Goal: Task Accomplishment & Management: Use online tool/utility

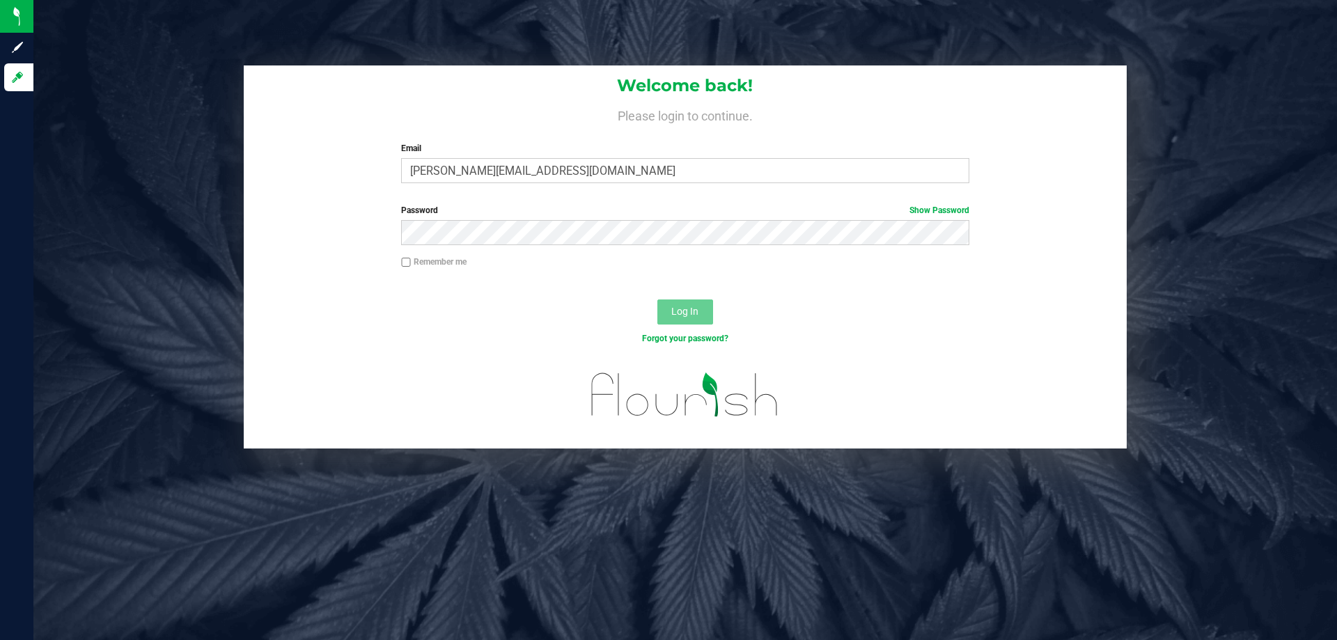
type input "SLAYTON@lIVEPARALLEL.COM"
click at [657, 299] on button "Log In" at bounding box center [685, 311] width 56 height 25
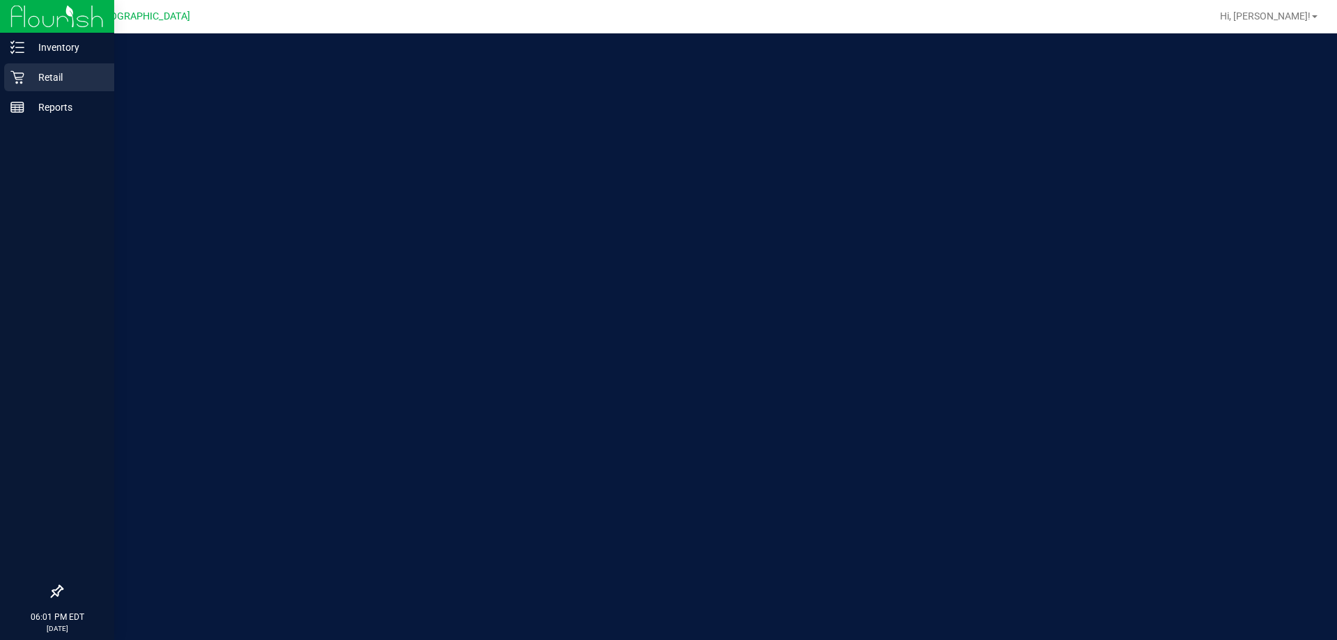
click at [10, 68] on div "Retail" at bounding box center [59, 77] width 110 height 28
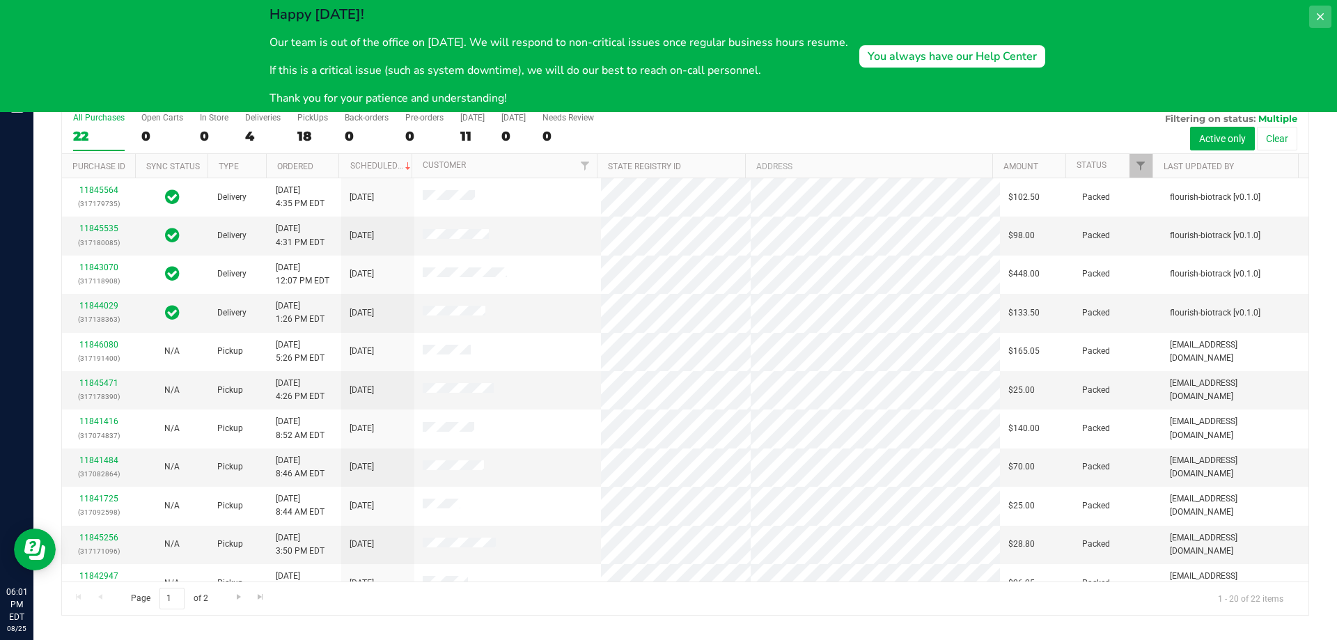
click at [1320, 18] on icon at bounding box center [1320, 16] width 11 height 11
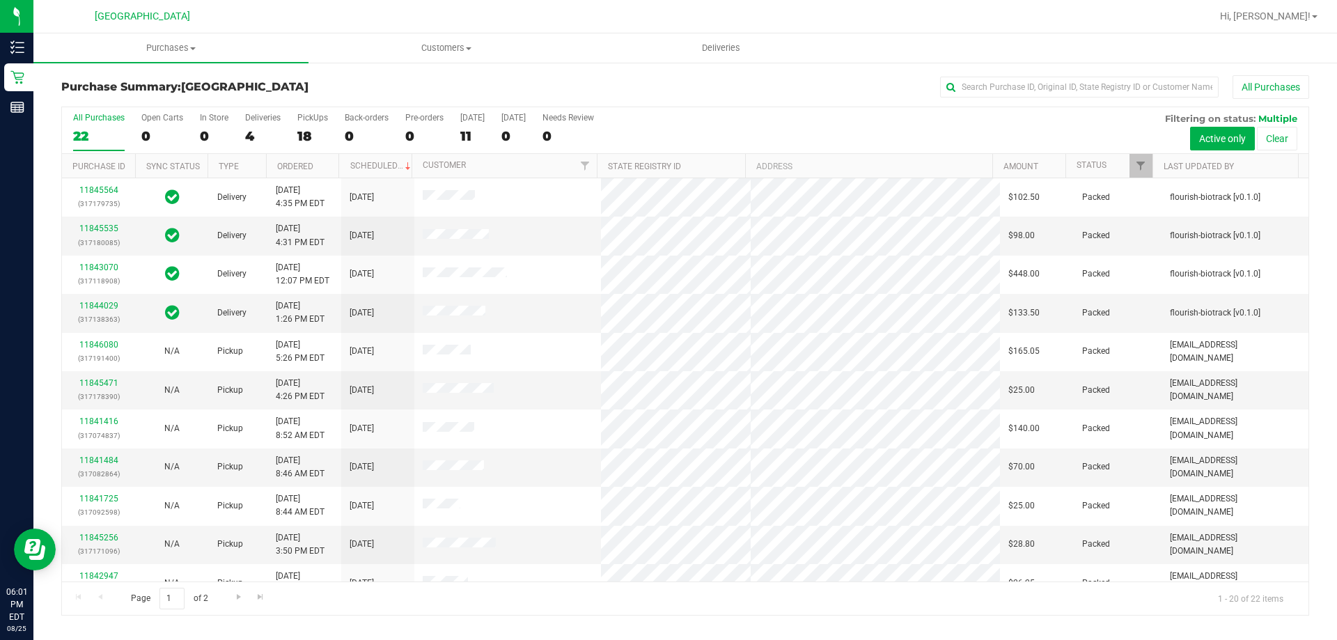
click at [673, 86] on div "All Purchases" at bounding box center [893, 87] width 832 height 24
click at [305, 134] on div "18" at bounding box center [312, 136] width 31 height 16
click at [0, 0] on input "PickUps 18" at bounding box center [0, 0] width 0 height 0
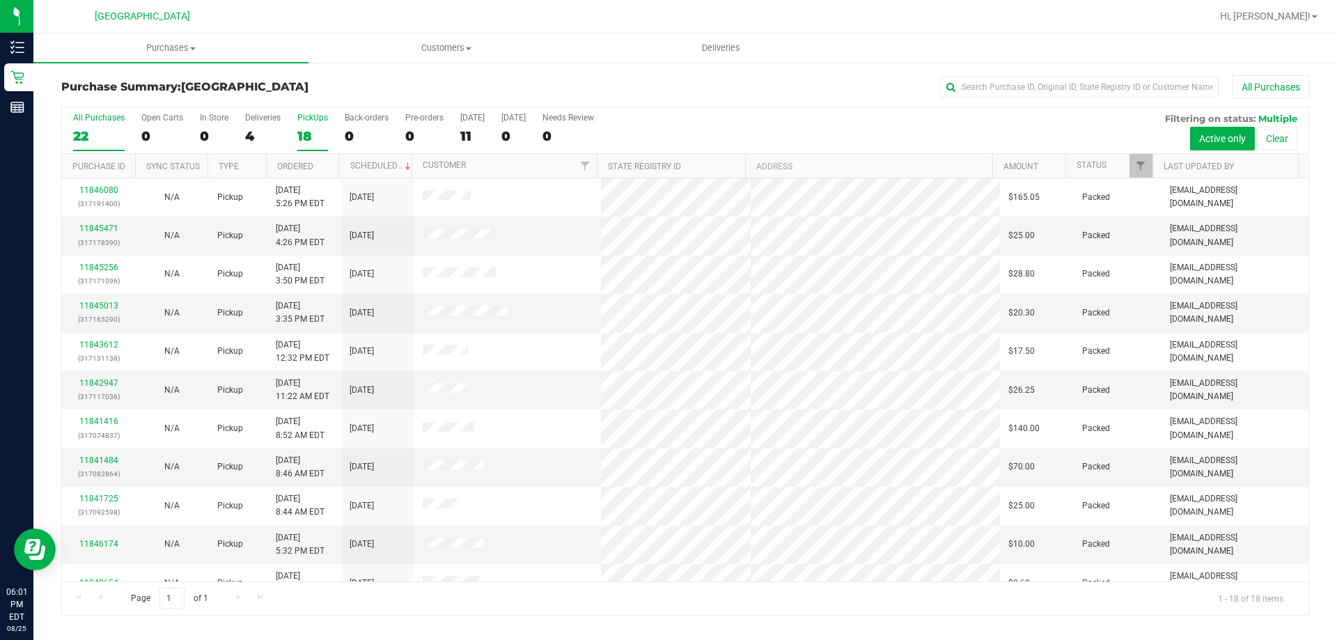
click at [102, 147] on label "All Purchases 22" at bounding box center [99, 132] width 52 height 38
click at [0, 0] on input "All Purchases 22" at bounding box center [0, 0] width 0 height 0
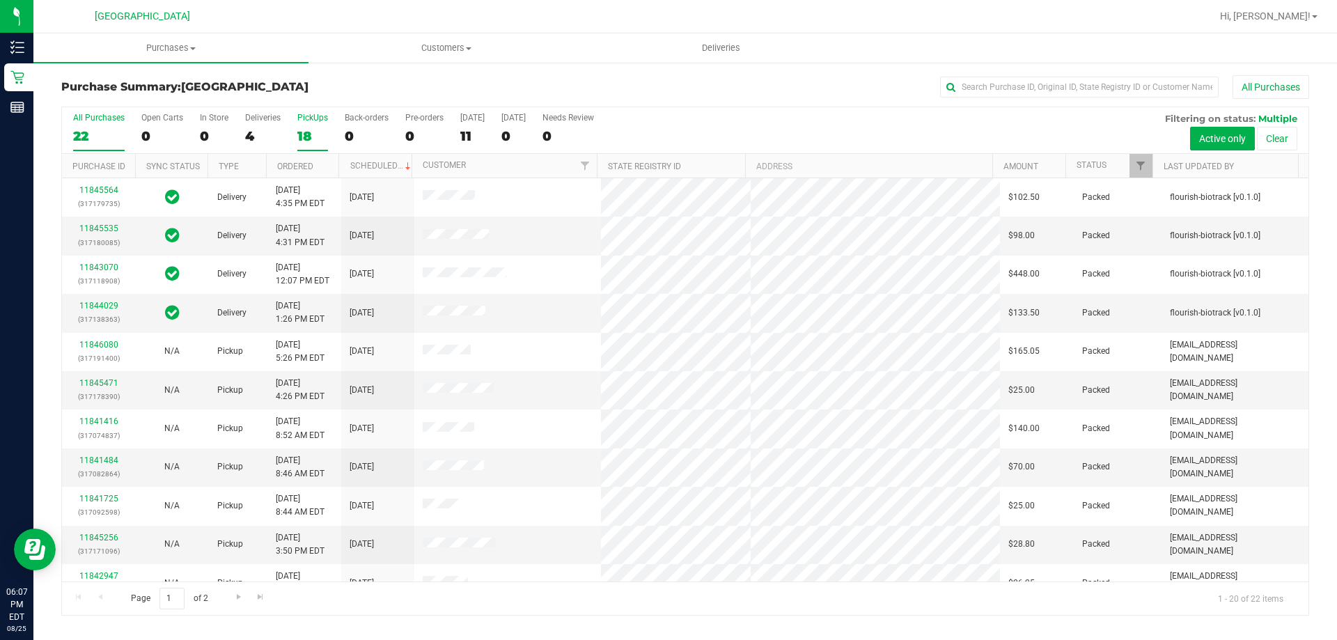
click at [314, 139] on div "18" at bounding box center [312, 136] width 31 height 16
click at [0, 0] on input "PickUps 18" at bounding box center [0, 0] width 0 height 0
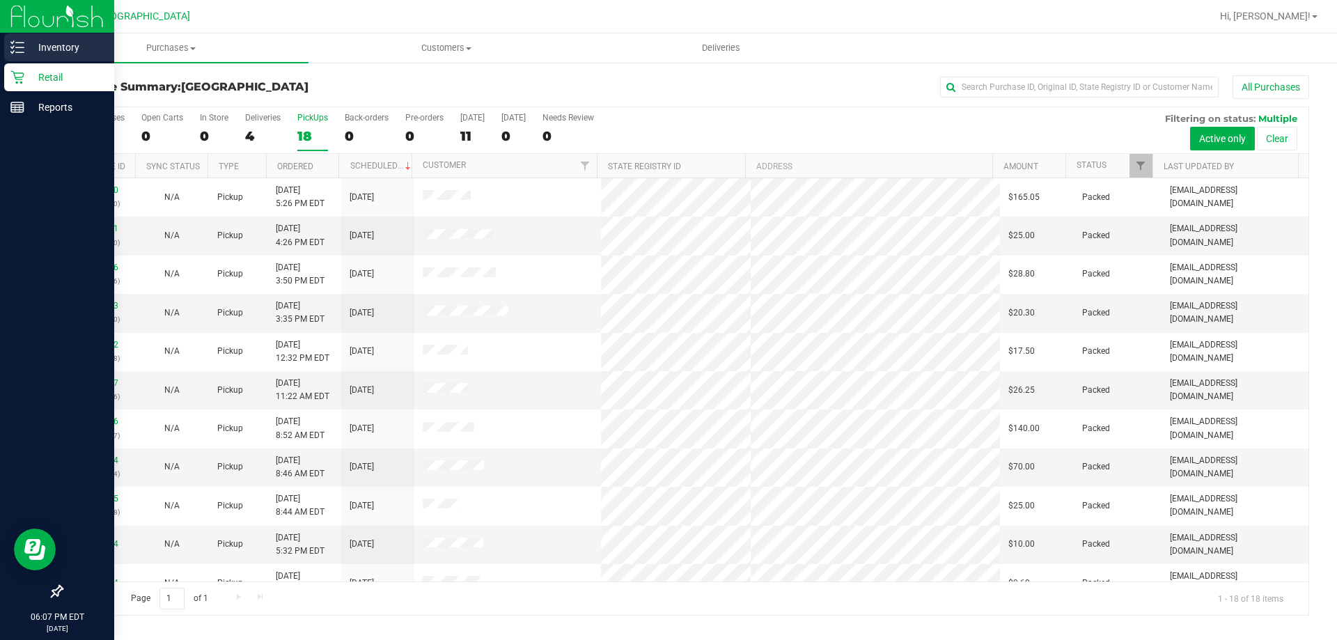
click at [7, 44] on div "Inventory" at bounding box center [59, 47] width 110 height 28
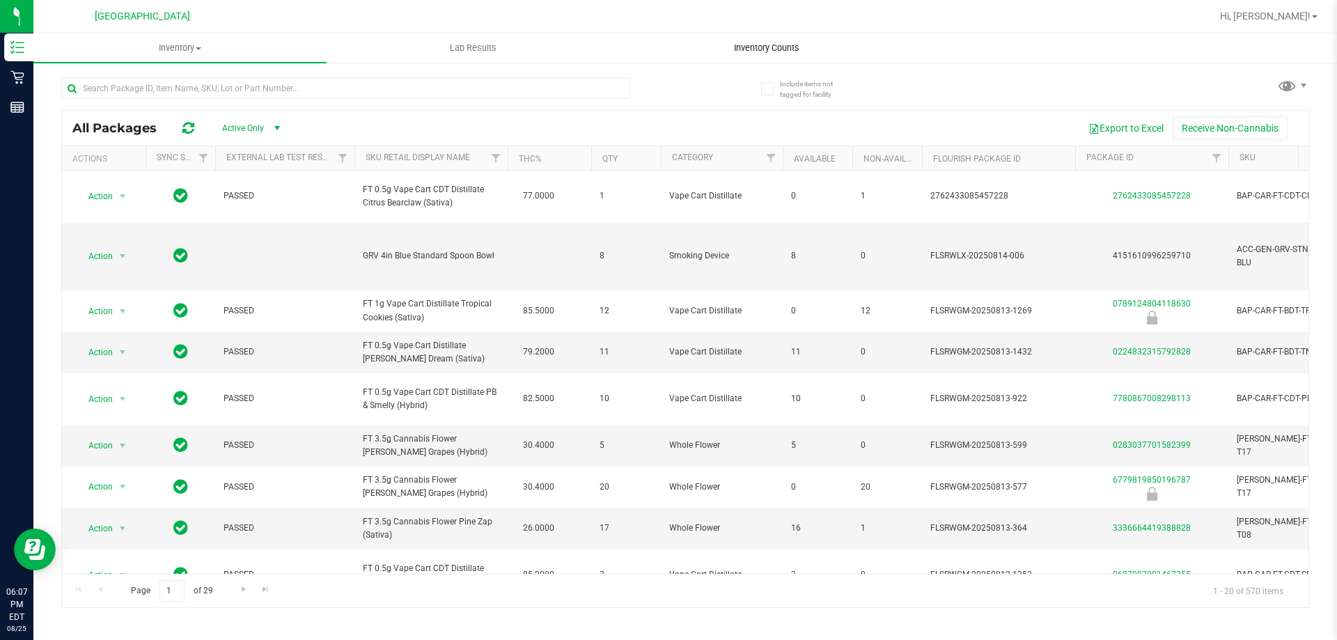
click at [756, 50] on span "Inventory Counts" at bounding box center [766, 48] width 103 height 13
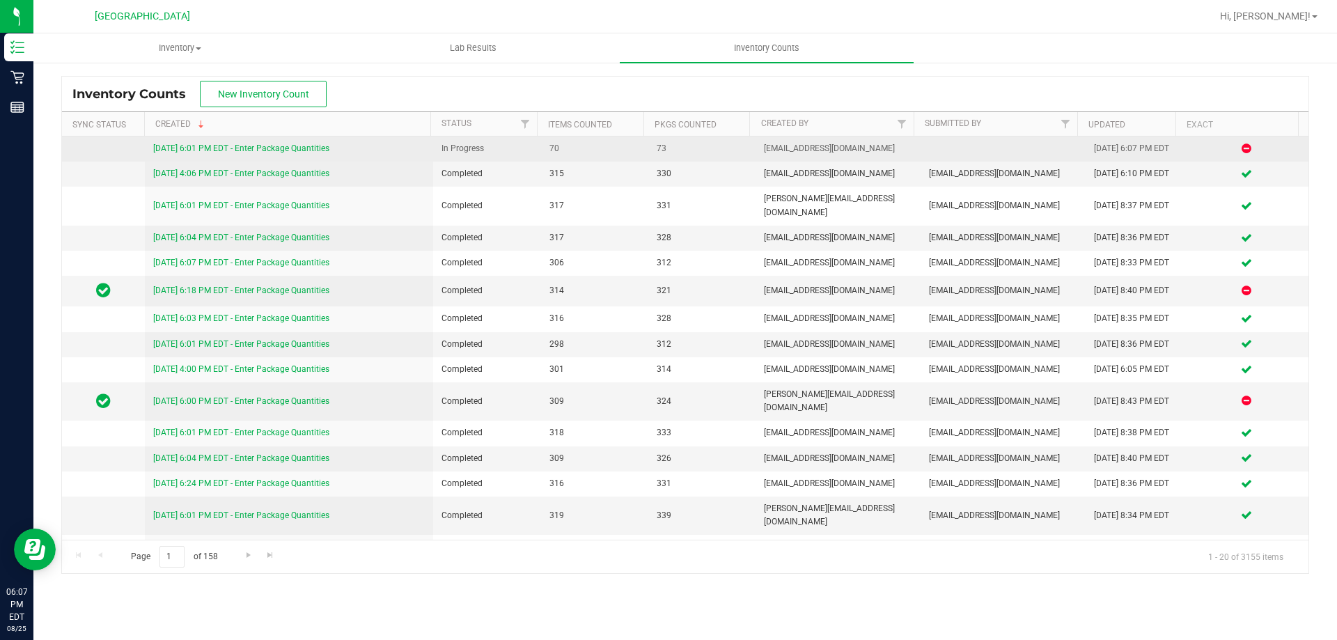
click at [287, 149] on link "8/25/25 6:01 PM EDT - Enter Package Quantities" at bounding box center [241, 148] width 176 height 10
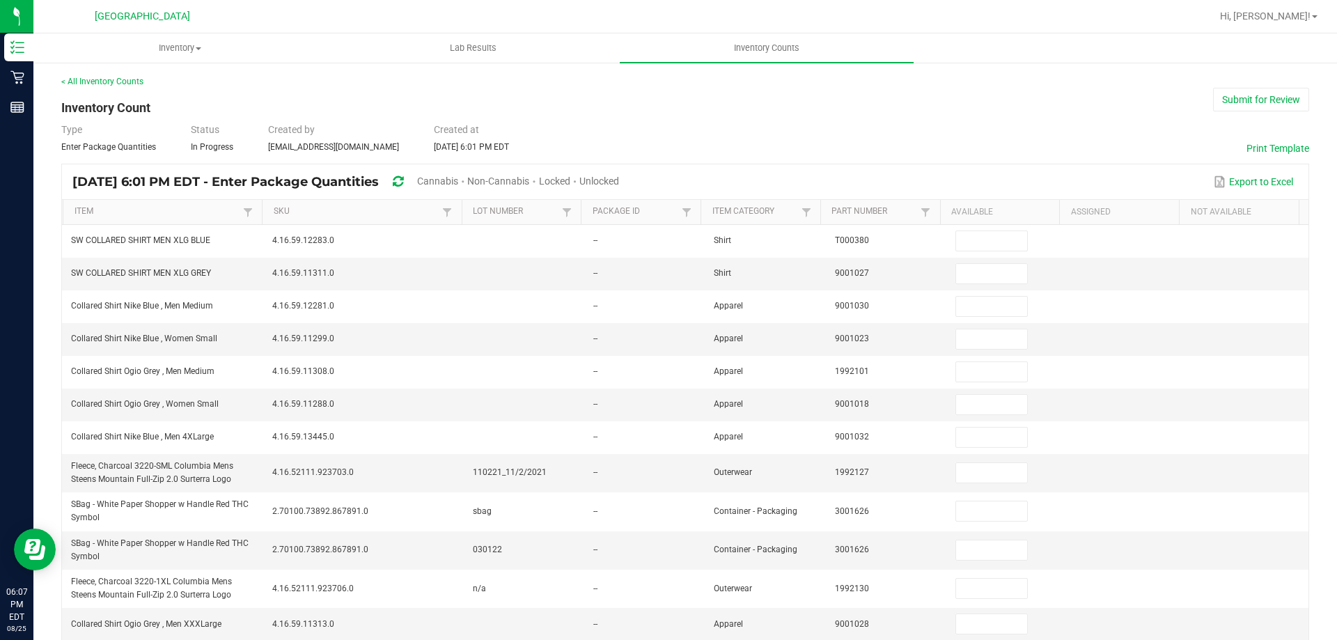
click at [619, 178] on span "Unlocked" at bounding box center [599, 180] width 40 height 11
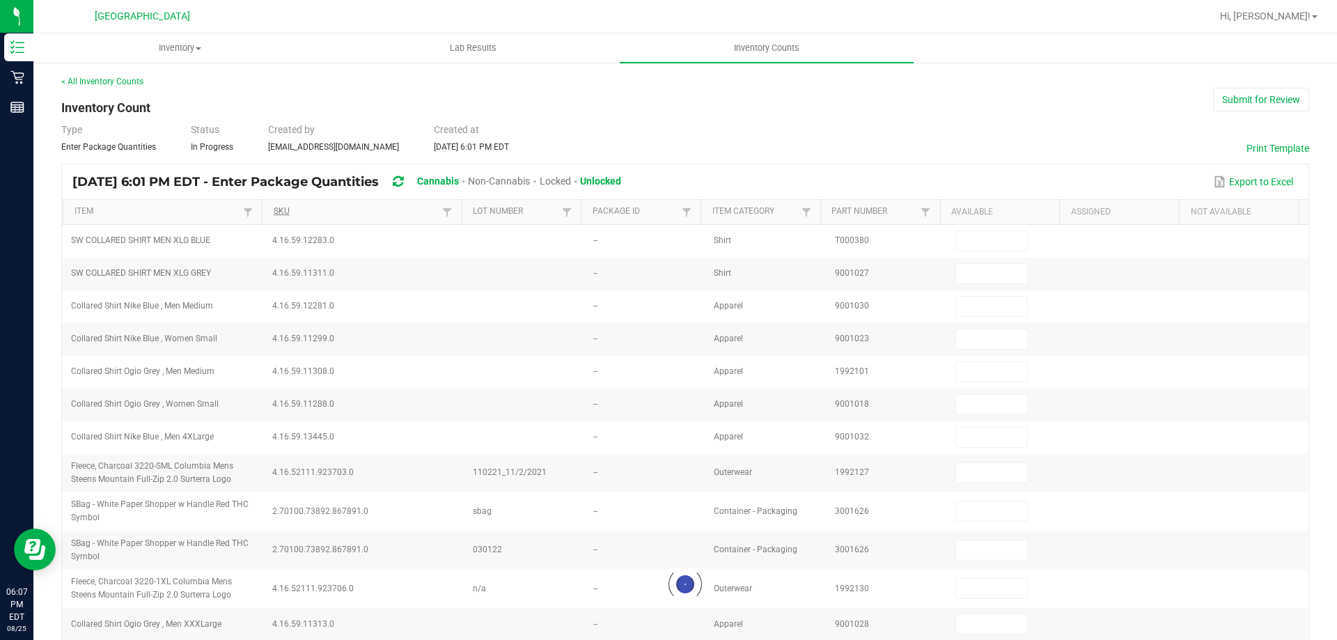
type input "3"
type input "28"
type input "19"
type input "3"
type input "30"
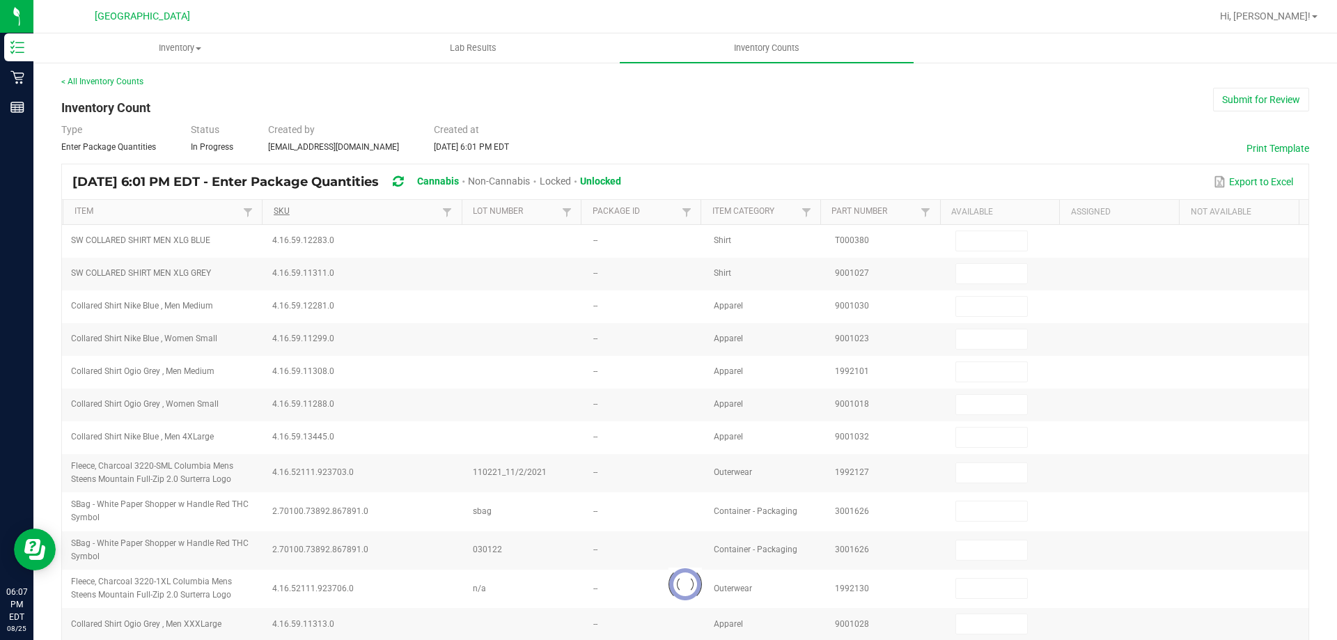
type input "1"
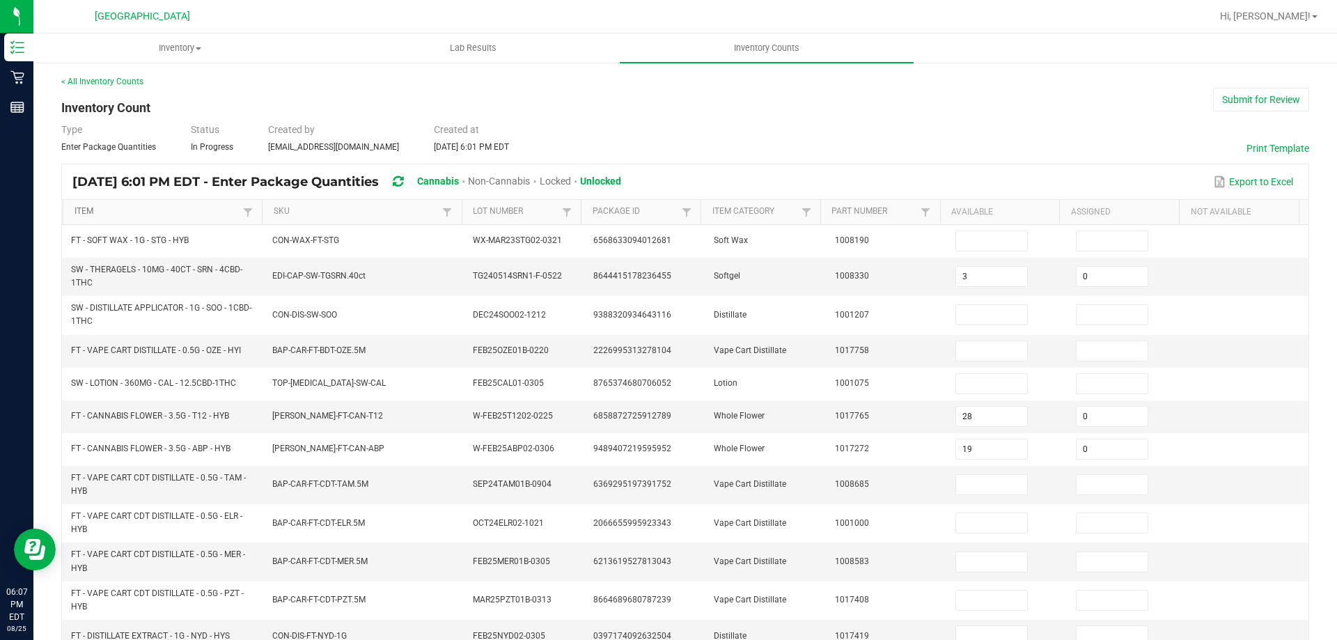
click at [159, 210] on link "Item" at bounding box center [158, 211] width 166 height 11
type input "9"
type input "16"
type input "6"
type input "5"
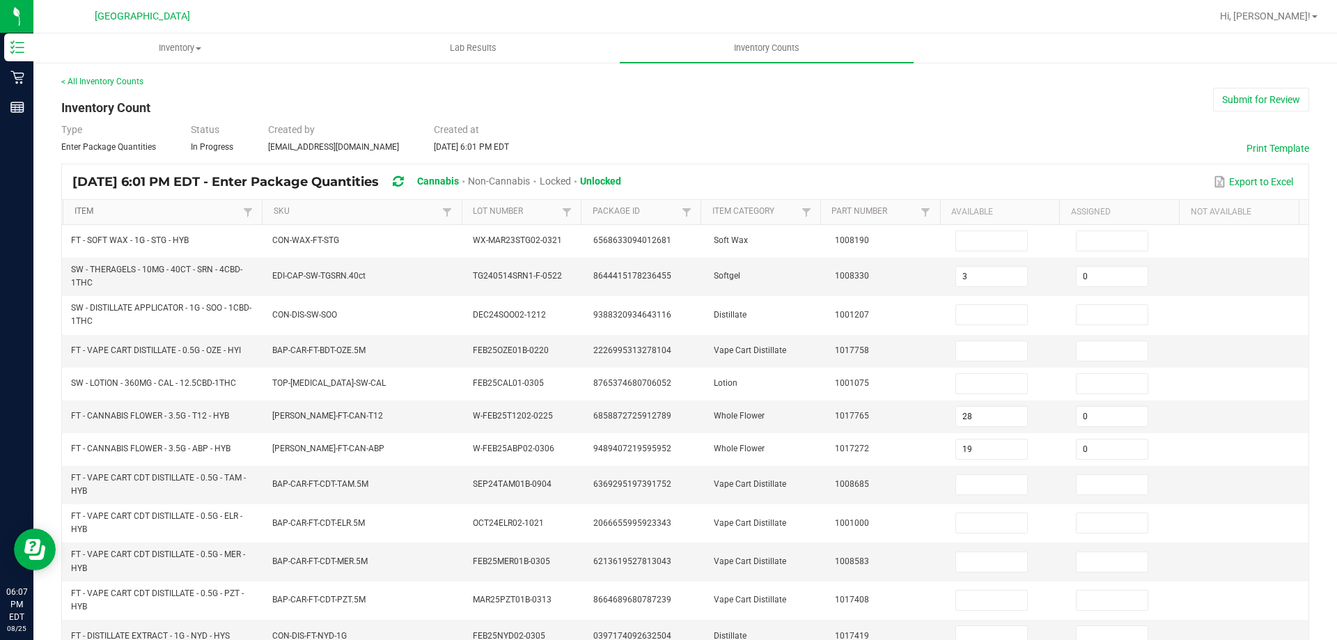
type input "20"
type input "3"
type input "5"
type input "19"
type input "14"
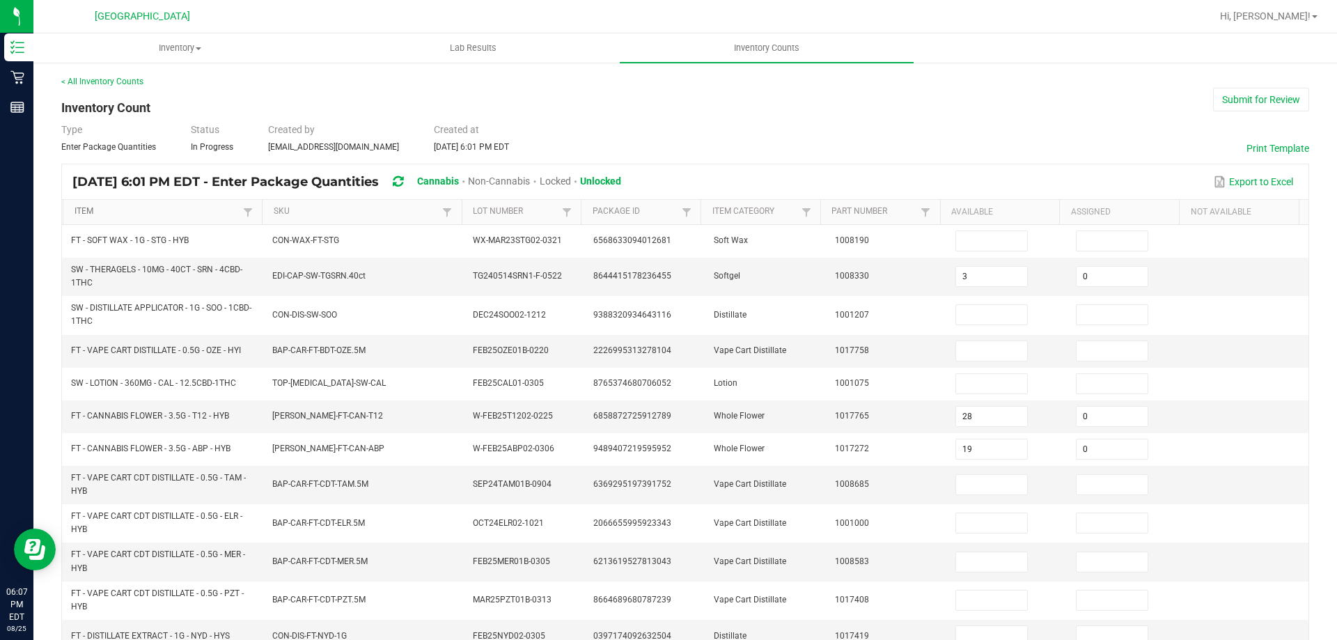
type input "5"
type input "0"
type input "12"
type input "11"
type input "0"
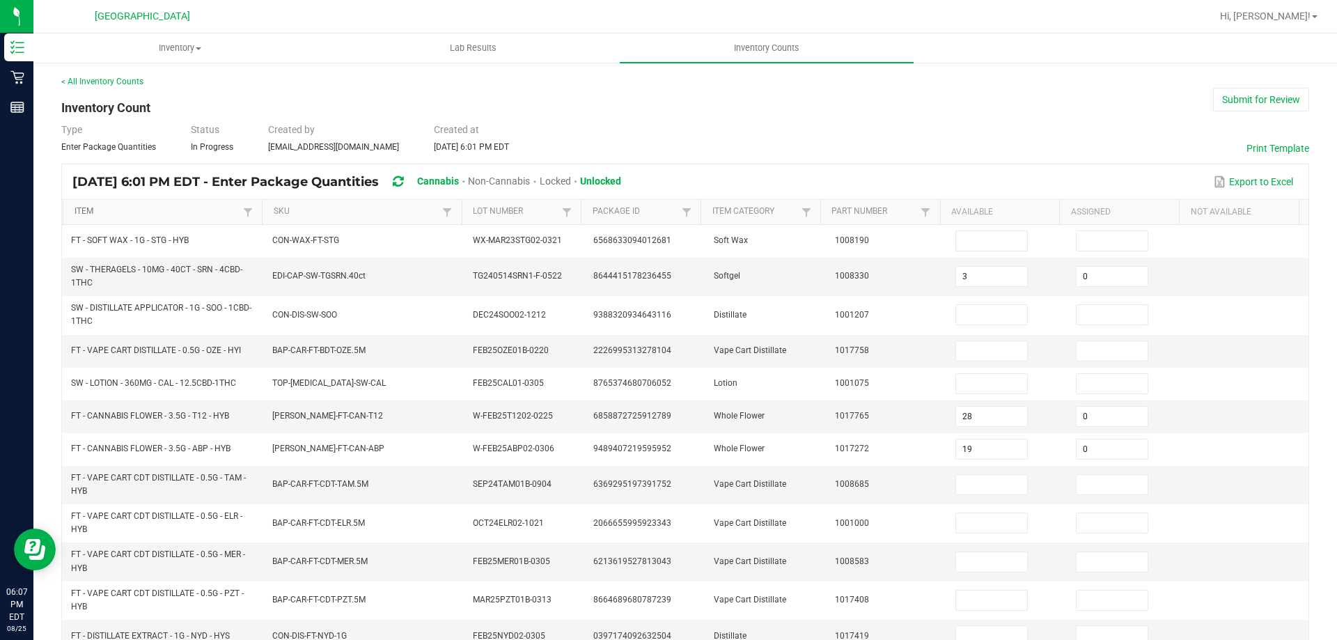
type input "0"
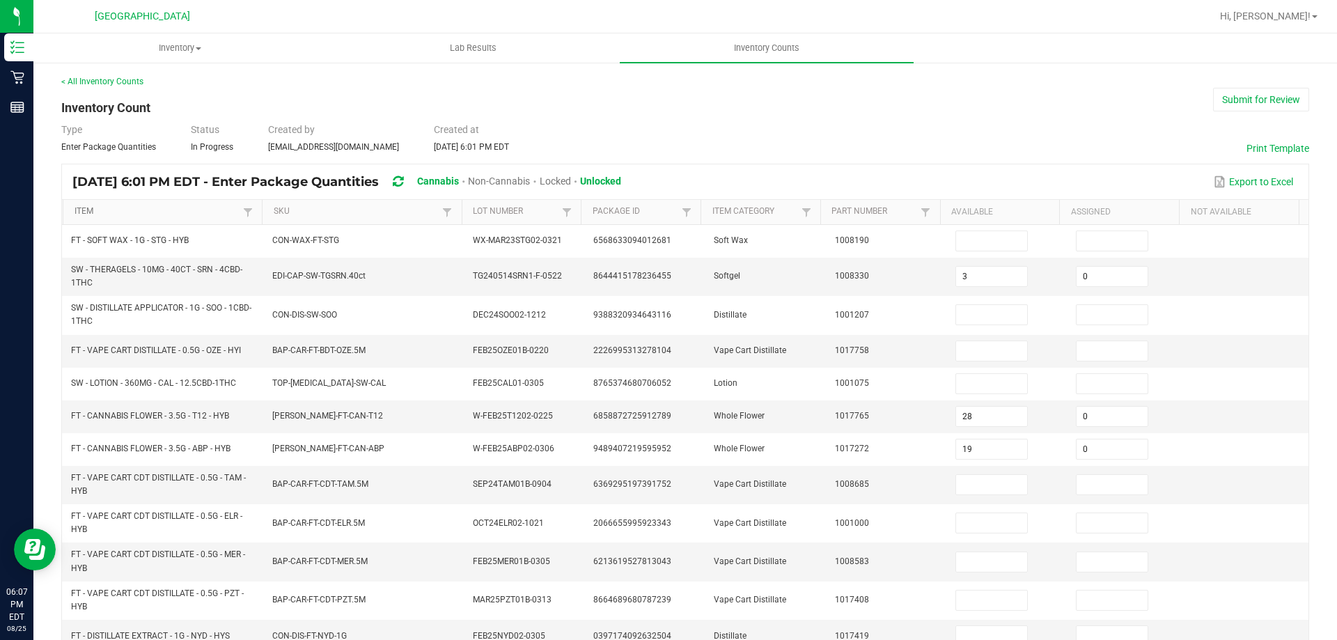
type input "0"
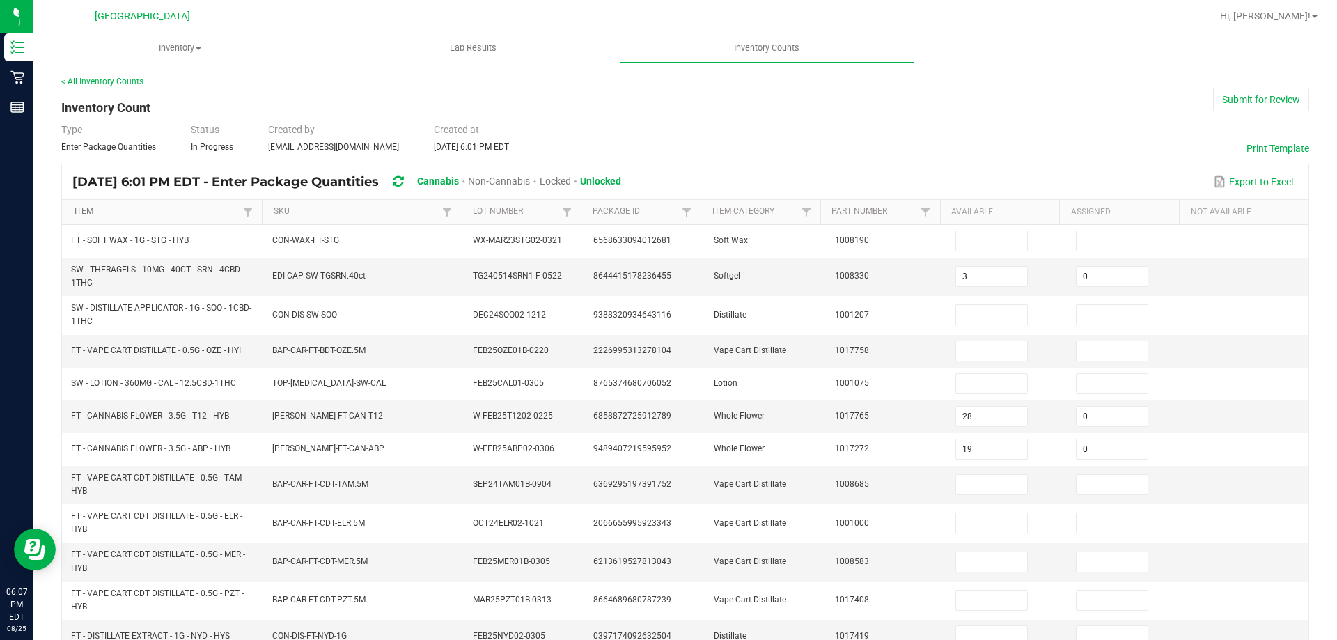
type input "0"
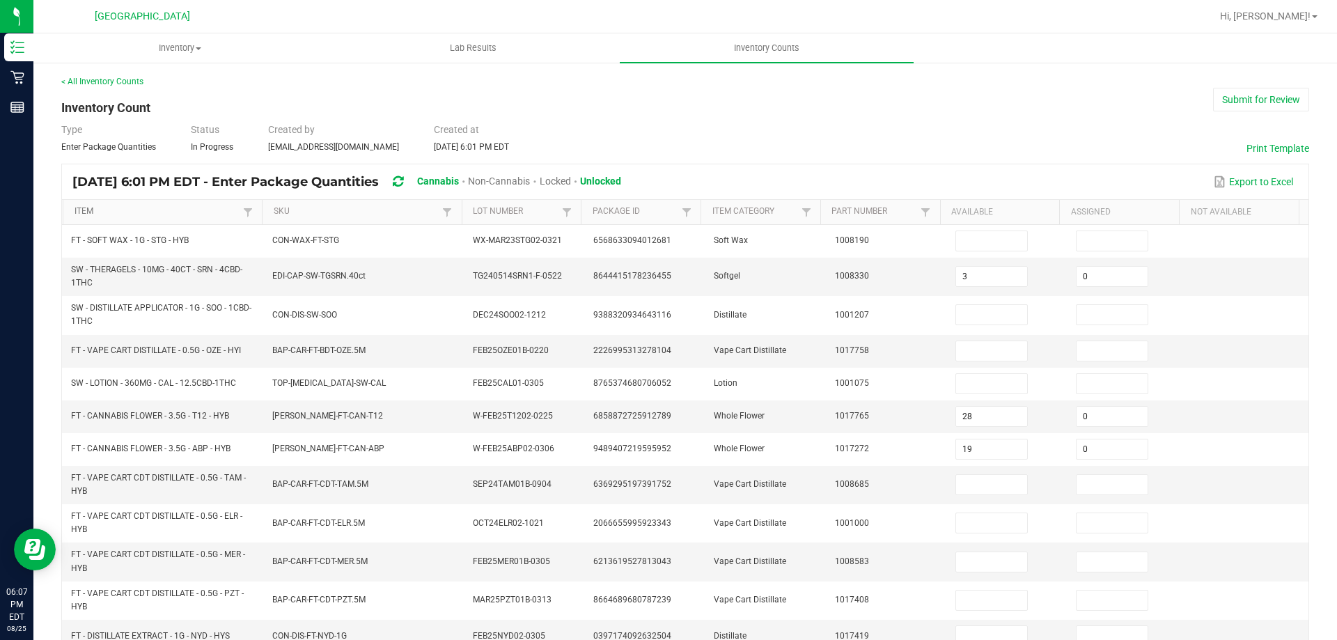
type input "0"
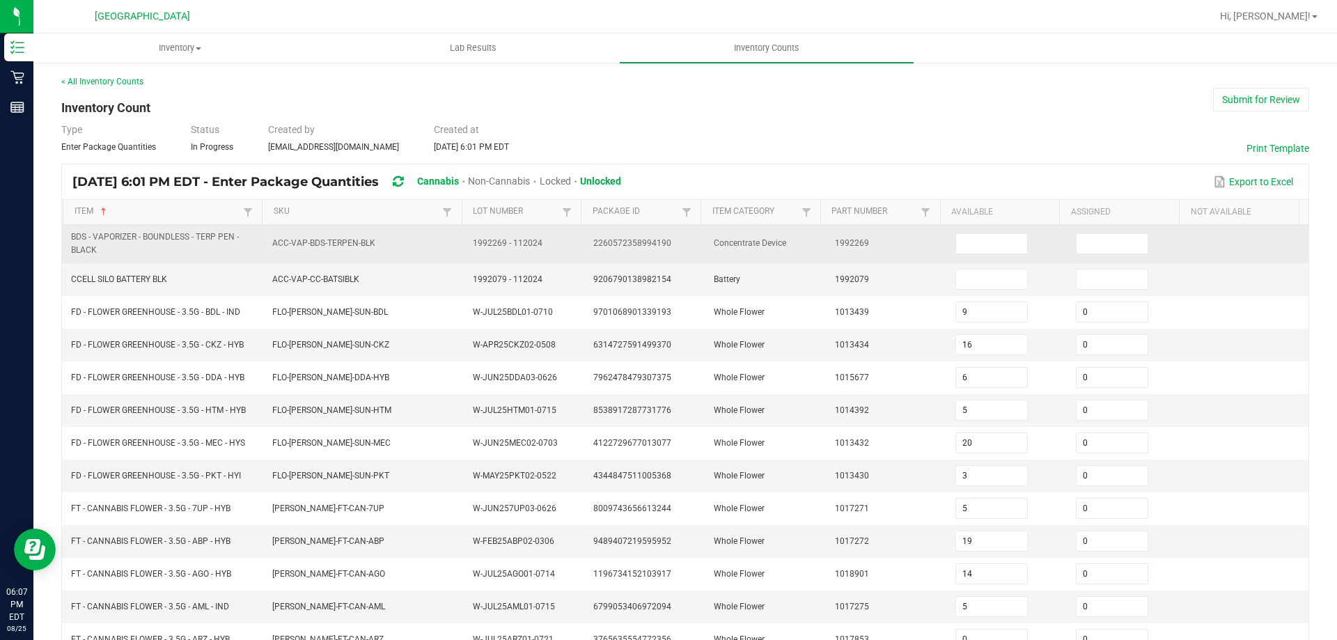
click at [130, 237] on span "BDS - VAPORIZER - BOUNDLESS - TERP PEN - BLACK" at bounding box center [155, 243] width 168 height 23
click at [130, 236] on span "BDS - VAPORIZER - BOUNDLESS - TERP PEN - BLACK" at bounding box center [155, 243] width 168 height 23
copy span "BDS - VAPORIZER - BOUNDLESS - TERP PEN - BLACK"
click at [956, 240] on input at bounding box center [991, 243] width 71 height 19
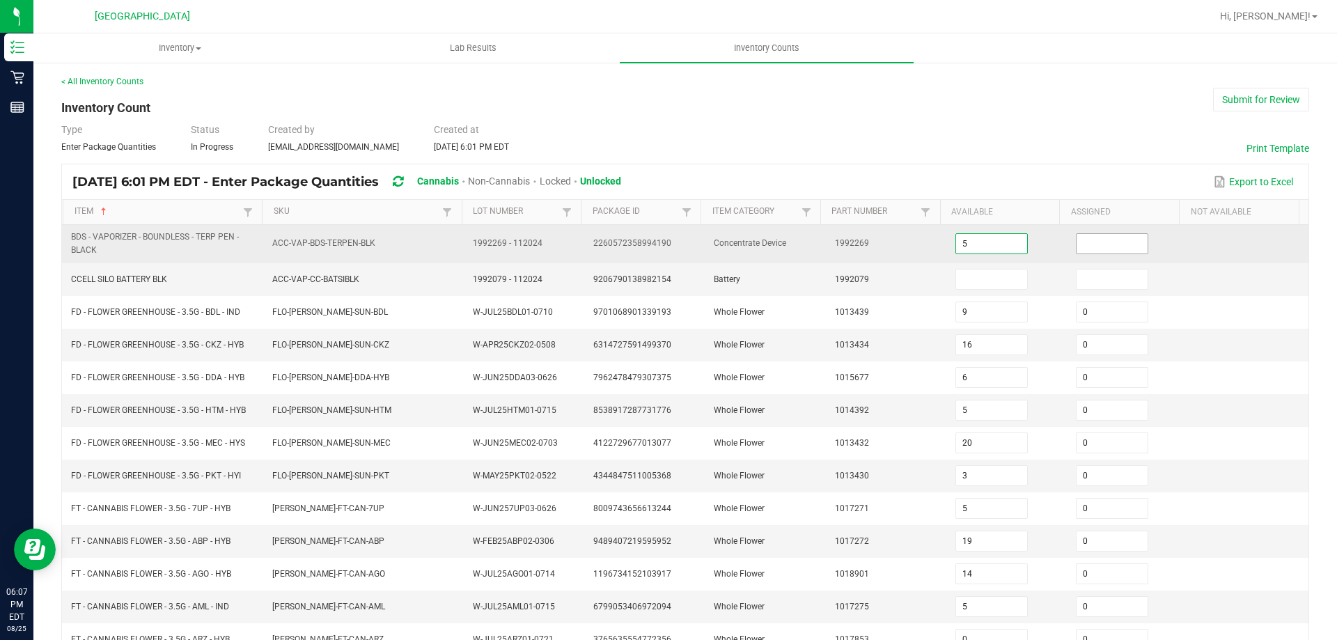
type input "5"
click at [1077, 242] on input "0" at bounding box center [1112, 243] width 71 height 19
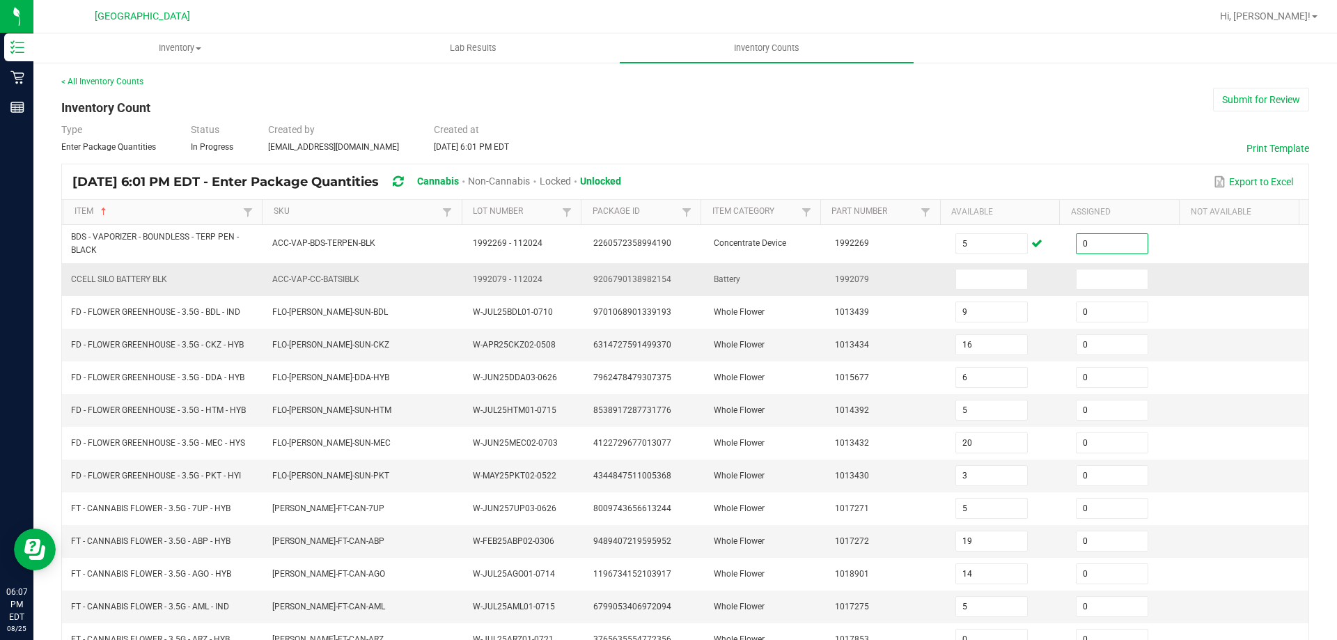
type input "0"
click at [137, 279] on span "CCELL SILO BATTERY BLK" at bounding box center [119, 279] width 96 height 10
click at [136, 279] on span "CCELL SILO BATTERY BLK" at bounding box center [119, 279] width 96 height 10
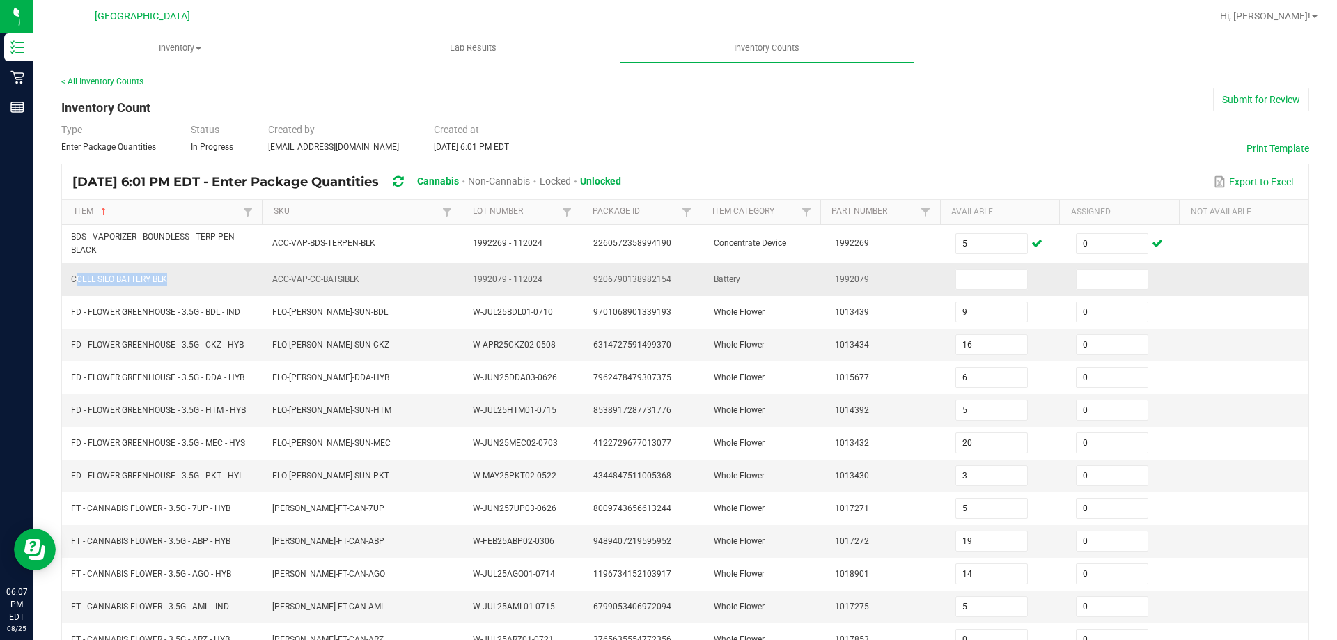
click at [136, 279] on span "CCELL SILO BATTERY BLK" at bounding box center [119, 279] width 96 height 10
click at [972, 274] on input at bounding box center [991, 278] width 71 height 19
type input "2"
click at [1086, 280] on input at bounding box center [1112, 278] width 71 height 19
type input "0"
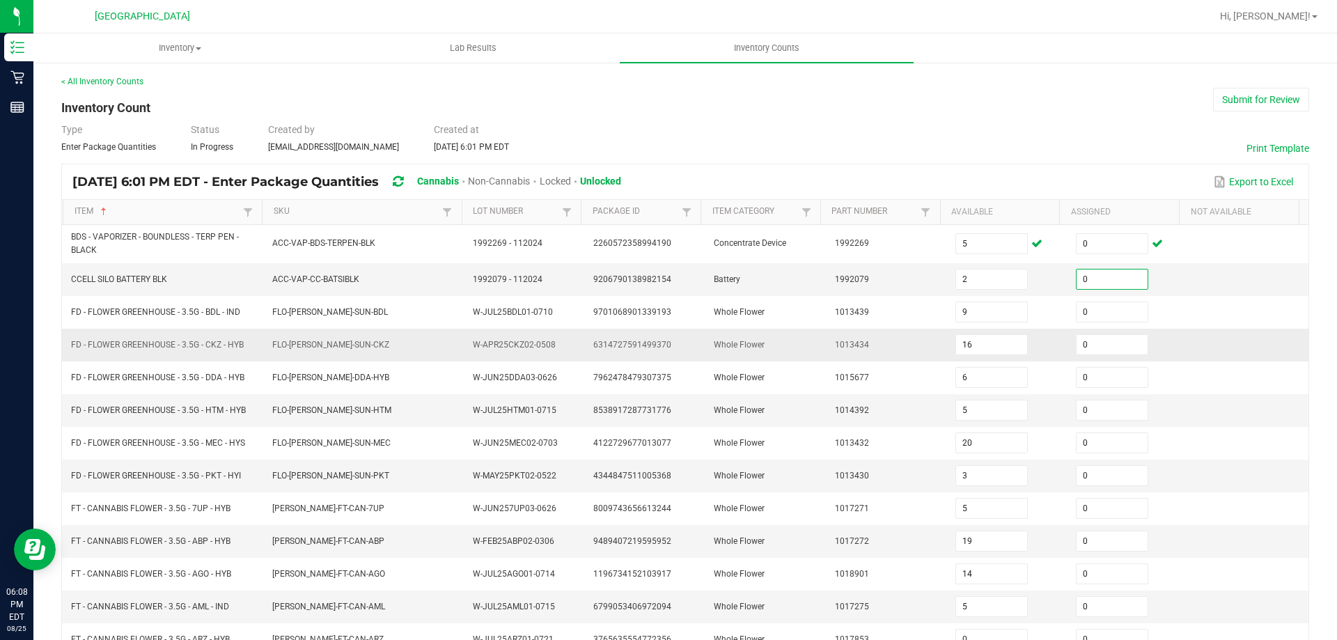
click at [684, 345] on td "6314727591499370" at bounding box center [645, 345] width 120 height 33
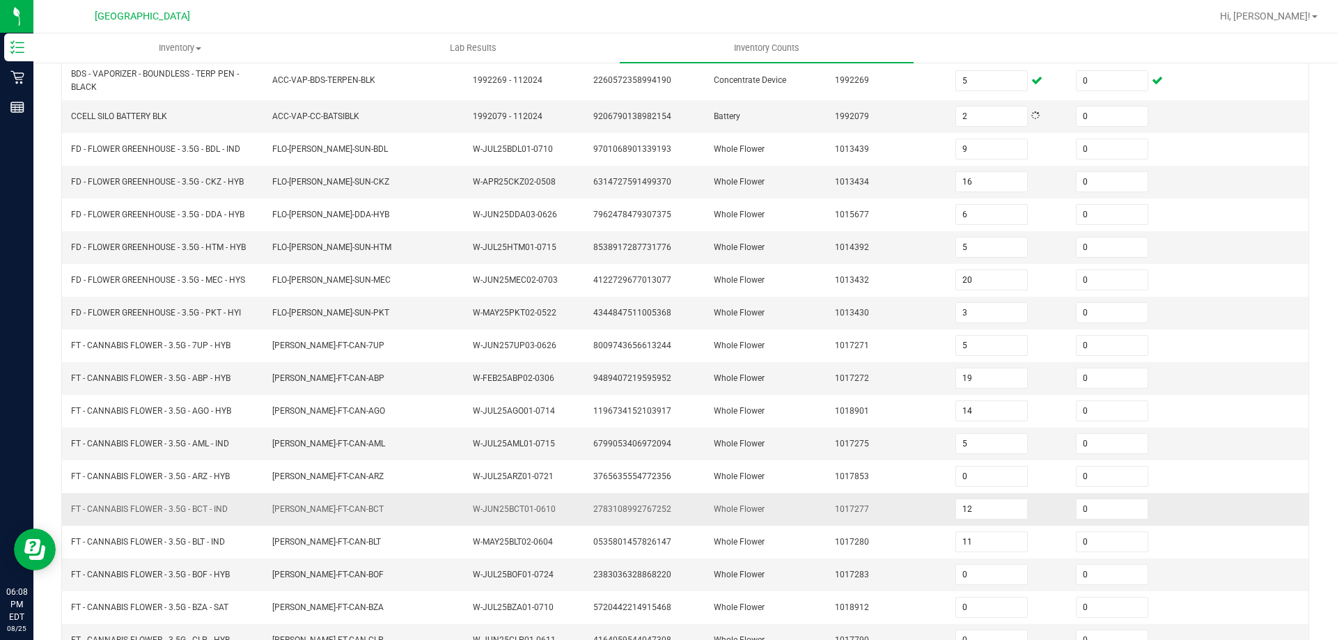
scroll to position [295, 0]
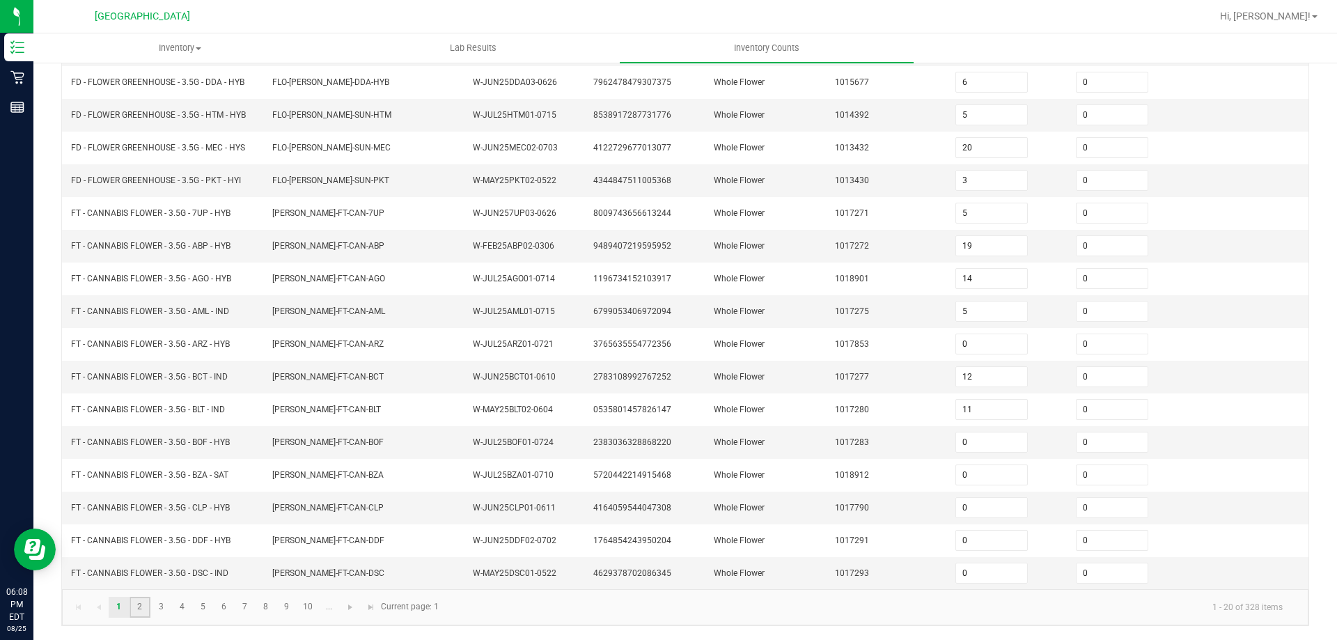
click at [143, 613] on link "2" at bounding box center [140, 607] width 20 height 21
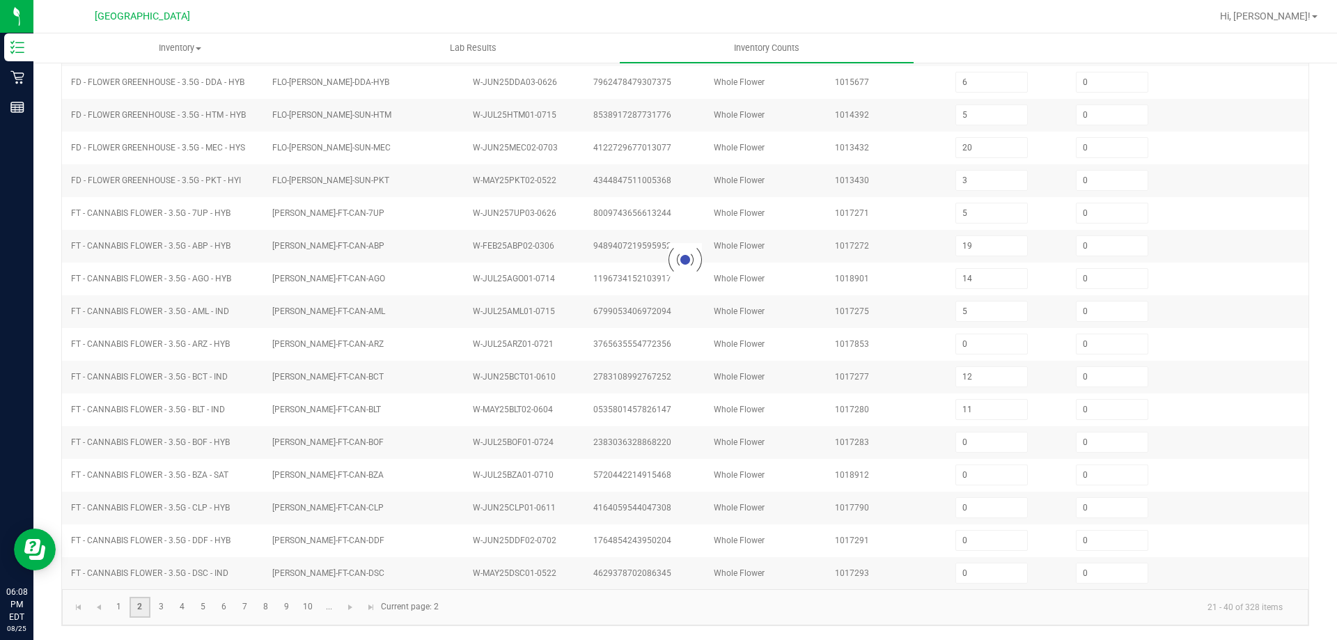
type input "18"
type input "0"
type input "15"
type input "3"
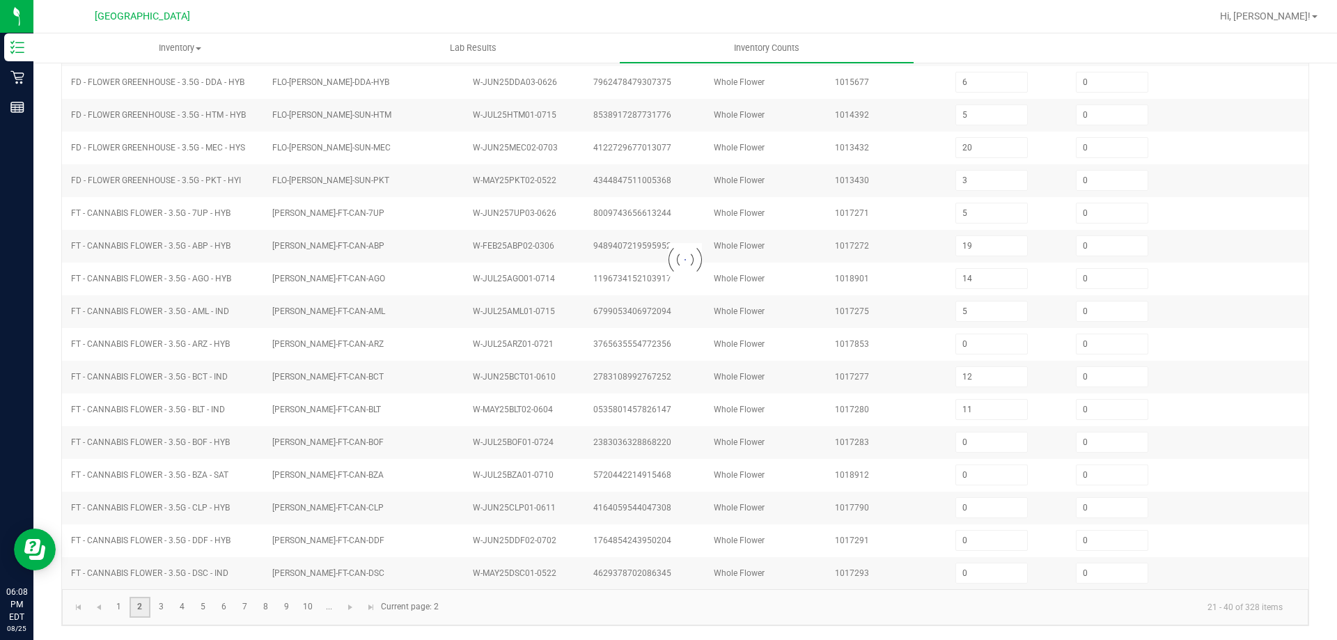
type input "0"
type input "1"
type input "0"
type input "6"
type input "0"
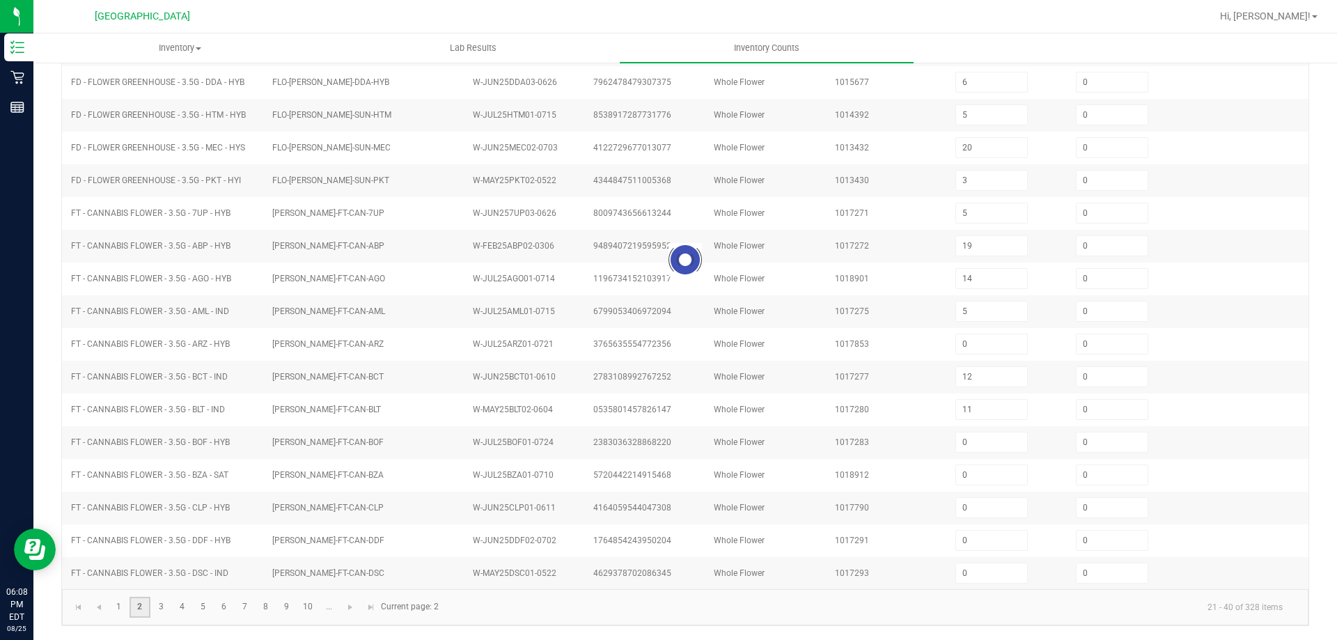
type input "2"
type input "0"
type input "3"
type input "0"
type input "10"
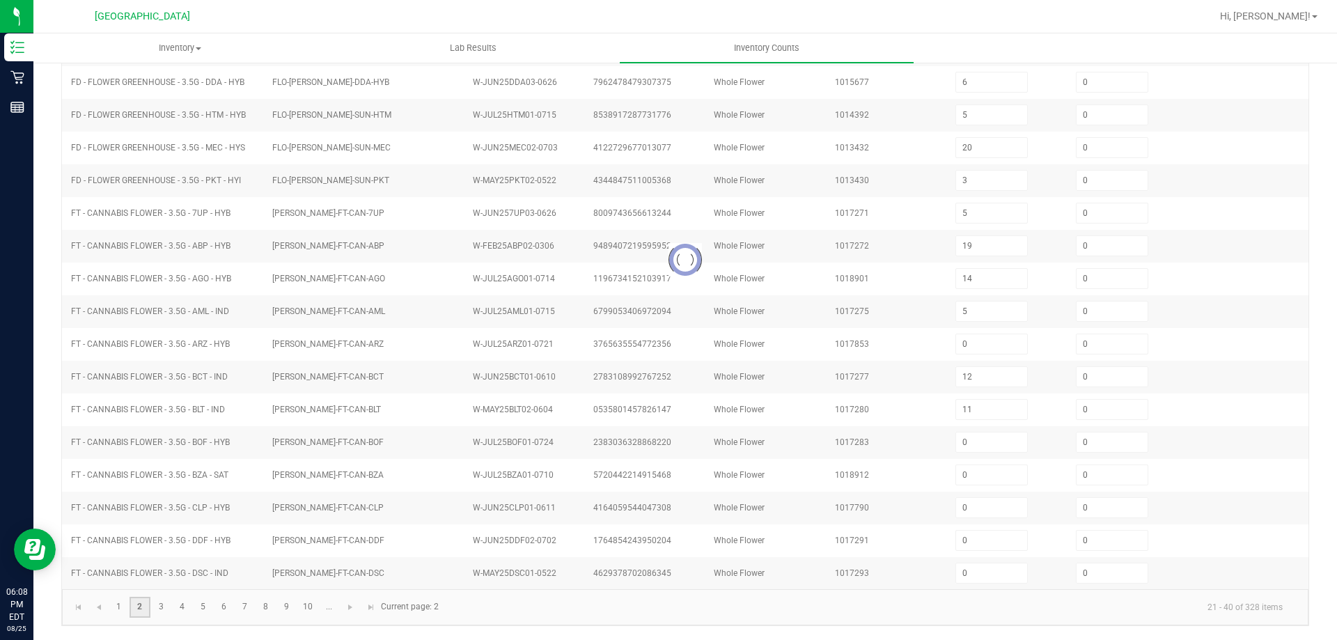
type input "16"
type input "28"
type input "10"
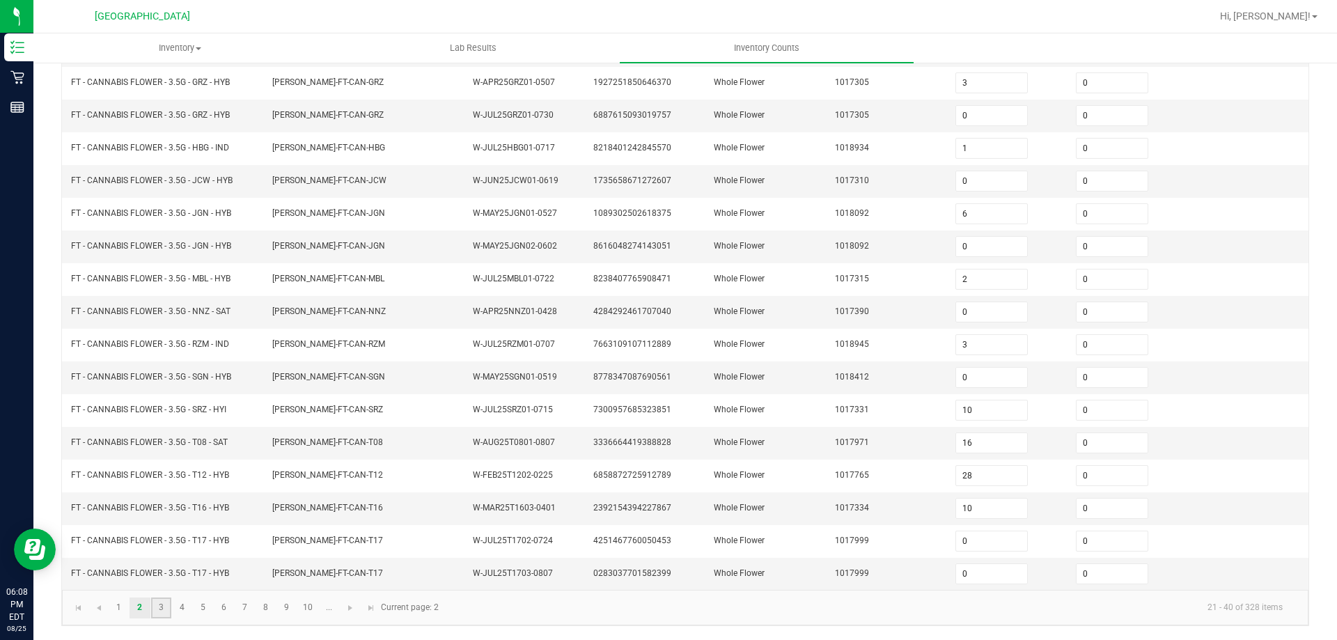
click at [157, 608] on link "3" at bounding box center [161, 607] width 20 height 21
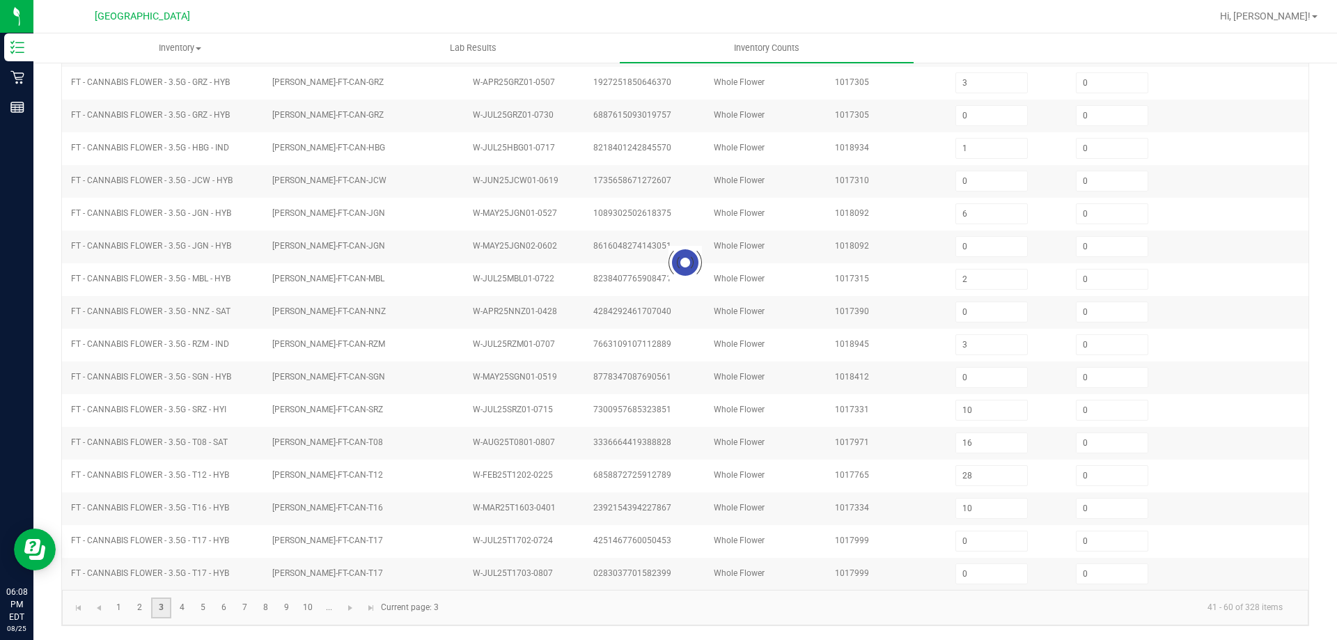
type input "17"
type input "12"
type input "6"
type input "24"
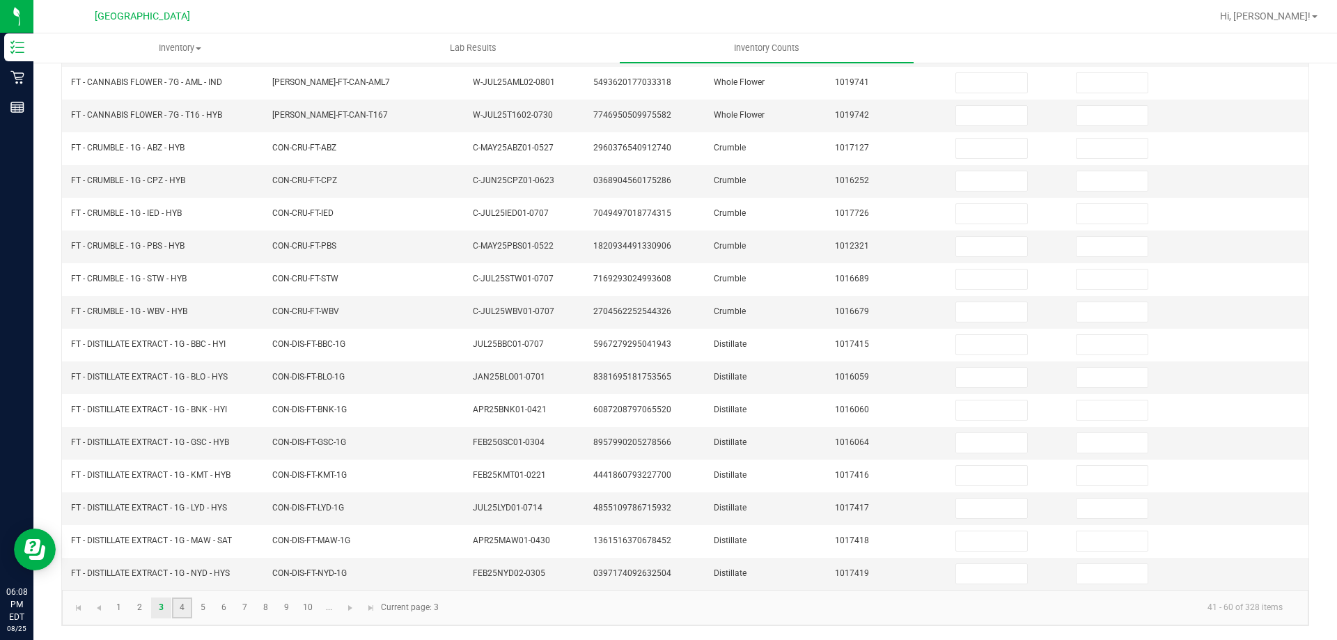
click at [183, 604] on link "4" at bounding box center [182, 607] width 20 height 21
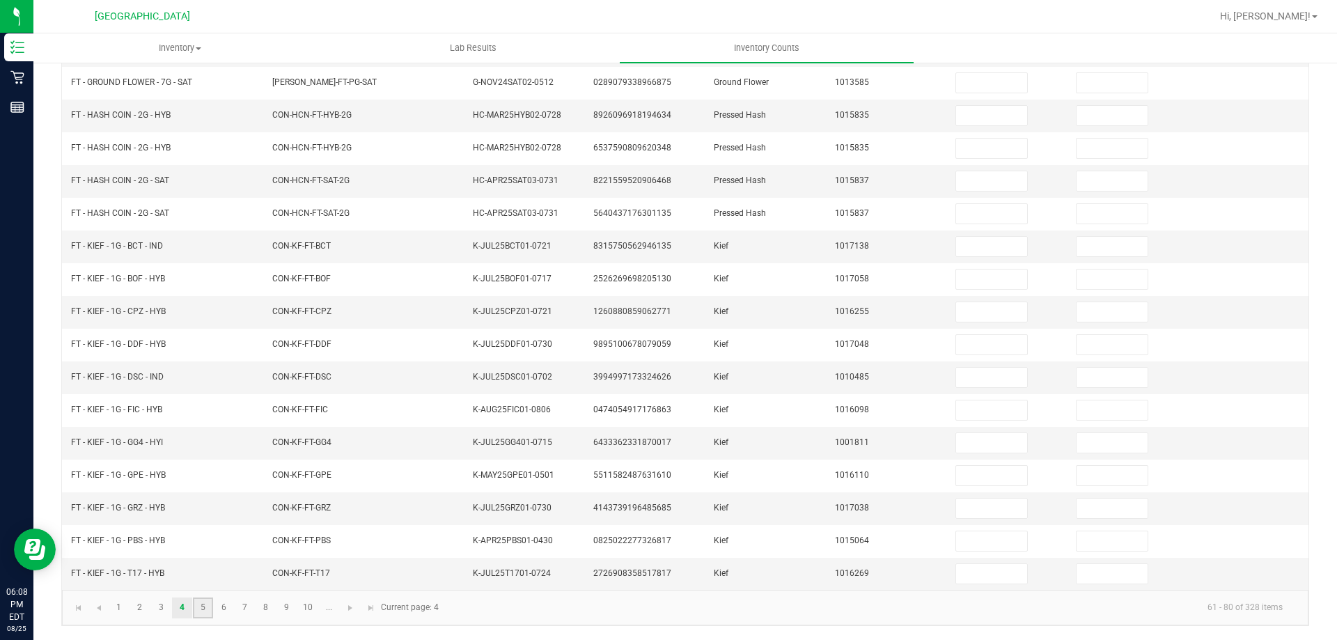
click at [200, 604] on link "5" at bounding box center [203, 607] width 20 height 21
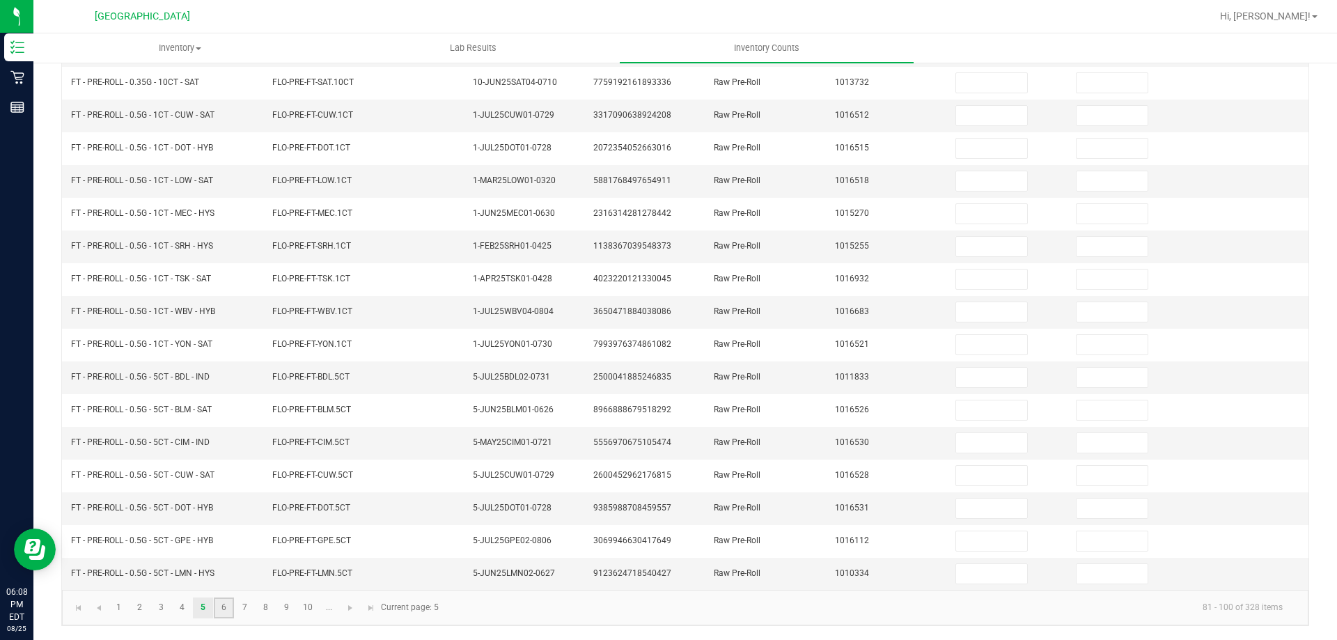
click at [224, 609] on link "6" at bounding box center [224, 607] width 20 height 21
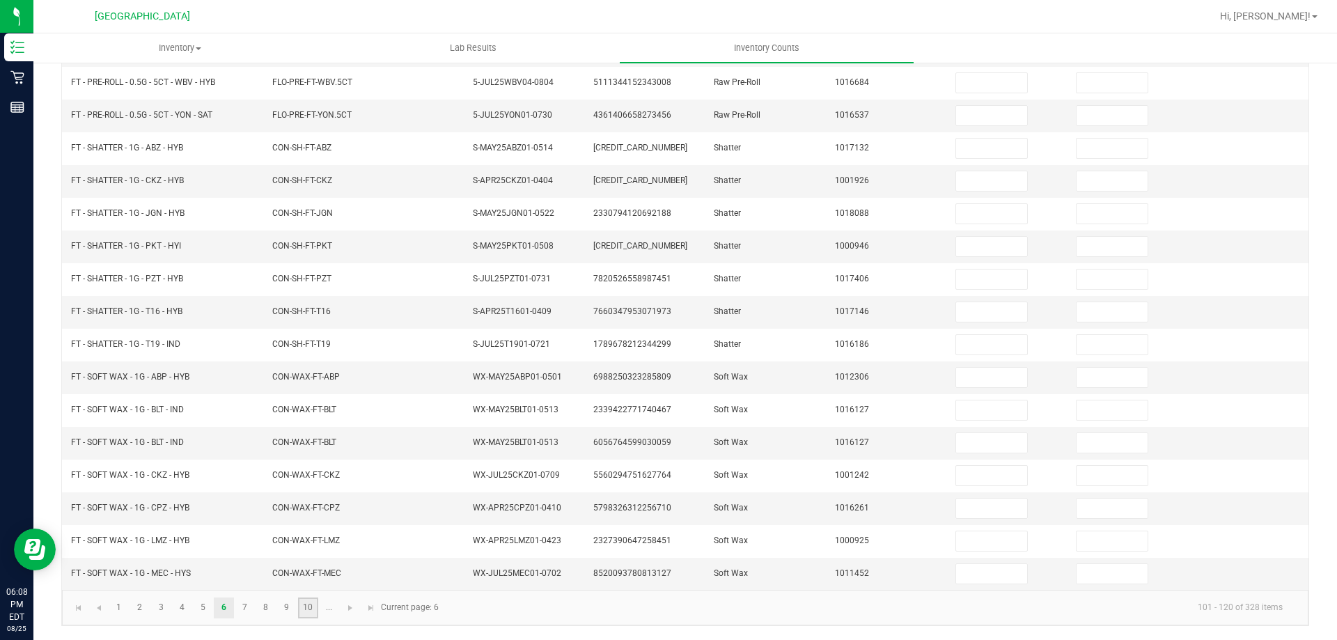
click at [308, 612] on link "10" at bounding box center [308, 607] width 20 height 21
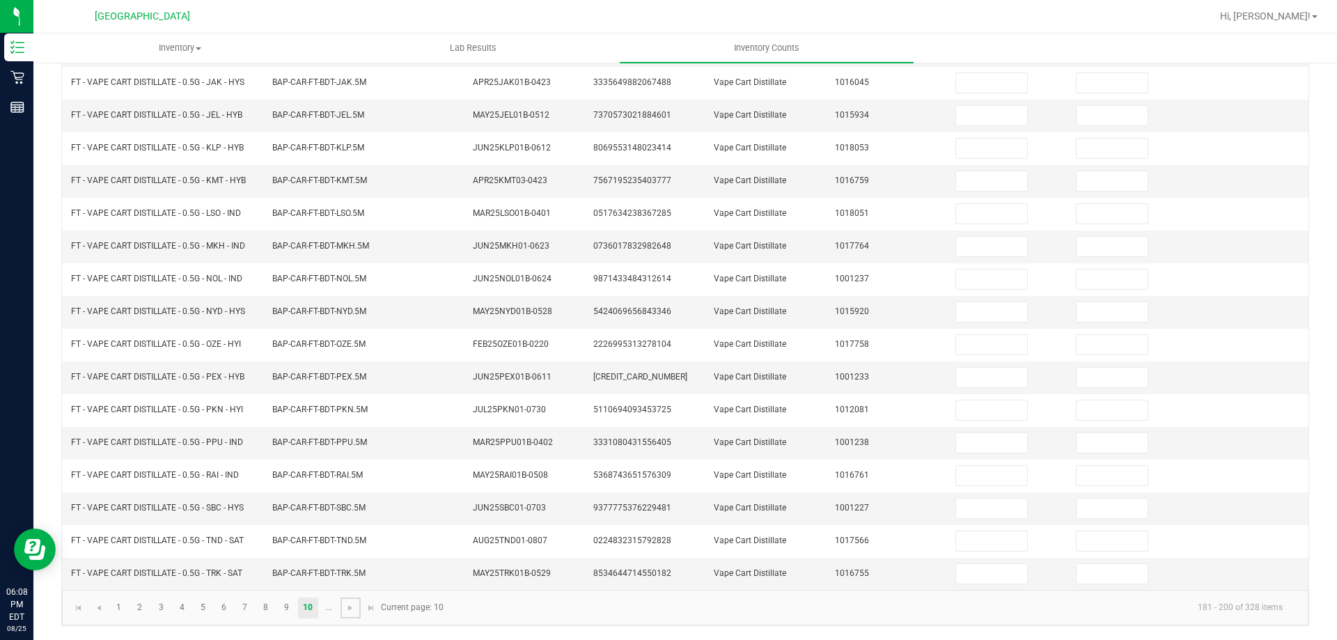
click at [345, 607] on span "Go to the next page" at bounding box center [350, 607] width 11 height 11
click at [159, 611] on link "12" at bounding box center [161, 607] width 20 height 21
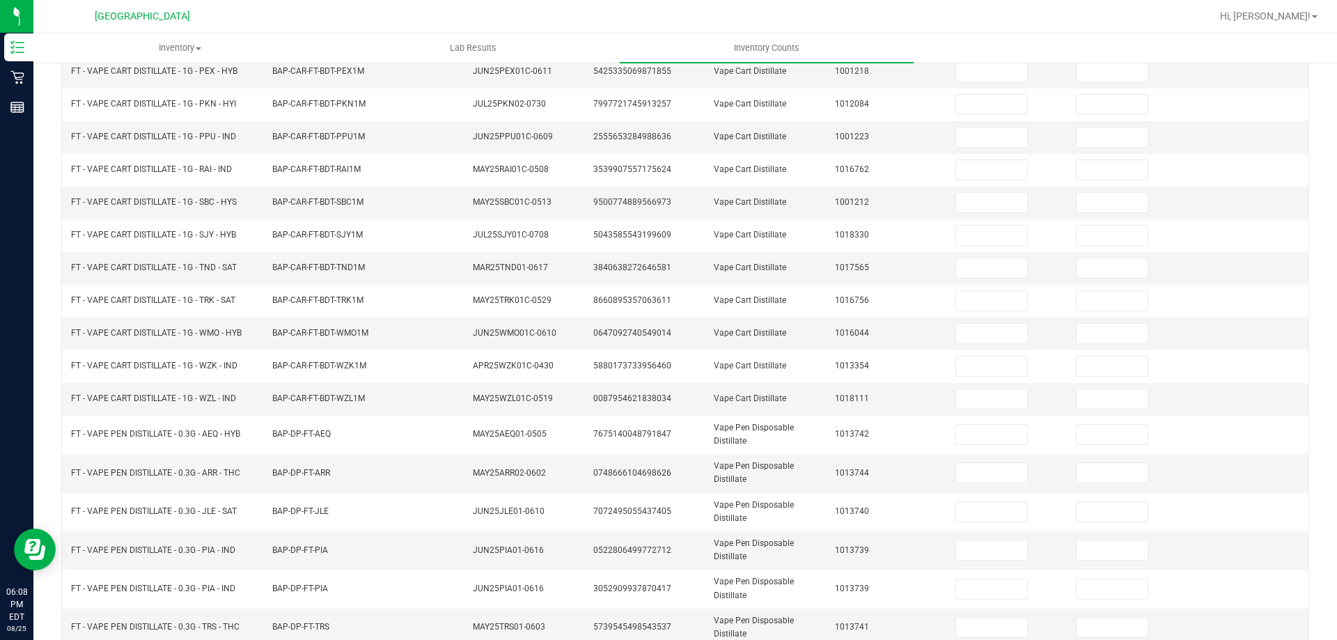
scroll to position [330, 0]
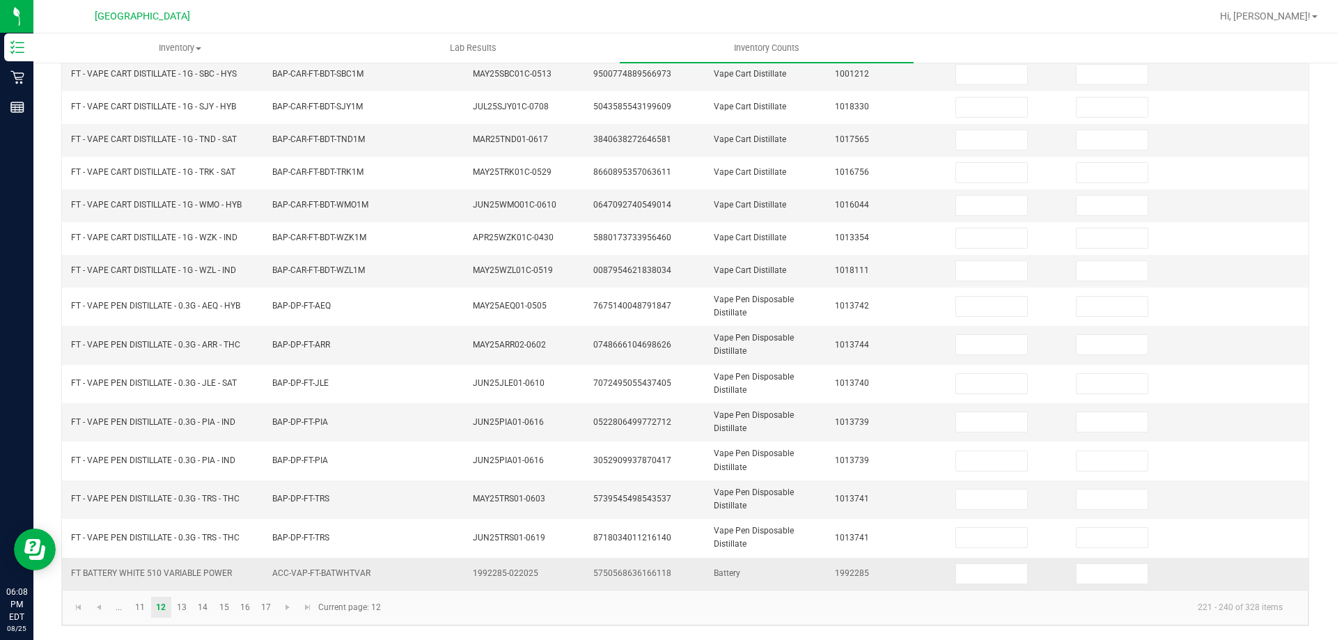
click at [202, 574] on span "FT BATTERY WHITE 510 VARIABLE POWER" at bounding box center [151, 573] width 161 height 10
copy span "FT BATTERY WHITE 510 VARIABLE POWER"
click at [973, 580] on input at bounding box center [991, 573] width 71 height 19
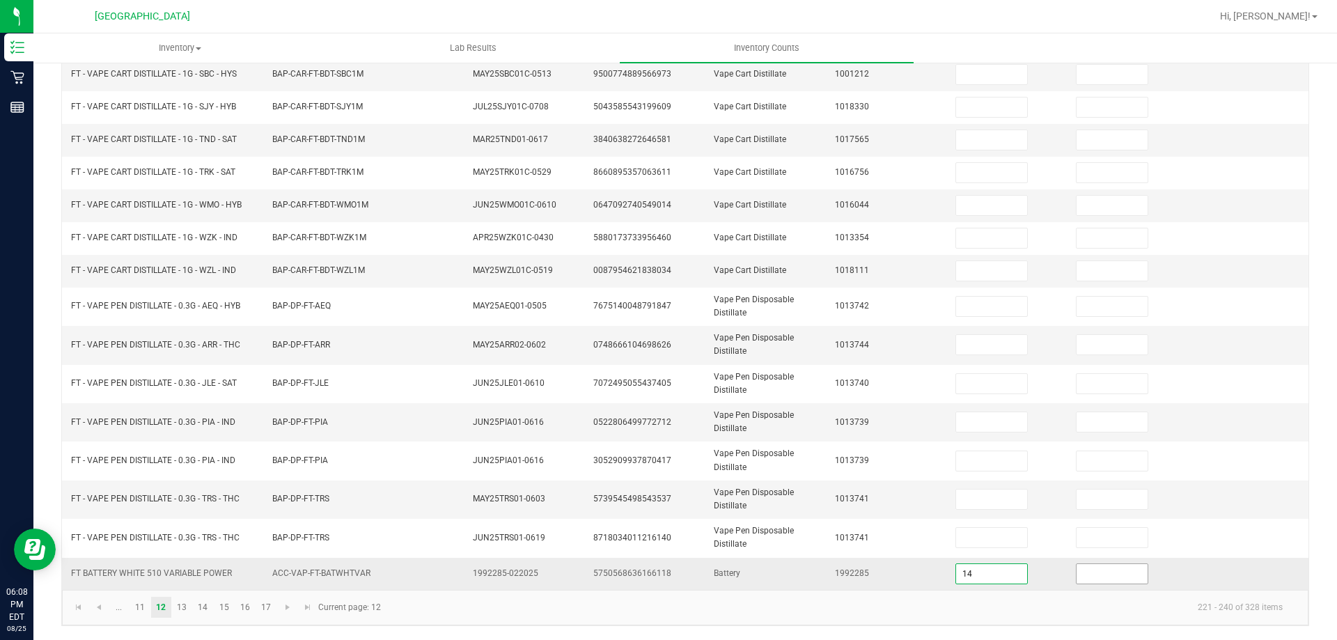
type input "14"
click at [1077, 577] on input at bounding box center [1112, 573] width 71 height 19
type input "0"
click at [1044, 616] on kendo-pager-info "221 - 240 of 328 items" at bounding box center [841, 607] width 905 height 23
click at [182, 603] on link "13" at bounding box center [182, 607] width 20 height 21
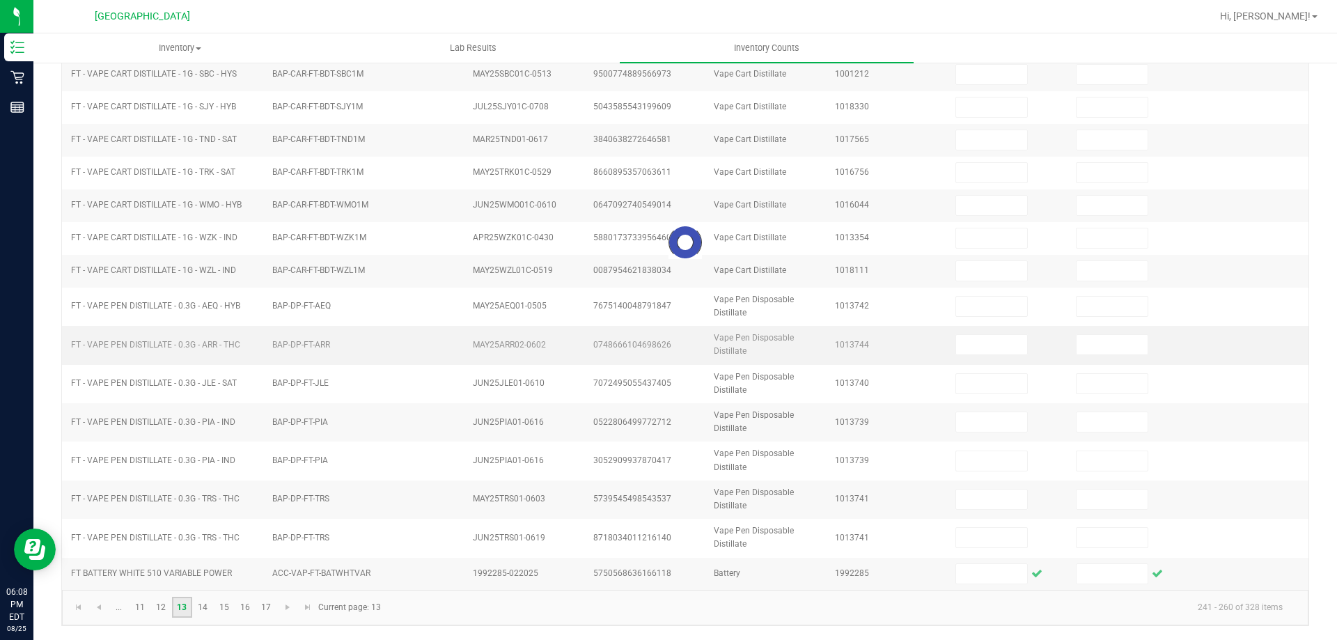
scroll to position [289, 0]
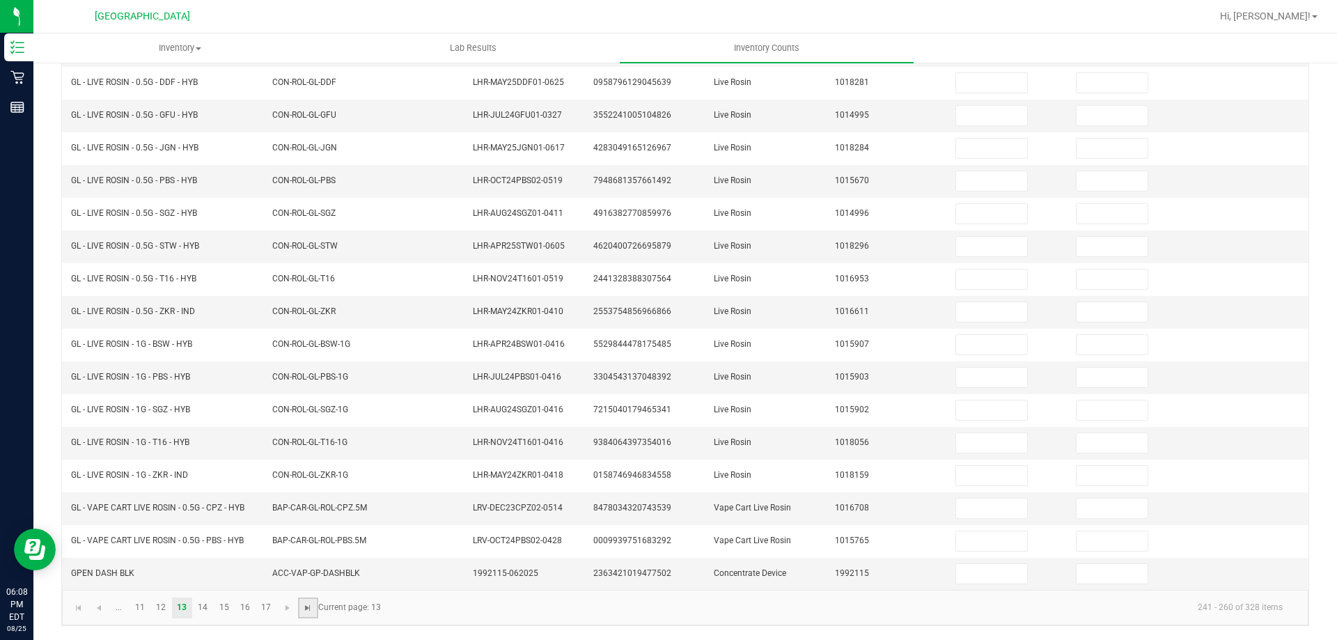
click at [311, 605] on span "Go to the last page" at bounding box center [307, 607] width 11 height 11
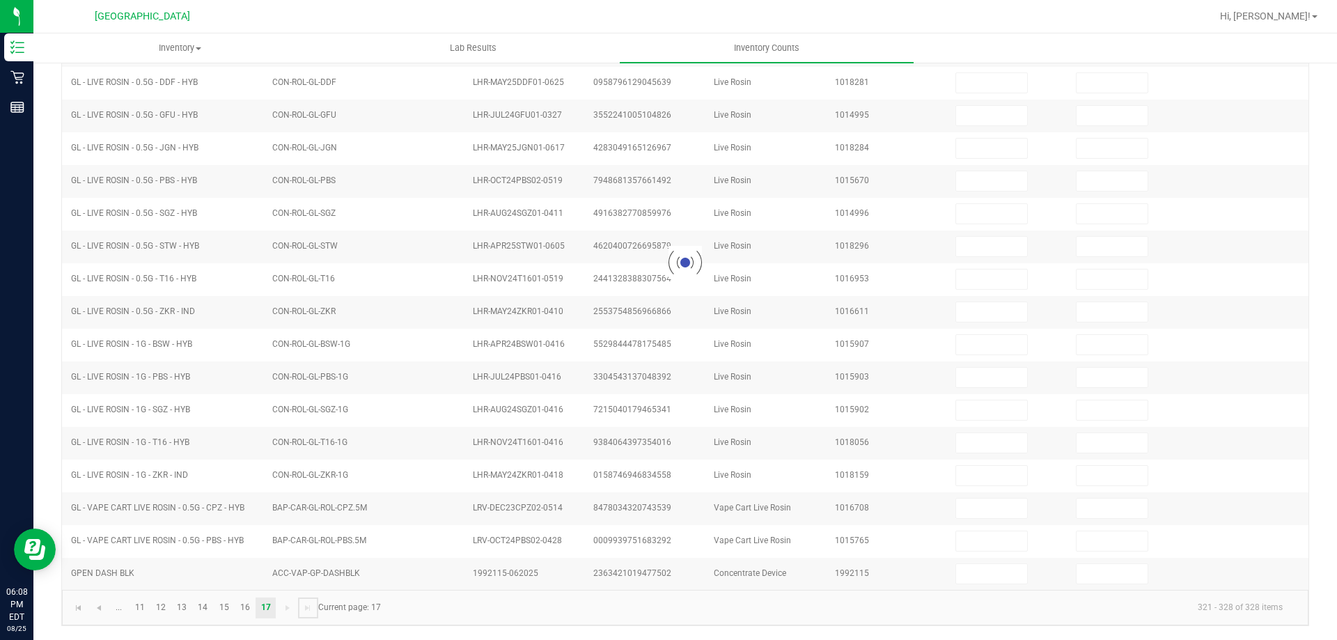
type input "11"
type input "1"
type input "10"
type input "8"
type input "4"
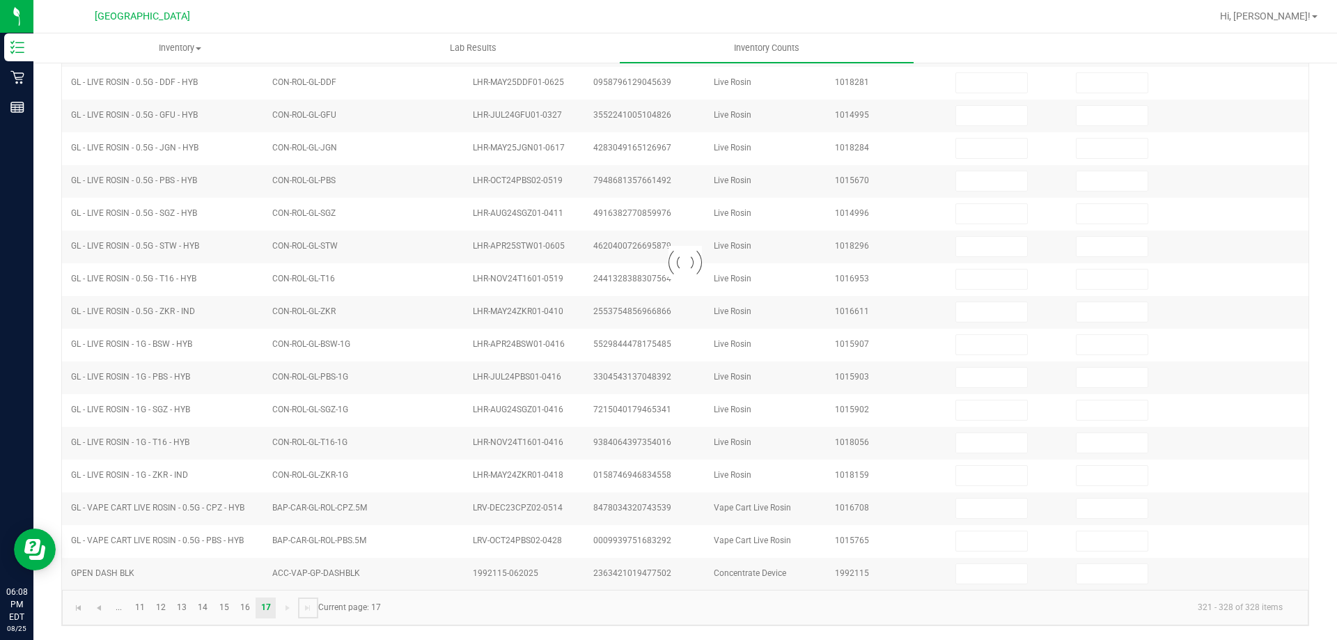
type input "10"
type input "6"
type input "10"
type input "0"
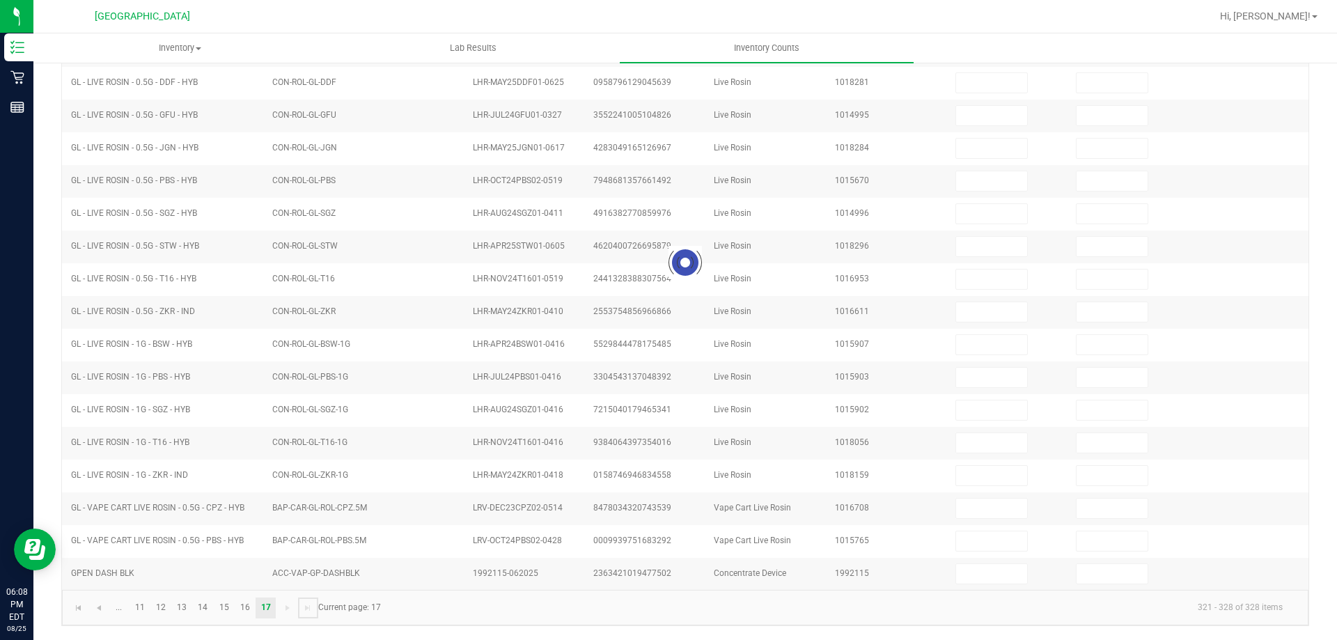
type input "0"
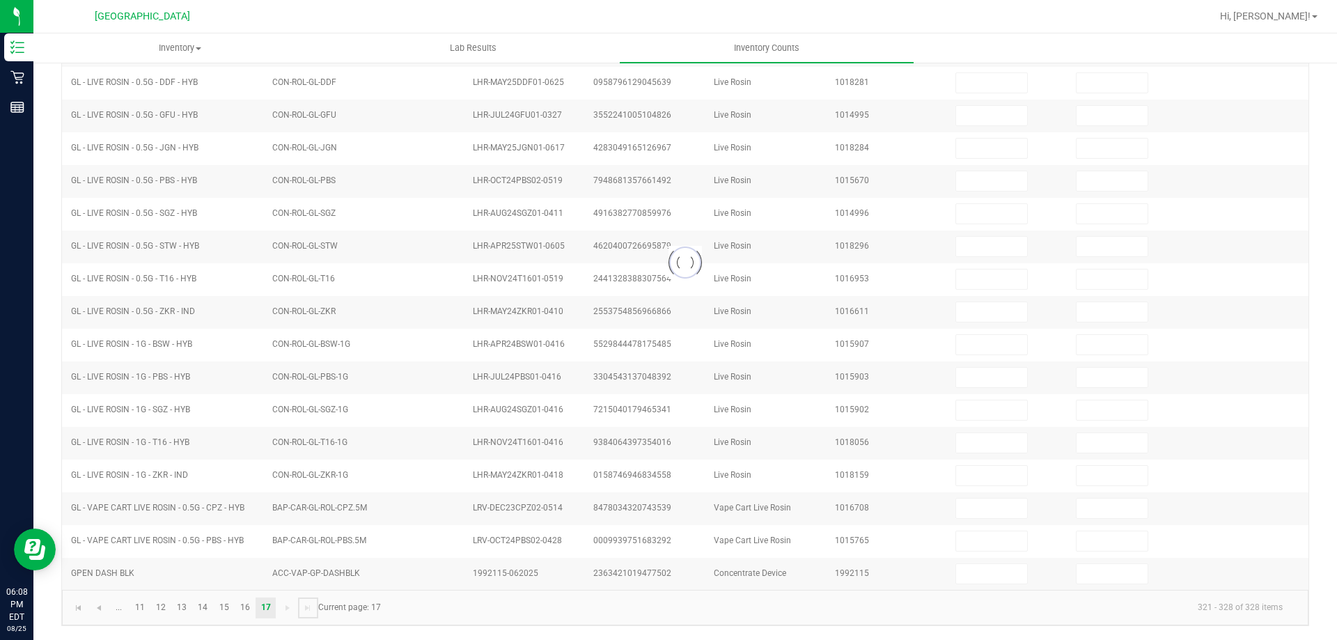
type input "0"
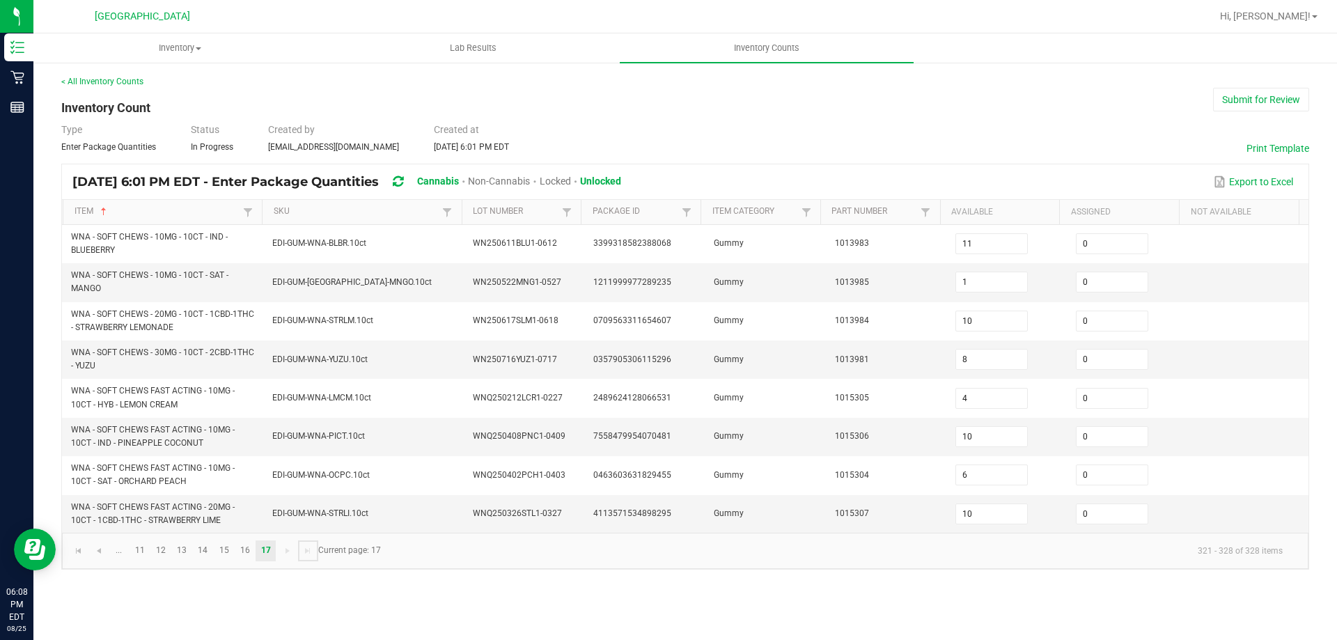
scroll to position [0, 0]
click at [182, 558] on link "13" at bounding box center [182, 550] width 20 height 21
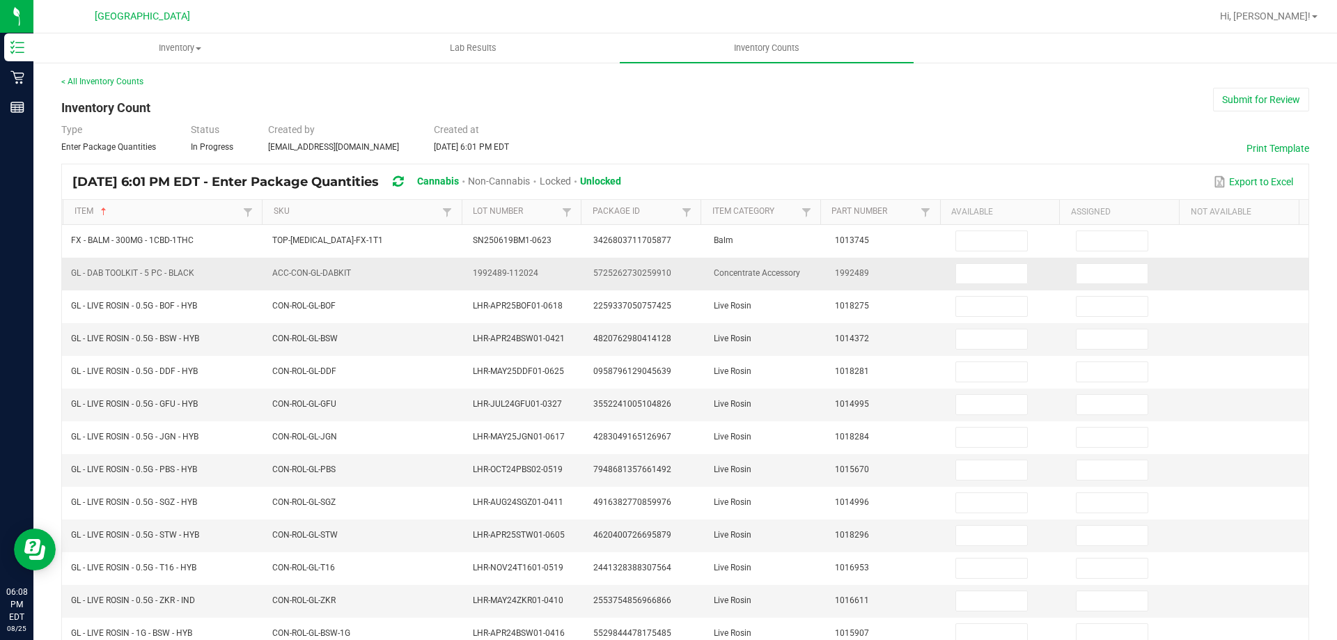
click at [129, 268] on span "GL - DAB TOOLKIT - 5 PC - BLACK" at bounding box center [132, 273] width 123 height 10
click at [128, 268] on span "GL - DAB TOOLKIT - 5 PC - BLACK" at bounding box center [132, 273] width 123 height 10
copy span "GL - DAB TOOLKIT - 5 PC - BLACK"
drag, startPoint x: 964, startPoint y: 260, endPoint x: 969, endPoint y: 282, distance: 22.8
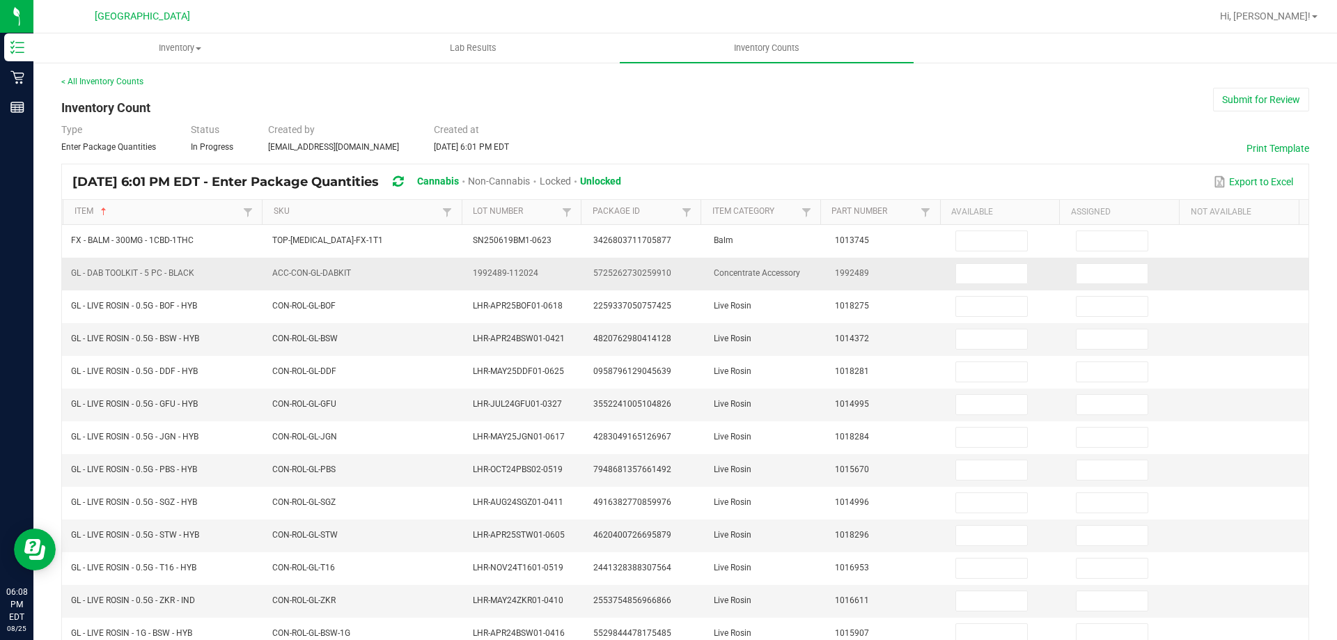
click at [964, 261] on td at bounding box center [1007, 274] width 120 height 33
click at [969, 282] on input at bounding box center [991, 273] width 71 height 19
type input "3"
click at [1098, 278] on input at bounding box center [1112, 273] width 71 height 19
type input "0"
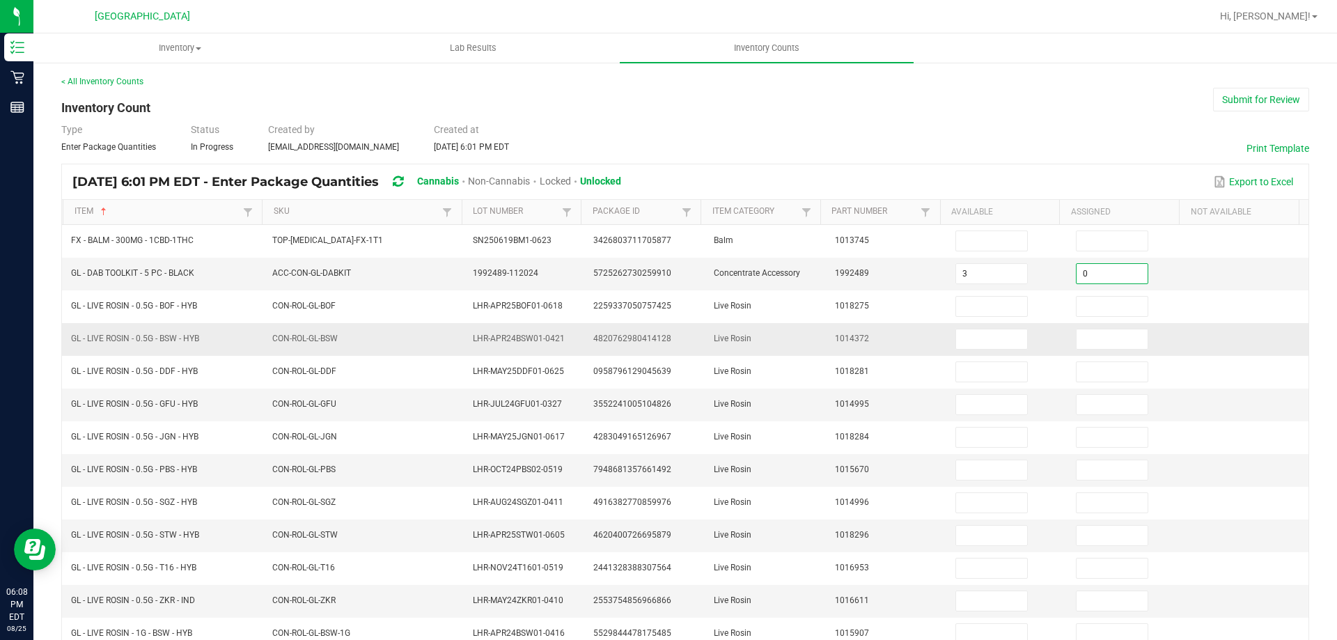
click at [779, 347] on td "Live Rosin" at bounding box center [765, 339] width 120 height 33
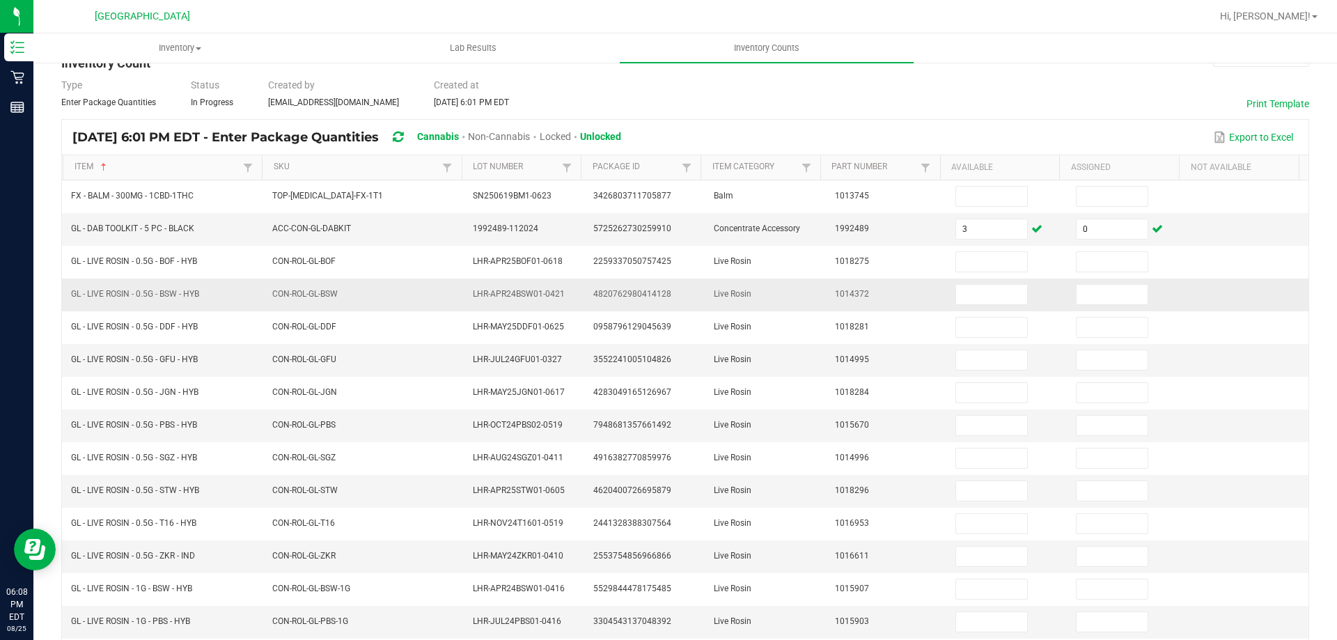
scroll to position [70, 0]
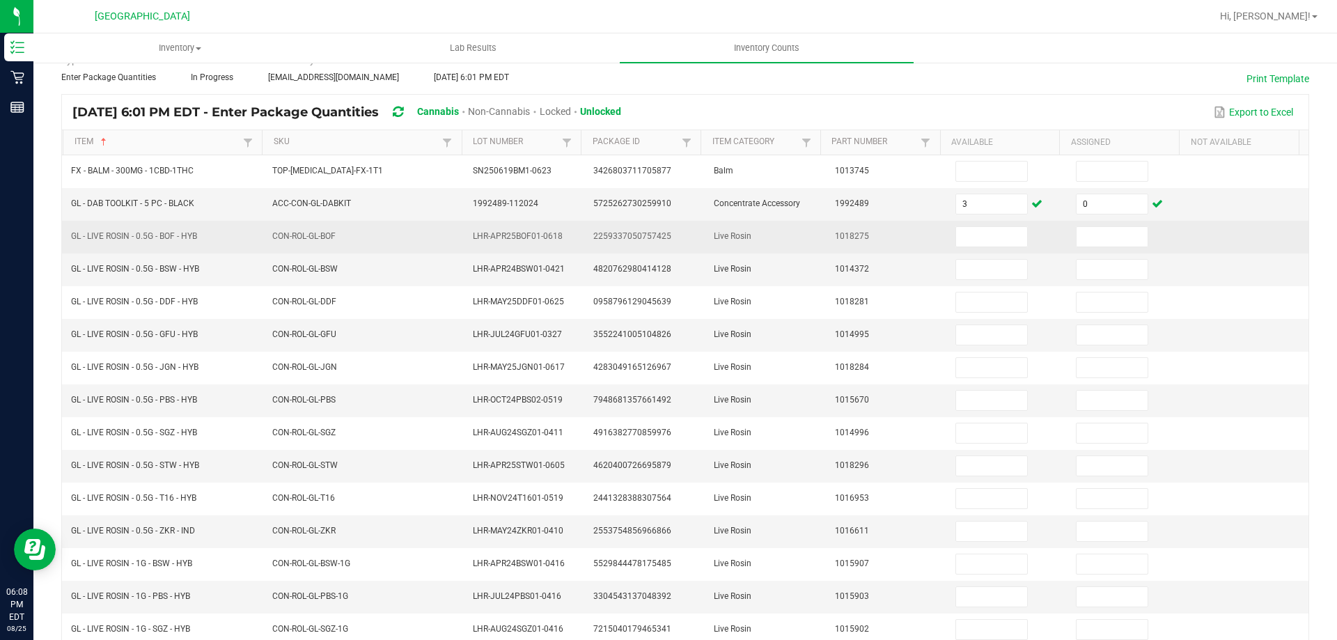
click at [153, 235] on span "GL - LIVE ROSIN - 0.5G - BOF - HYB" at bounding box center [134, 236] width 126 height 10
copy span "GL - LIVE ROSIN - 0.5G - BOF - HYB"
click at [956, 231] on input at bounding box center [991, 236] width 71 height 19
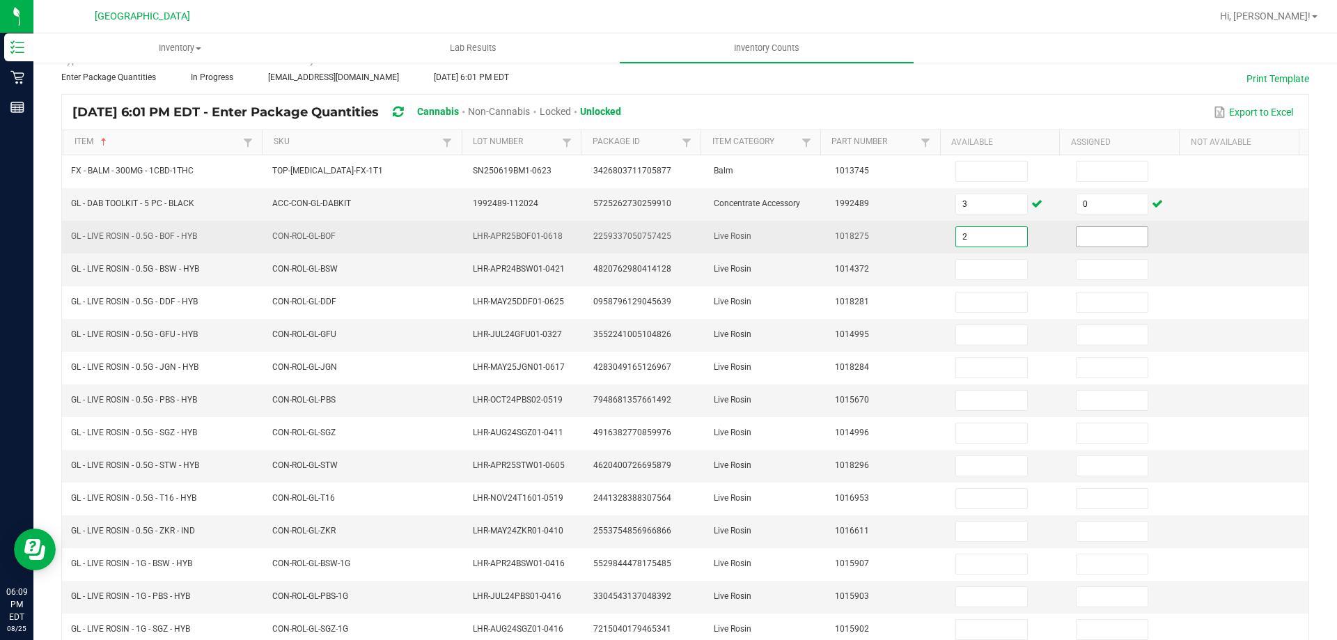
type input "2"
click at [1104, 244] on input at bounding box center [1112, 236] width 71 height 19
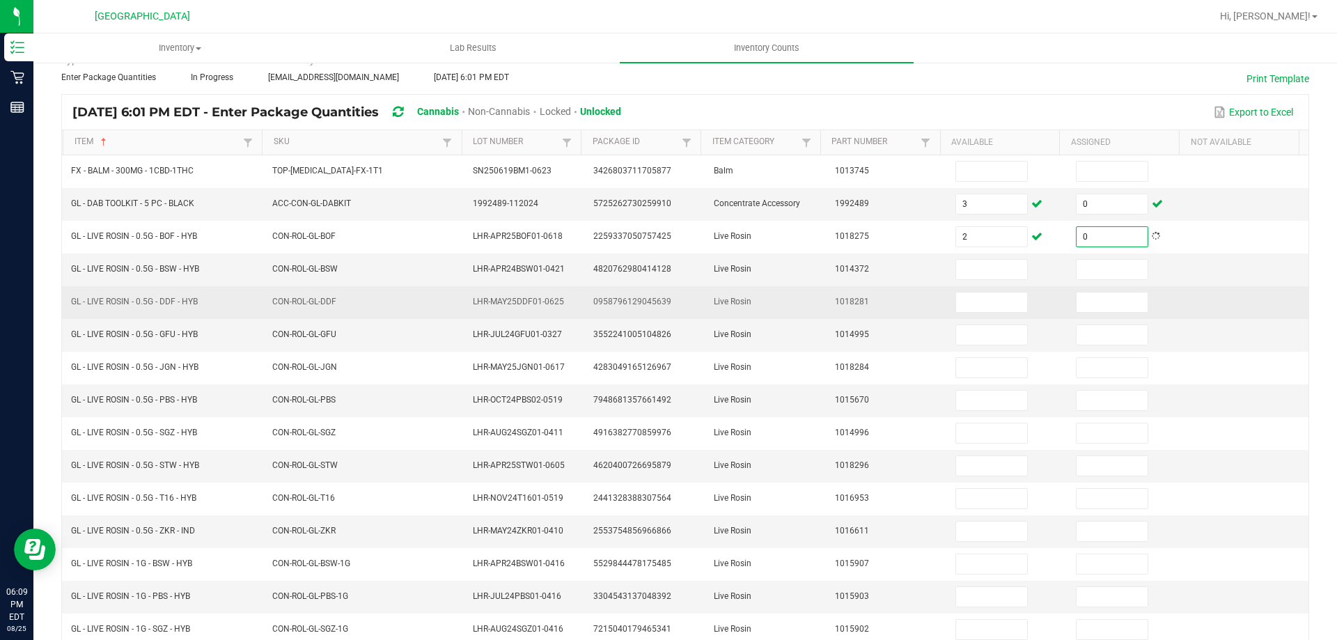
type input "0"
click at [149, 300] on span "GL - LIVE ROSIN - 0.5G - DDF - HYB" at bounding box center [134, 302] width 127 height 10
copy span "GL - LIVE ROSIN - 0.5G - DDF - HYB"
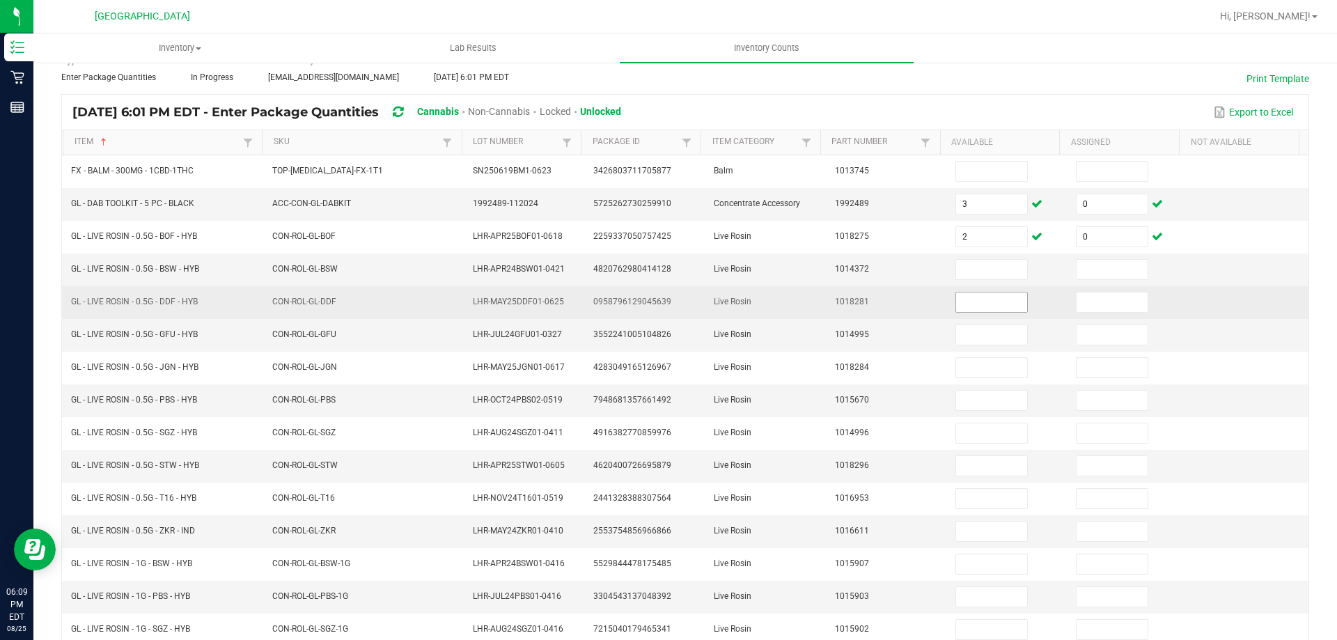
click at [960, 300] on input at bounding box center [991, 301] width 71 height 19
type input "7"
click at [1080, 302] on input "0" at bounding box center [1112, 301] width 71 height 19
type input "0"
click at [727, 300] on span "Live Rosin" at bounding box center [733, 302] width 38 height 10
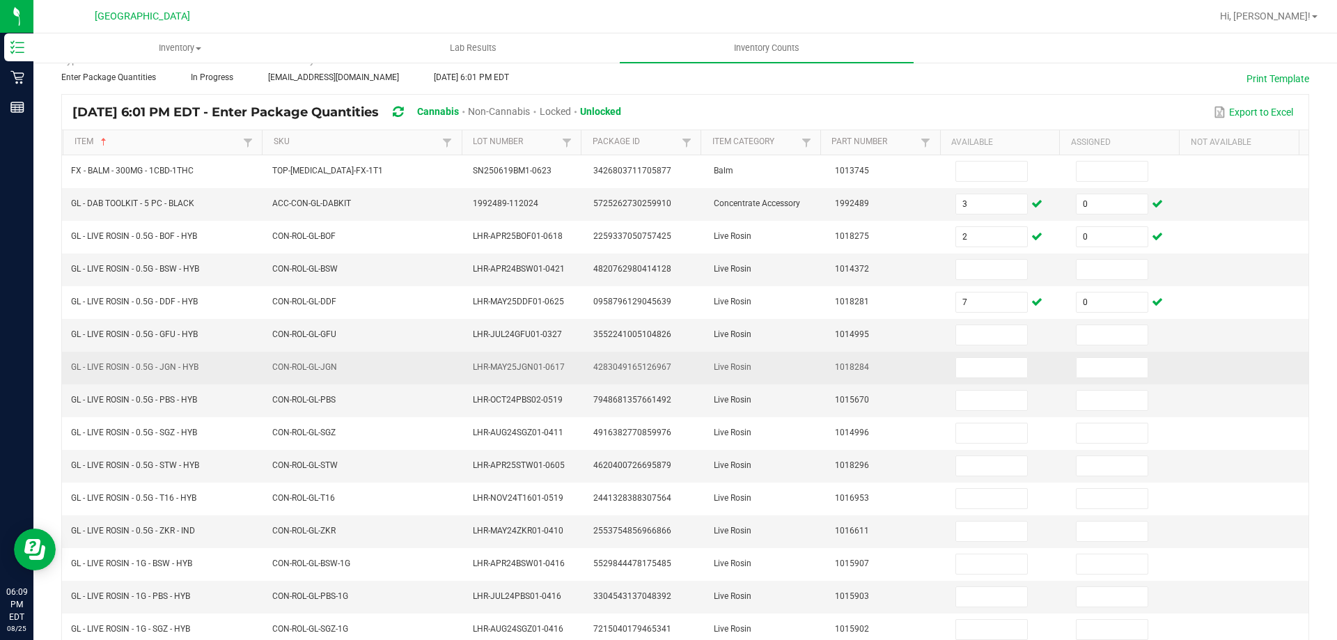
click at [166, 366] on span "GL - LIVE ROSIN - 0.5G - JGN - HYB" at bounding box center [134, 367] width 127 height 10
copy span "GL - LIVE ROSIN - 0.5G - JGN - HYB"
click at [985, 362] on input at bounding box center [991, 367] width 71 height 19
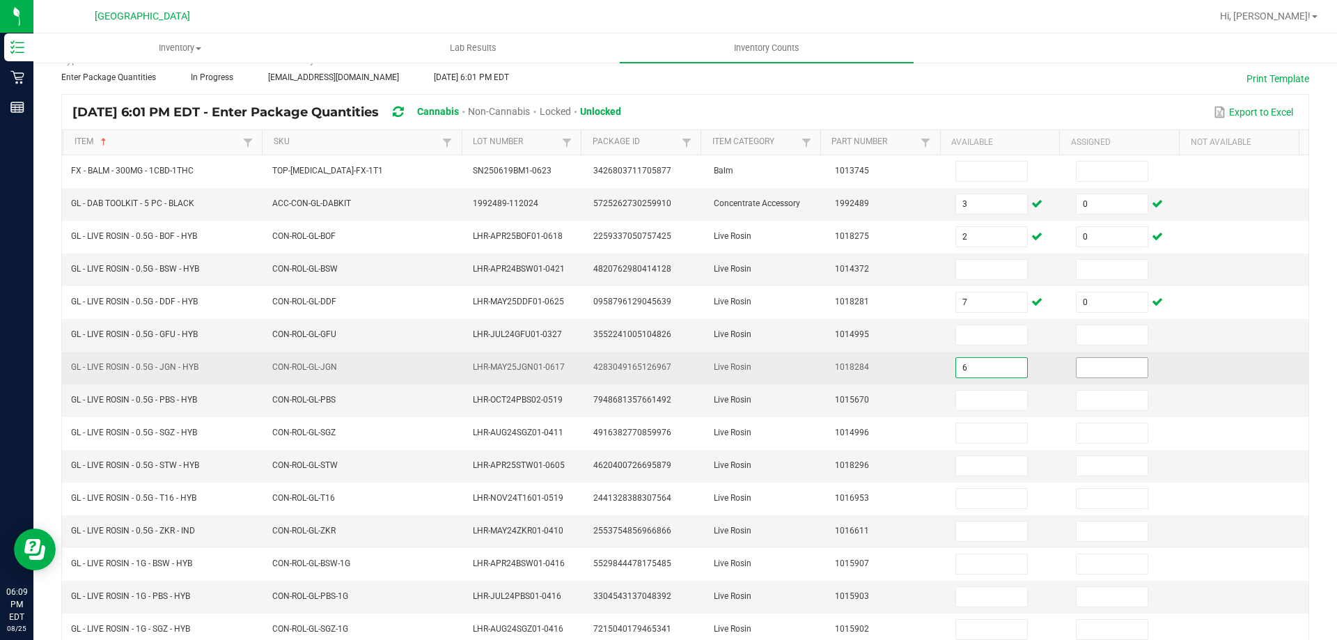
type input "6"
click at [1077, 361] on input at bounding box center [1112, 367] width 71 height 19
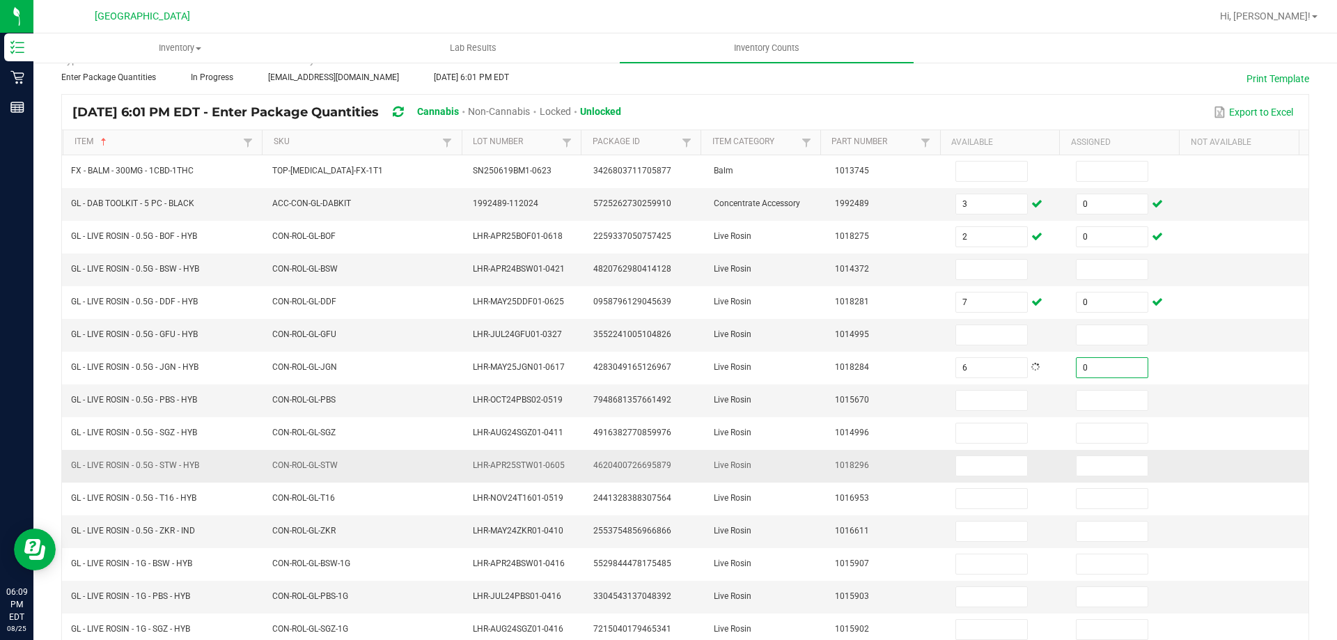
type input "0"
click at [623, 458] on td "4620400726695879" at bounding box center [645, 466] width 120 height 33
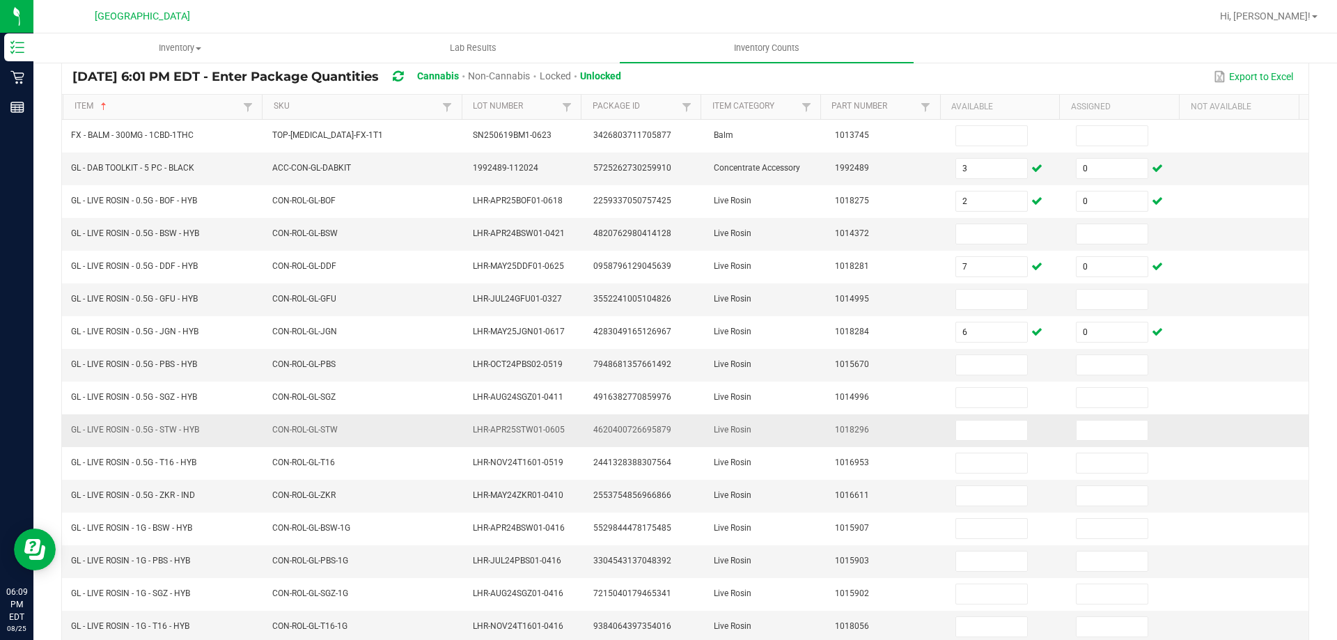
scroll to position [139, 0]
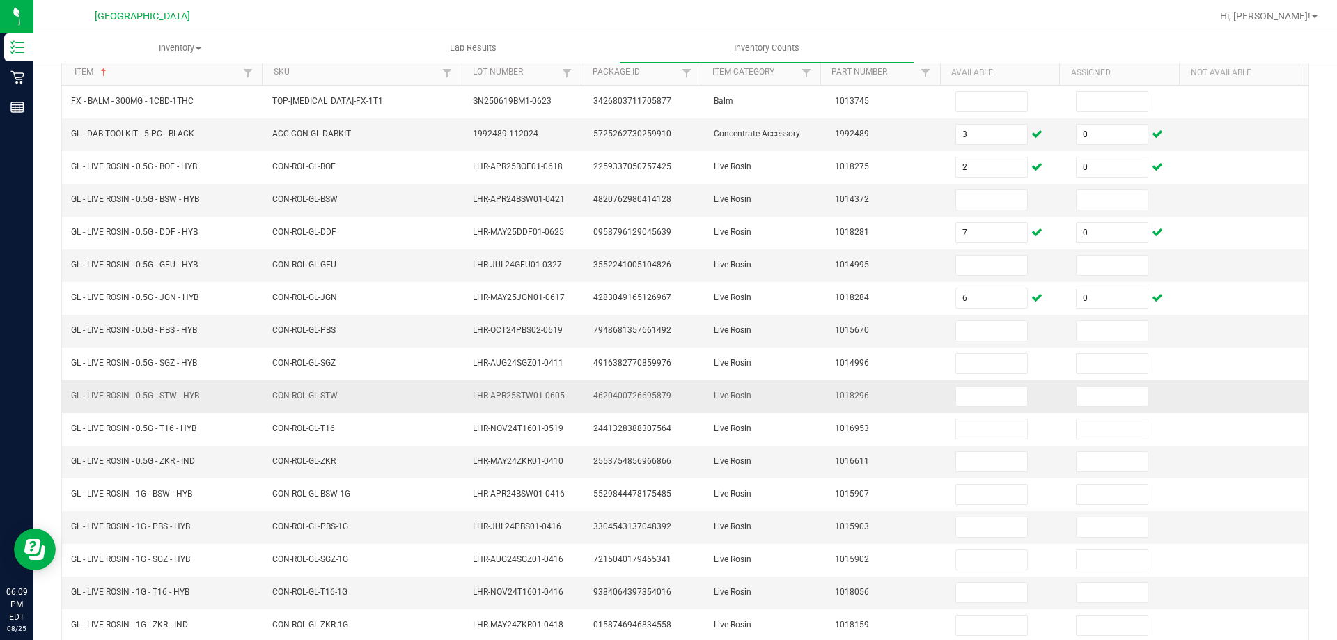
click at [145, 398] on span "GL - LIVE ROSIN - 0.5G - STW - HYB" at bounding box center [135, 396] width 128 height 10
click at [139, 397] on span "GL - LIVE ROSIN - 0.5G - STW - HYB" at bounding box center [135, 396] width 128 height 10
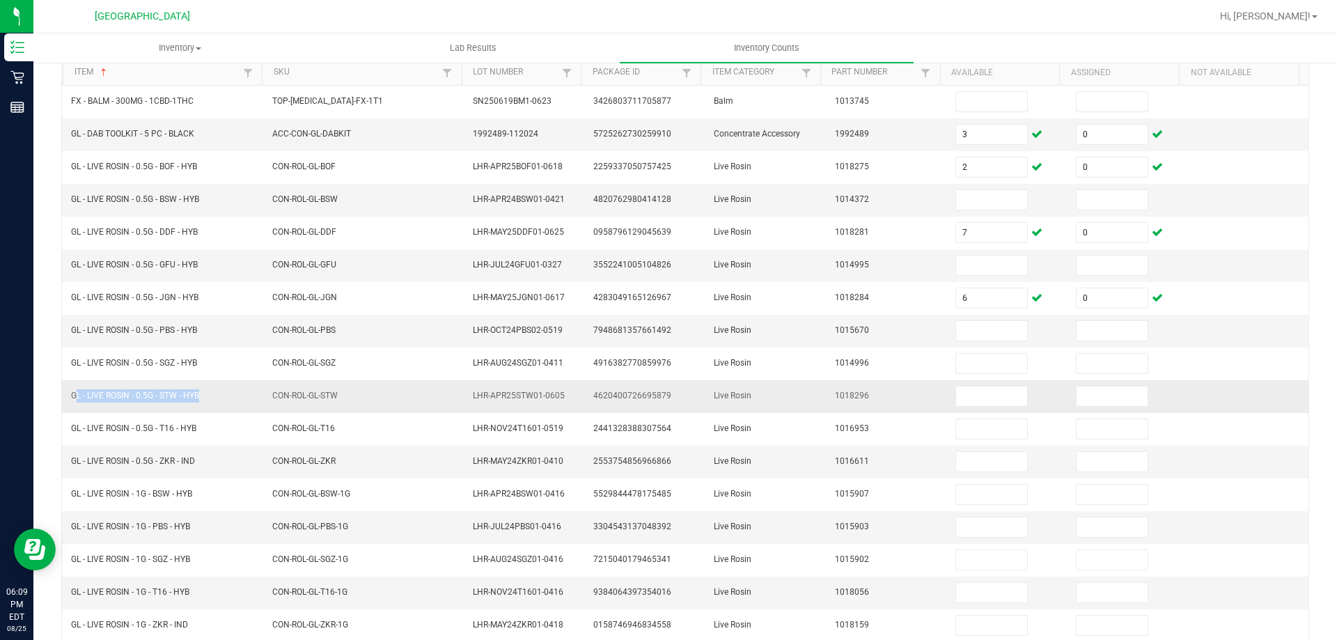
click at [139, 397] on span "GL - LIVE ROSIN - 0.5G - STW - HYB" at bounding box center [135, 396] width 128 height 10
copy span "GL - LIVE ROSIN - 0.5G - STW - HYB"
click at [999, 397] on input at bounding box center [991, 395] width 71 height 19
type input "8"
click at [1077, 394] on input at bounding box center [1112, 395] width 71 height 19
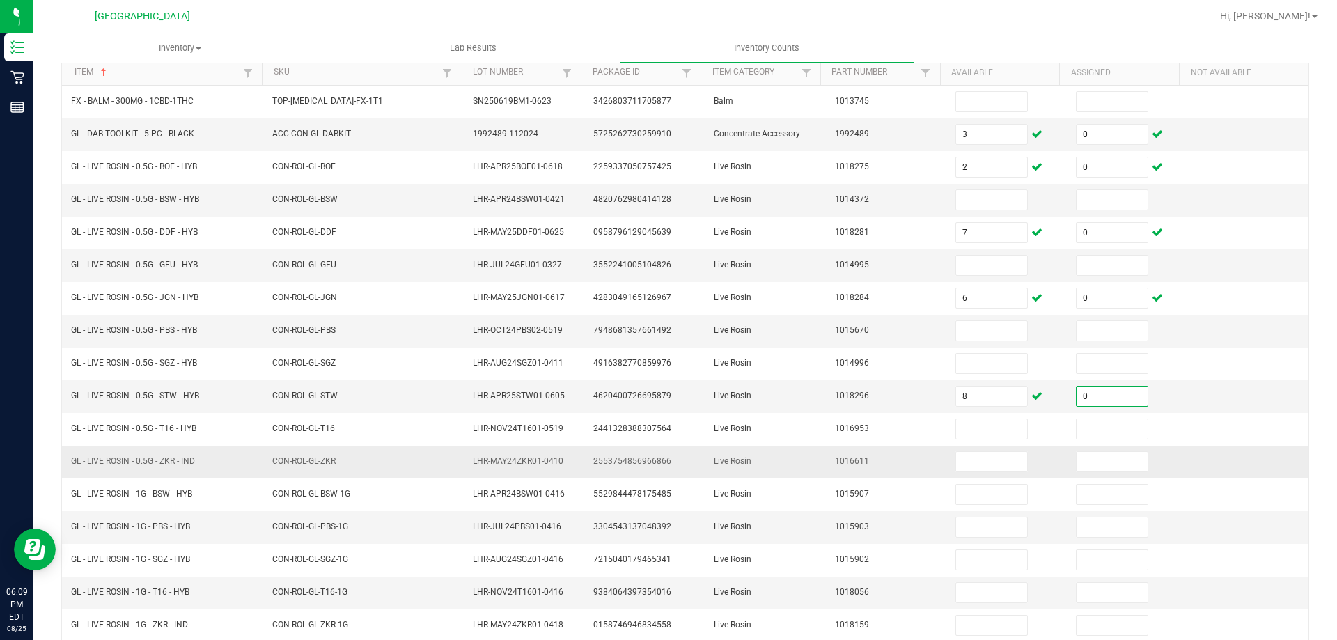
type input "0"
click at [143, 462] on span "GL - LIVE ROSIN - 0.5G - ZKR - IND" at bounding box center [133, 461] width 124 height 10
copy span "GL - LIVE ROSIN - 0.5G - ZKR - IND"
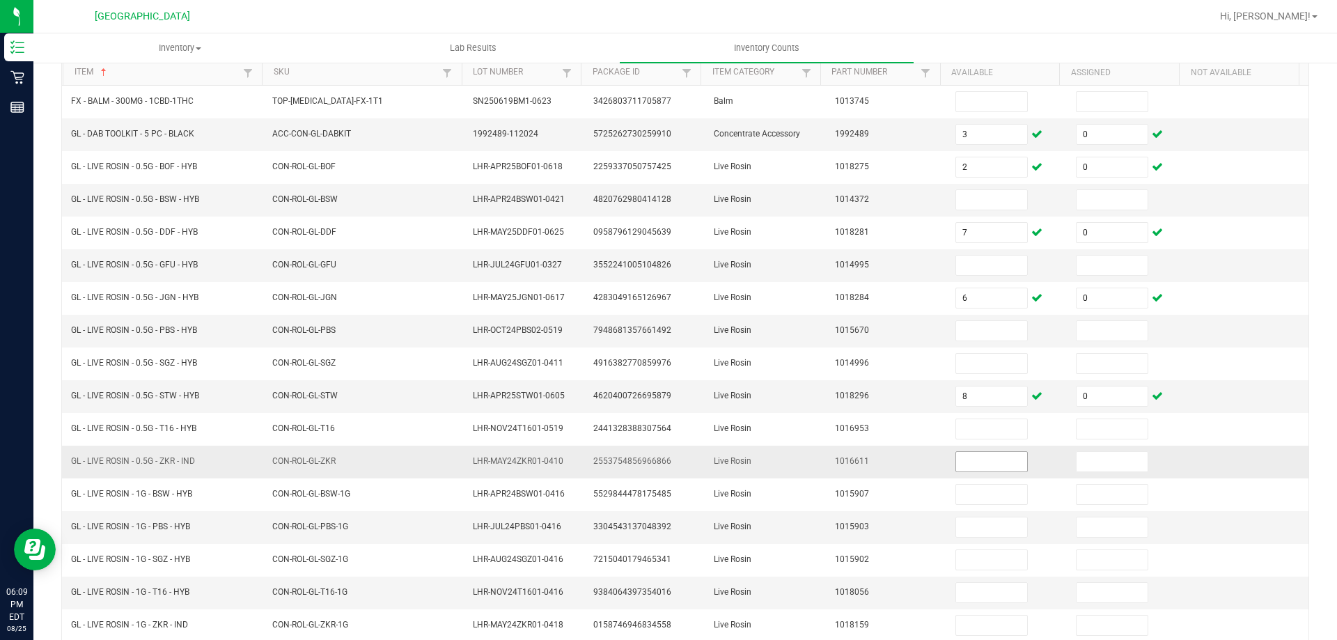
drag, startPoint x: 944, startPoint y: 449, endPoint x: 949, endPoint y: 463, distance: 14.8
click at [947, 454] on td at bounding box center [1007, 462] width 120 height 33
click at [956, 466] on input at bounding box center [991, 461] width 71 height 19
type input "4"
click at [1087, 467] on input at bounding box center [1112, 461] width 71 height 19
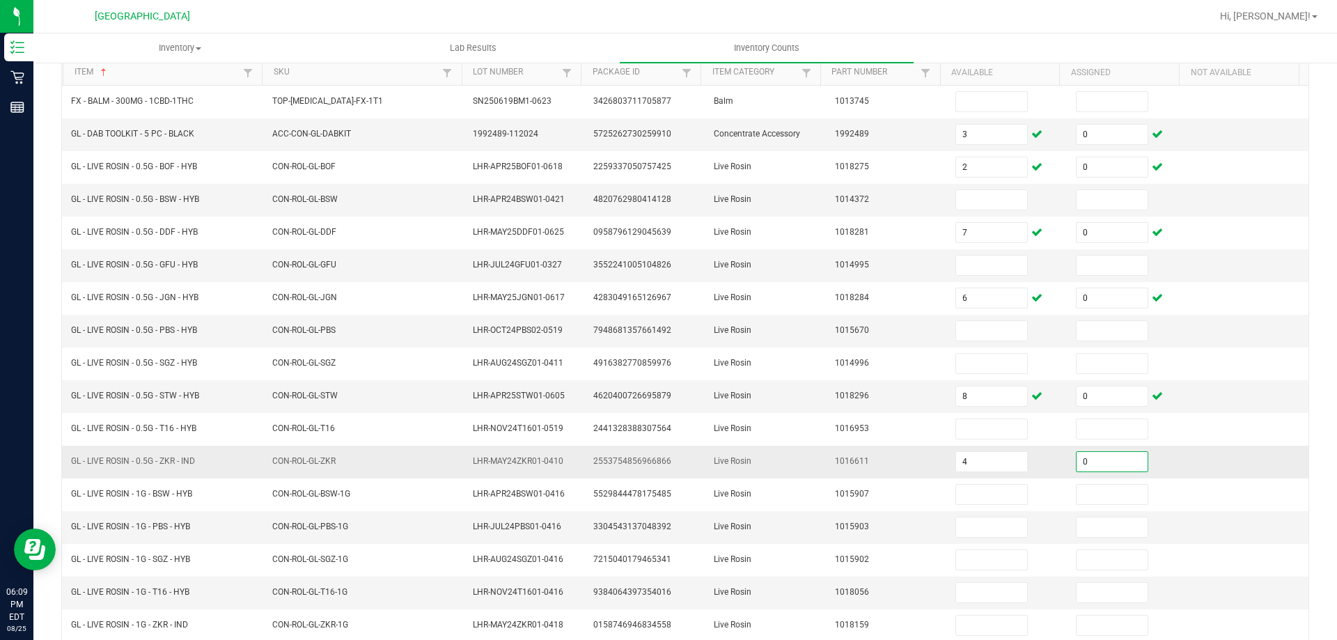
type input "0"
click at [827, 462] on td "1016611" at bounding box center [887, 462] width 120 height 33
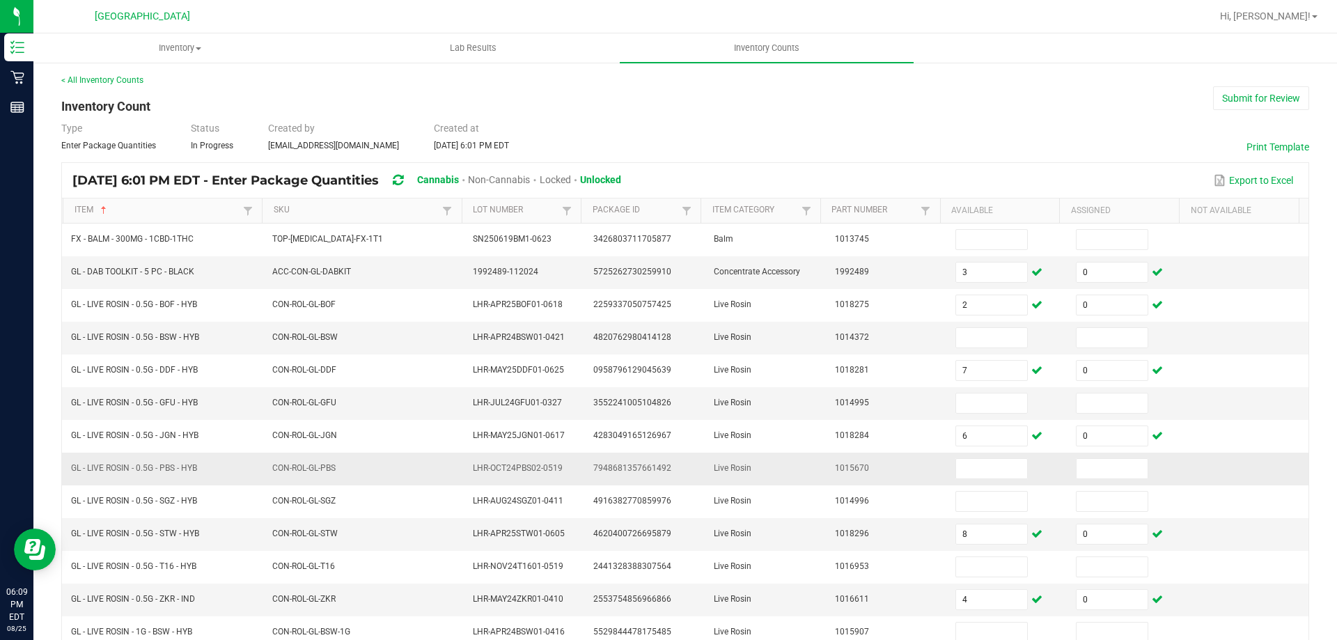
scroll to position [0, 0]
click at [976, 330] on input at bounding box center [991, 338] width 71 height 19
click at [968, 342] on input at bounding box center [991, 338] width 71 height 19
type input "2"
type input "0"
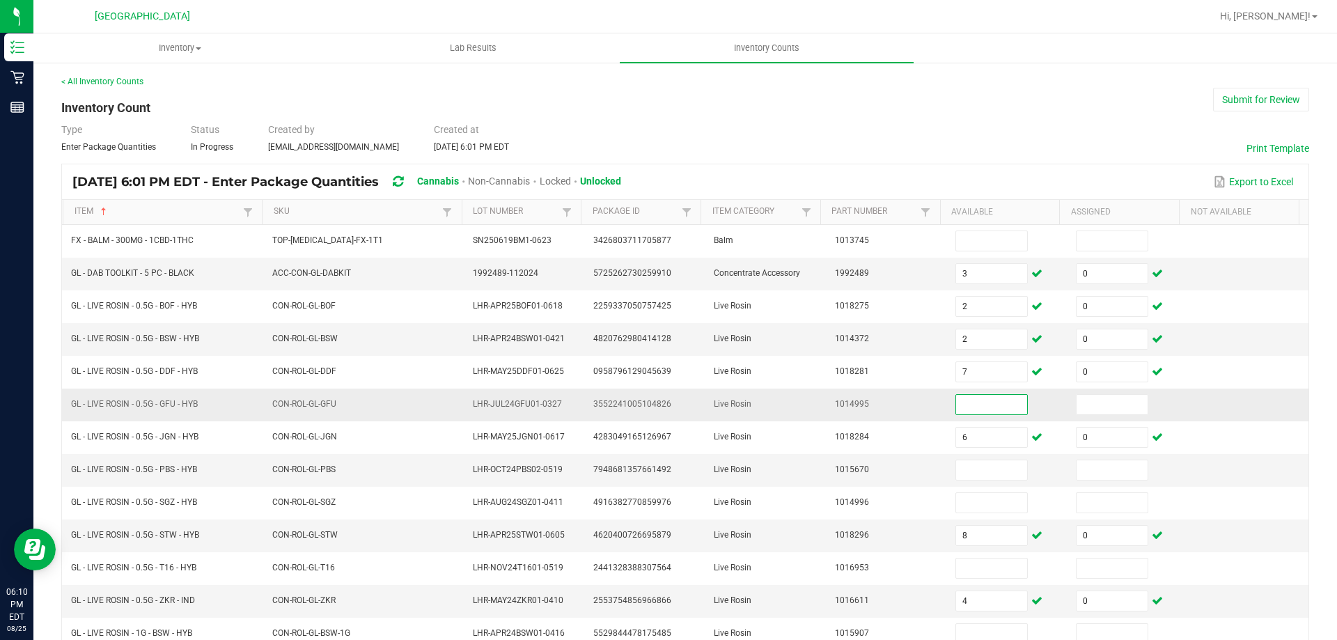
click at [981, 398] on input at bounding box center [991, 404] width 71 height 19
type input "4"
type input "0"
click at [844, 464] on span "1015670" at bounding box center [852, 469] width 34 height 10
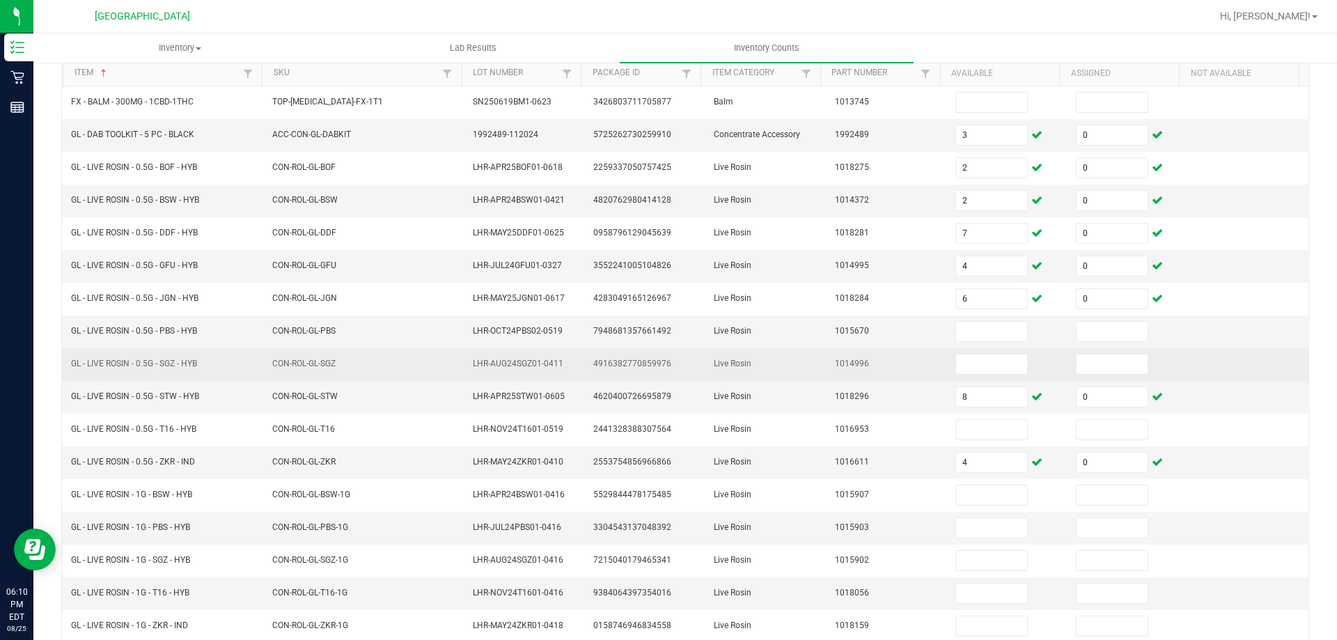
scroll to position [139, 0]
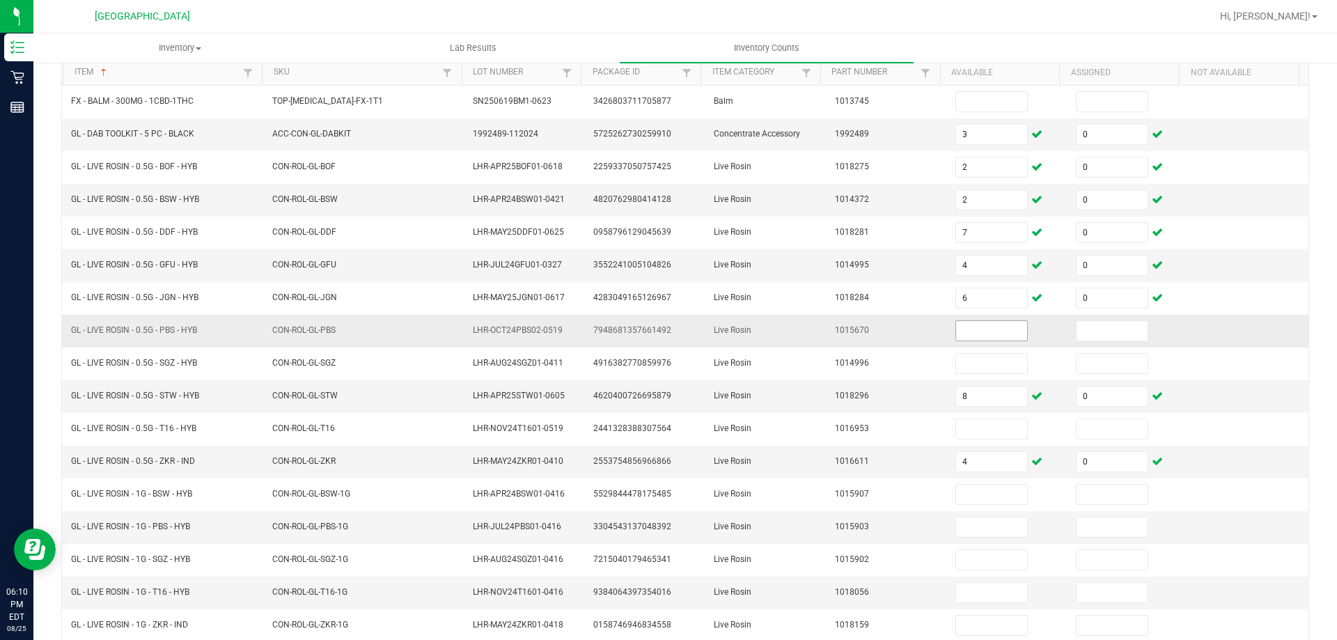
click at [956, 334] on input at bounding box center [991, 330] width 71 height 19
type input "4"
type input "0"
type input "3"
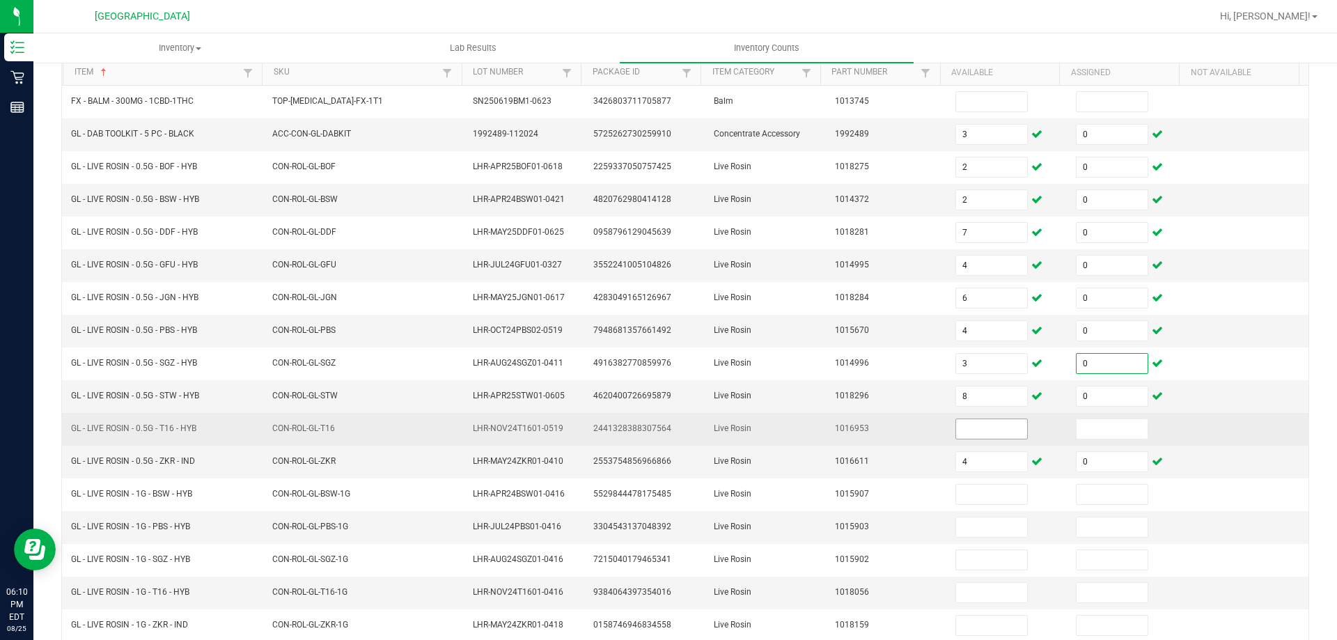
type input "0"
click at [956, 427] on input at bounding box center [991, 428] width 71 height 19
type input "6"
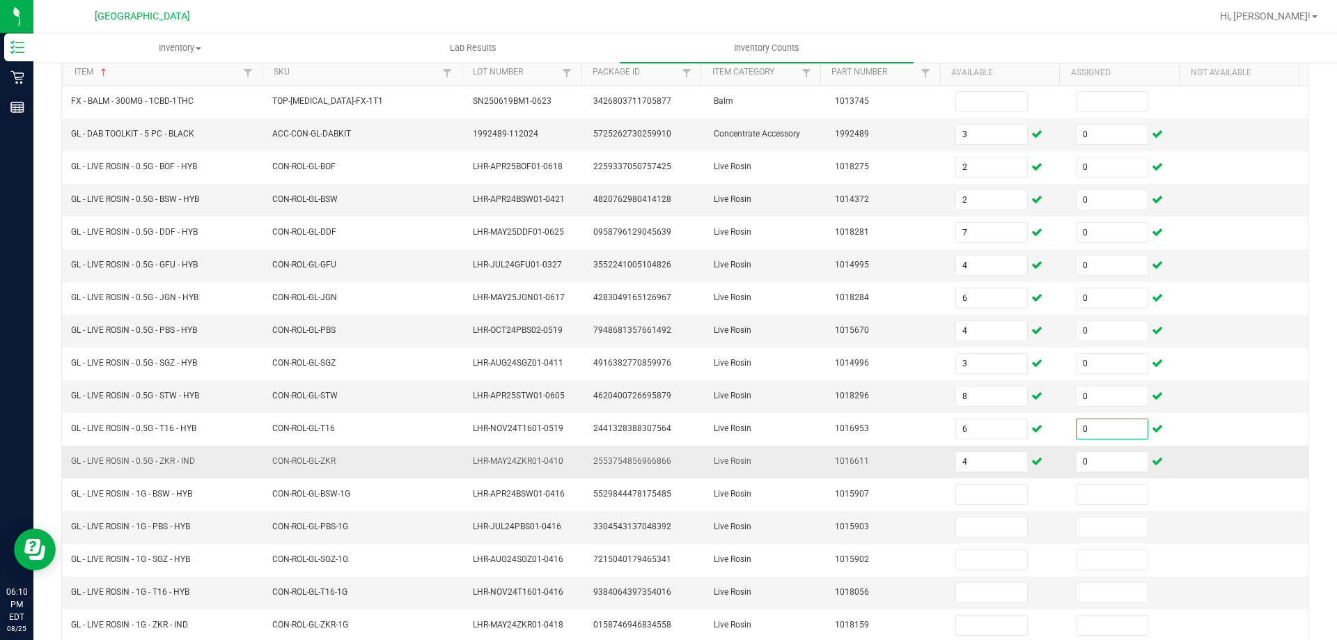
type input "0"
click at [847, 475] on td "1016611" at bounding box center [887, 462] width 120 height 33
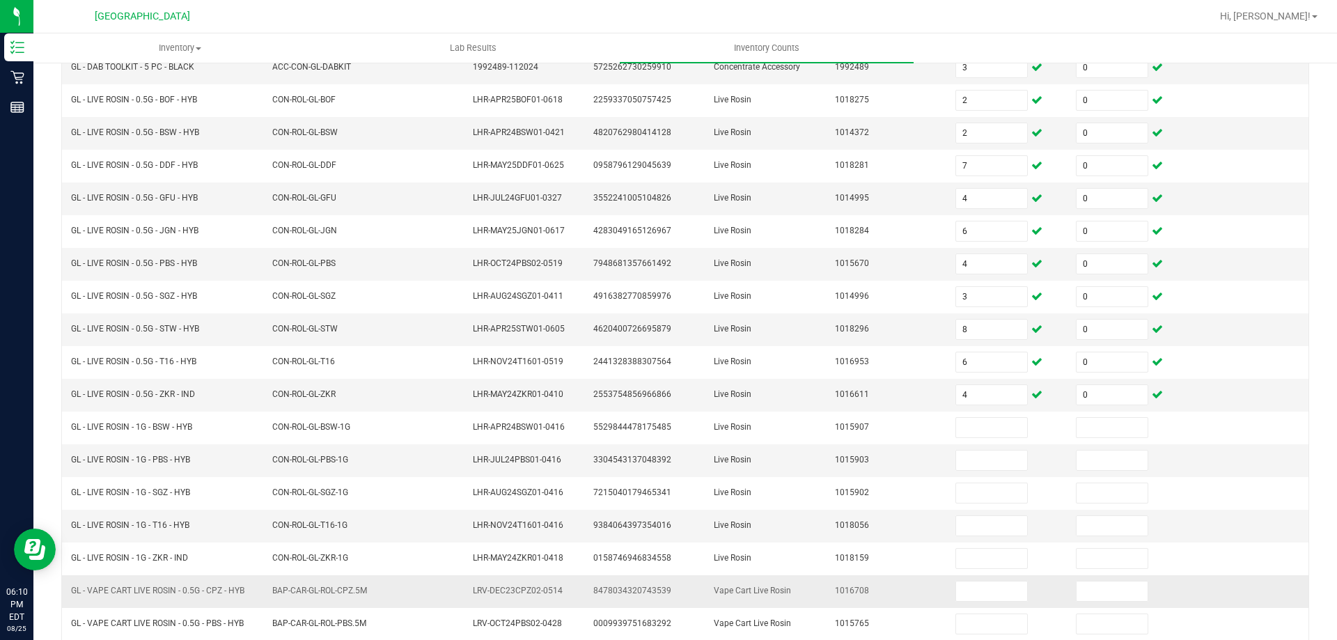
scroll to position [289, 0]
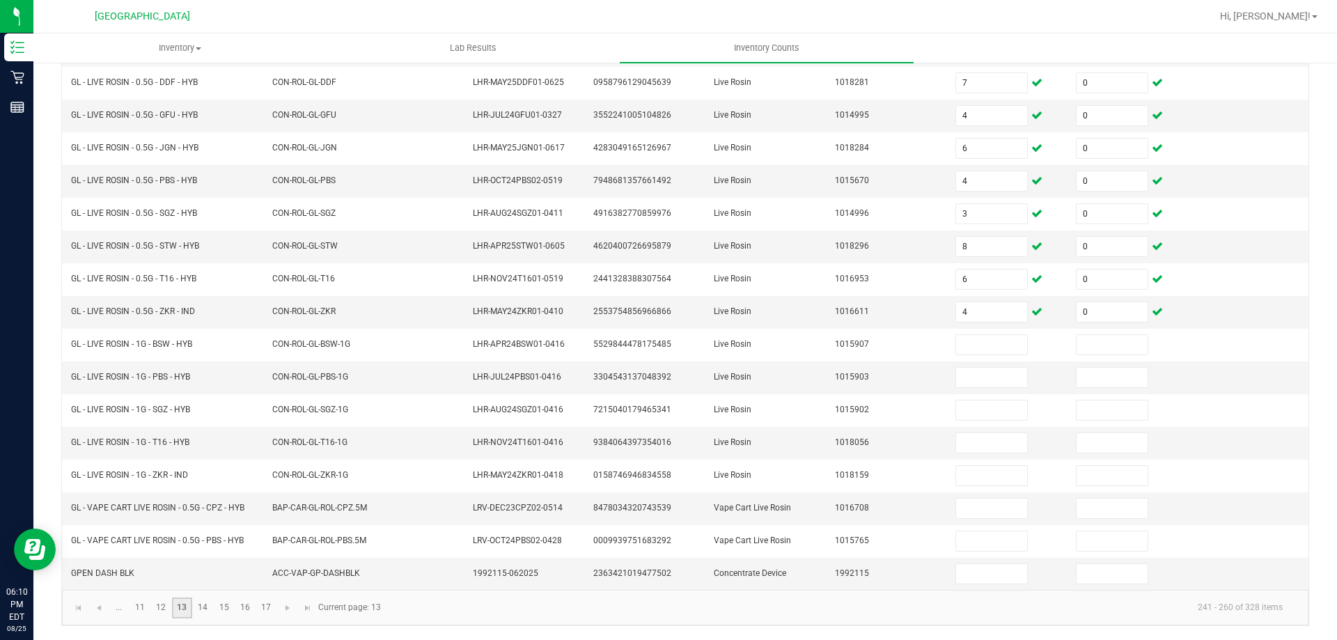
click at [182, 607] on link "13" at bounding box center [182, 607] width 20 height 21
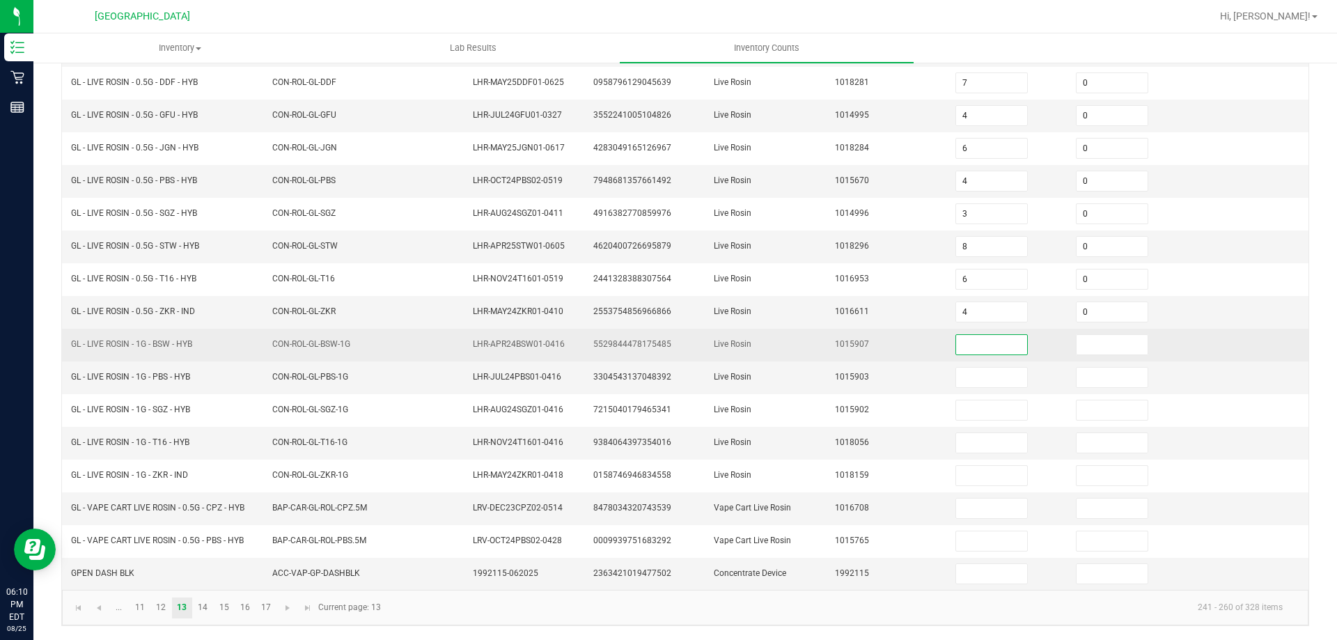
click at [975, 338] on input at bounding box center [991, 344] width 71 height 19
type input "8"
type input "0"
type input "7"
type input "0"
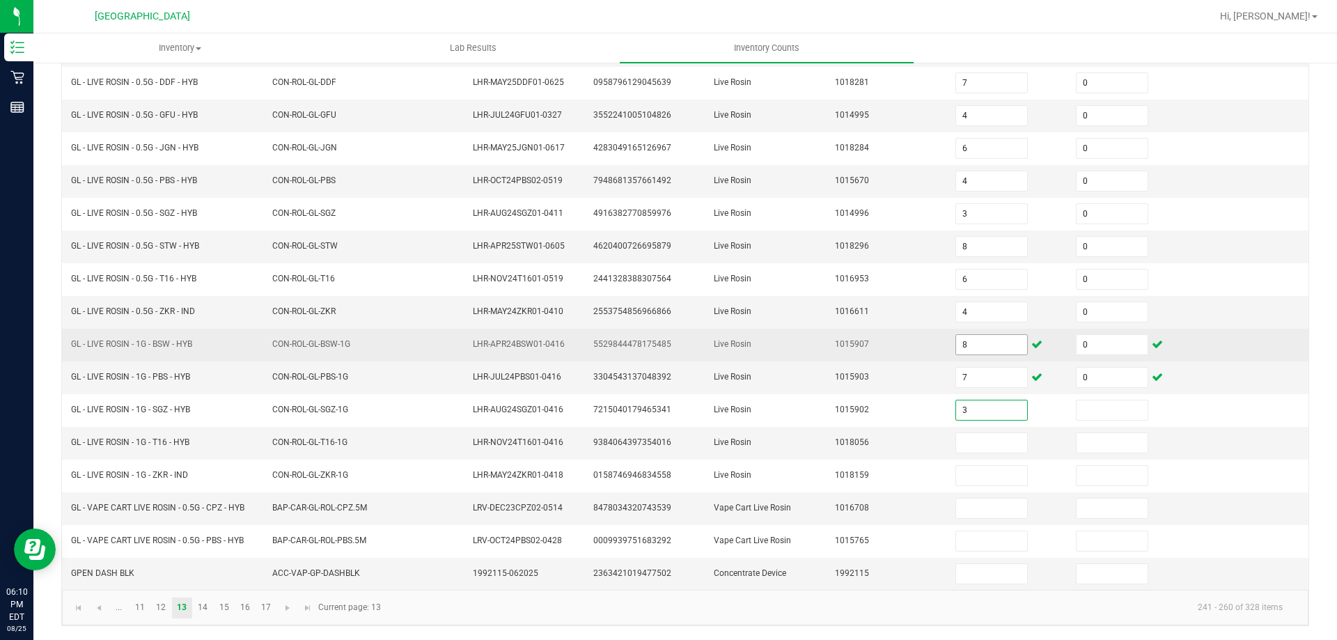
type input "3"
type input "0"
type input "8"
type input "0"
type input "5"
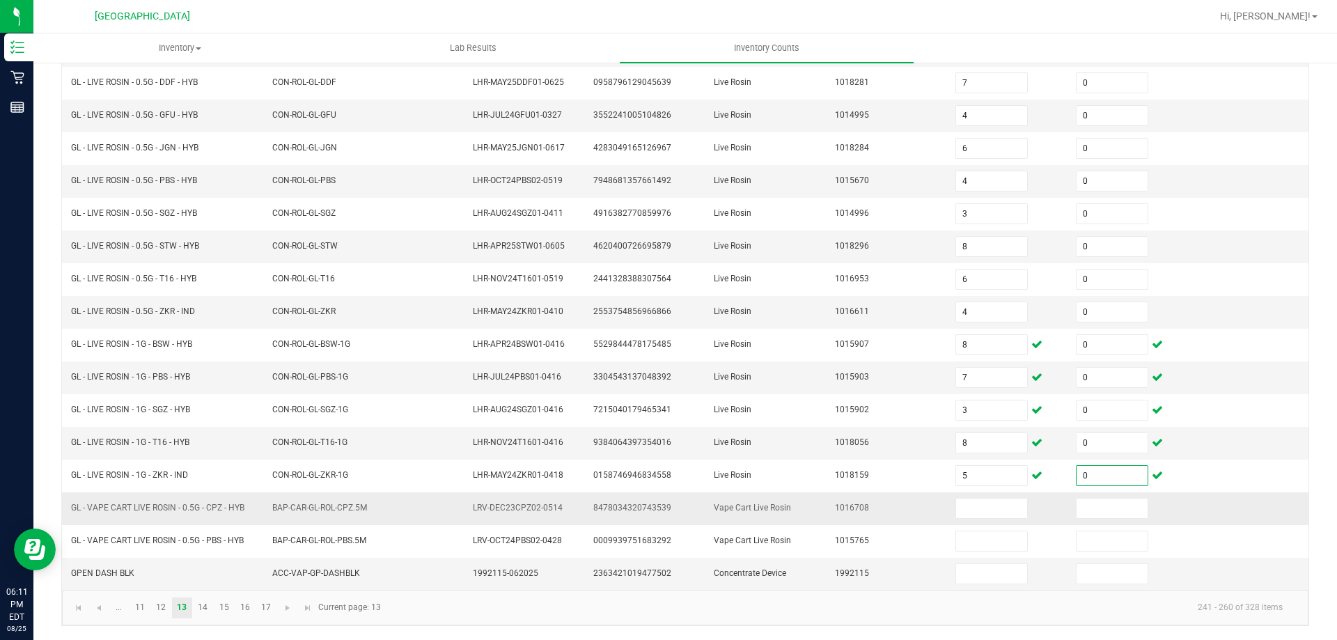
type input "0"
click at [540, 517] on td "LRV-DEC23CPZ02-0514" at bounding box center [524, 508] width 120 height 33
click at [102, 570] on span "GPEN DASH BLK" at bounding box center [102, 573] width 63 height 10
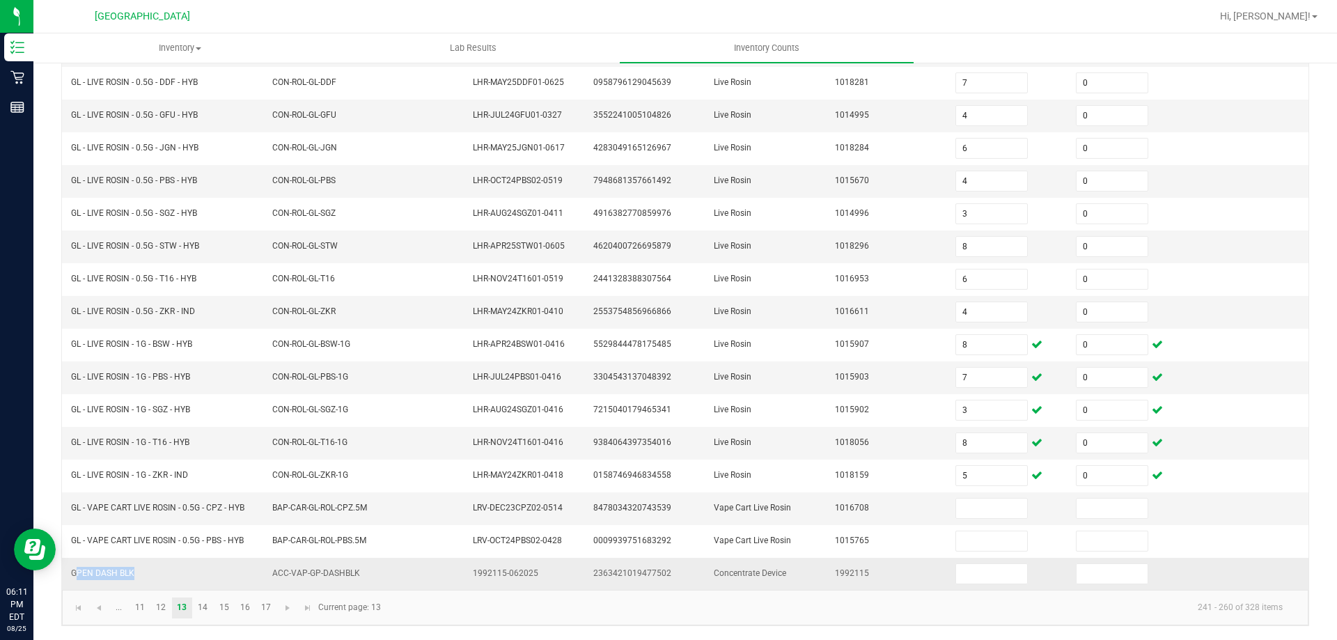
copy span "GPEN DASH BLK"
click at [994, 574] on input "2" at bounding box center [991, 573] width 71 height 19
type input "2"
click at [1078, 570] on input at bounding box center [1112, 573] width 71 height 19
type input "0"
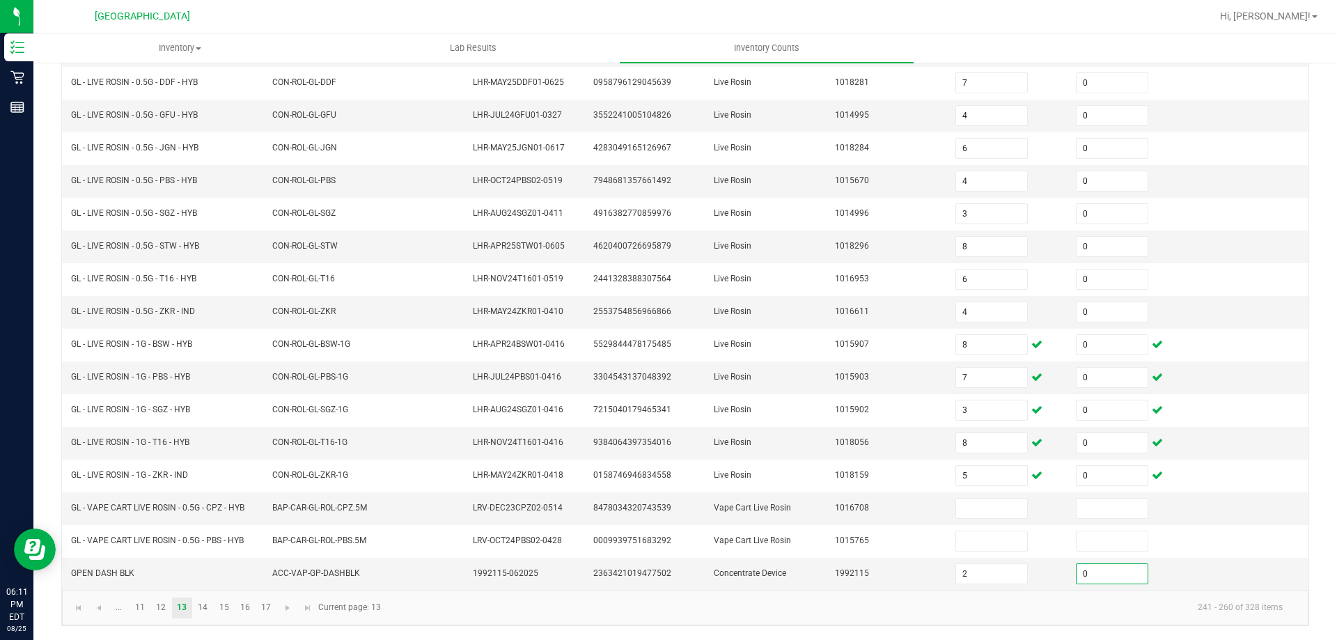
click at [985, 613] on kendo-pager-info "241 - 260 of 328 items" at bounding box center [841, 607] width 905 height 23
click at [202, 609] on link "14" at bounding box center [203, 607] width 20 height 21
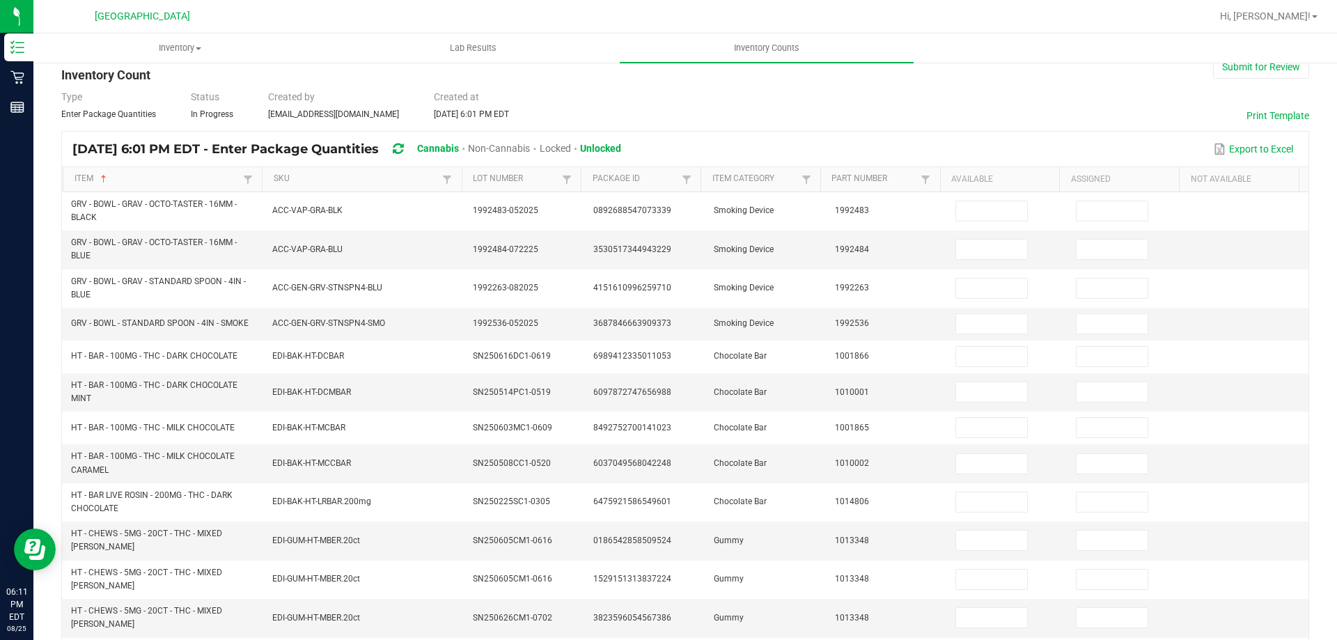
scroll to position [0, 0]
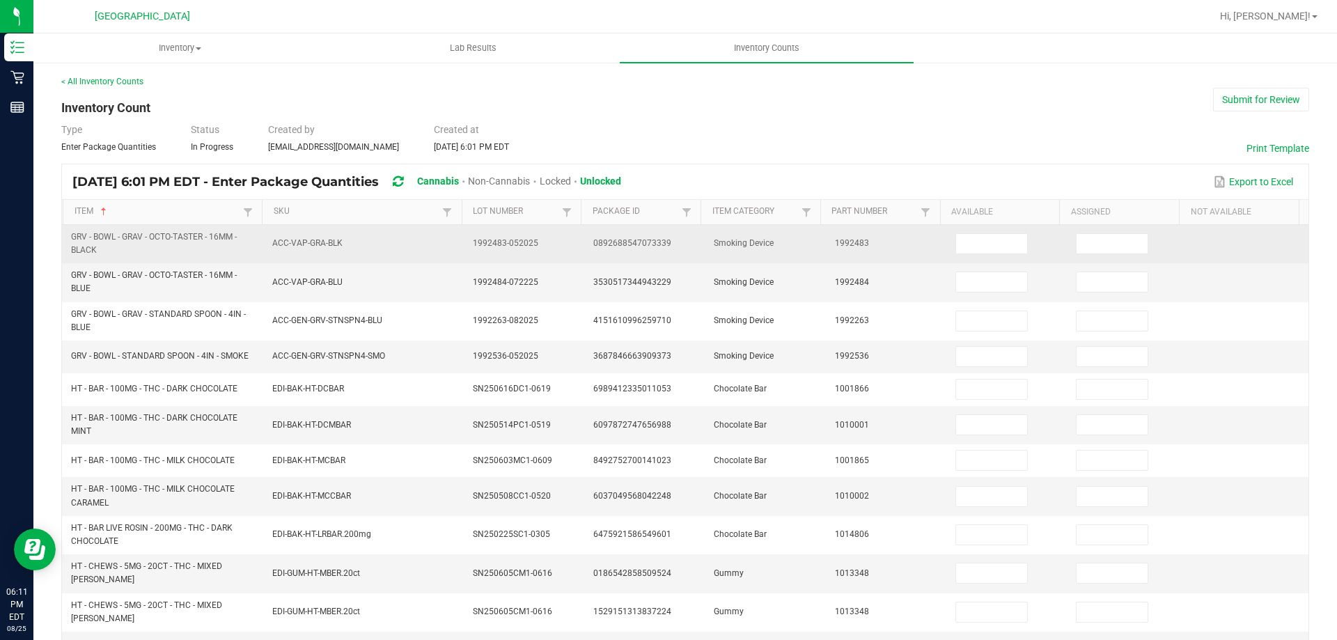
click at [153, 230] on span "GRV - BOWL - GRAV - OCTO-TASTER - 16MM - BLACK" at bounding box center [163, 243] width 185 height 26
click at [143, 239] on span "GRV - BOWL - GRAV - OCTO-TASTER - 16MM - BLACK" at bounding box center [154, 243] width 166 height 23
click at [146, 240] on span "GRV - BOWL - GRAV - OCTO-TASTER - 16MM - BLACK" at bounding box center [154, 243] width 166 height 23
copy span "GRV - BOWL - GRAV - OCTO-TASTER - 16MM - BLACK"
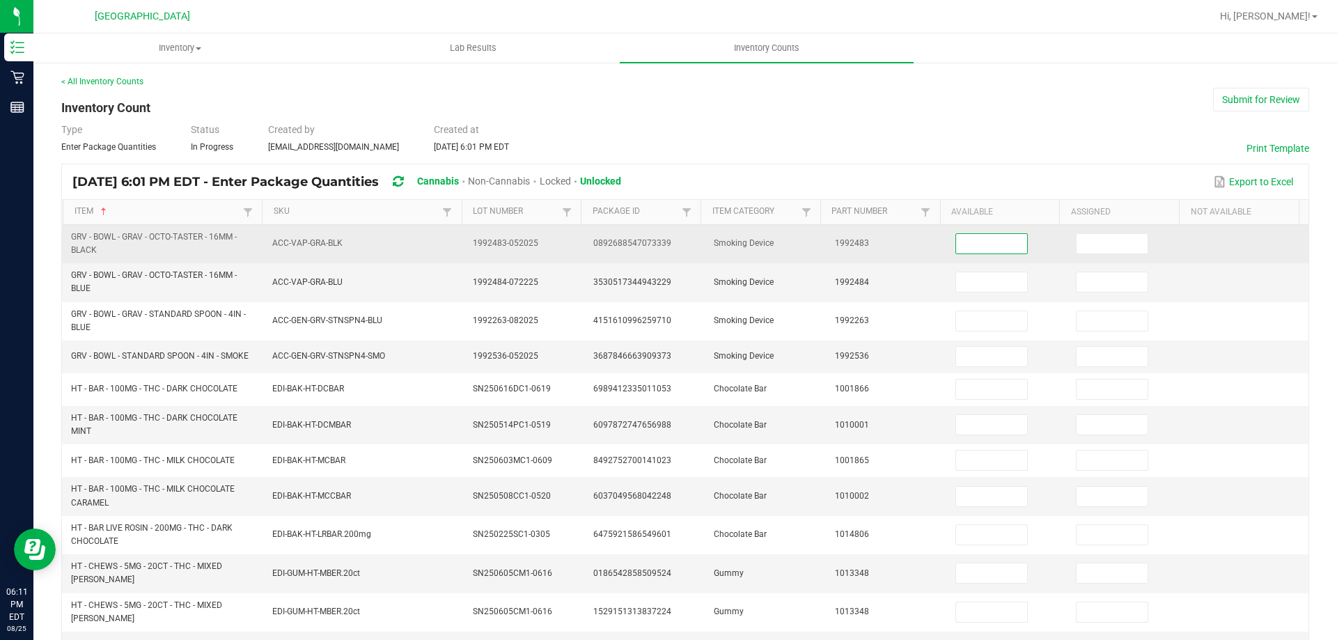
click at [976, 244] on input at bounding box center [991, 243] width 71 height 19
click at [1085, 237] on input at bounding box center [1112, 243] width 71 height 19
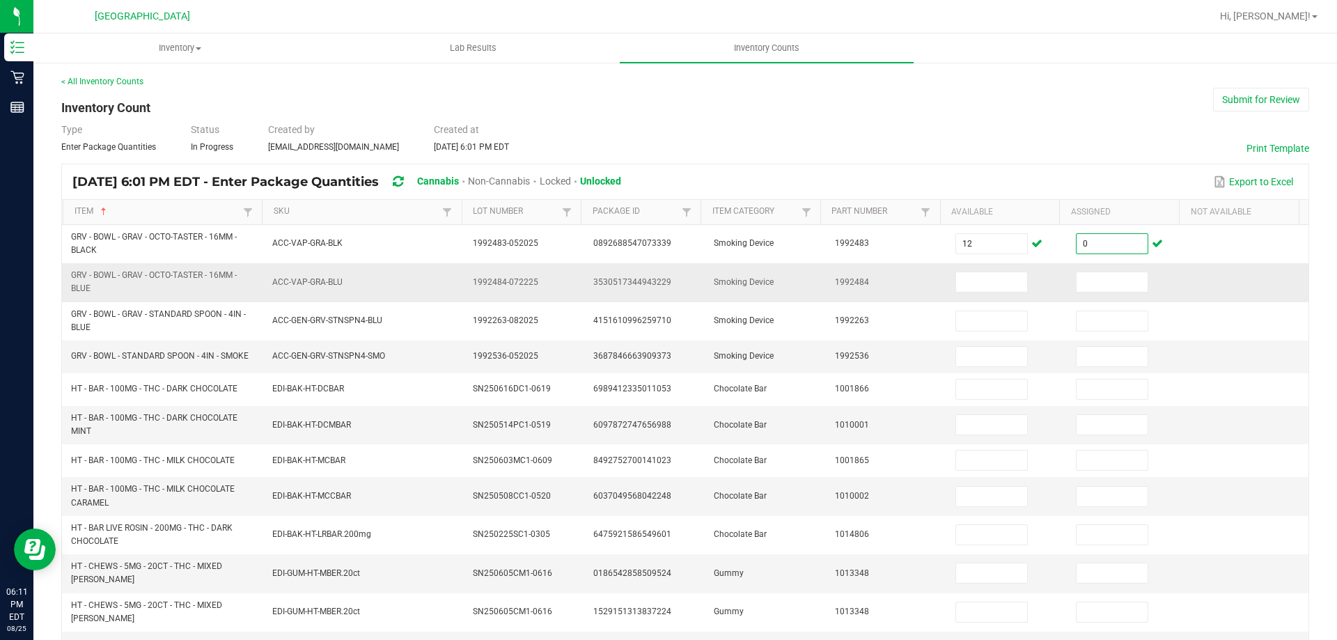
click at [178, 272] on span "GRV - BOWL - GRAV - OCTO-TASTER - 16MM - BLUE" at bounding box center [154, 281] width 166 height 23
click at [179, 272] on span "GRV - BOWL - GRAV - OCTO-TASTER - 16MM - BLUE" at bounding box center [154, 281] width 166 height 23
click at [975, 280] on input "5" at bounding box center [991, 281] width 71 height 19
click at [1088, 281] on input at bounding box center [1112, 281] width 71 height 19
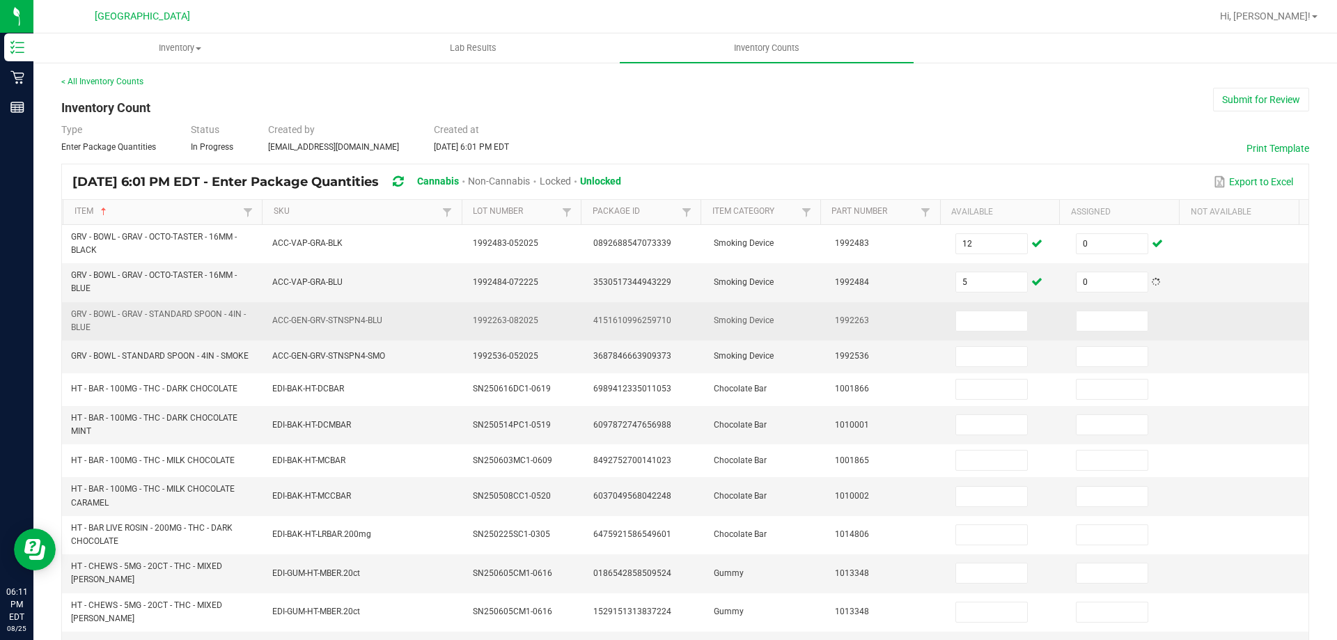
click at [171, 315] on span "GRV - BOWL - GRAV - STANDARD SPOON - 4IN - BLUE" at bounding box center [158, 320] width 175 height 23
click at [170, 315] on span "GRV - BOWL - GRAV - STANDARD SPOON - 4IN - BLUE" at bounding box center [158, 320] width 175 height 23
click at [970, 328] on input at bounding box center [991, 320] width 71 height 19
click at [1095, 329] on input "0" at bounding box center [1112, 320] width 71 height 19
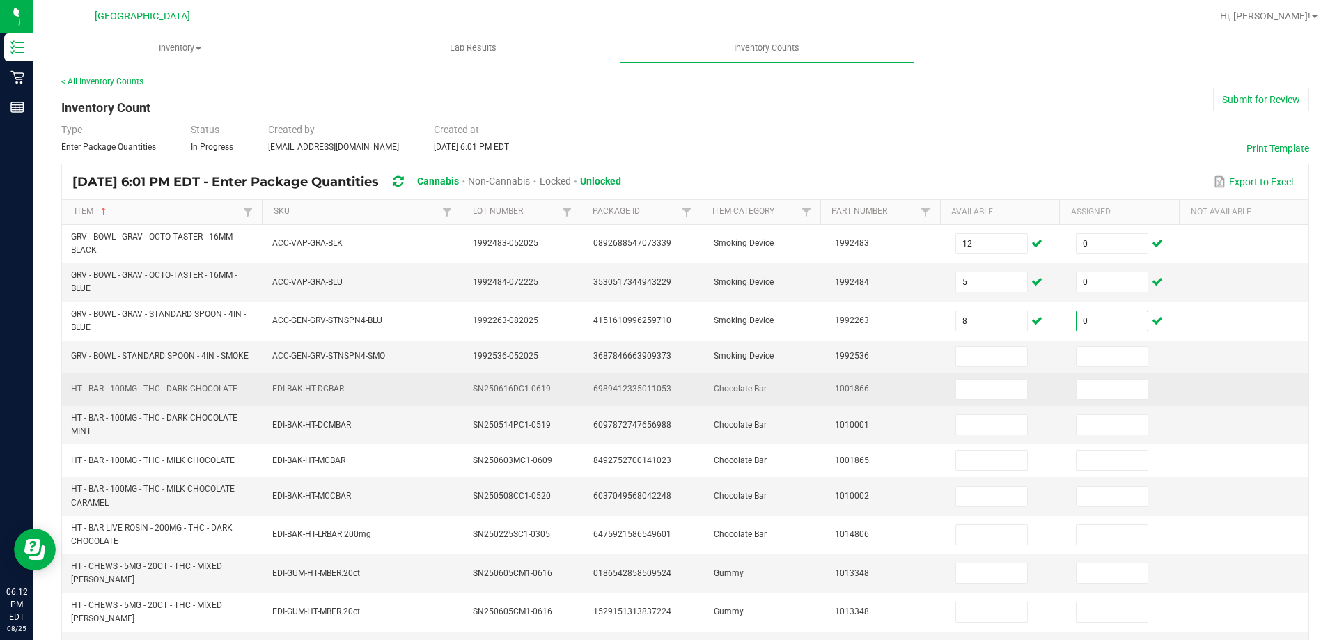
click at [246, 378] on td "HT - BAR - 100MG - THC - DARK CHOCOLATE" at bounding box center [163, 389] width 201 height 33
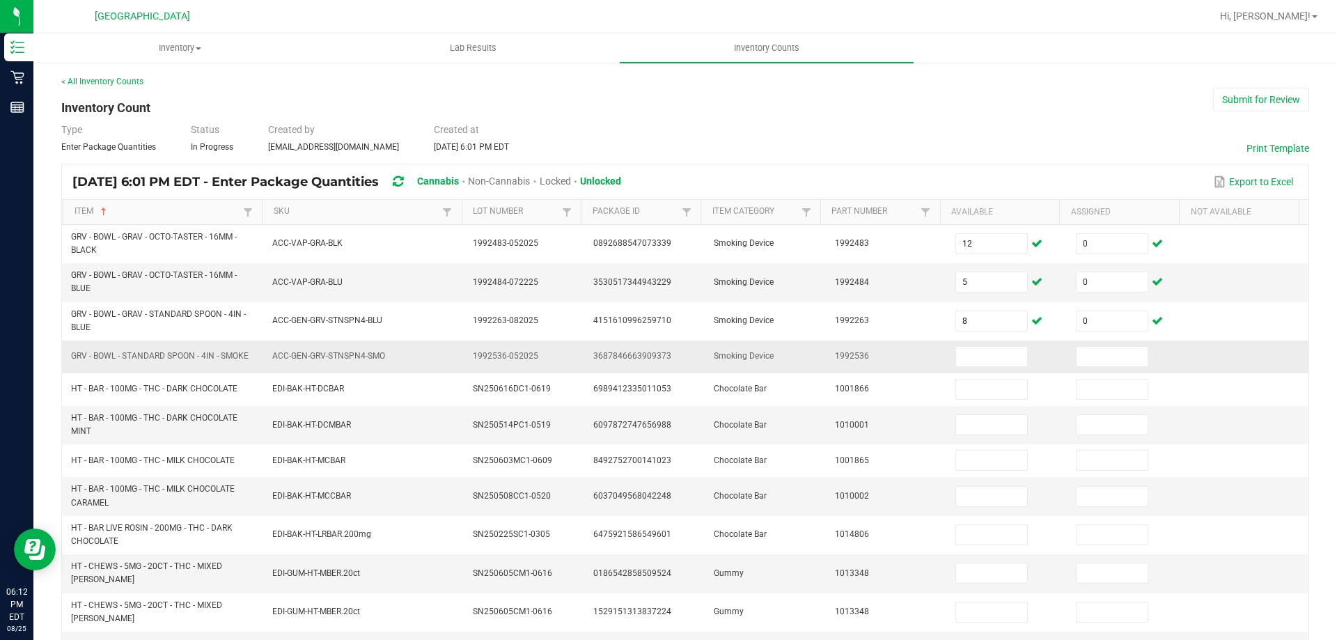
click at [224, 358] on span "GRV - BOWL - STANDARD SPOON - 4IN - SMOKE" at bounding box center [160, 356] width 178 height 10
click at [969, 359] on input at bounding box center [991, 356] width 71 height 19
click at [1088, 352] on input at bounding box center [1112, 356] width 71 height 19
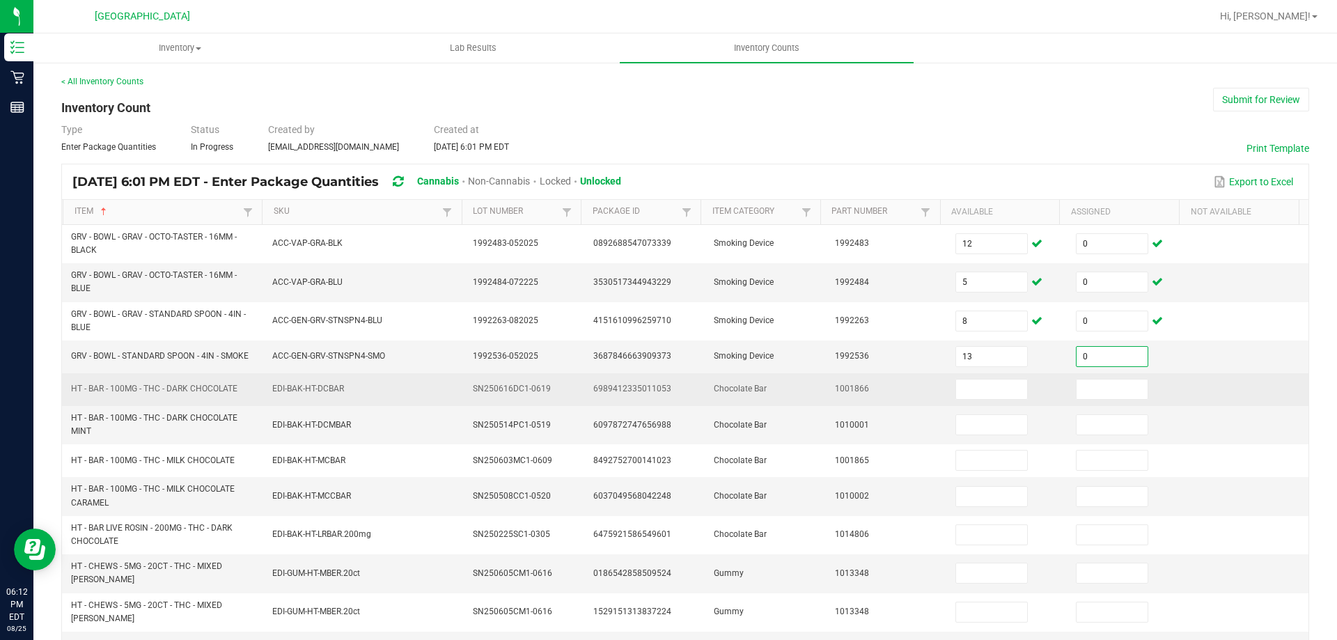
click at [873, 384] on td "1001866" at bounding box center [887, 389] width 120 height 33
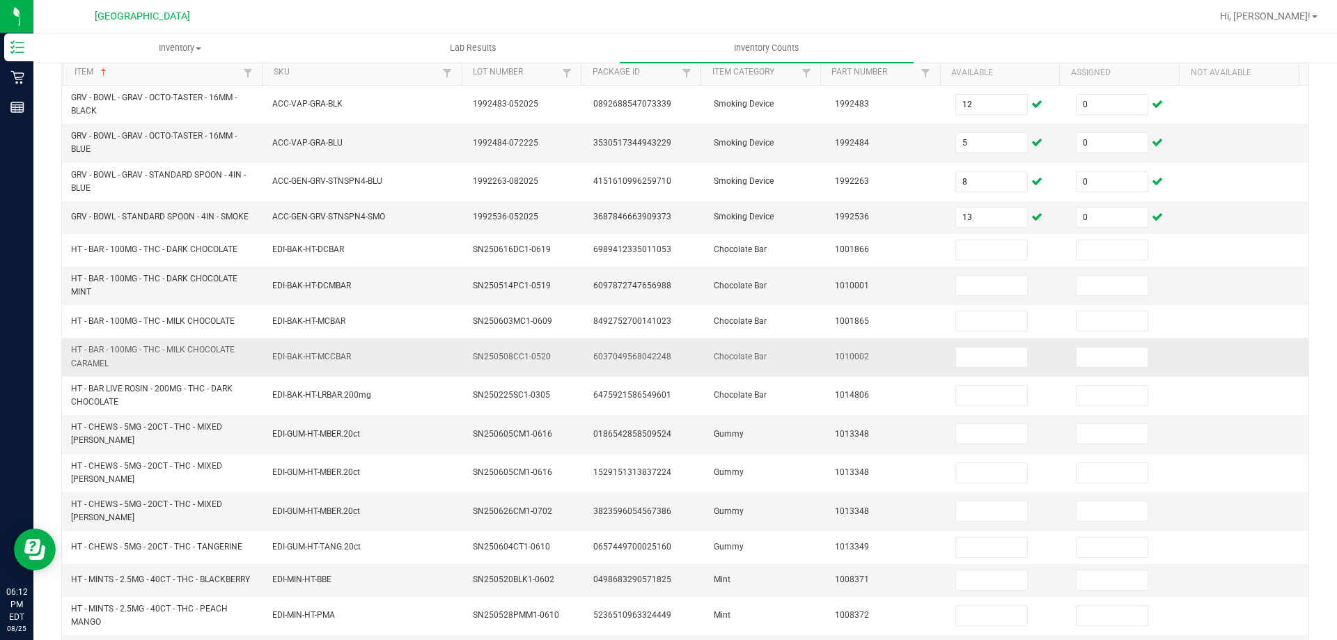
scroll to position [342, 0]
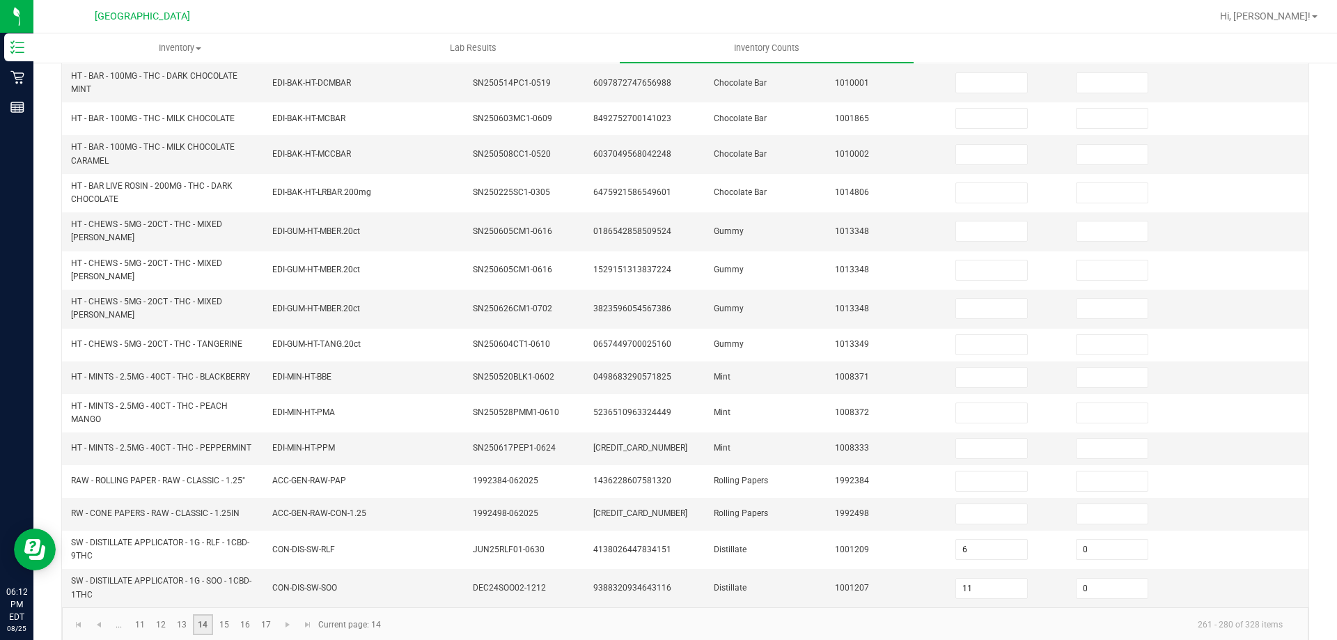
click at [210, 614] on link "14" at bounding box center [203, 624] width 20 height 21
click at [216, 614] on link "15" at bounding box center [224, 624] width 20 height 21
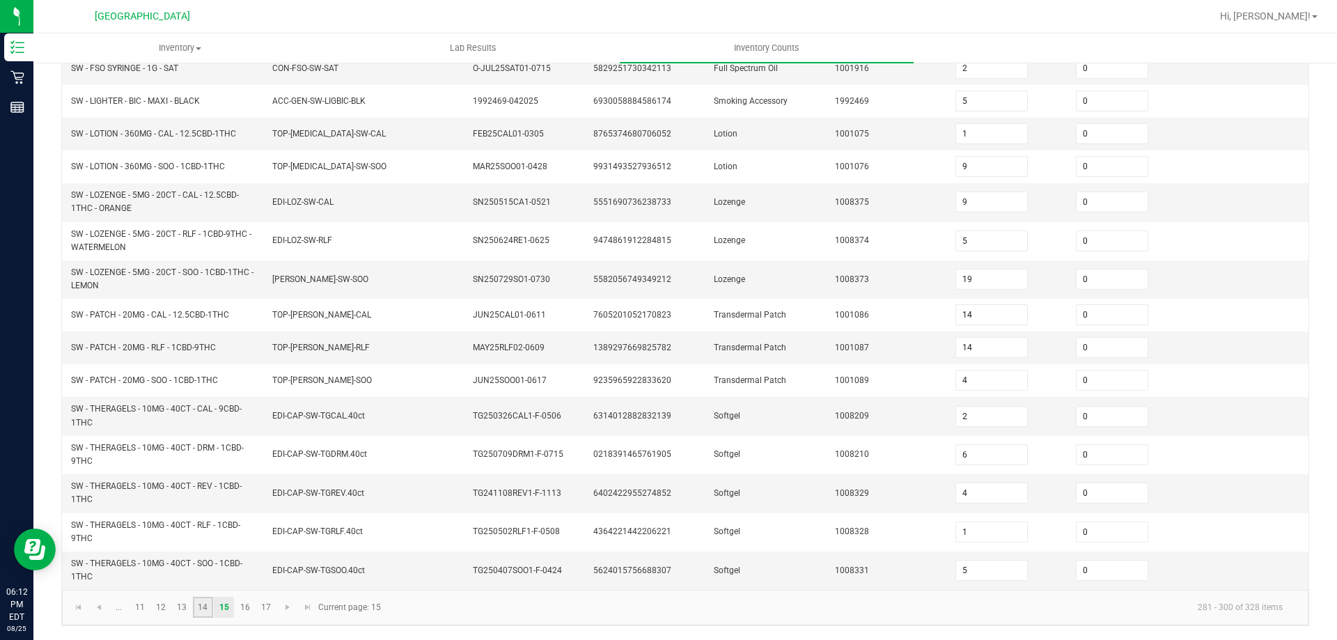
click at [203, 611] on link "14" at bounding box center [203, 607] width 20 height 21
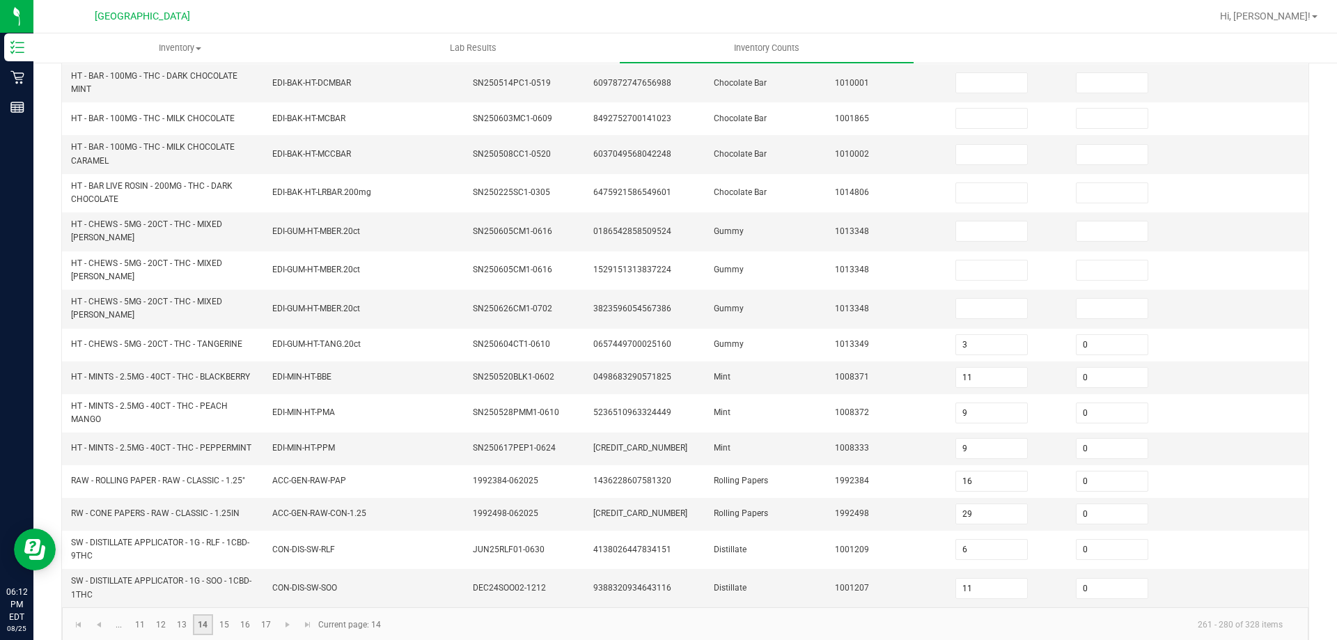
click at [202, 614] on link "14" at bounding box center [203, 624] width 20 height 21
click at [222, 614] on link "15" at bounding box center [224, 624] width 20 height 21
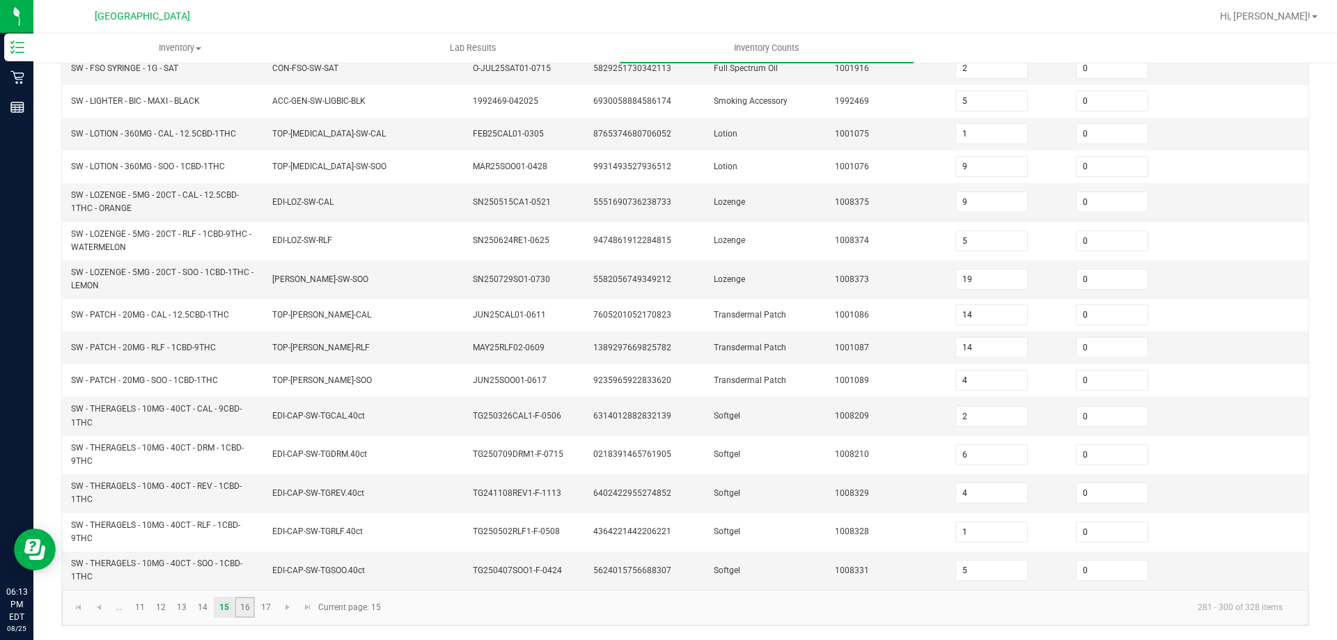
click at [243, 604] on link "16" at bounding box center [245, 607] width 20 height 21
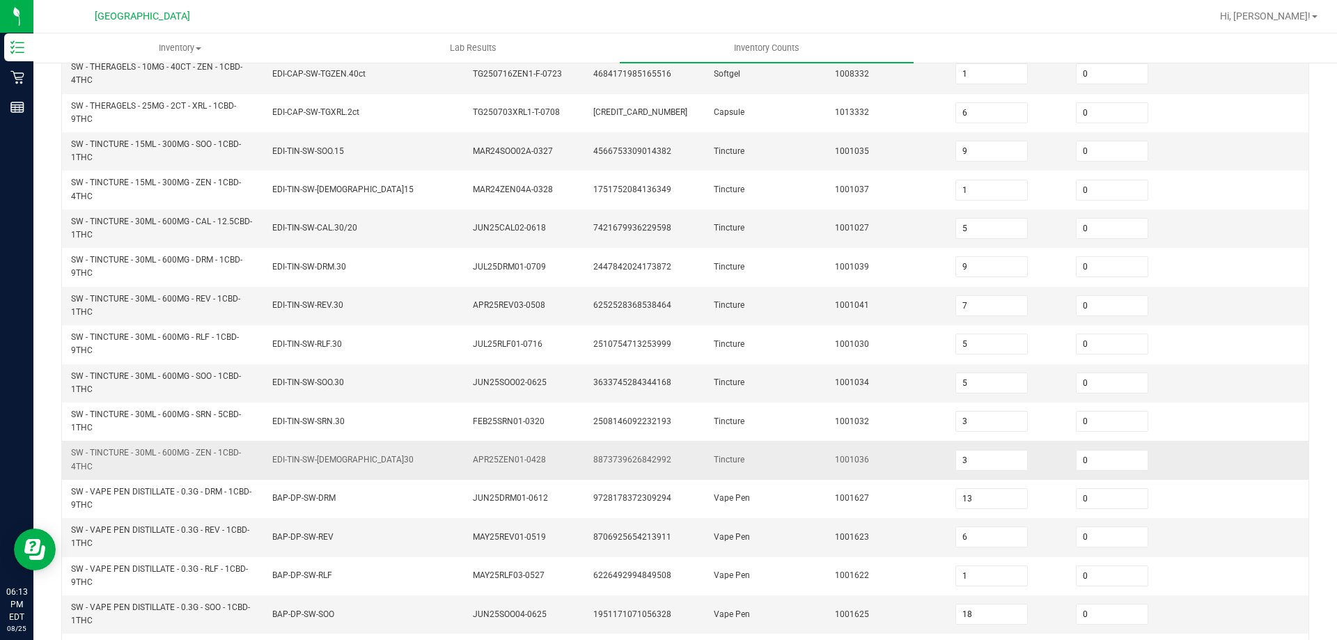
scroll to position [203, 0]
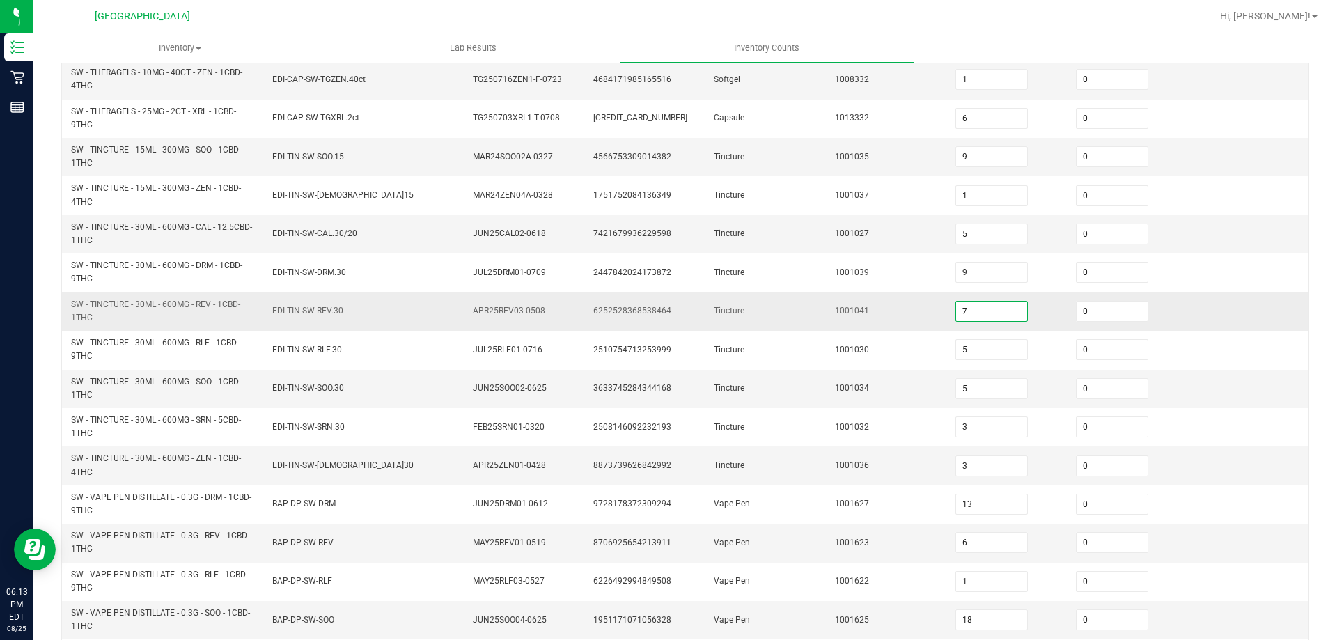
click at [974, 316] on input "7" at bounding box center [991, 311] width 71 height 19
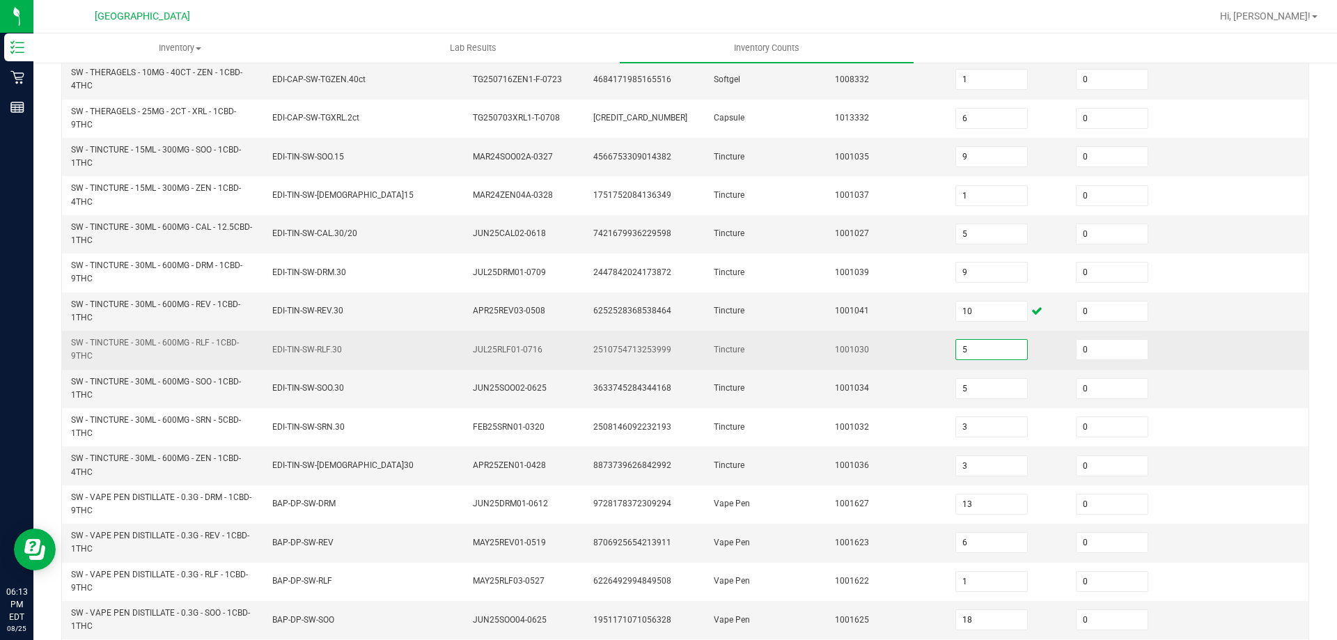
click at [985, 350] on input "5" at bounding box center [991, 349] width 71 height 19
click at [900, 364] on td "1001030" at bounding box center [887, 350] width 120 height 38
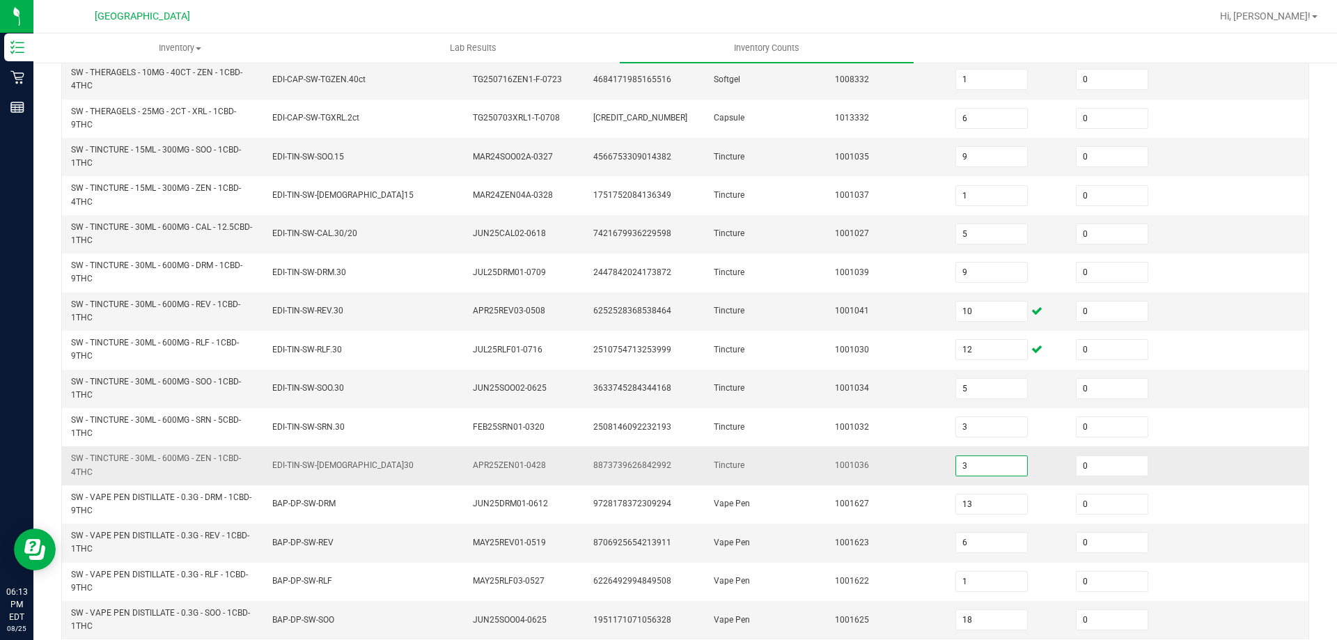
click at [983, 469] on input "3" at bounding box center [991, 465] width 71 height 19
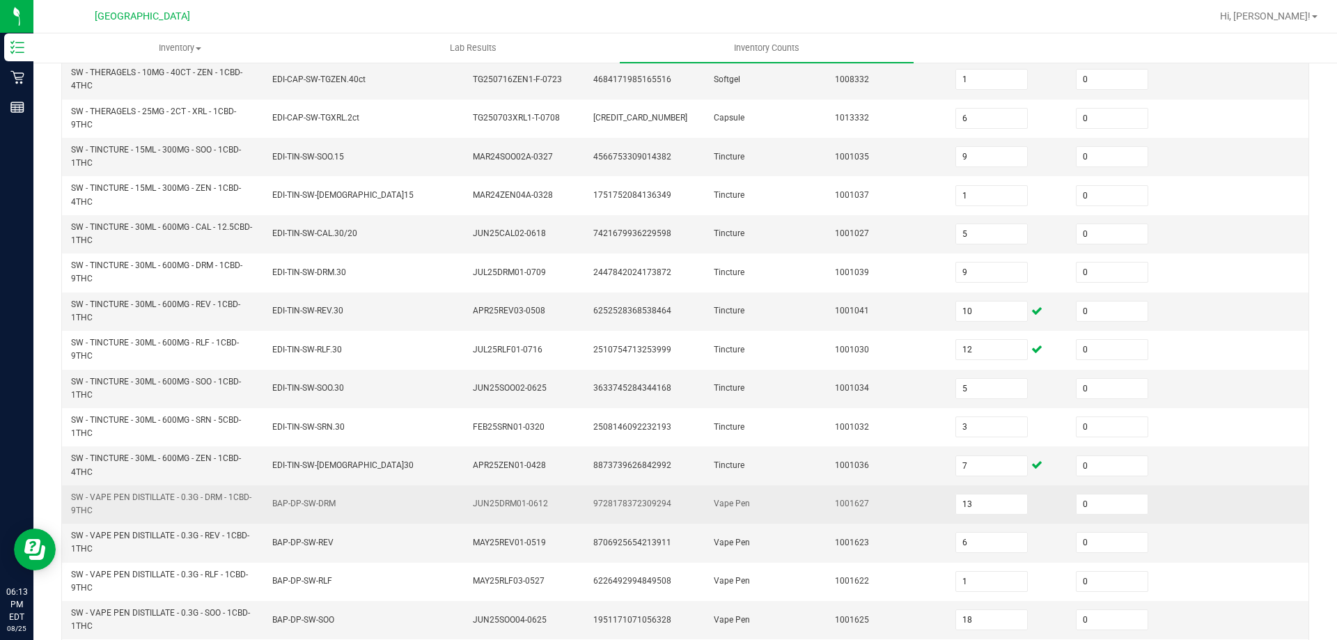
click at [797, 494] on td "Vape Pen" at bounding box center [765, 504] width 120 height 38
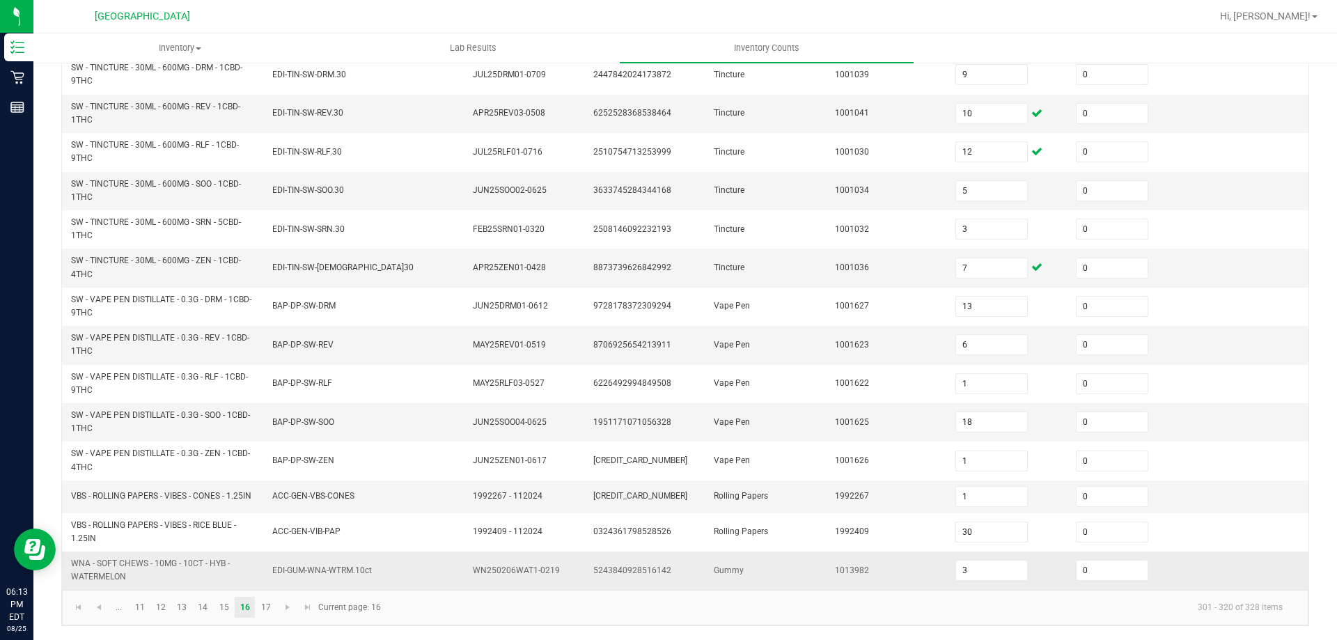
scroll to position [406, 0]
click at [228, 602] on link "15" at bounding box center [224, 607] width 20 height 21
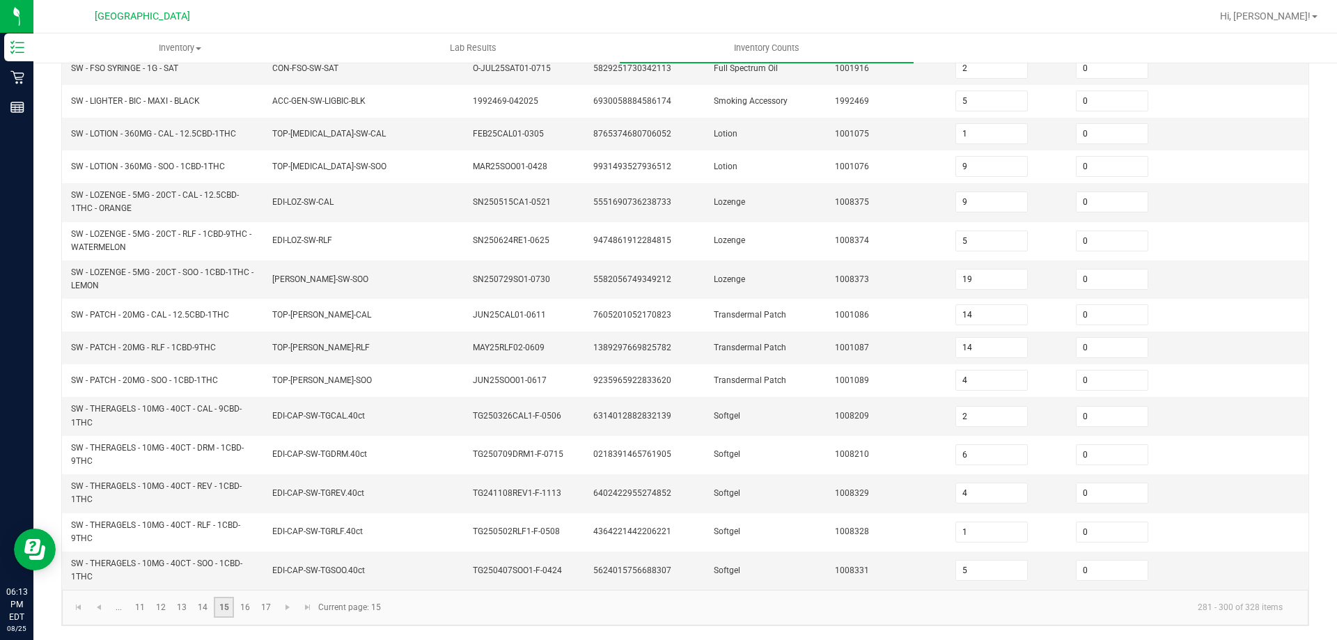
scroll to position [342, 0]
click at [201, 614] on link "14" at bounding box center [203, 607] width 20 height 21
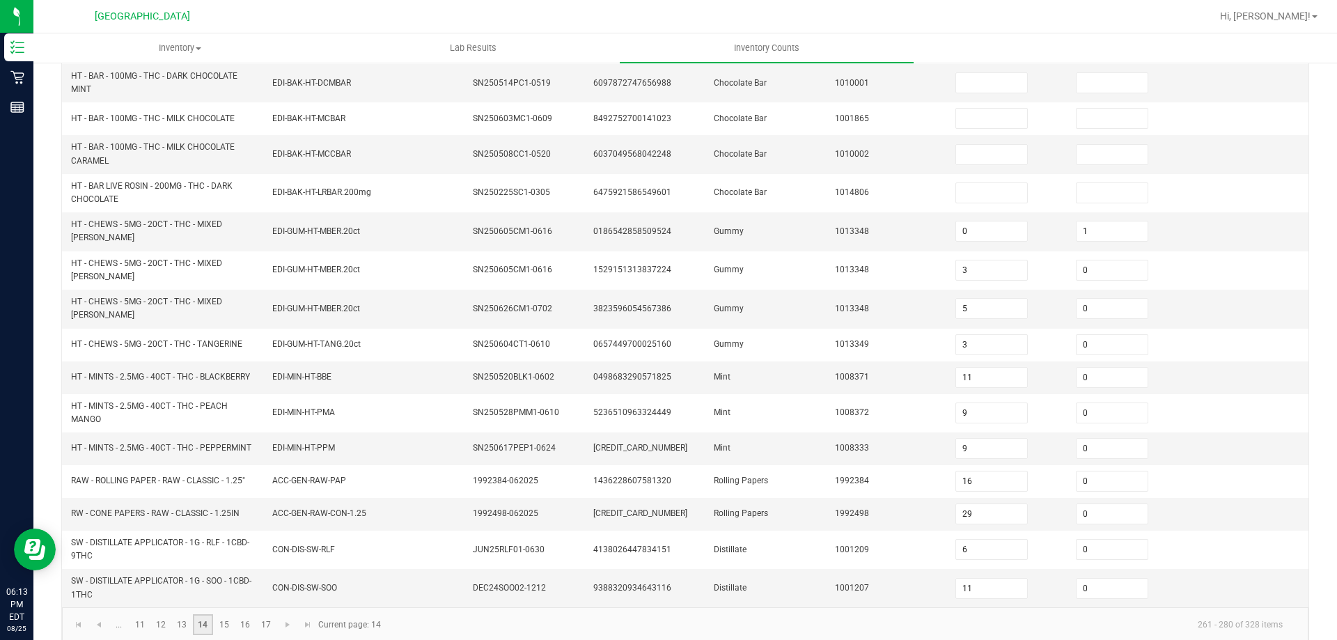
click at [203, 614] on link "14" at bounding box center [203, 624] width 20 height 21
click at [247, 616] on link "16" at bounding box center [245, 624] width 20 height 21
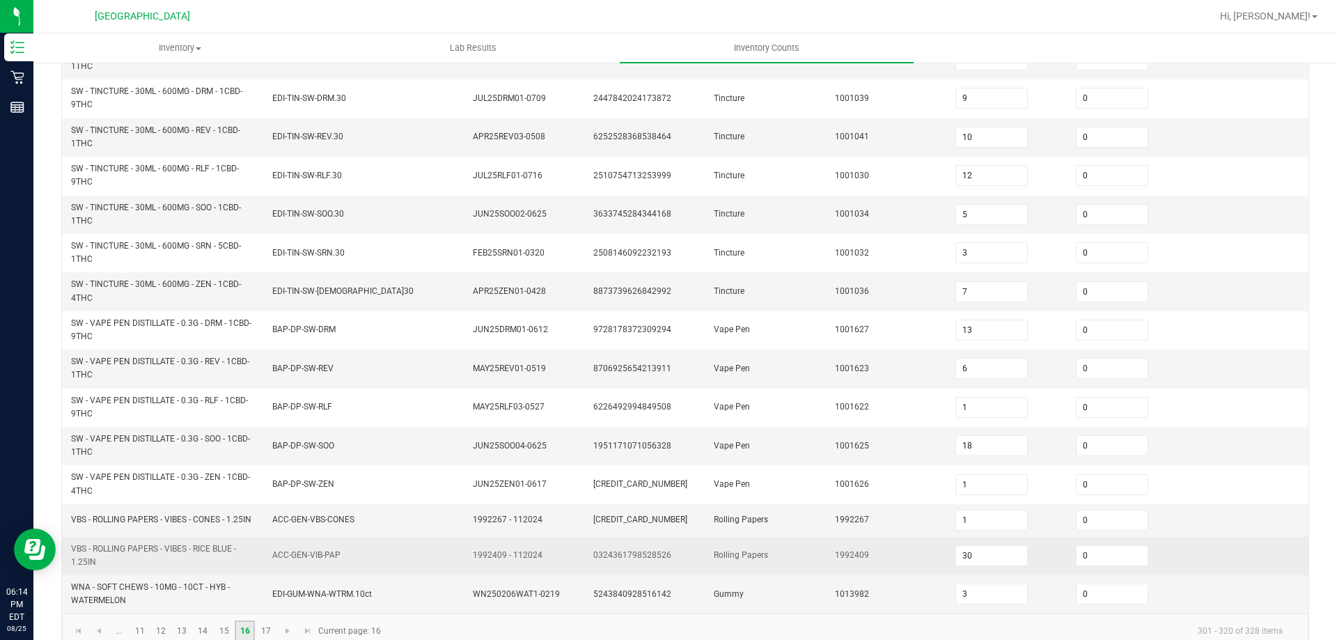
scroll to position [406, 0]
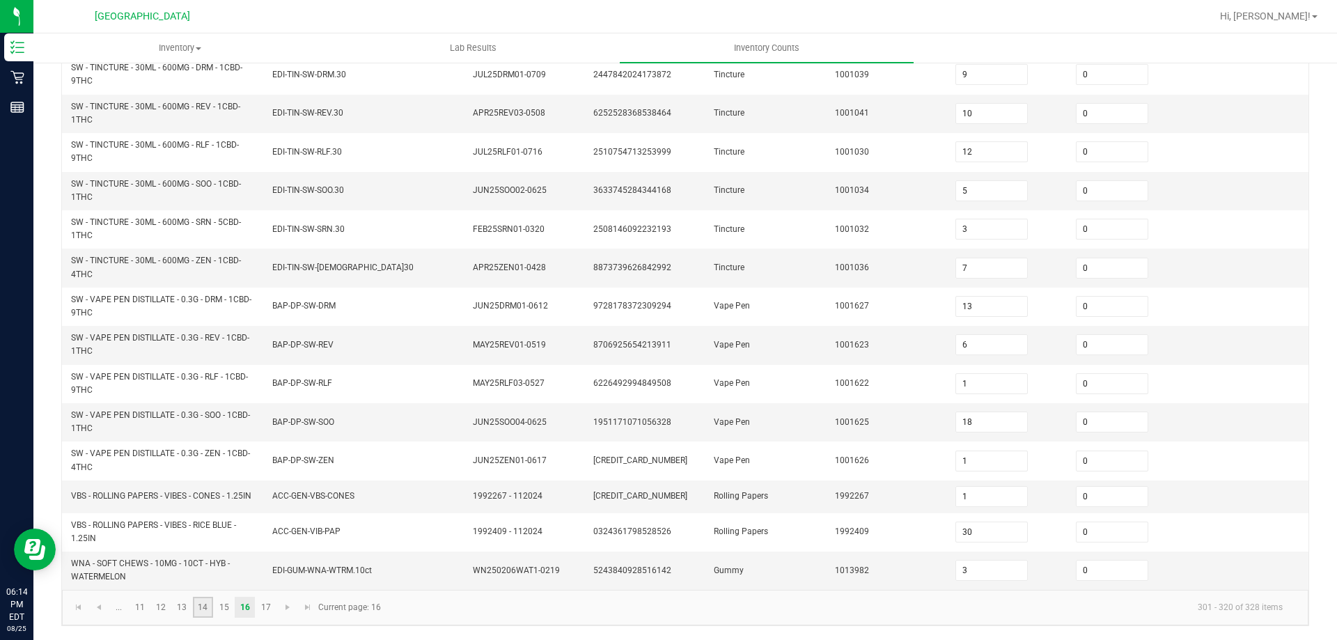
click at [206, 613] on link "14" at bounding box center [203, 607] width 20 height 21
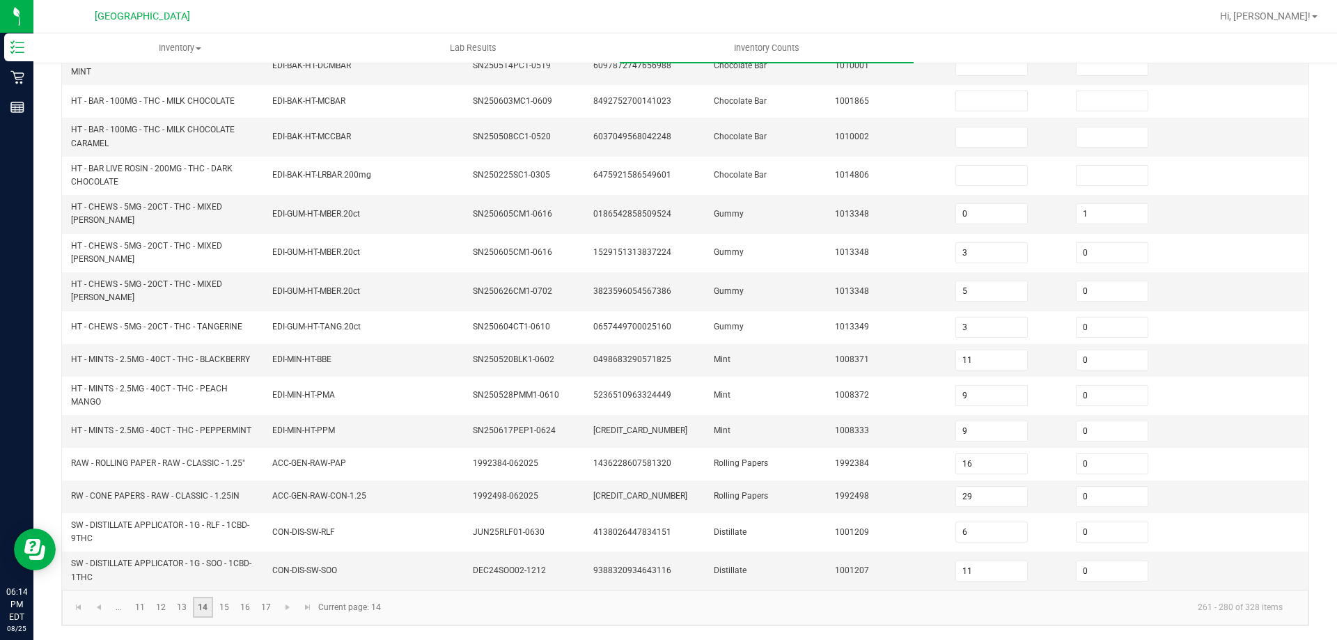
scroll to position [342, 0]
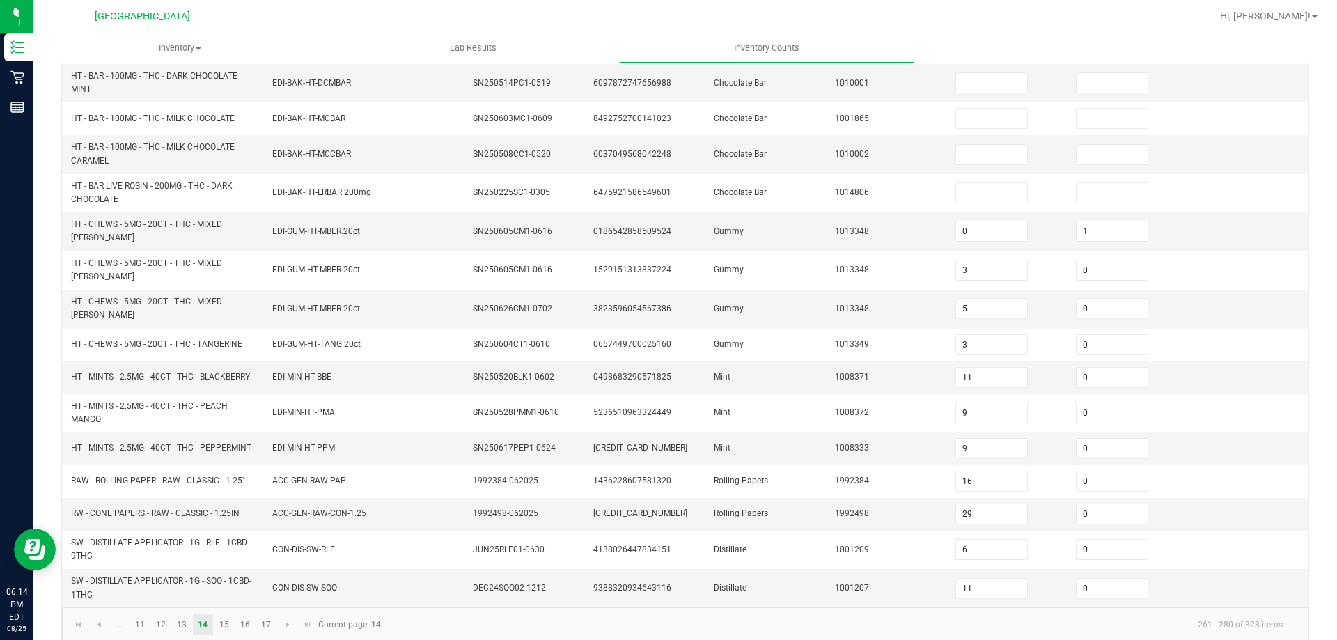
click at [272, 623] on kendo-pager "... 11 12 13 14 15 16 17 261 - 280 of 328 items Current page: 14" at bounding box center [685, 625] width 1246 height 36
click at [258, 614] on link "17" at bounding box center [266, 624] width 20 height 21
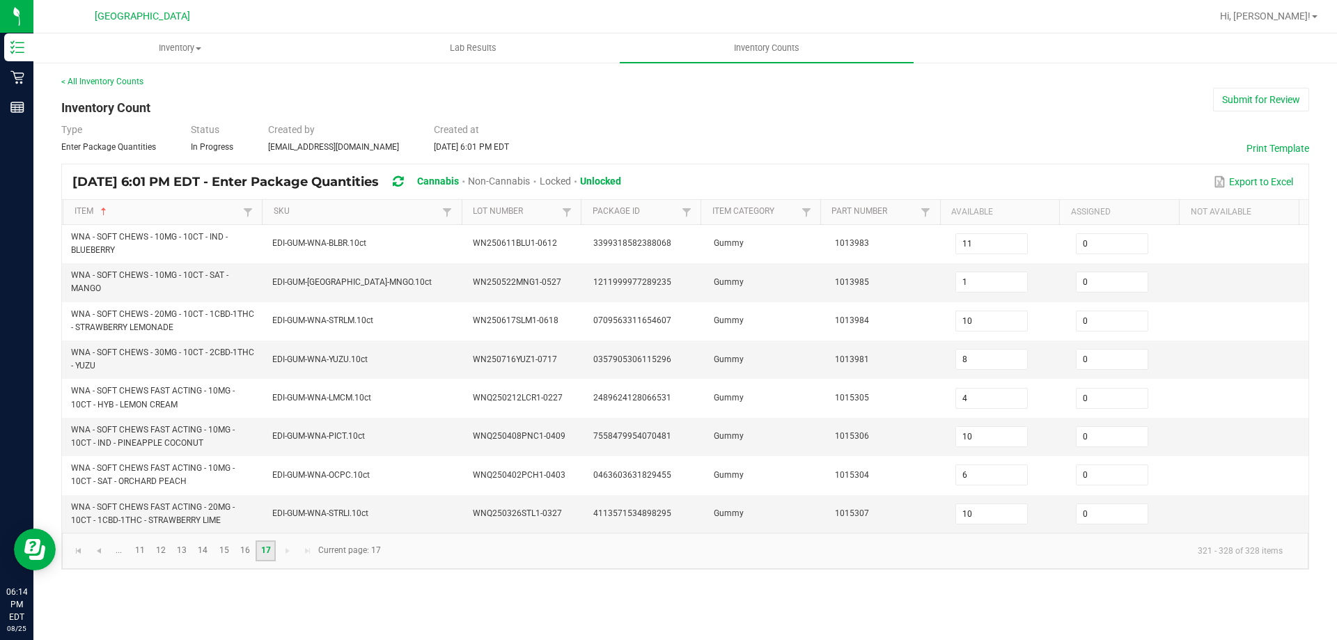
scroll to position [0, 0]
click at [251, 558] on link "16" at bounding box center [245, 550] width 20 height 21
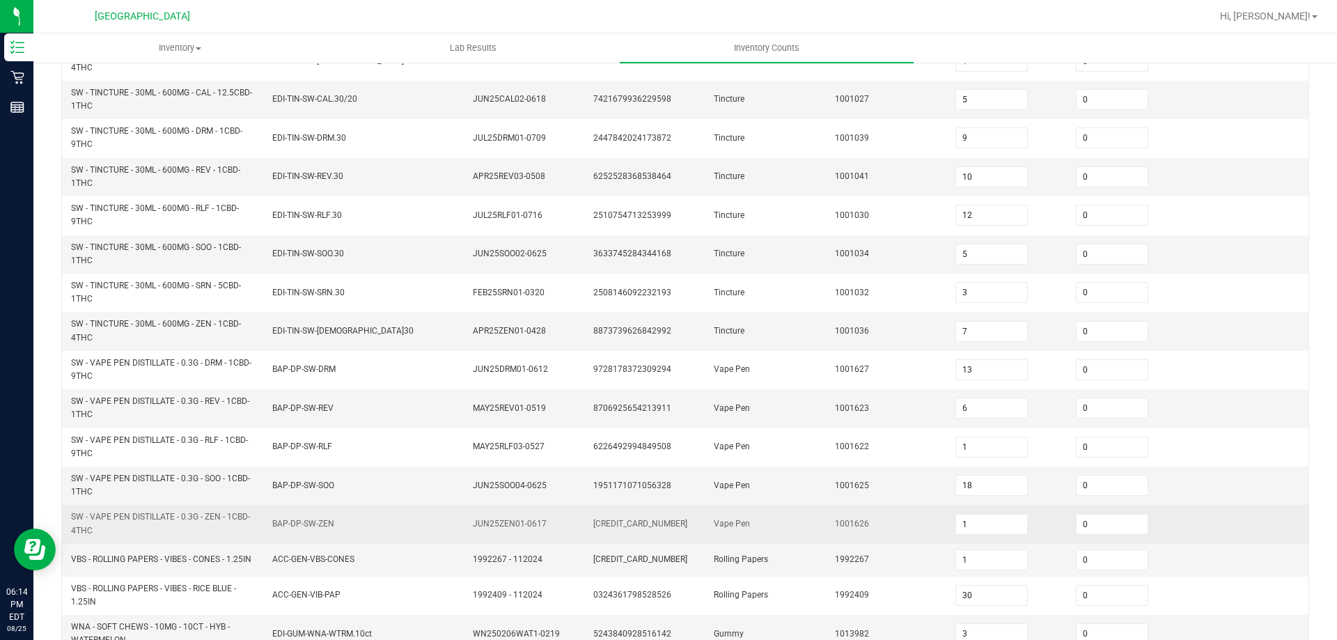
scroll to position [406, 0]
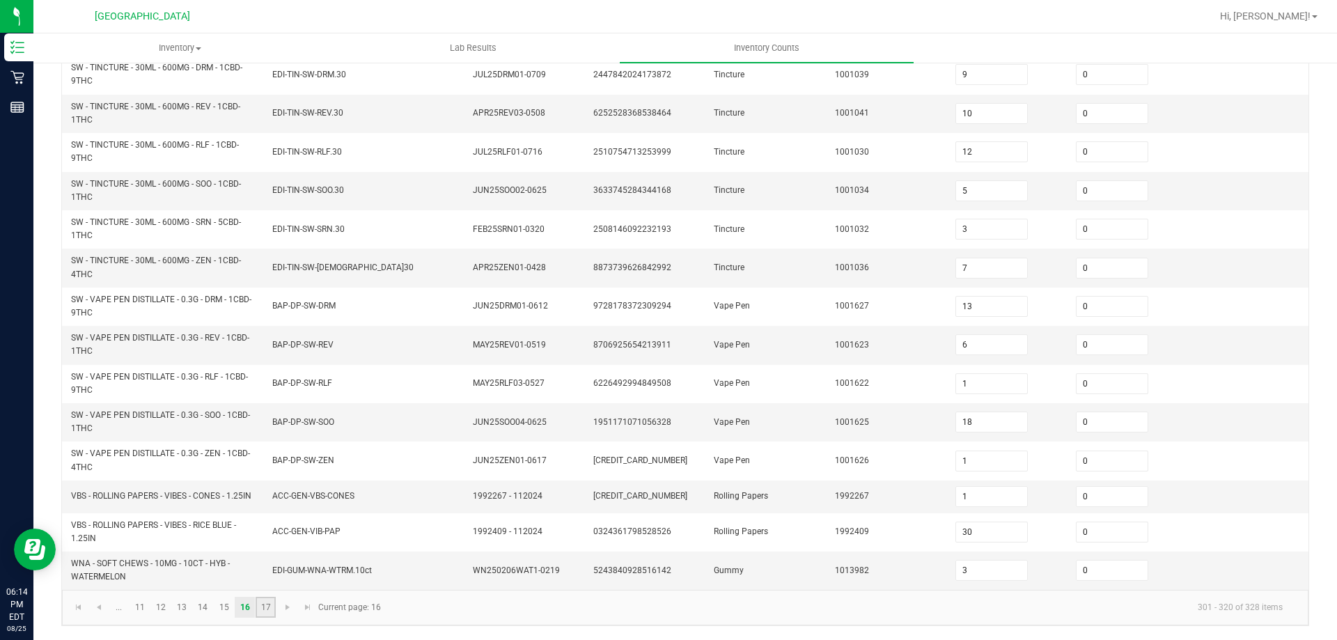
click at [260, 611] on link "17" at bounding box center [266, 607] width 20 height 21
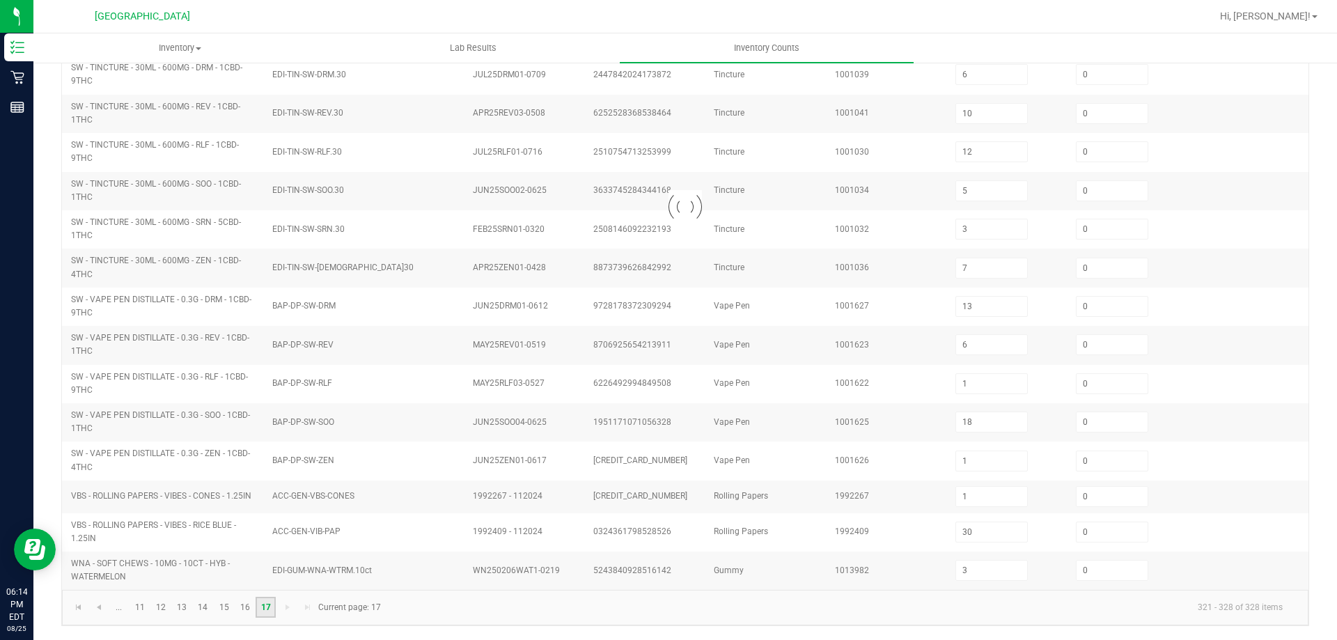
scroll to position [0, 0]
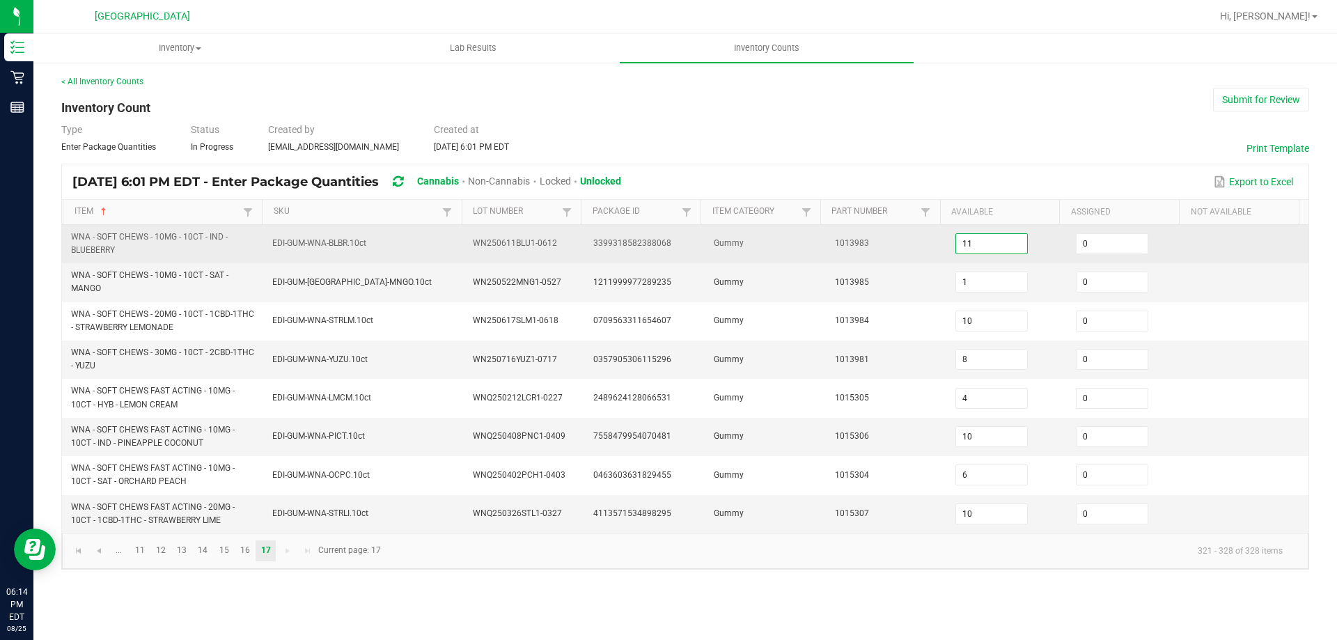
click at [1017, 253] on input "11" at bounding box center [991, 243] width 71 height 19
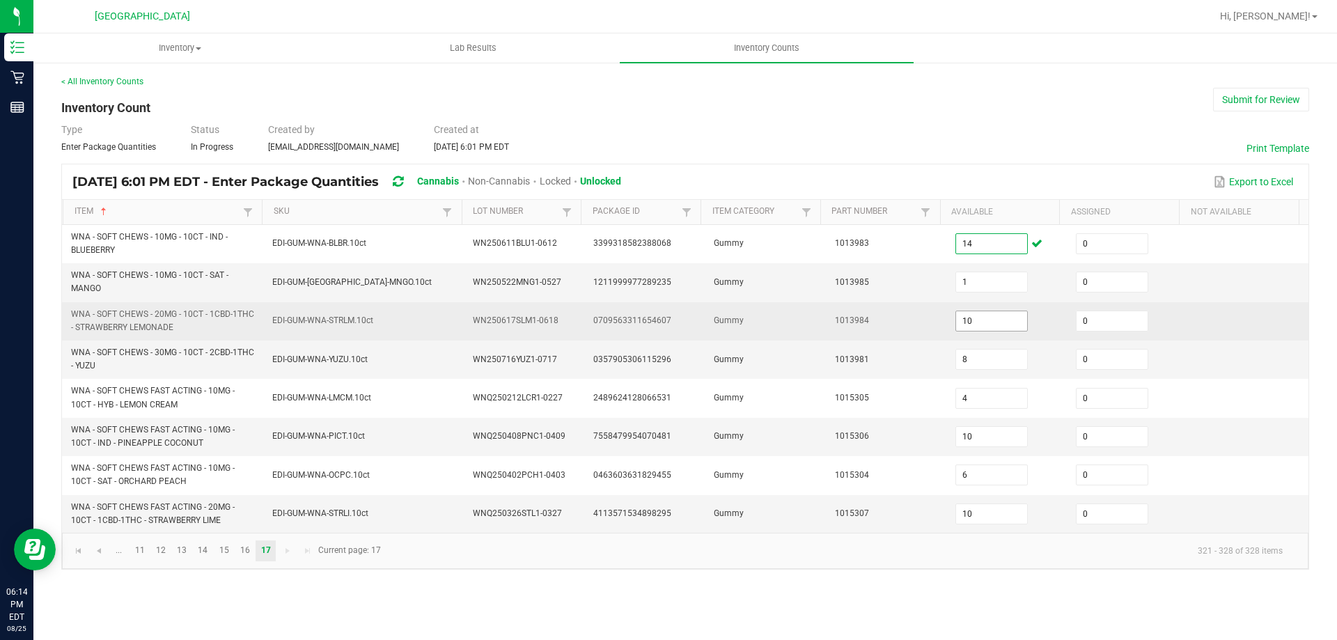
click at [1008, 323] on input "10" at bounding box center [991, 320] width 71 height 19
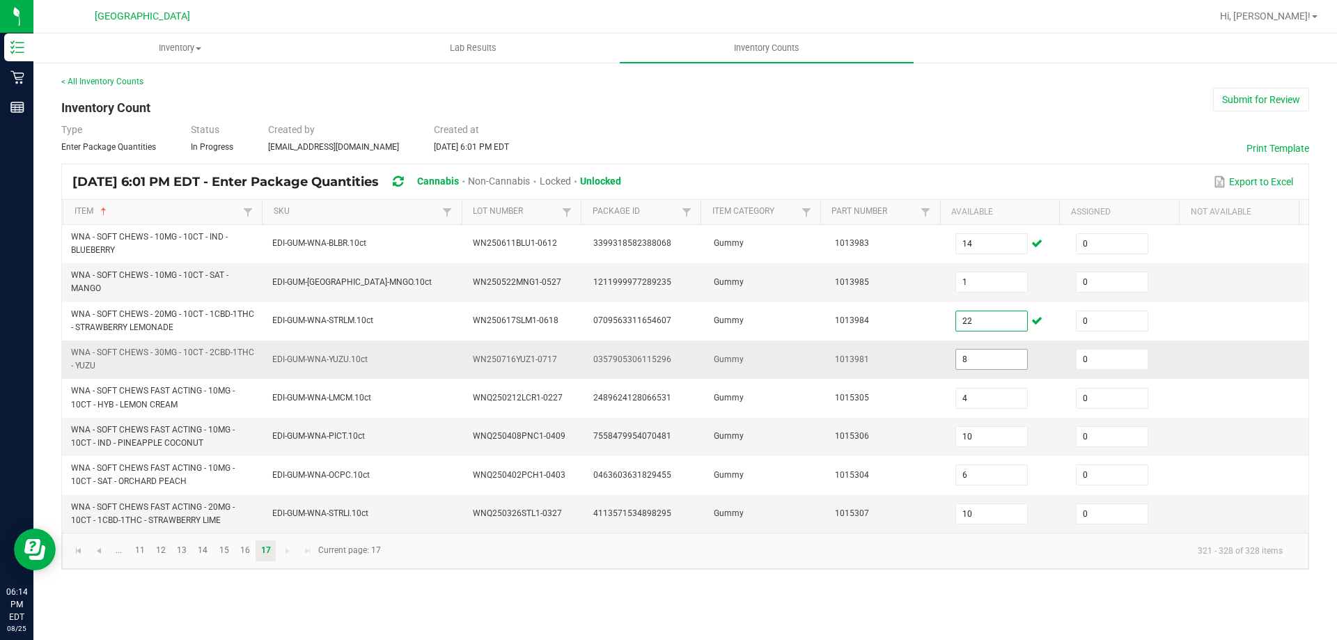
click at [983, 355] on input "8" at bounding box center [991, 359] width 71 height 19
click at [858, 361] on span "1013981" at bounding box center [852, 359] width 34 height 10
click at [985, 437] on input "10" at bounding box center [991, 436] width 71 height 19
click at [1009, 523] on input "10" at bounding box center [991, 513] width 71 height 19
click at [1004, 514] on input "10" at bounding box center [991, 513] width 71 height 19
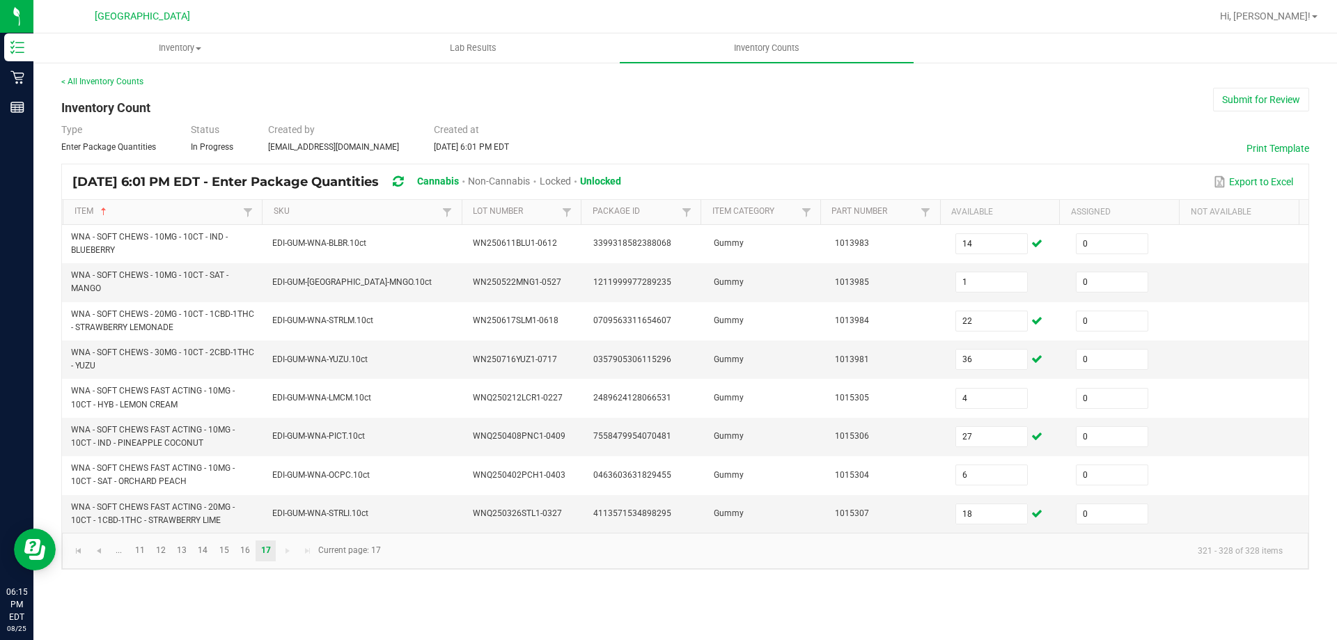
drag, startPoint x: 429, startPoint y: 565, endPoint x: 285, endPoint y: 562, distance: 143.5
click at [428, 565] on kendo-pager "... 11 12 13 14 15 16 17 321 - 328 of 328 items Current page: 17" at bounding box center [685, 551] width 1246 height 36
click at [205, 551] on link "14" at bounding box center [203, 550] width 20 height 21
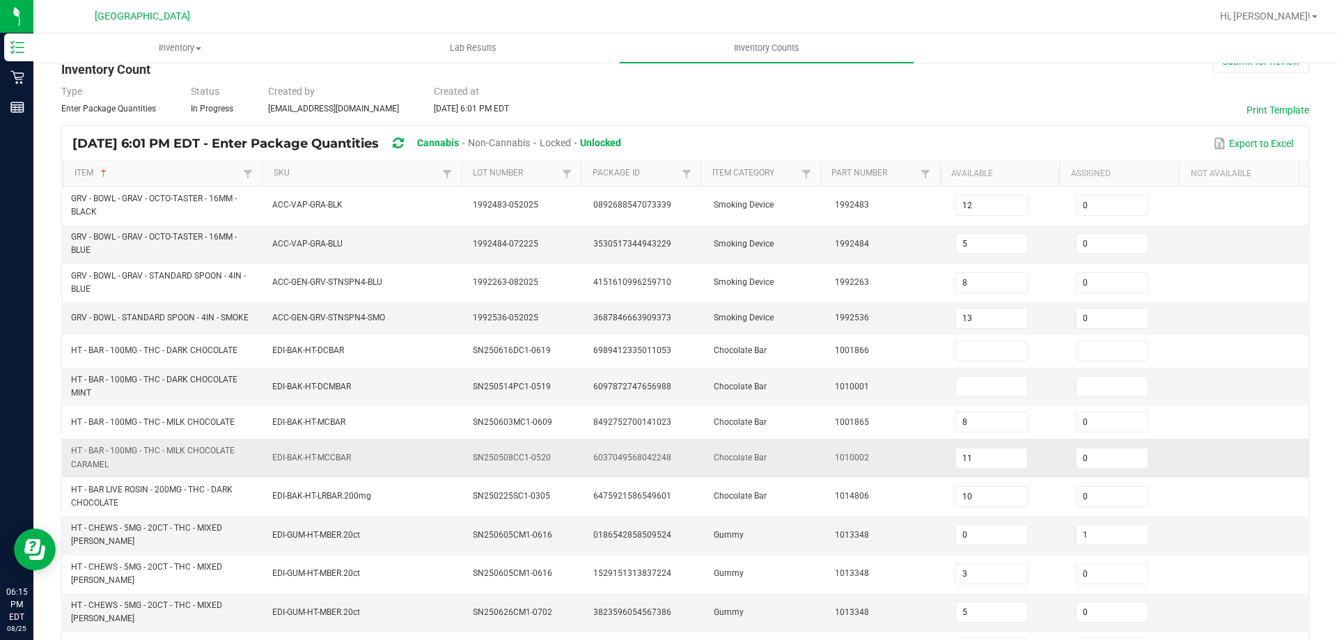
scroll to position [70, 0]
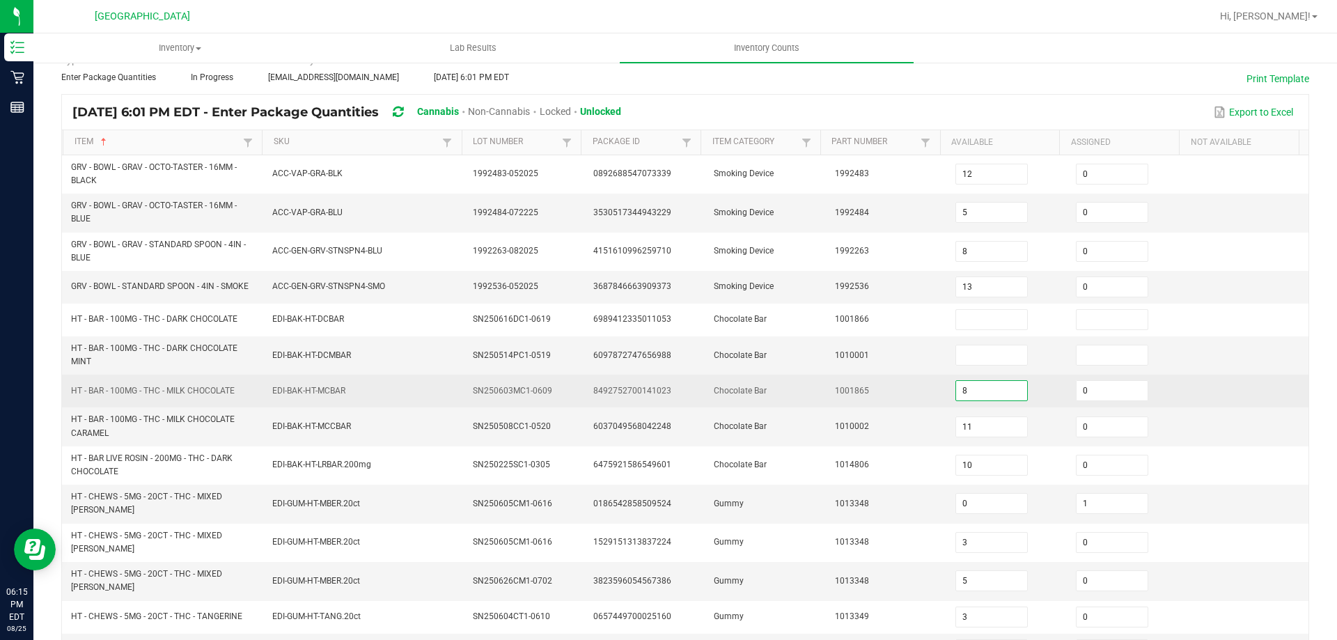
click at [977, 384] on input "8" at bounding box center [991, 390] width 71 height 19
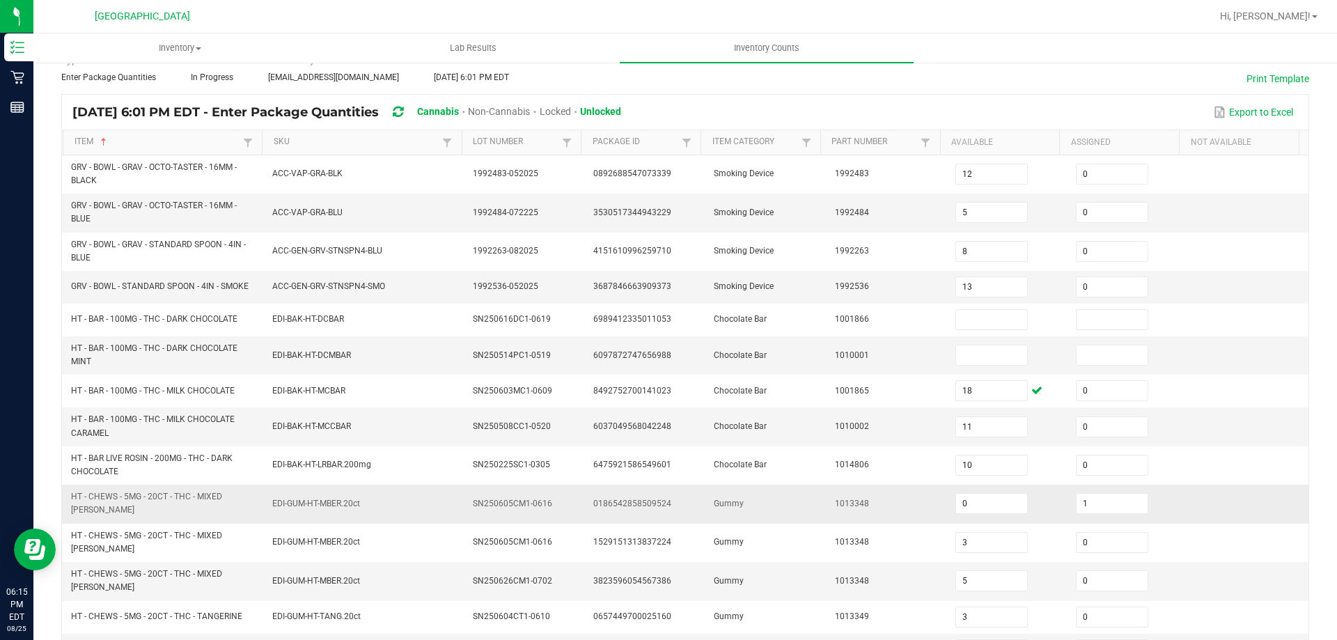
click at [732, 503] on td "Gummy" at bounding box center [765, 504] width 120 height 38
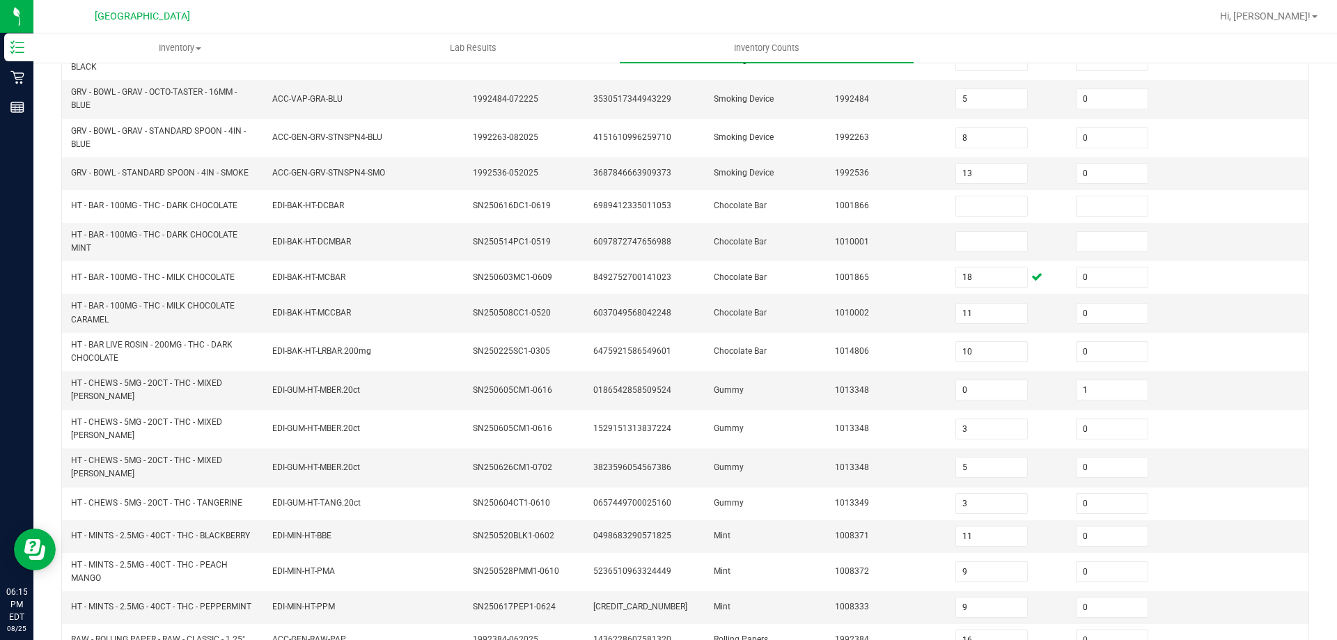
scroll to position [342, 0]
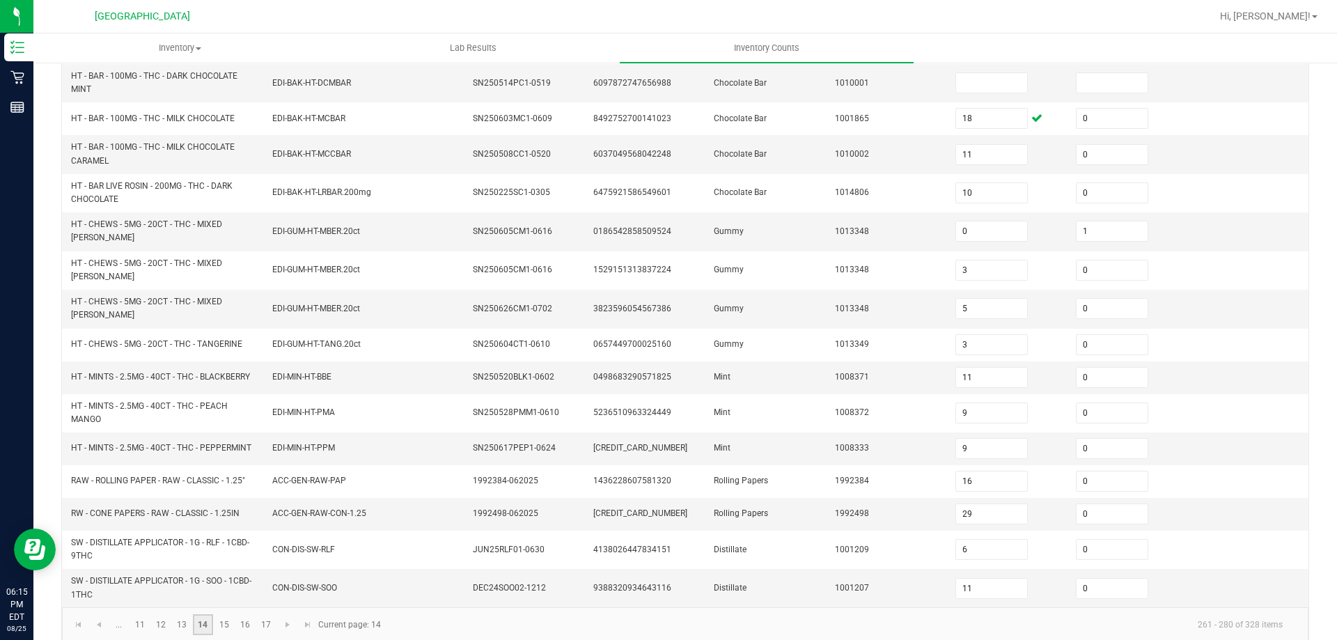
click at [199, 614] on link "14" at bounding box center [203, 624] width 20 height 21
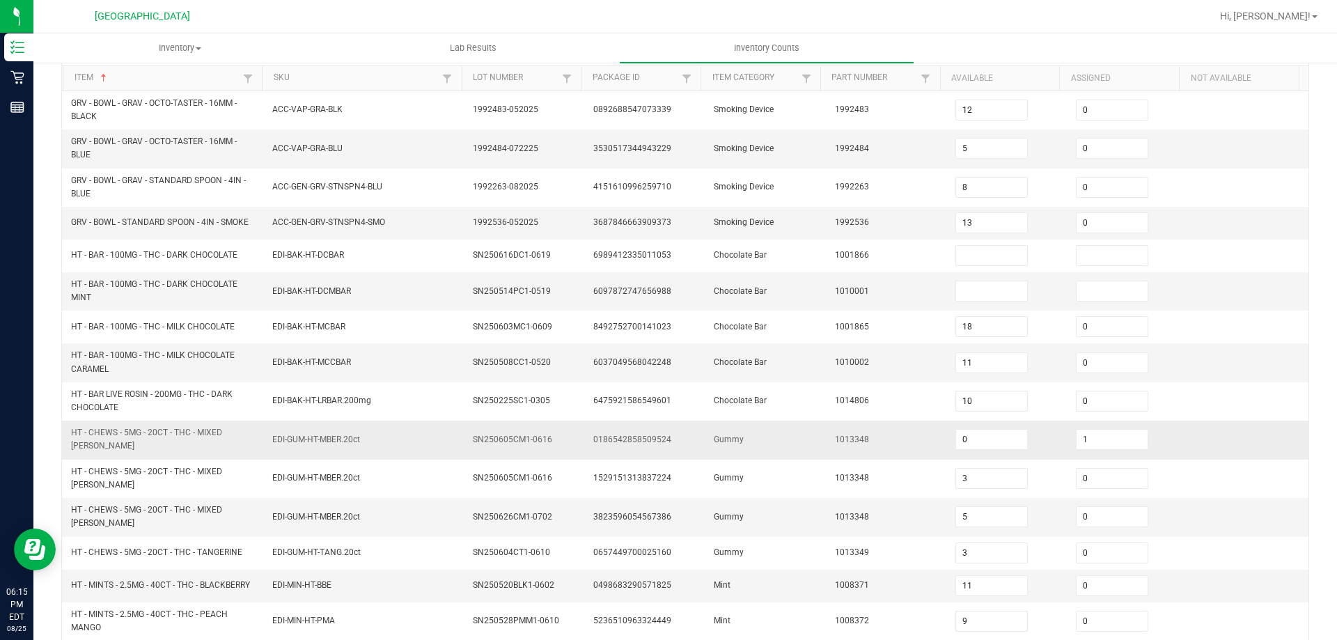
scroll to position [139, 0]
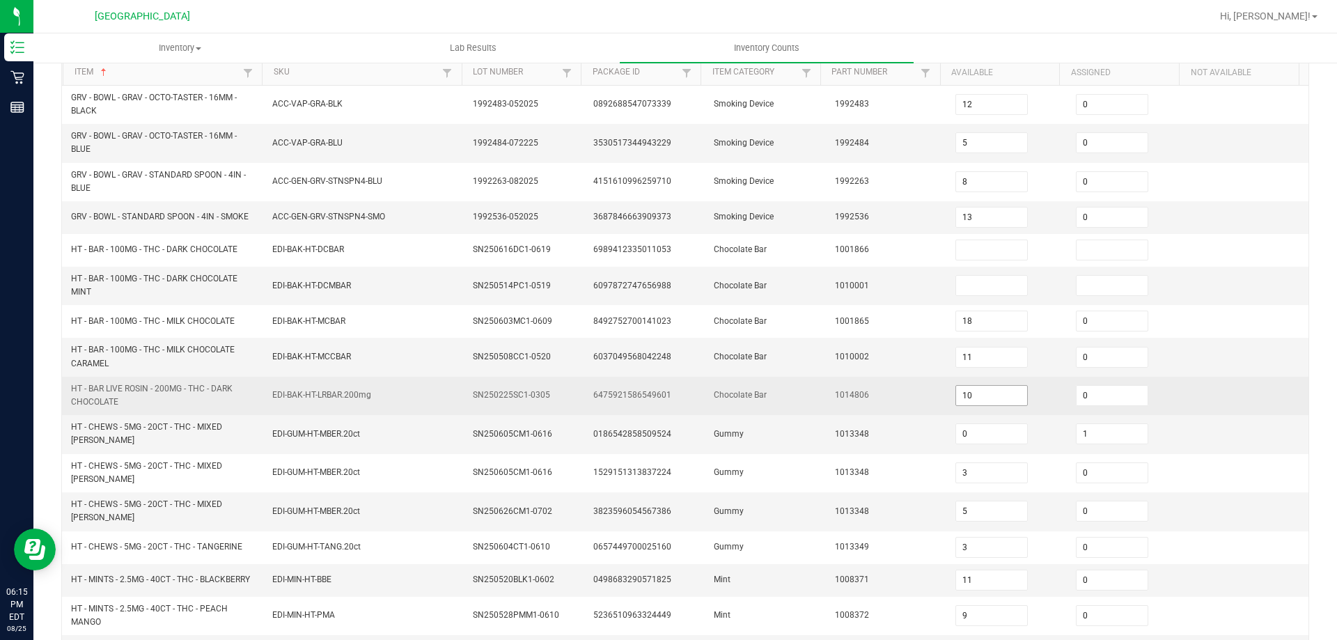
click at [984, 397] on input "10" at bounding box center [991, 395] width 71 height 19
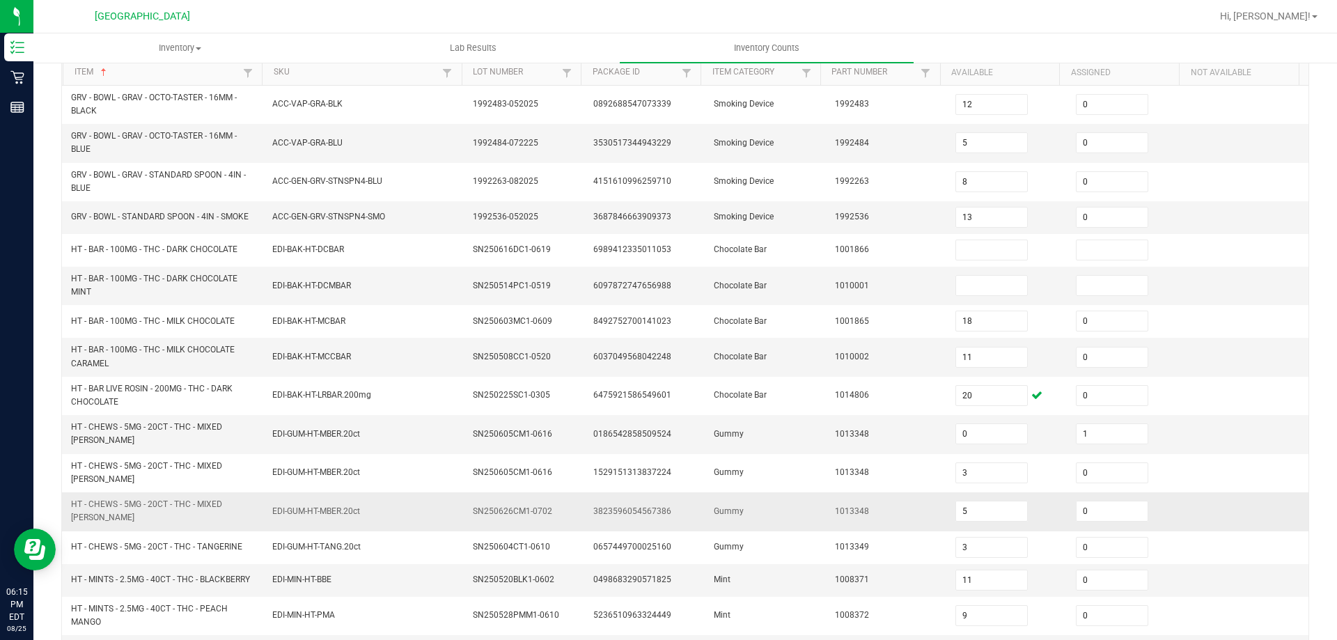
click at [641, 506] on td "3823596054567386" at bounding box center [645, 511] width 120 height 38
click at [250, 365] on span "HT - BAR - 100MG - THC - MILK CHOCOLATE CARAMEL" at bounding box center [163, 356] width 185 height 26
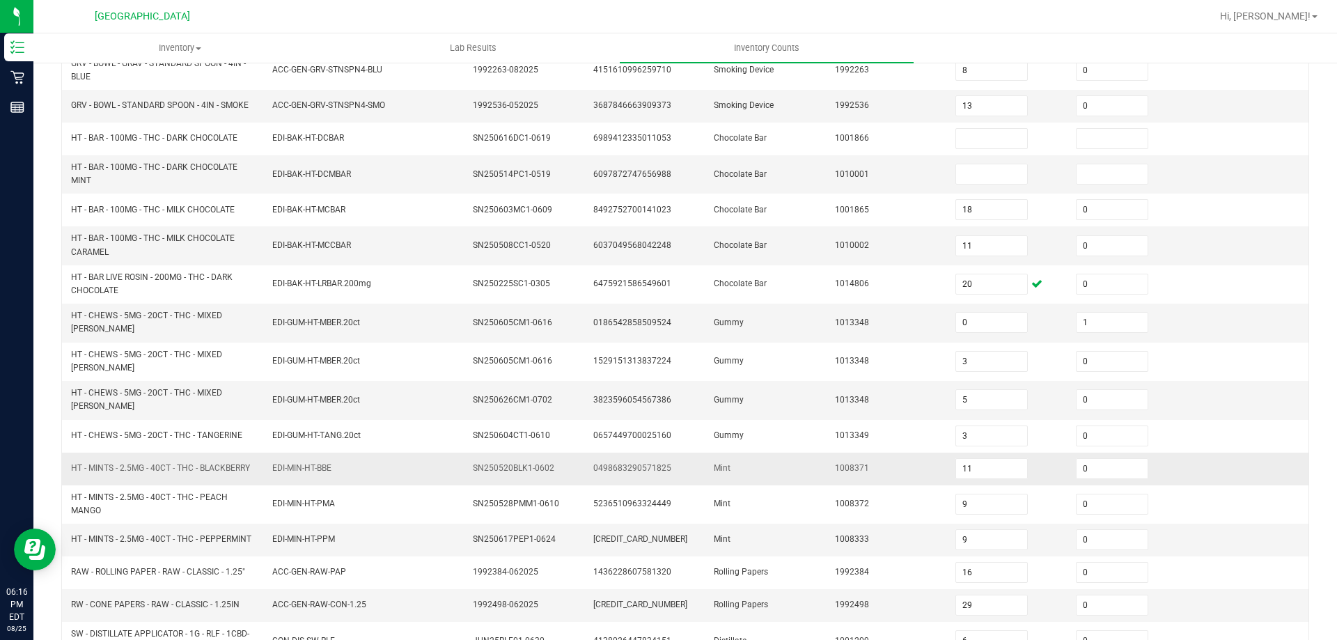
scroll to position [342, 0]
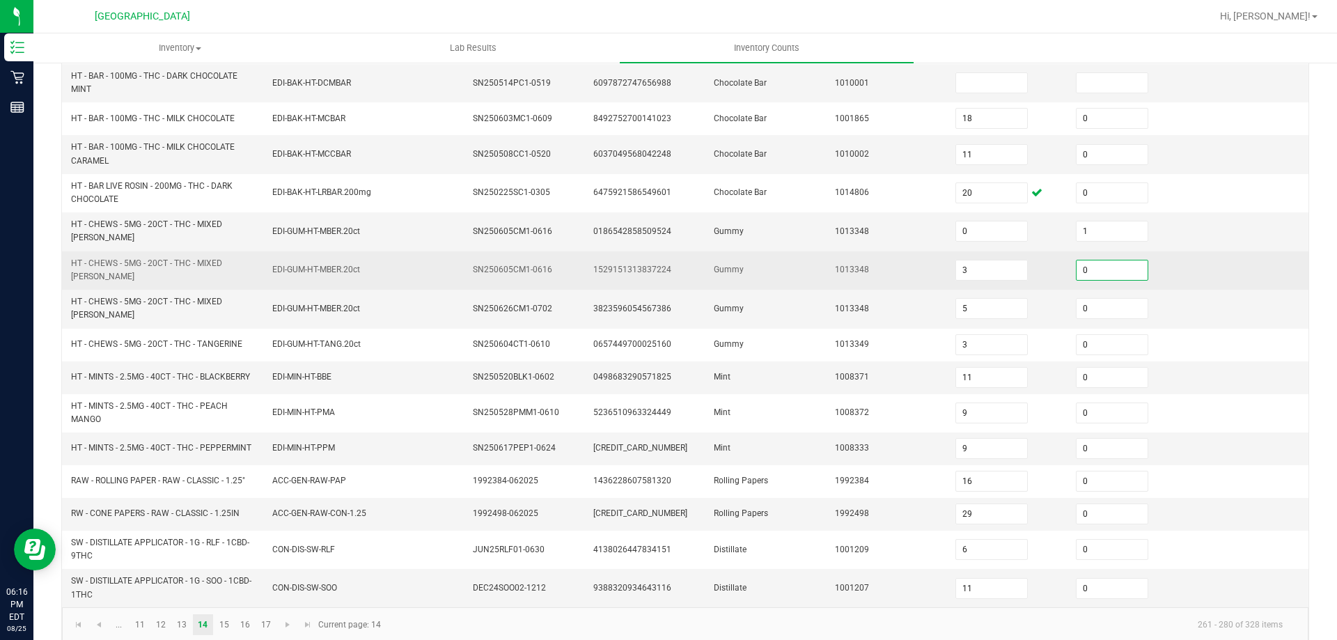
click at [1107, 260] on input "0" at bounding box center [1112, 269] width 71 height 19
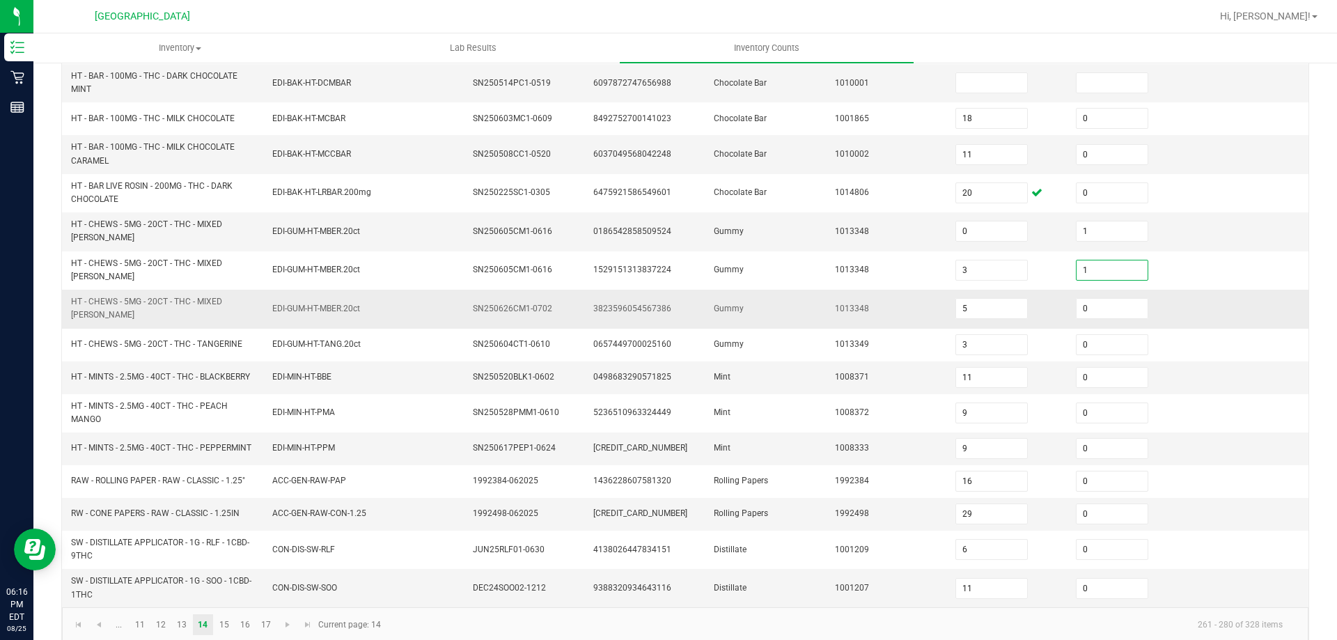
click at [840, 304] on span "1013348" at bounding box center [852, 309] width 34 height 10
drag, startPoint x: 1118, startPoint y: 292, endPoint x: 906, endPoint y: 274, distance: 212.5
click at [1117, 299] on input "0" at bounding box center [1112, 308] width 71 height 19
click at [733, 244] on td "Gummy" at bounding box center [765, 231] width 120 height 38
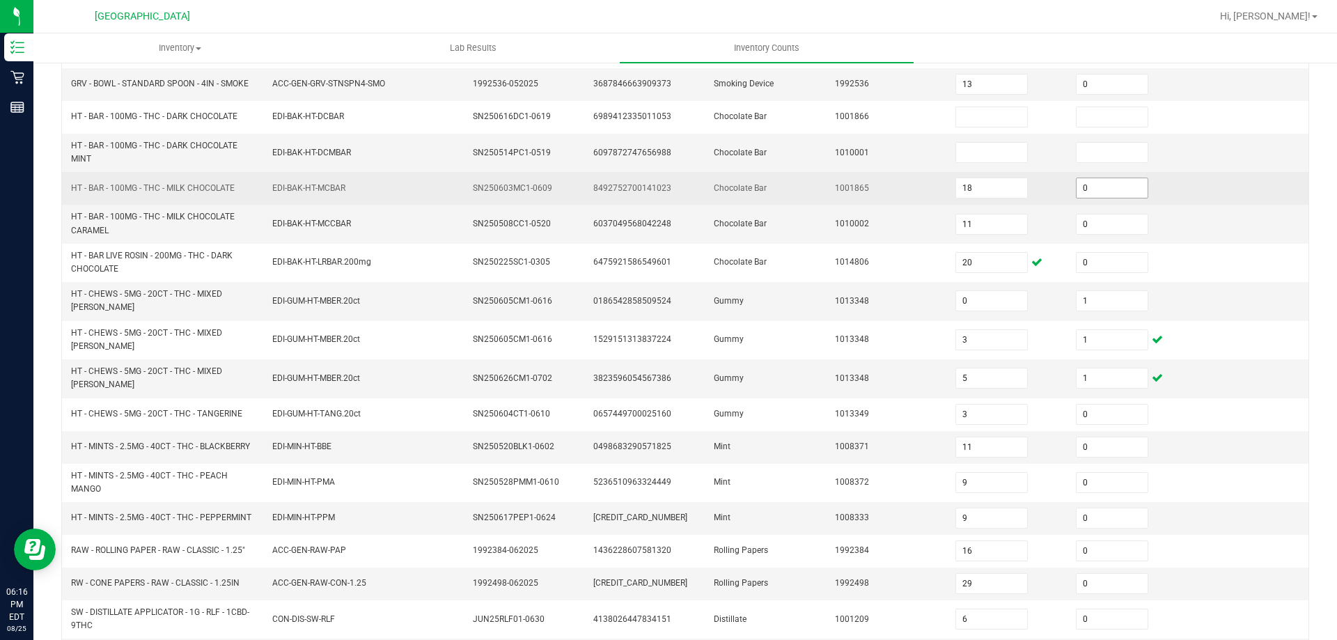
click at [1102, 194] on input "0" at bounding box center [1112, 187] width 71 height 19
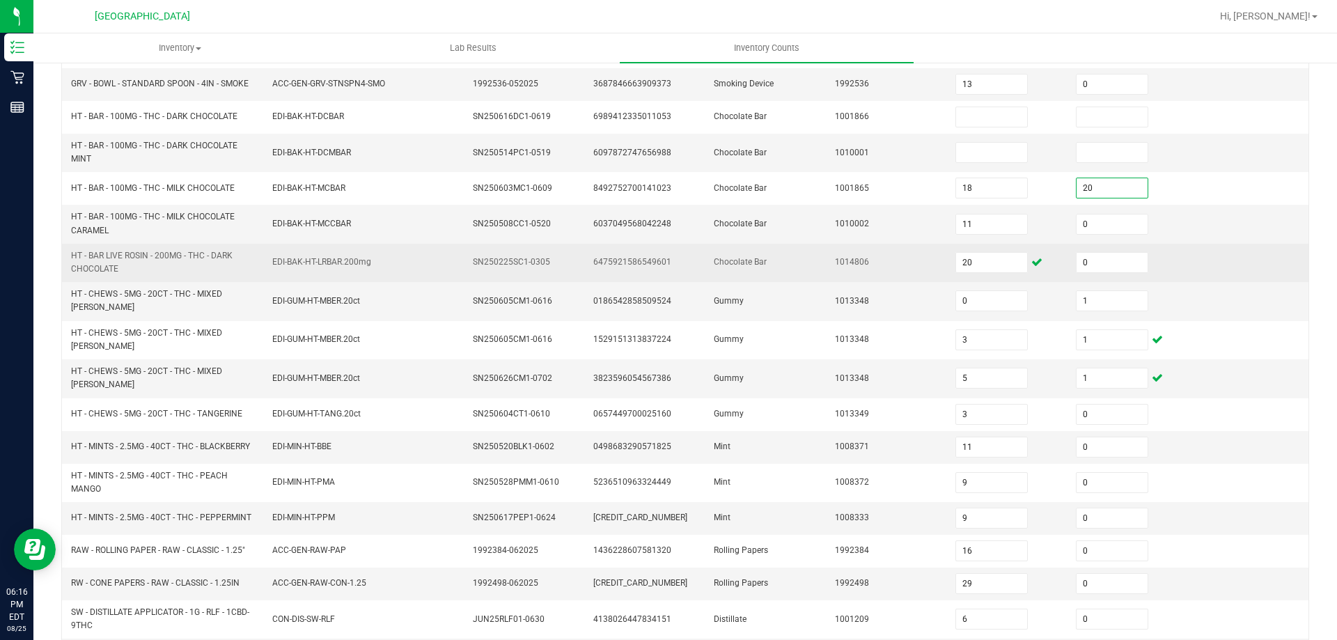
drag, startPoint x: 675, startPoint y: 272, endPoint x: 650, endPoint y: 247, distance: 35.0
click at [675, 272] on td "6475921586549601" at bounding box center [645, 263] width 120 height 38
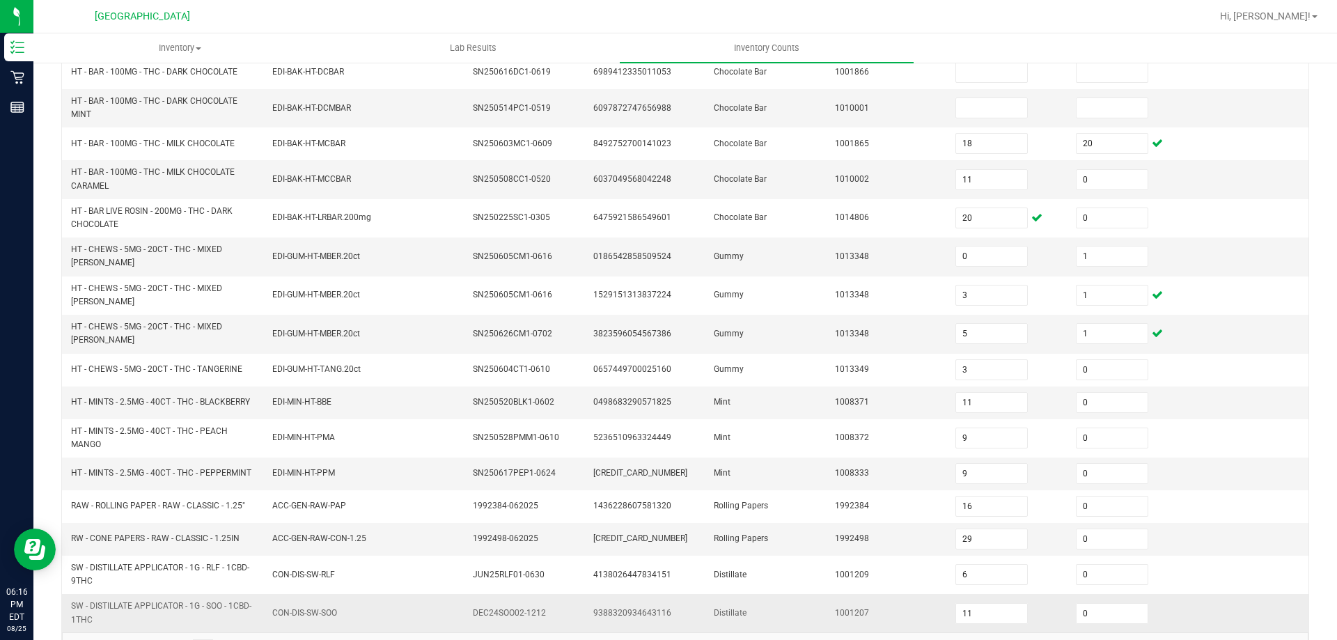
scroll to position [342, 0]
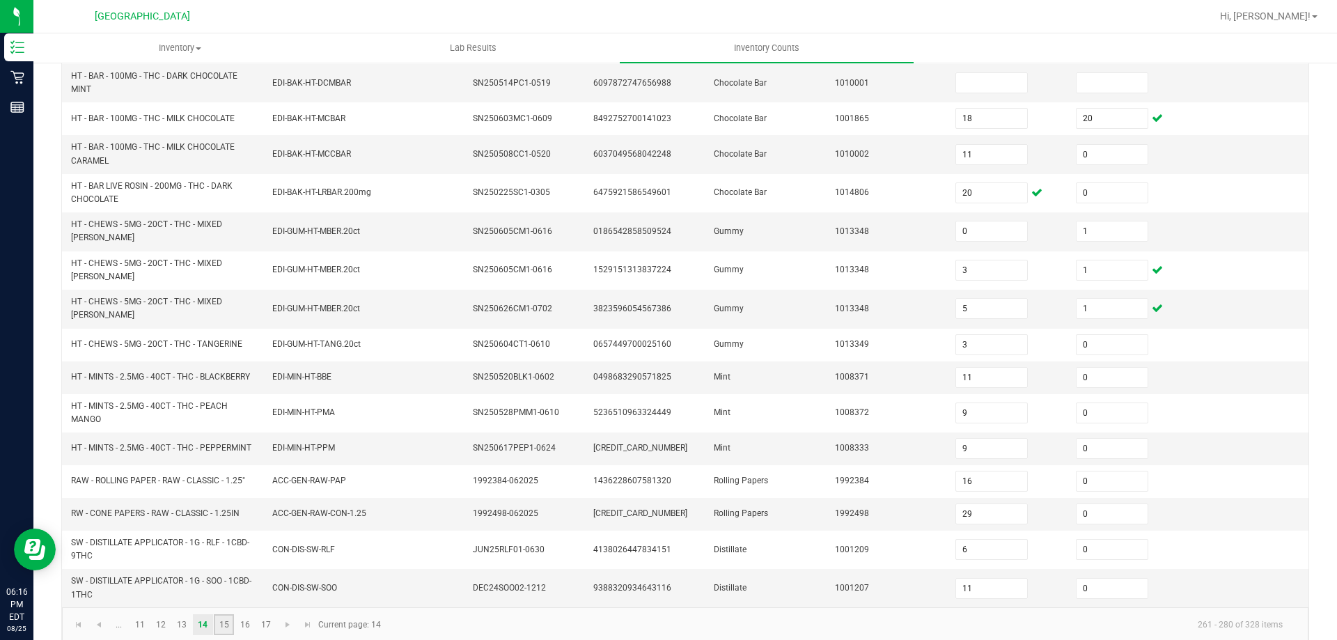
click at [224, 614] on link "15" at bounding box center [224, 624] width 20 height 21
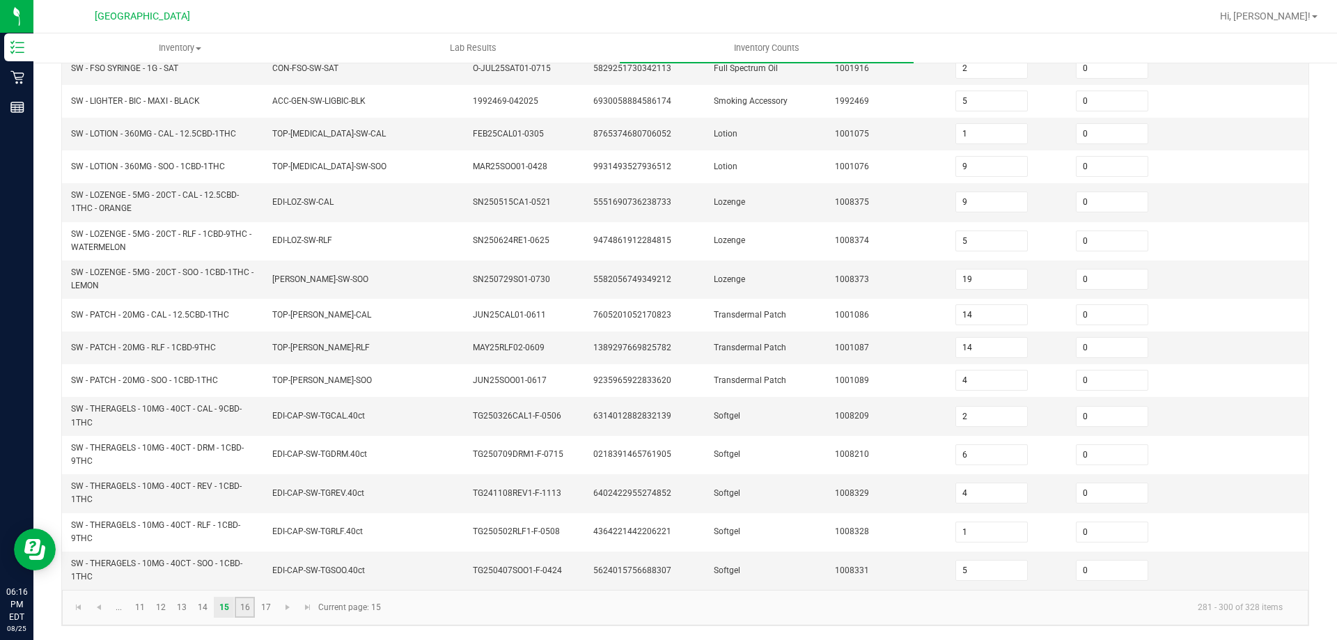
click at [242, 605] on link "16" at bounding box center [245, 607] width 20 height 21
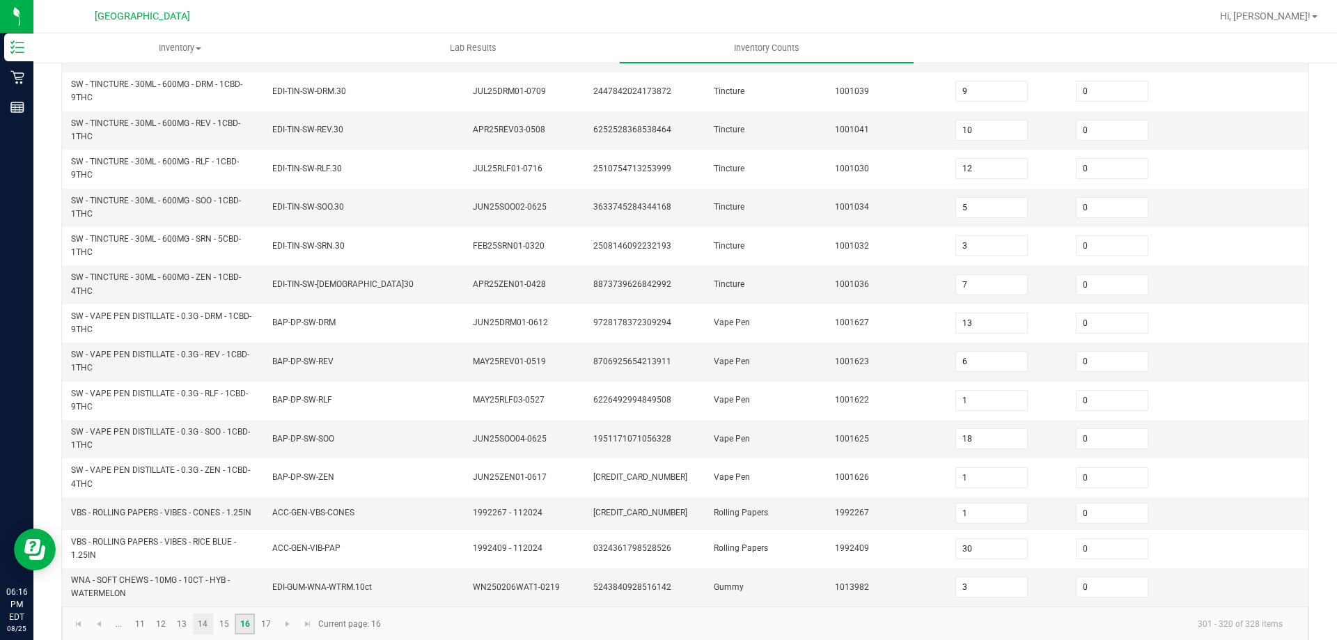
scroll to position [406, 0]
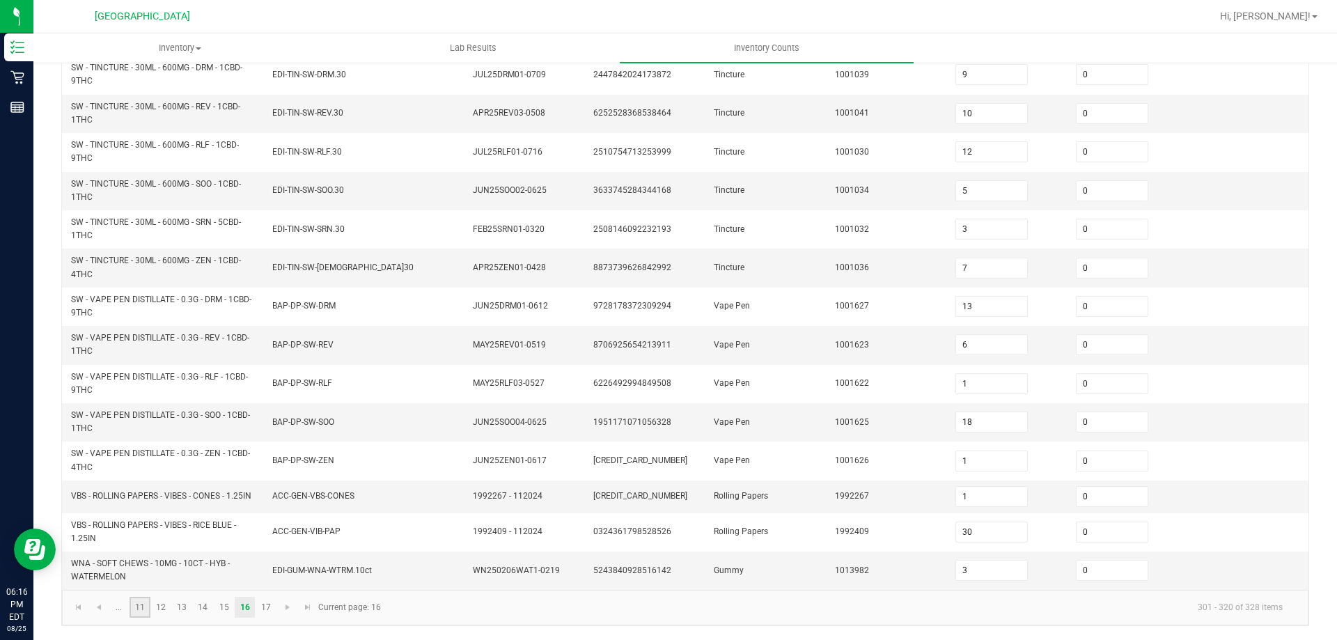
click at [134, 608] on link "11" at bounding box center [140, 607] width 20 height 21
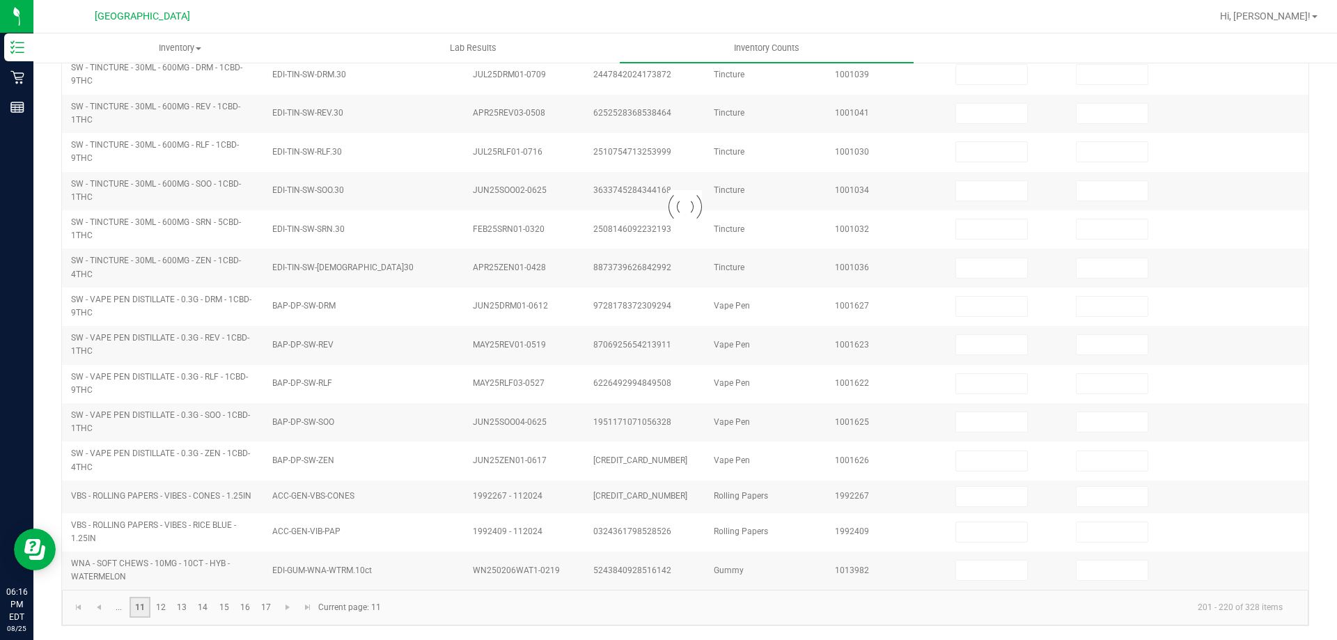
scroll to position [289, 0]
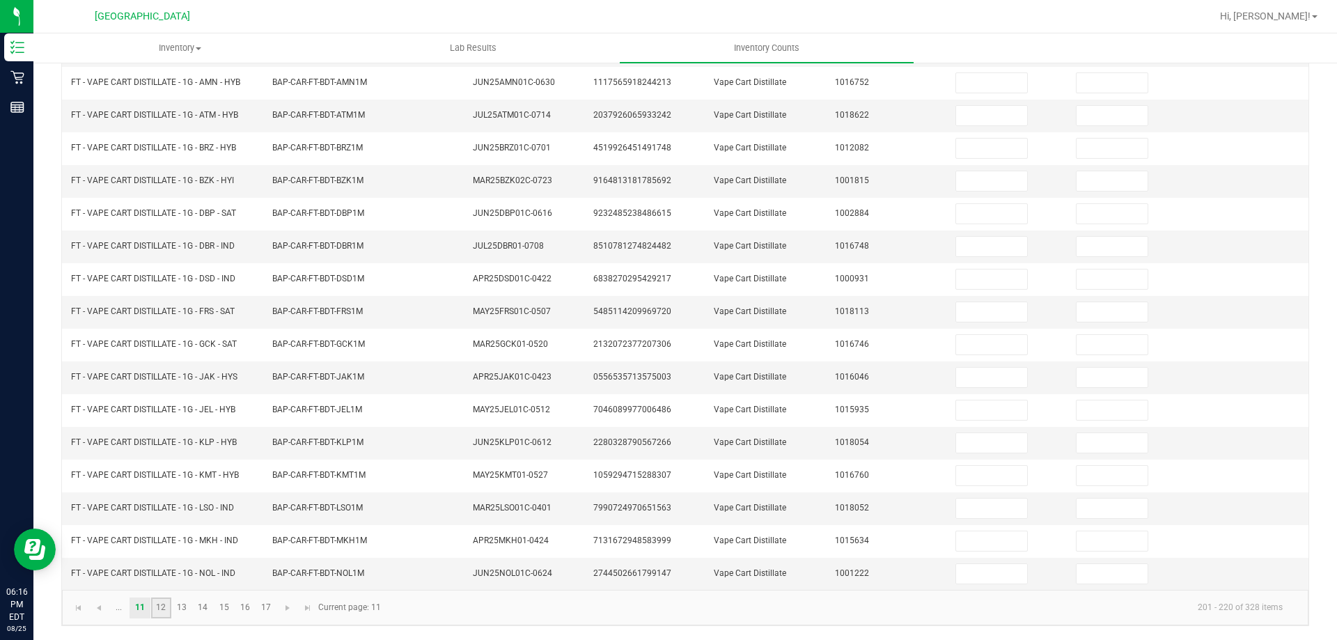
click at [157, 611] on link "12" at bounding box center [161, 607] width 20 height 21
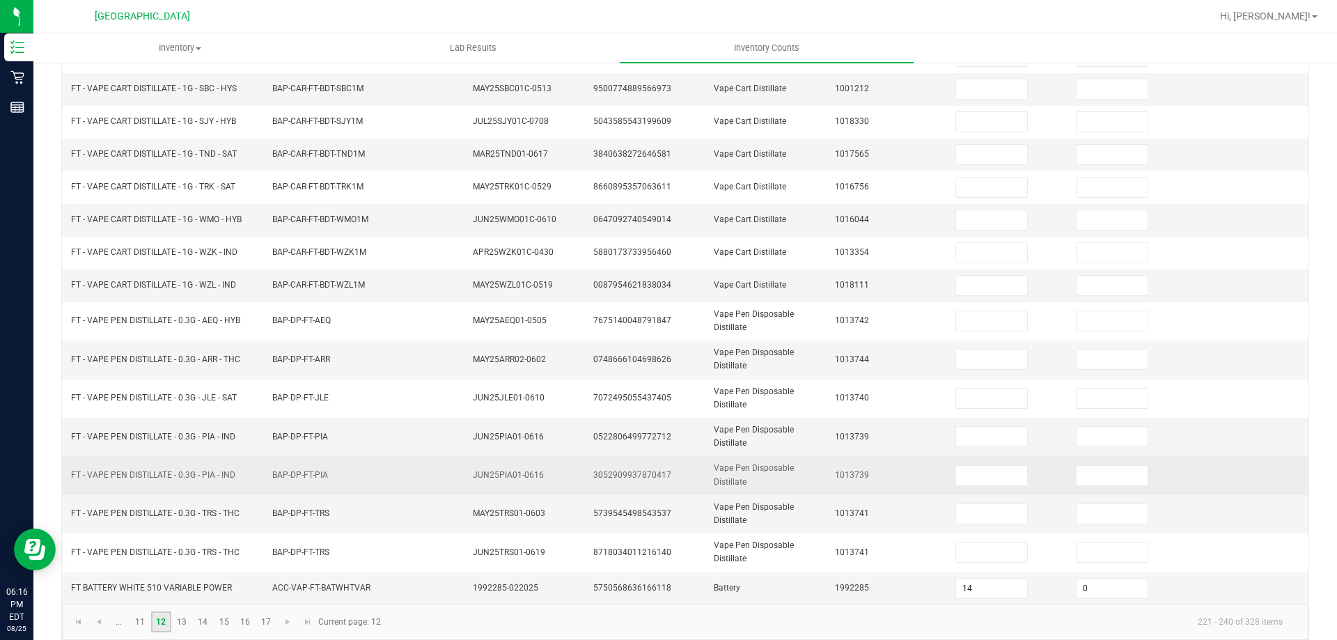
scroll to position [330, 0]
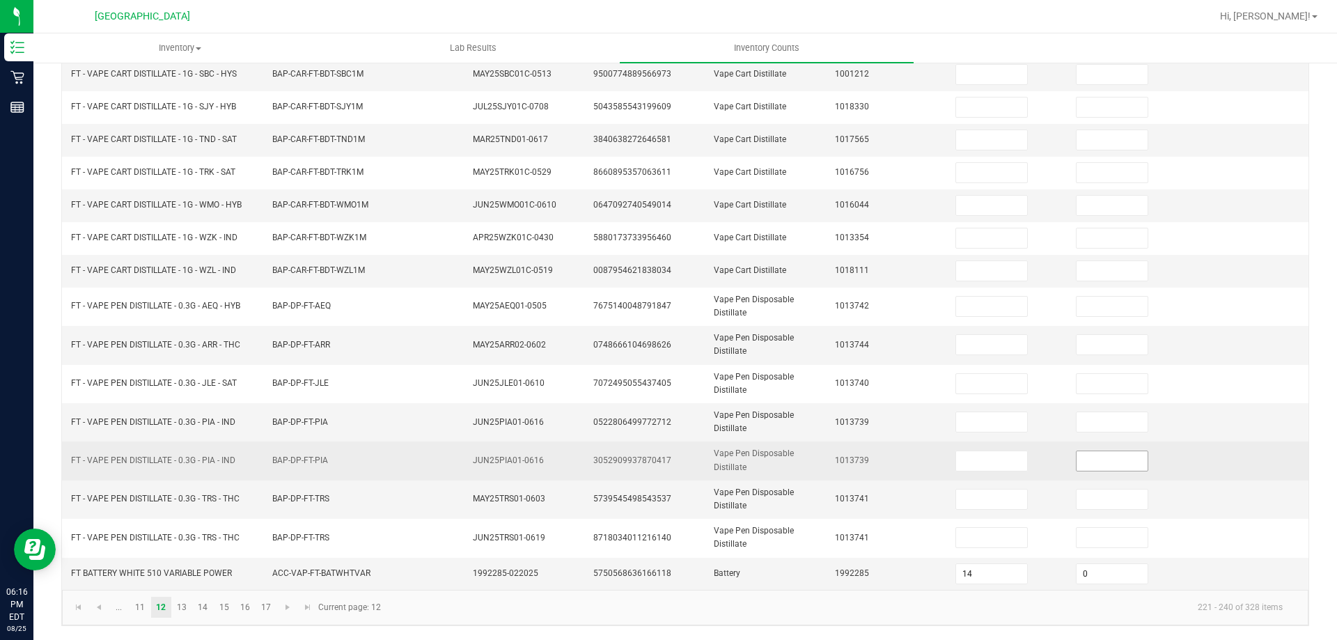
click at [1077, 462] on input at bounding box center [1112, 460] width 71 height 19
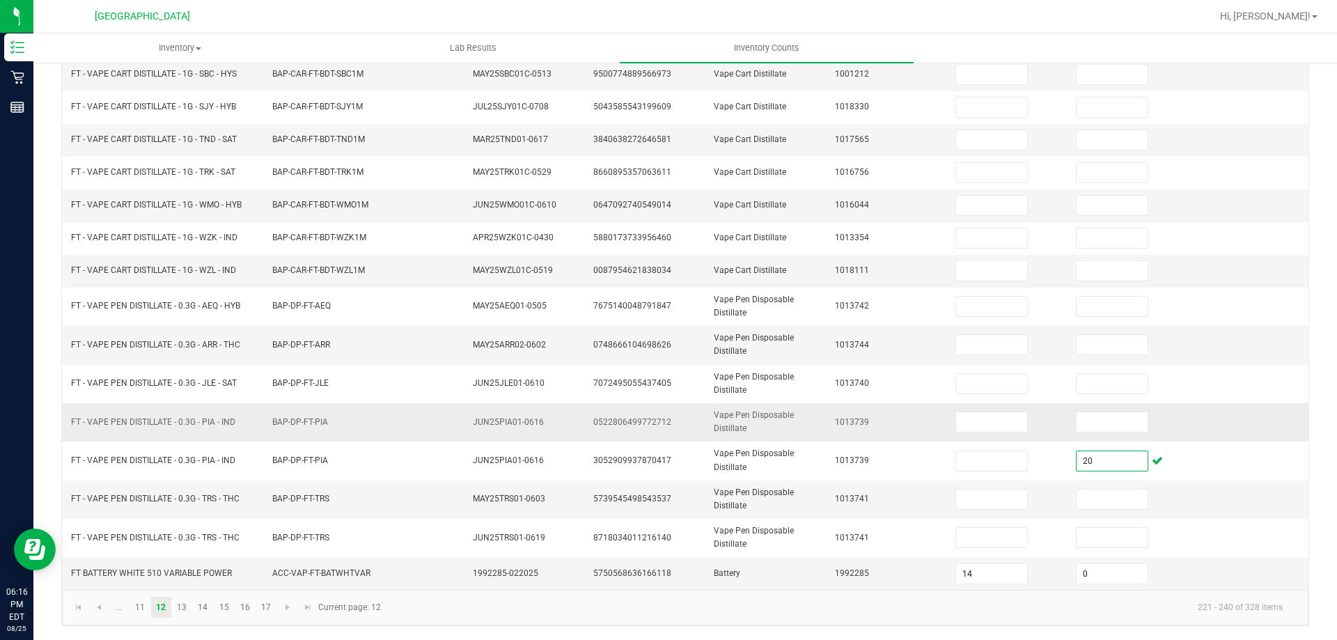
click at [866, 407] on td "1013739" at bounding box center [887, 422] width 120 height 38
click at [140, 437] on td "FT - VAPE PEN DISTILLATE - 0.3G - PIA - IND" at bounding box center [163, 422] width 201 height 38
click at [65, 613] on kendo-pager "... 11 12 13 14 15 16 17 221 - 240 of 328 items Current page: 12" at bounding box center [685, 608] width 1246 height 36
click at [72, 604] on link at bounding box center [78, 607] width 20 height 21
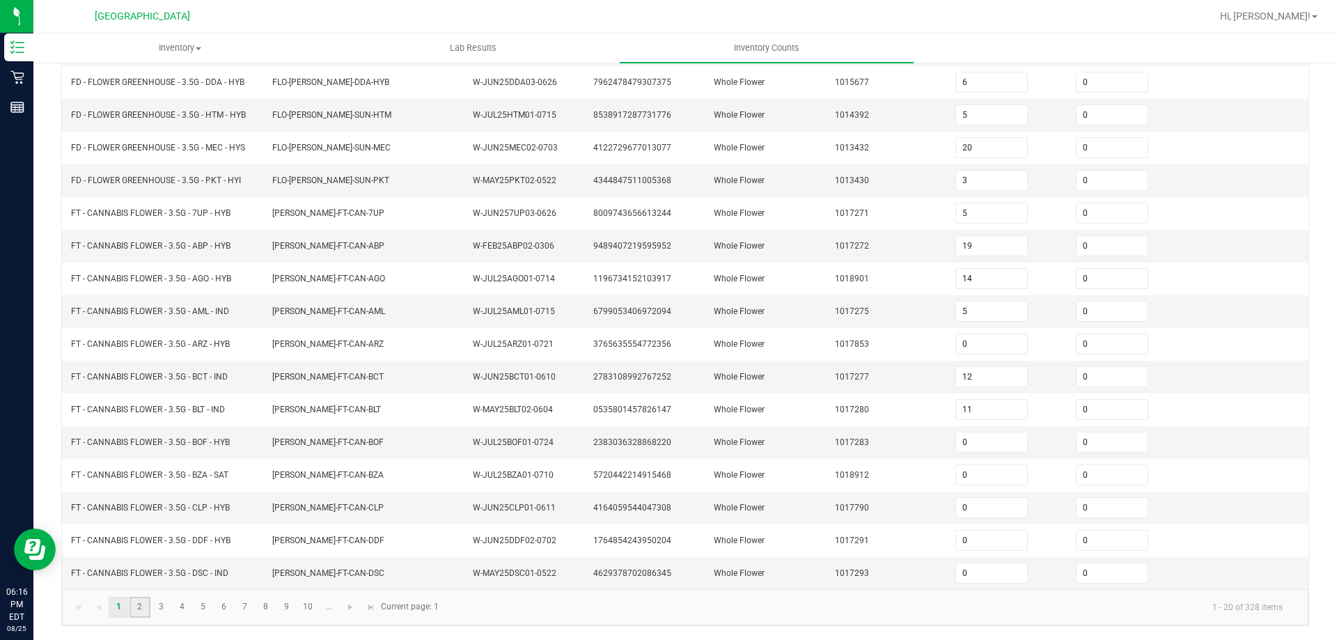
click at [136, 606] on link "2" at bounding box center [140, 607] width 20 height 21
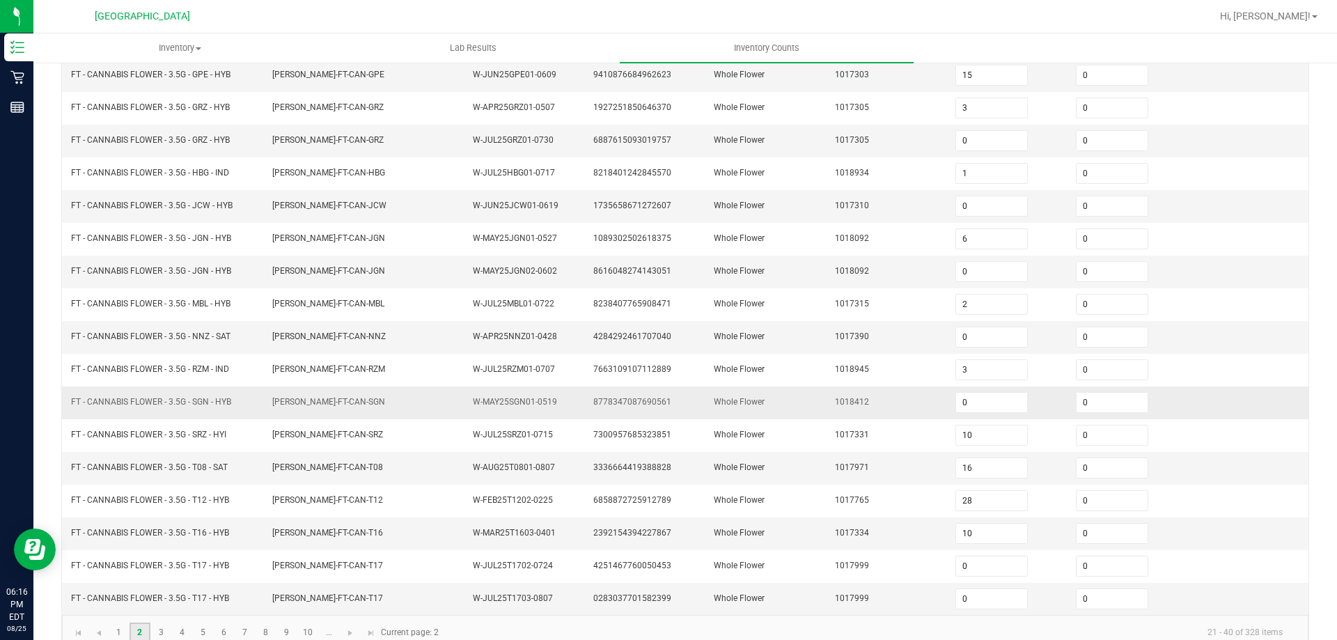
scroll to position [289, 0]
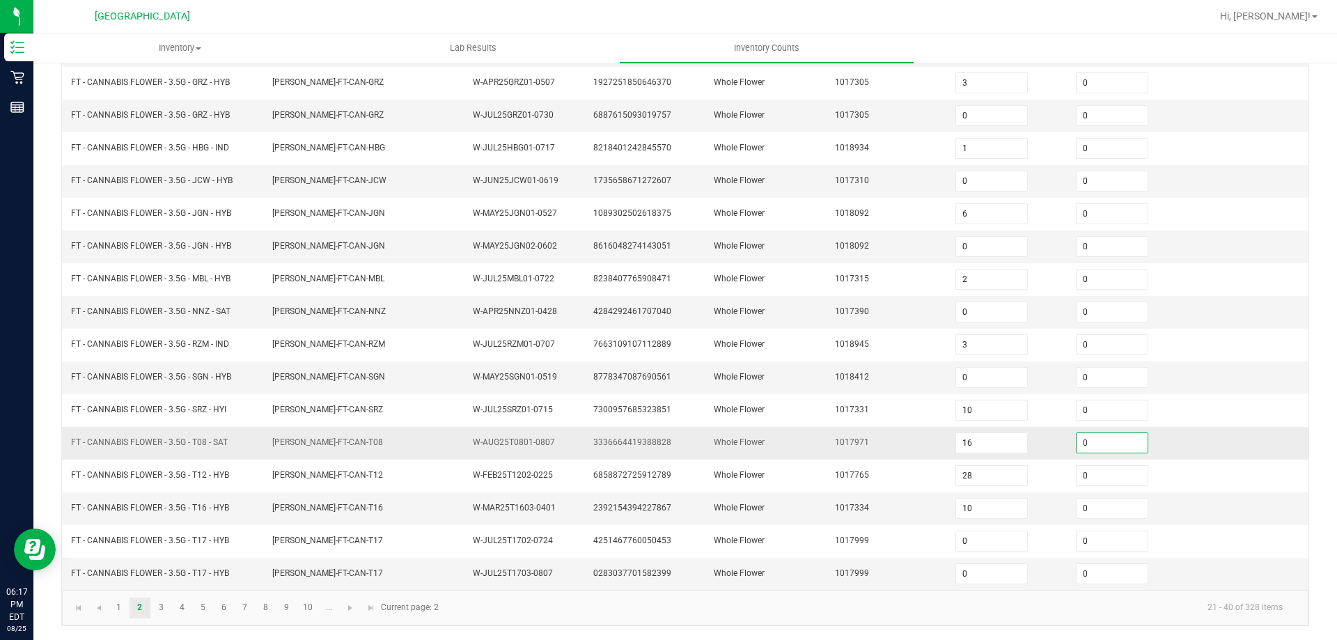
click at [1086, 442] on input "0" at bounding box center [1112, 442] width 71 height 19
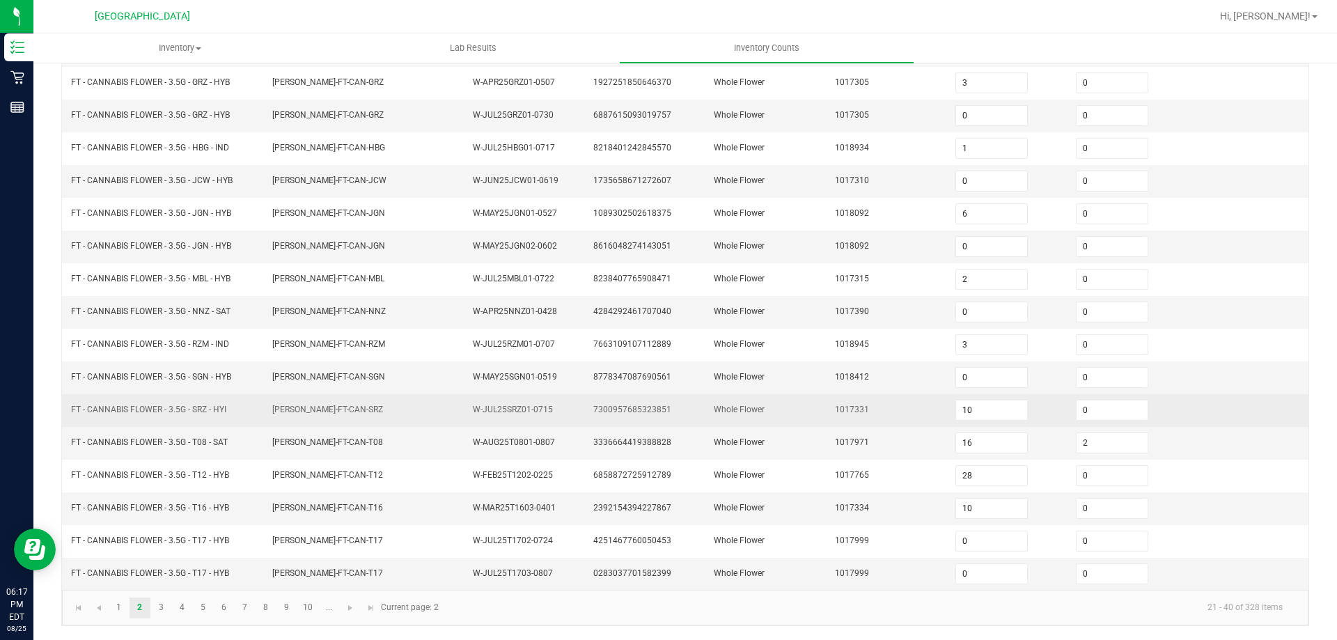
click at [785, 409] on td "Whole Flower" at bounding box center [765, 410] width 120 height 33
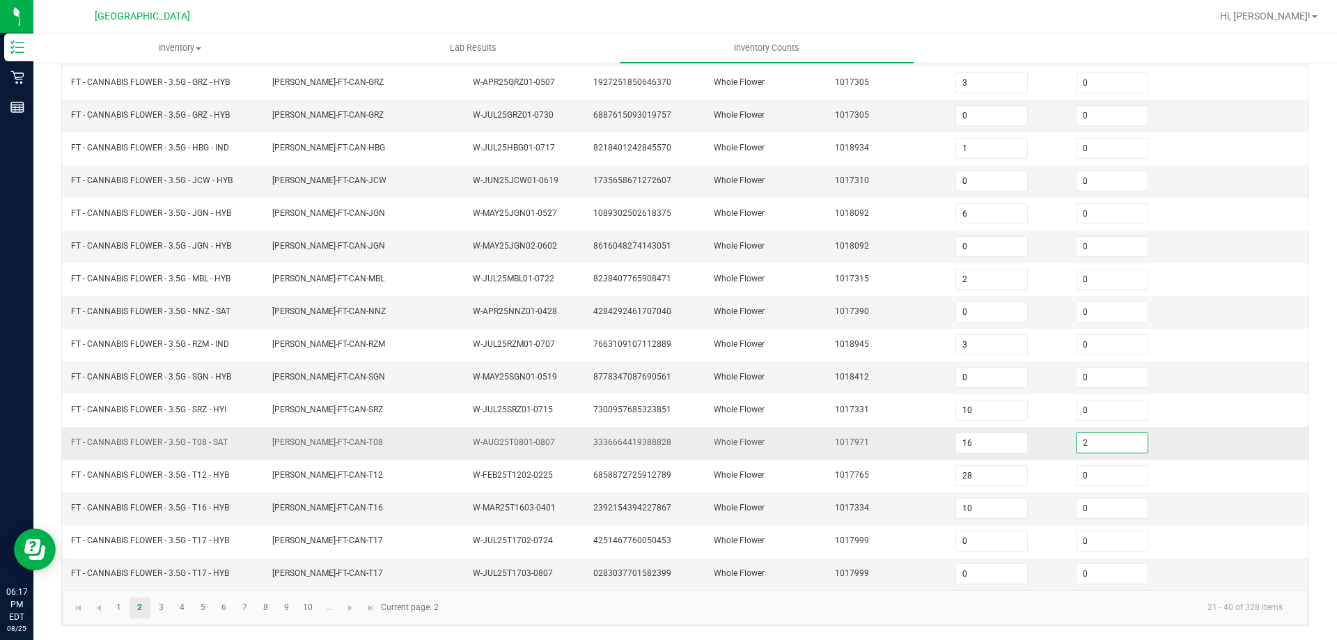
click at [1087, 440] on input "2" at bounding box center [1112, 442] width 71 height 19
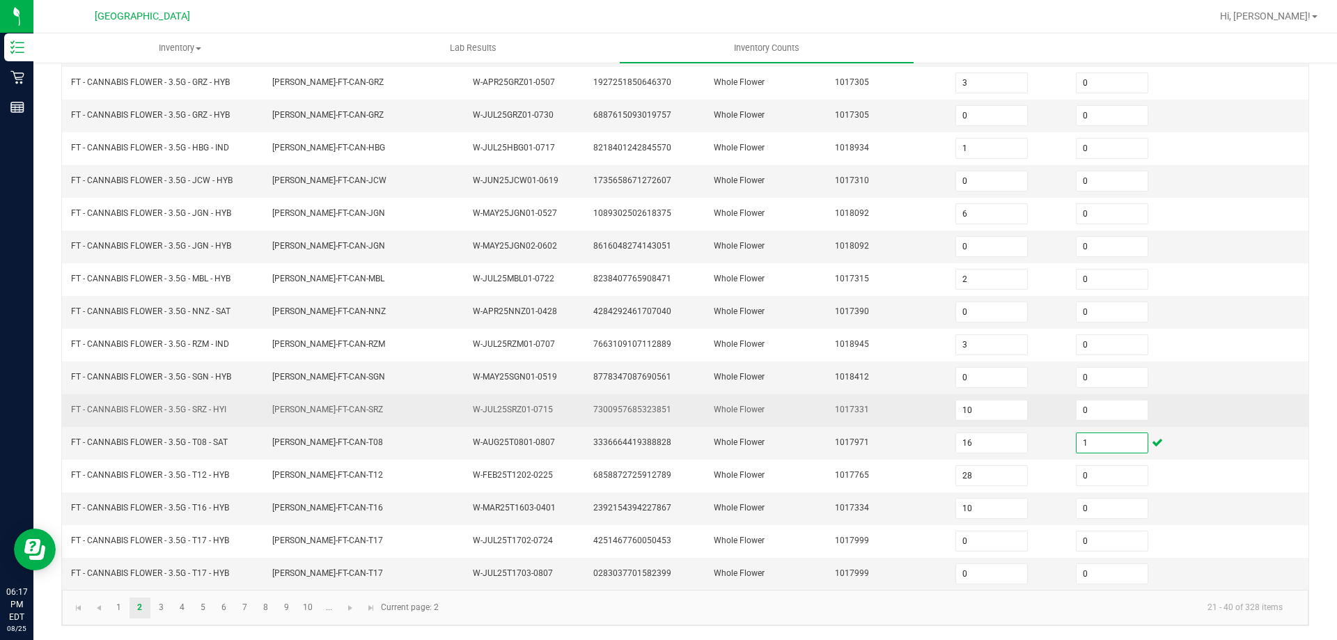
click at [735, 400] on td "Whole Flower" at bounding box center [765, 410] width 120 height 33
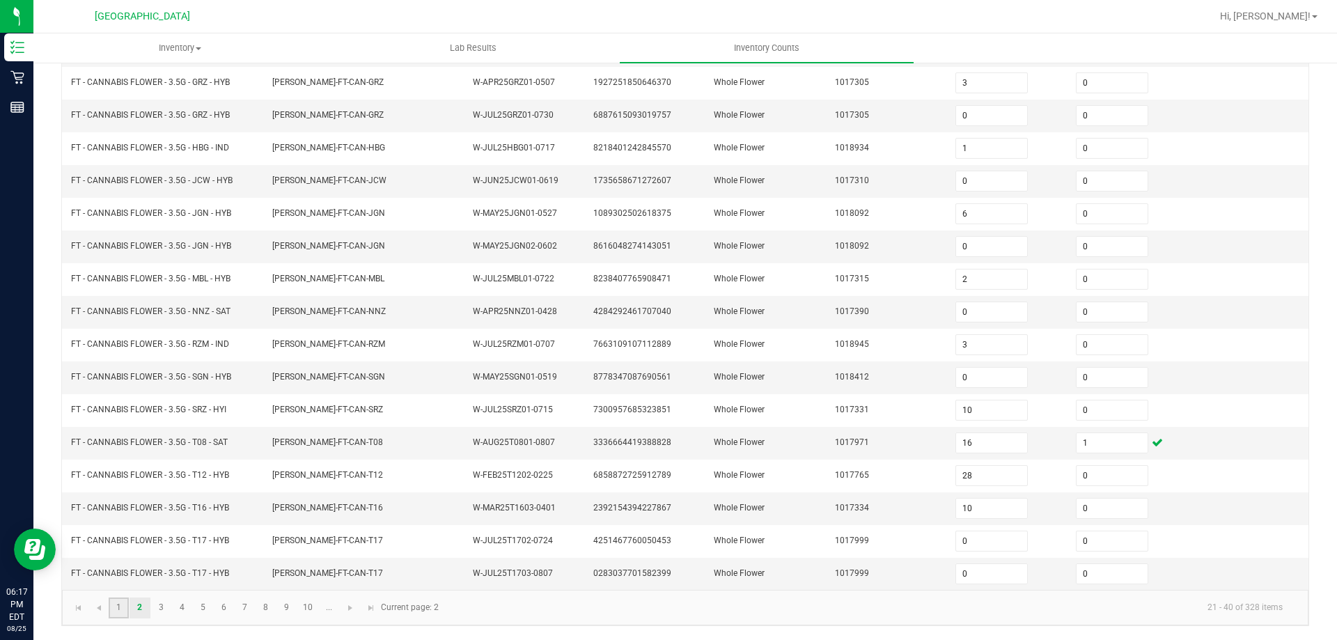
drag, startPoint x: 119, startPoint y: 607, endPoint x: 134, endPoint y: 592, distance: 21.2
click at [120, 607] on link "1" at bounding box center [119, 607] width 20 height 21
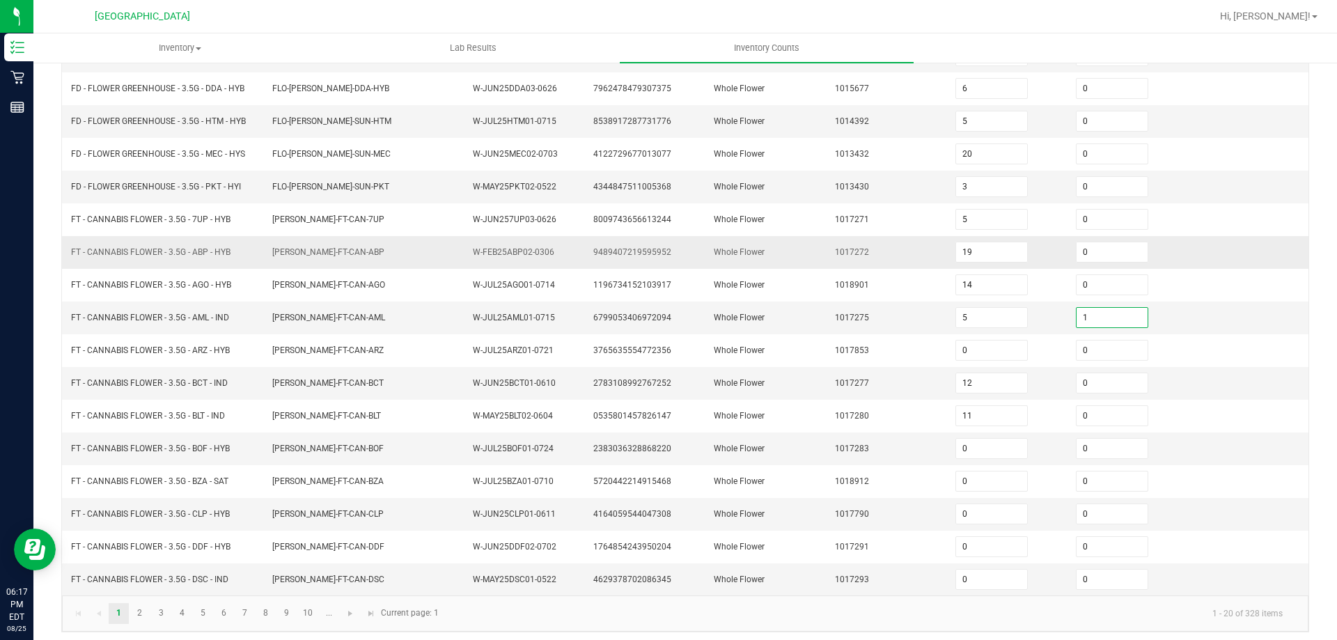
drag, startPoint x: 859, startPoint y: 332, endPoint x: 712, endPoint y: 267, distance: 160.6
click at [859, 332] on td "1017275" at bounding box center [887, 318] width 120 height 33
click at [290, 462] on td "FLO-BUD-FT-CAN-BOF" at bounding box center [364, 448] width 201 height 33
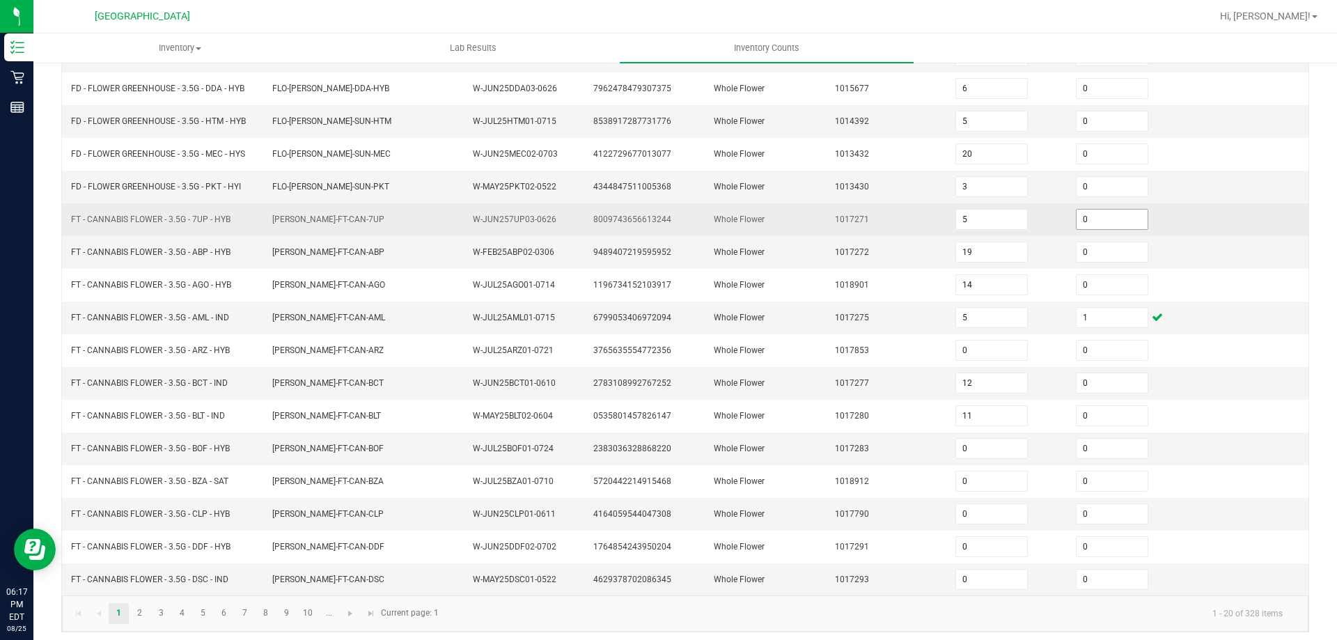
click at [1093, 216] on input "0" at bounding box center [1112, 219] width 71 height 19
click at [793, 227] on td "Whole Flower" at bounding box center [765, 219] width 120 height 33
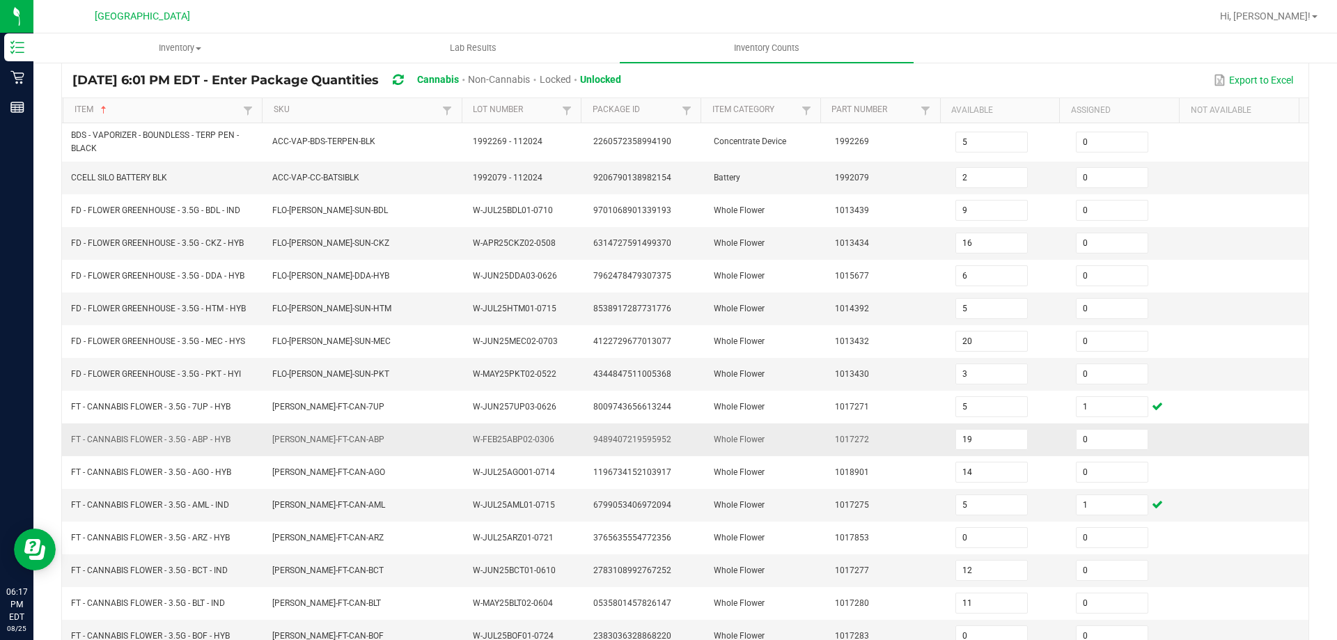
scroll to position [80, 0]
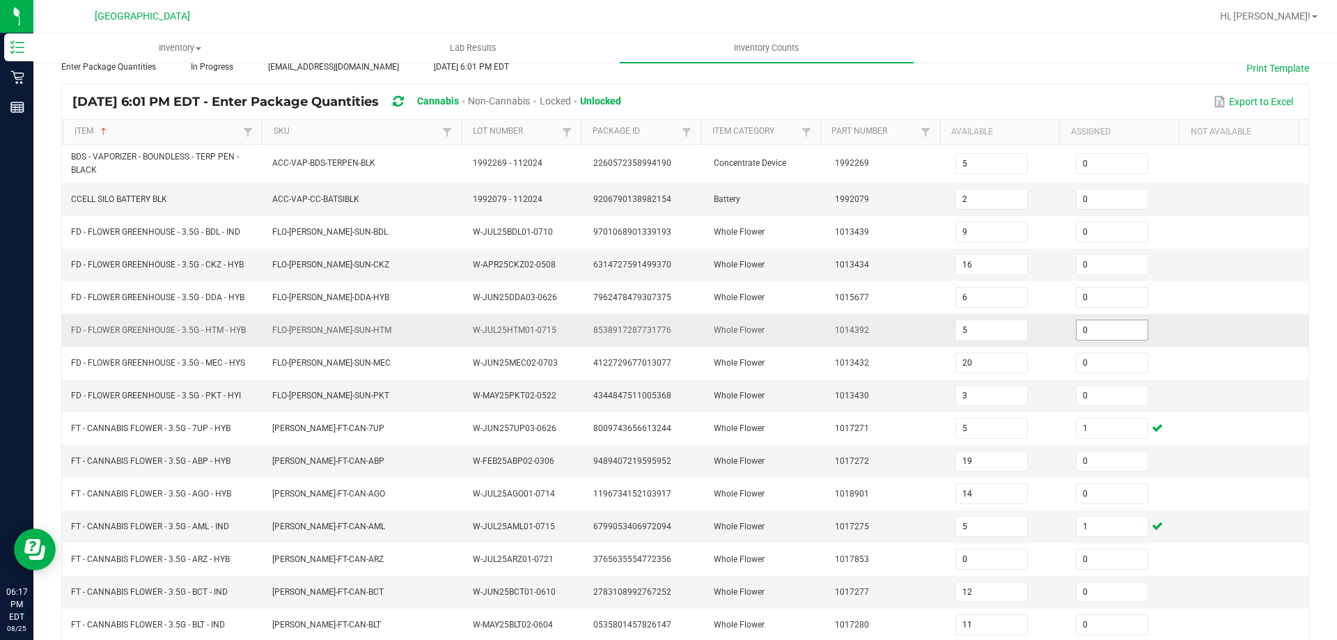
click at [1079, 325] on input "0" at bounding box center [1112, 329] width 71 height 19
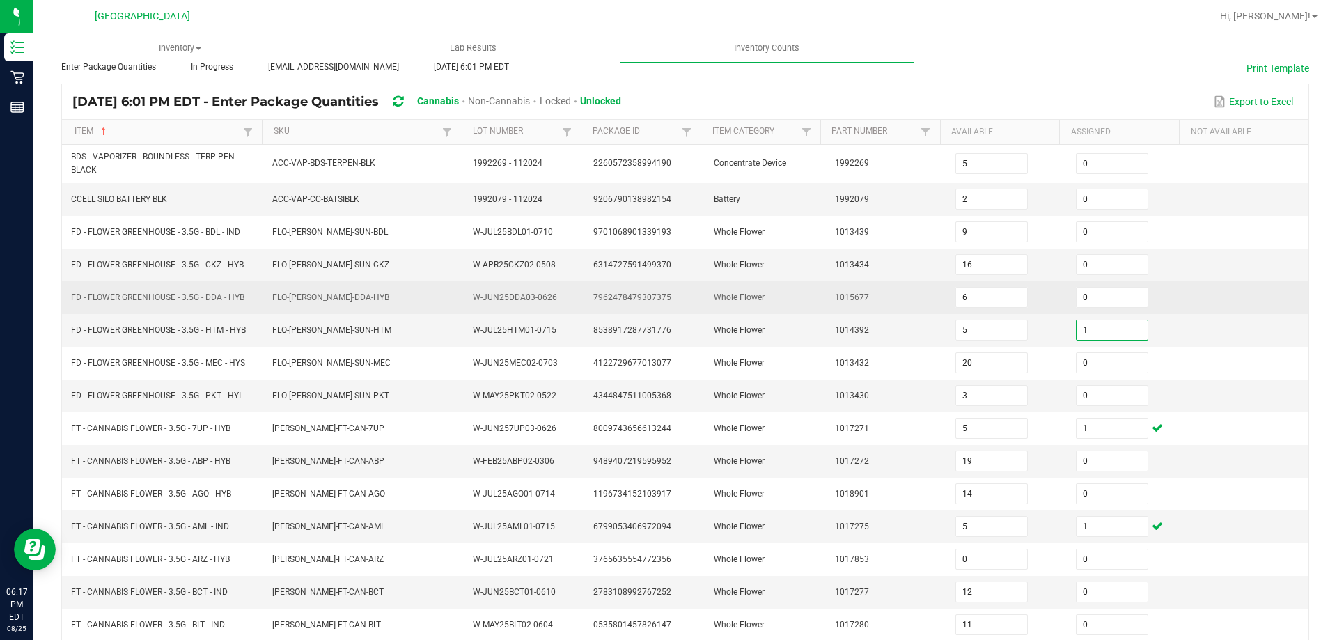
click at [846, 311] on td "1015677" at bounding box center [887, 297] width 120 height 33
click at [1095, 299] on input "0" at bounding box center [1112, 297] width 71 height 19
click at [877, 299] on td "1015677" at bounding box center [887, 297] width 120 height 33
click at [164, 299] on span "FD - FLOWER GREENHOUSE - 3.5G - DDA - HYB" at bounding box center [157, 297] width 173 height 10
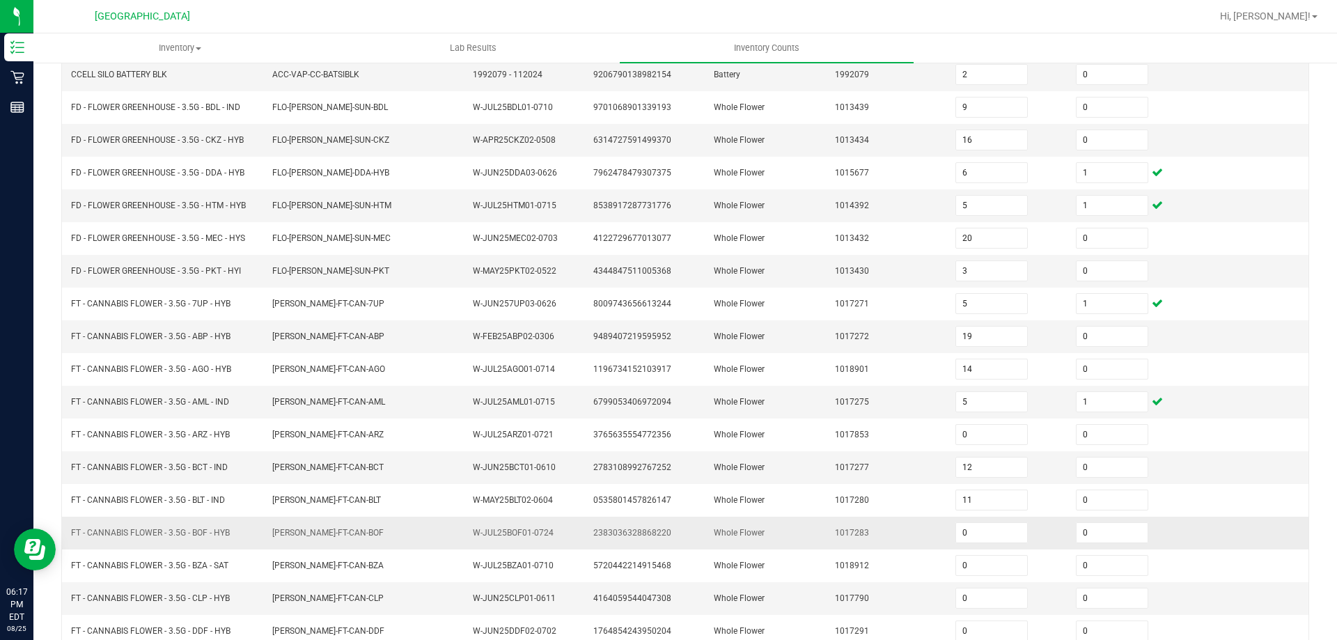
scroll to position [295, 0]
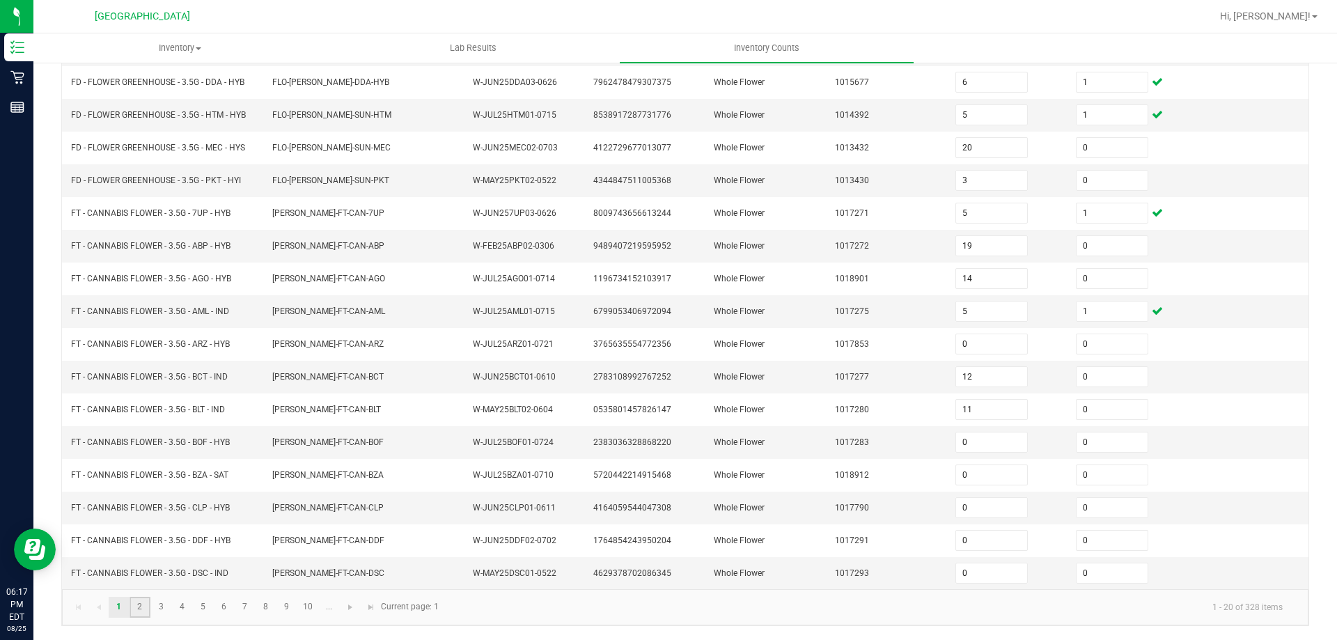
click at [137, 612] on link "2" at bounding box center [140, 607] width 20 height 21
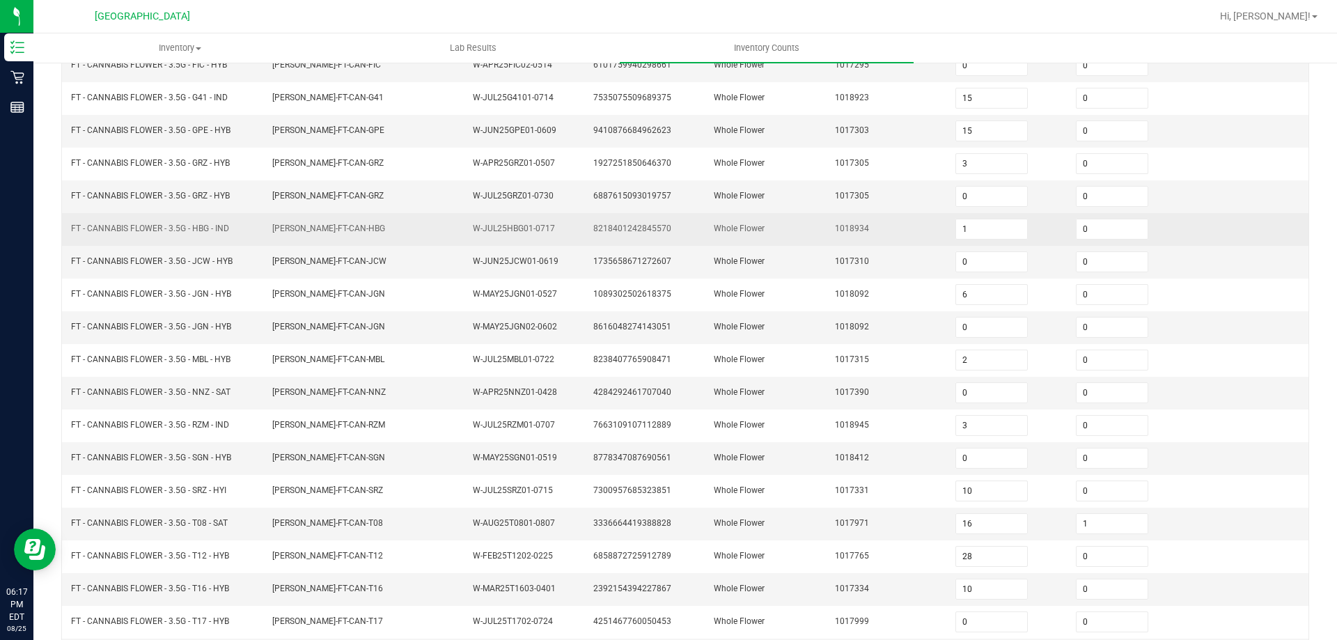
scroll to position [80, 0]
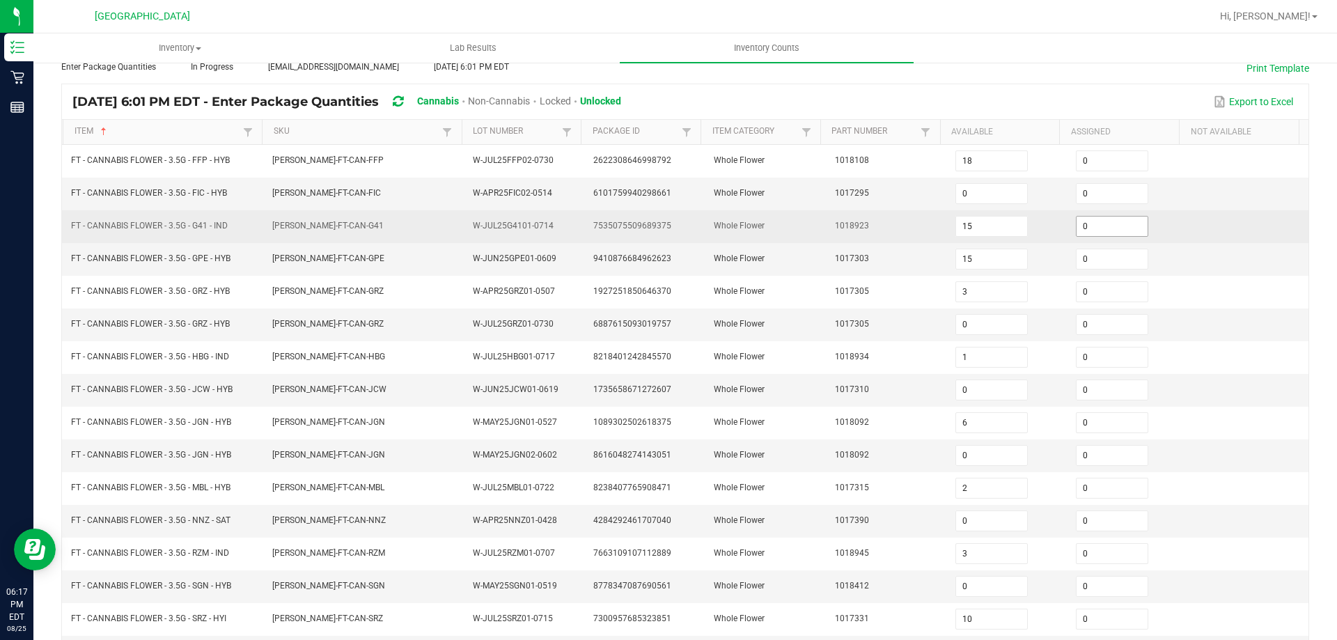
click at [1101, 229] on input "0" at bounding box center [1112, 226] width 71 height 19
click at [871, 242] on td "1018923" at bounding box center [887, 226] width 120 height 33
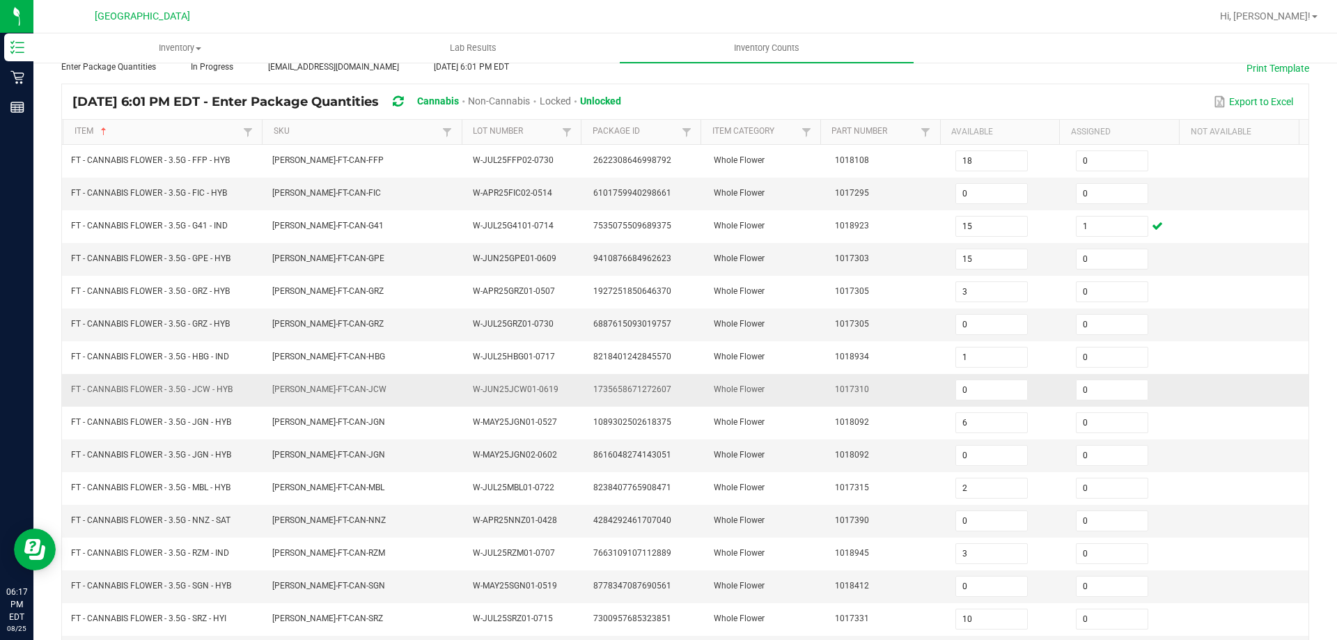
click at [288, 380] on td "FLO-BUD-FT-CAN-JCW" at bounding box center [364, 390] width 201 height 33
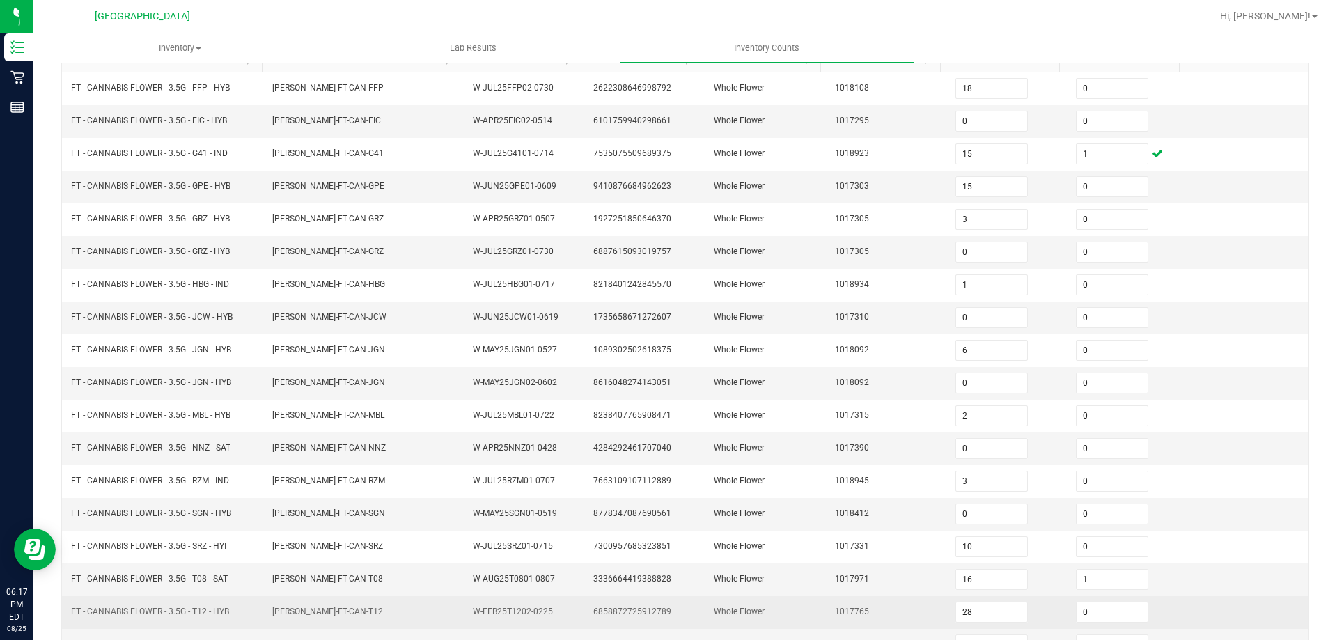
scroll to position [289, 0]
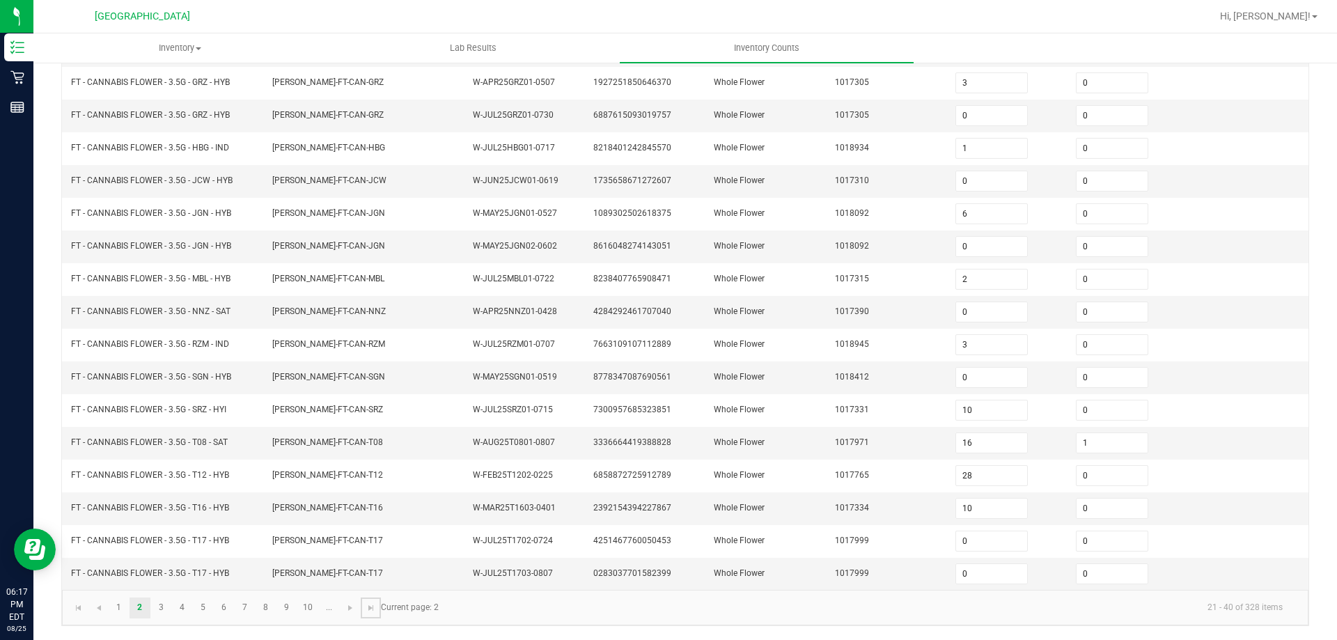
drag, startPoint x: 372, startPoint y: 613, endPoint x: 337, endPoint y: 613, distance: 34.8
click at [372, 613] on link at bounding box center [371, 607] width 20 height 21
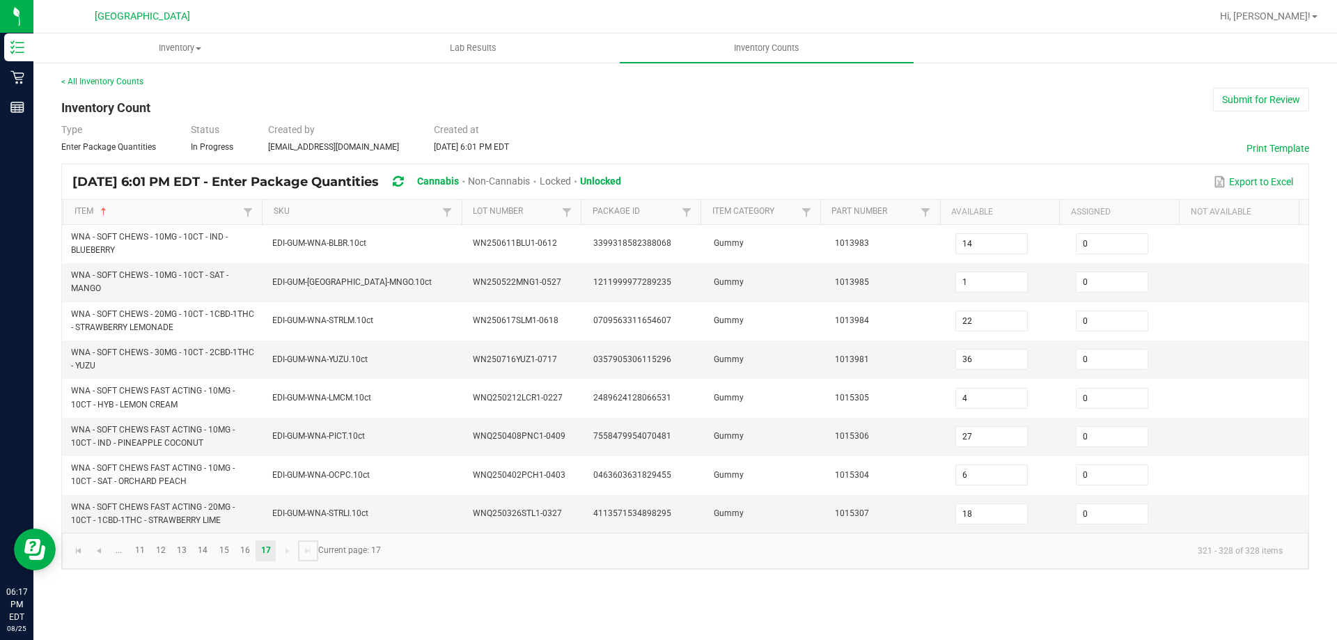
scroll to position [0, 0]
click at [242, 558] on link "16" at bounding box center [245, 550] width 20 height 21
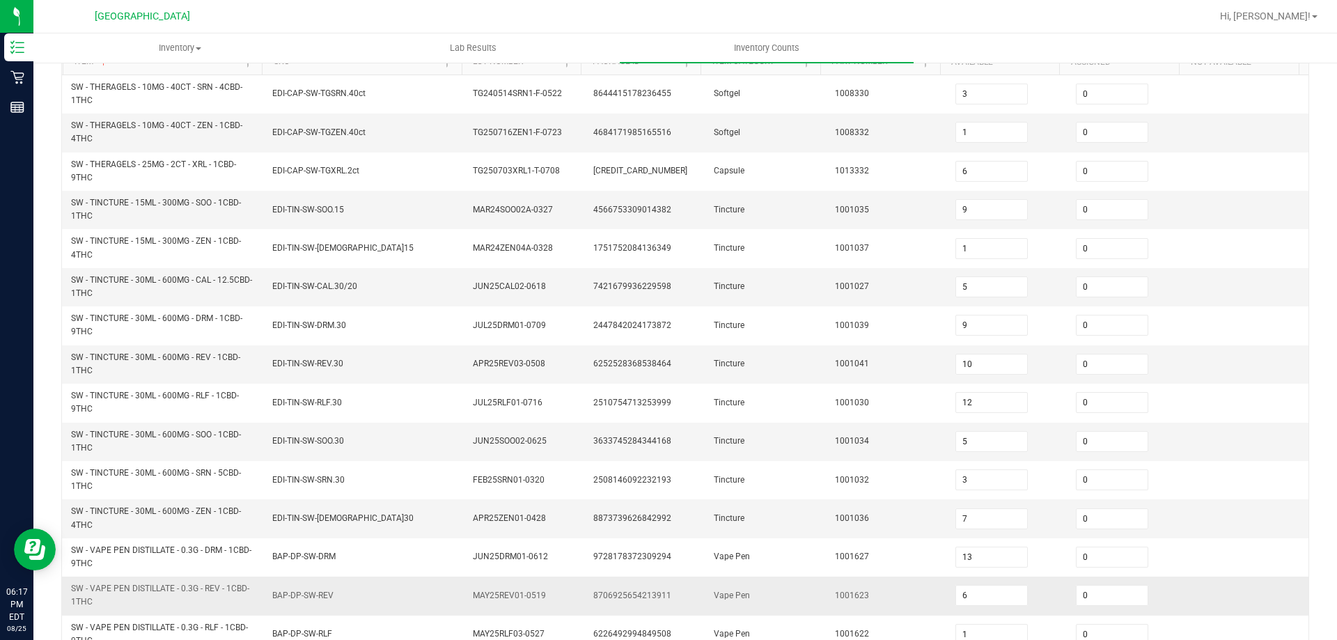
scroll to position [348, 0]
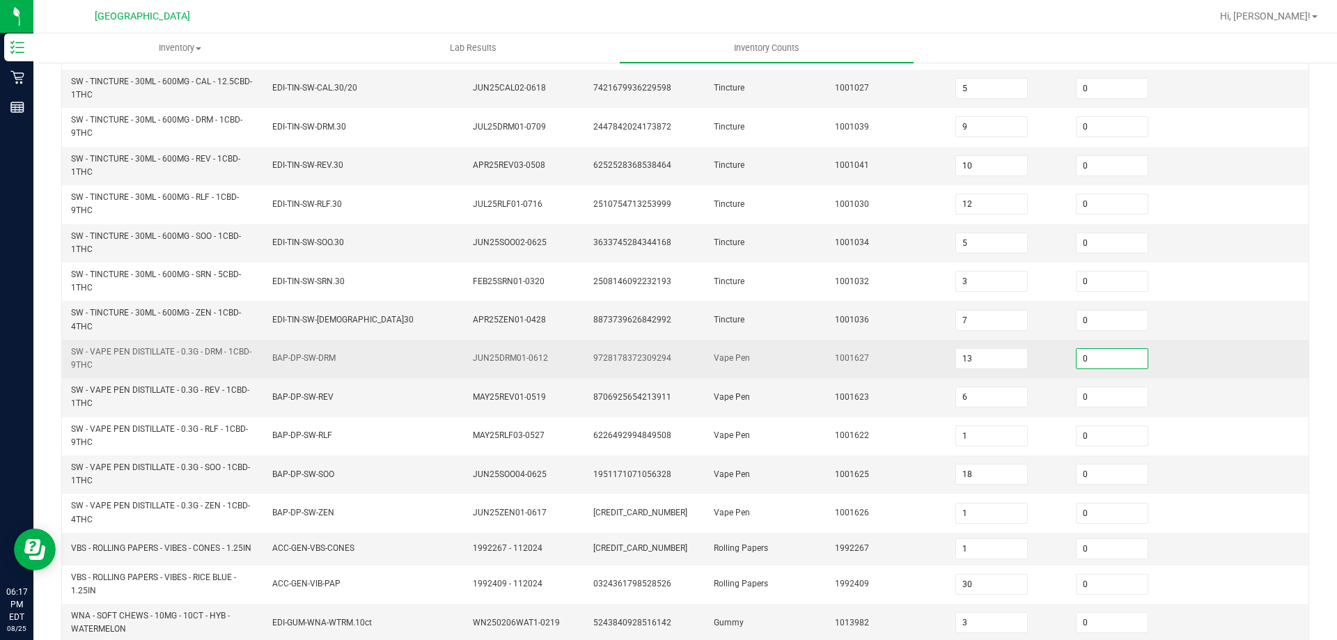
click at [1097, 353] on input "0" at bounding box center [1112, 358] width 71 height 19
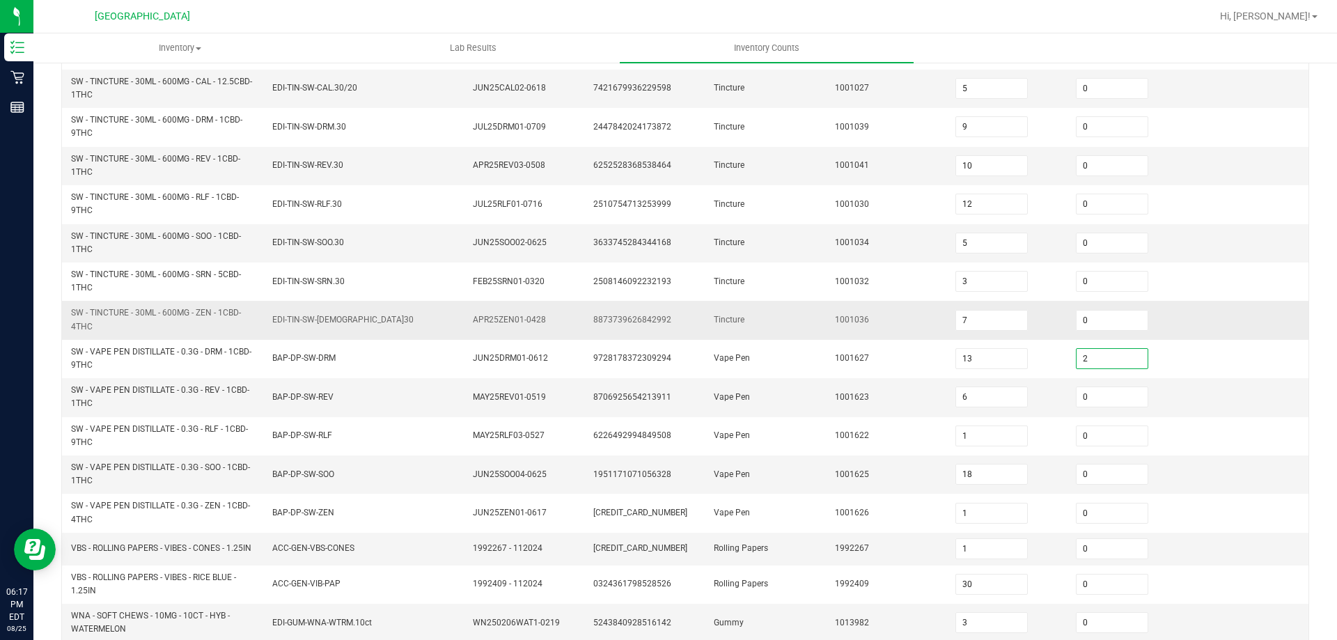
click at [875, 325] on td "1001036" at bounding box center [887, 320] width 120 height 38
click at [214, 389] on span "SW - VAPE PEN DISTILLATE - 0.3G - REV - 1CBD-1THC" at bounding box center [160, 396] width 178 height 23
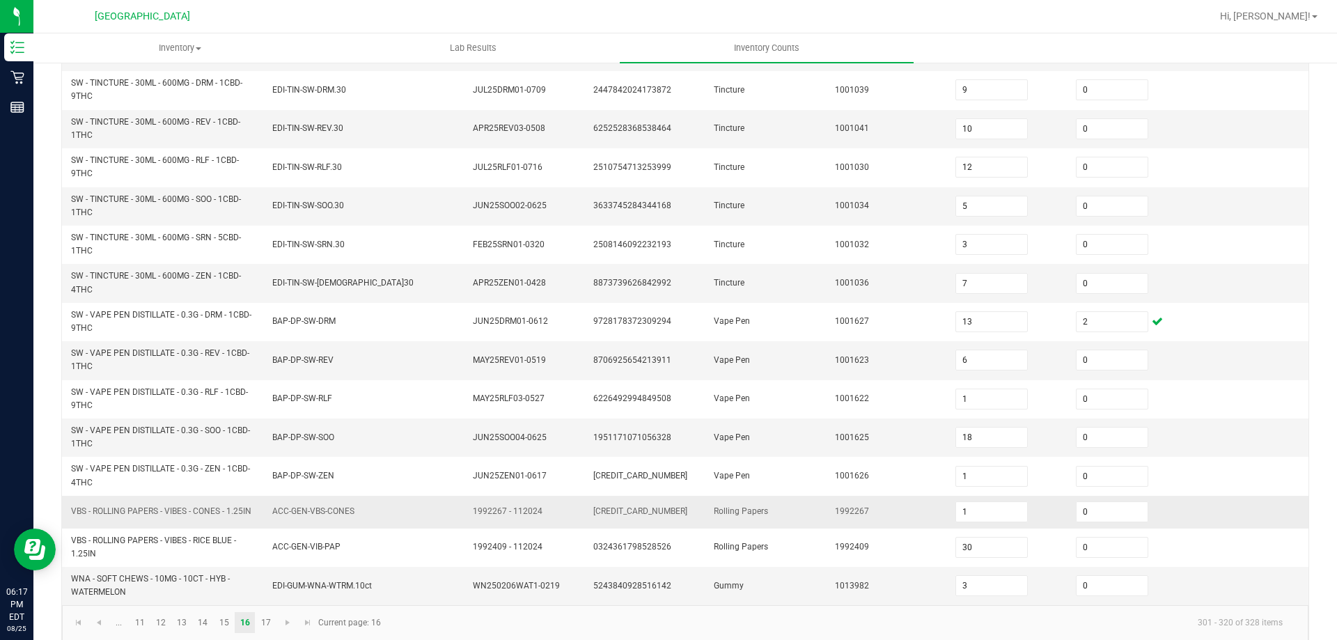
scroll to position [406, 0]
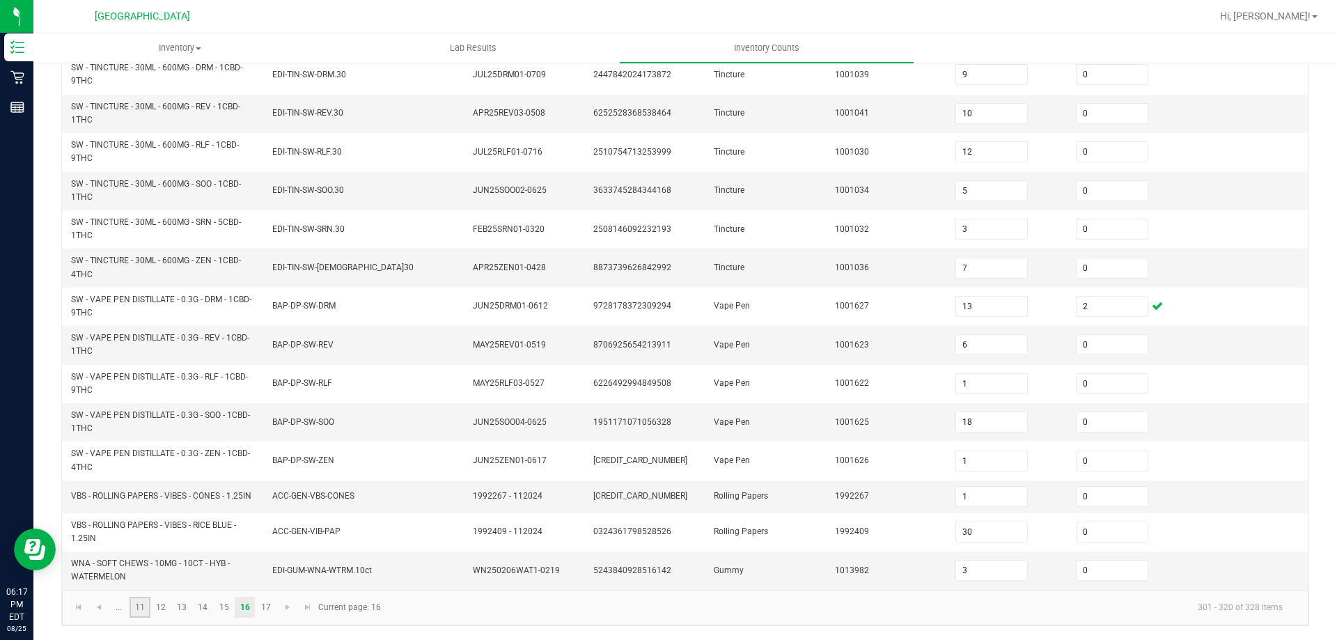
click at [134, 610] on link "11" at bounding box center [140, 607] width 20 height 21
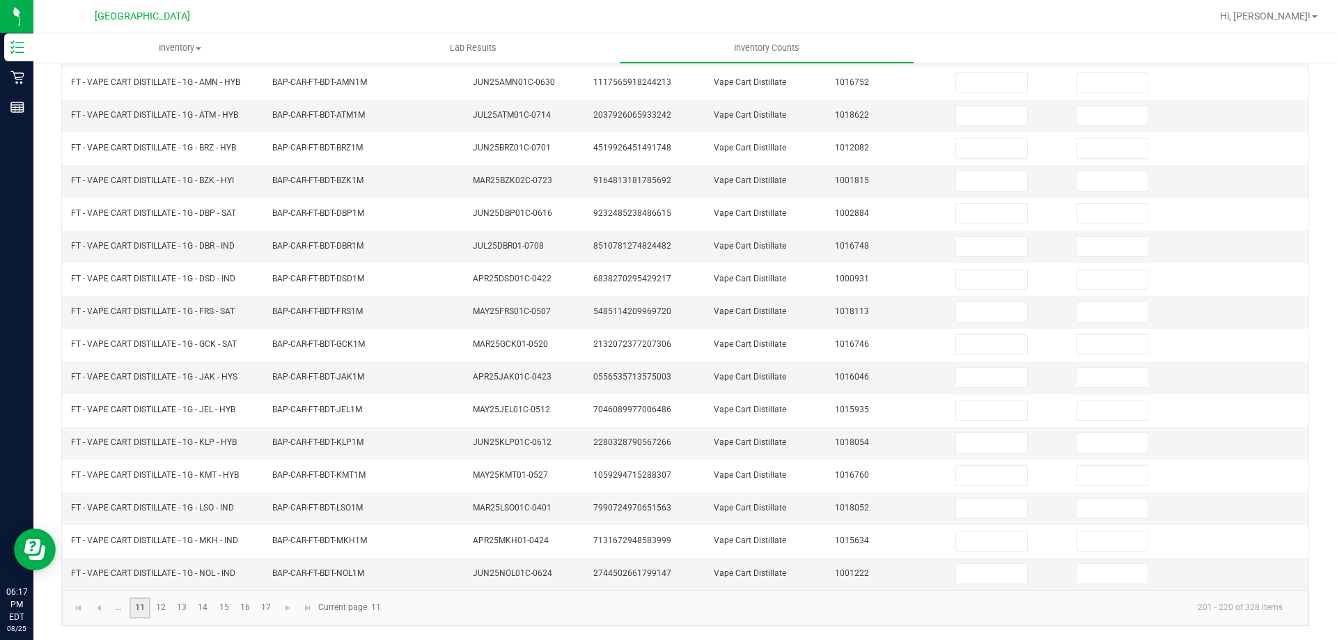
scroll to position [289, 0]
click at [97, 613] on span "Go to the previous page" at bounding box center [98, 607] width 11 height 11
click at [288, 609] on link "9" at bounding box center [286, 607] width 20 height 21
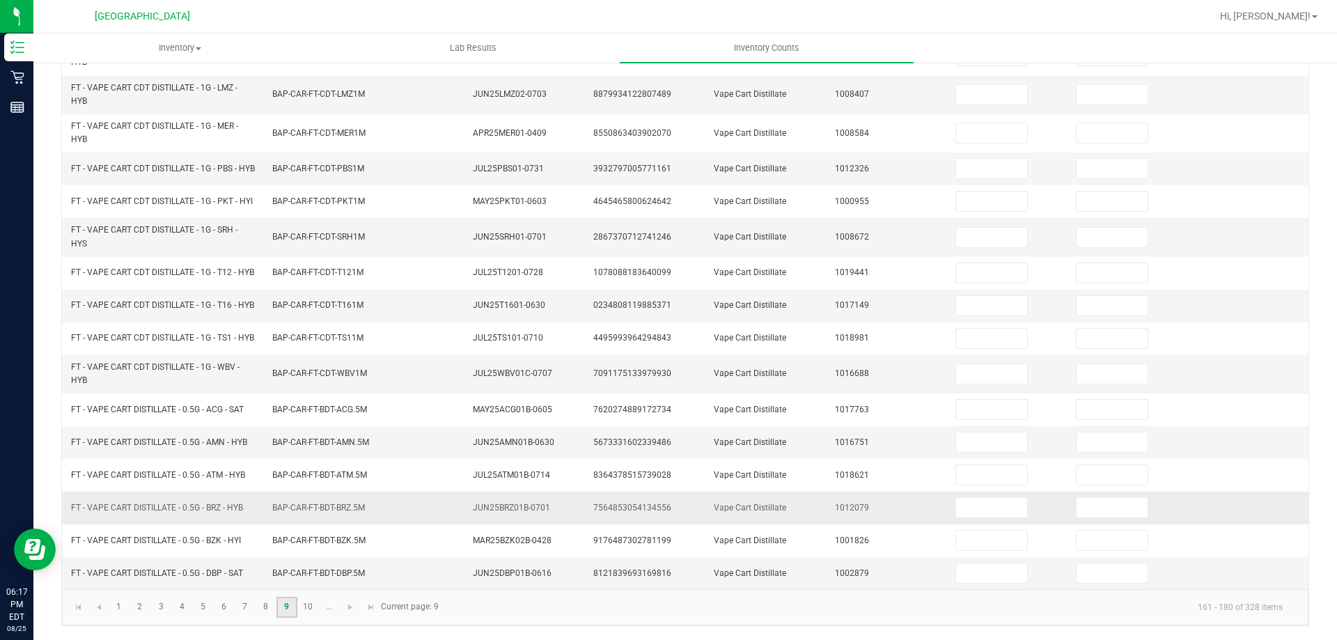
scroll to position [366, 0]
click at [1097, 502] on input at bounding box center [1112, 507] width 71 height 19
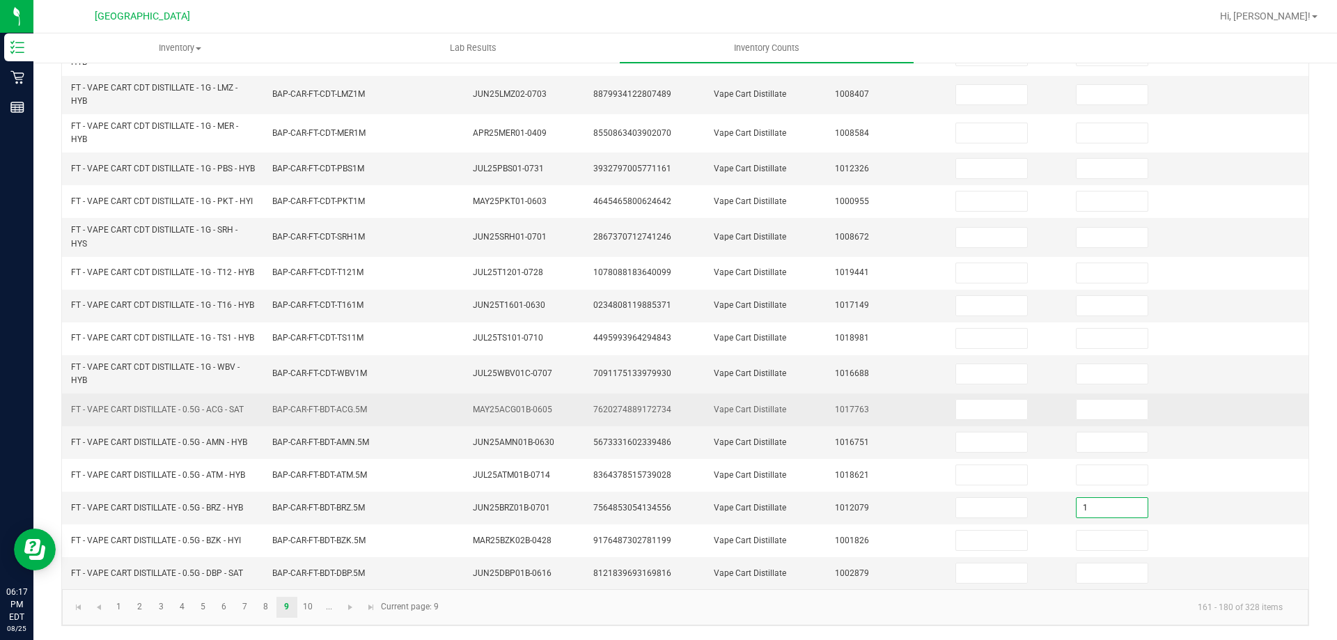
click at [811, 399] on td "Vape Cart Distillate" at bounding box center [765, 409] width 120 height 33
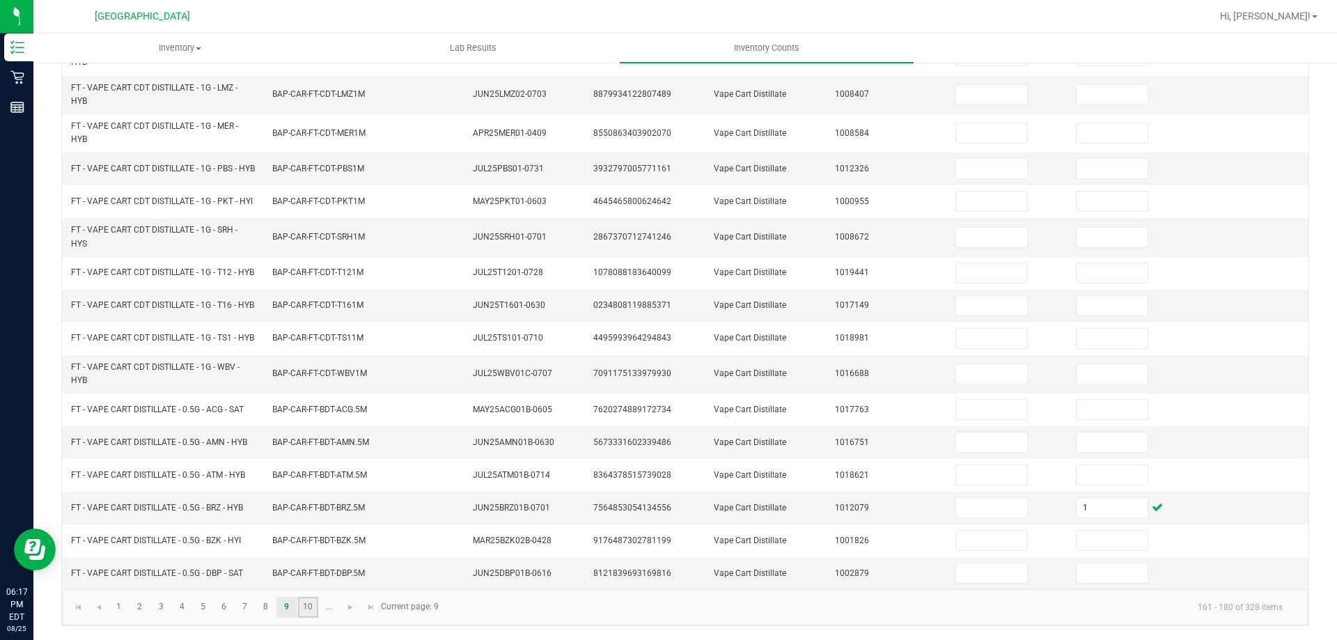
click at [308, 608] on link "10" at bounding box center [308, 607] width 20 height 21
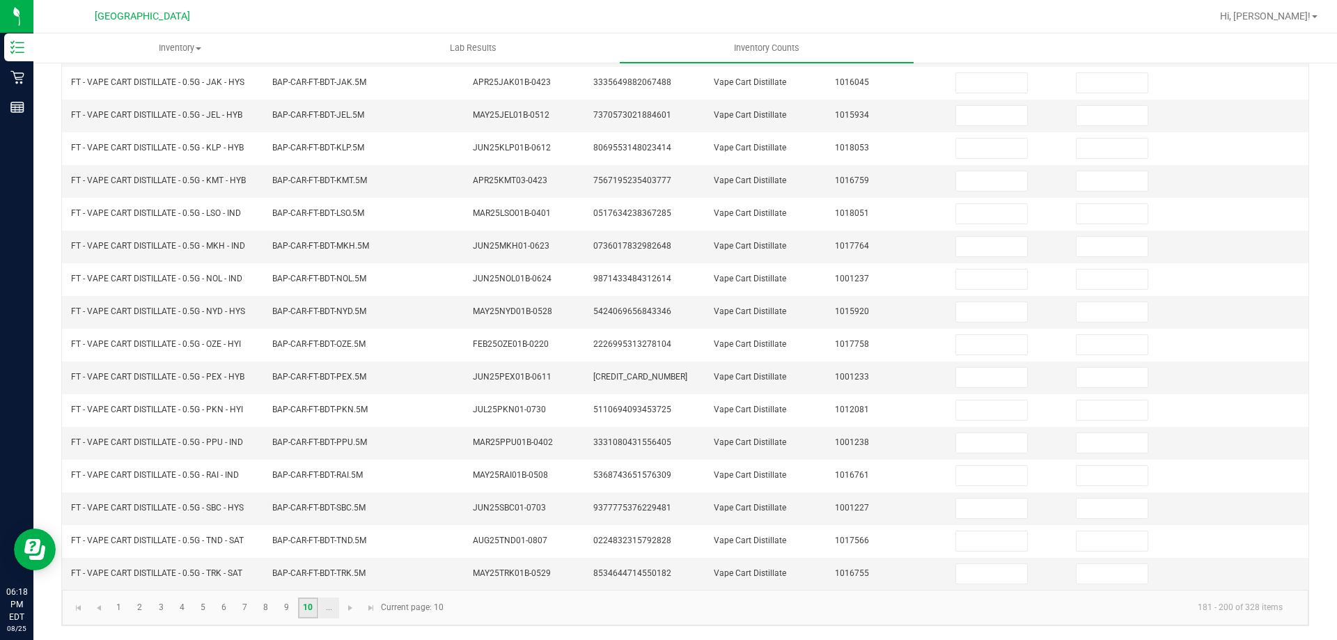
scroll to position [289, 0]
drag, startPoint x: 347, startPoint y: 607, endPoint x: 330, endPoint y: 612, distance: 17.4
click at [347, 608] on span "Go to the next page" at bounding box center [350, 607] width 11 height 11
click at [159, 604] on link "12" at bounding box center [161, 607] width 20 height 21
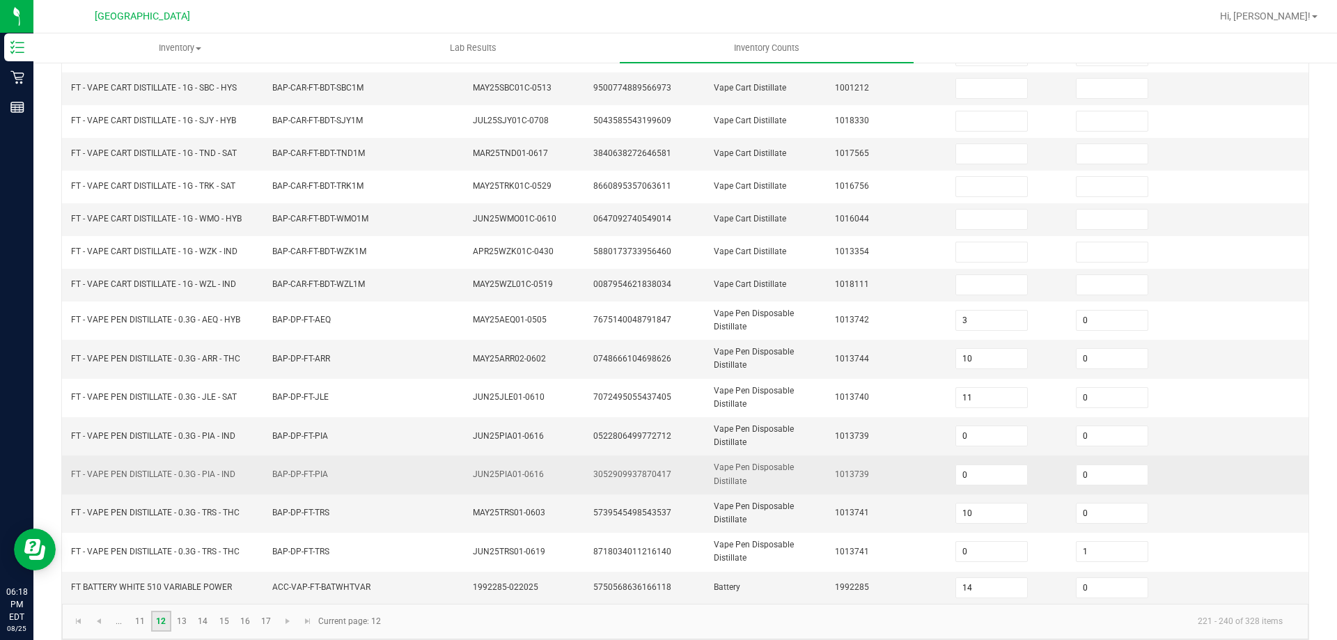
scroll to position [330, 0]
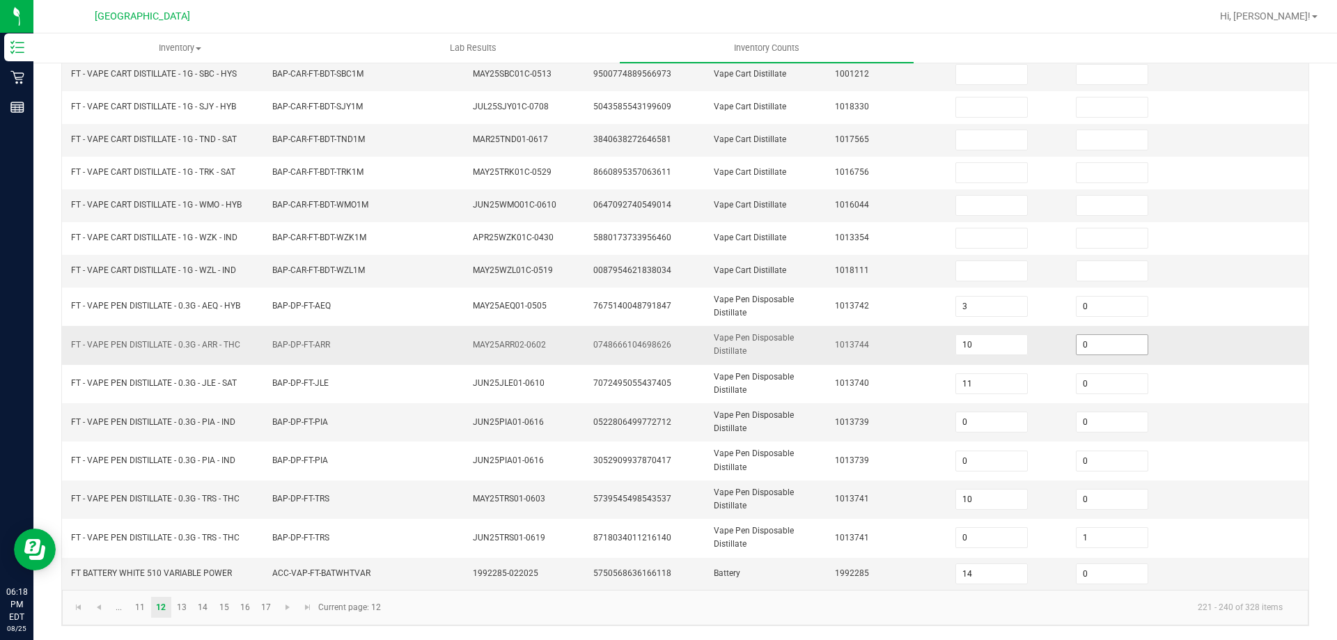
click at [1081, 345] on input "0" at bounding box center [1112, 344] width 71 height 19
drag, startPoint x: 740, startPoint y: 409, endPoint x: 728, endPoint y: 396, distance: 17.8
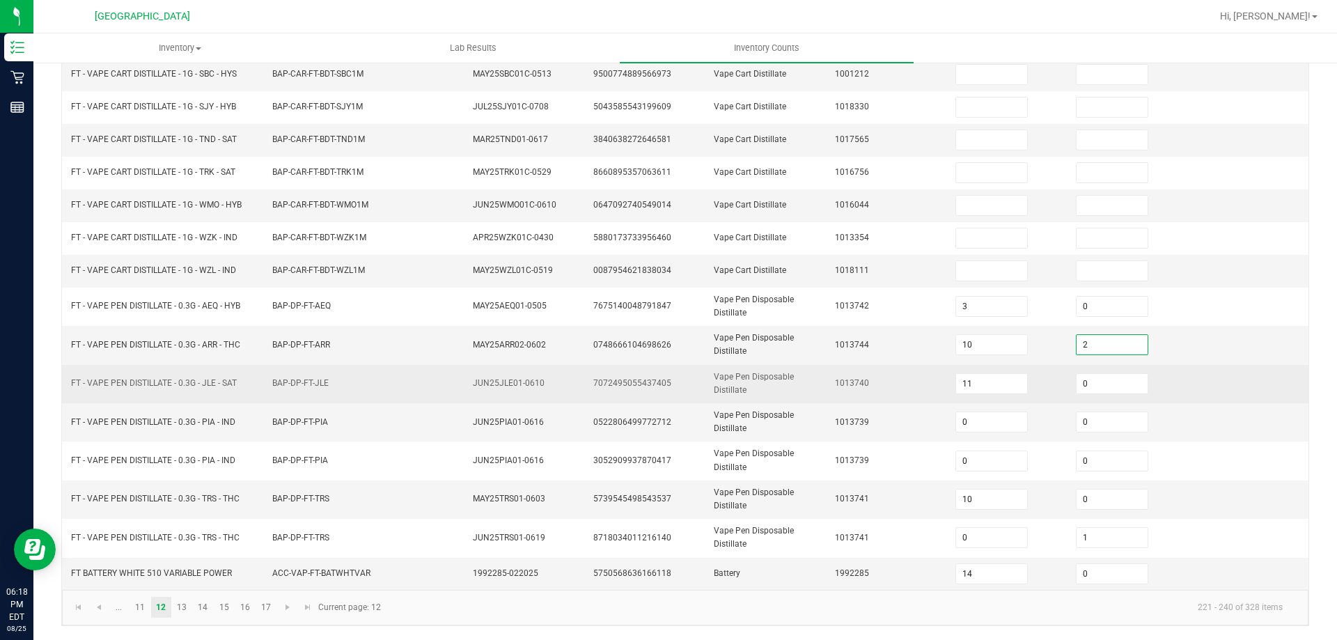
click at [740, 410] on span "Vape Pen Disposable Distillate" at bounding box center [754, 421] width 80 height 23
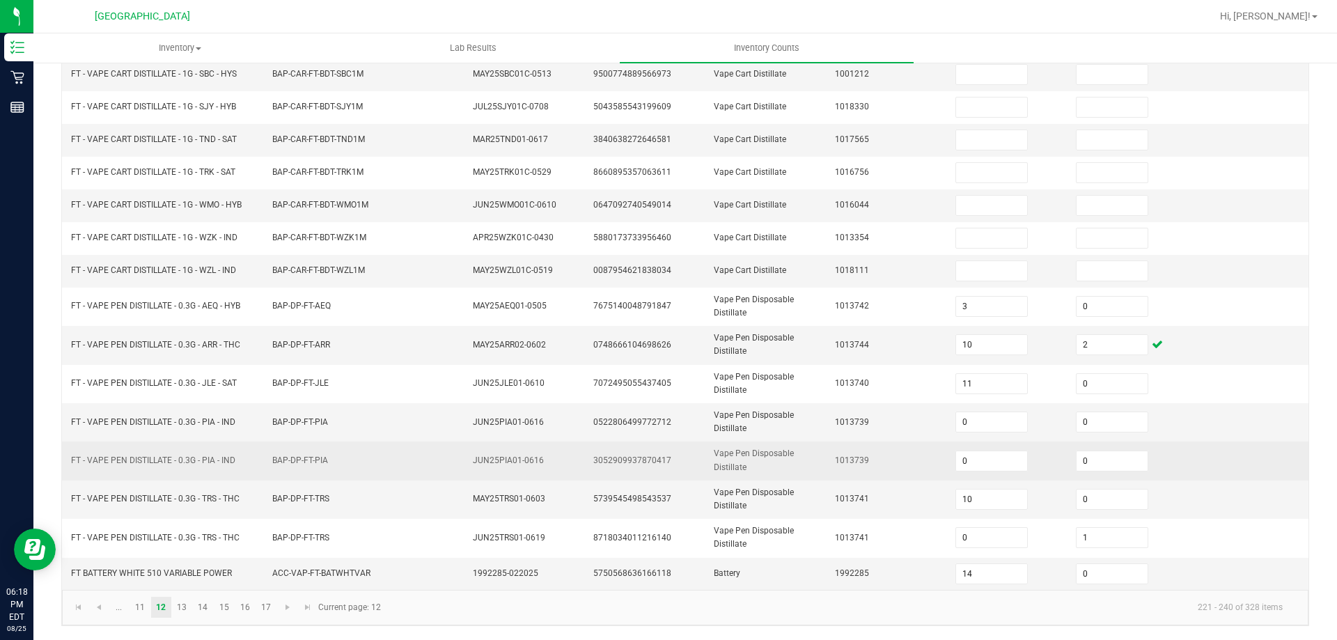
click at [329, 444] on td "BAP-DP-FT-PIA" at bounding box center [364, 460] width 201 height 38
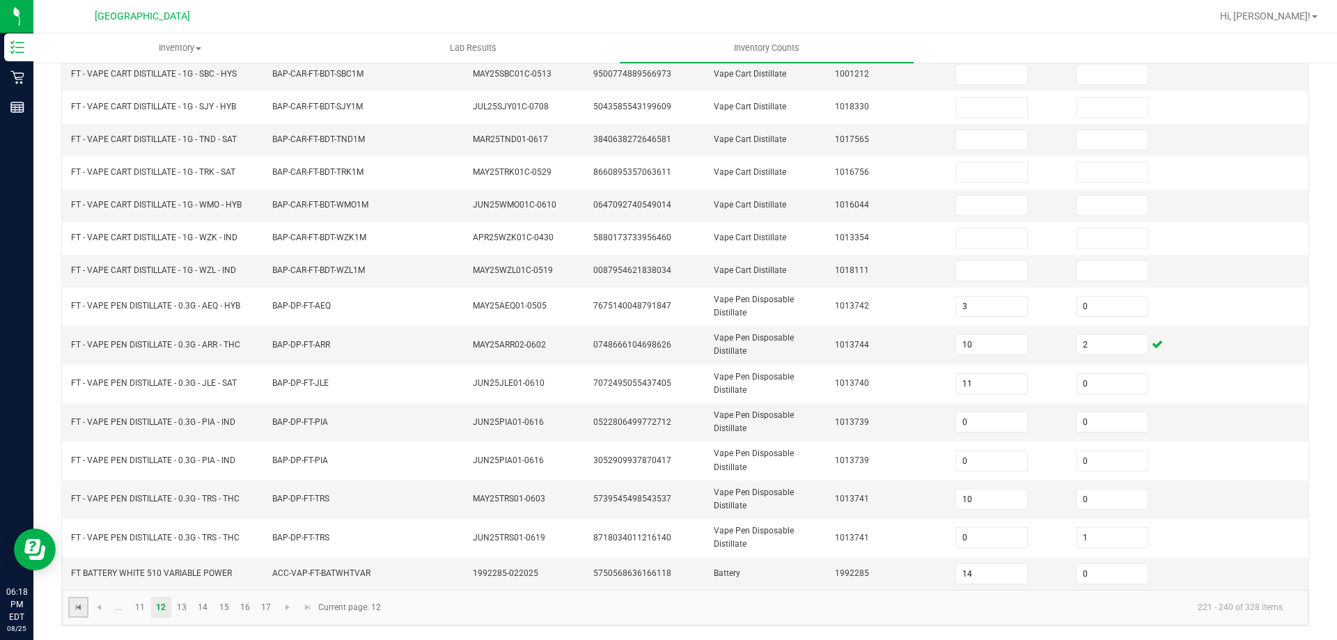
click at [73, 604] on span "Go to the first page" at bounding box center [78, 607] width 11 height 11
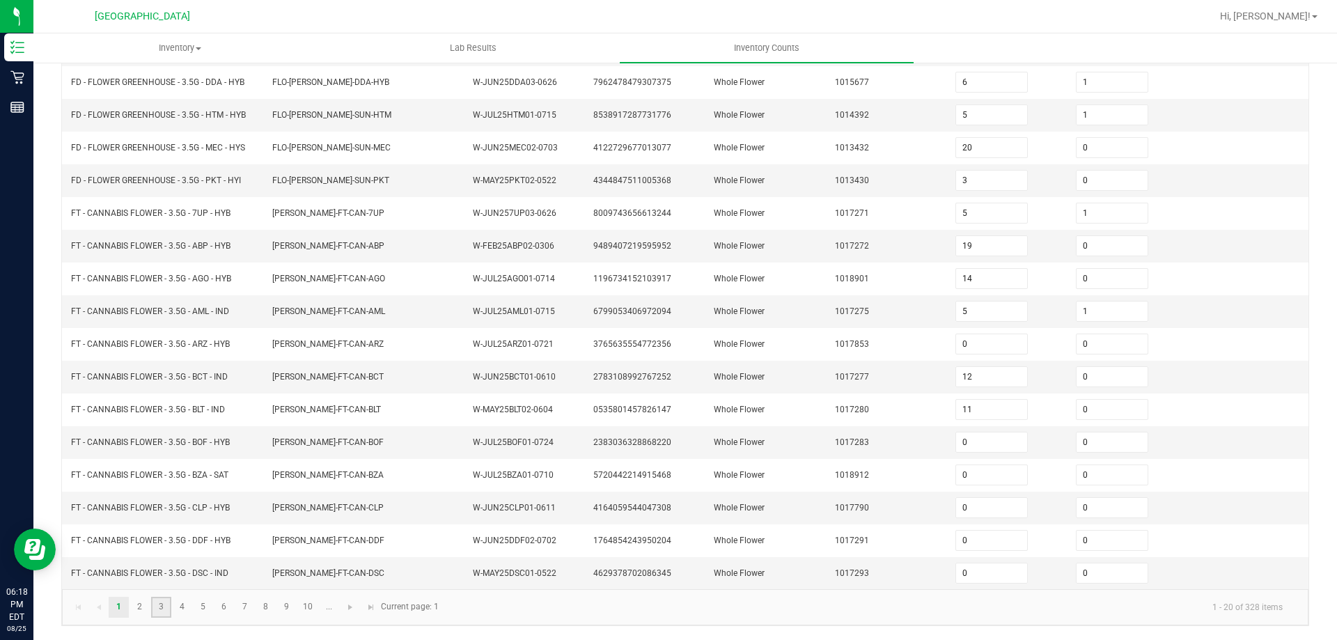
click at [161, 611] on link "3" at bounding box center [161, 607] width 20 height 21
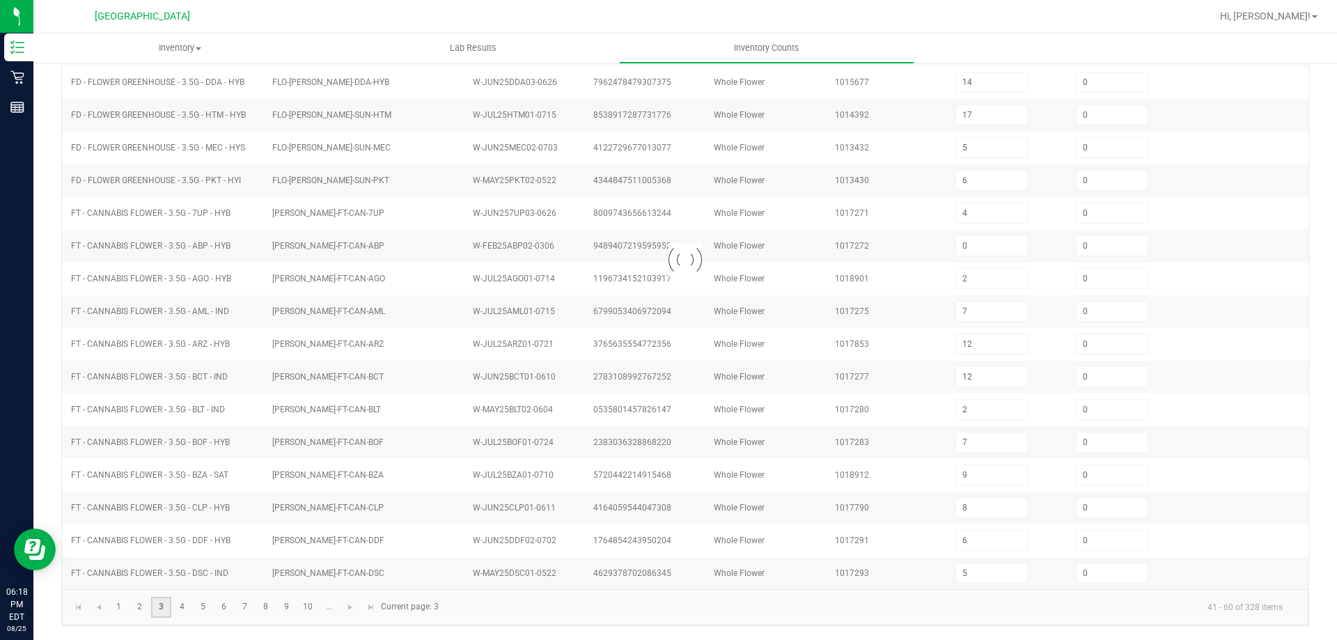
scroll to position [289, 0]
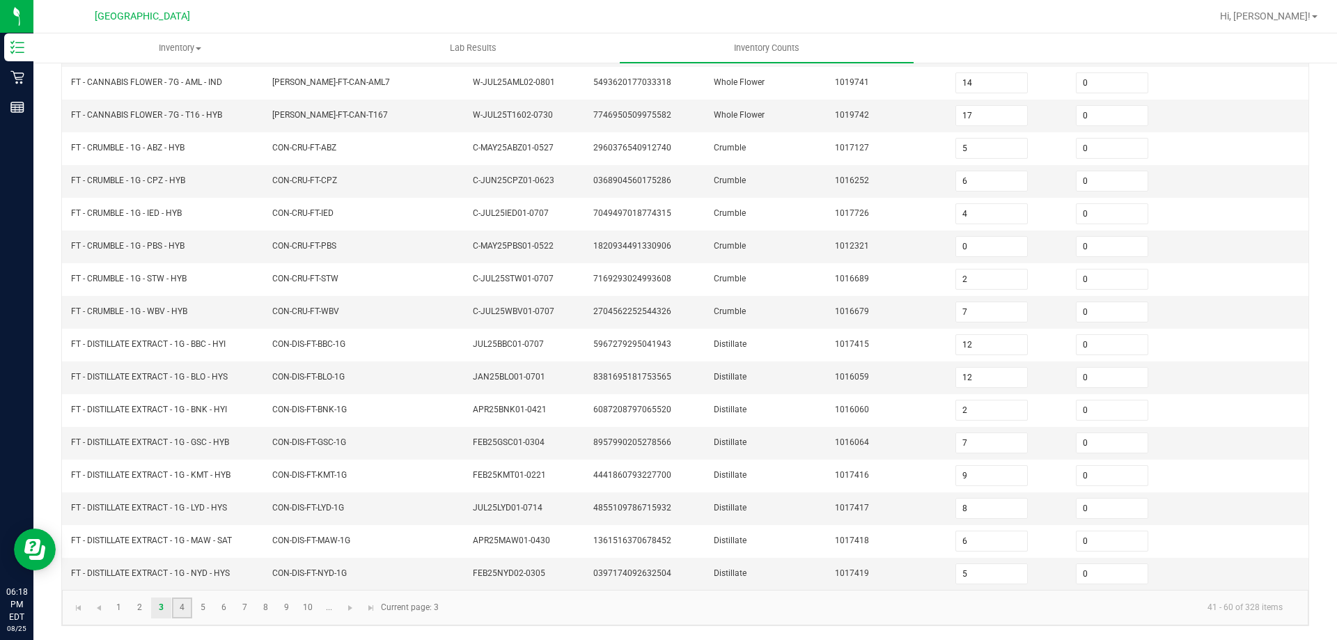
click at [185, 605] on link "4" at bounding box center [182, 607] width 20 height 21
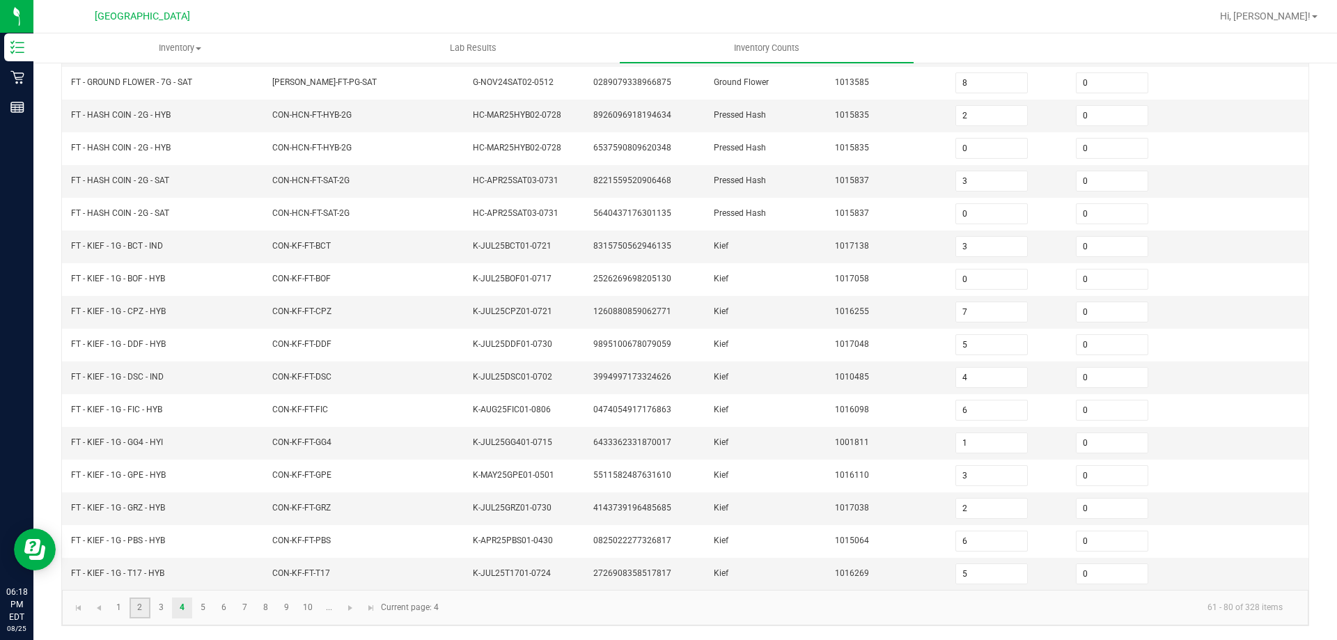
click at [146, 602] on link "2" at bounding box center [140, 607] width 20 height 21
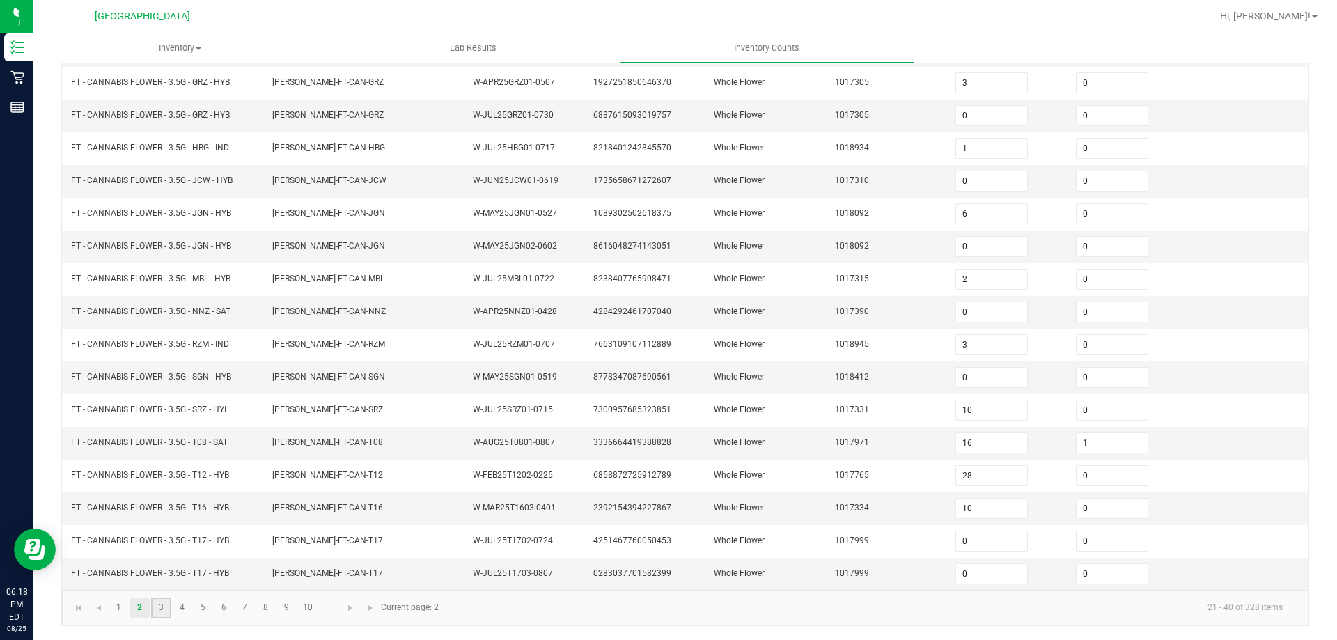
click at [157, 606] on link "3" at bounding box center [161, 607] width 20 height 21
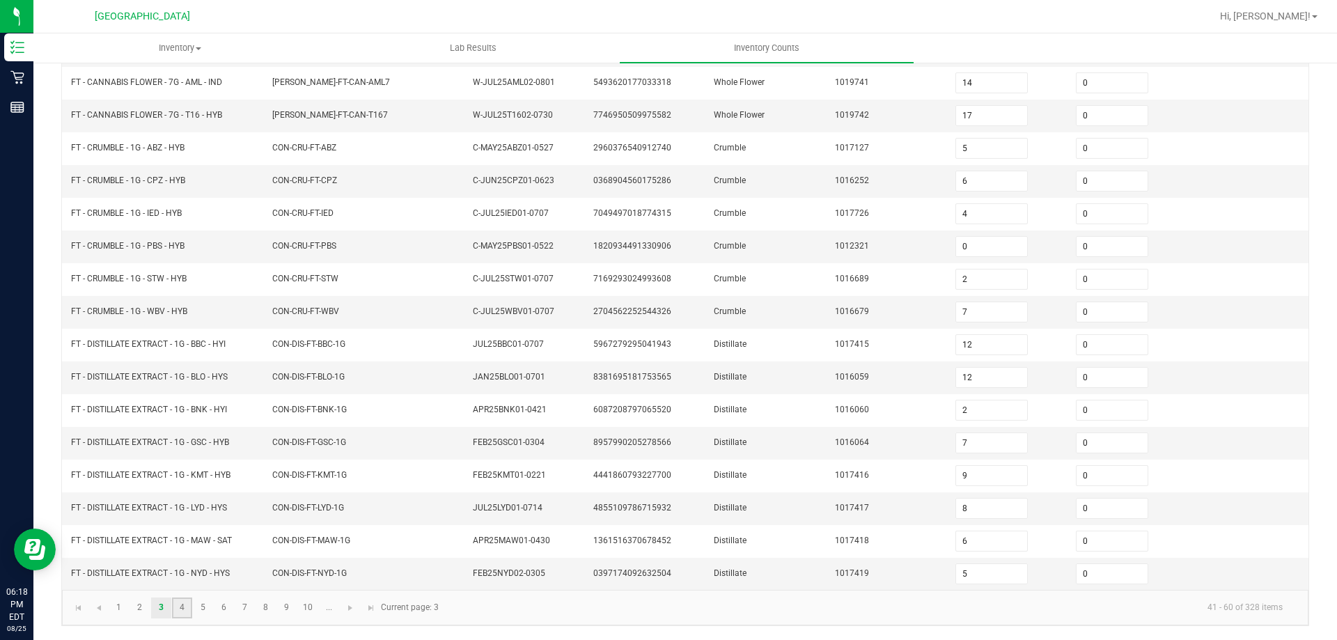
click at [182, 603] on link "4" at bounding box center [182, 607] width 20 height 21
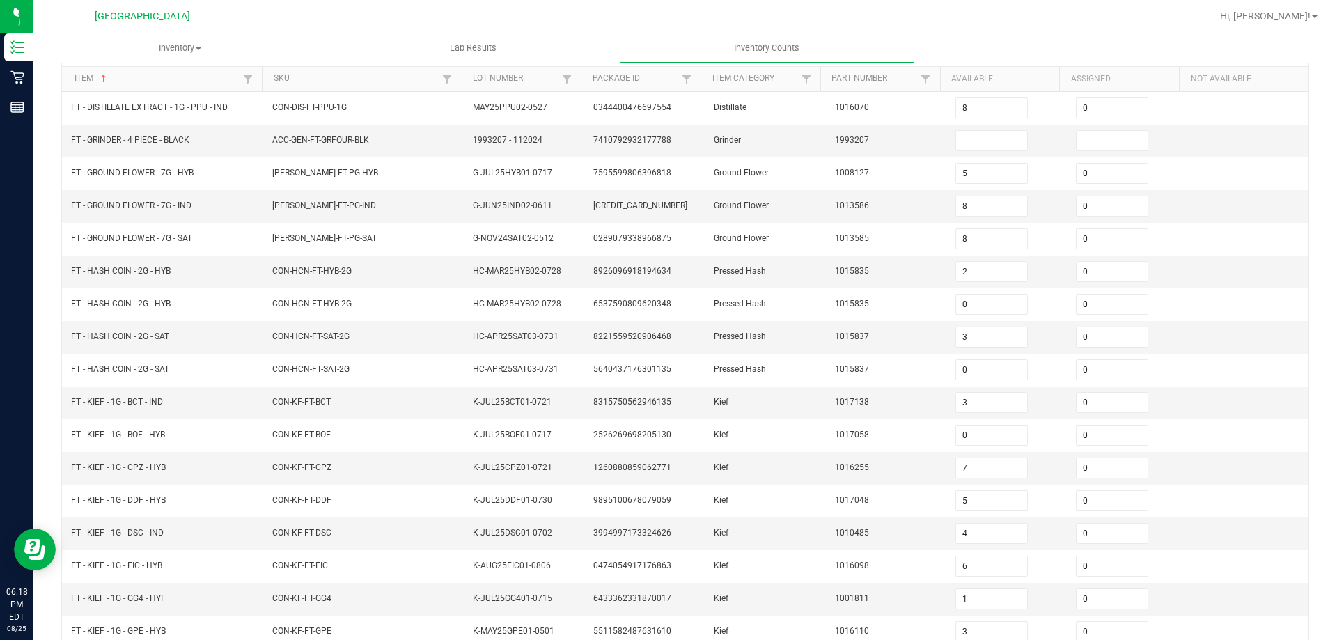
scroll to position [80, 0]
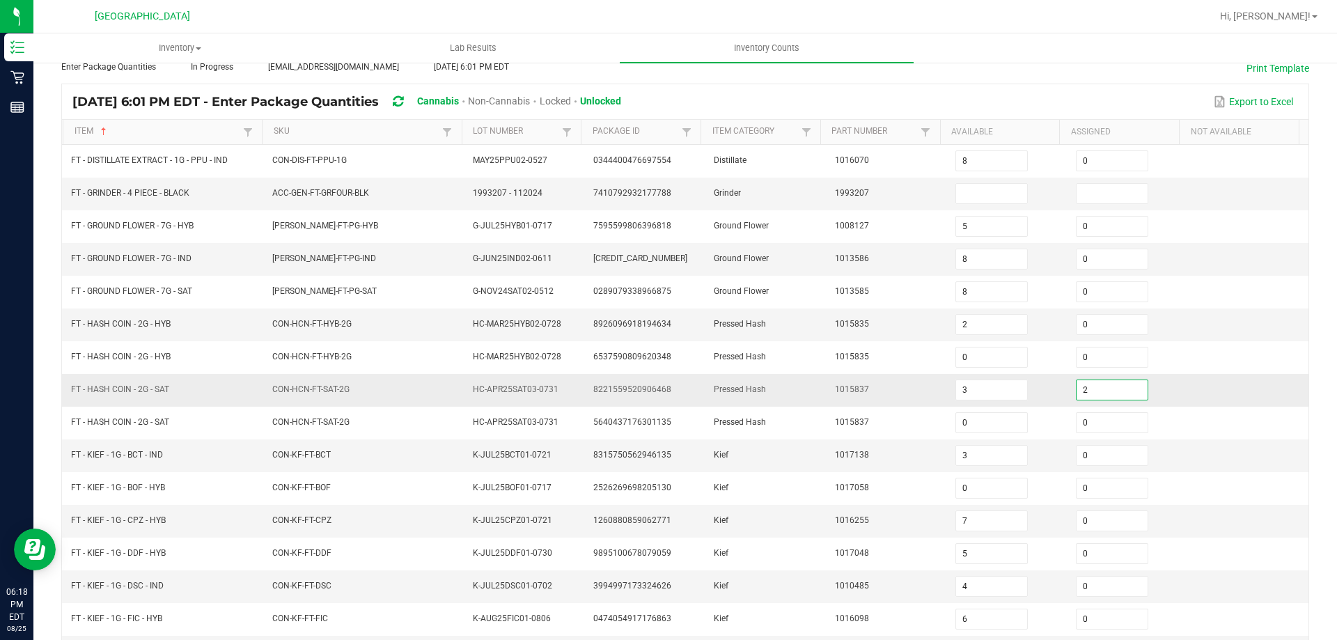
click at [769, 374] on tbody "FT - DISTILLATE EXTRACT - 1G - PPU - IND CON-DIS-FT-PPU-1G MAY25PPU02-0527 0344…" at bounding box center [685, 472] width 1246 height 654
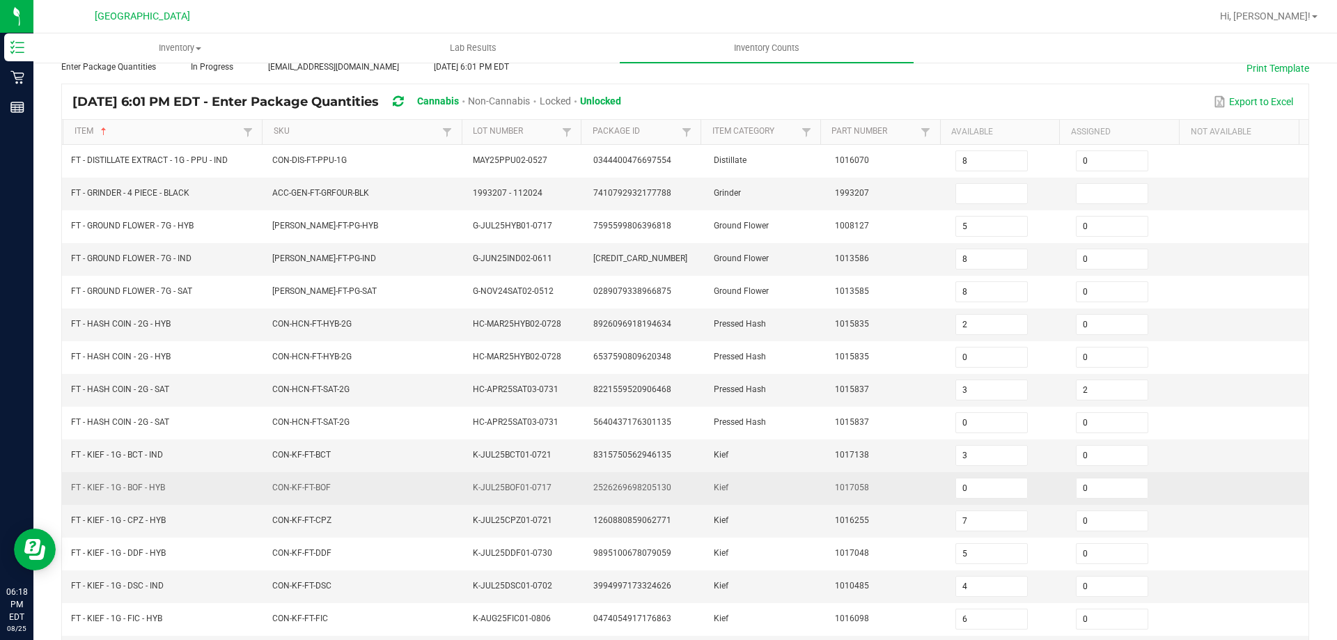
click at [694, 488] on td "2526269698205130" at bounding box center [645, 488] width 120 height 33
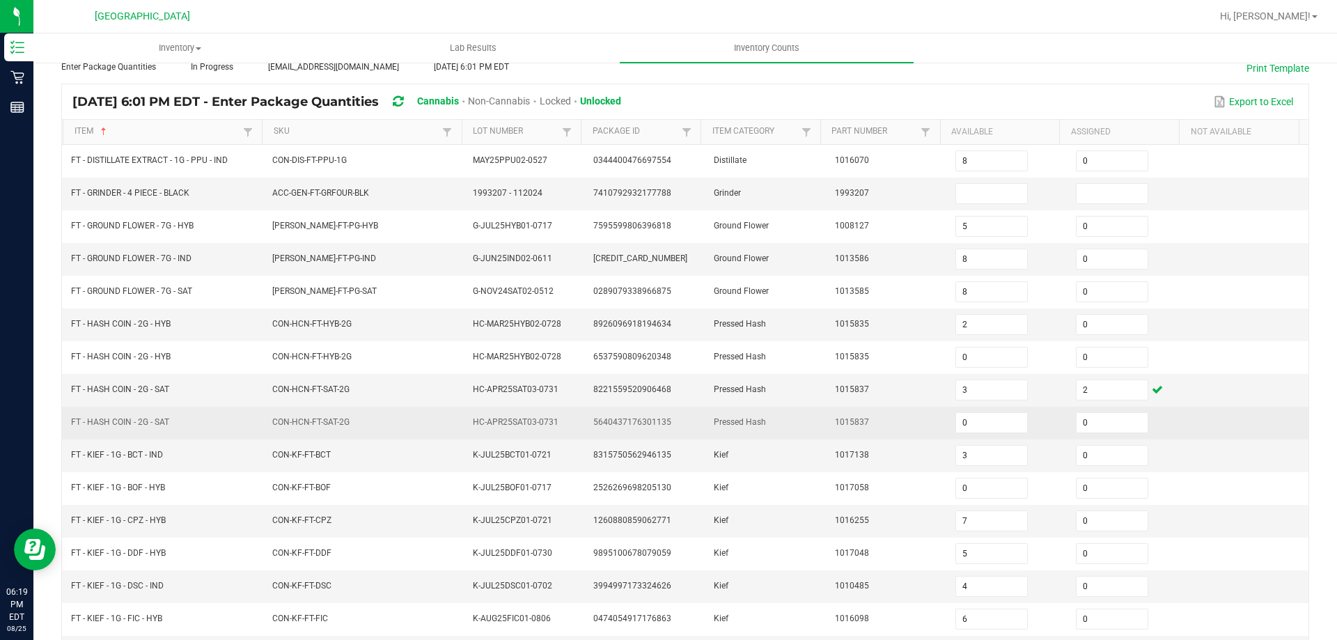
click at [195, 417] on td "FT - HASH COIN - 2G - SAT" at bounding box center [163, 423] width 201 height 33
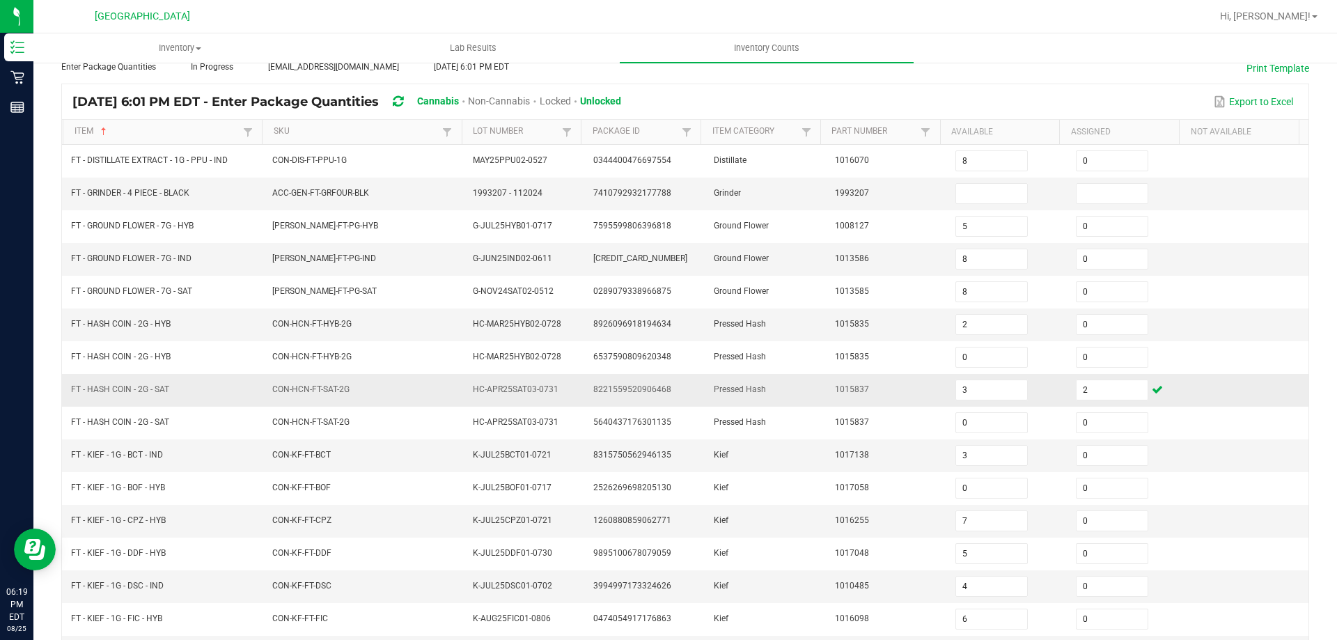
scroll to position [289, 0]
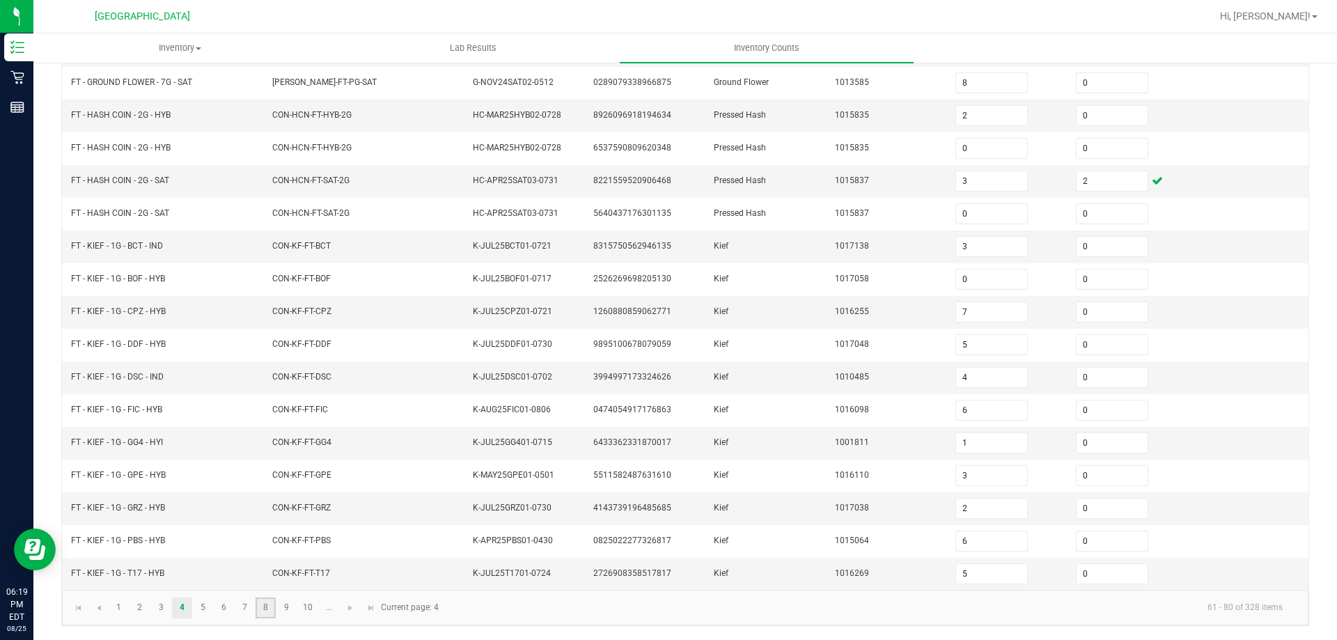
click at [266, 610] on link "8" at bounding box center [266, 607] width 20 height 21
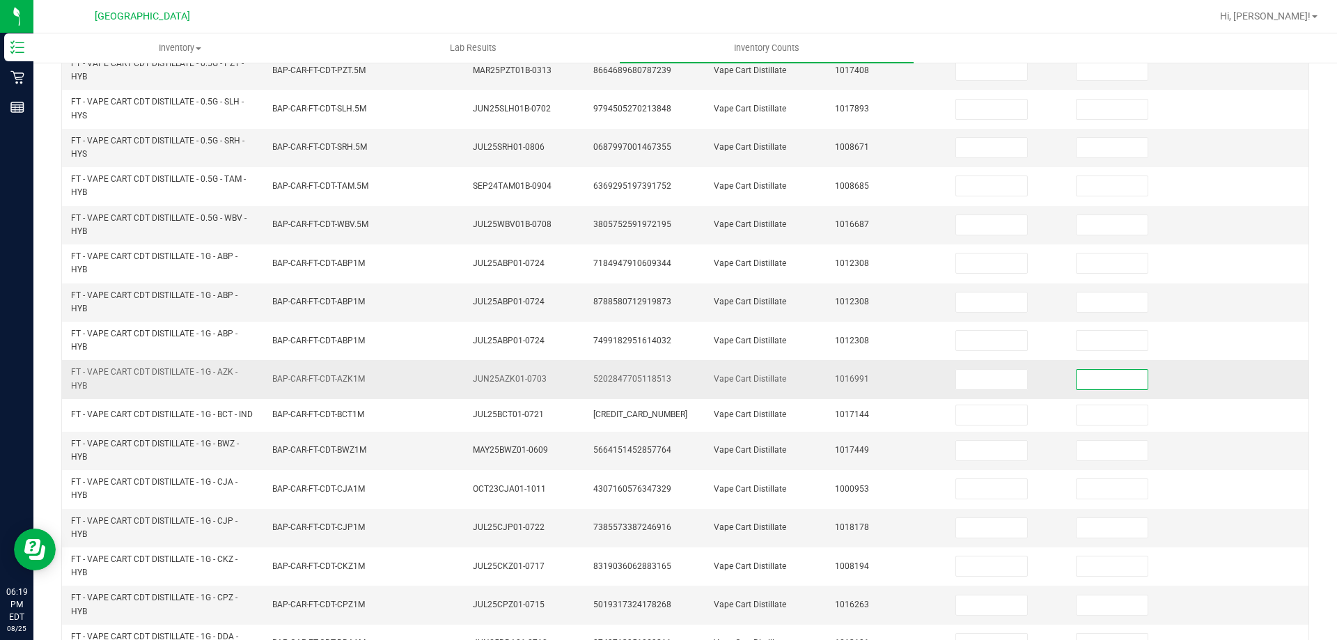
click at [1106, 381] on input at bounding box center [1112, 379] width 71 height 19
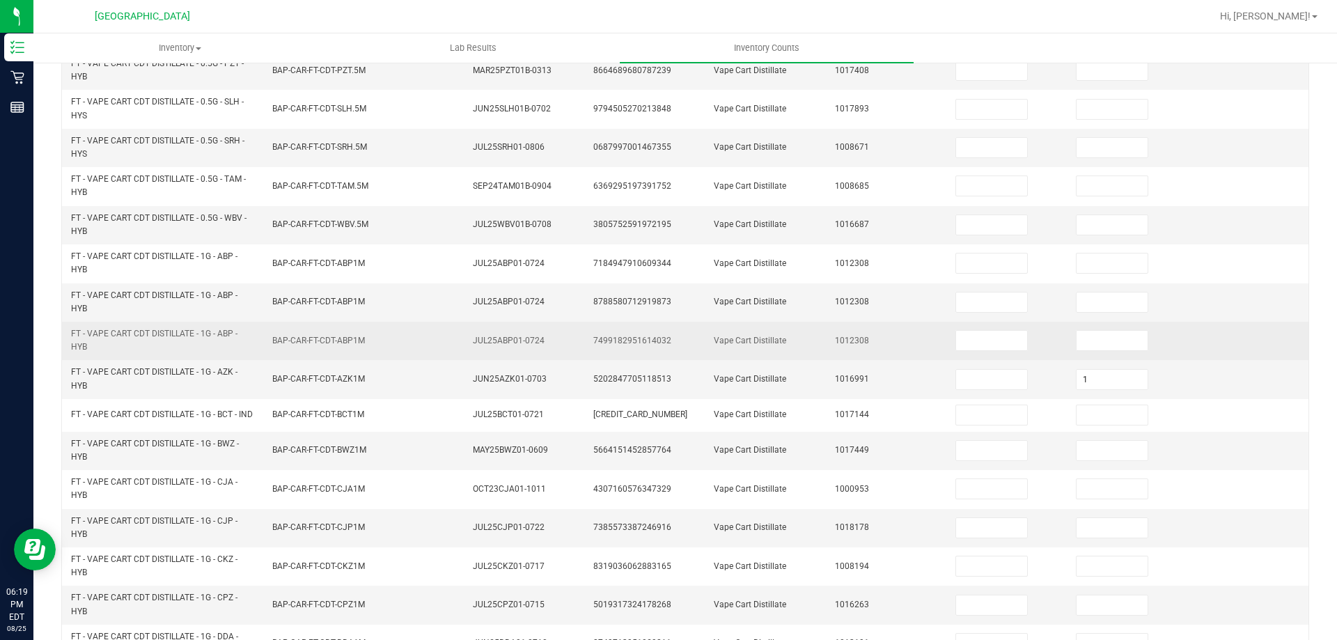
click at [812, 335] on td "Vape Cart Distillate" at bounding box center [765, 341] width 120 height 38
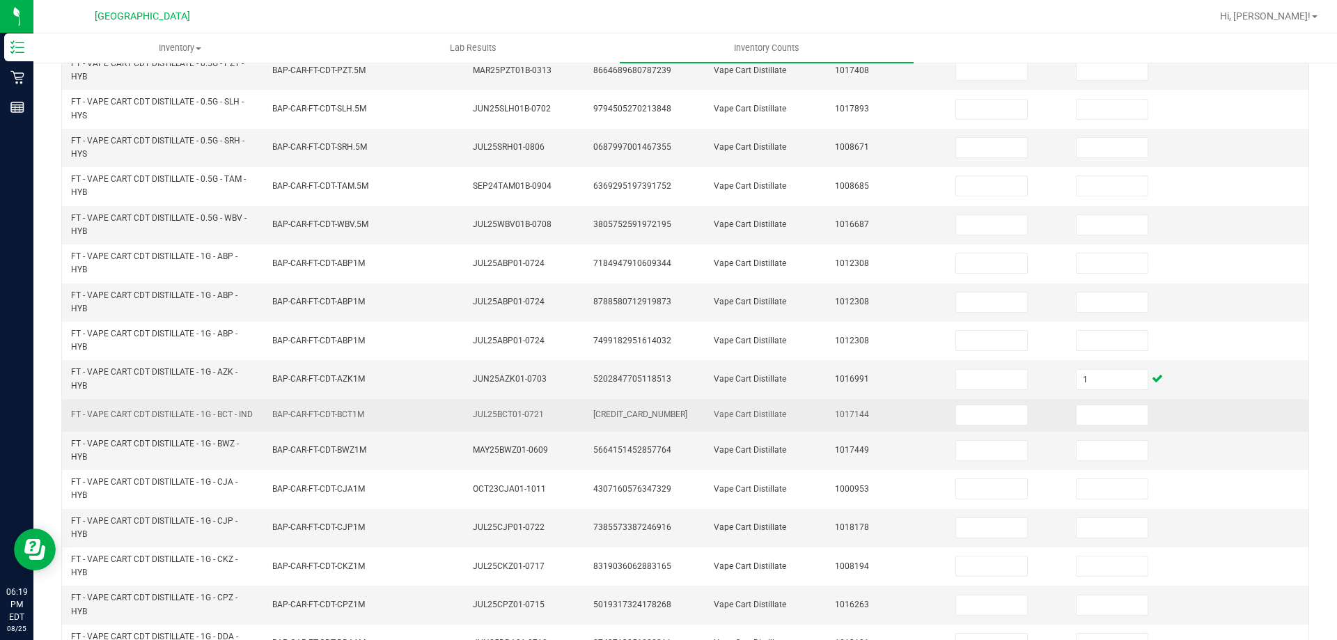
click at [256, 404] on td "FT - VAPE CART CDT DISTILLATE - 1G - BCT - IND" at bounding box center [163, 415] width 201 height 33
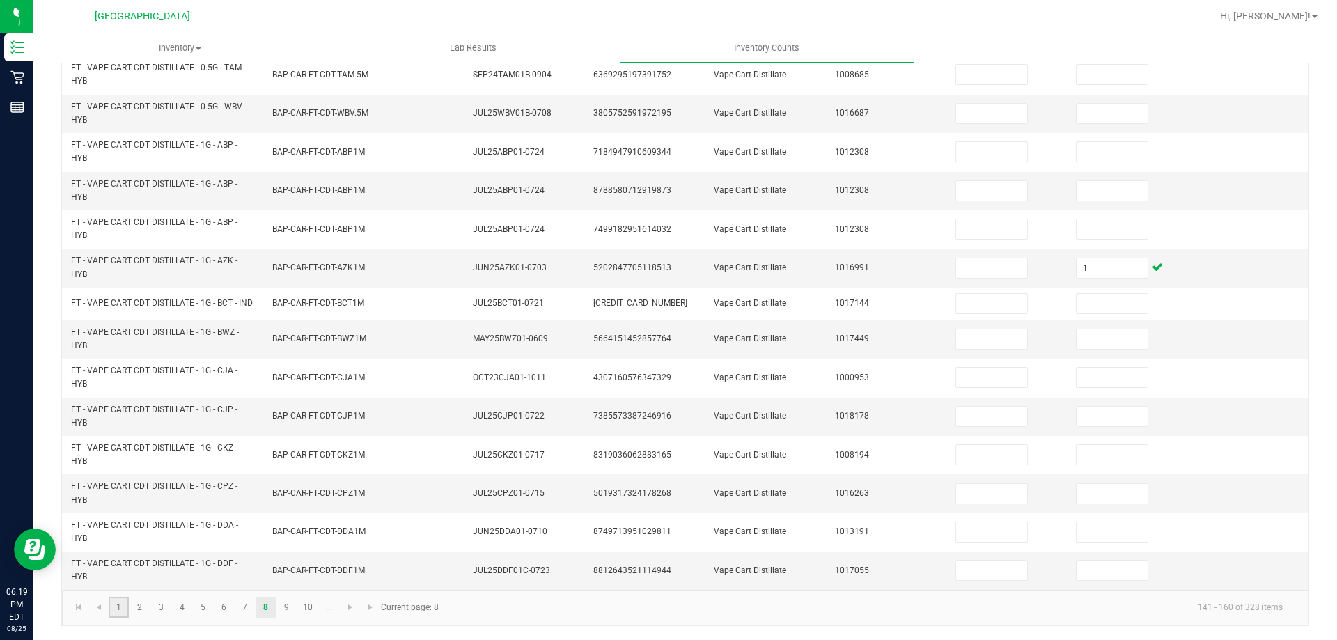
click at [121, 614] on link "1" at bounding box center [119, 607] width 20 height 21
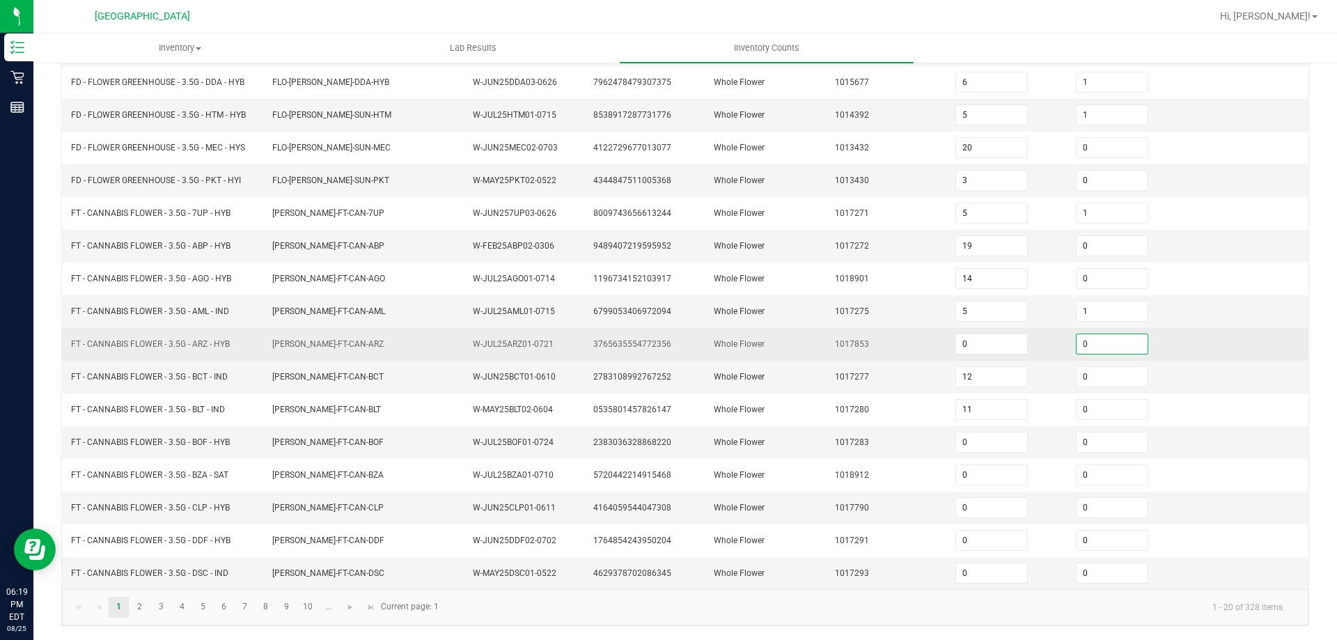
click at [1077, 340] on input "0" at bounding box center [1112, 343] width 71 height 19
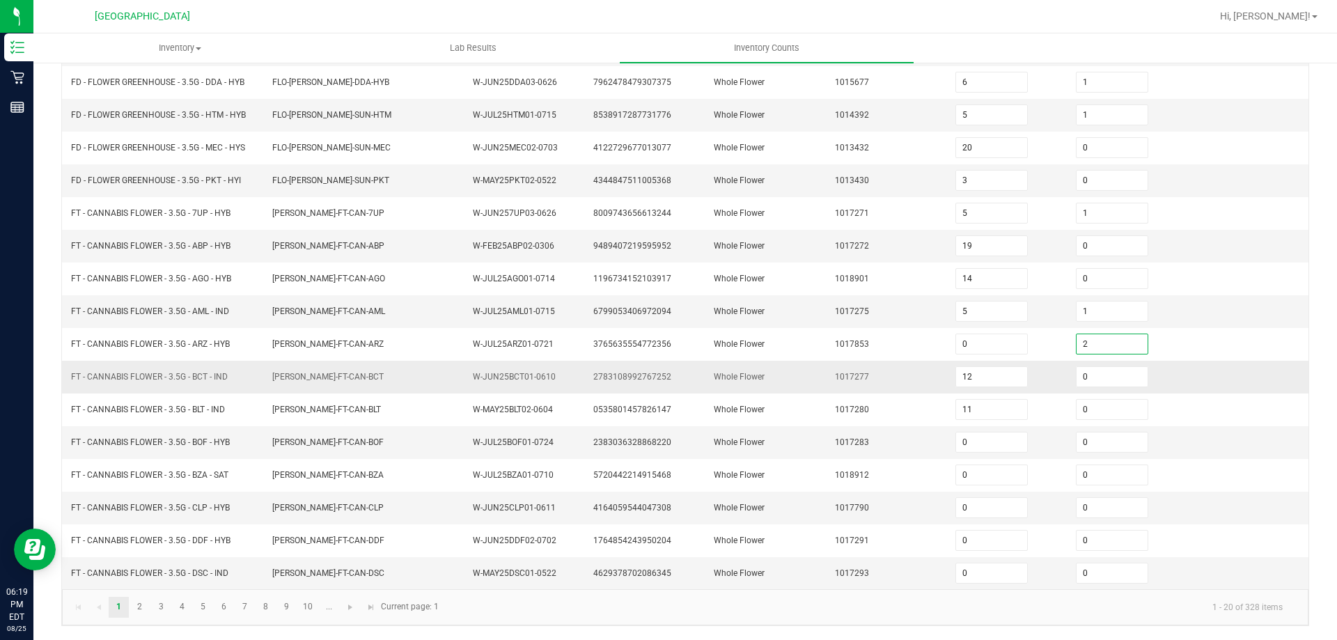
click at [928, 389] on td "1017277" at bounding box center [887, 377] width 120 height 33
click at [243, 615] on link "7" at bounding box center [245, 607] width 20 height 21
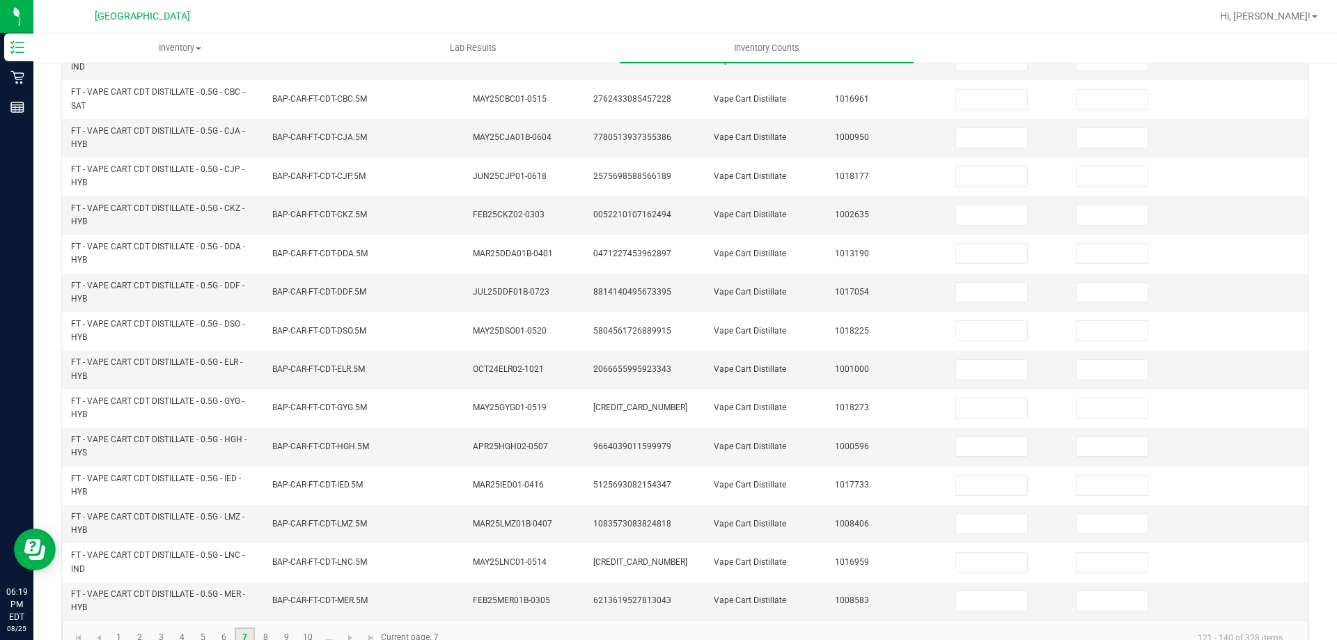
scroll to position [395, 0]
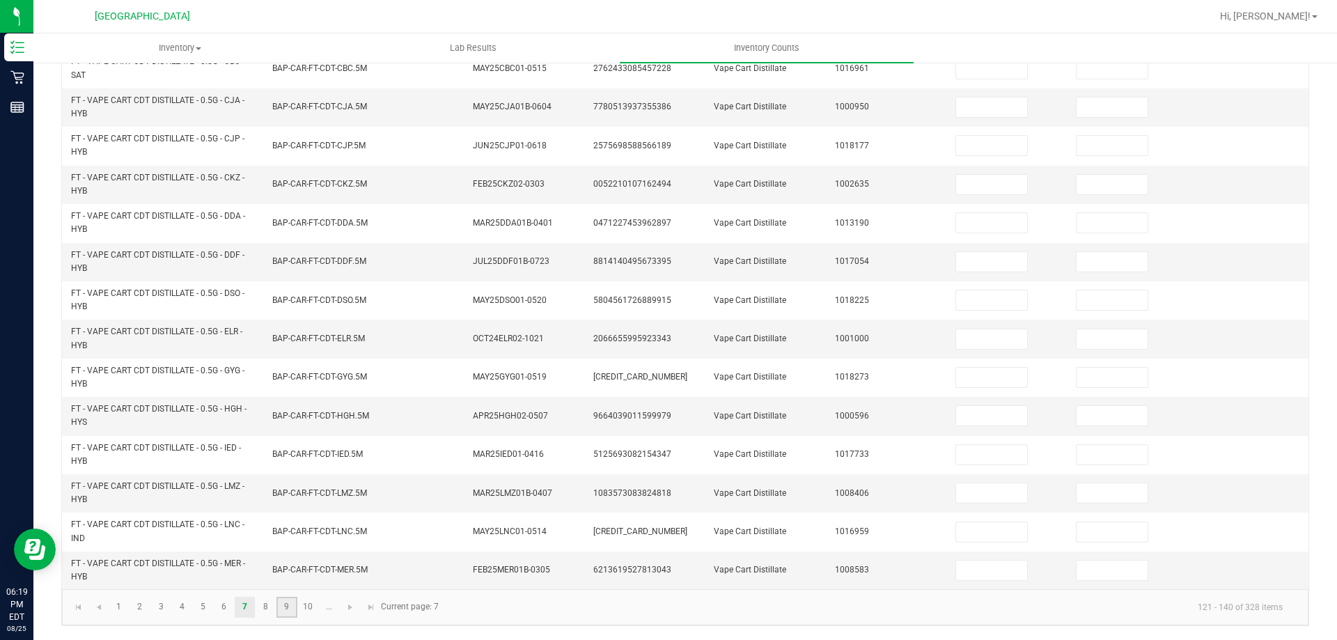
click at [283, 612] on link "9" at bounding box center [286, 607] width 20 height 21
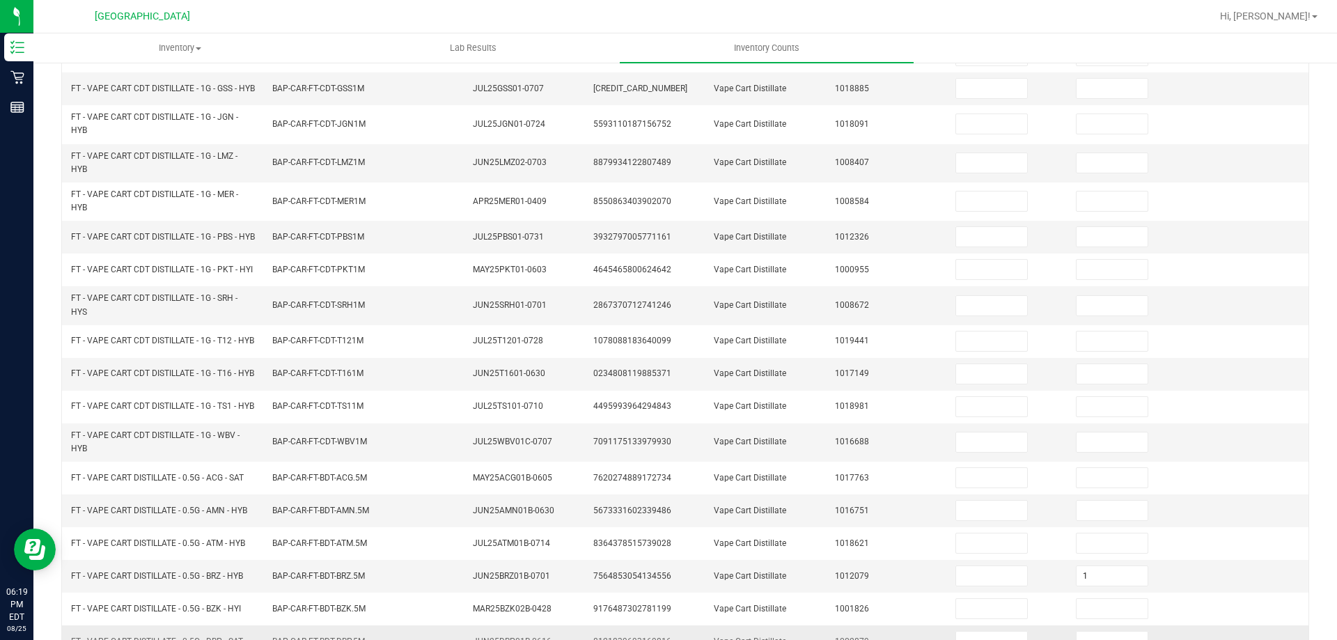
scroll to position [366, 0]
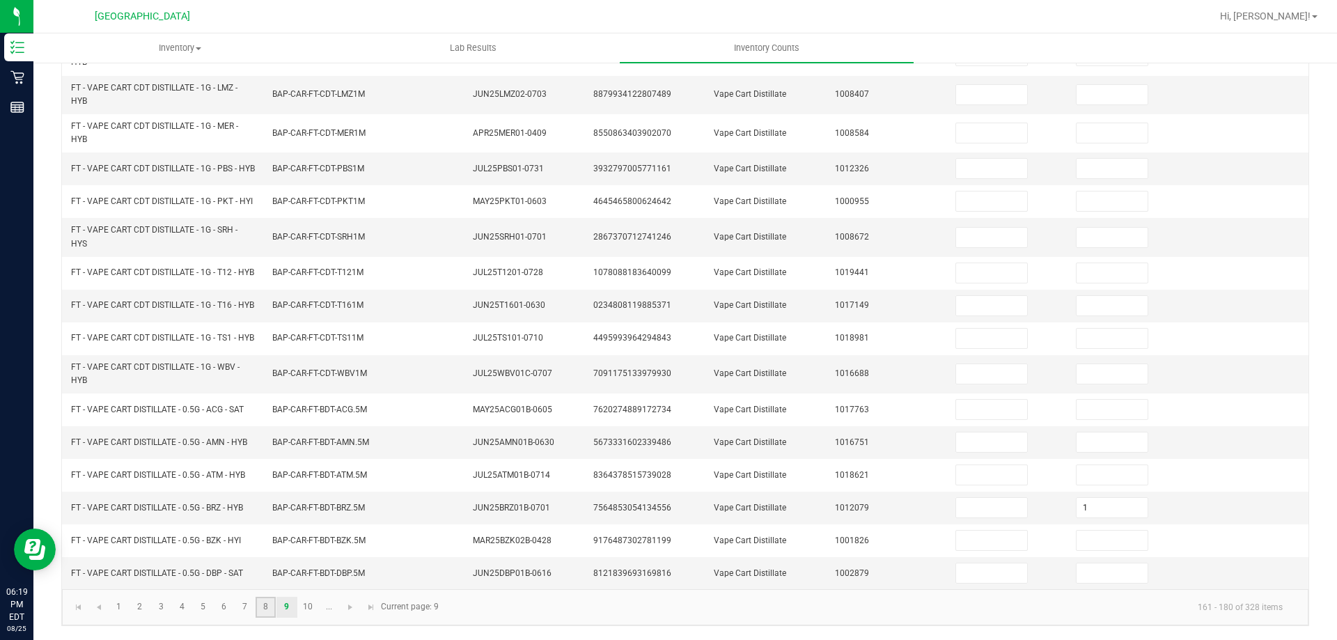
click at [272, 606] on link "8" at bounding box center [266, 607] width 20 height 21
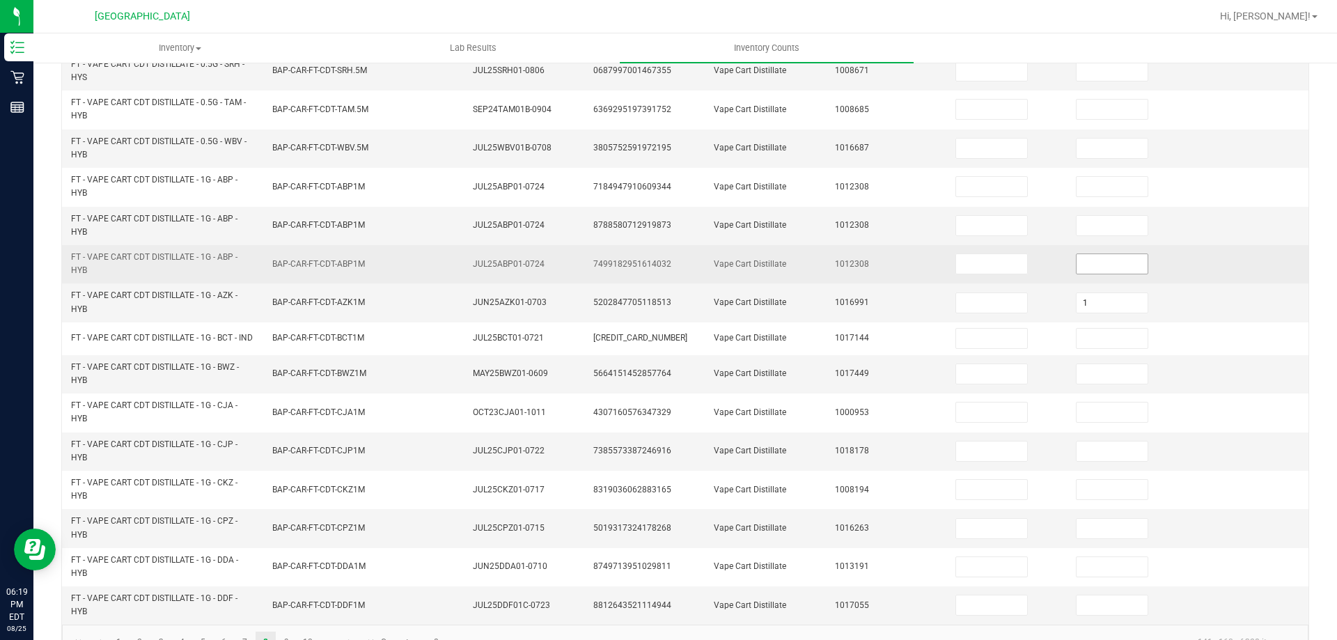
click at [1111, 274] on td at bounding box center [1127, 264] width 120 height 38
click at [1106, 262] on input at bounding box center [1112, 263] width 71 height 19
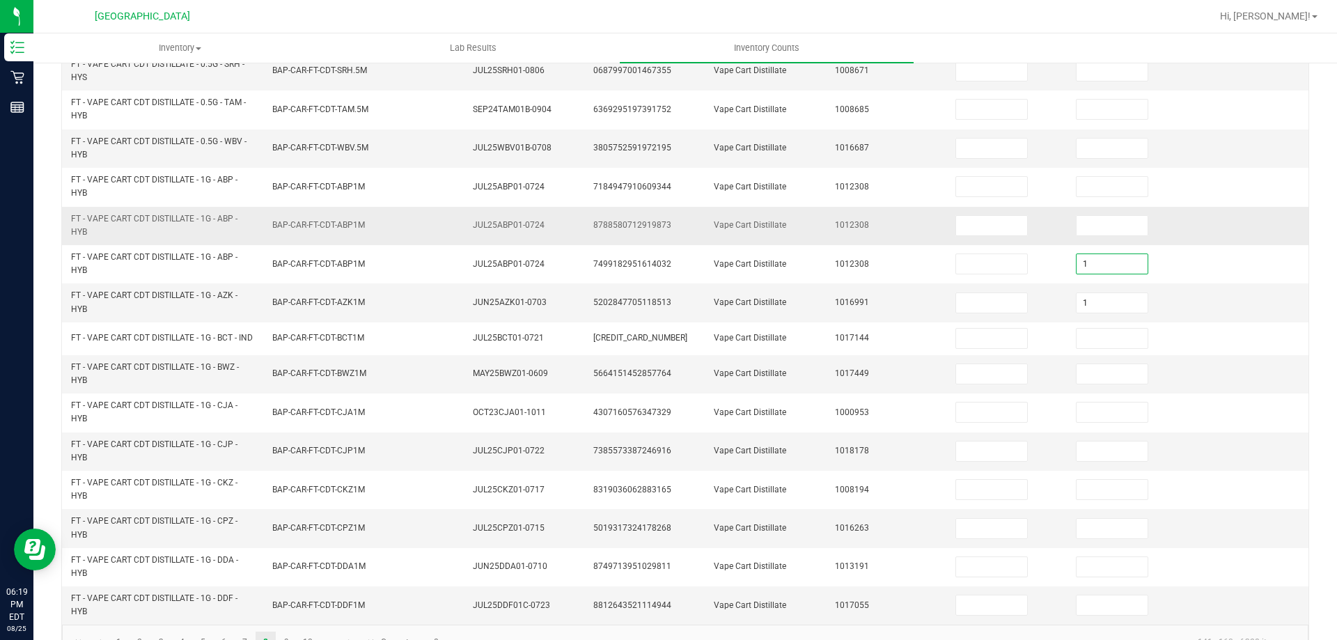
click at [758, 235] on td "Vape Cart Distillate" at bounding box center [765, 226] width 120 height 38
click at [214, 386] on span "FT - VAPE CART CDT DISTILLATE - 1G - BWZ - HYB" at bounding box center [163, 374] width 185 height 26
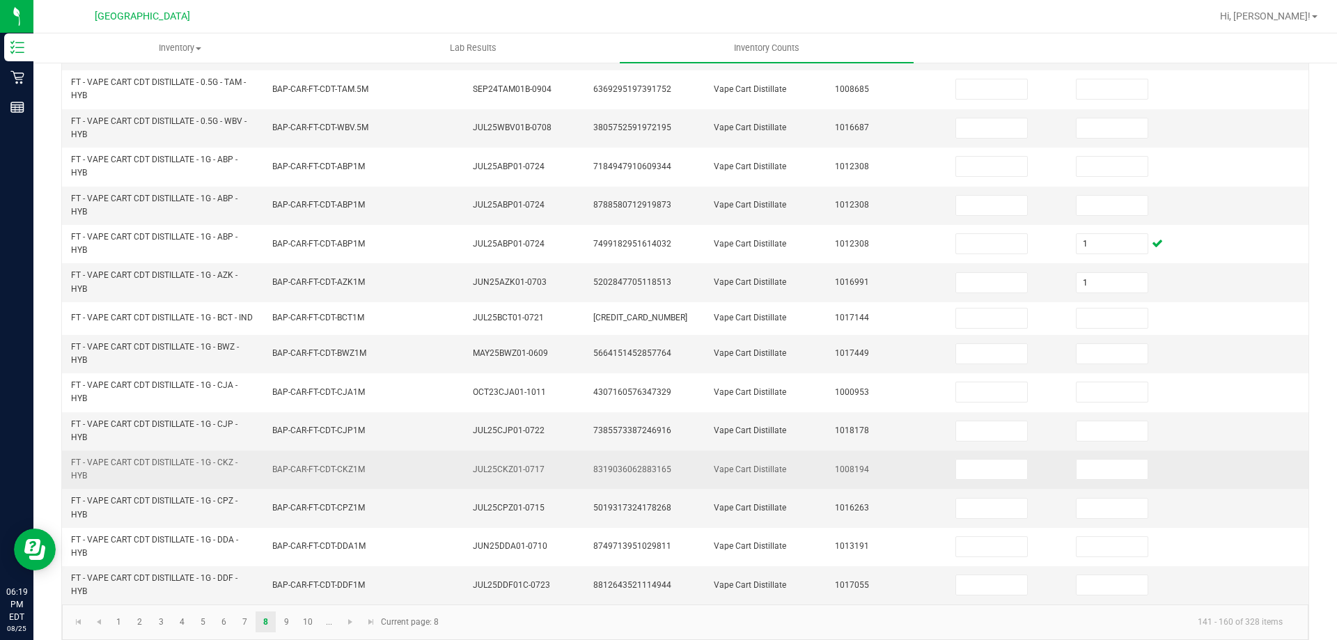
scroll to position [406, 0]
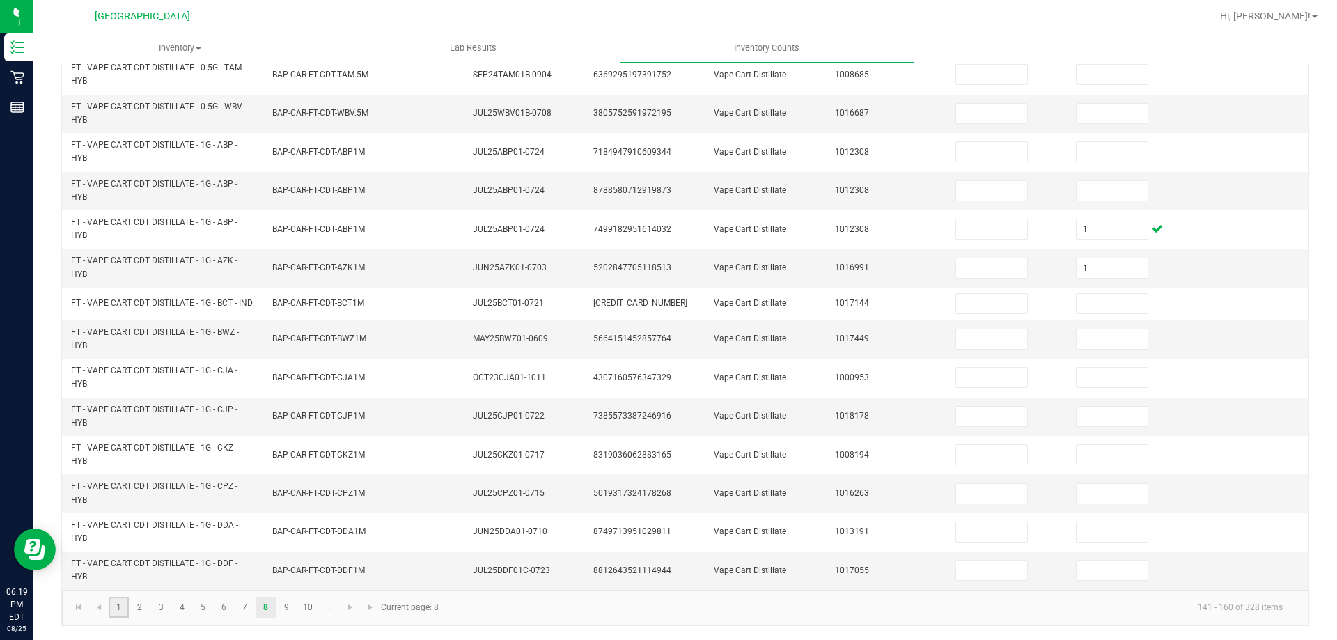
click at [116, 609] on link "1" at bounding box center [119, 607] width 20 height 21
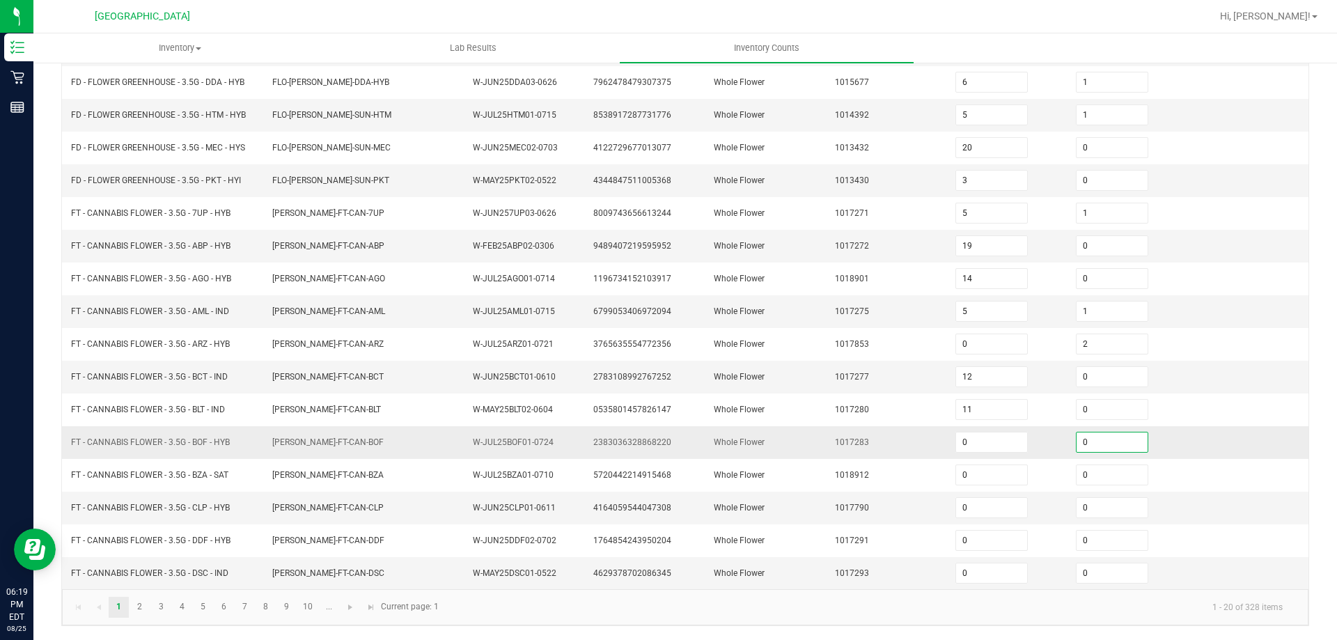
click at [1116, 450] on input "0" at bounding box center [1112, 441] width 71 height 19
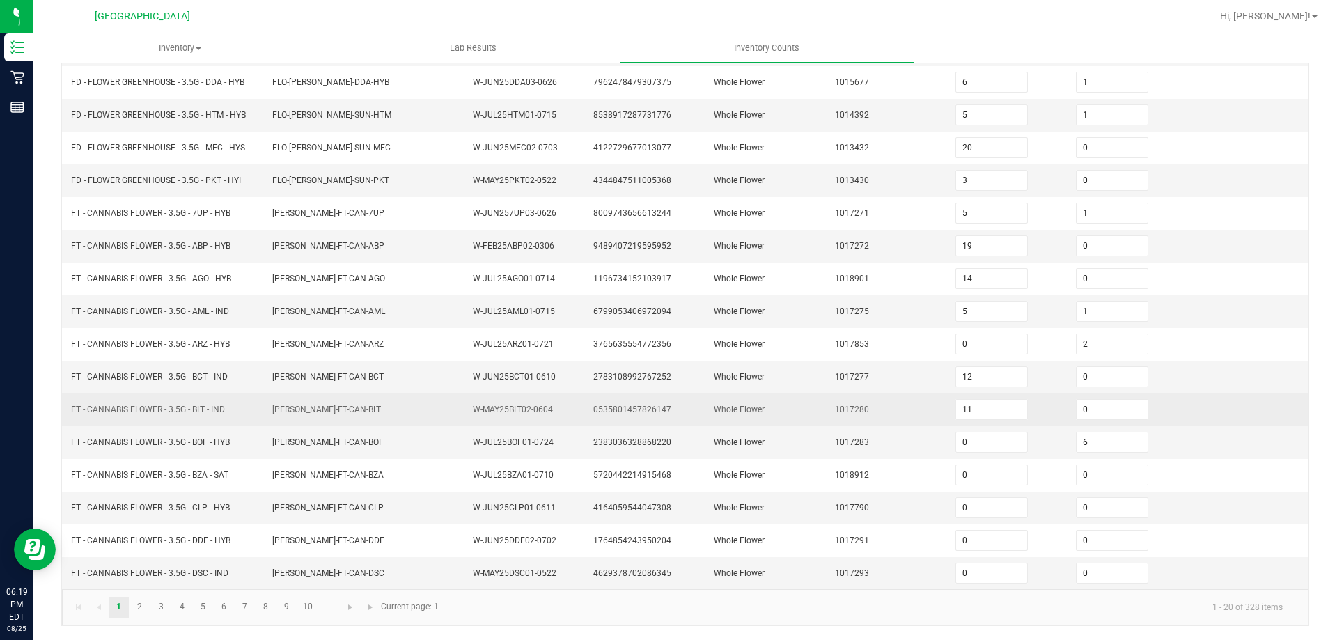
click at [792, 413] on td "Whole Flower" at bounding box center [765, 409] width 120 height 33
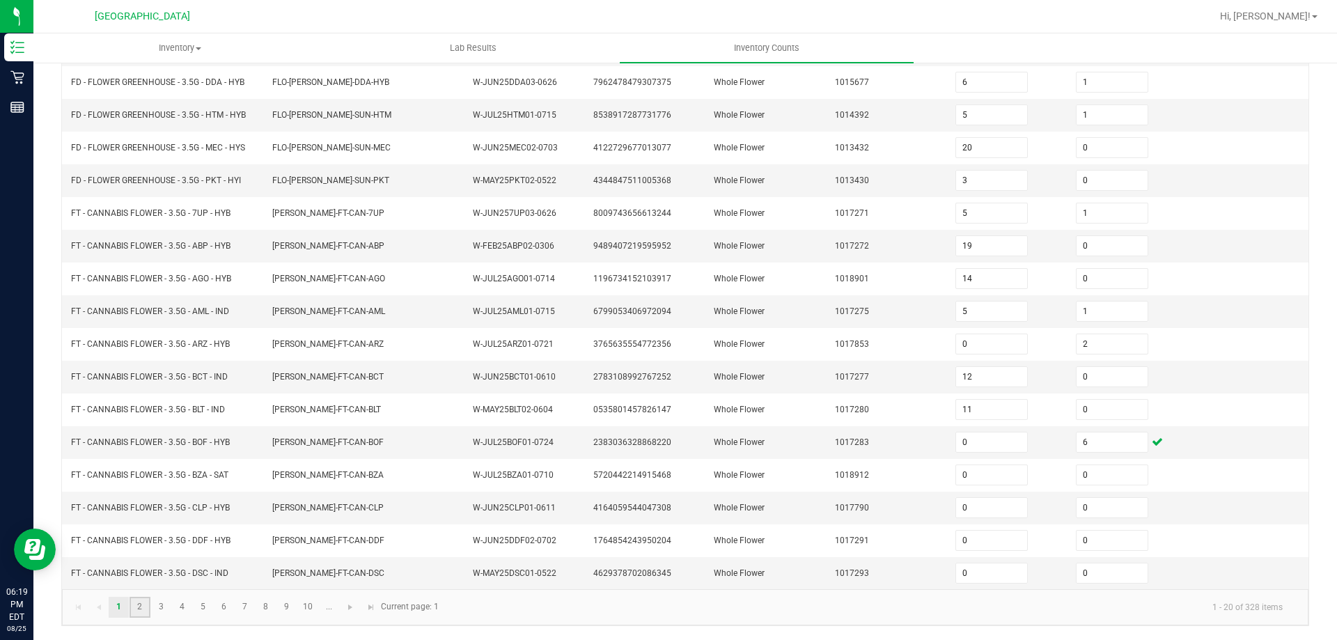
click at [138, 611] on link "2" at bounding box center [140, 607] width 20 height 21
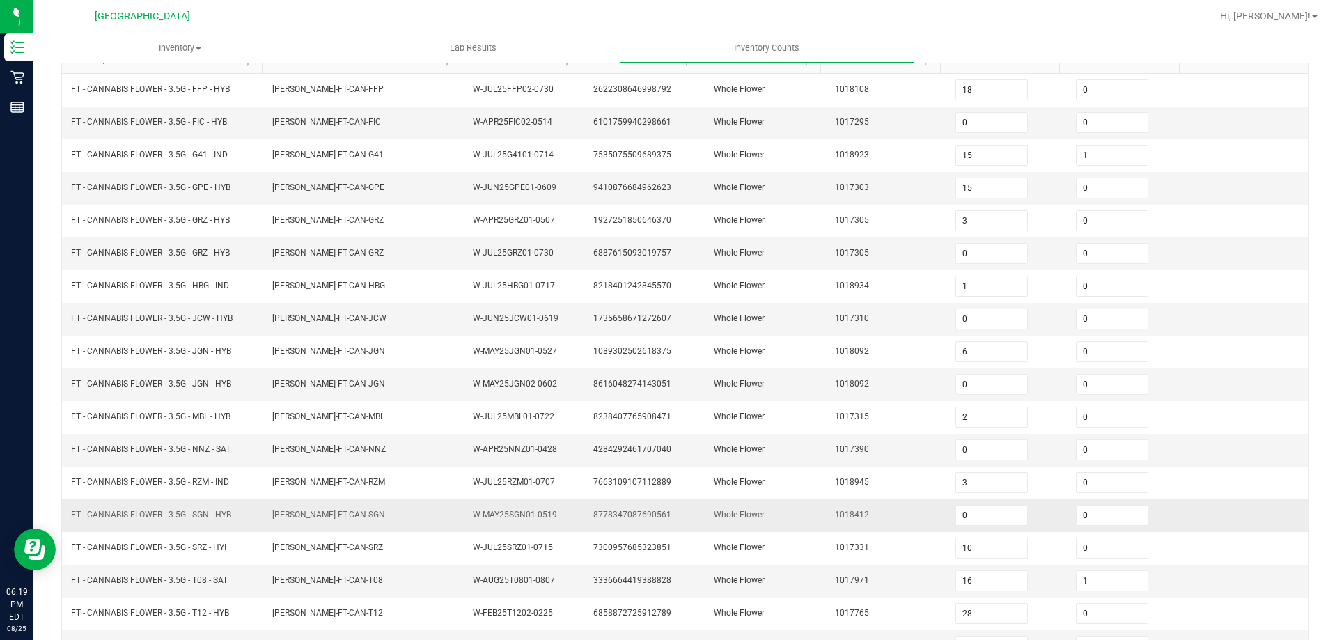
scroll to position [150, 0]
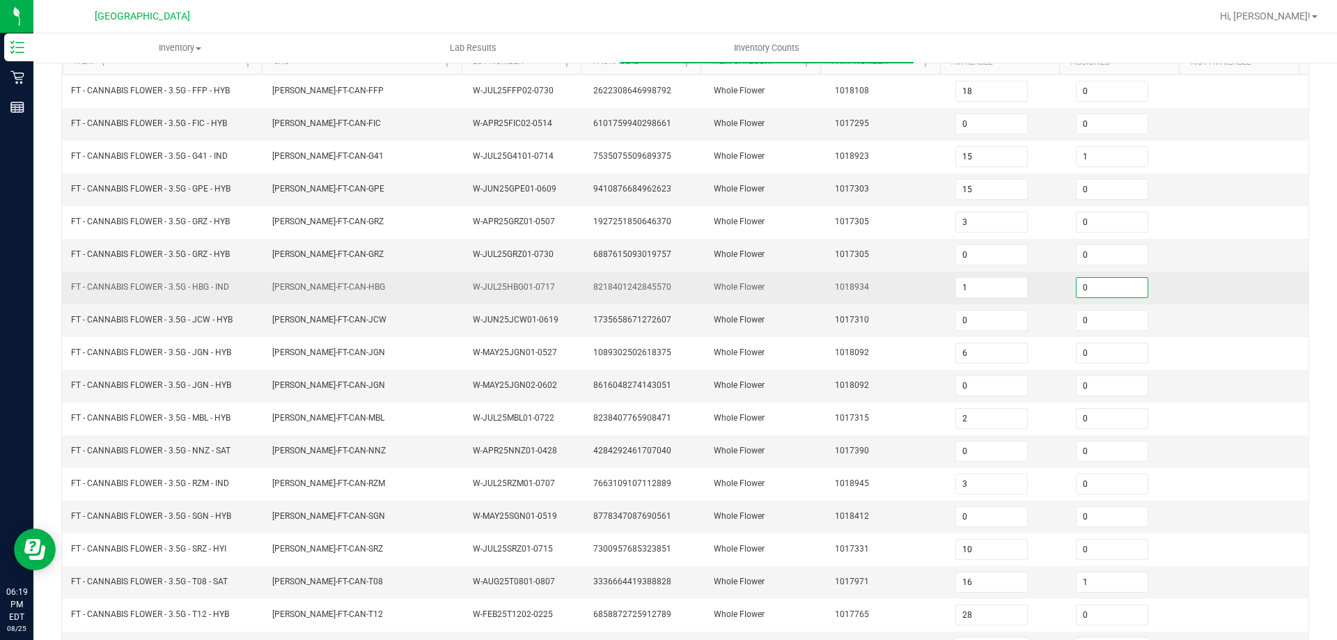
click at [1093, 279] on input "0" at bounding box center [1112, 287] width 71 height 19
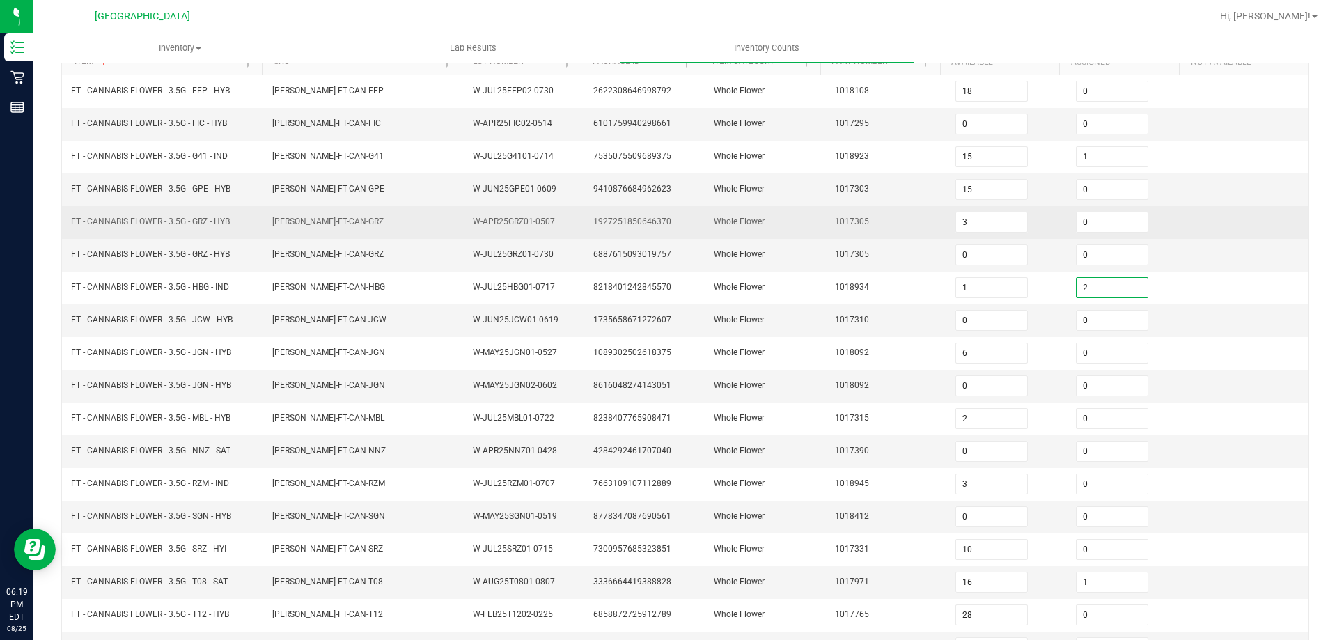
click at [599, 215] on td "1927251850646370" at bounding box center [645, 222] width 120 height 33
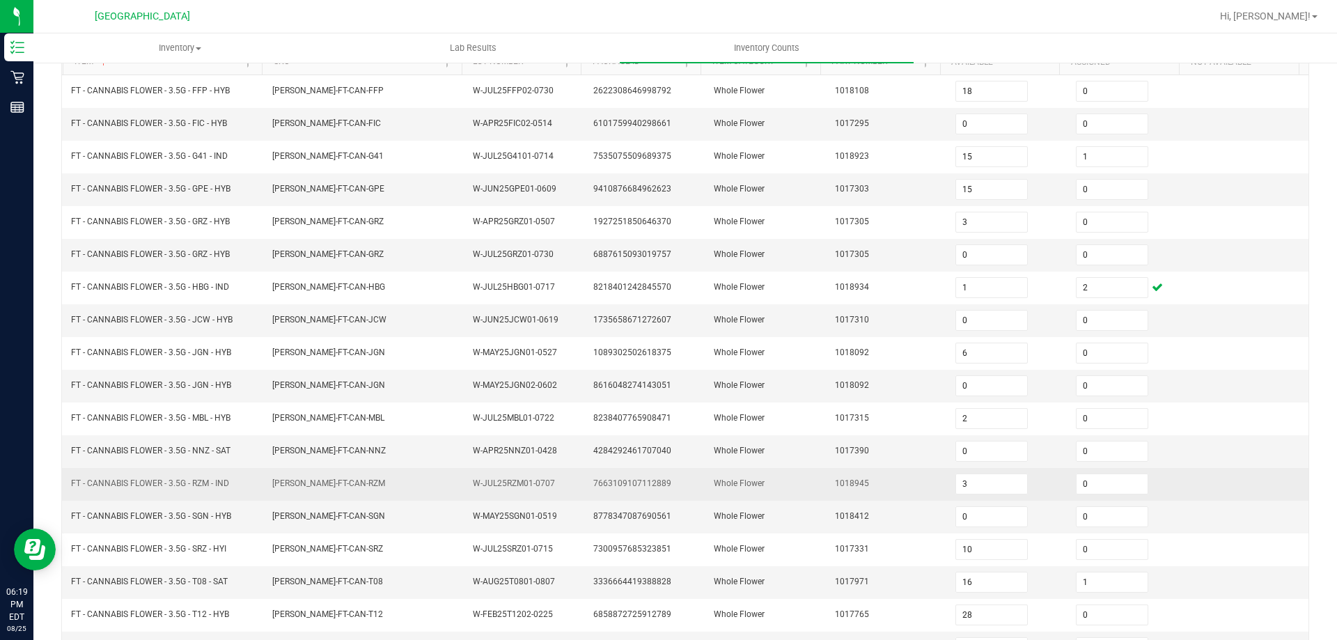
scroll to position [219, 0]
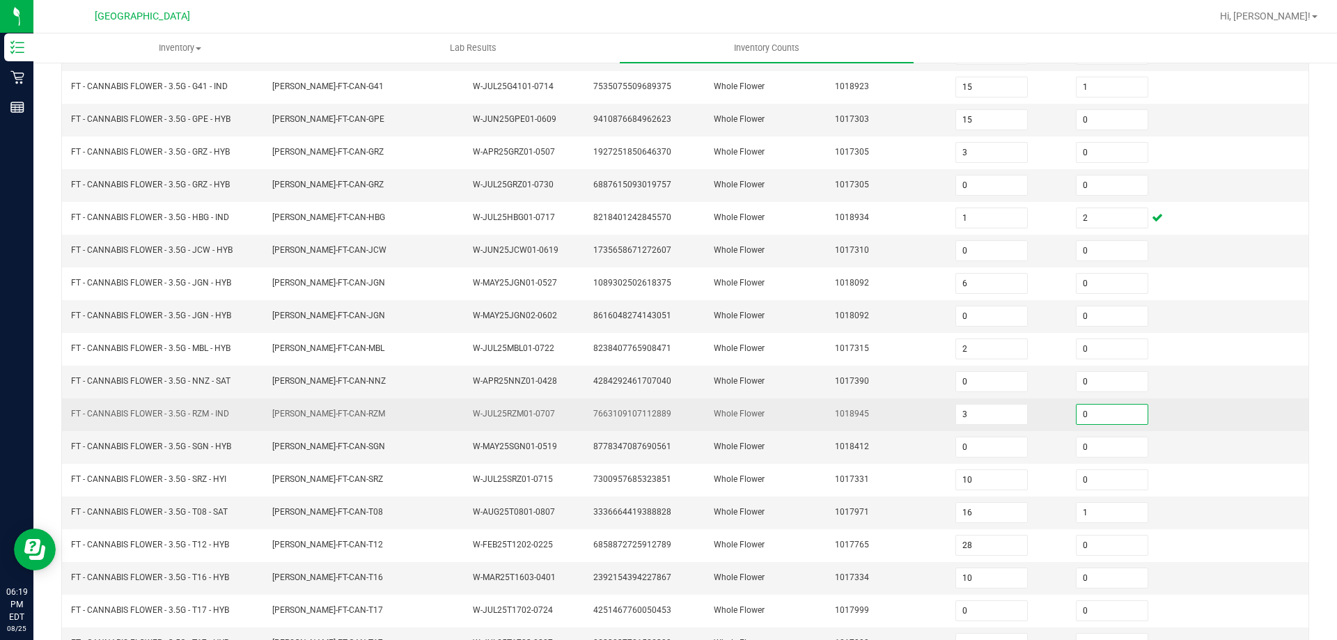
click at [1106, 421] on input "0" at bounding box center [1112, 414] width 71 height 19
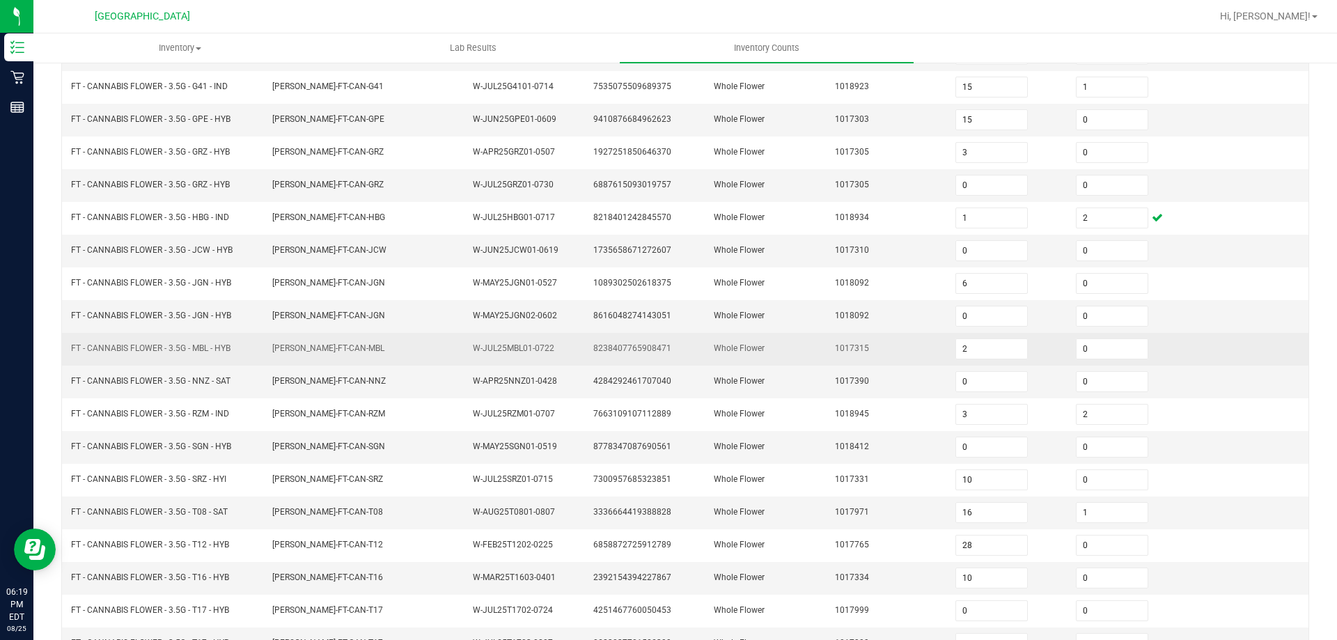
click at [774, 336] on td "Whole Flower" at bounding box center [765, 349] width 120 height 33
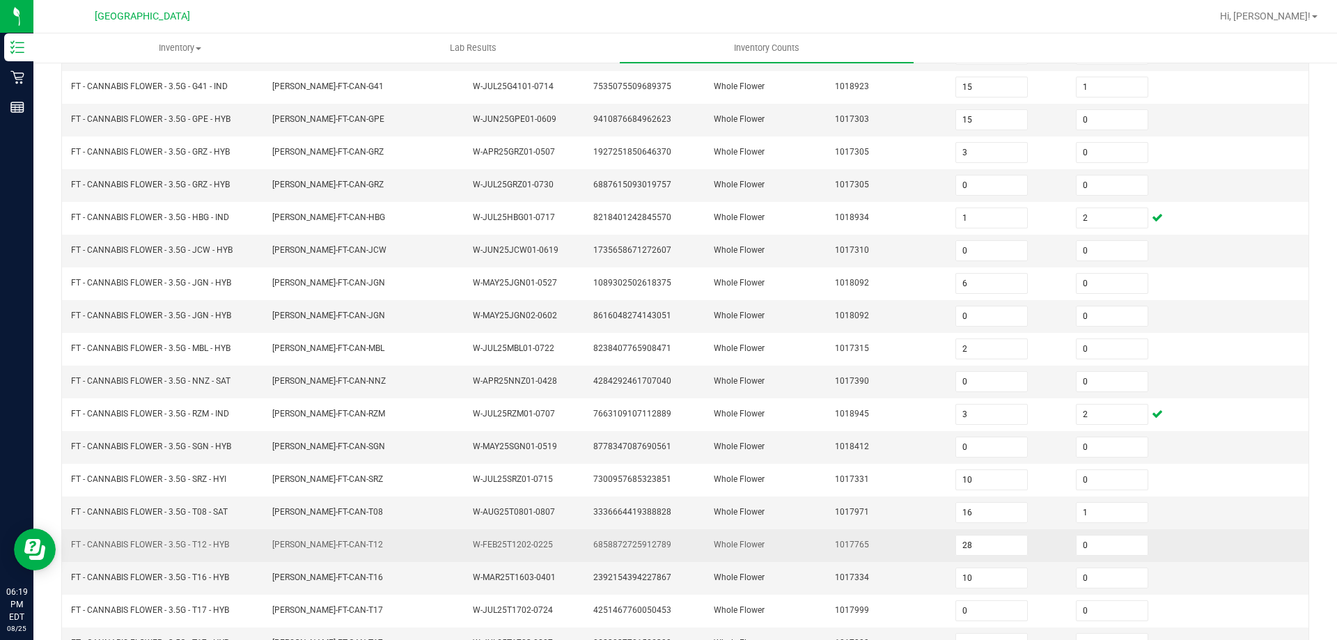
click at [264, 533] on td "FLO-BUD-FT-CAN-T12" at bounding box center [364, 545] width 201 height 33
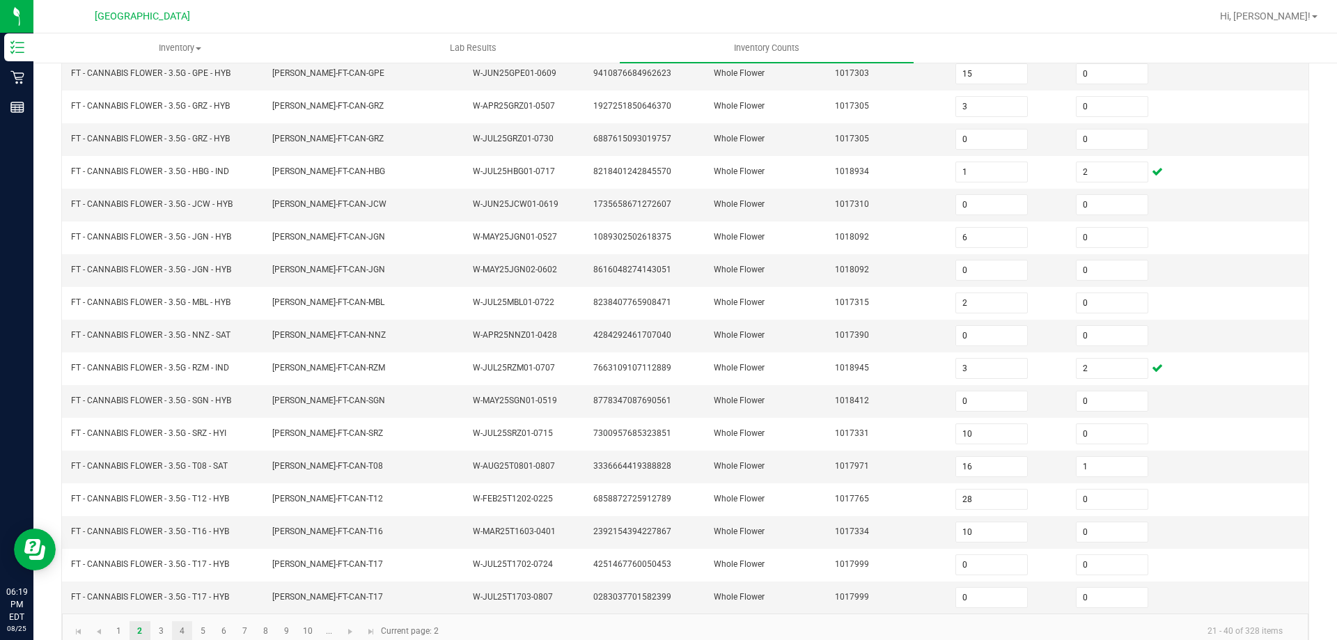
scroll to position [289, 0]
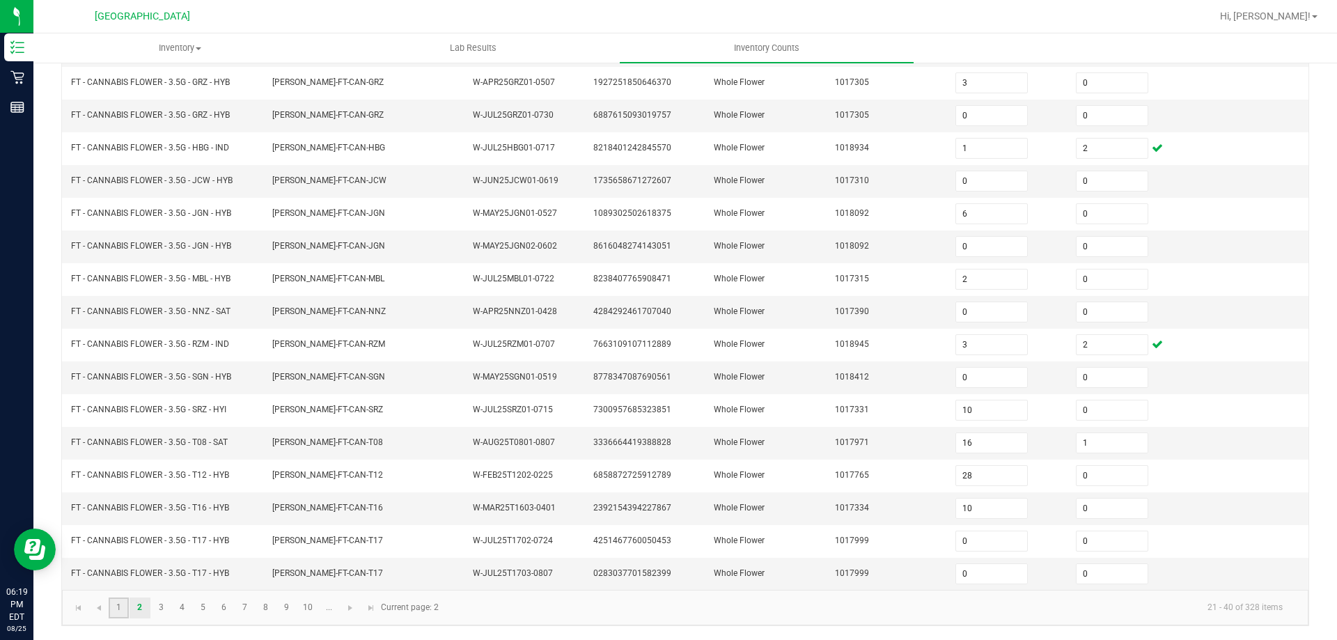
click at [117, 603] on link "1" at bounding box center [119, 607] width 20 height 21
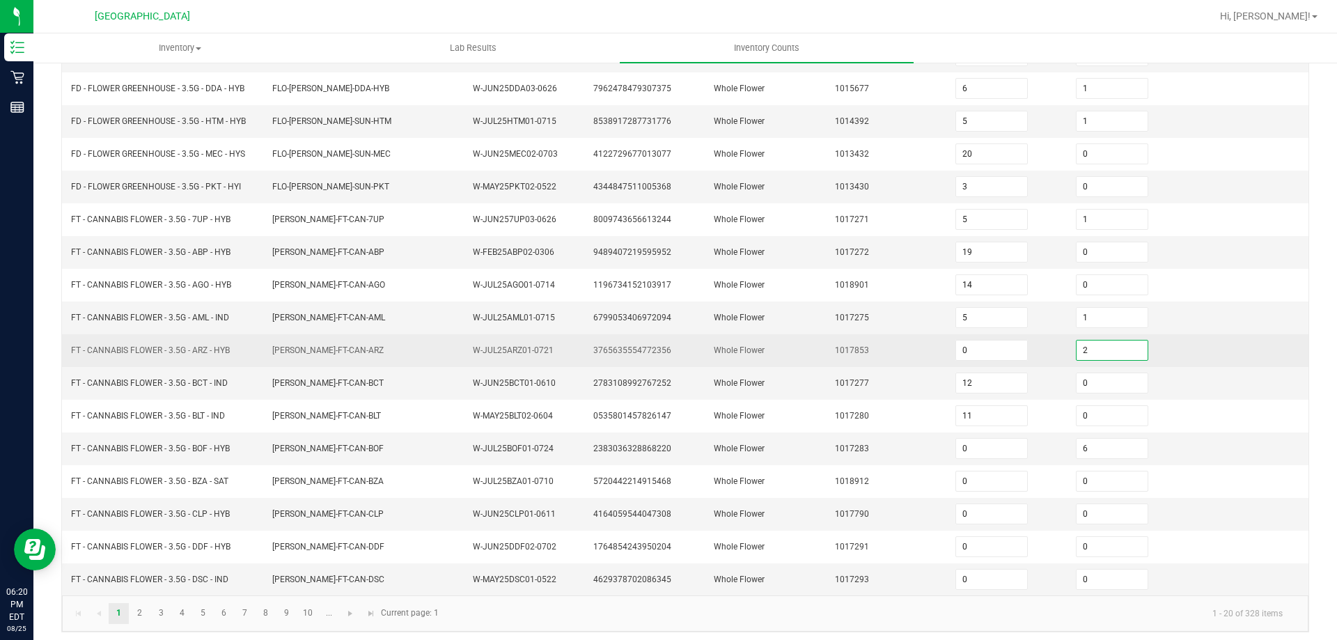
click at [1090, 354] on input "2" at bounding box center [1112, 350] width 71 height 19
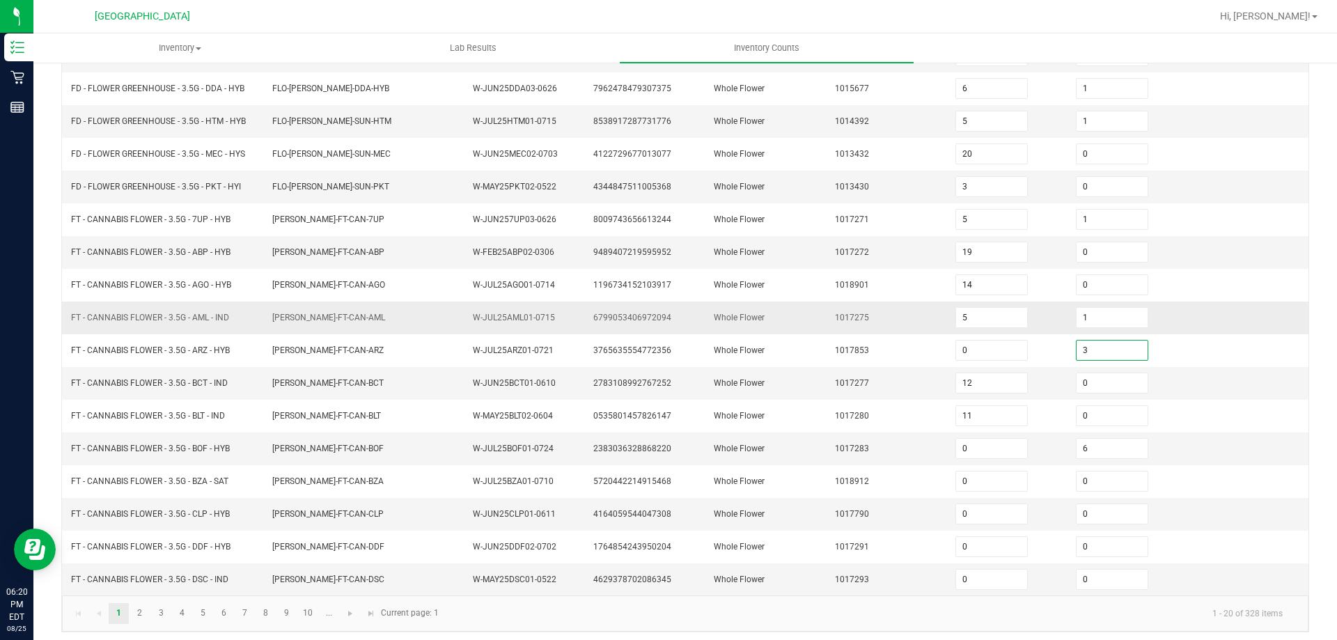
click at [790, 332] on td "Whole Flower" at bounding box center [765, 318] width 120 height 33
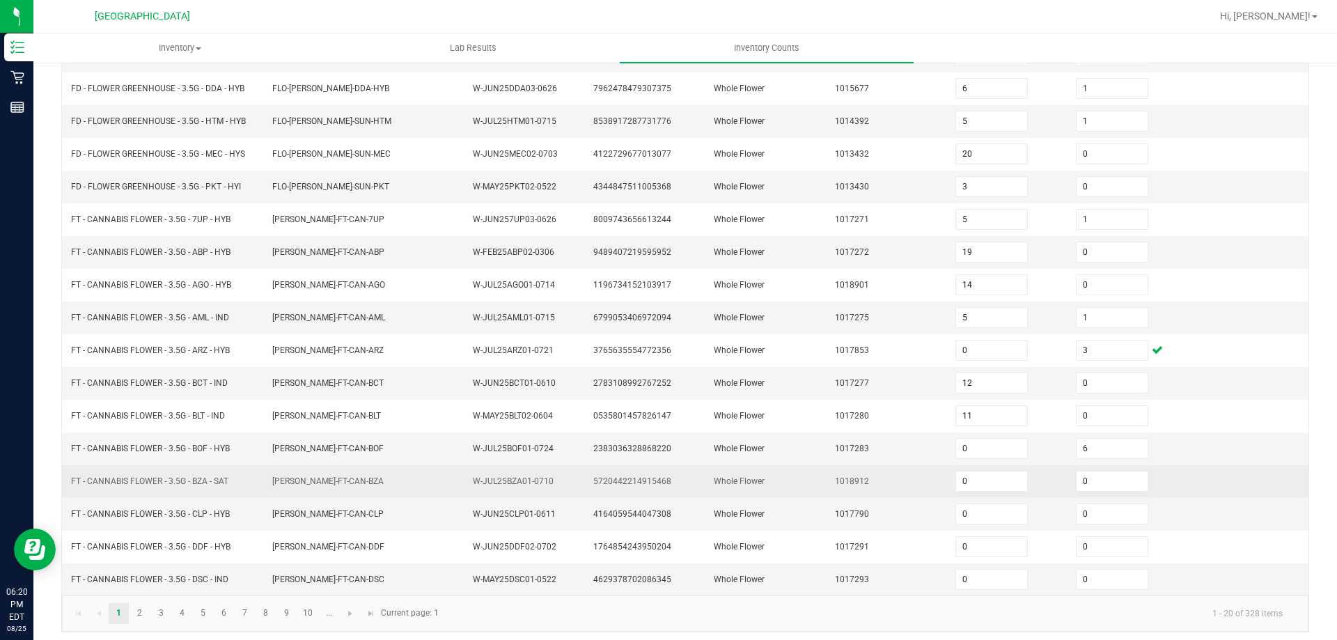
click at [402, 476] on td "FLO-BUD-FT-CAN-BZA" at bounding box center [364, 481] width 201 height 33
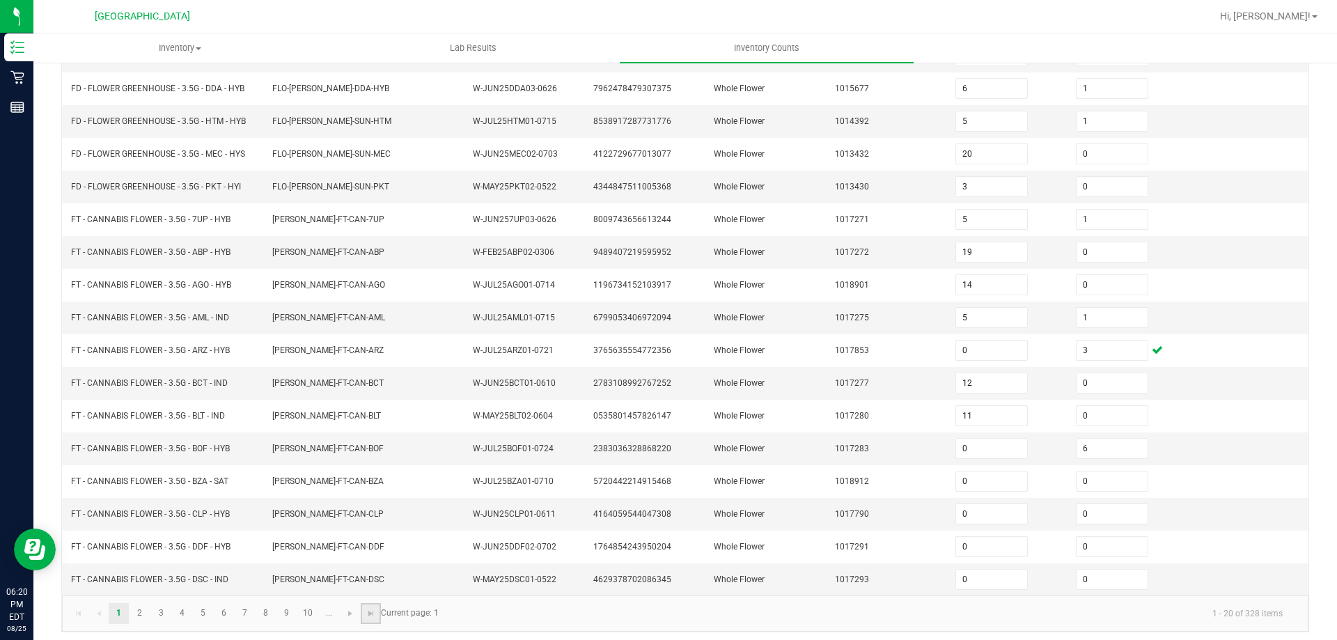
click at [363, 609] on link at bounding box center [371, 613] width 20 height 21
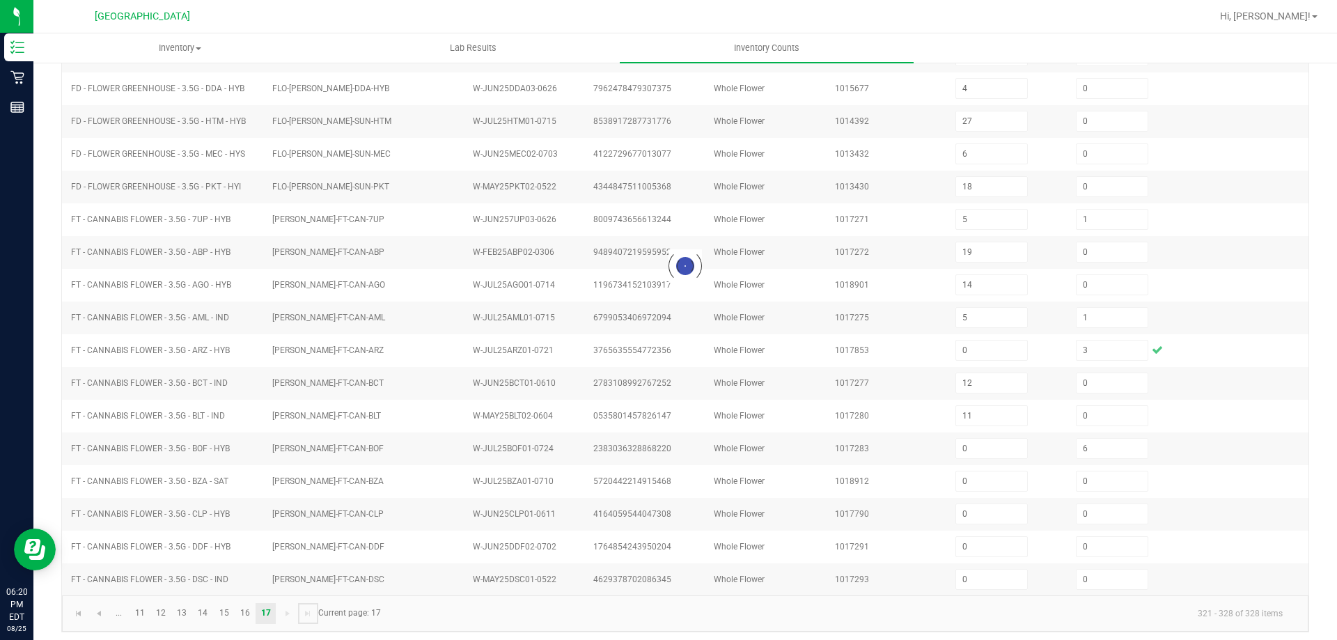
scroll to position [0, 0]
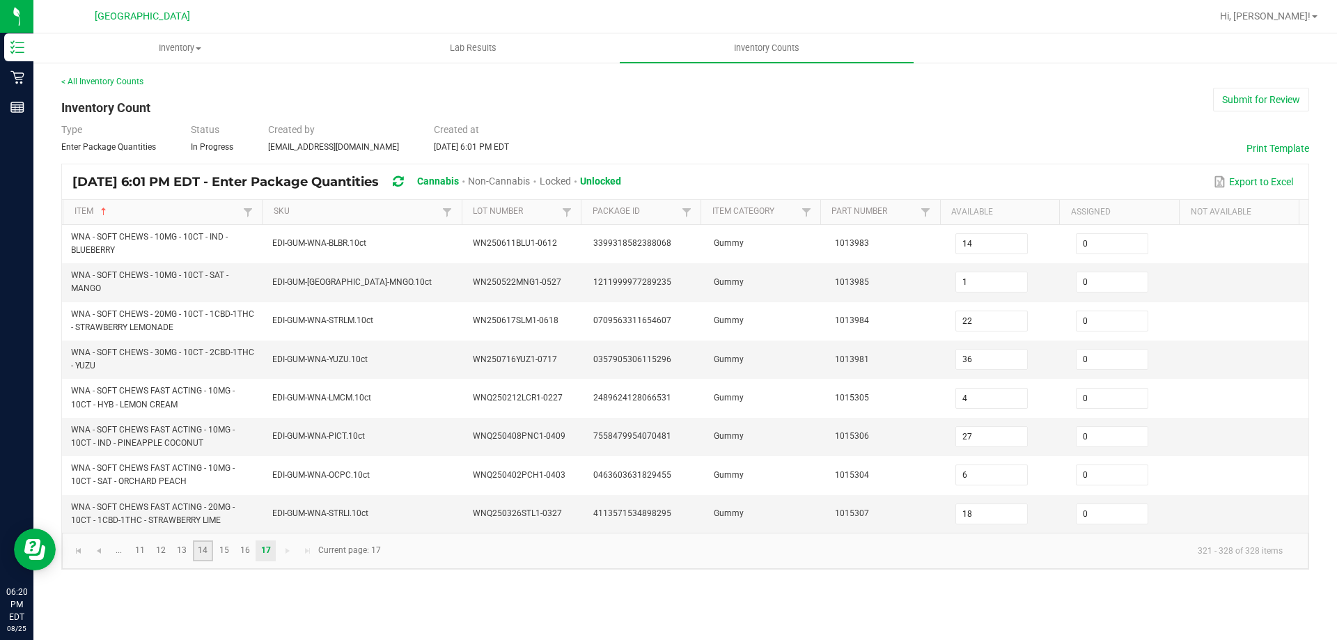
click at [197, 549] on link "14" at bounding box center [203, 550] width 20 height 21
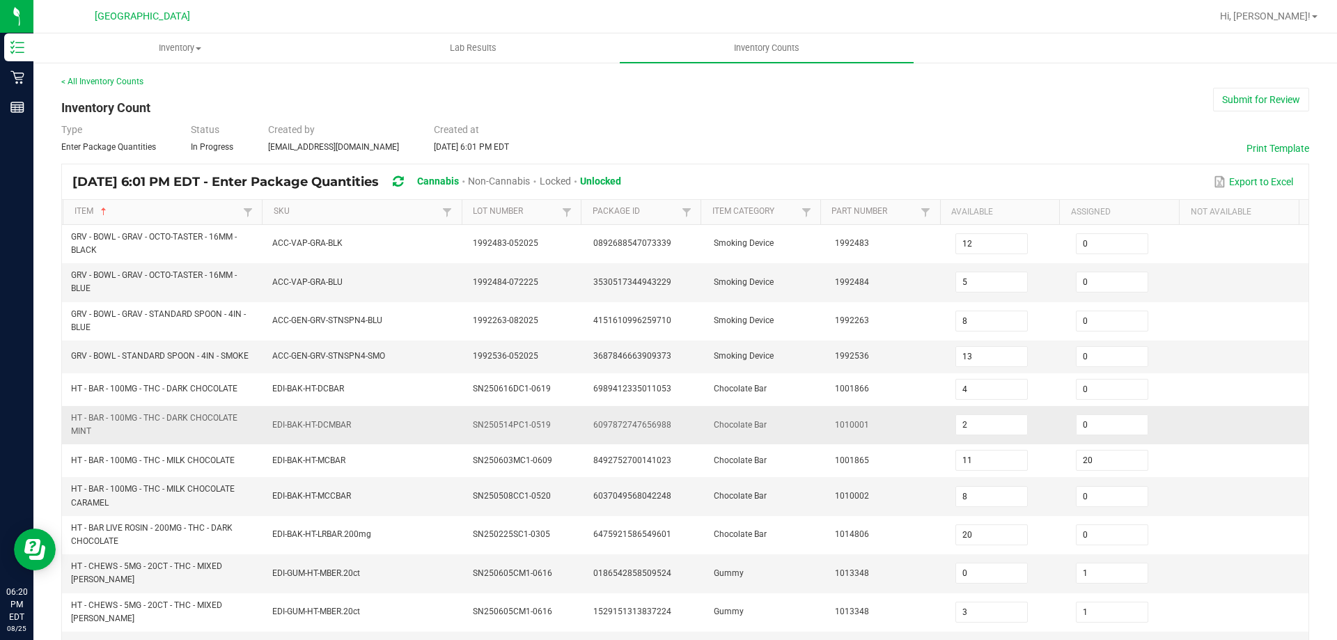
scroll to position [342, 0]
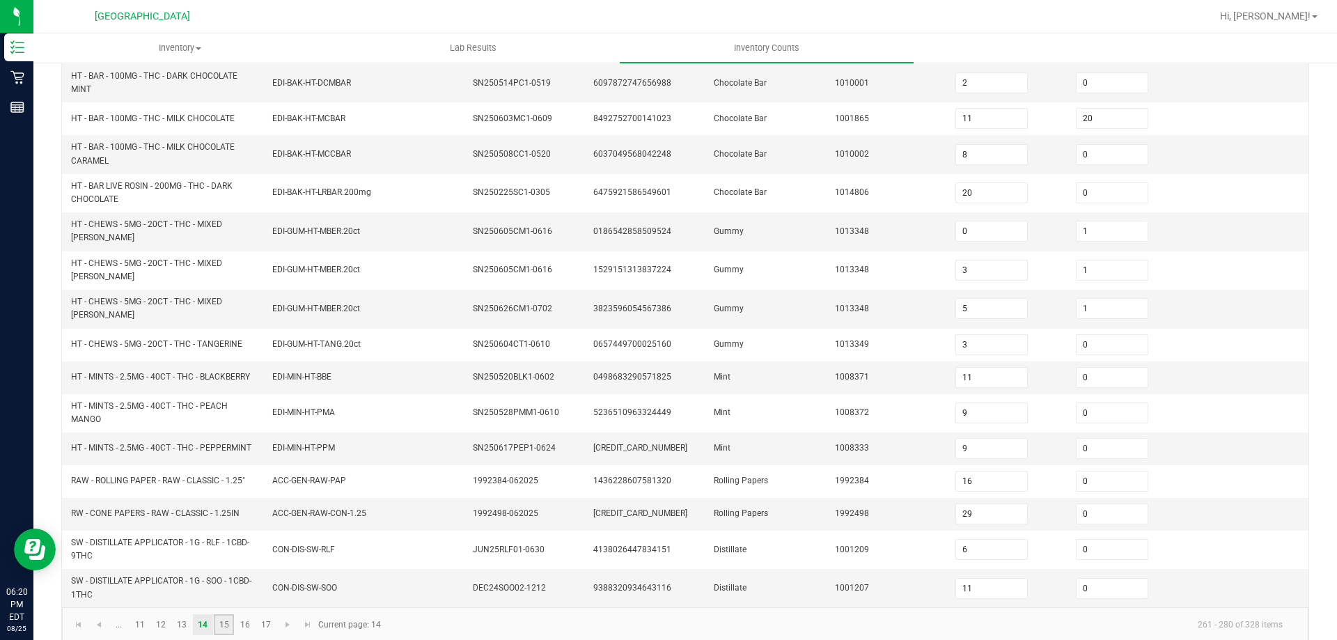
click at [226, 614] on link "15" at bounding box center [224, 624] width 20 height 21
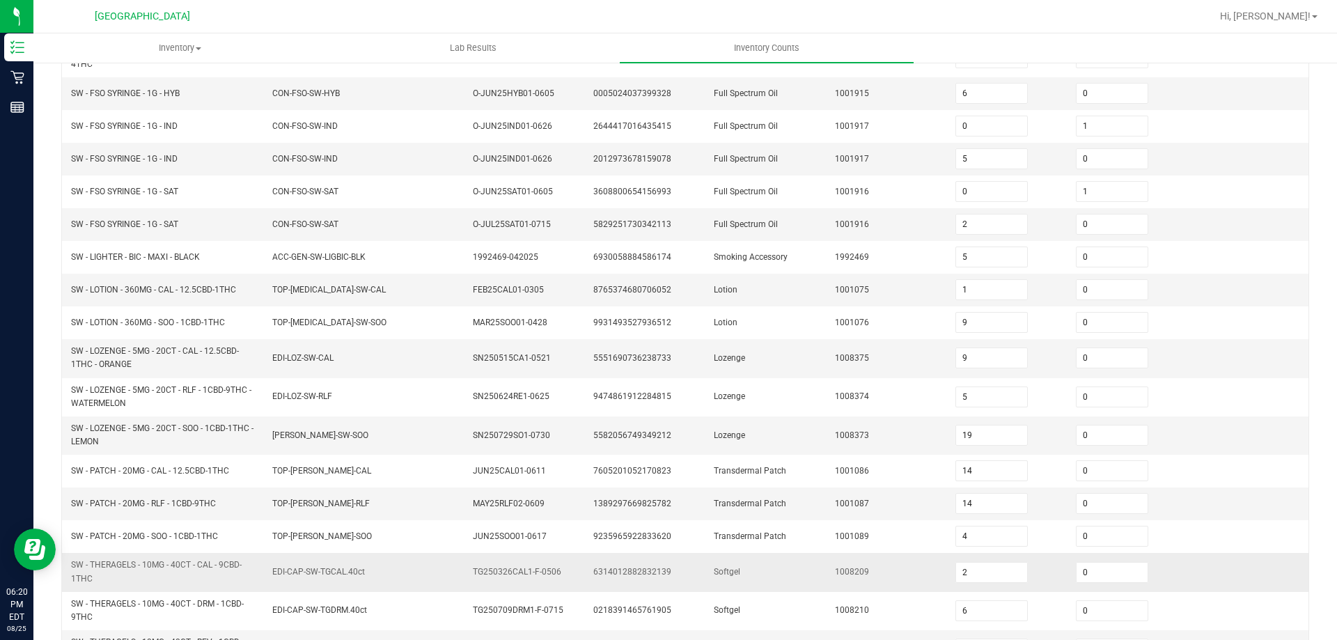
scroll to position [63, 0]
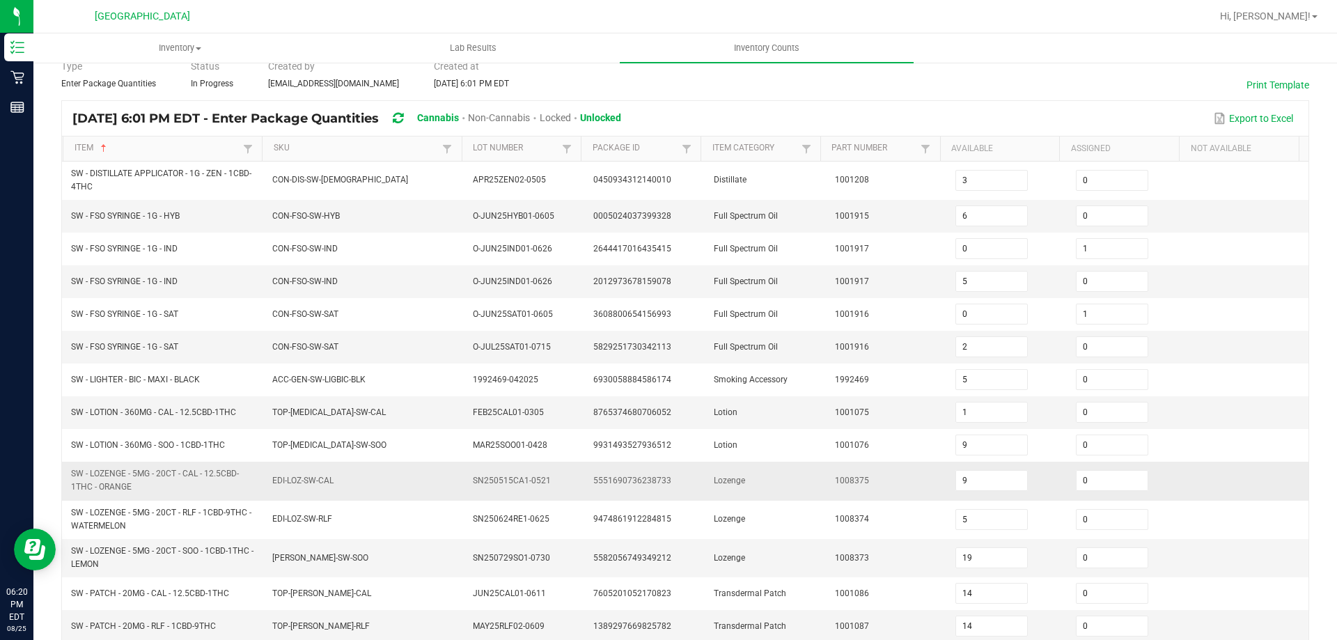
click at [273, 471] on td "EDI-LOZ-SW-CAL" at bounding box center [364, 481] width 201 height 38
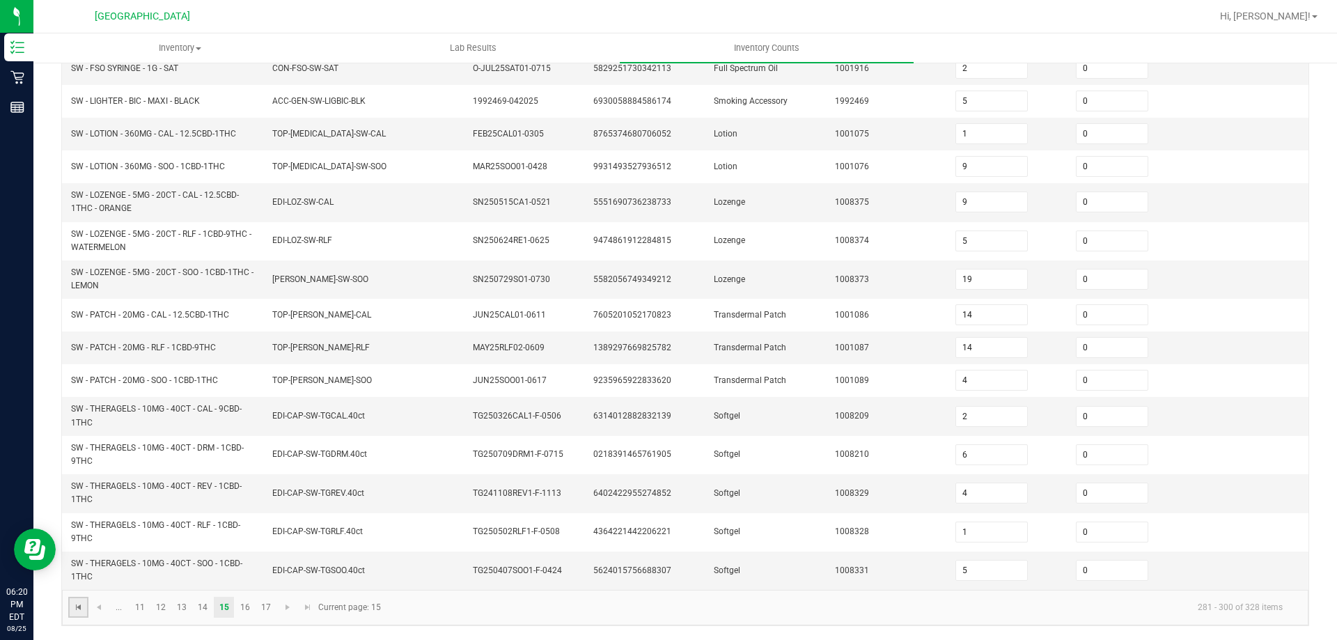
click at [79, 612] on span "Go to the first page" at bounding box center [78, 607] width 11 height 11
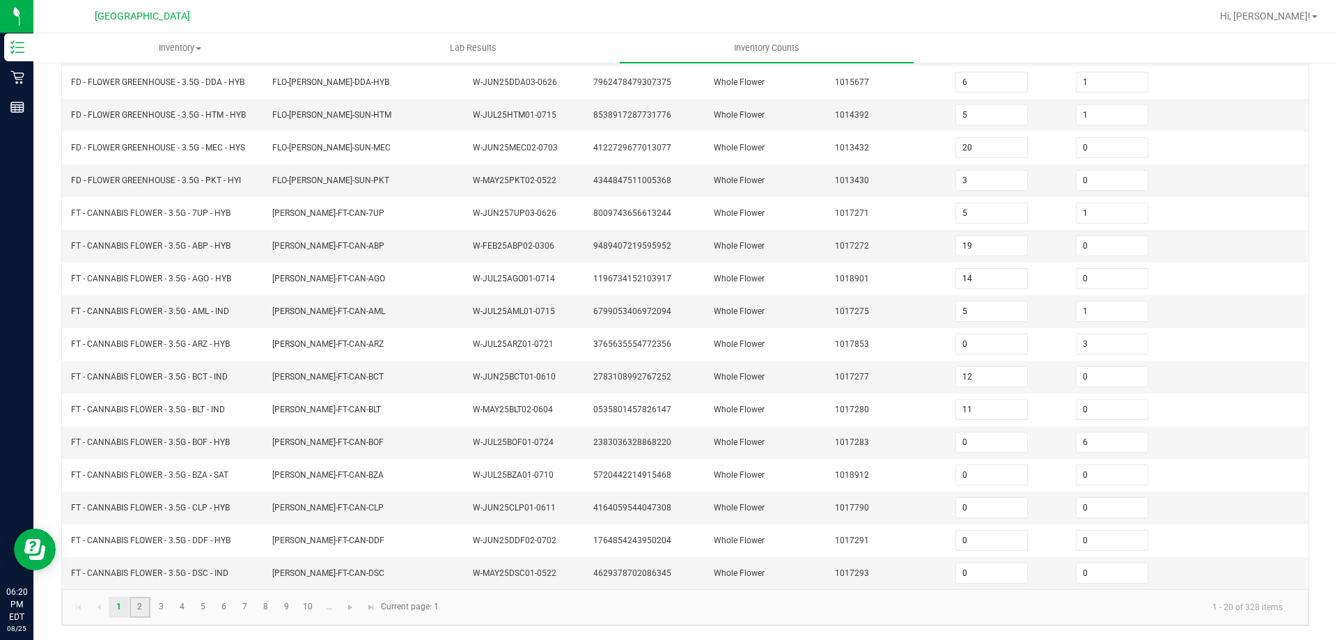
click at [141, 607] on link "2" at bounding box center [140, 607] width 20 height 21
click at [157, 611] on link "3" at bounding box center [161, 607] width 20 height 21
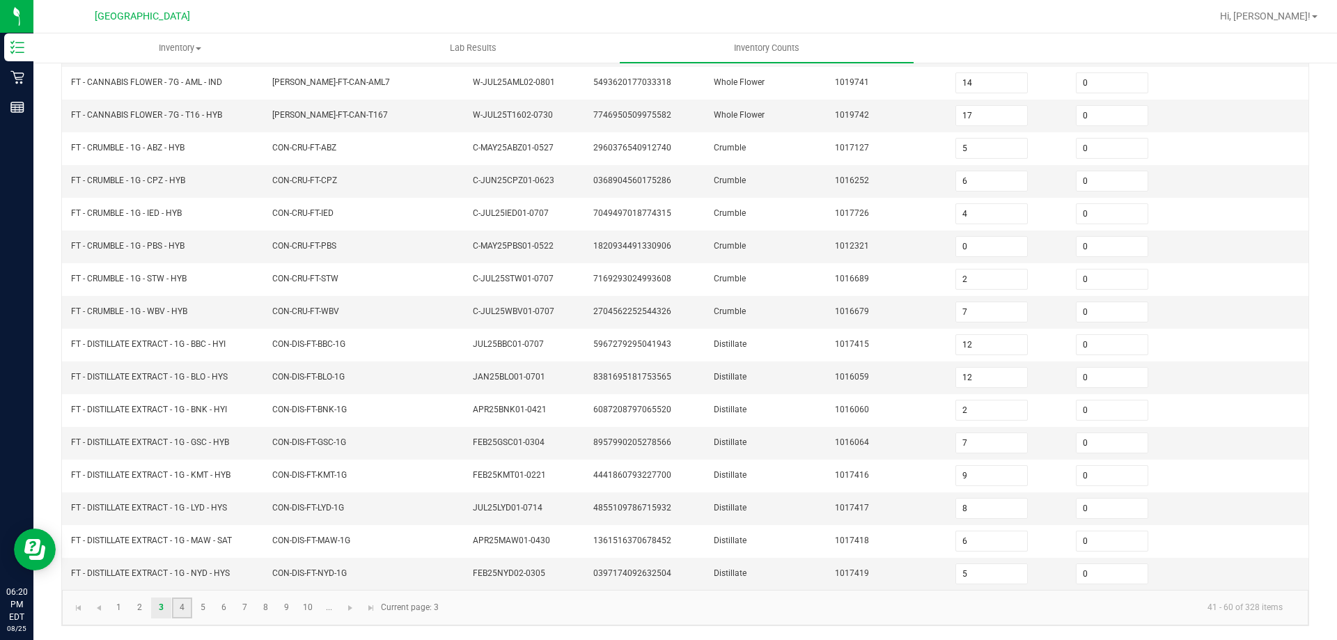
click at [173, 608] on link "4" at bounding box center [182, 607] width 20 height 21
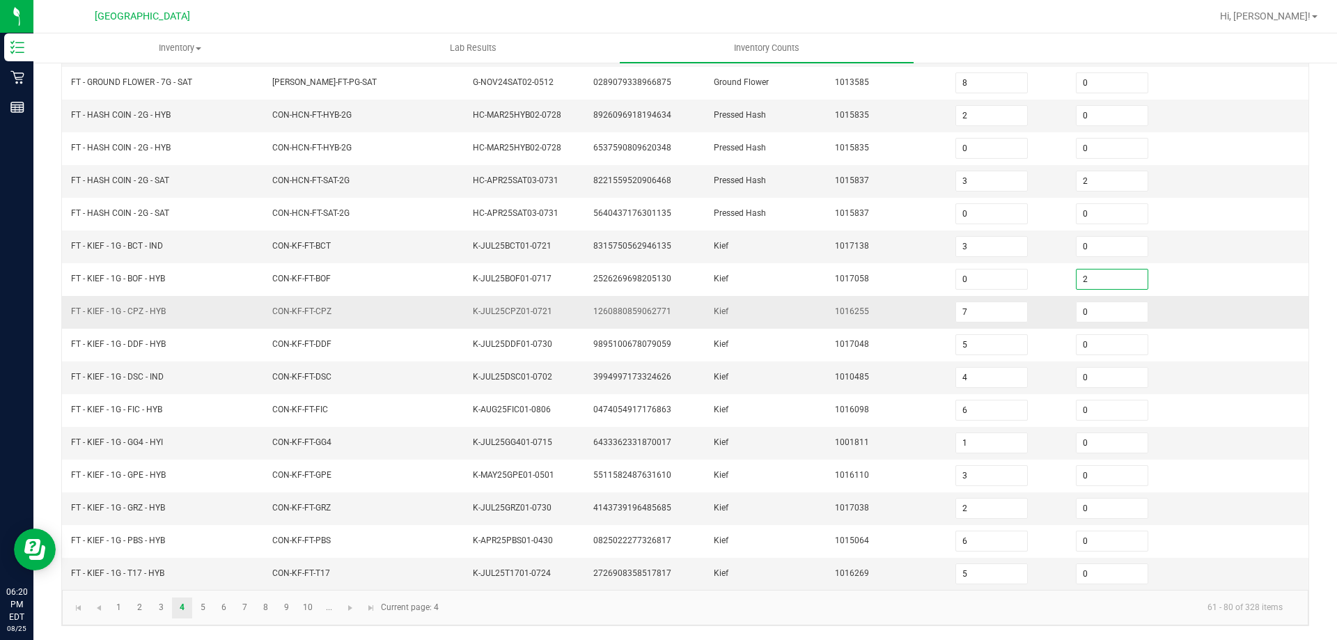
click at [745, 301] on td "Kief" at bounding box center [765, 312] width 120 height 33
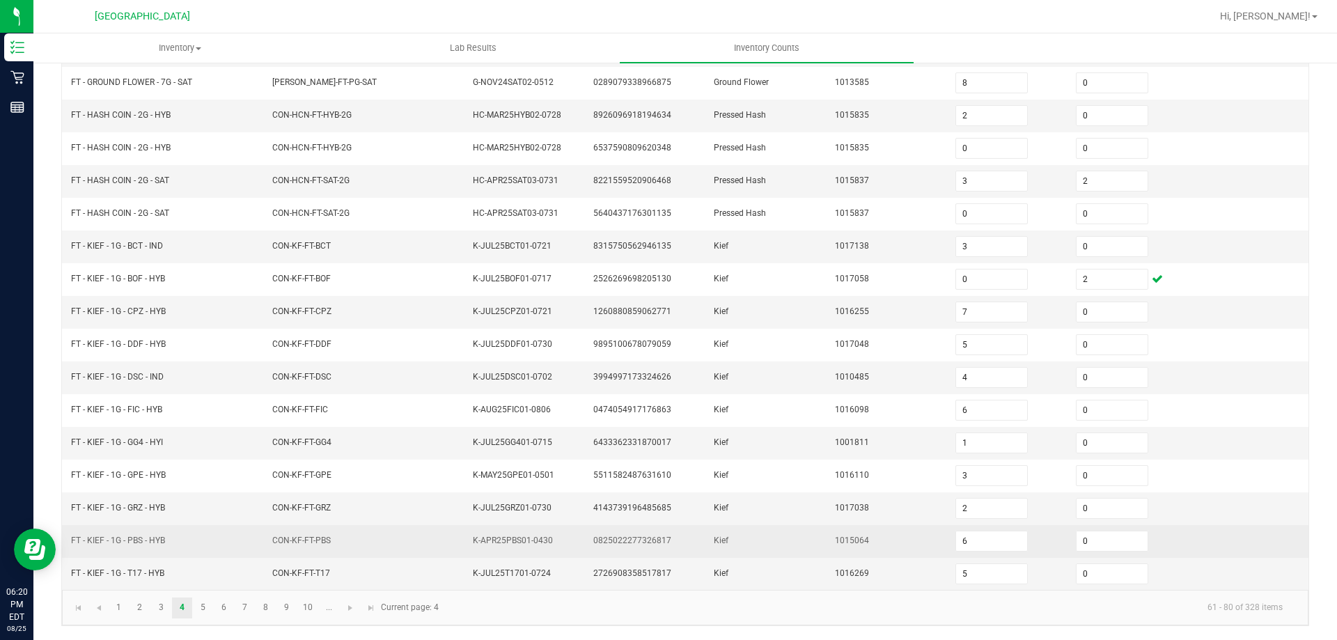
click at [456, 533] on td "CON-KF-FT-PBS" at bounding box center [364, 541] width 201 height 33
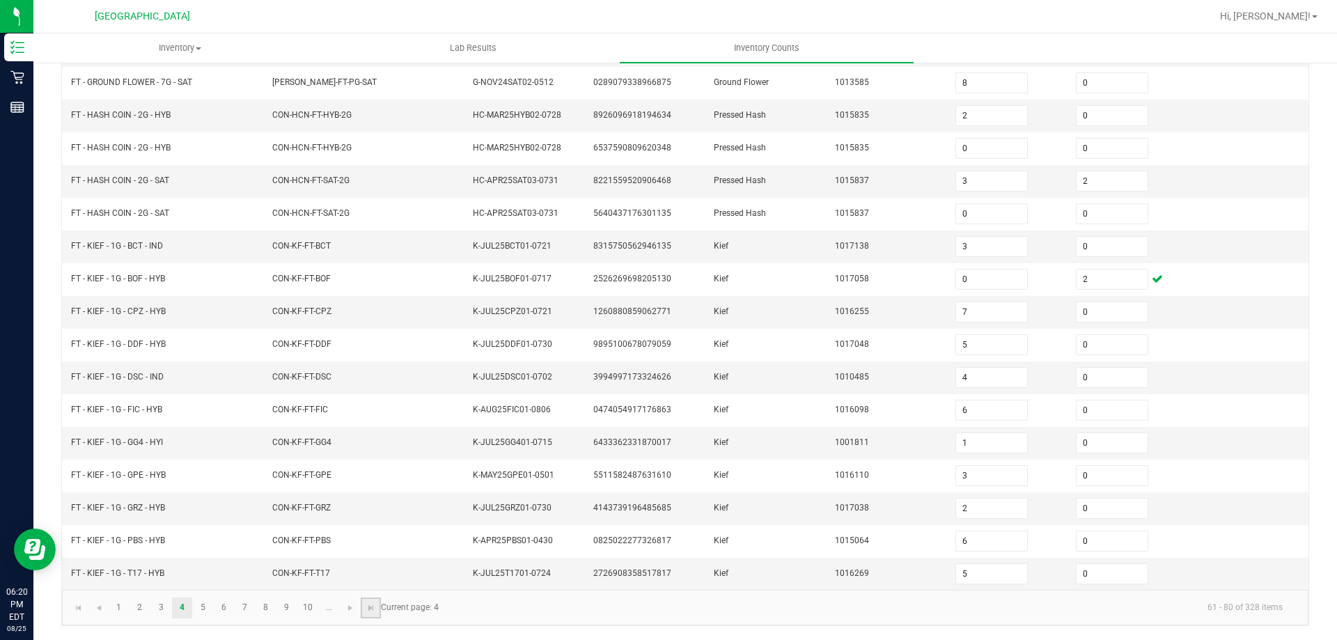
click at [371, 599] on link at bounding box center [371, 607] width 20 height 21
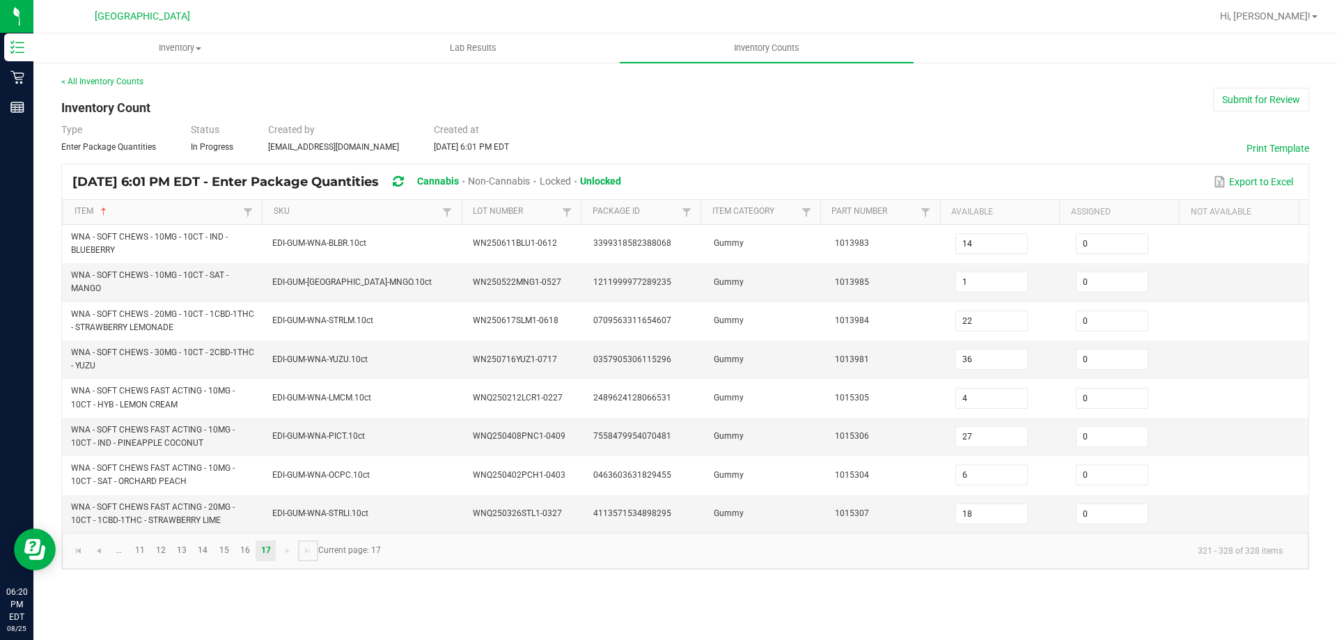
scroll to position [0, 0]
click at [205, 551] on link "14" at bounding box center [203, 550] width 20 height 21
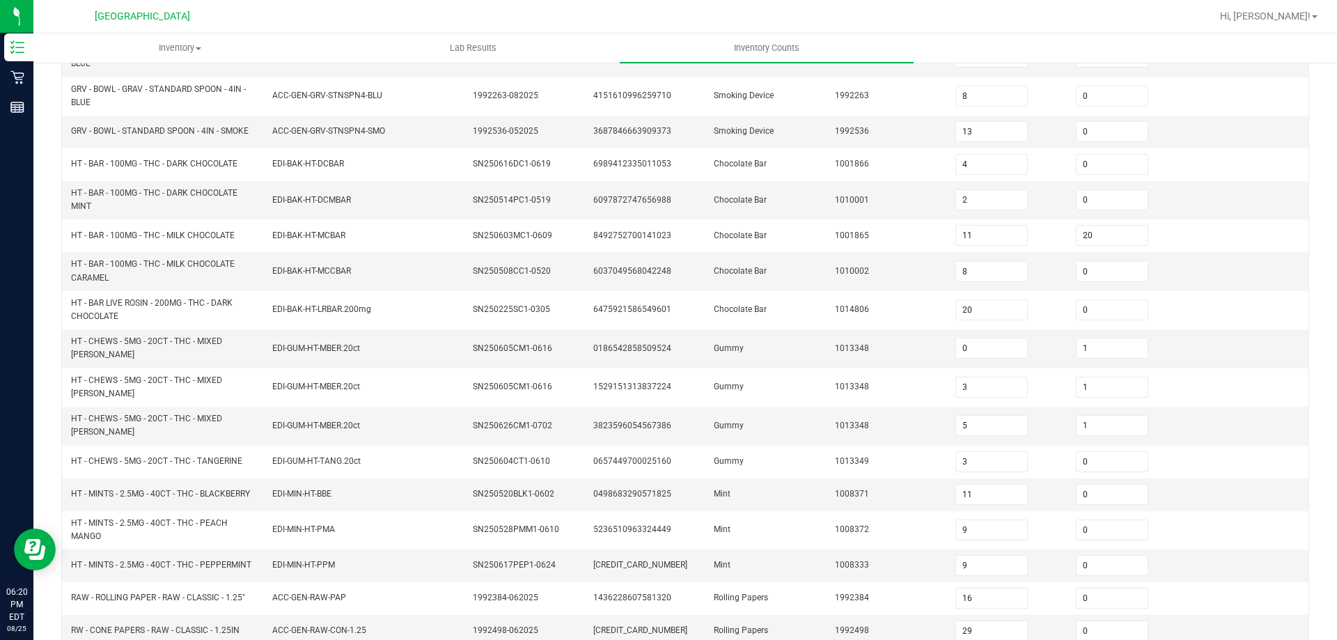
scroll to position [342, 0]
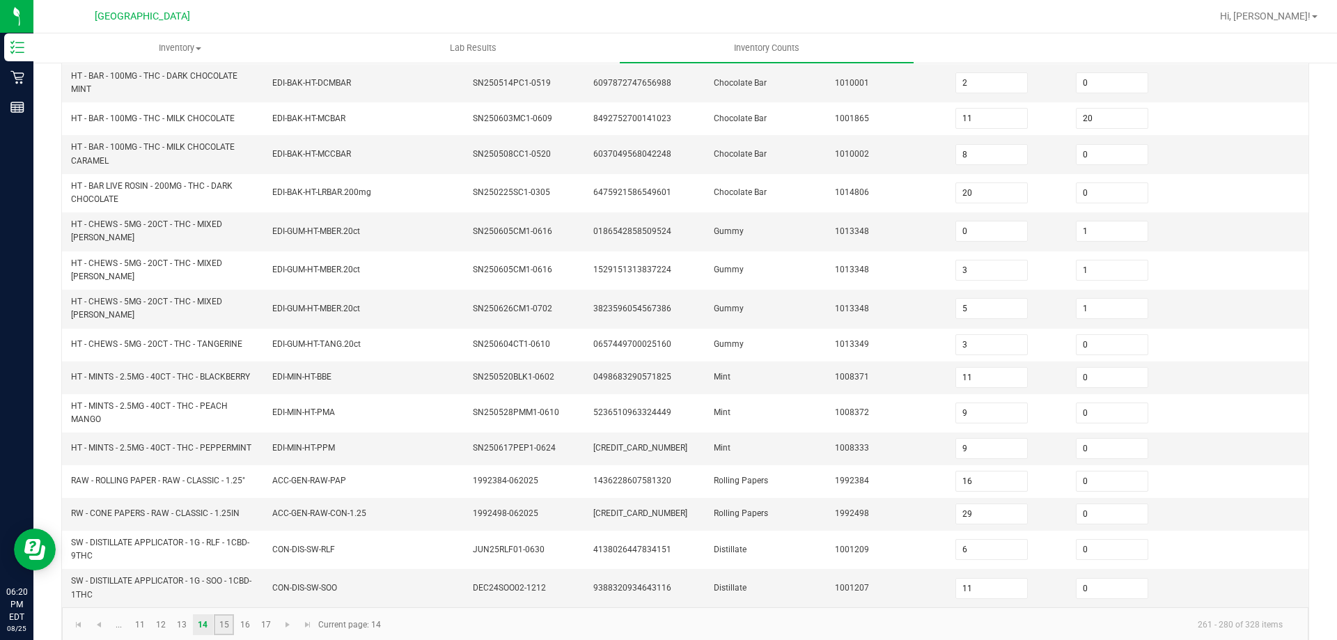
click at [226, 614] on link "15" at bounding box center [224, 624] width 20 height 21
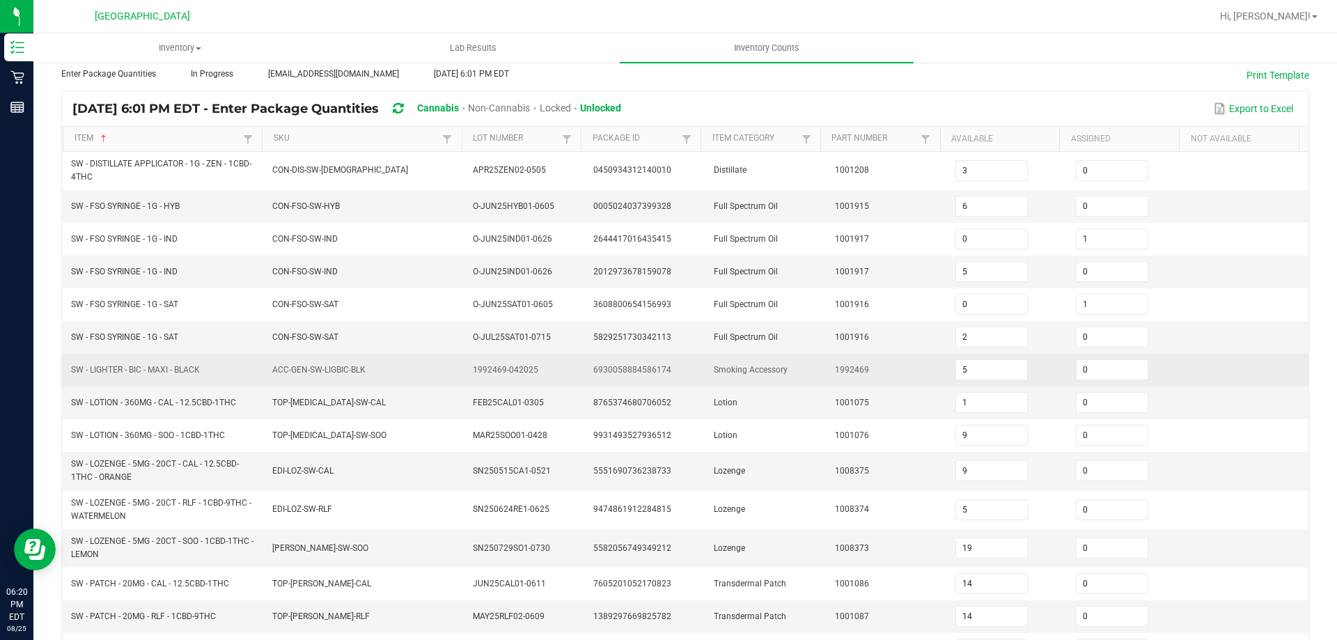
scroll to position [63, 0]
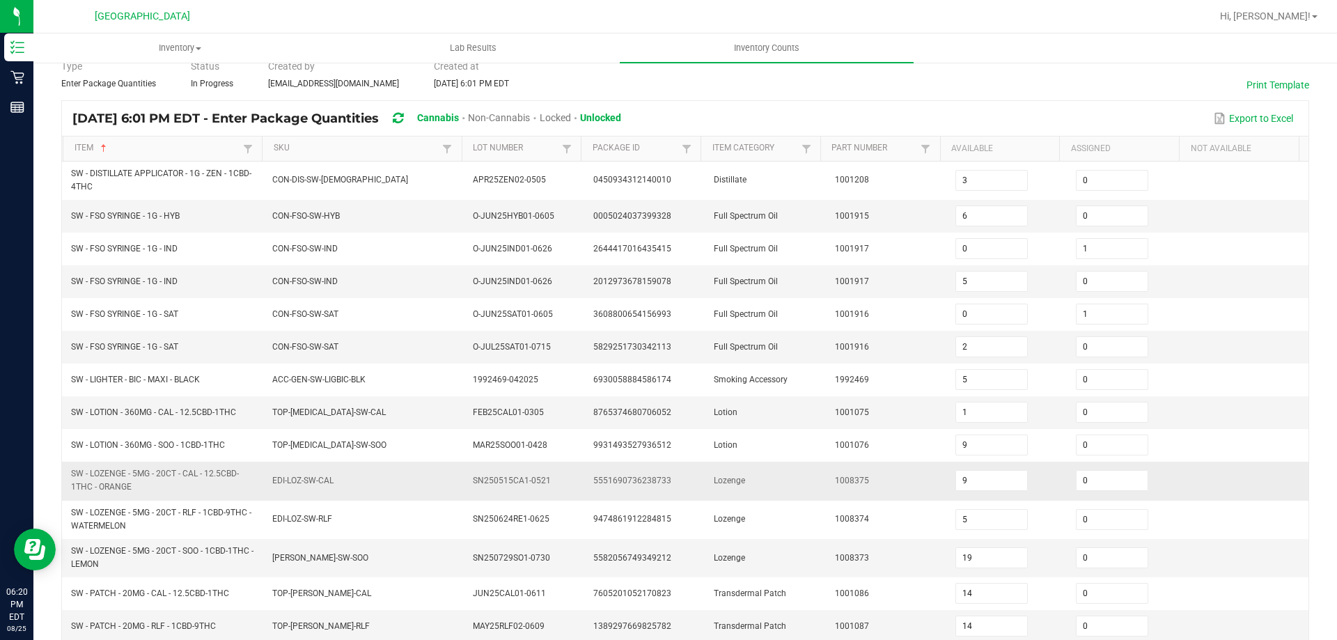
click at [265, 499] on td "EDI-LOZ-SW-CAL" at bounding box center [364, 481] width 201 height 38
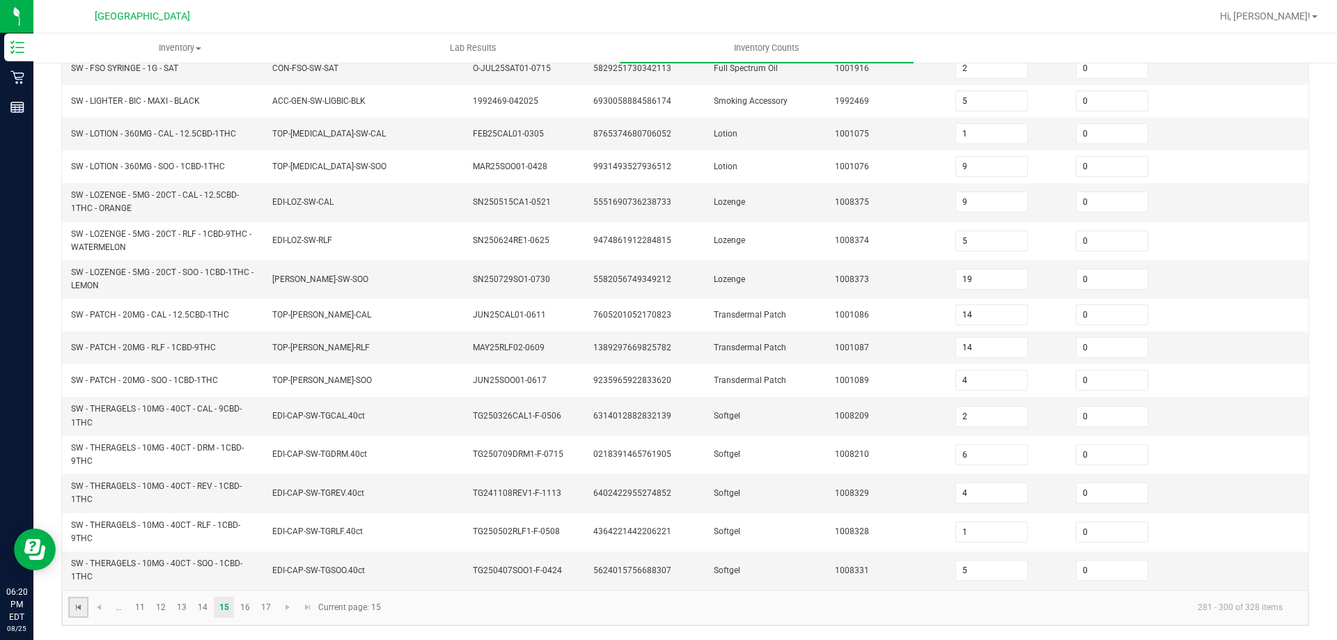
click at [83, 608] on span "Go to the first page" at bounding box center [78, 607] width 11 height 11
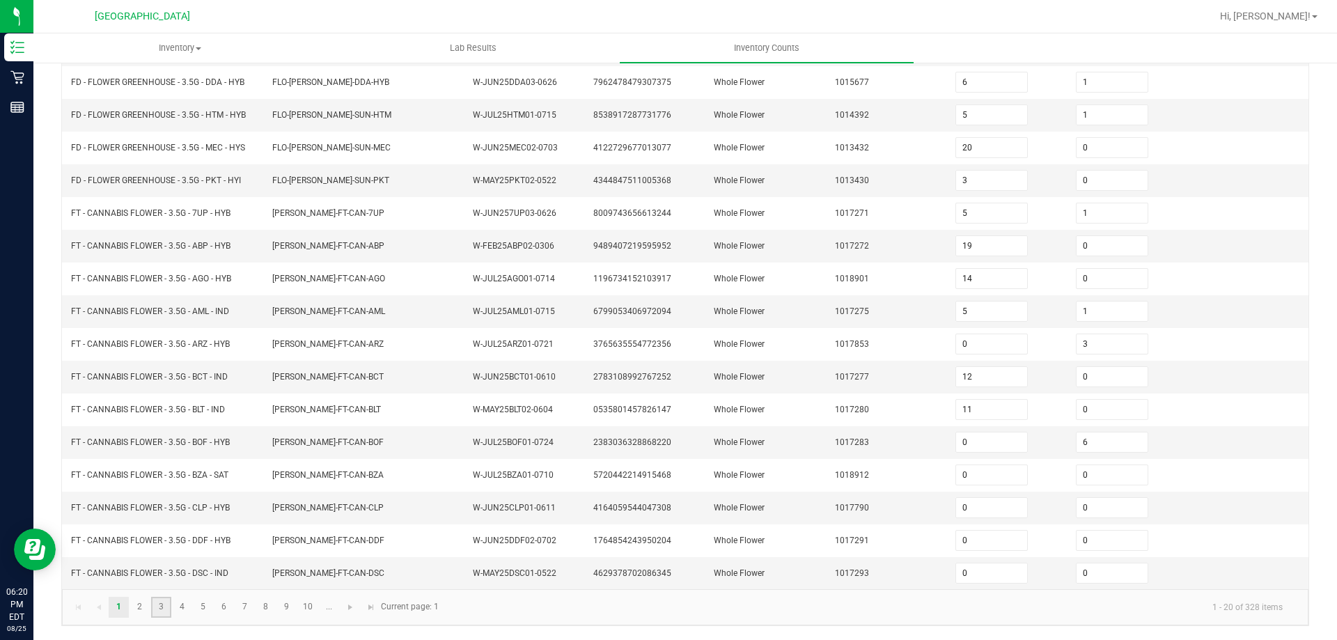
click at [162, 615] on link "3" at bounding box center [161, 607] width 20 height 21
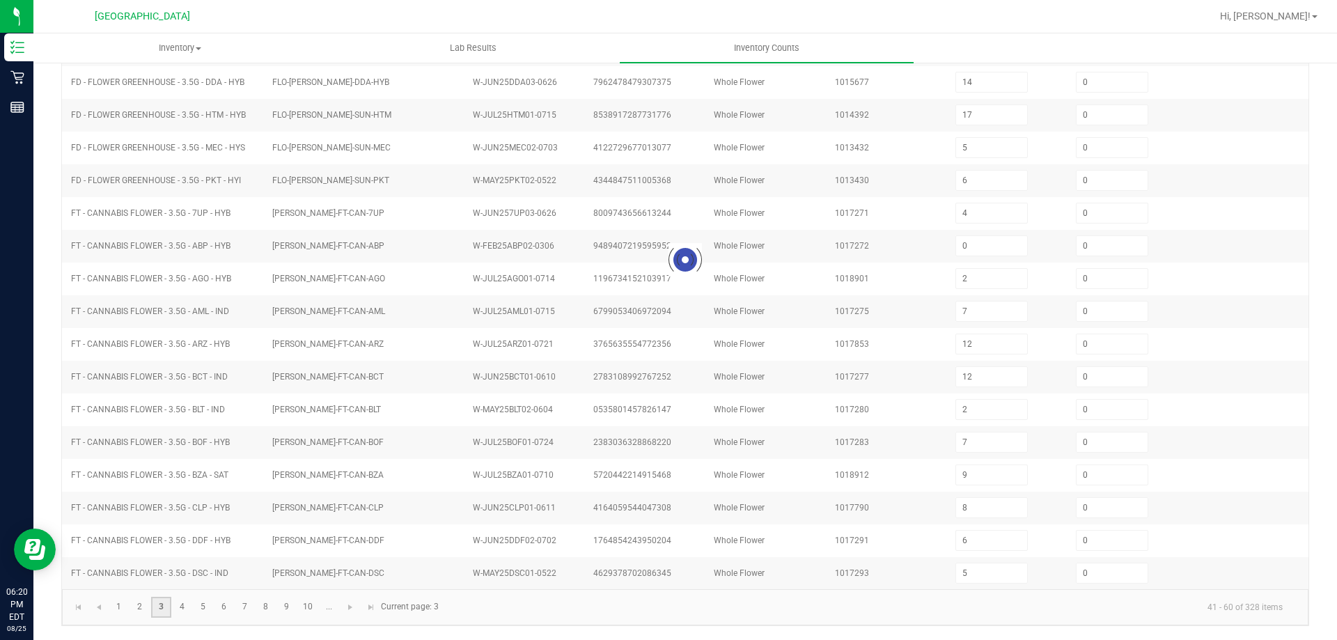
scroll to position [289, 0]
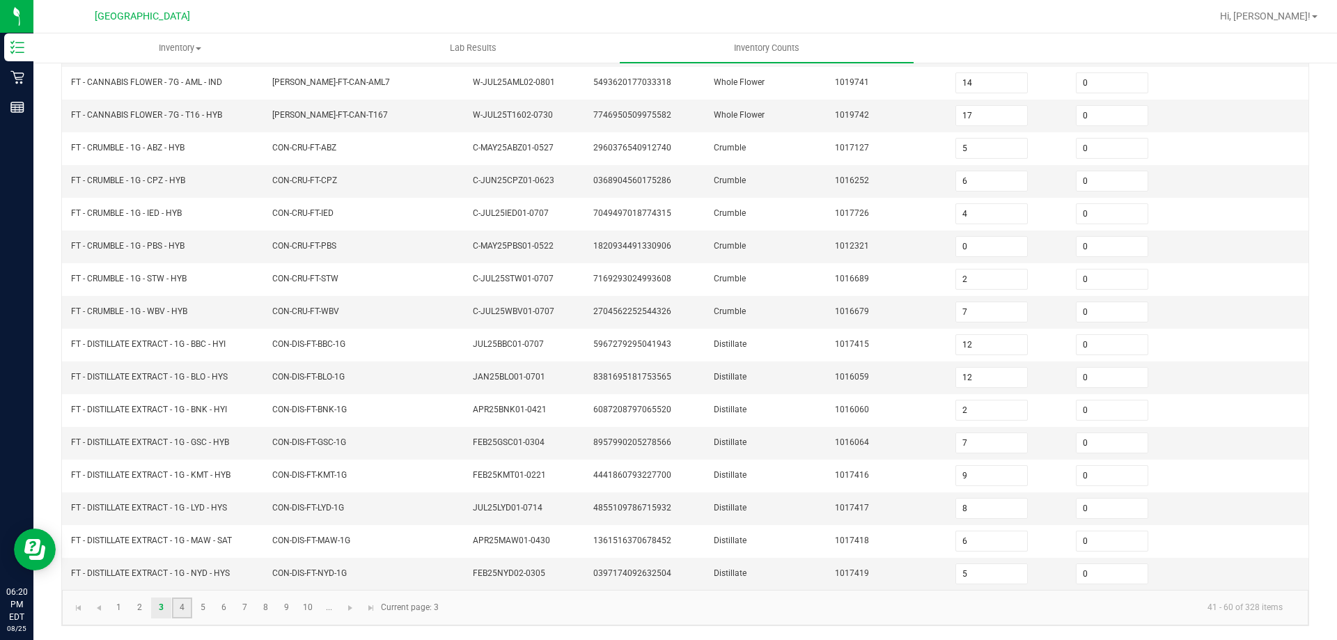
click at [182, 611] on link "4" at bounding box center [182, 607] width 20 height 21
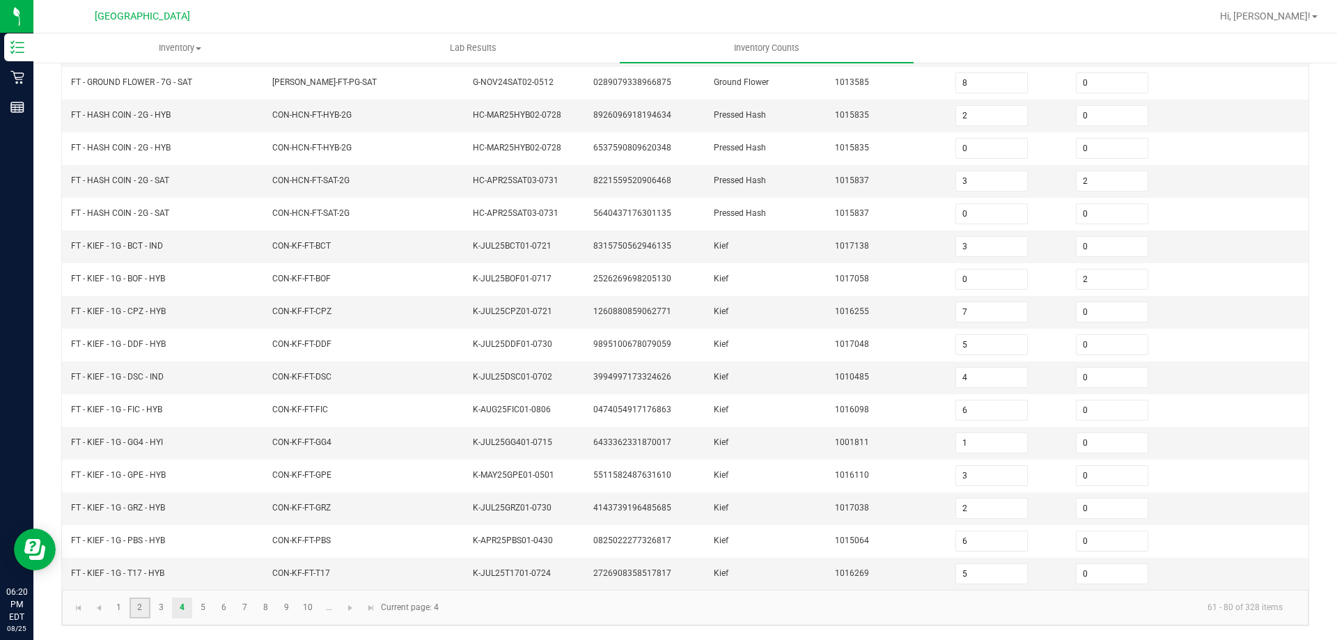
click at [149, 613] on link "2" at bounding box center [140, 607] width 20 height 21
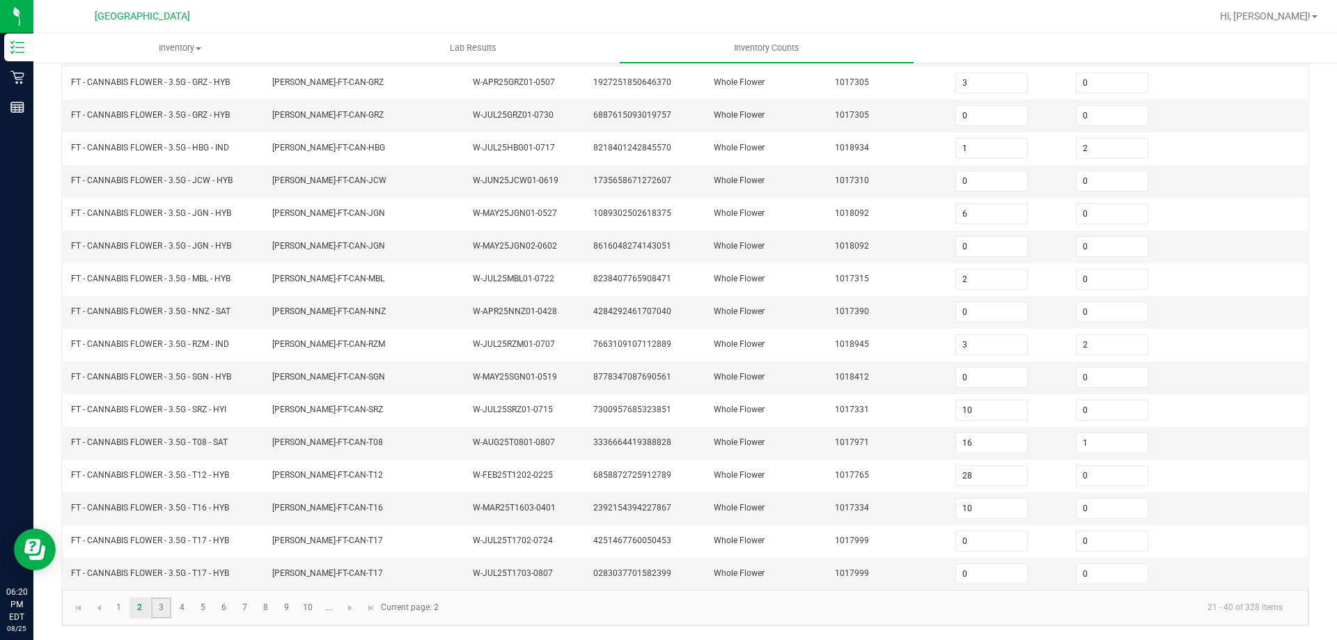
click at [159, 610] on link "3" at bounding box center [161, 607] width 20 height 21
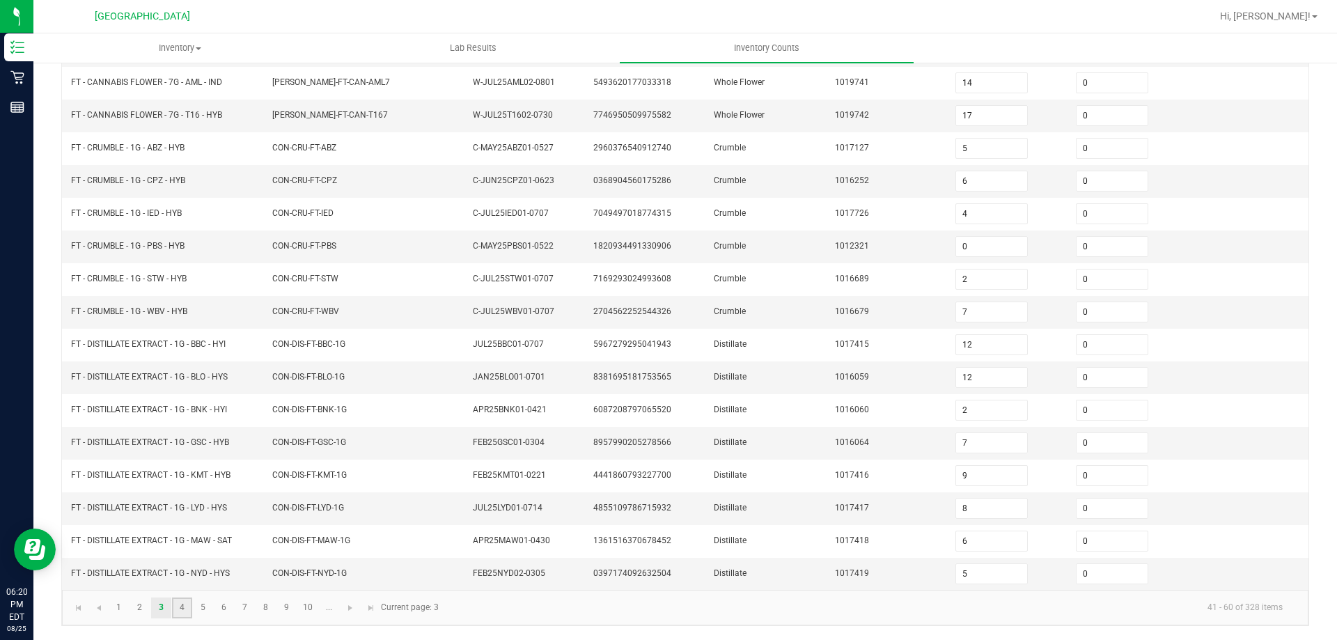
click at [180, 607] on link "4" at bounding box center [182, 607] width 20 height 21
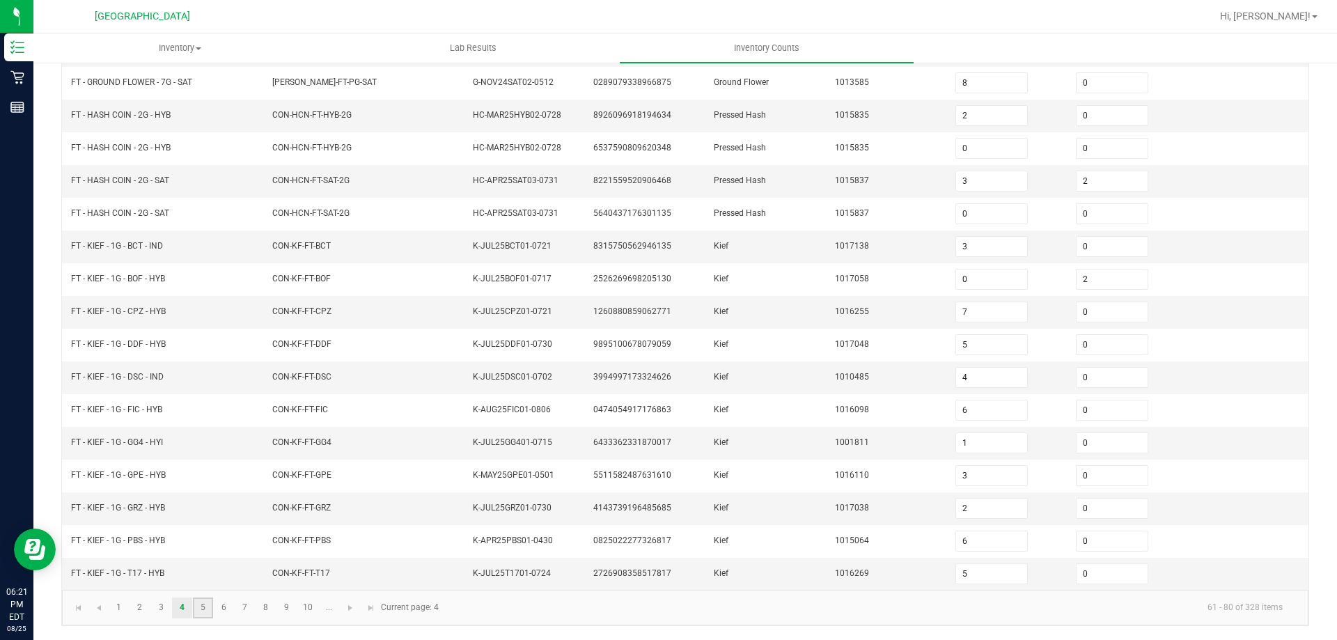
click at [199, 610] on link "5" at bounding box center [203, 607] width 20 height 21
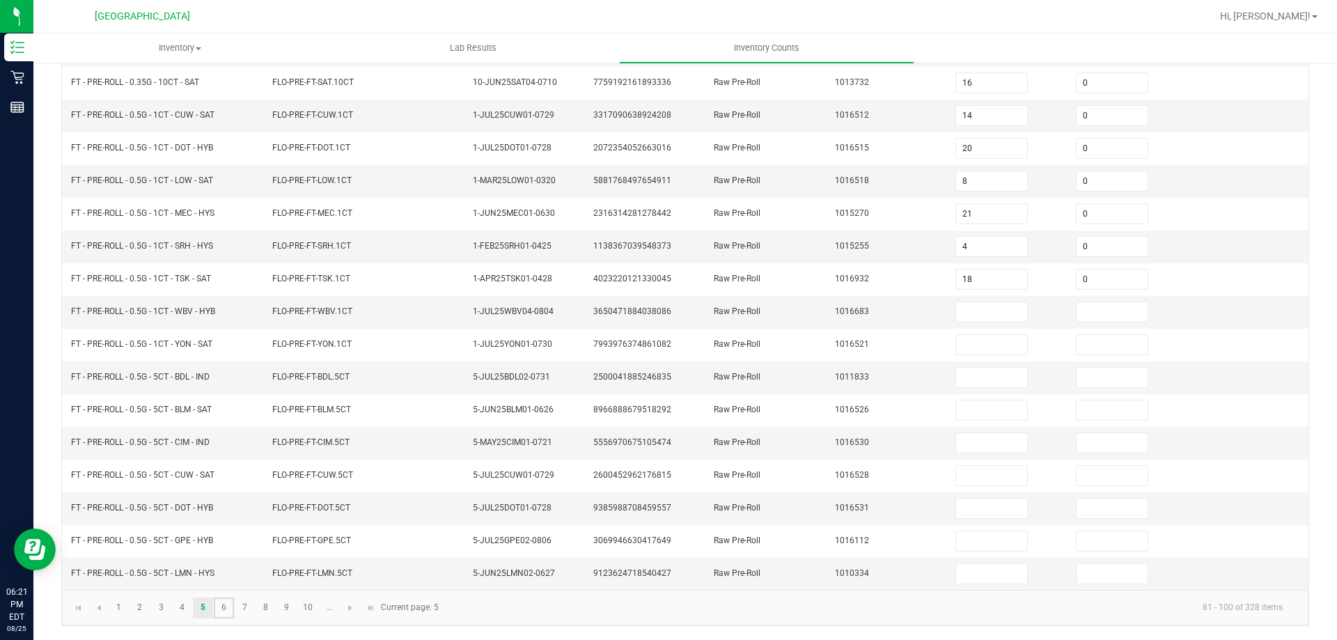
drag, startPoint x: 219, startPoint y: 605, endPoint x: 228, endPoint y: 593, distance: 15.5
click at [219, 606] on link "6" at bounding box center [224, 607] width 20 height 21
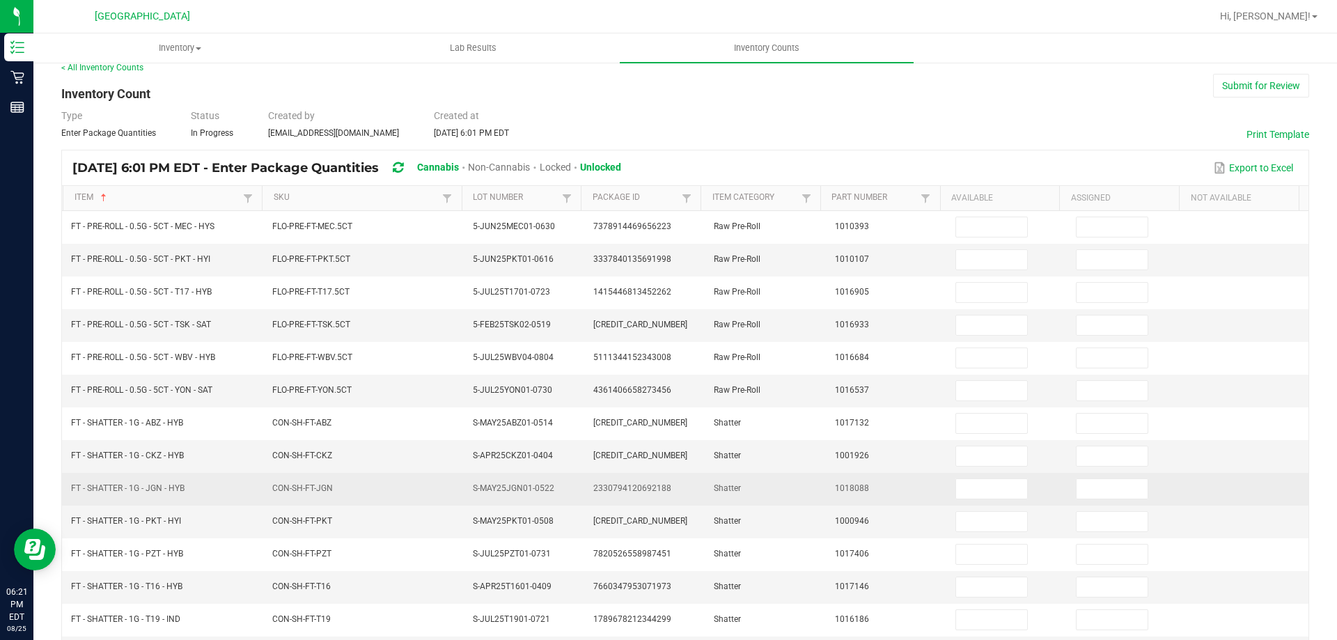
scroll to position [10, 0]
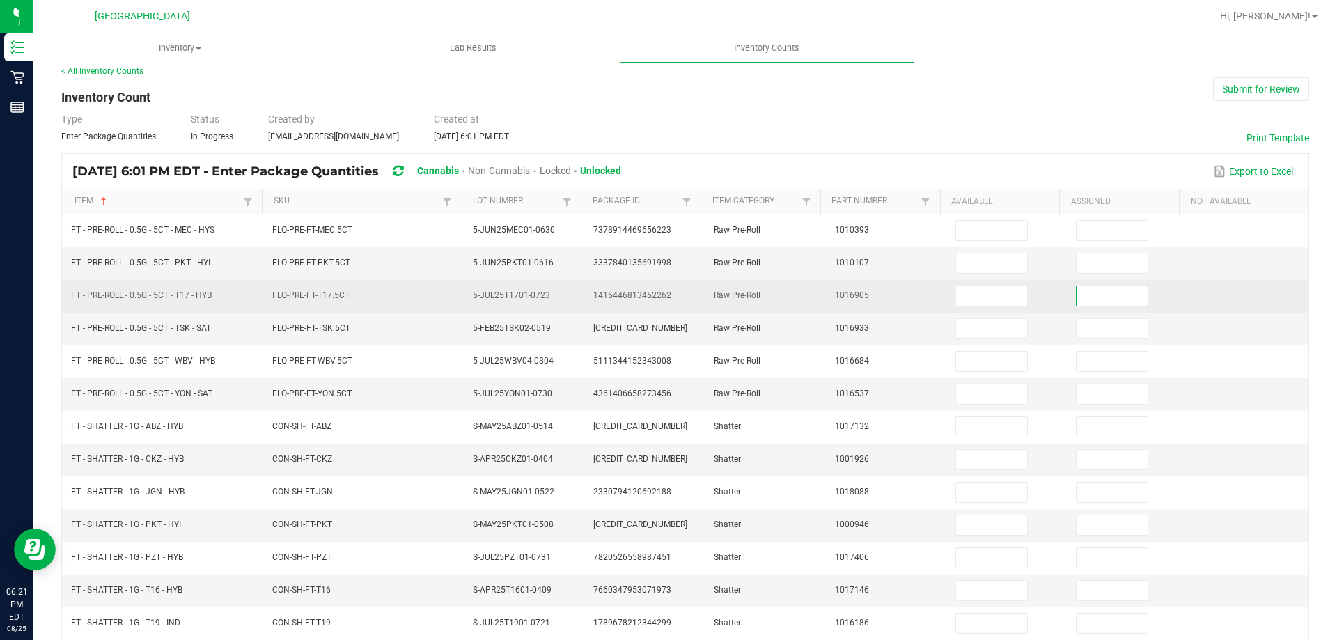
click at [1077, 296] on input at bounding box center [1112, 295] width 71 height 19
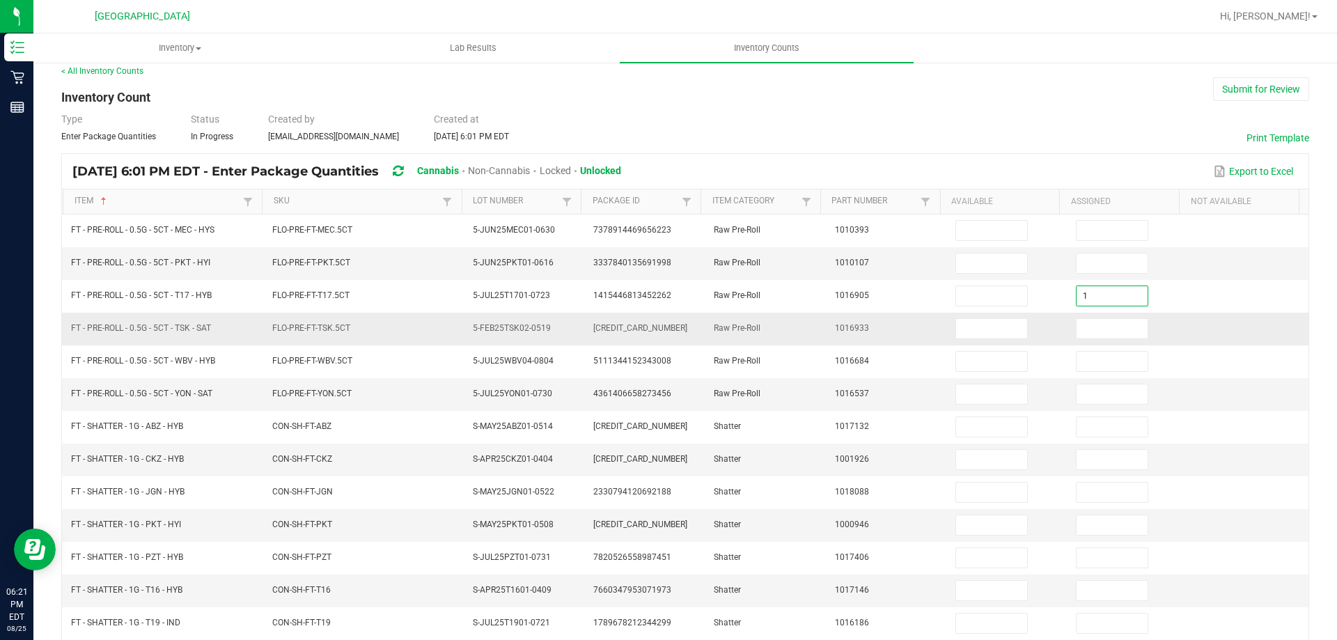
click at [827, 329] on td "1016933" at bounding box center [887, 329] width 120 height 33
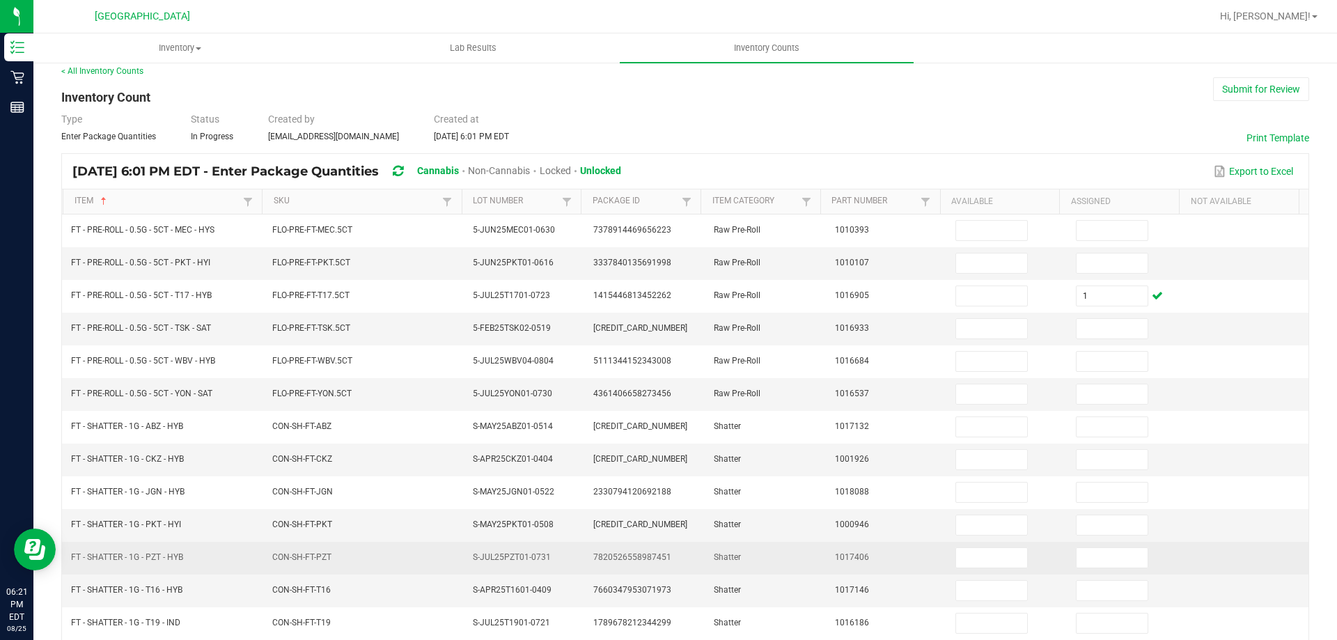
click at [299, 565] on td "CON-SH-FT-PZT" at bounding box center [364, 558] width 201 height 33
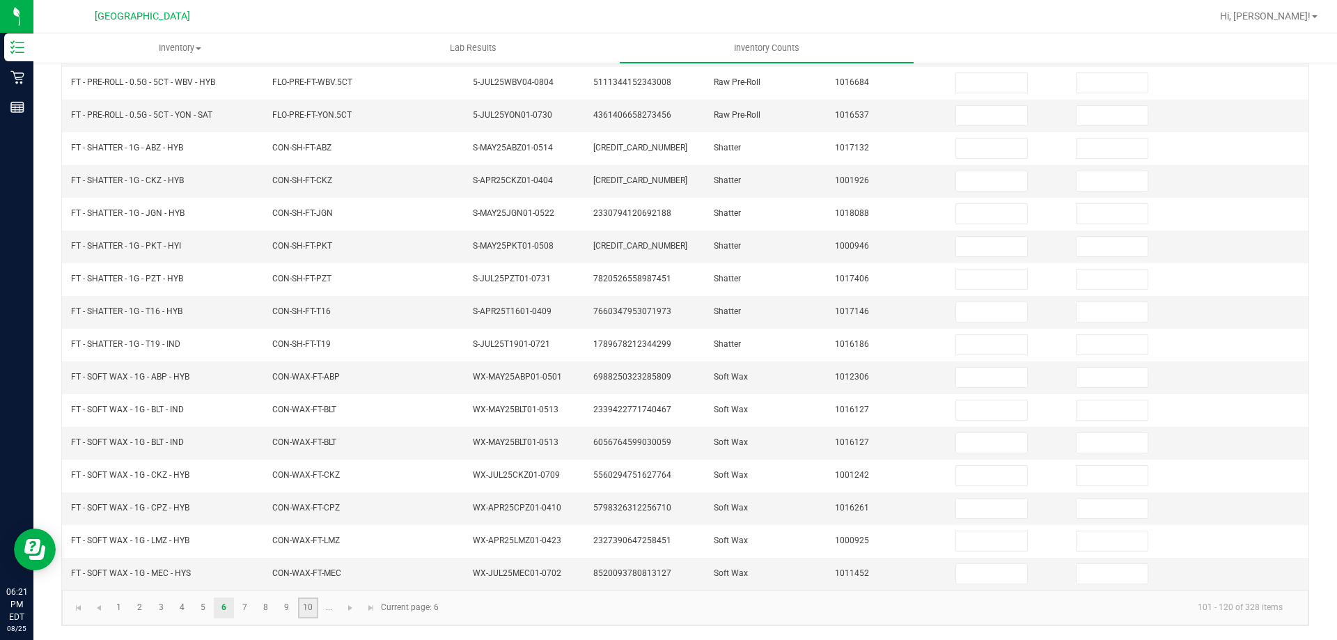
click at [306, 608] on link "10" at bounding box center [308, 607] width 20 height 21
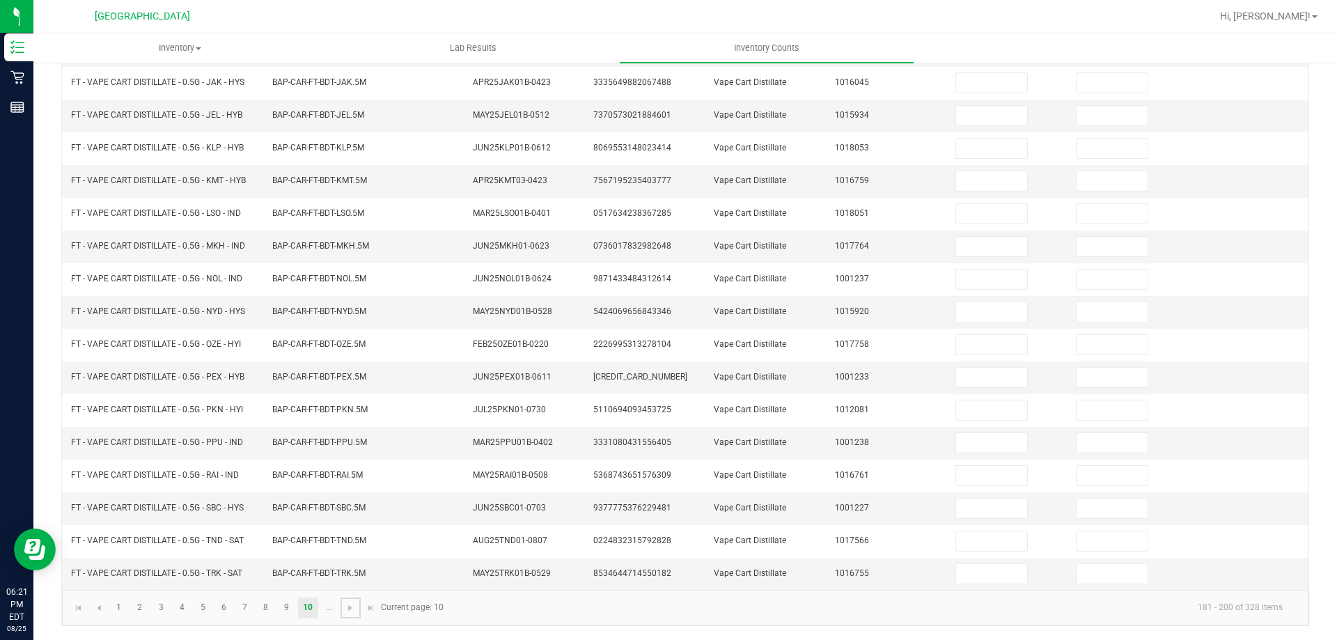
click at [350, 606] on span "Go to the next page" at bounding box center [350, 607] width 11 height 11
click at [155, 598] on link "12" at bounding box center [161, 607] width 20 height 21
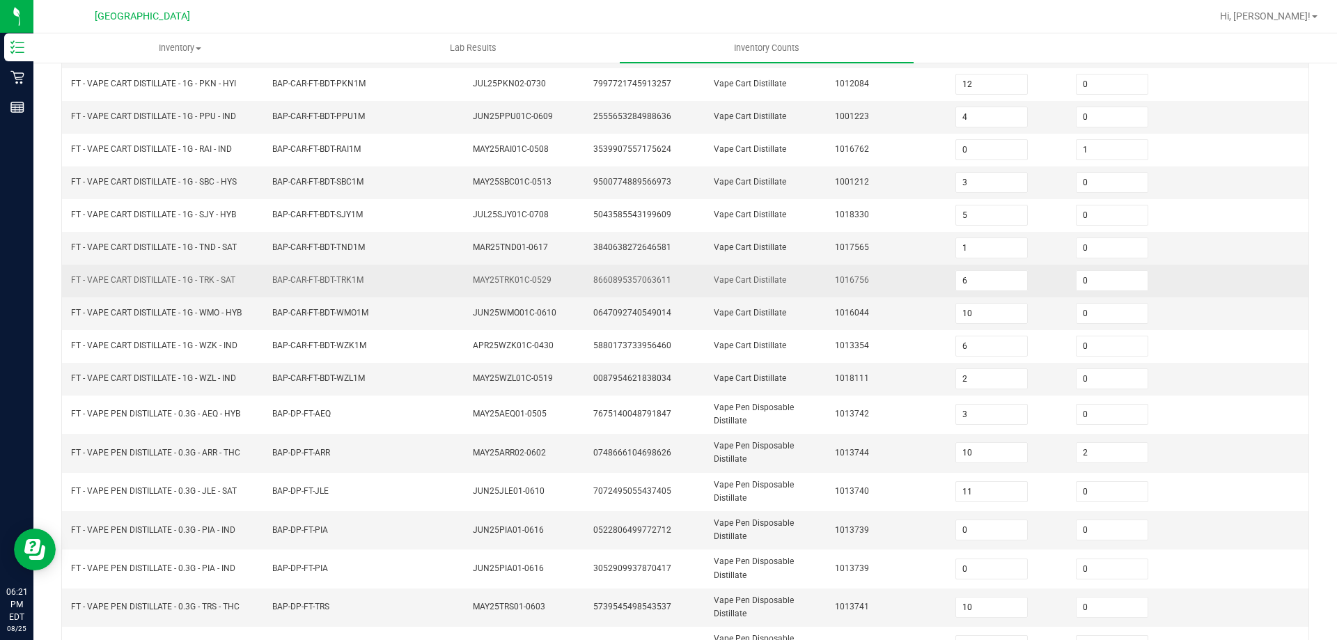
scroll to position [150, 0]
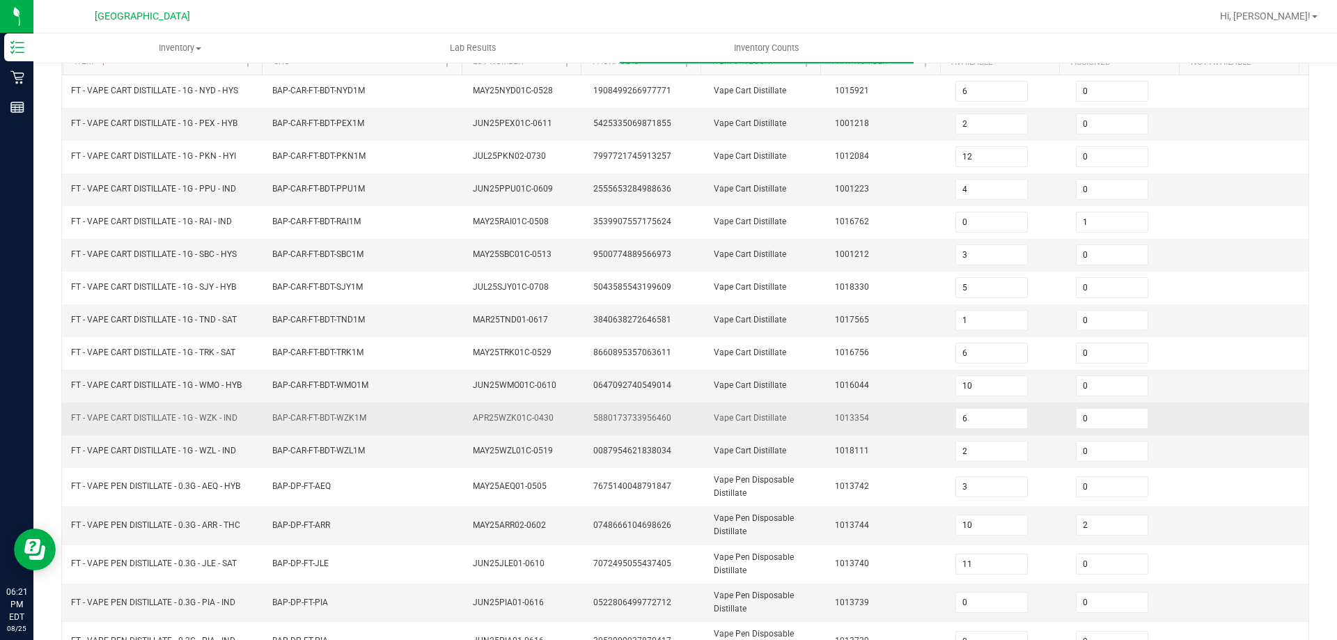
click at [105, 418] on span "FT - VAPE CART DISTILLATE - 1G - WZK - IND" at bounding box center [154, 418] width 166 height 10
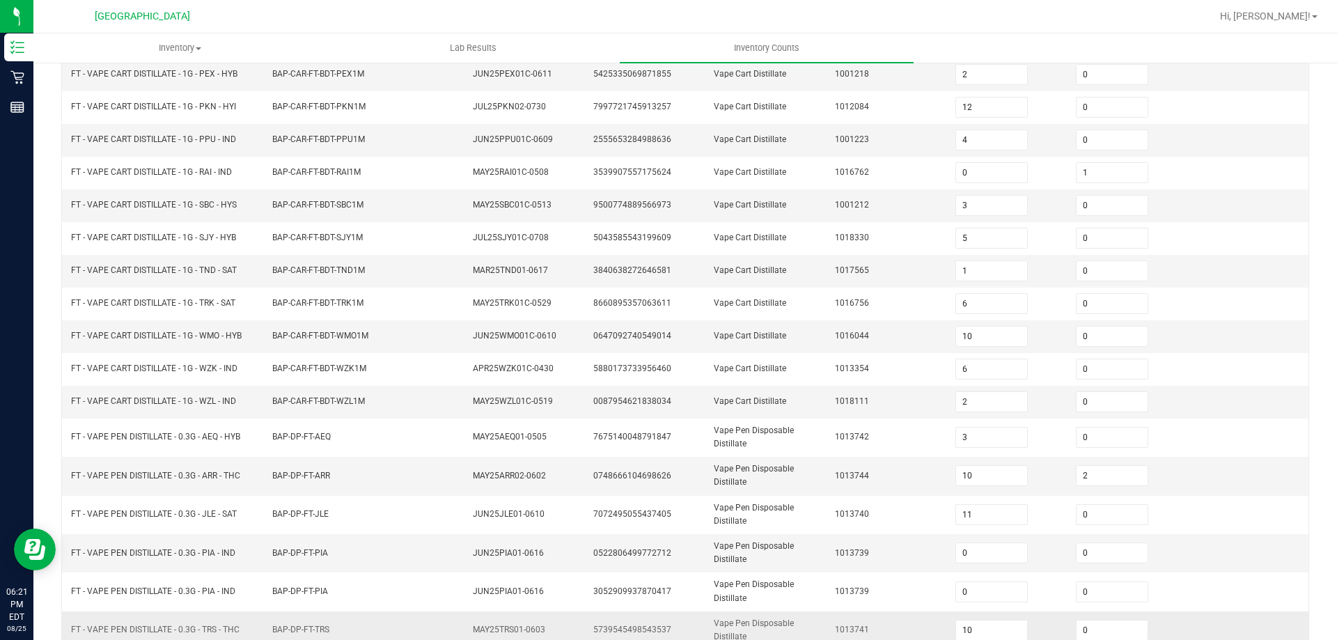
scroll to position [330, 0]
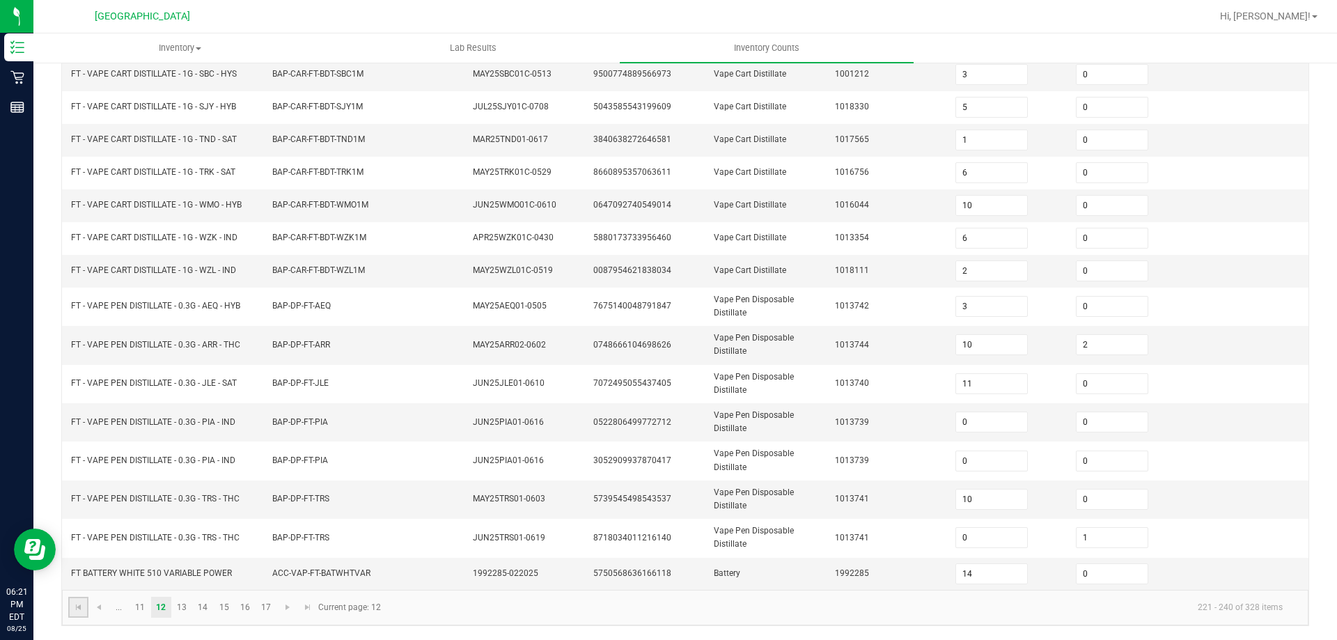
click at [72, 602] on link at bounding box center [78, 607] width 20 height 21
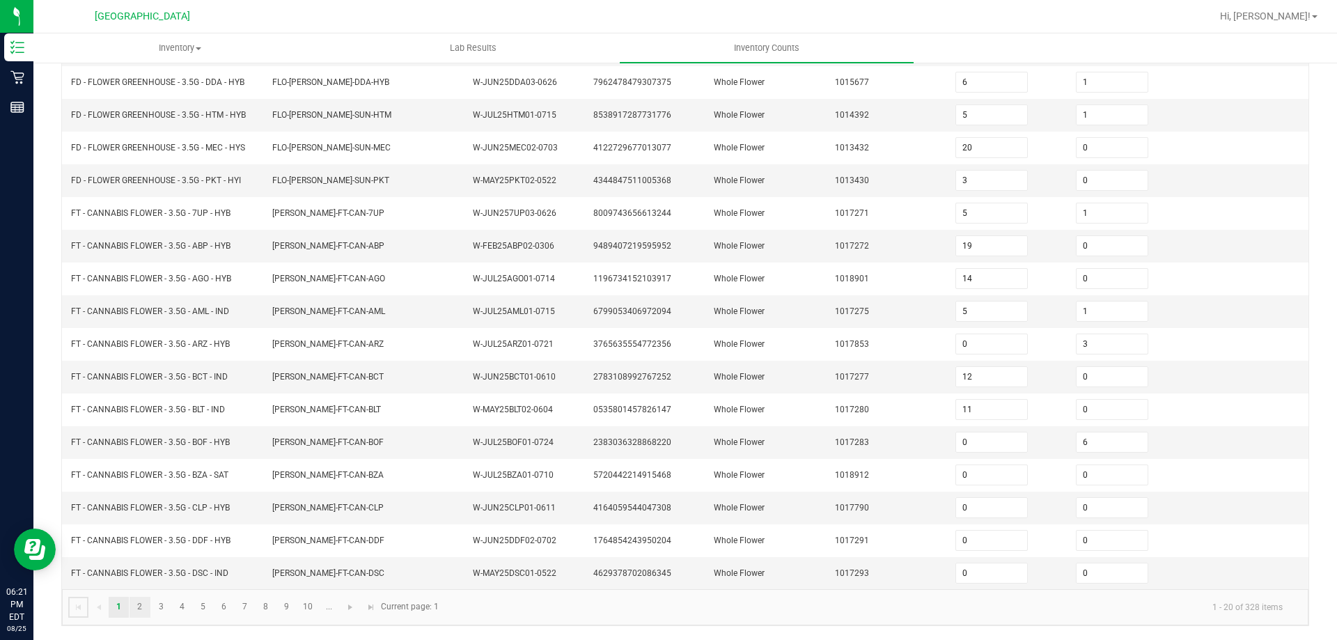
scroll to position [295, 0]
click at [153, 605] on link "3" at bounding box center [161, 607] width 20 height 21
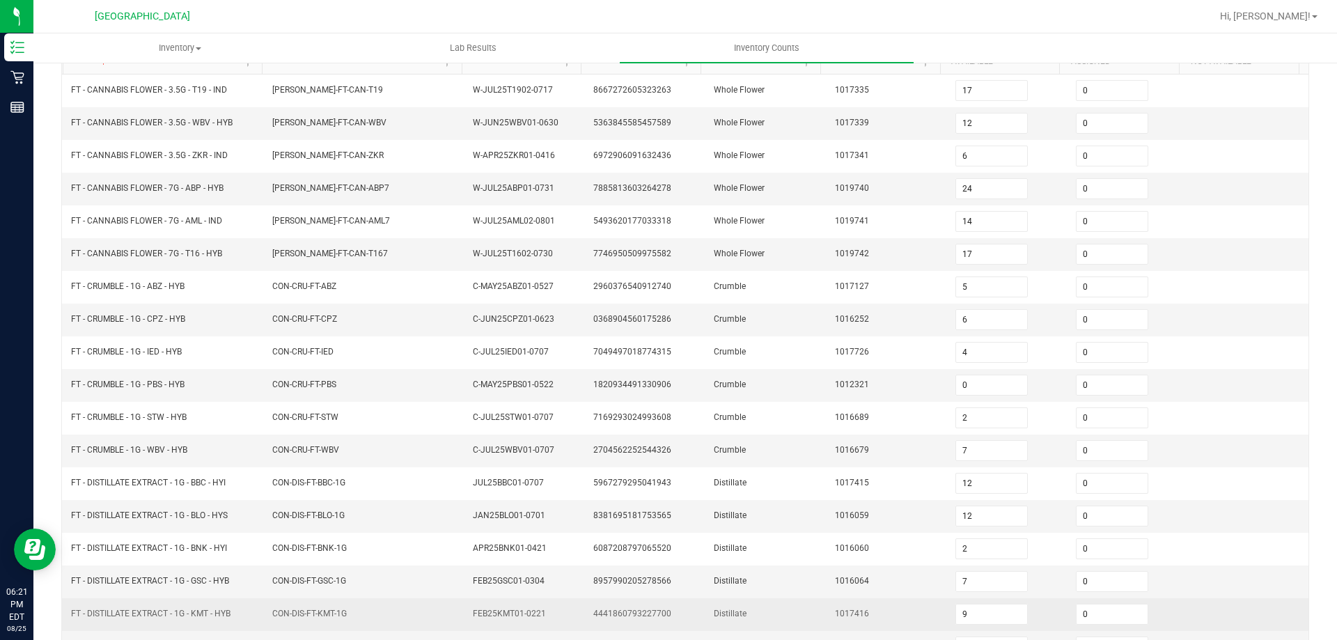
scroll to position [150, 0]
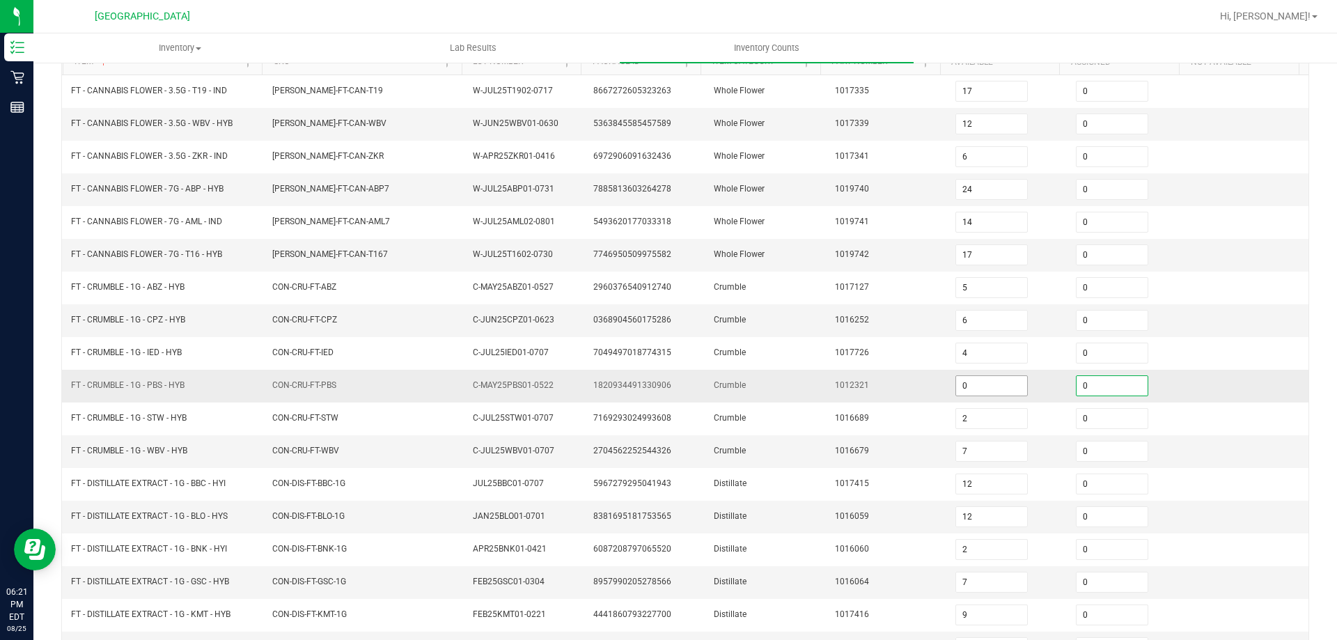
drag, startPoint x: 1083, startPoint y: 383, endPoint x: 1007, endPoint y: 390, distance: 76.9
click at [1083, 382] on input "0" at bounding box center [1112, 385] width 71 height 19
click at [772, 320] on td "Crumble" at bounding box center [765, 320] width 120 height 33
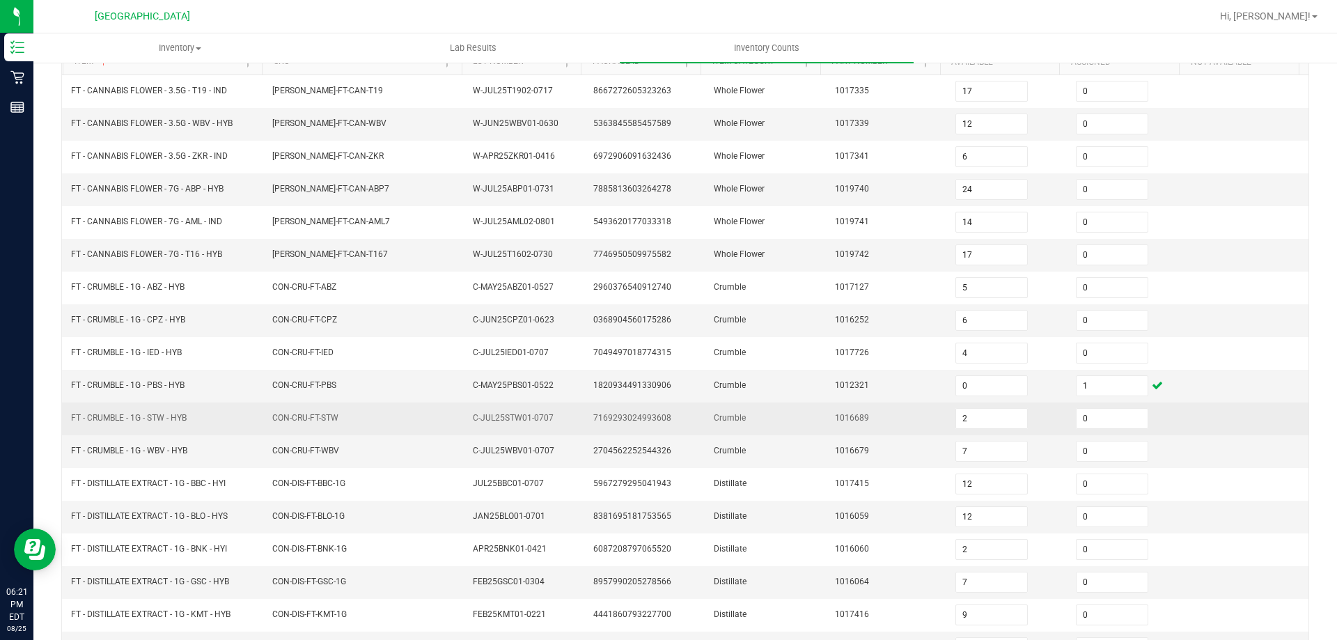
click at [203, 420] on td "FT - CRUMBLE - 1G - STW - HYB" at bounding box center [163, 418] width 201 height 33
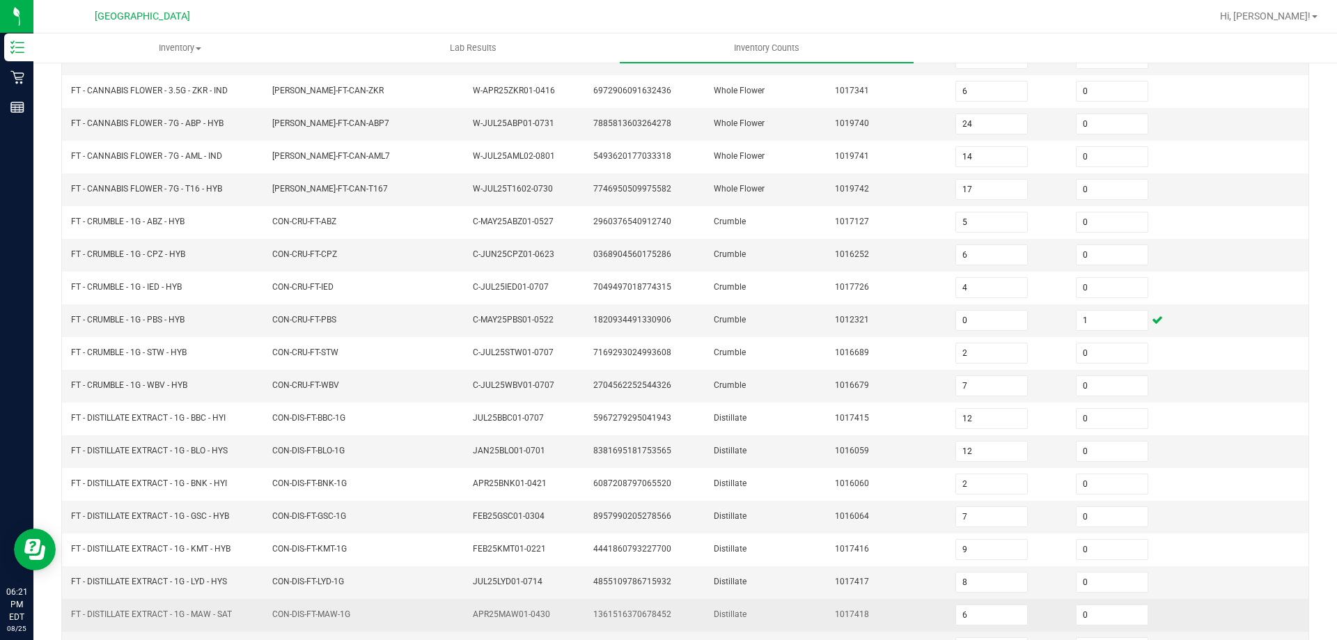
scroll to position [289, 0]
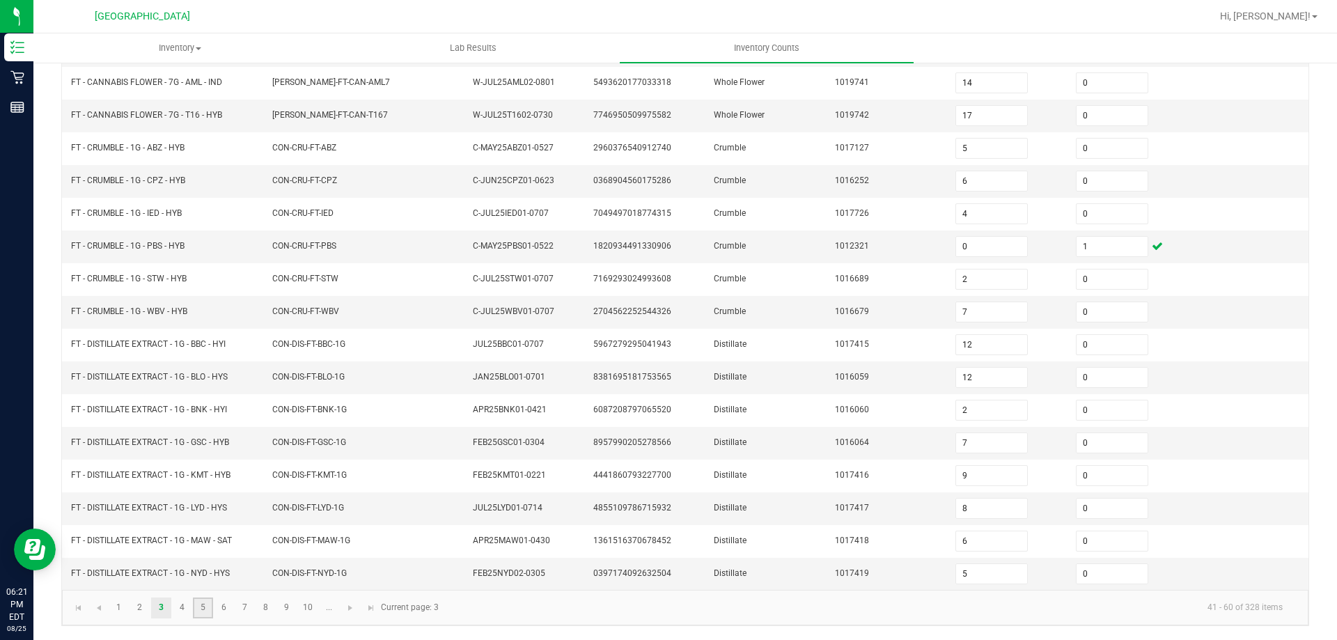
click at [193, 600] on link "5" at bounding box center [203, 607] width 20 height 21
click at [226, 609] on link "6" at bounding box center [224, 607] width 20 height 21
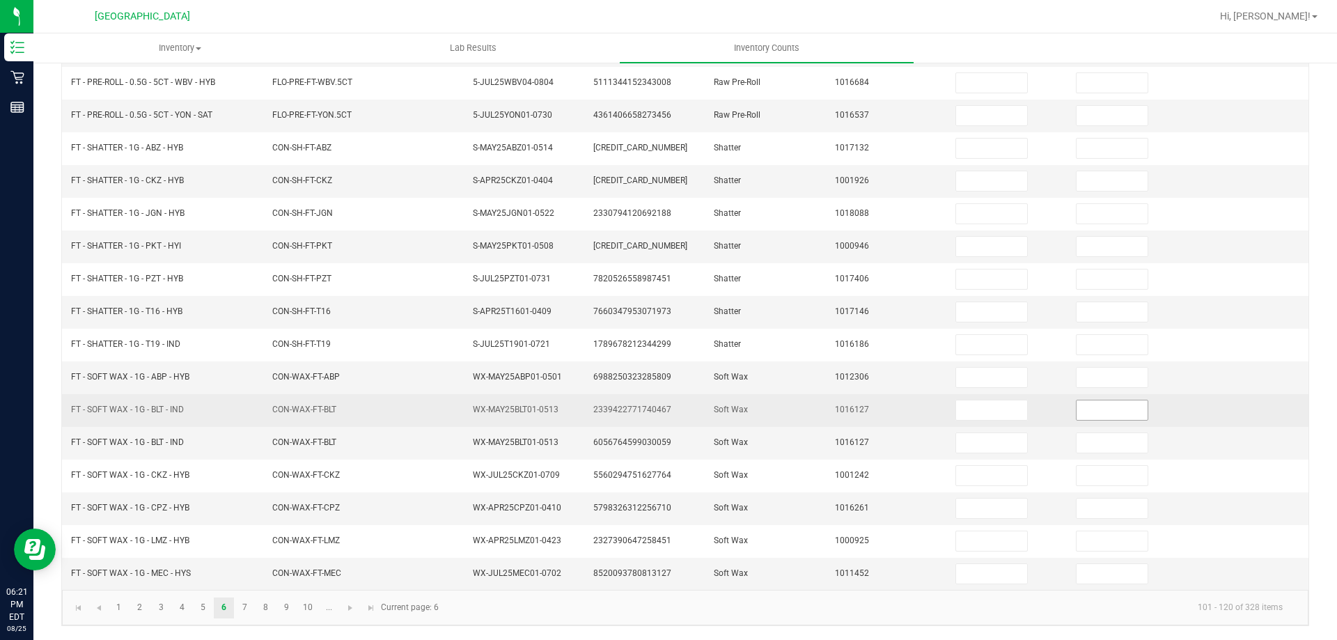
click at [1084, 414] on input at bounding box center [1112, 409] width 71 height 19
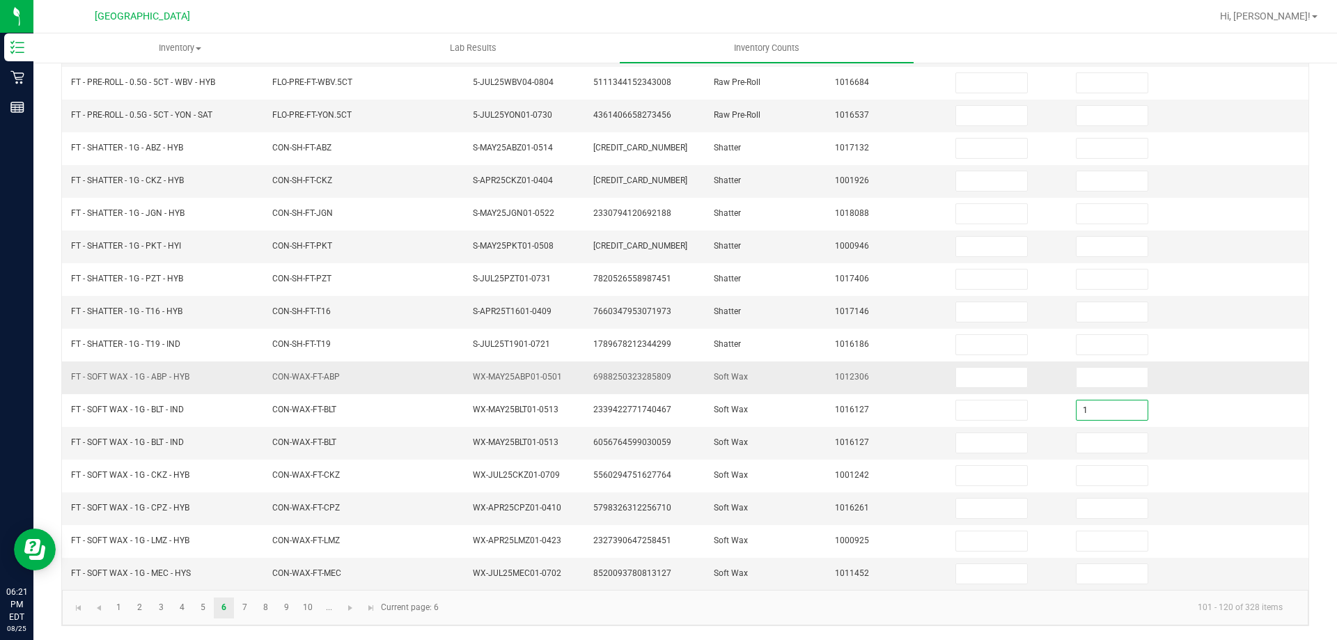
click at [868, 386] on td "1012306" at bounding box center [887, 377] width 120 height 33
drag, startPoint x: 1115, startPoint y: 379, endPoint x: 1072, endPoint y: 382, distance: 42.6
click at [1110, 380] on input at bounding box center [1112, 377] width 71 height 19
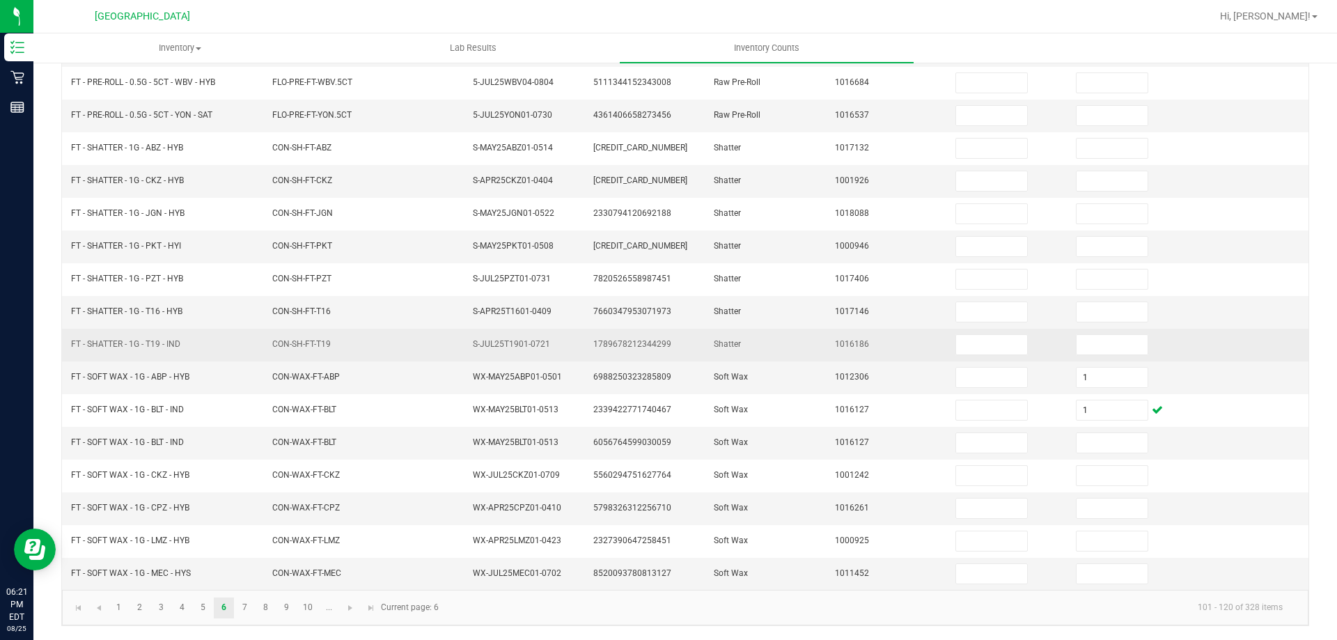
drag, startPoint x: 735, startPoint y: 341, endPoint x: 444, endPoint y: 12, distance: 439.1
click at [733, 340] on td "Shatter" at bounding box center [765, 345] width 120 height 33
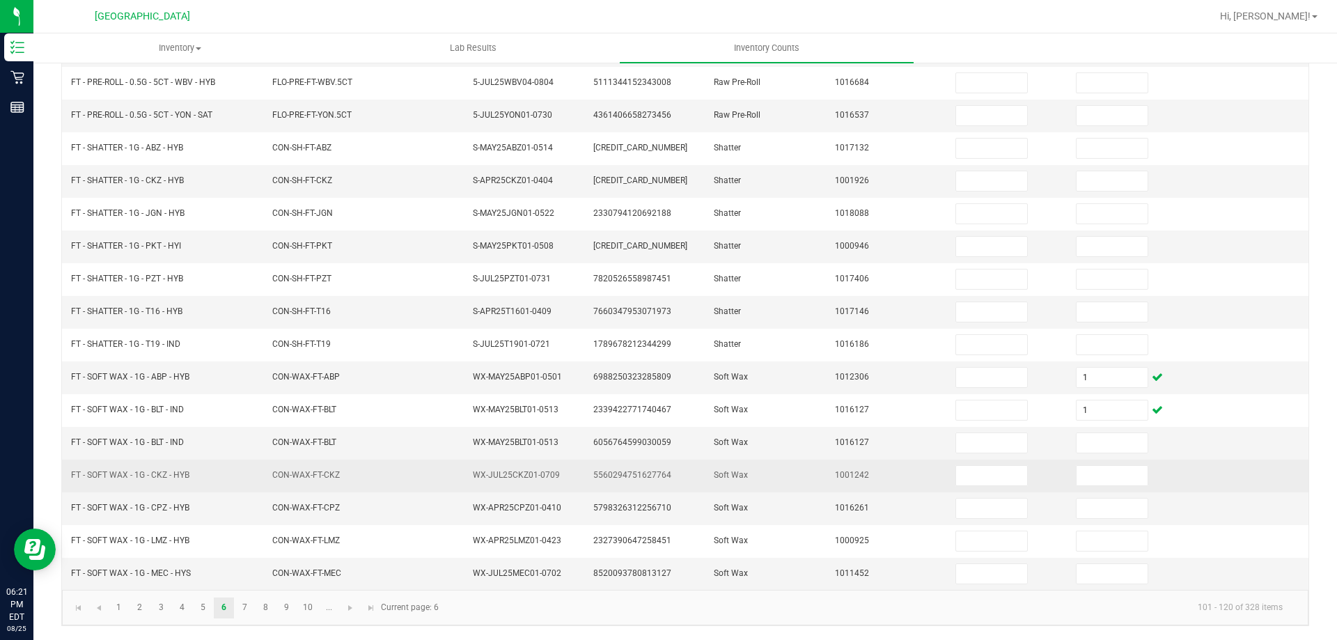
click at [280, 470] on span "CON-WAX-FT-CKZ" at bounding box center [306, 475] width 68 height 10
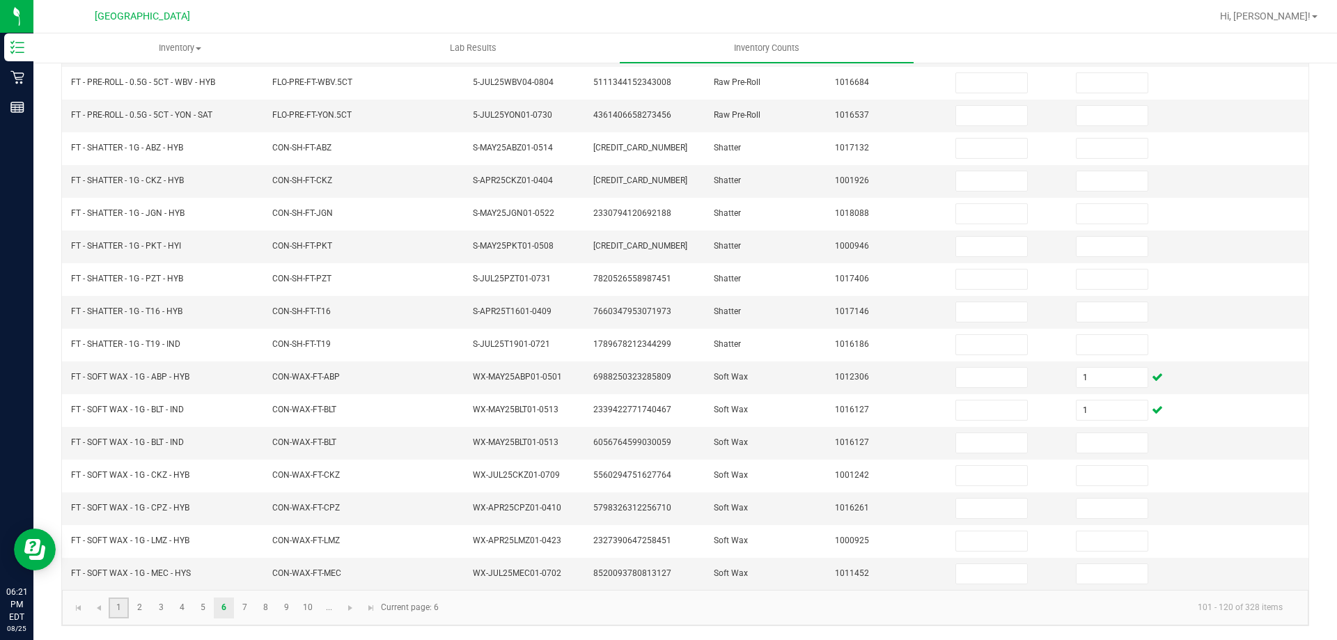
click at [116, 608] on link "1" at bounding box center [119, 607] width 20 height 21
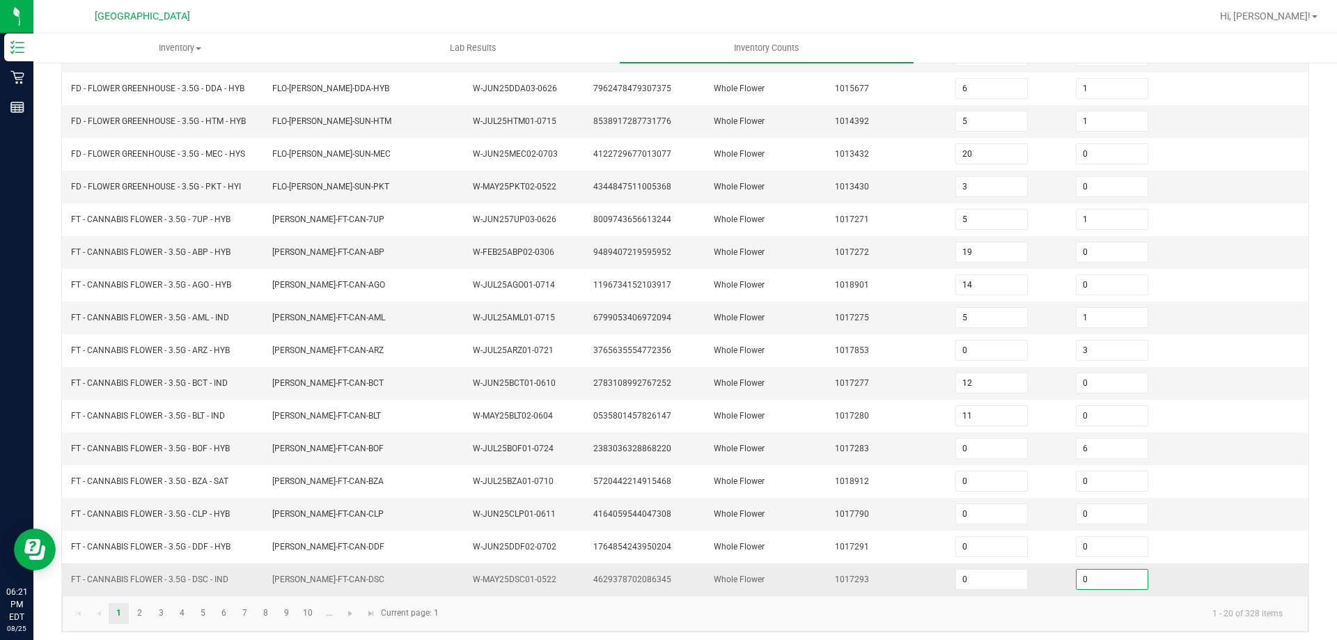
click at [1098, 577] on input "0" at bounding box center [1112, 579] width 71 height 19
click at [693, 443] on td "2383036328868220" at bounding box center [645, 448] width 120 height 33
drag, startPoint x: 147, startPoint y: 616, endPoint x: 146, endPoint y: 605, distance: 10.5
click at [146, 616] on link "2" at bounding box center [140, 613] width 20 height 21
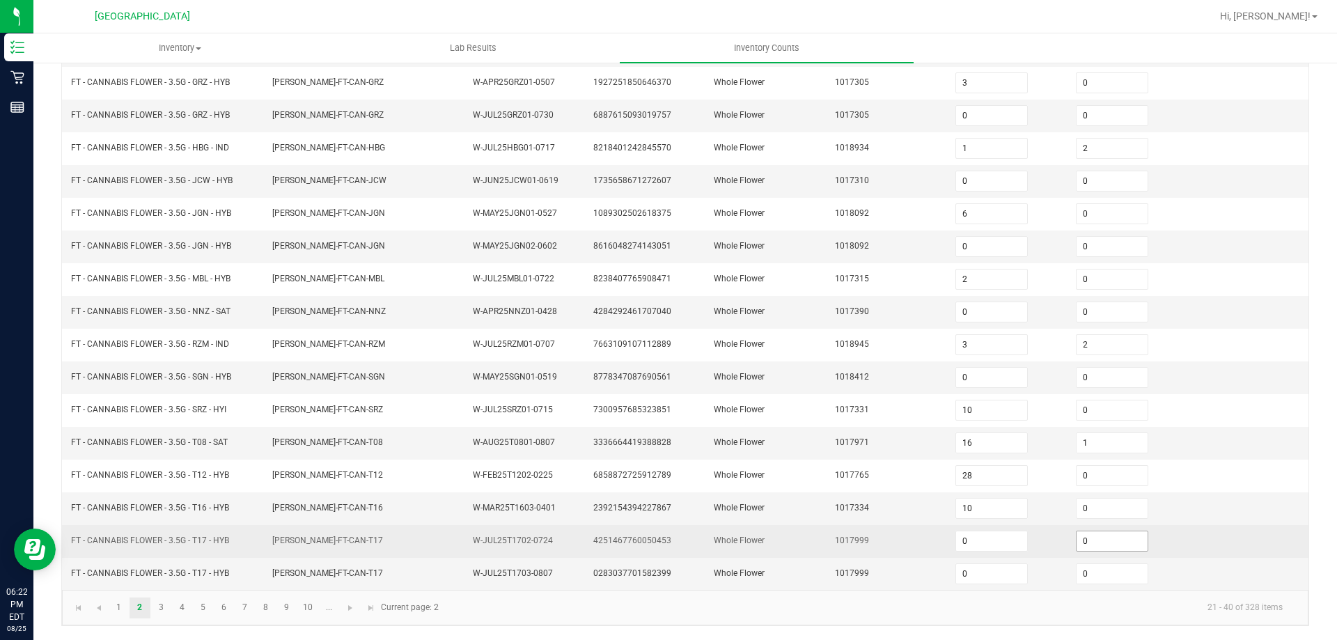
click at [1106, 533] on input "0" at bounding box center [1112, 540] width 71 height 19
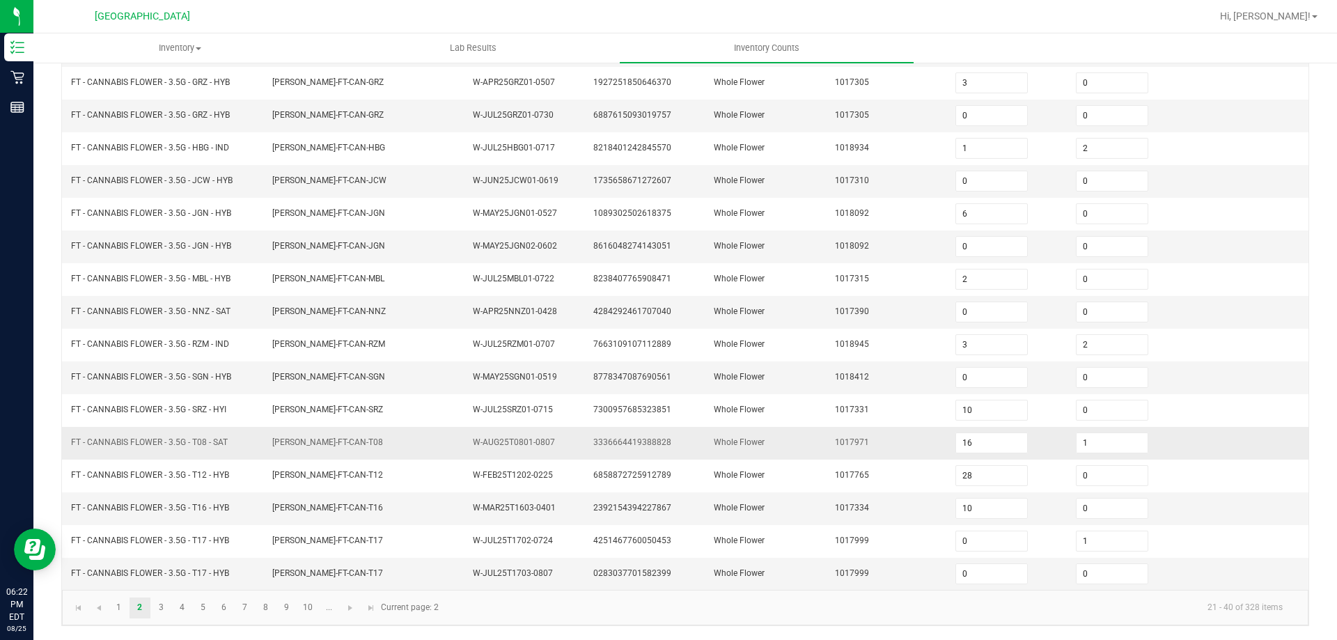
click at [757, 435] on td "Whole Flower" at bounding box center [765, 443] width 120 height 33
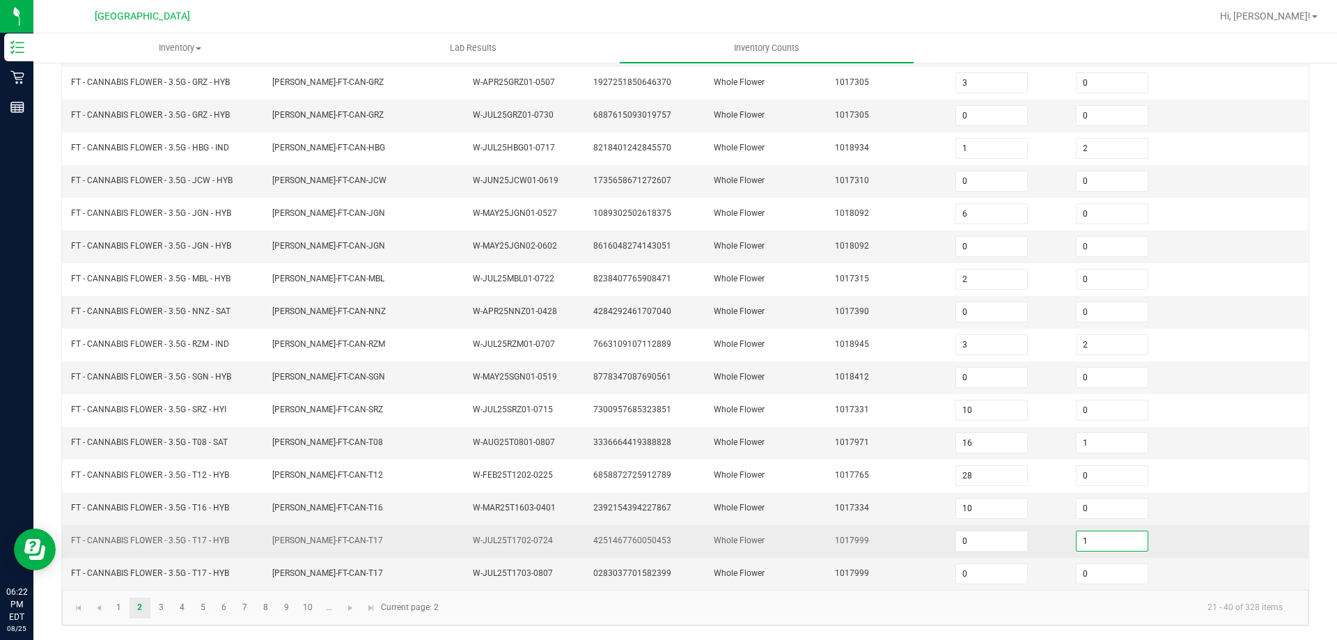
click at [1100, 545] on input "1" at bounding box center [1112, 540] width 71 height 19
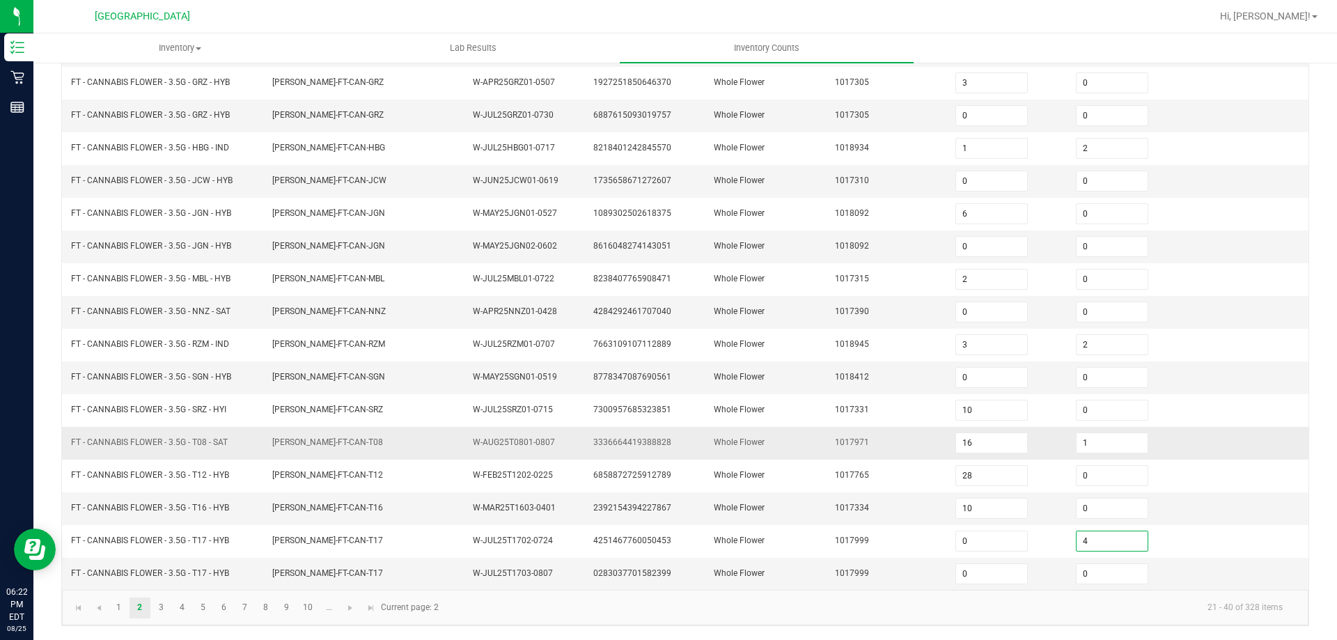
click at [801, 434] on td "Whole Flower" at bounding box center [765, 443] width 120 height 33
click at [120, 602] on link "1" at bounding box center [119, 607] width 20 height 21
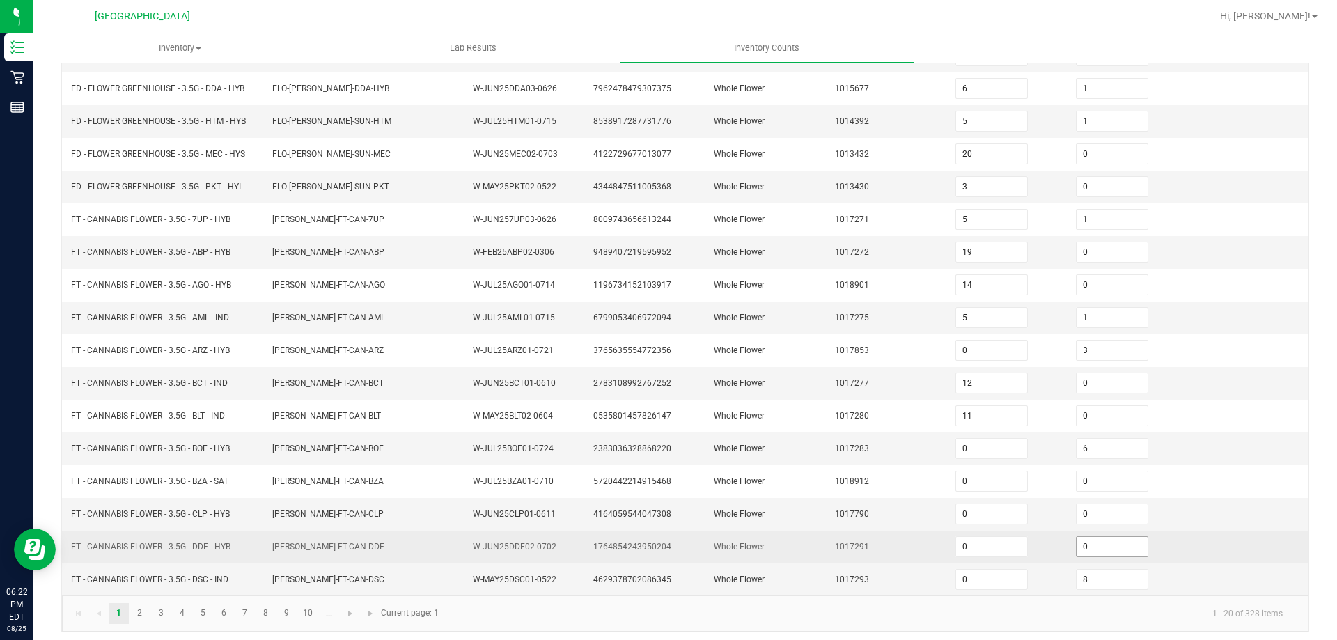
drag, startPoint x: 1102, startPoint y: 549, endPoint x: 1091, endPoint y: 546, distance: 11.5
click at [1101, 549] on input "0" at bounding box center [1112, 546] width 71 height 19
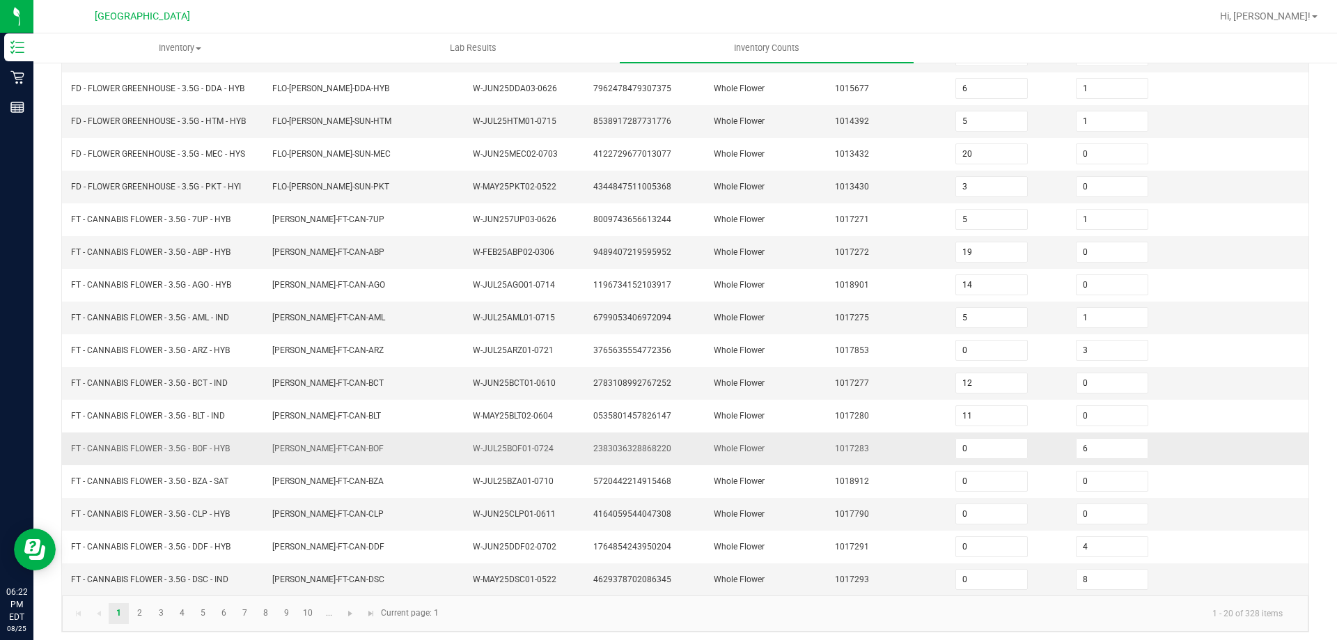
click at [881, 453] on td "1017283" at bounding box center [887, 448] width 120 height 33
click at [131, 603] on link "2" at bounding box center [140, 613] width 20 height 21
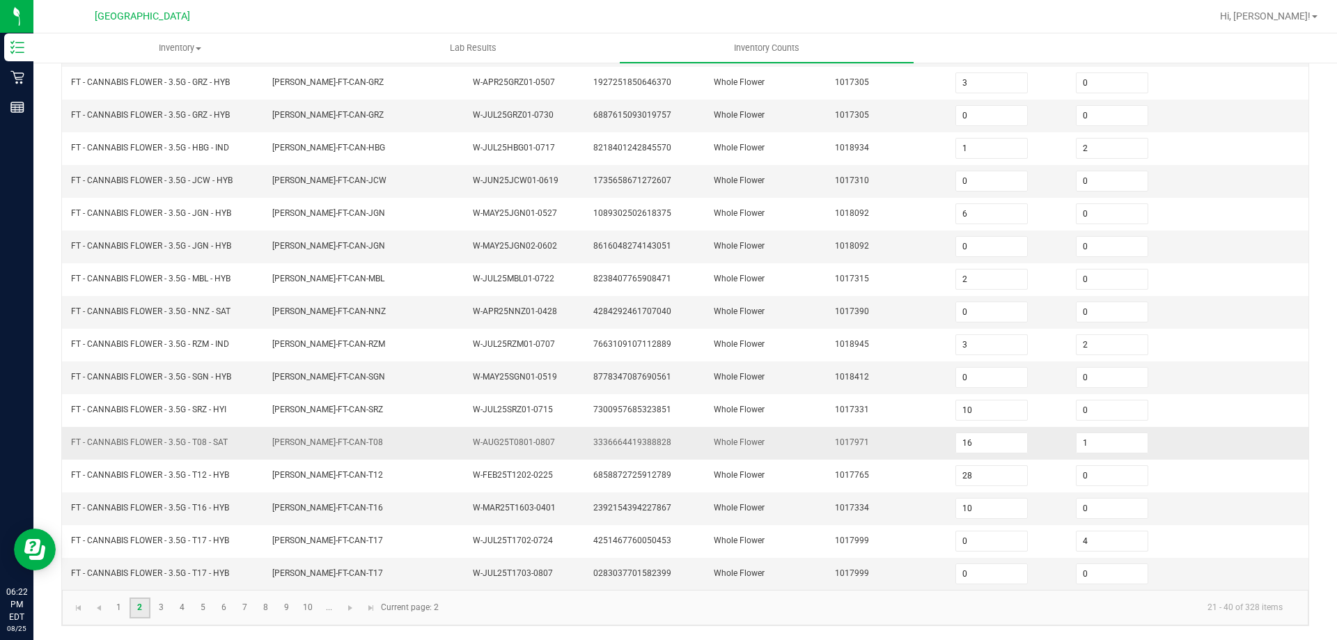
scroll to position [219, 0]
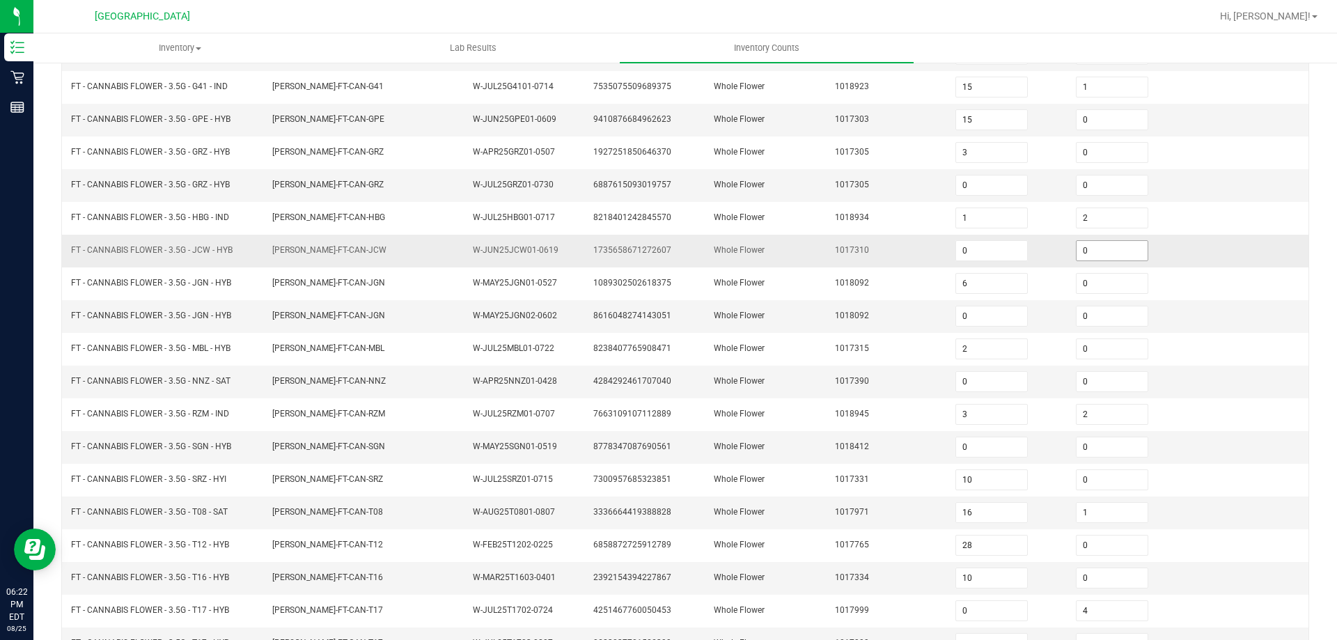
click at [1081, 254] on input "0" at bounding box center [1112, 250] width 71 height 19
click at [862, 255] on td "1017310" at bounding box center [887, 251] width 120 height 33
click at [260, 510] on tr "FT - CANNABIS FLOWER - 3.5G - T08 - SAT FLO-BUD-FT-CAN-T08 W-AUG25T0801-0807 33…" at bounding box center [685, 512] width 1246 height 33
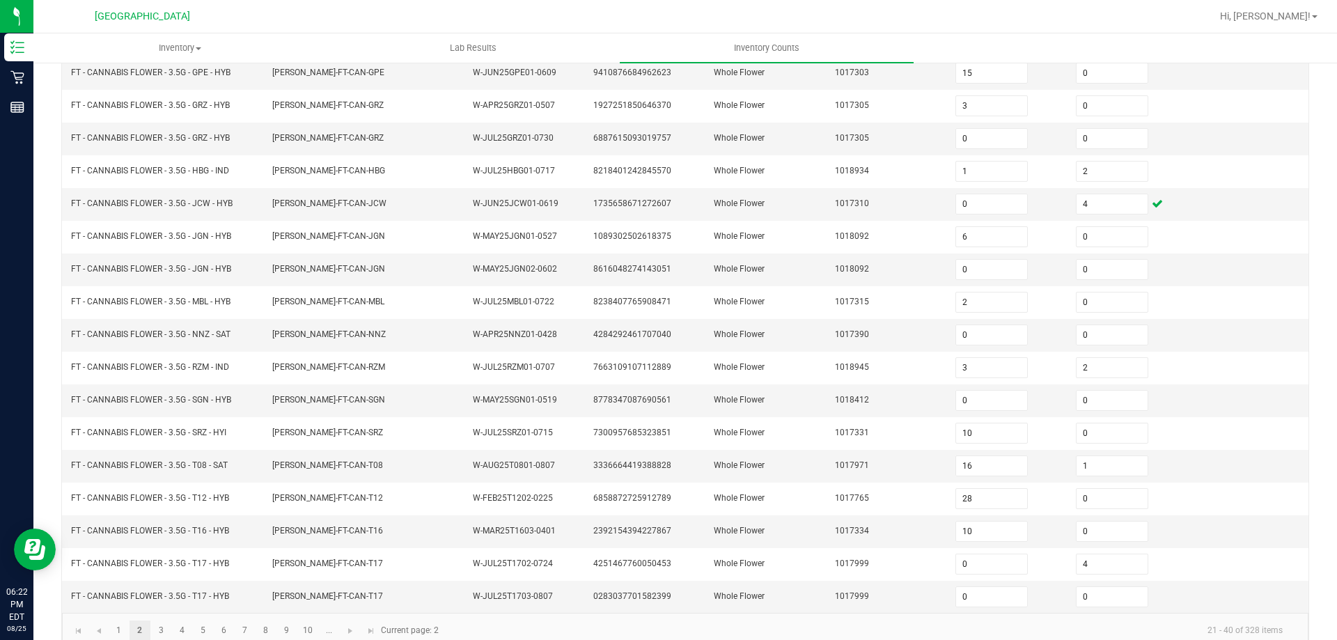
scroll to position [289, 0]
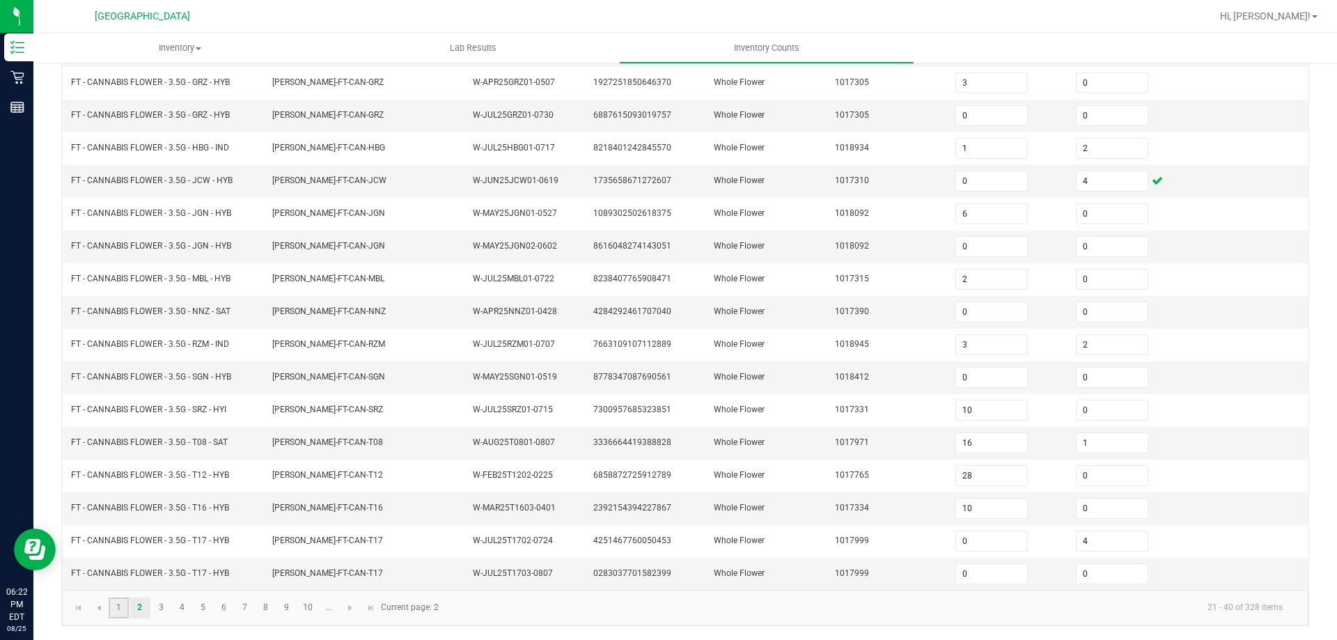
click at [116, 606] on link "1" at bounding box center [119, 607] width 20 height 21
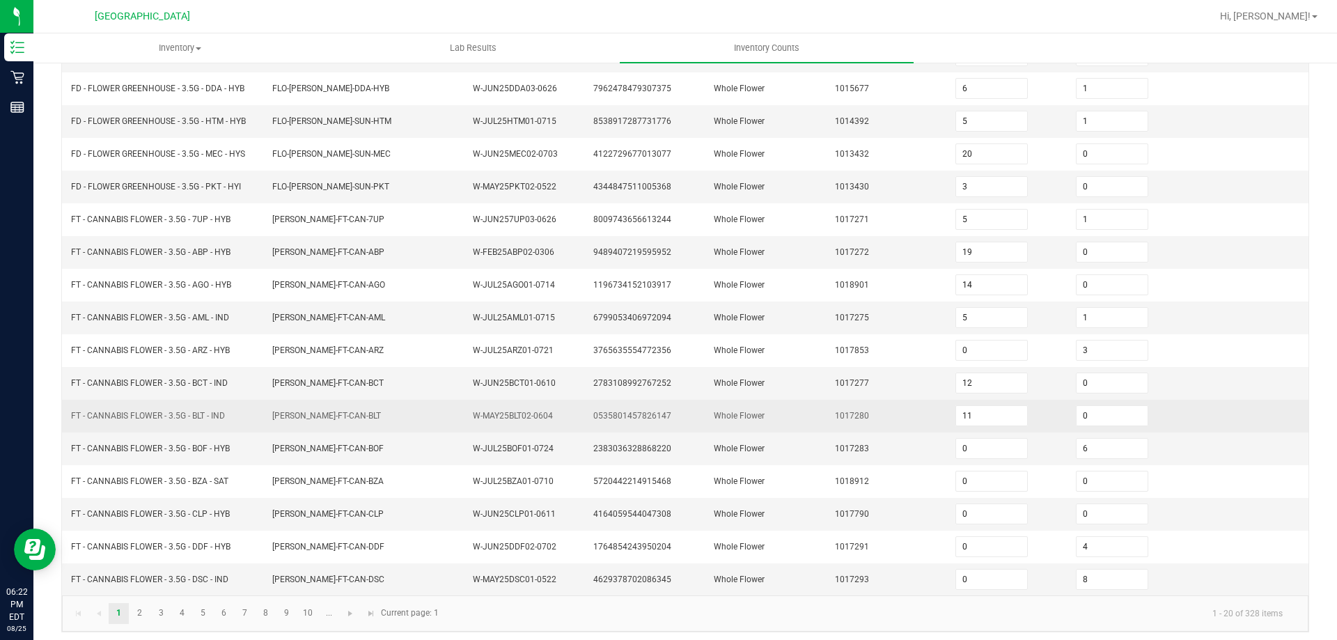
click at [663, 414] on td "0535801457826147" at bounding box center [645, 416] width 120 height 33
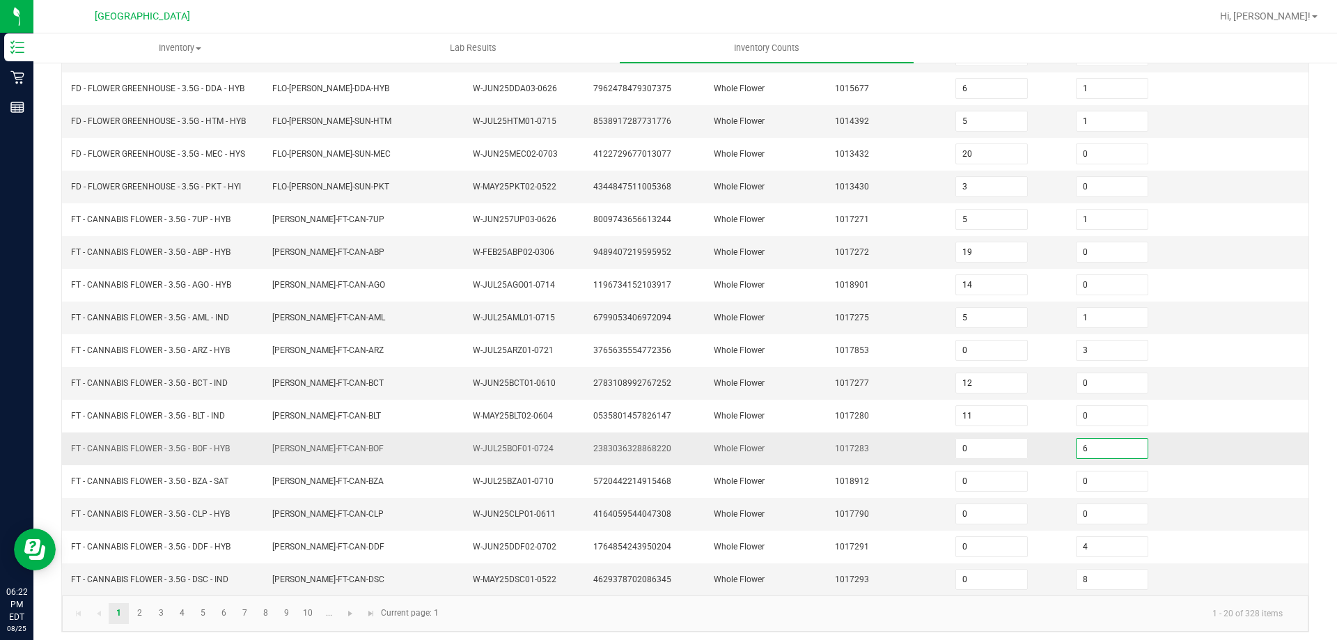
click at [1113, 449] on input "6" at bounding box center [1112, 448] width 71 height 19
drag, startPoint x: 845, startPoint y: 400, endPoint x: 836, endPoint y: 393, distance: 11.4
click at [844, 400] on td "1017280" at bounding box center [887, 416] width 120 height 33
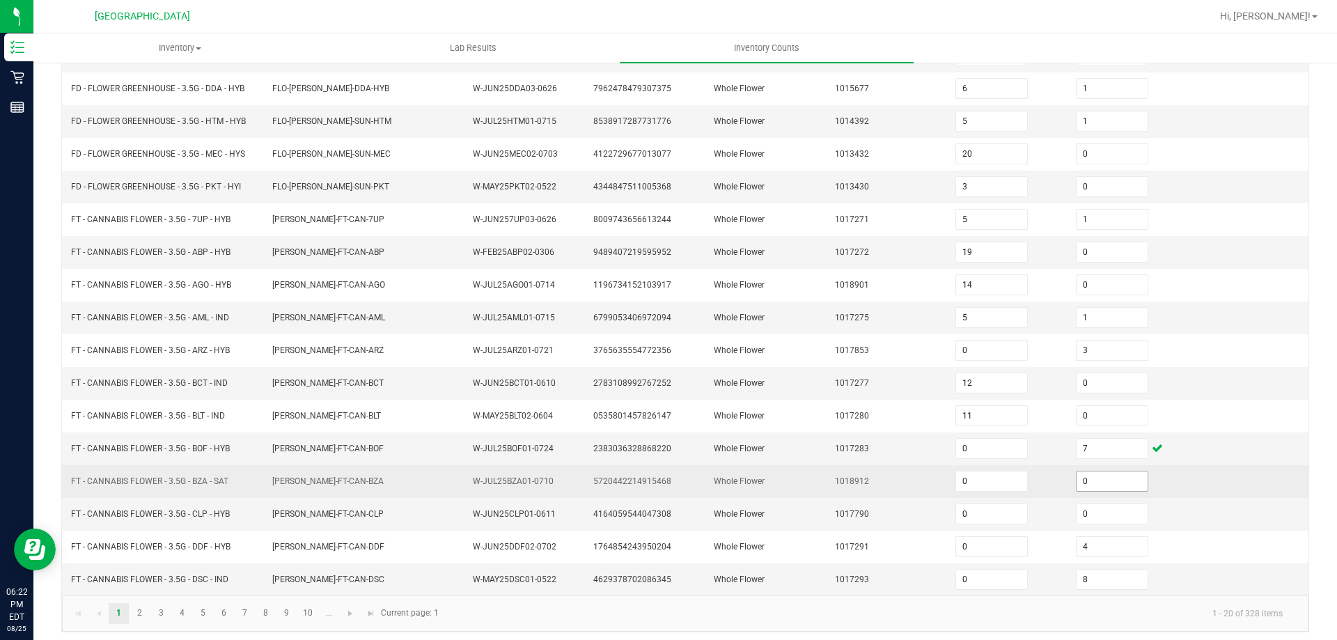
click at [1102, 475] on input "0" at bounding box center [1112, 480] width 71 height 19
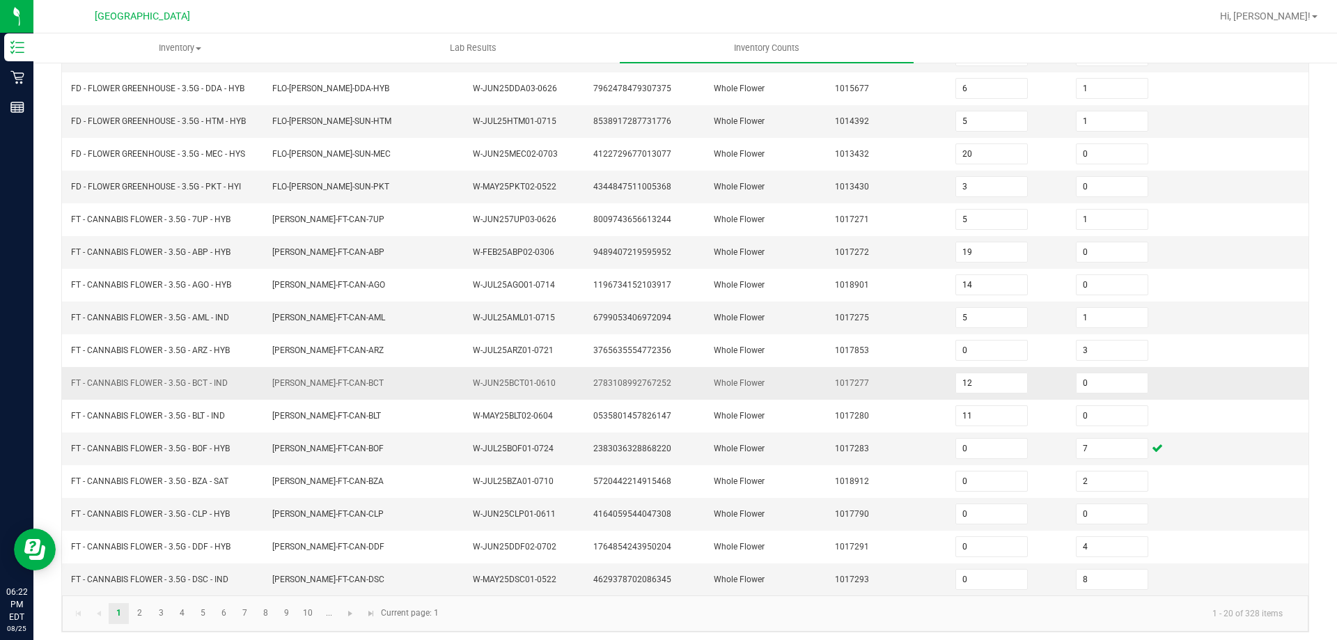
click at [772, 376] on td "Whole Flower" at bounding box center [765, 383] width 120 height 33
click at [140, 620] on link "2" at bounding box center [140, 613] width 20 height 21
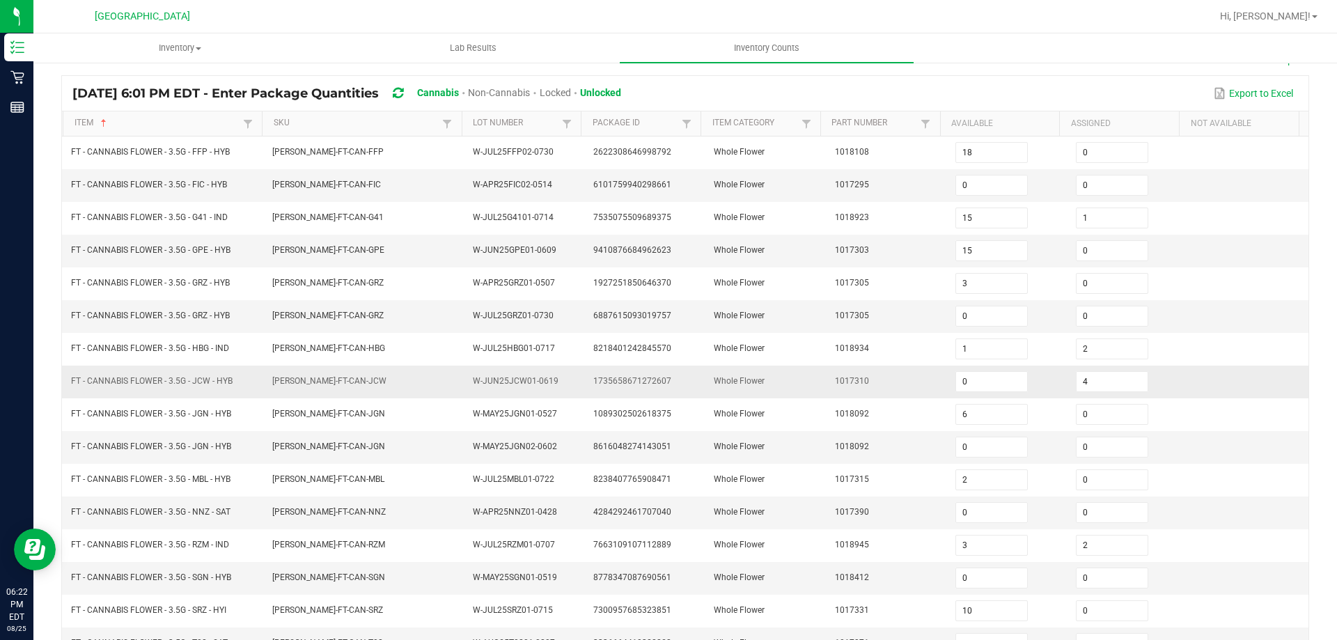
scroll to position [80, 0]
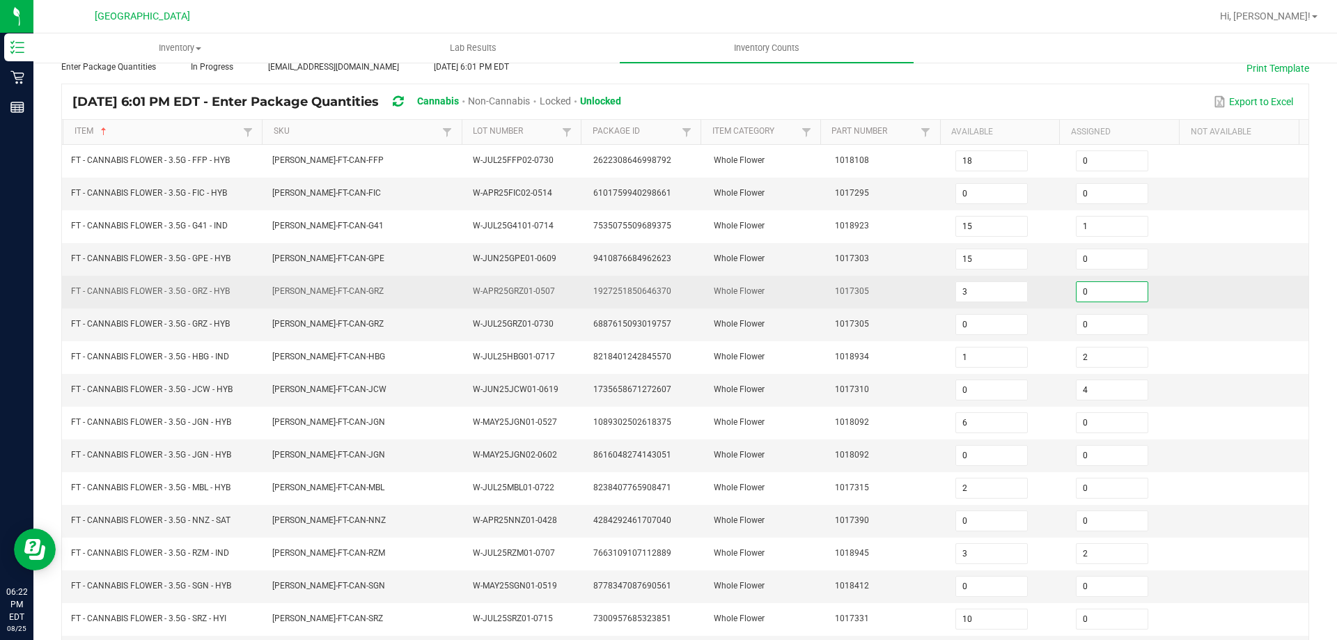
click at [1081, 293] on input "0" at bounding box center [1112, 291] width 71 height 19
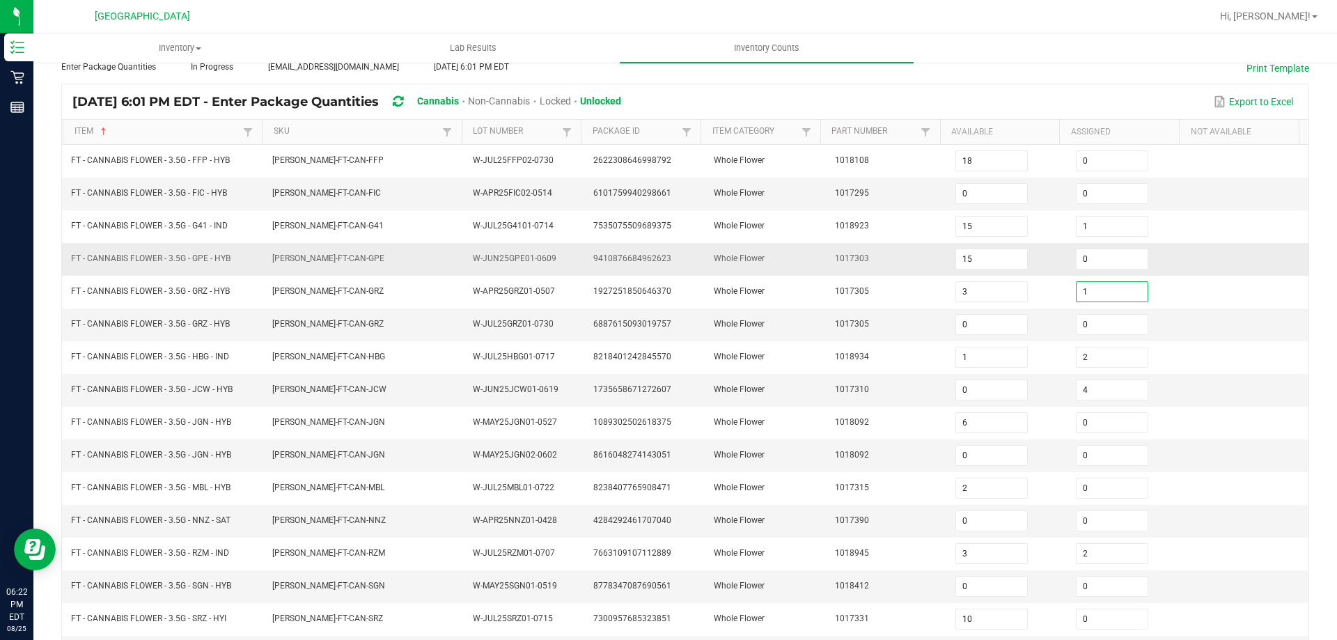
click at [827, 267] on td "1017303" at bounding box center [887, 259] width 120 height 33
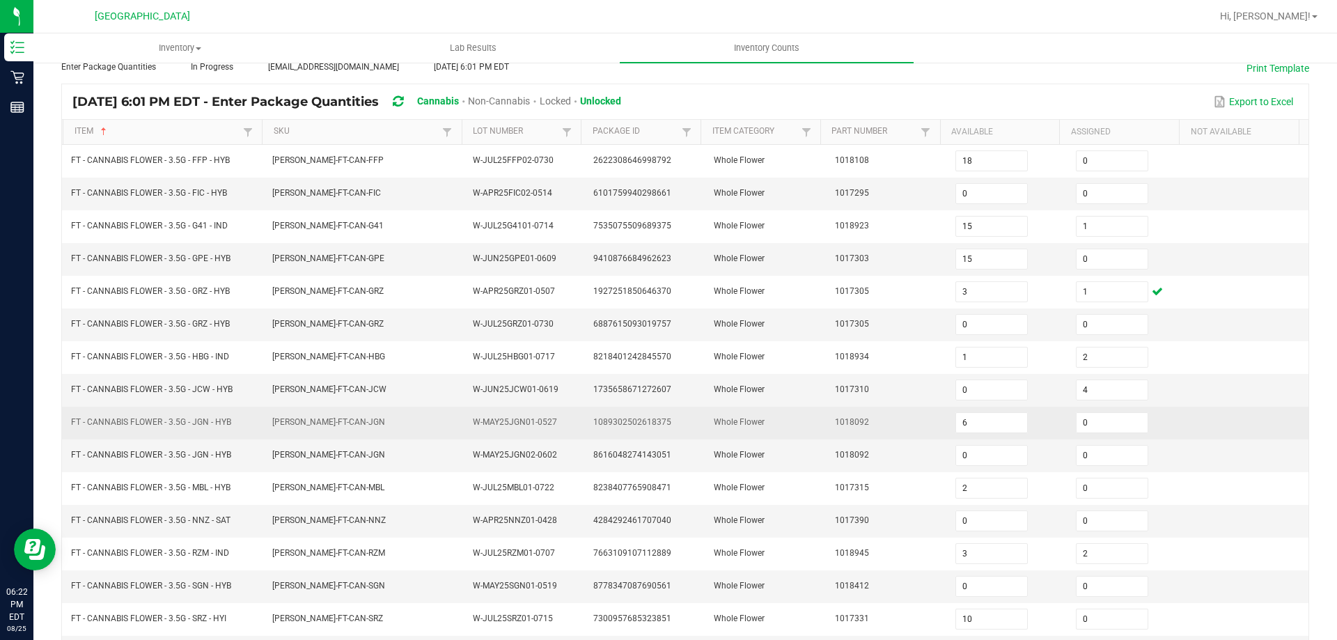
click at [239, 421] on td "FT - CANNABIS FLOWER - 3.5G - JGN - HYB" at bounding box center [163, 423] width 201 height 33
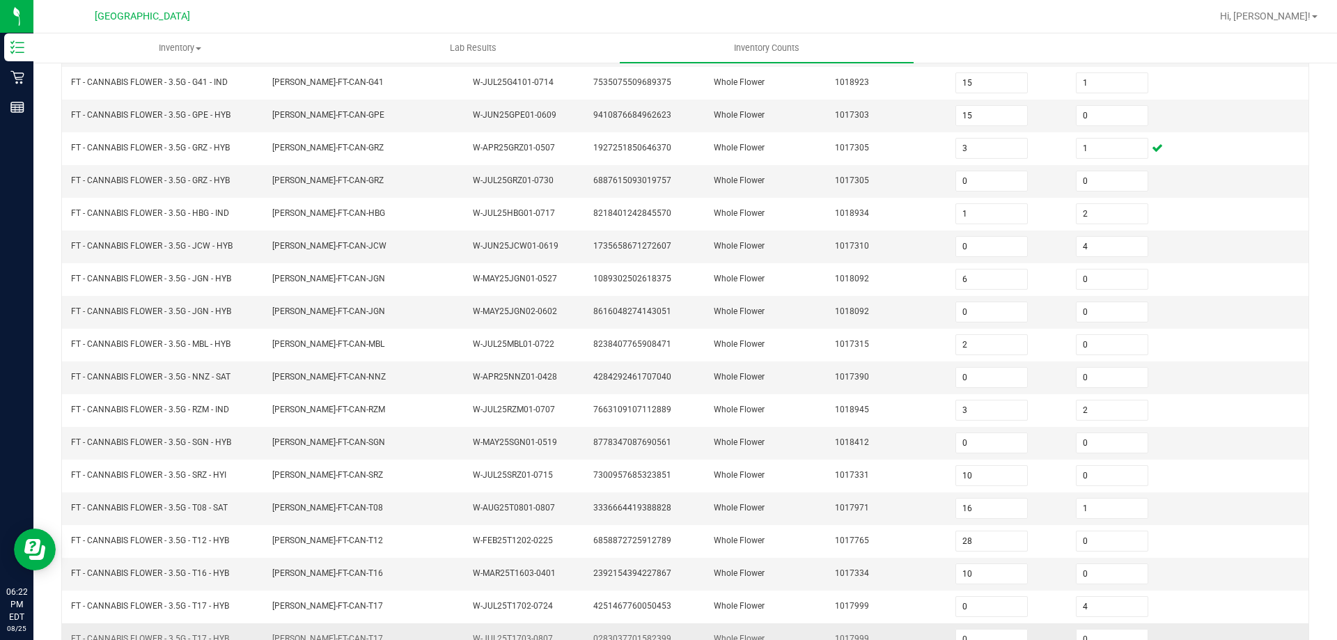
scroll to position [289, 0]
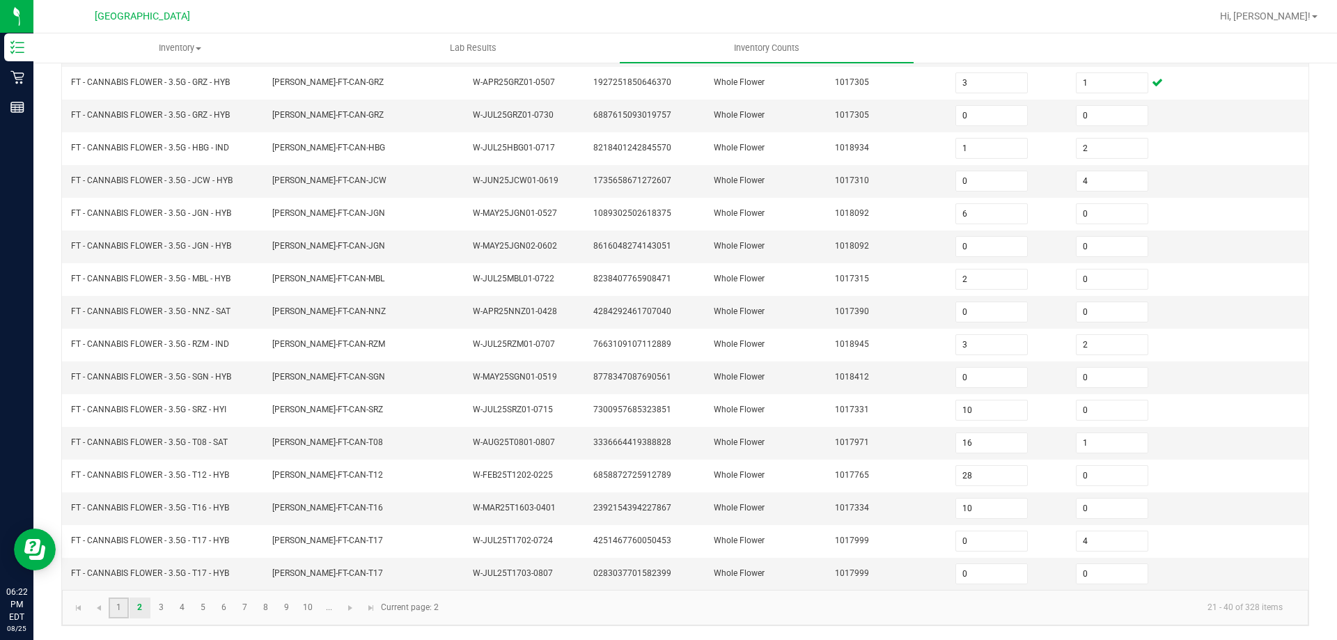
click at [116, 598] on link "1" at bounding box center [119, 607] width 20 height 21
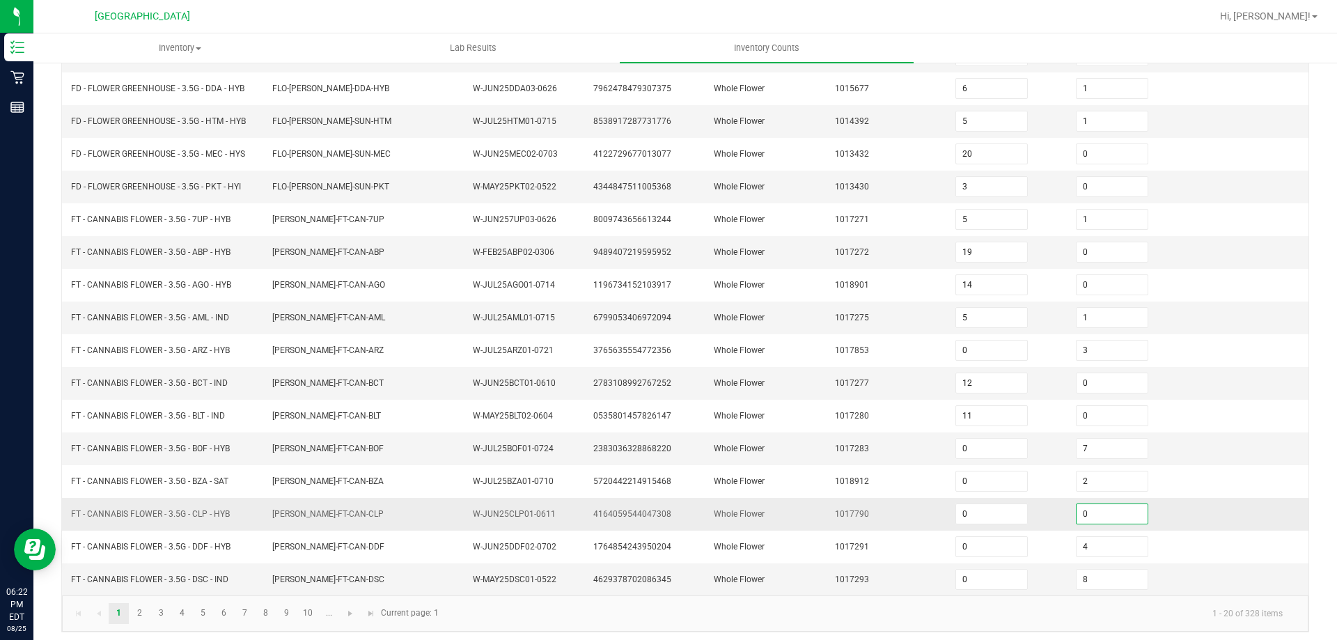
drag, startPoint x: 1097, startPoint y: 514, endPoint x: 854, endPoint y: 443, distance: 253.9
click at [1097, 514] on input "0" at bounding box center [1112, 513] width 71 height 19
drag, startPoint x: 841, startPoint y: 437, endPoint x: 704, endPoint y: 284, distance: 205.1
click at [841, 436] on td "1017283" at bounding box center [887, 448] width 120 height 33
click at [134, 617] on link "2" at bounding box center [140, 613] width 20 height 21
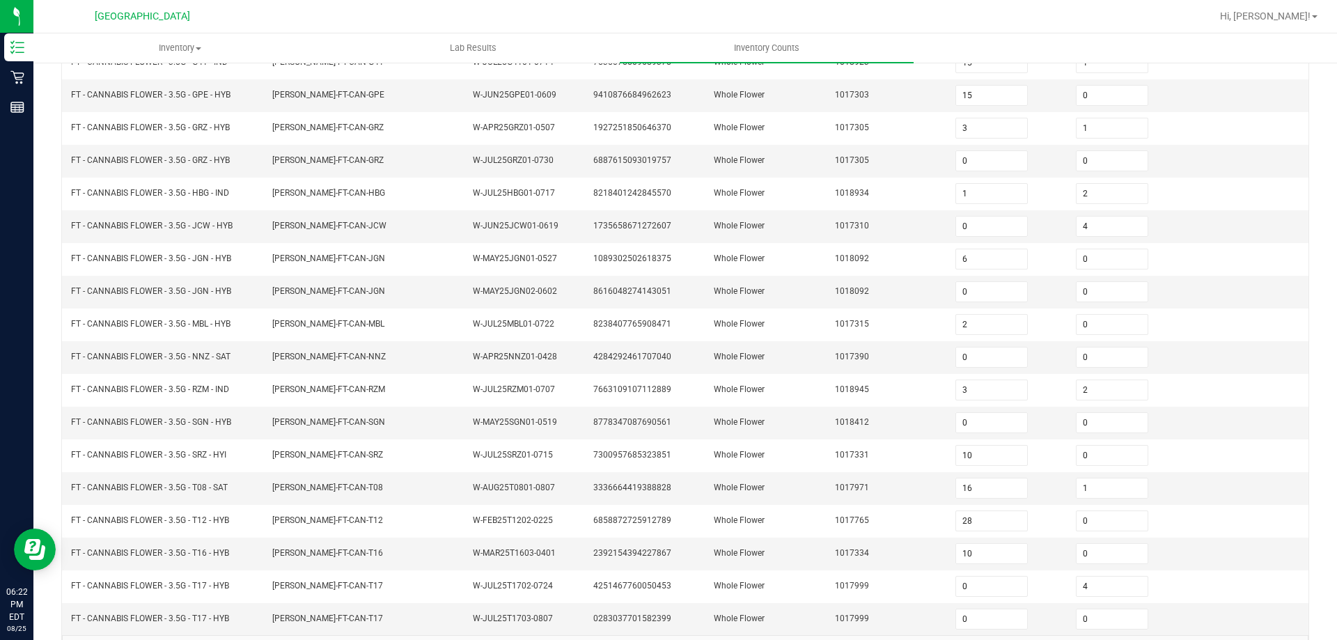
scroll to position [219, 0]
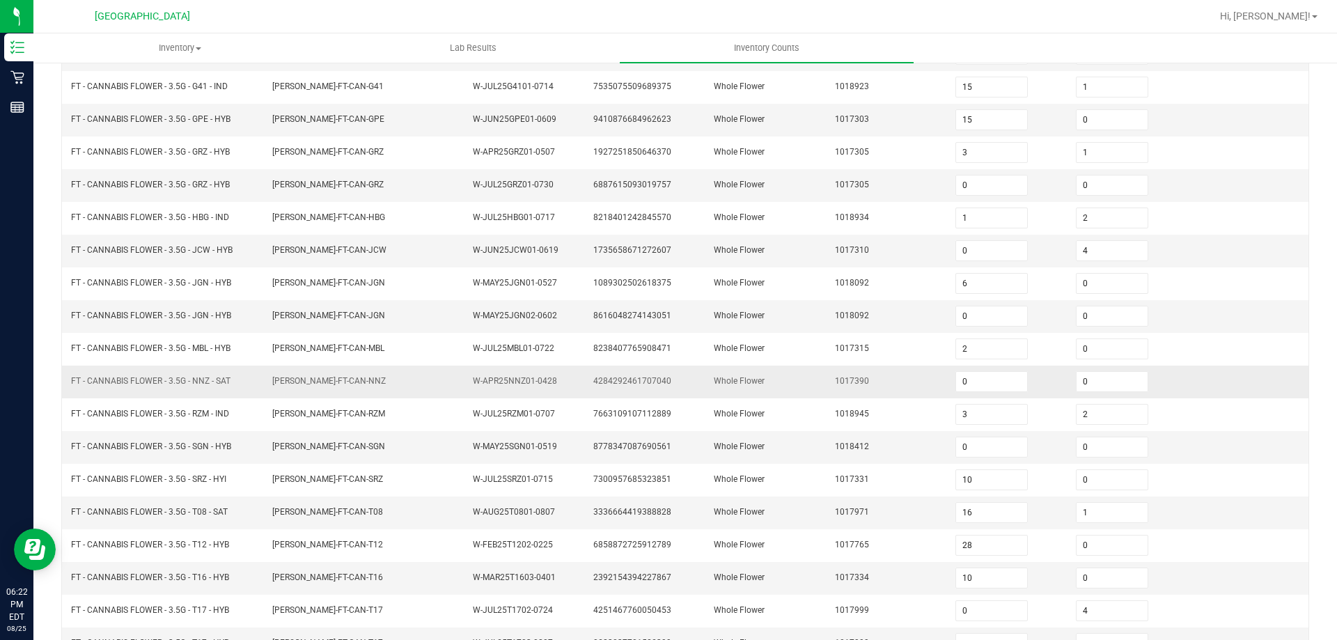
click at [1067, 368] on td "0" at bounding box center [1127, 382] width 120 height 33
click at [1077, 444] on input "0" at bounding box center [1112, 446] width 71 height 19
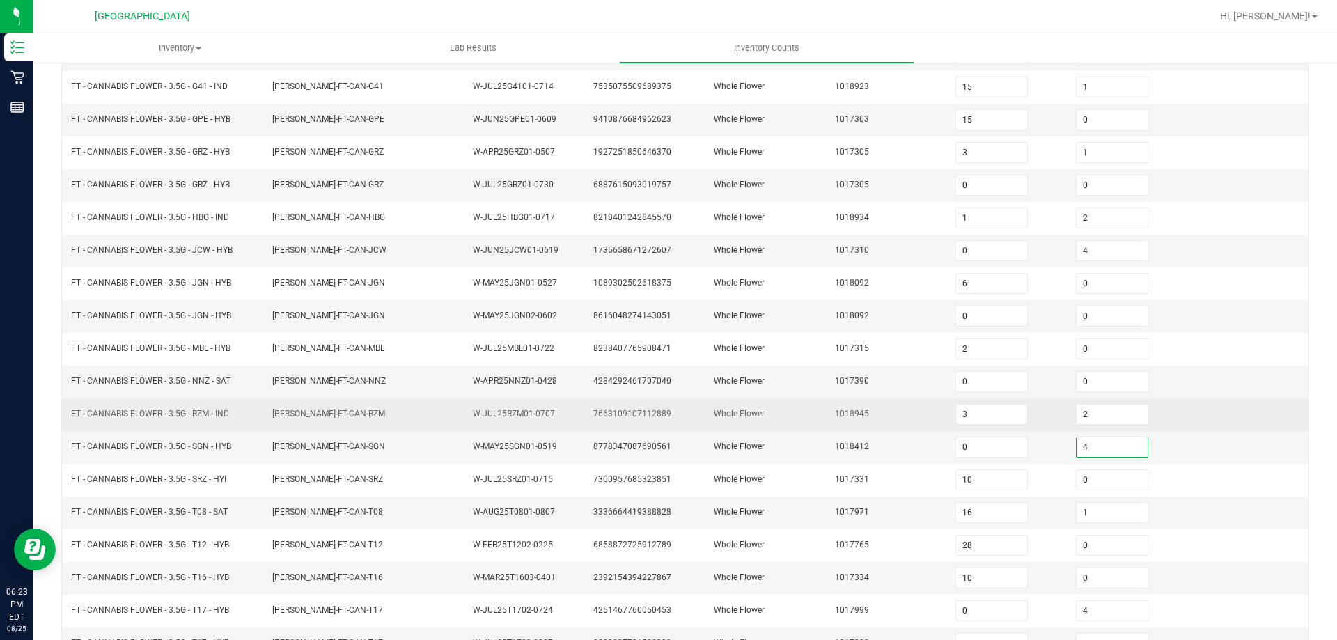
click at [796, 430] on td "Whole Flower" at bounding box center [765, 414] width 120 height 33
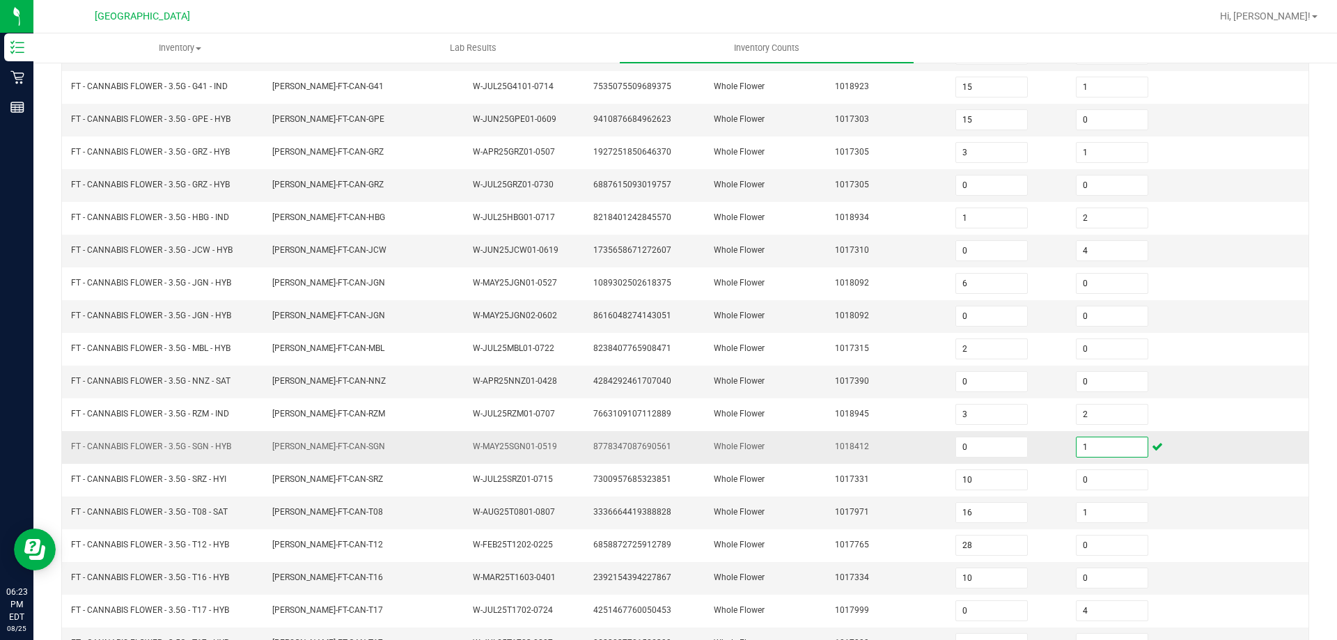
click at [1111, 451] on input "1" at bounding box center [1112, 446] width 71 height 19
click at [859, 375] on td "1017390" at bounding box center [887, 382] width 120 height 33
click at [1100, 387] on input "0" at bounding box center [1112, 381] width 71 height 19
click at [765, 300] on td "Whole Flower" at bounding box center [765, 316] width 120 height 33
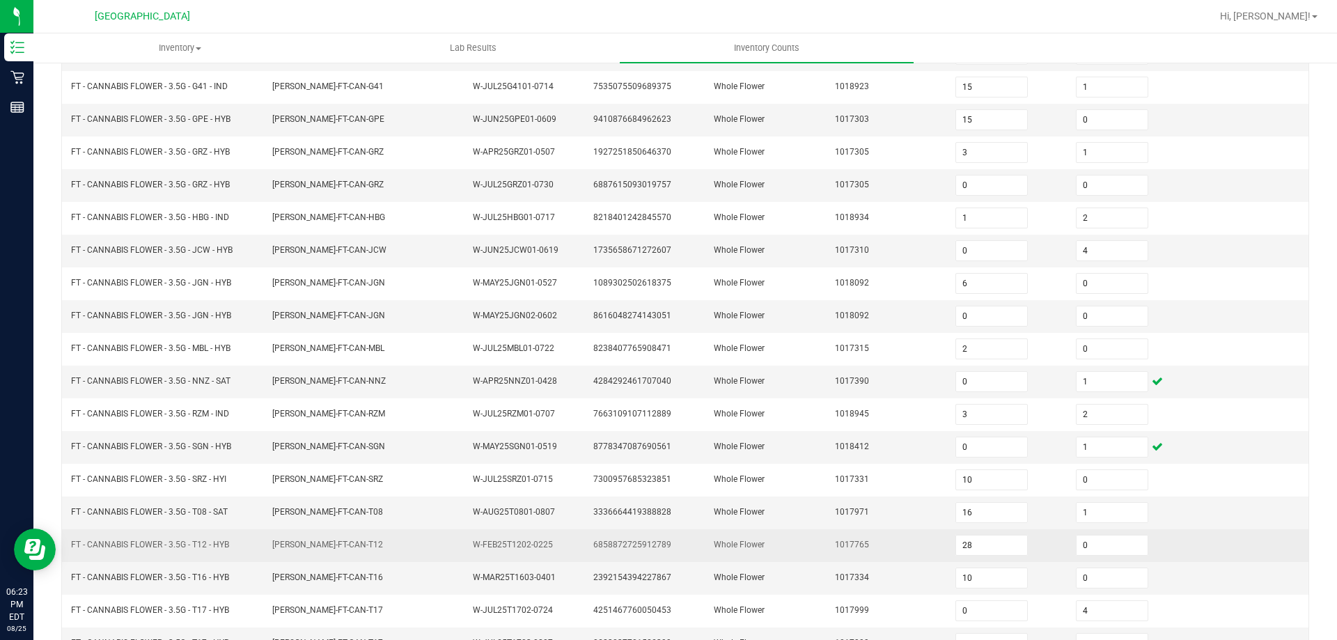
click at [326, 544] on span "FLO-BUD-FT-CAN-T12" at bounding box center [327, 545] width 111 height 10
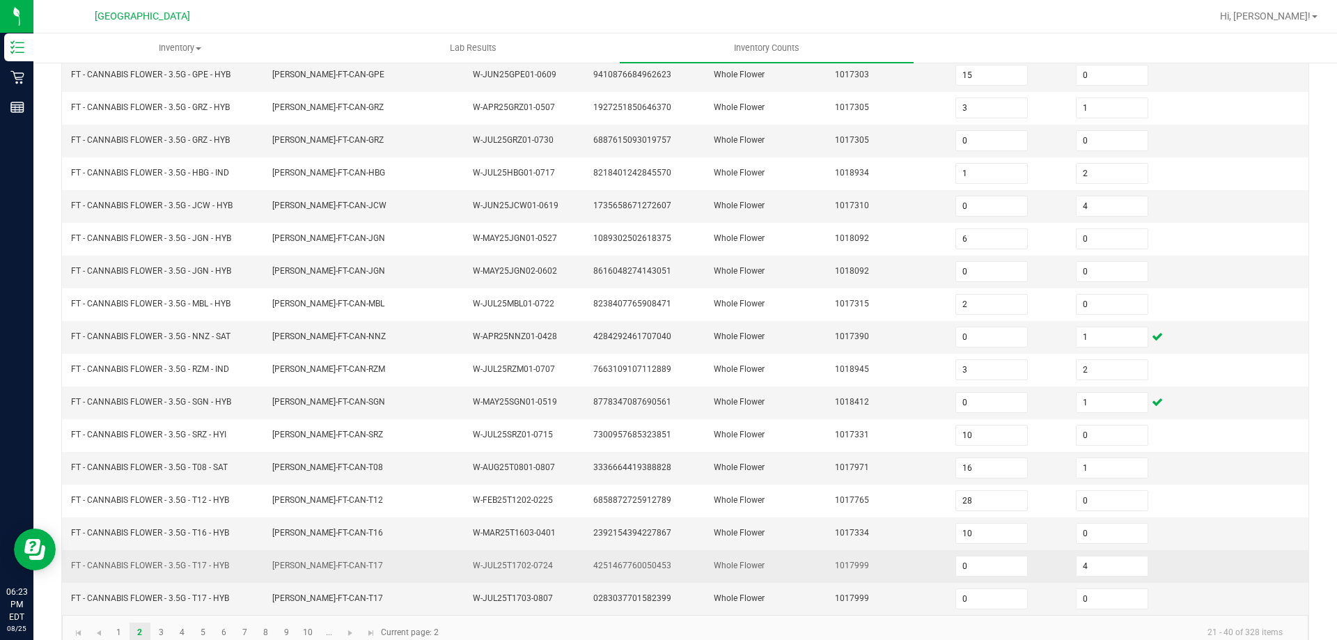
scroll to position [289, 0]
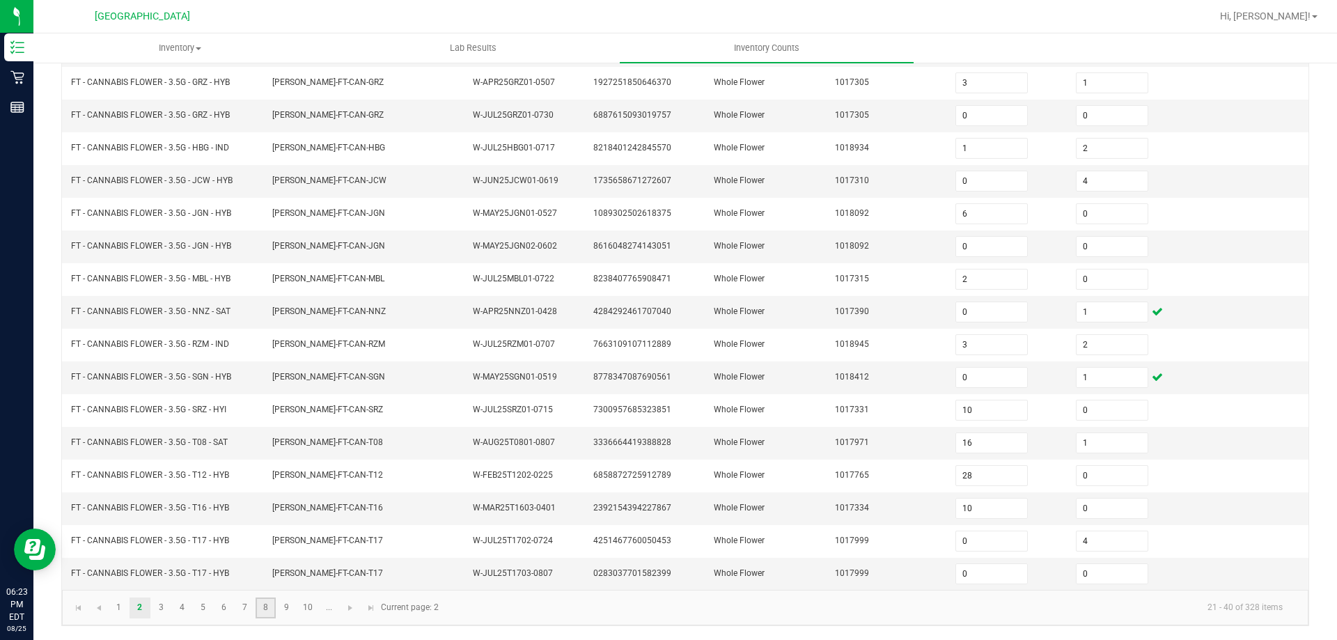
click at [267, 612] on link "8" at bounding box center [266, 607] width 20 height 21
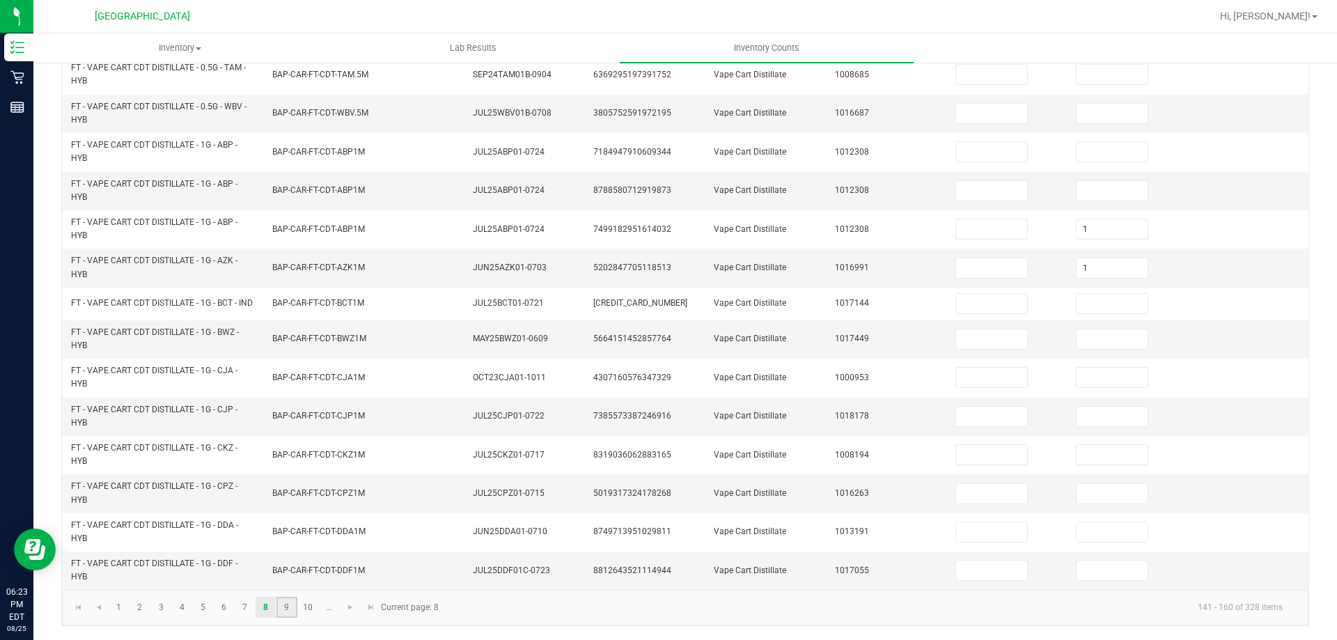
click at [285, 608] on link "9" at bounding box center [286, 607] width 20 height 21
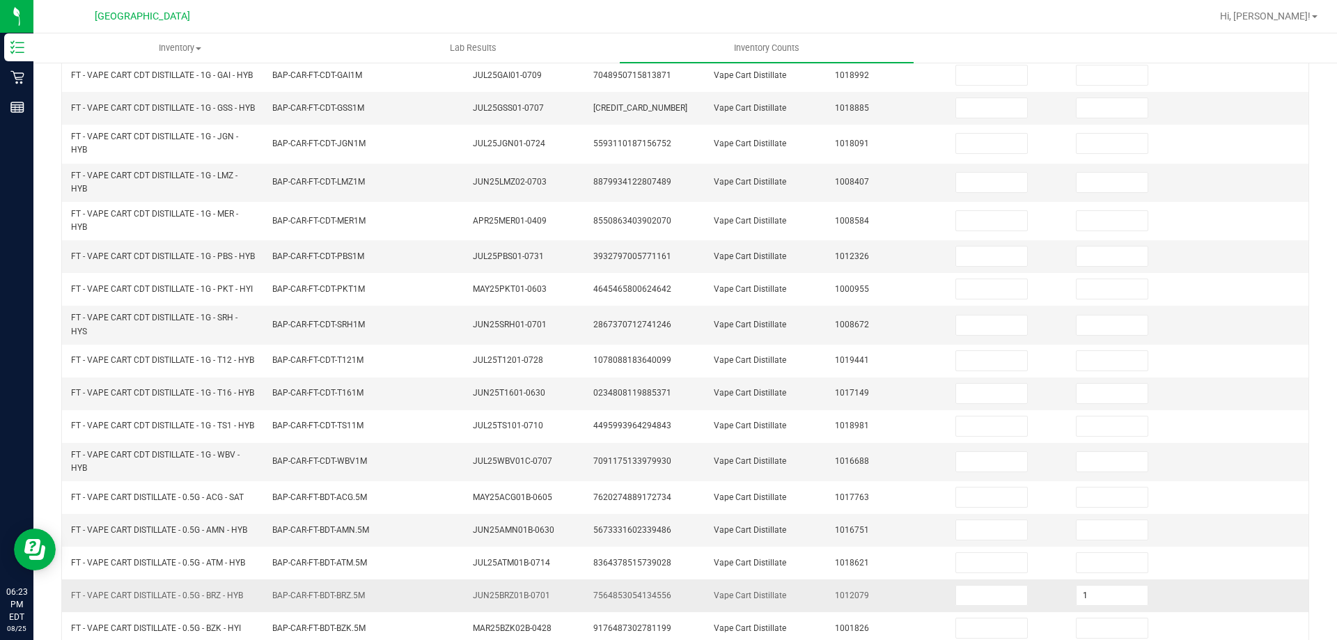
scroll to position [17, 0]
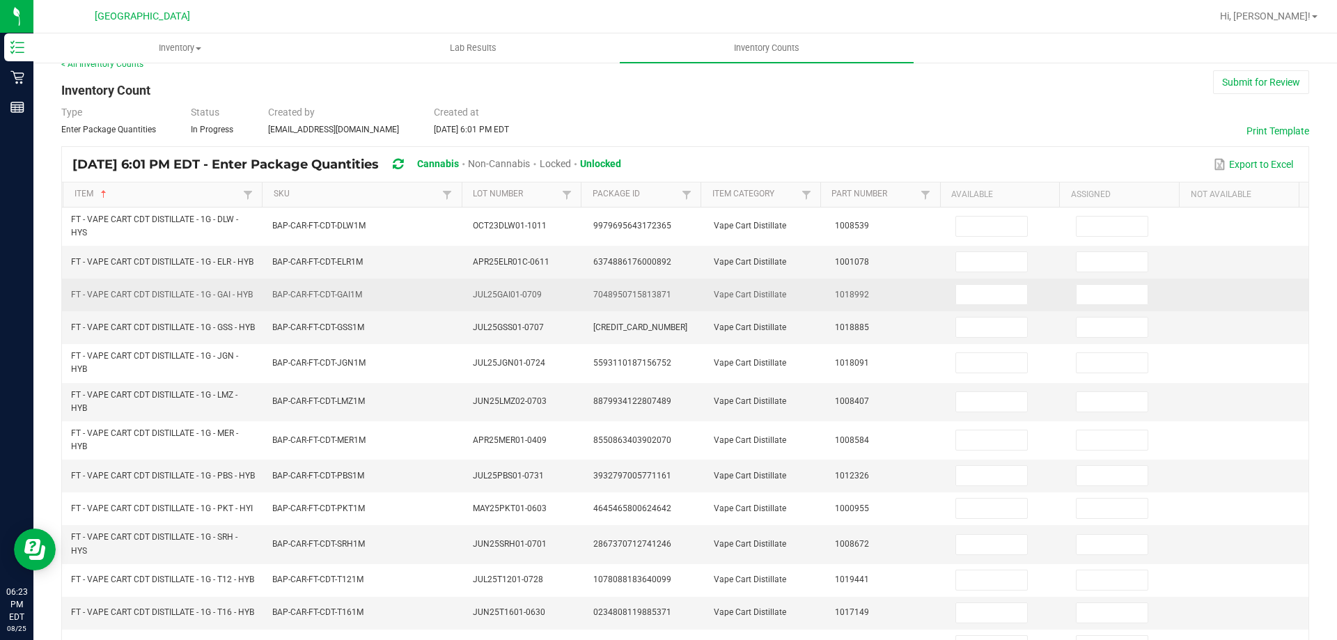
click at [1117, 311] on td at bounding box center [1127, 295] width 120 height 33
click at [1108, 304] on input at bounding box center [1112, 294] width 71 height 19
click at [781, 311] on td "Vape Cart Distillate" at bounding box center [765, 295] width 120 height 33
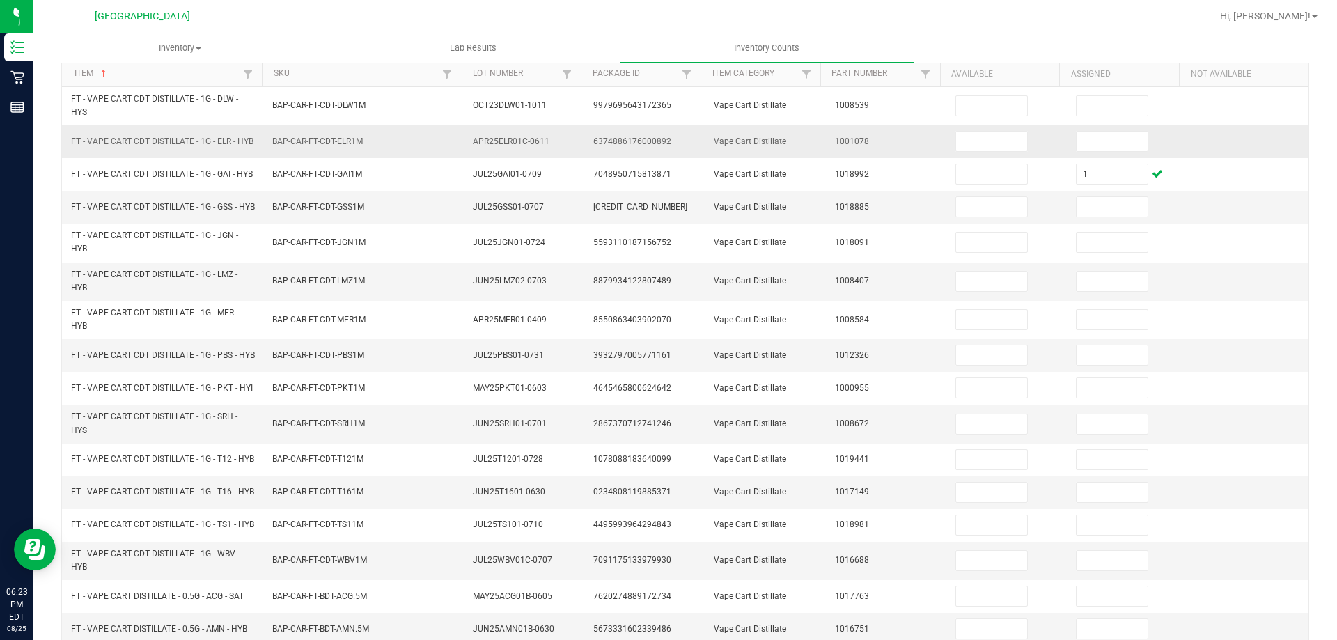
scroll to position [0, 0]
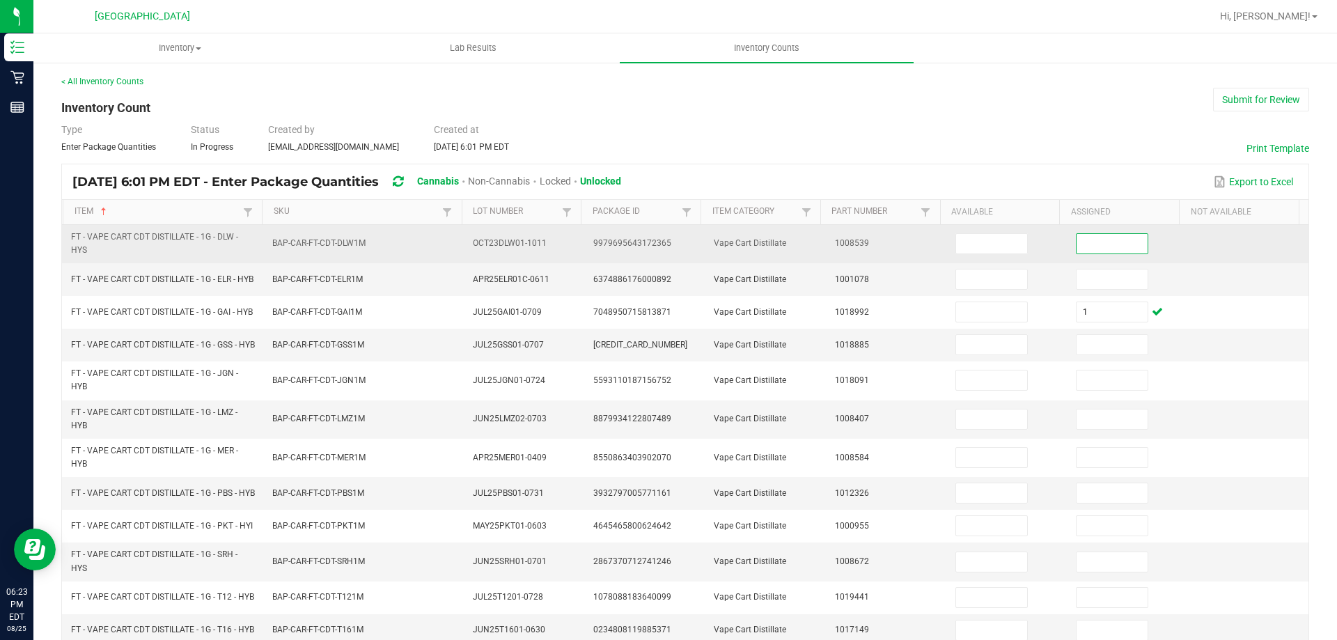
click at [1086, 252] on input at bounding box center [1112, 243] width 71 height 19
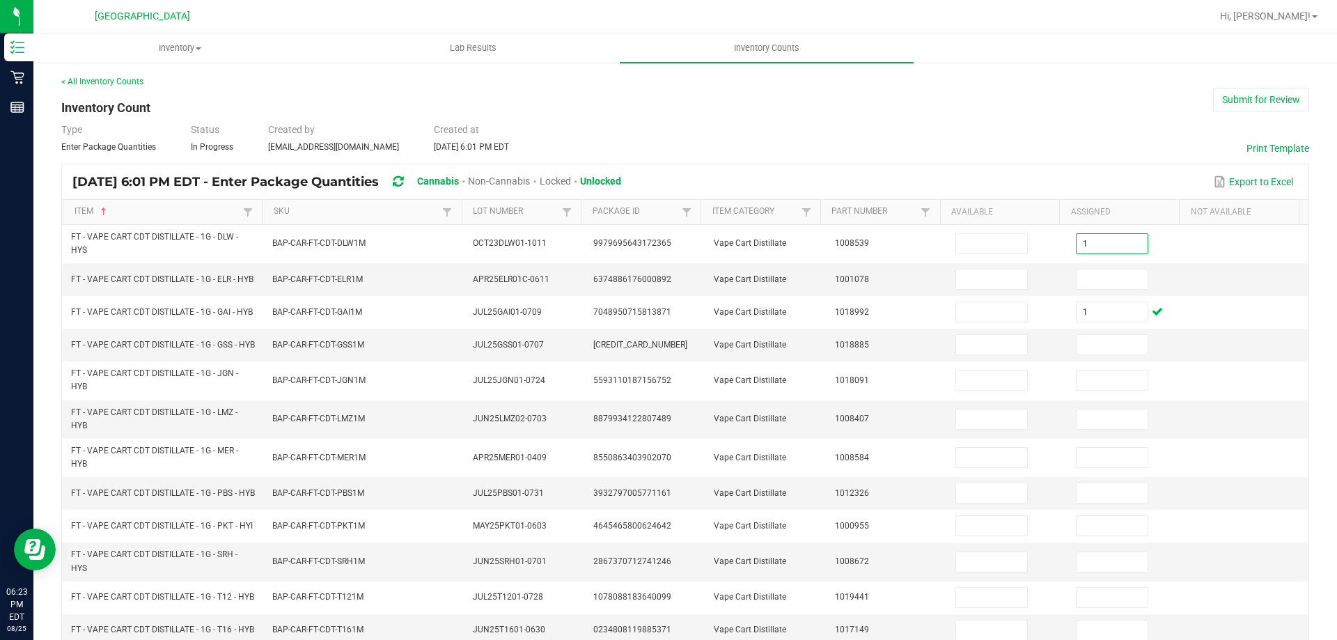
drag, startPoint x: 1066, startPoint y: 199, endPoint x: 1051, endPoint y: 191, distance: 17.1
click at [1065, 198] on kendo-grid-toolbar "Aug 25, 2025 6:01 PM EDT - Enter Package Quantities Cannabis Non-Cannabis Locke…" at bounding box center [685, 182] width 1246 height 36
click at [318, 510] on td "BAP-CAR-FT-CDT-PBS1M" at bounding box center [364, 493] width 201 height 33
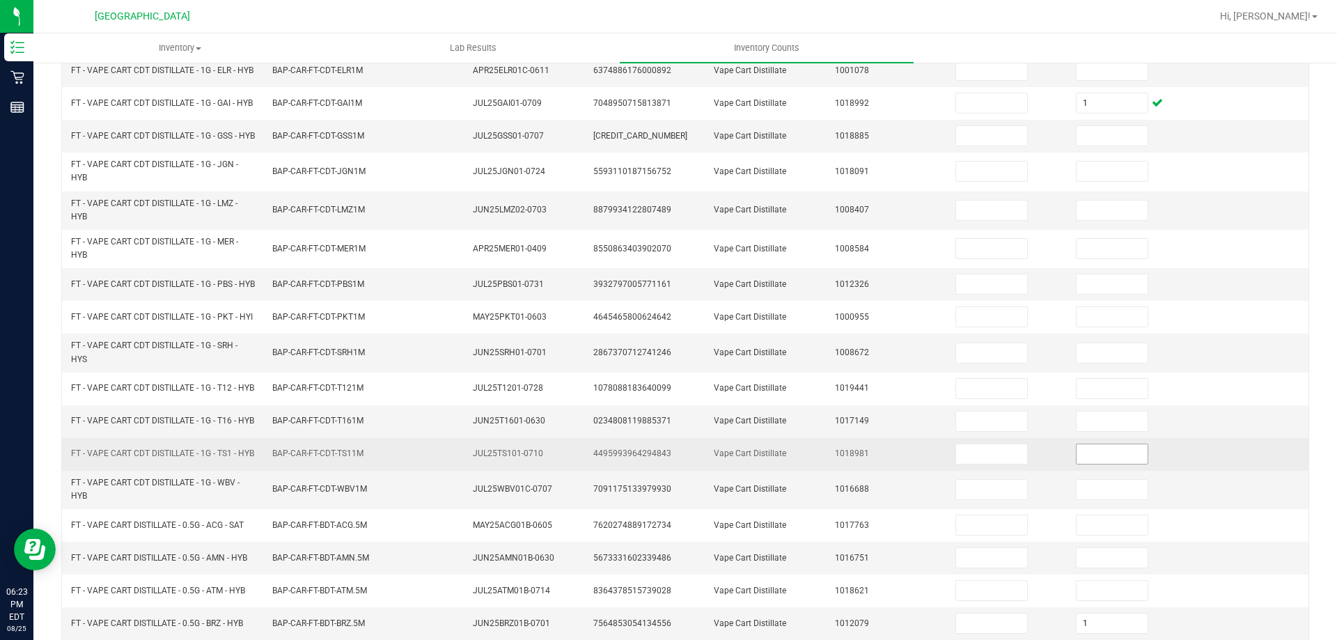
click at [1111, 464] on input at bounding box center [1112, 453] width 71 height 19
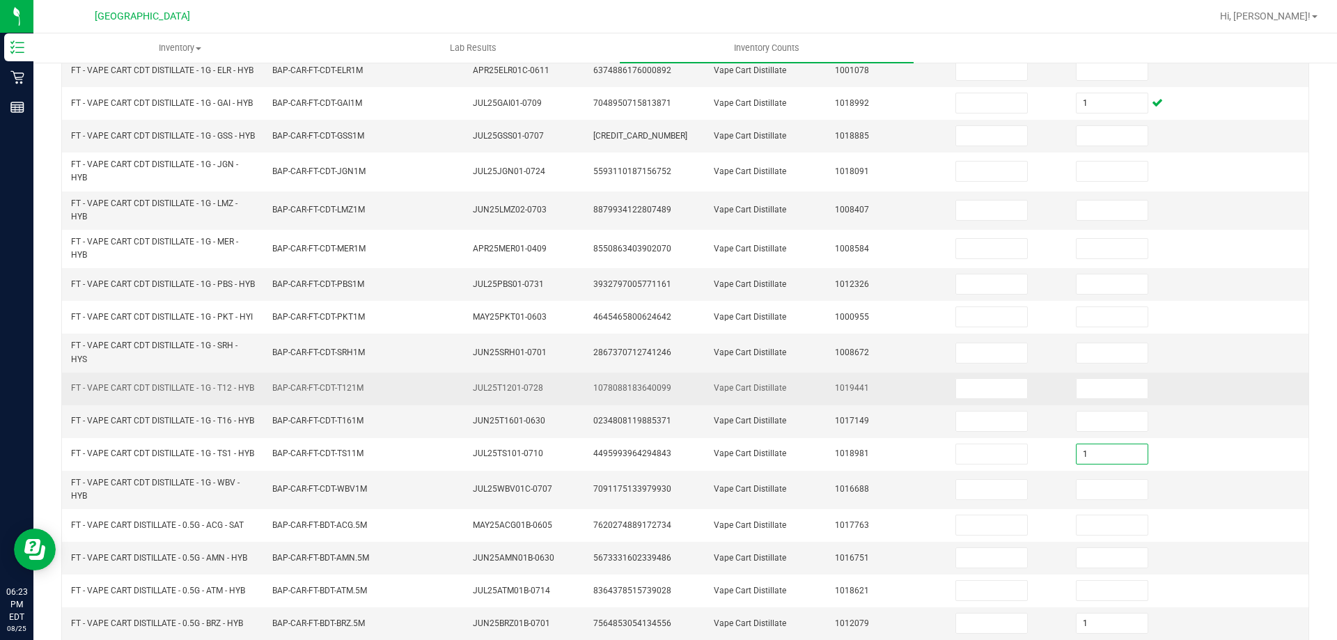
click at [835, 393] on span "1019441" at bounding box center [852, 388] width 34 height 10
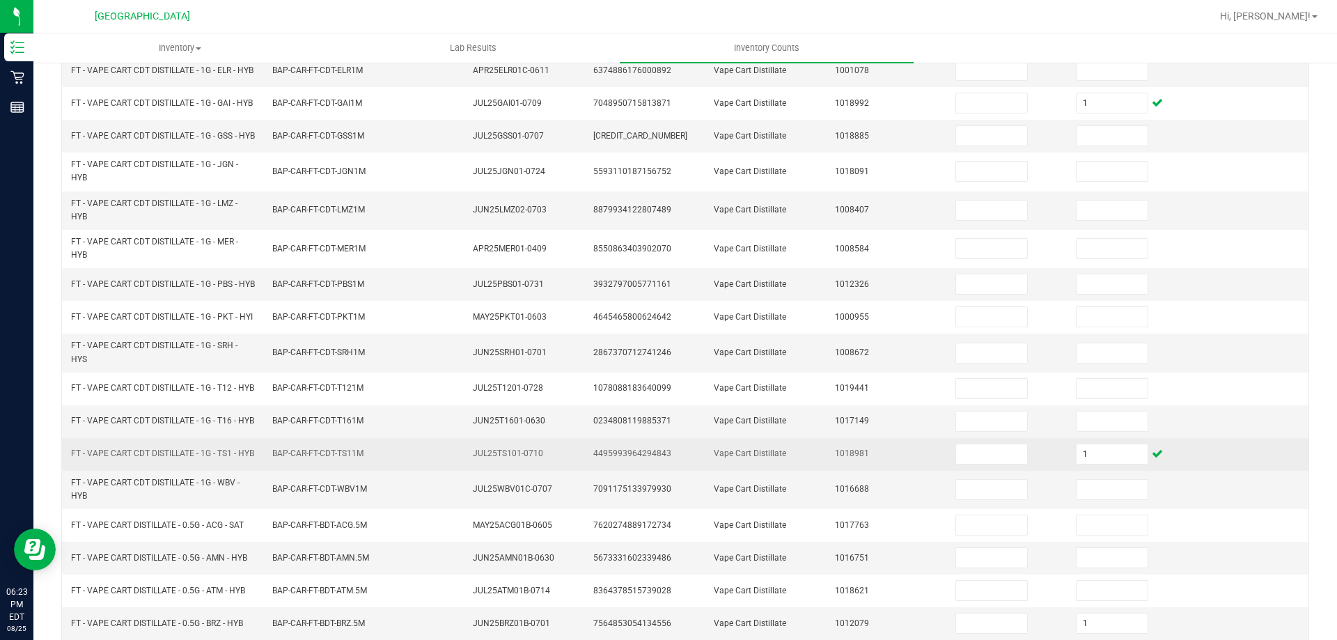
click at [231, 471] on td "FT - VAPE CART CDT DISTILLATE - 1G - TS1 - HYB" at bounding box center [163, 454] width 201 height 33
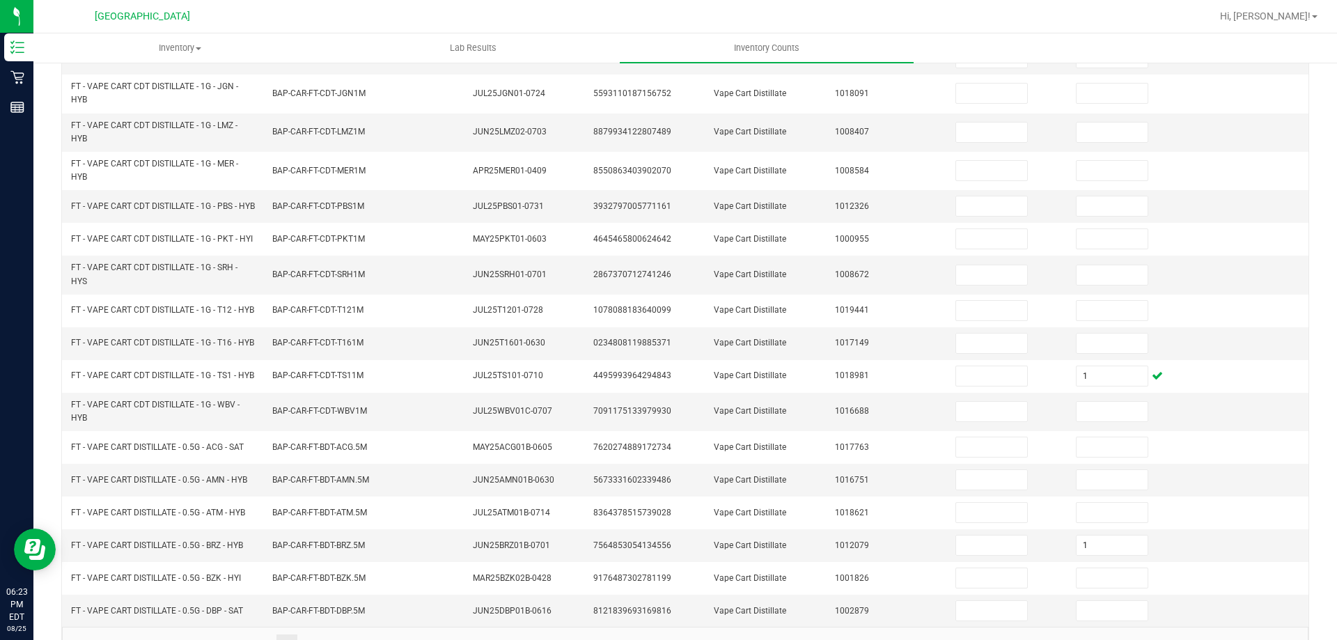
scroll to position [366, 0]
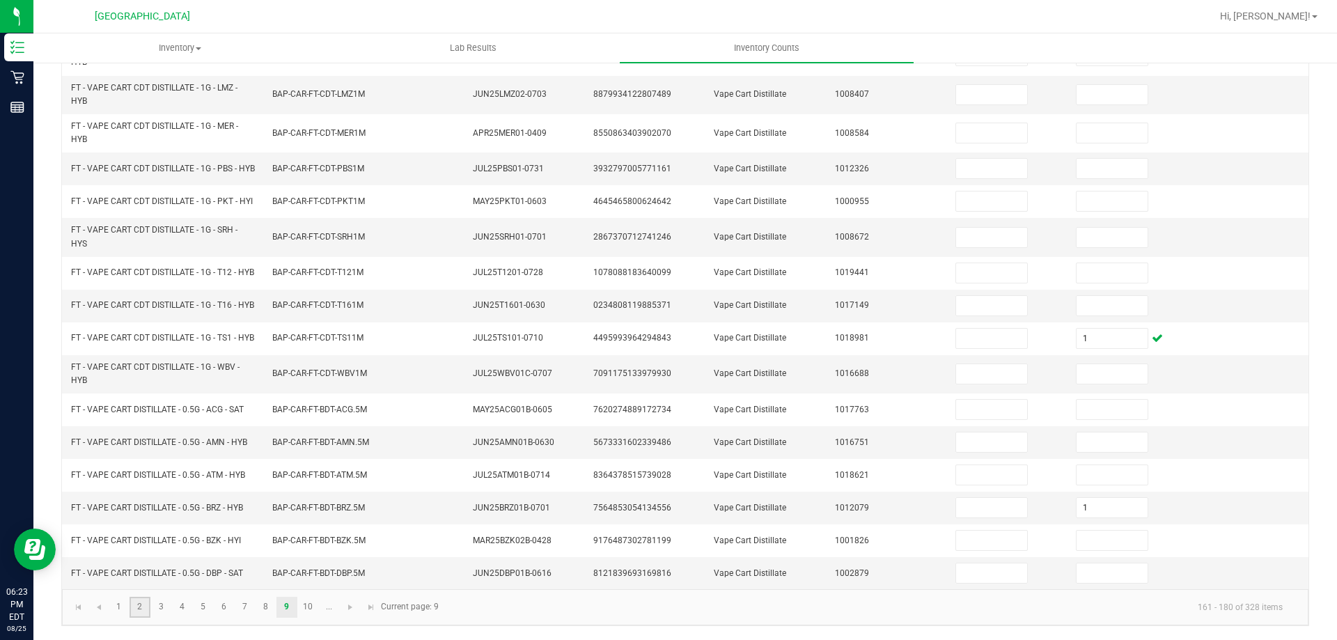
click at [134, 613] on link "2" at bounding box center [140, 607] width 20 height 21
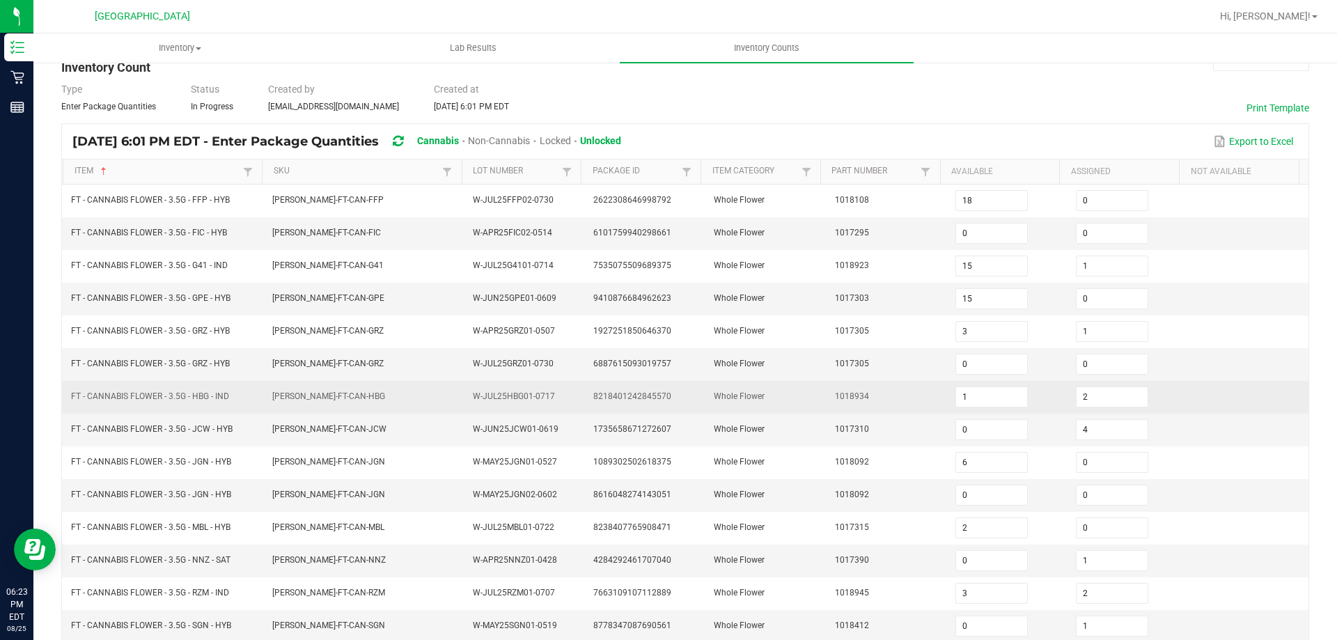
scroll to position [70, 0]
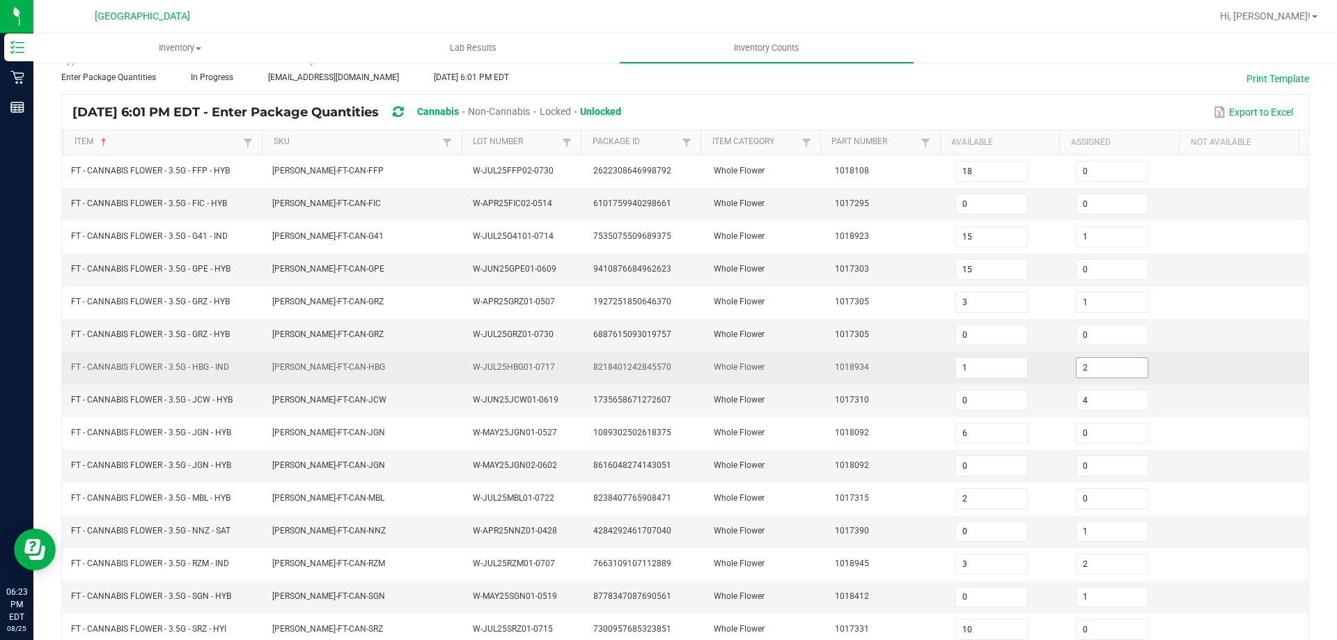
click at [1088, 372] on input "2" at bounding box center [1112, 367] width 71 height 19
click at [1079, 365] on input "4" at bounding box center [1112, 367] width 71 height 19
drag, startPoint x: 1079, startPoint y: 365, endPoint x: 1047, endPoint y: 375, distance: 34.1
click at [1067, 374] on td "42" at bounding box center [1127, 368] width 120 height 33
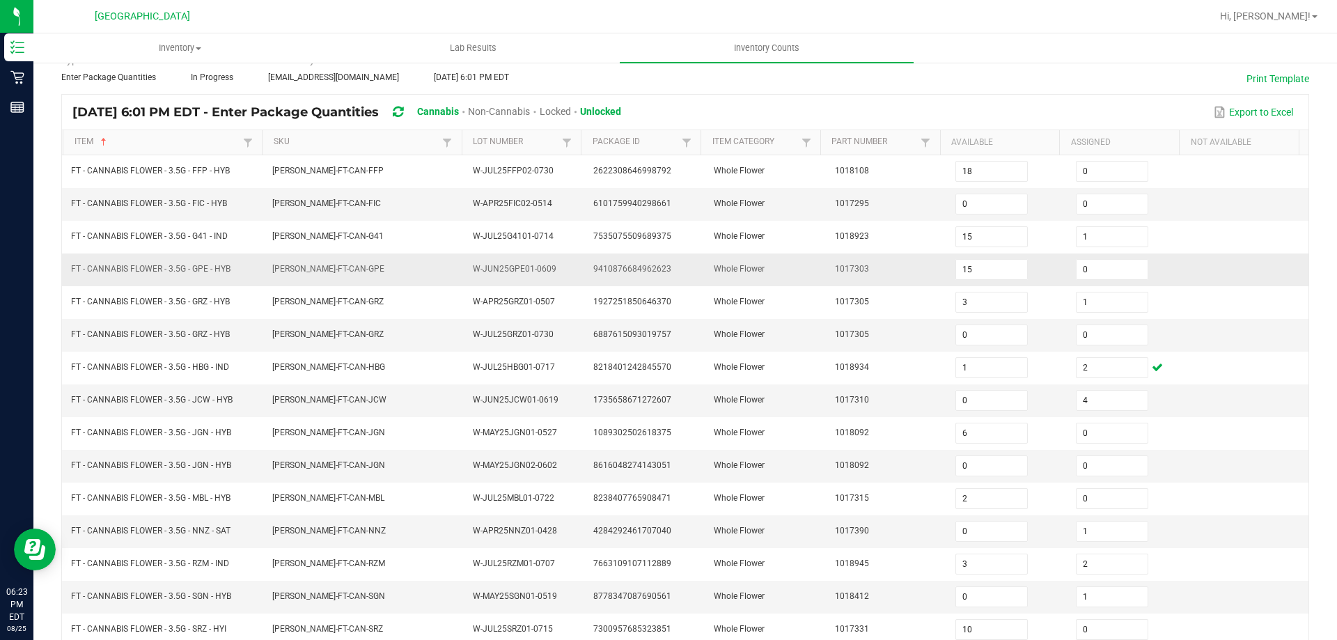
click at [634, 258] on td "9410876684962623" at bounding box center [645, 269] width 120 height 33
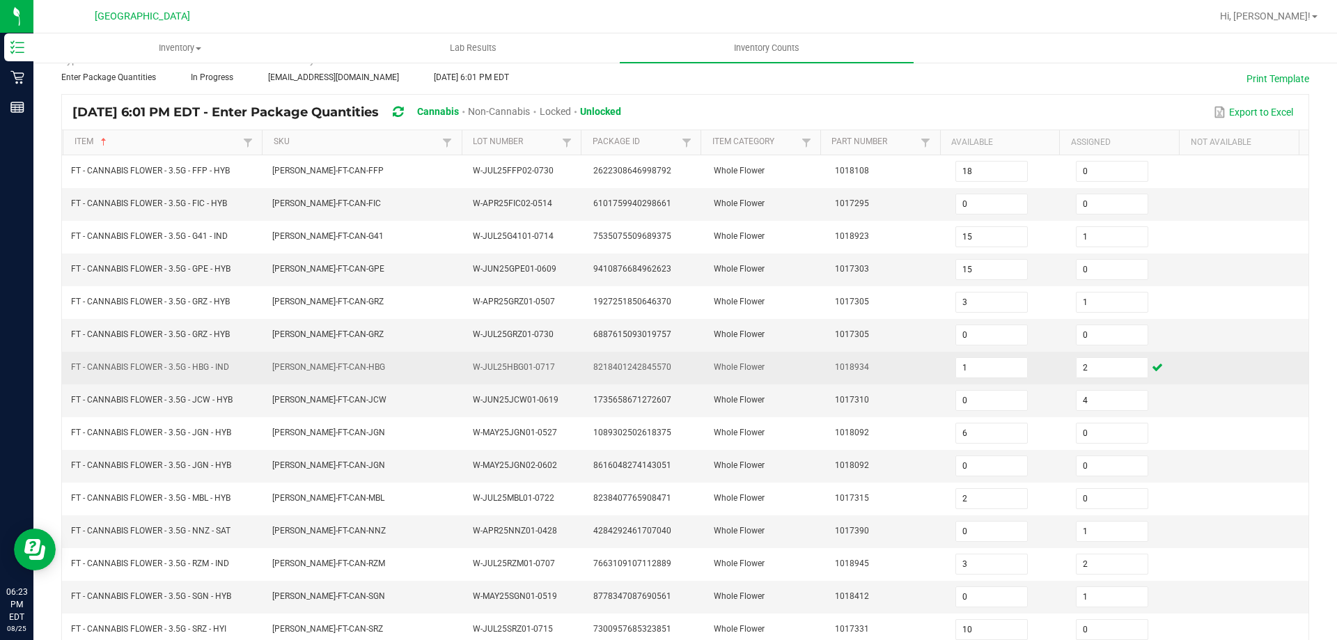
click at [228, 360] on td "FT - CANNABIS FLOWER - 3.5G - HBG - IND" at bounding box center [163, 368] width 201 height 33
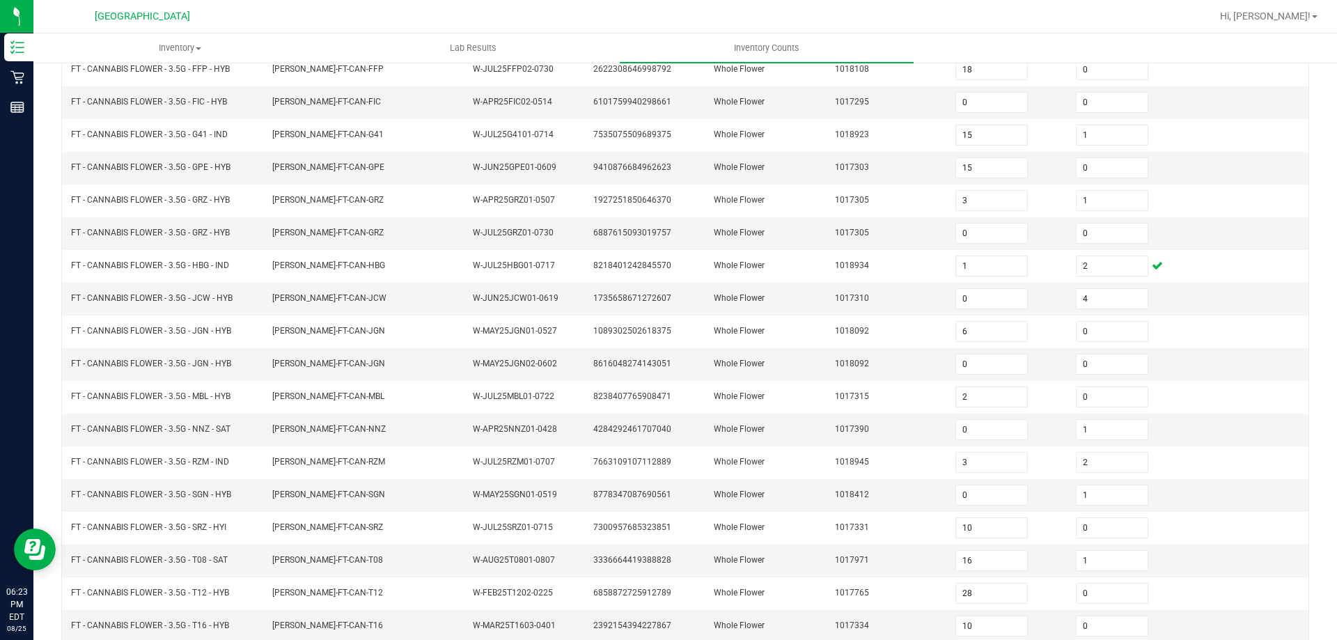
scroll to position [289, 0]
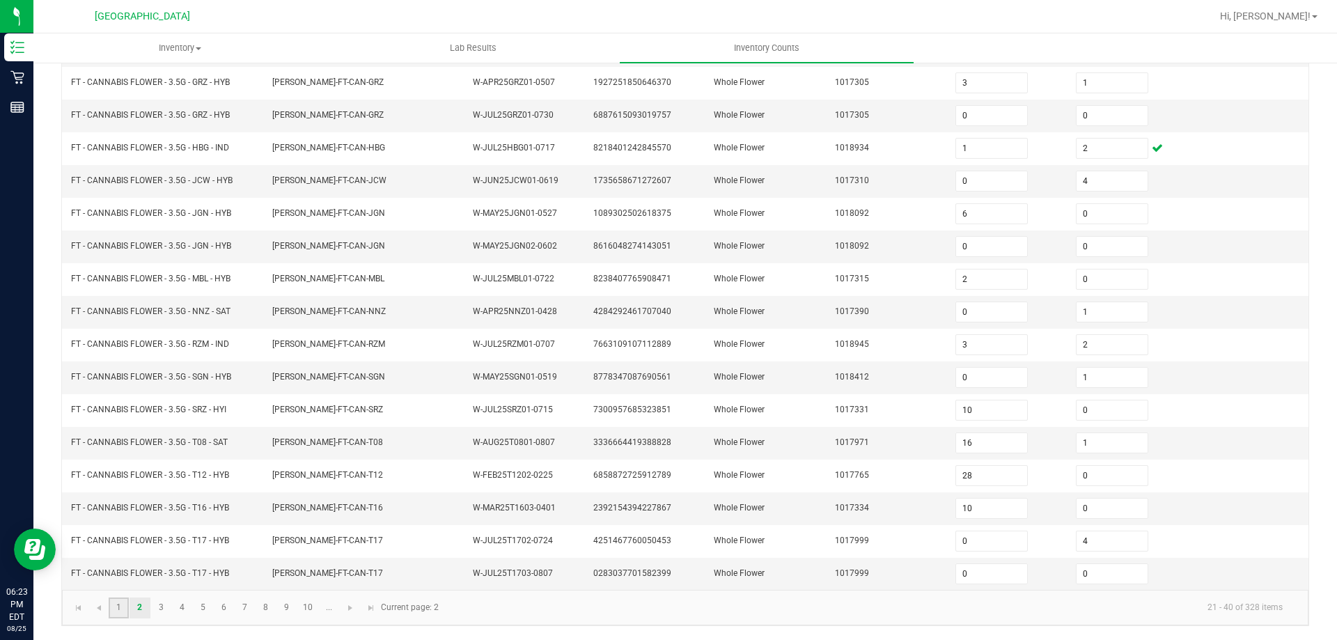
click at [120, 611] on link "1" at bounding box center [119, 607] width 20 height 21
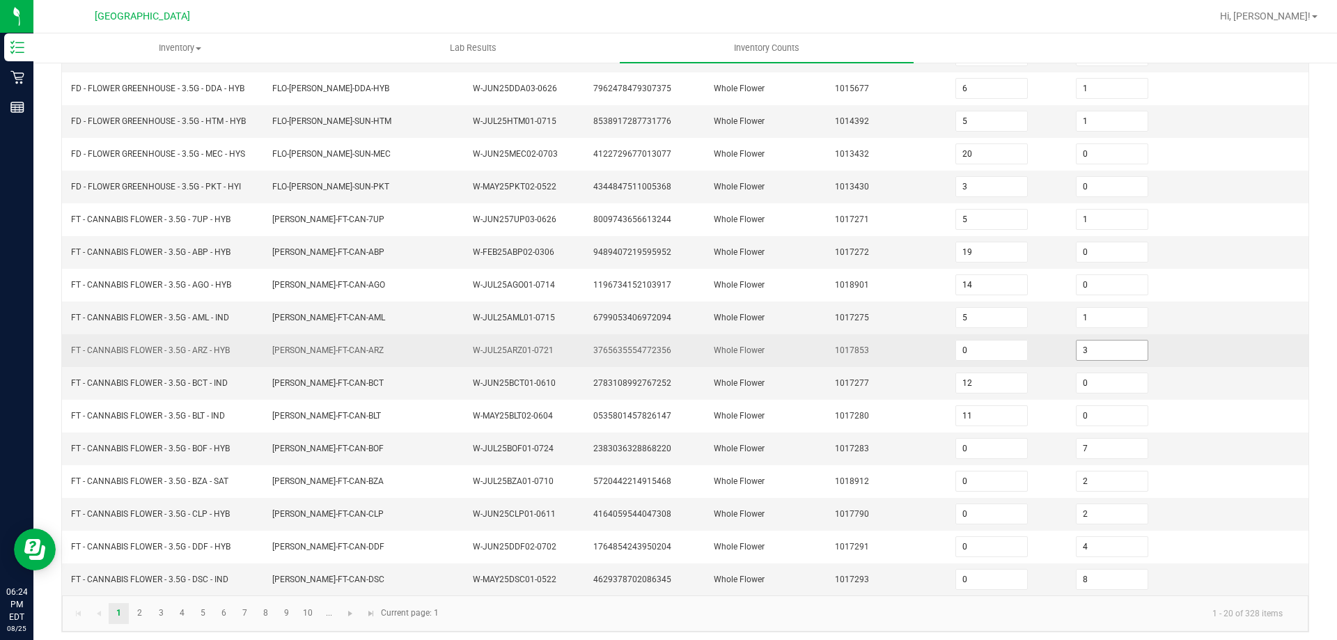
click at [1079, 349] on input "3" at bounding box center [1112, 350] width 71 height 19
click at [967, 341] on input "0" at bounding box center [991, 350] width 71 height 19
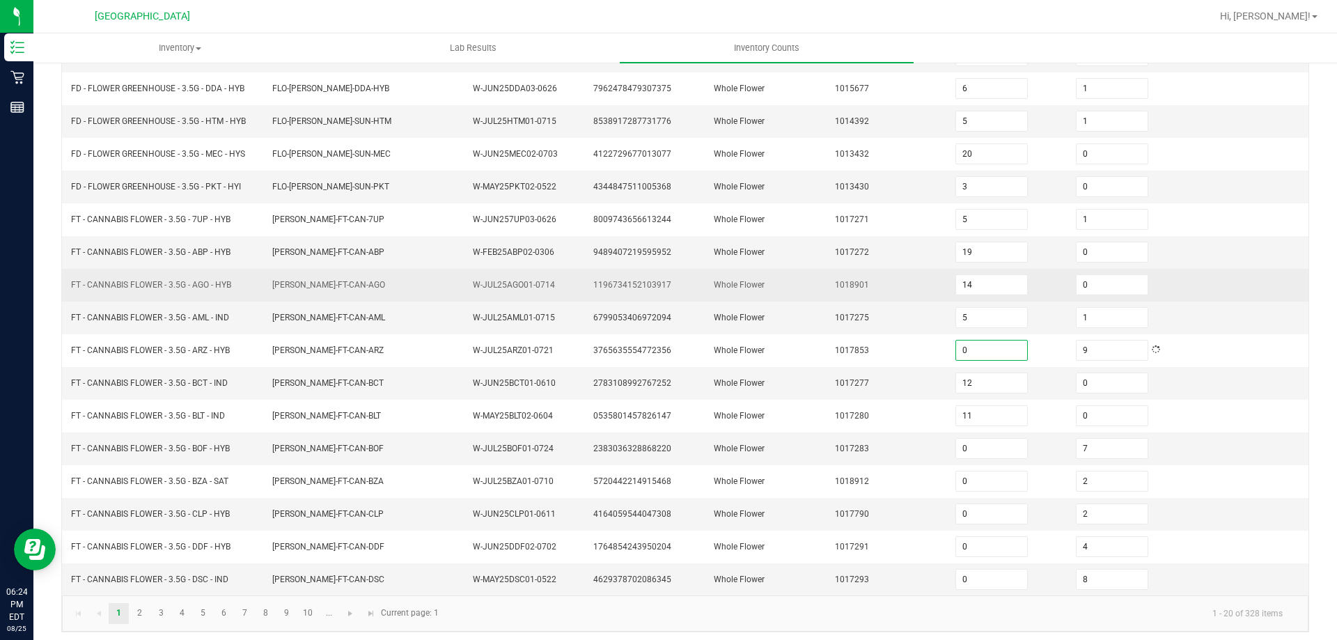
click at [827, 300] on td "1018901" at bounding box center [887, 285] width 120 height 33
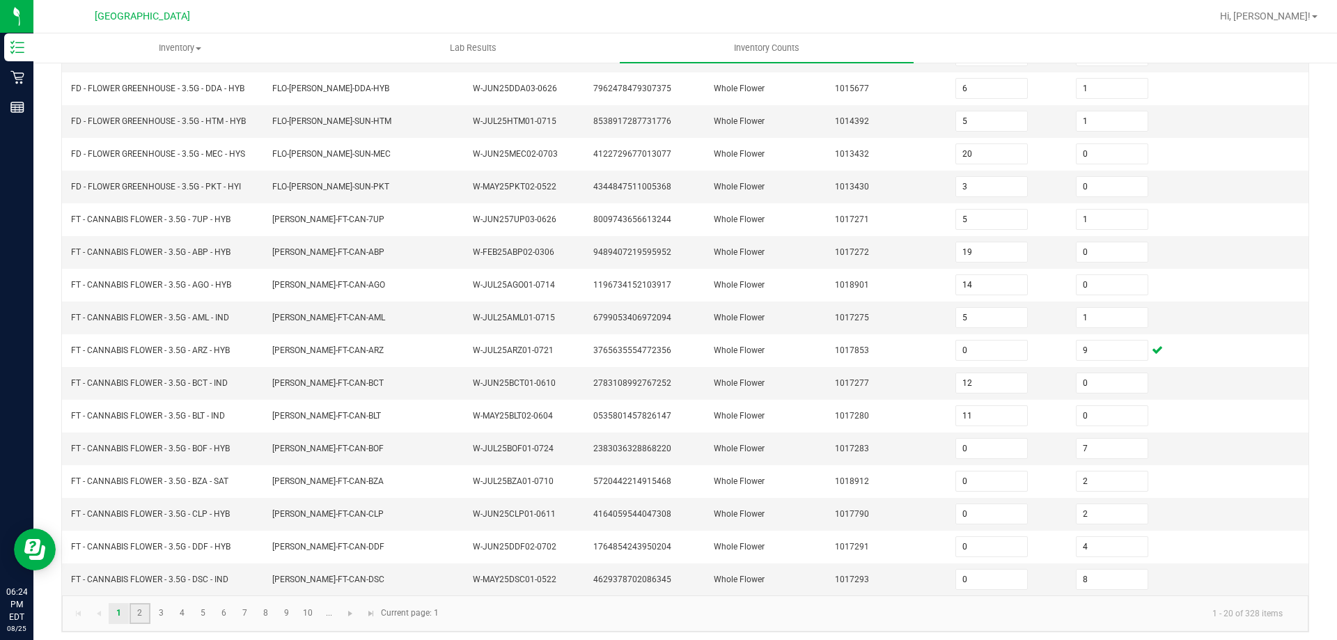
click at [145, 620] on link "2" at bounding box center [140, 613] width 20 height 21
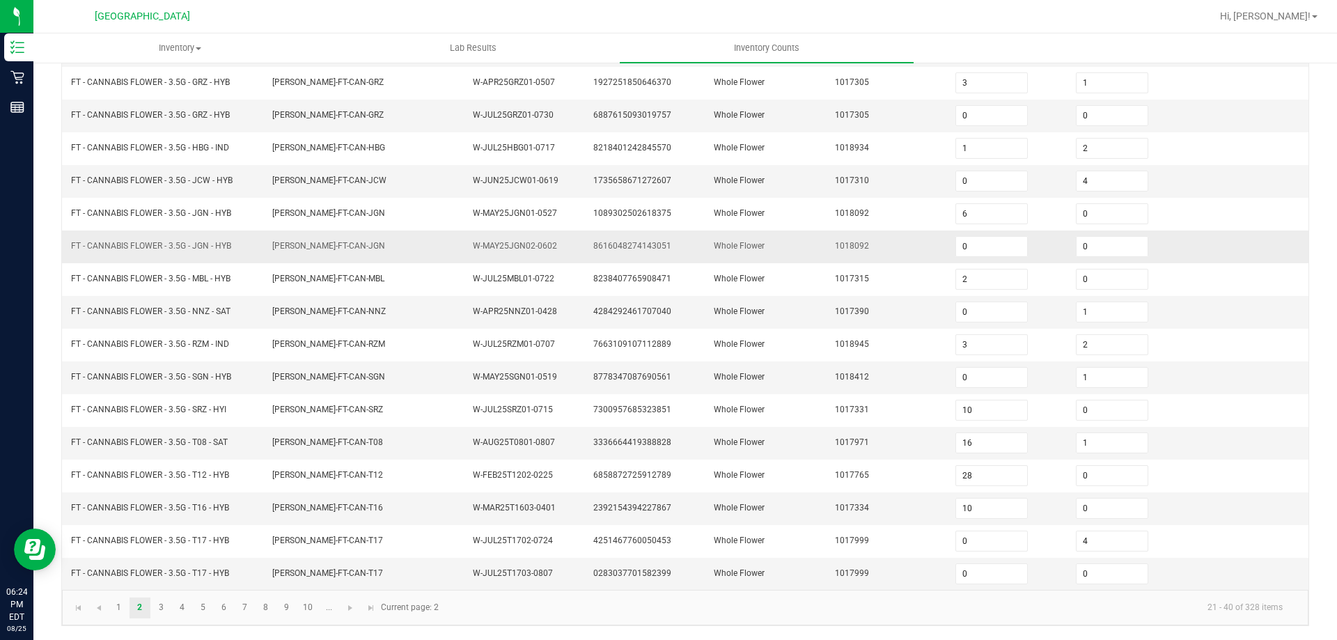
drag, startPoint x: 1049, startPoint y: 255, endPoint x: 1056, endPoint y: 254, distance: 7.7
click at [1053, 254] on tr "FT - CANNABIS FLOWER - 3.5G - JGN - HYB FLO-BUD-FT-CAN-JGN W-MAY25JGN02-0602 86…" at bounding box center [685, 246] width 1246 height 33
click at [1086, 252] on input "0" at bounding box center [1112, 246] width 71 height 19
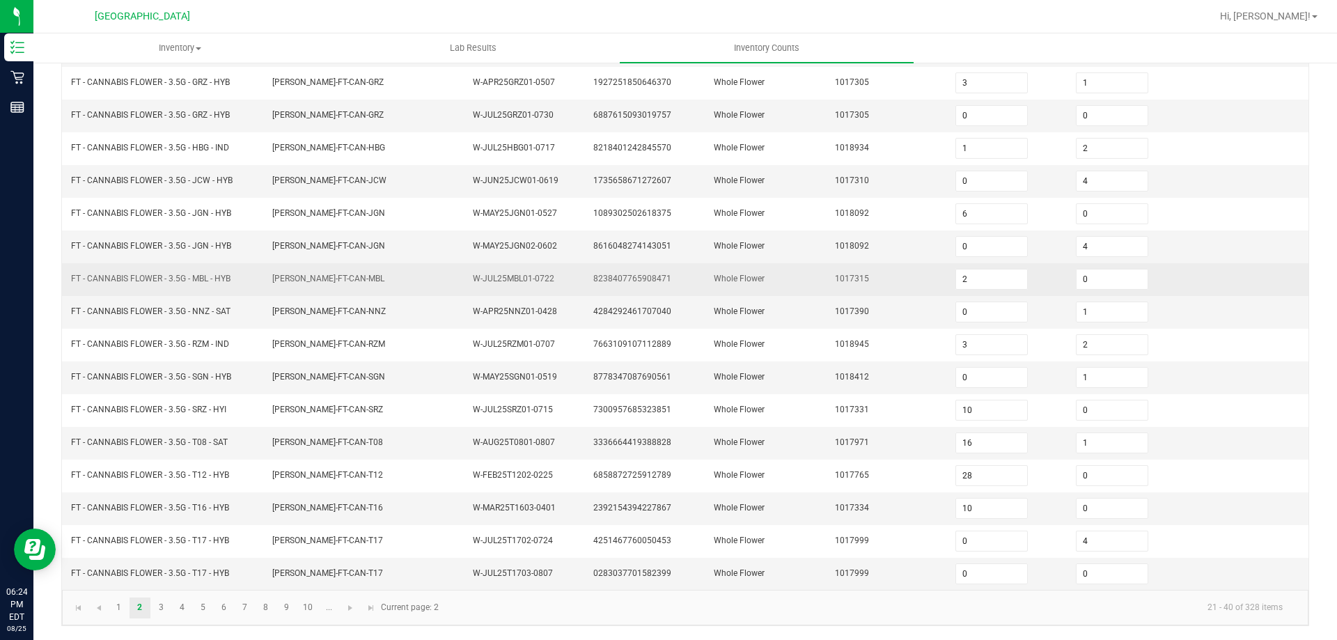
click at [923, 263] on td "1017315" at bounding box center [887, 279] width 120 height 33
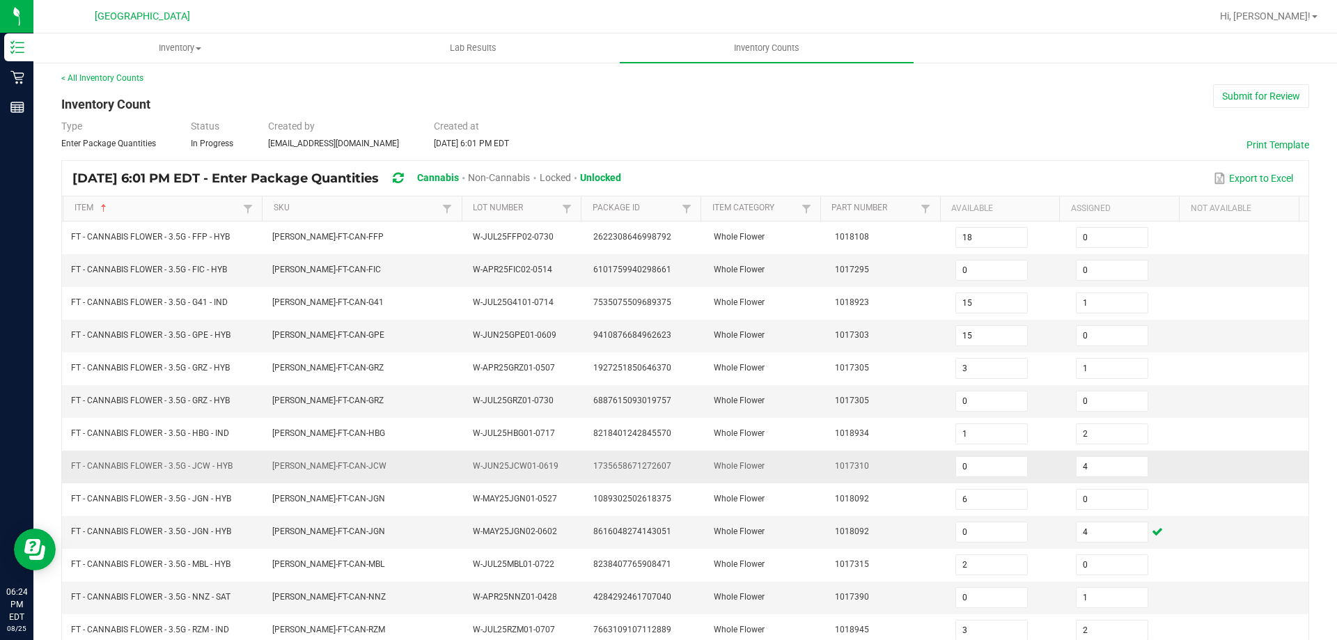
scroll to position [0, 0]
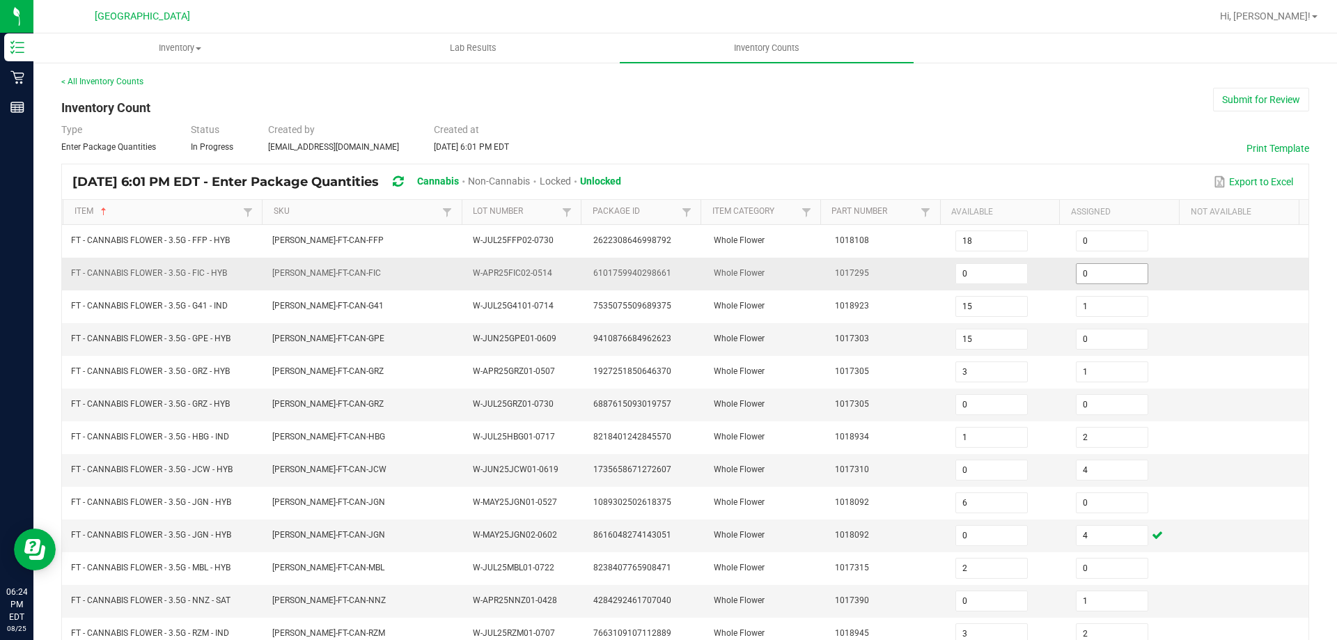
click at [1095, 278] on input "0" at bounding box center [1112, 273] width 71 height 19
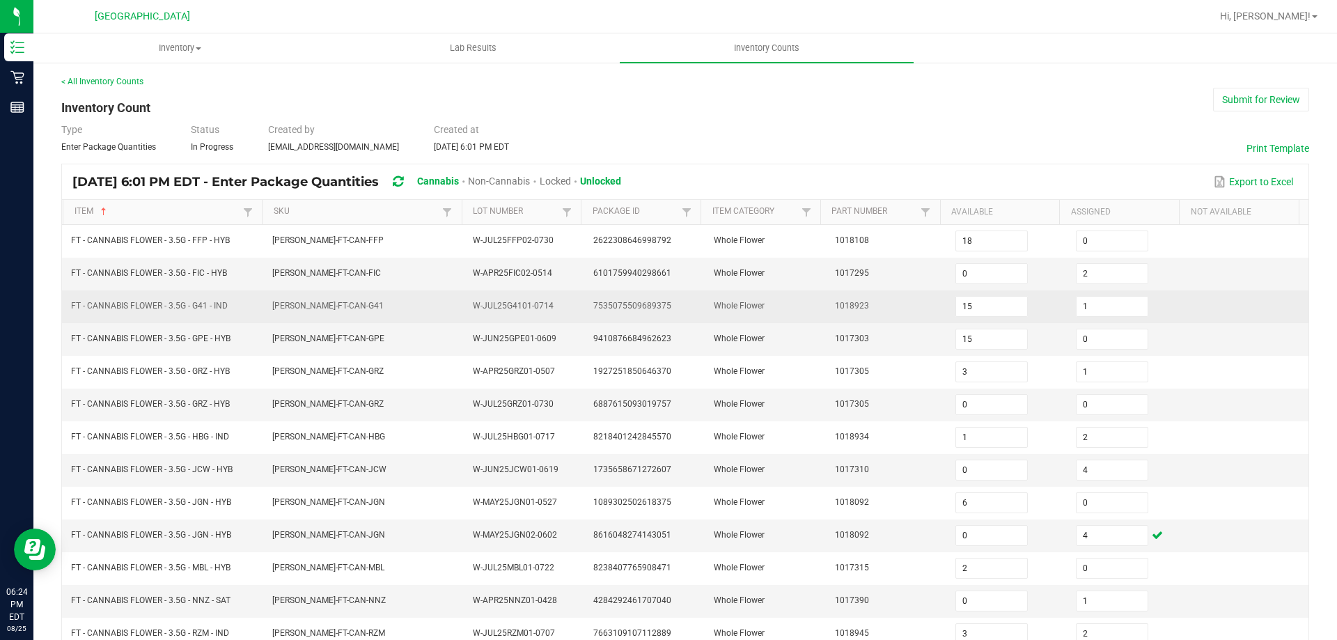
click at [800, 300] on td "Whole Flower" at bounding box center [765, 306] width 120 height 33
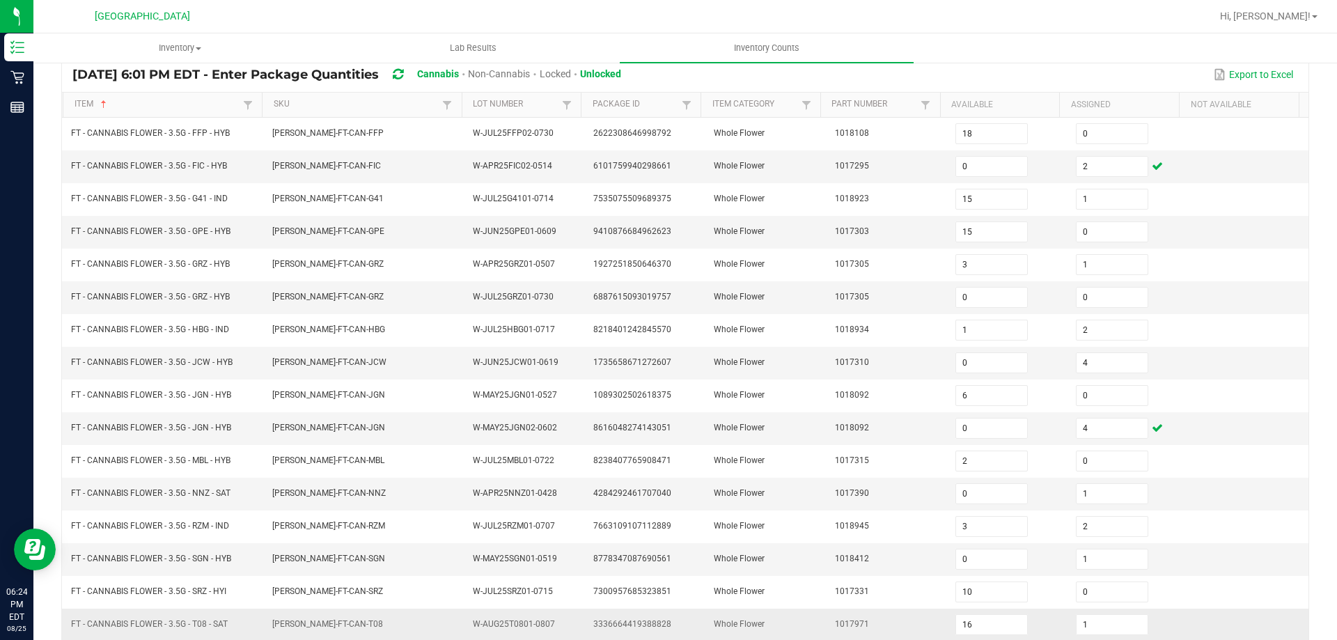
scroll to position [289, 0]
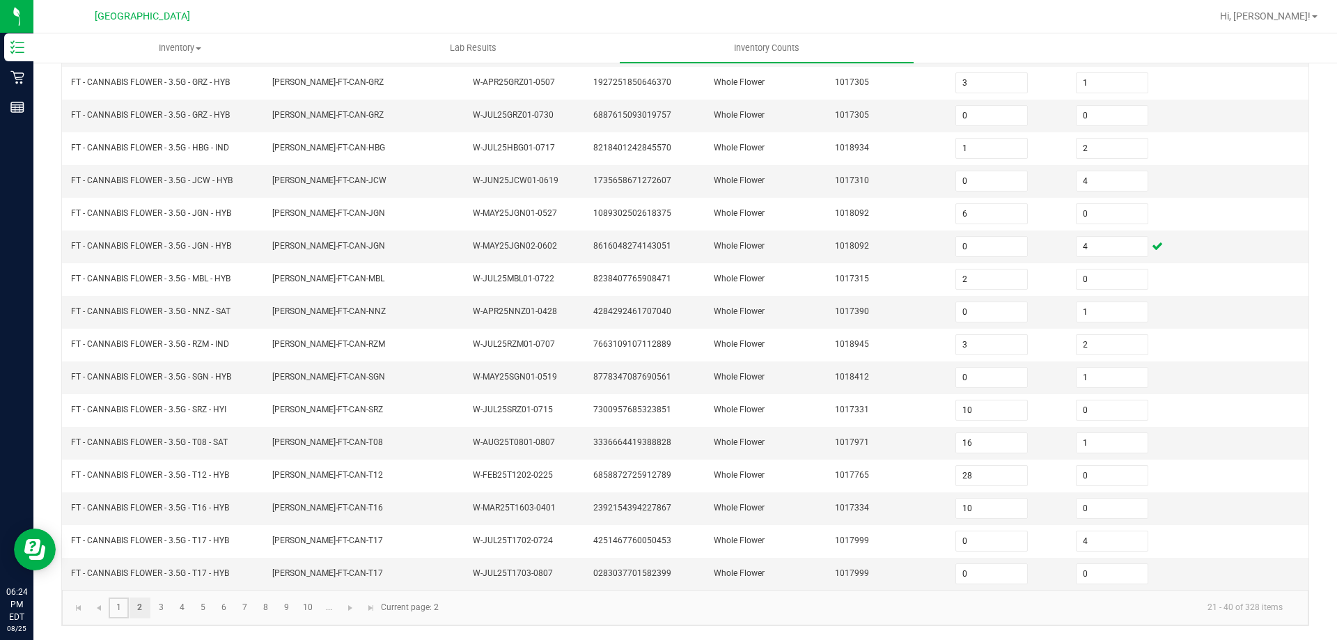
drag, startPoint x: 116, startPoint y: 611, endPoint x: 134, endPoint y: 600, distance: 21.6
click at [117, 611] on link "1" at bounding box center [119, 607] width 20 height 21
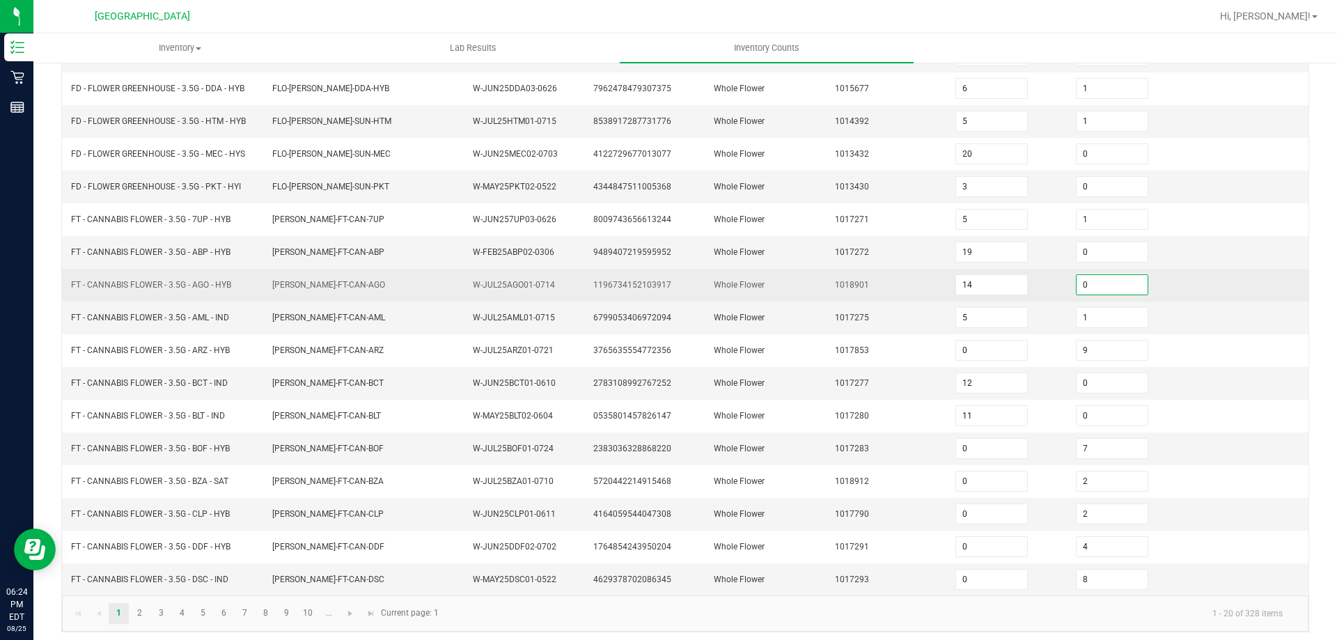
click at [1077, 290] on input "0" at bounding box center [1112, 284] width 71 height 19
click at [805, 297] on td "Whole Flower" at bounding box center [765, 285] width 120 height 33
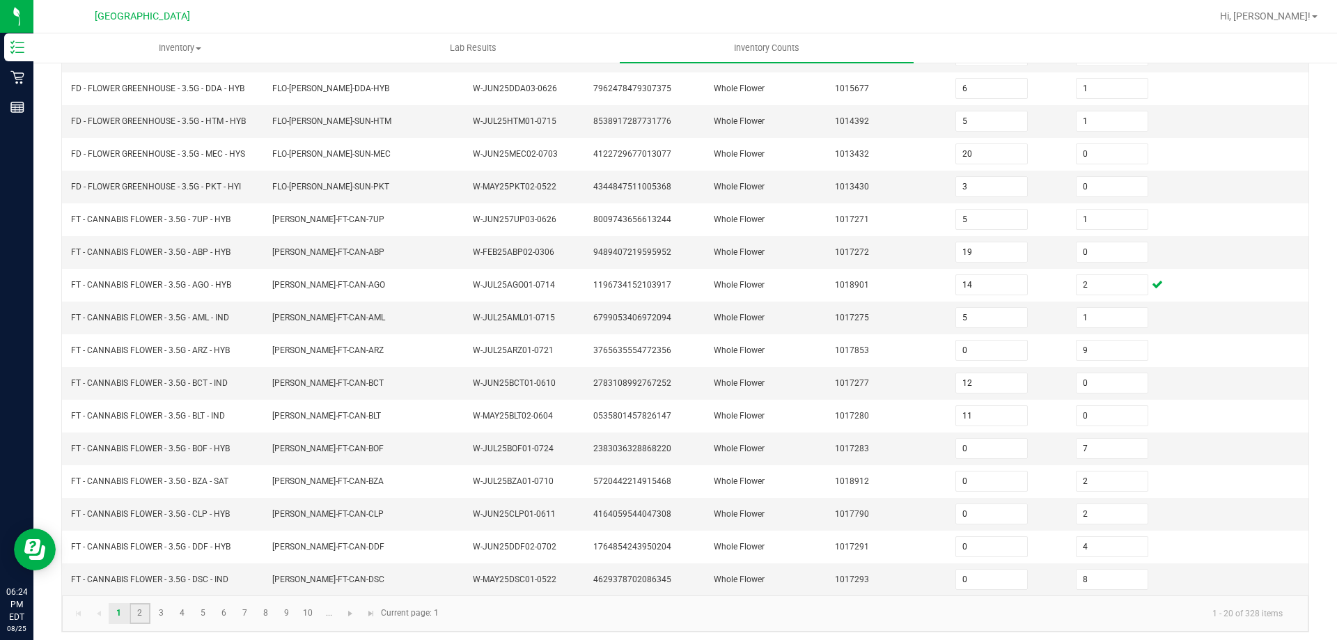
click at [138, 617] on link "2" at bounding box center [140, 613] width 20 height 21
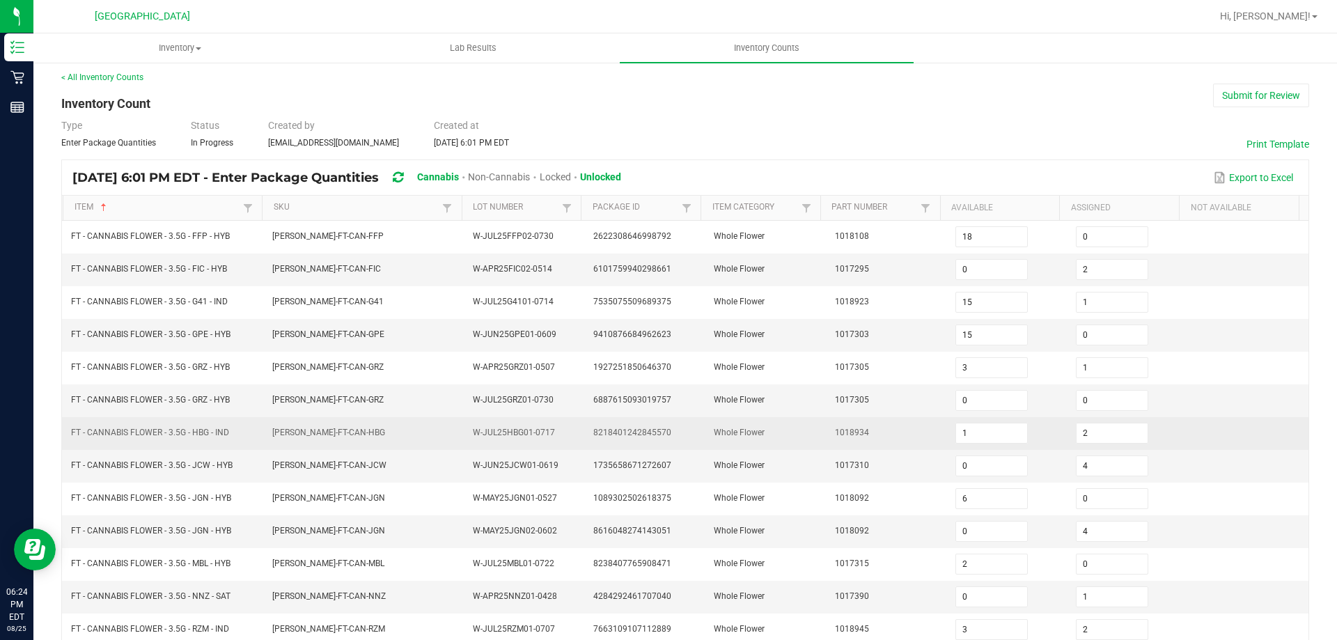
scroll to position [0, 0]
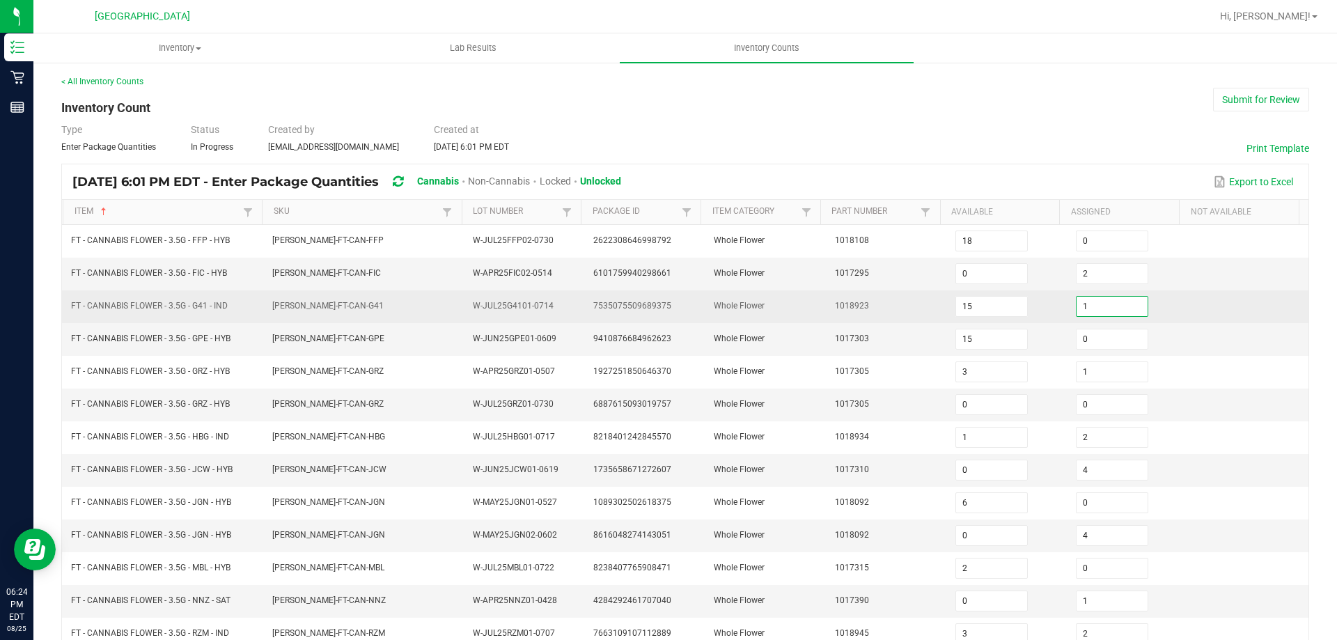
click at [1089, 300] on input "1" at bounding box center [1112, 306] width 71 height 19
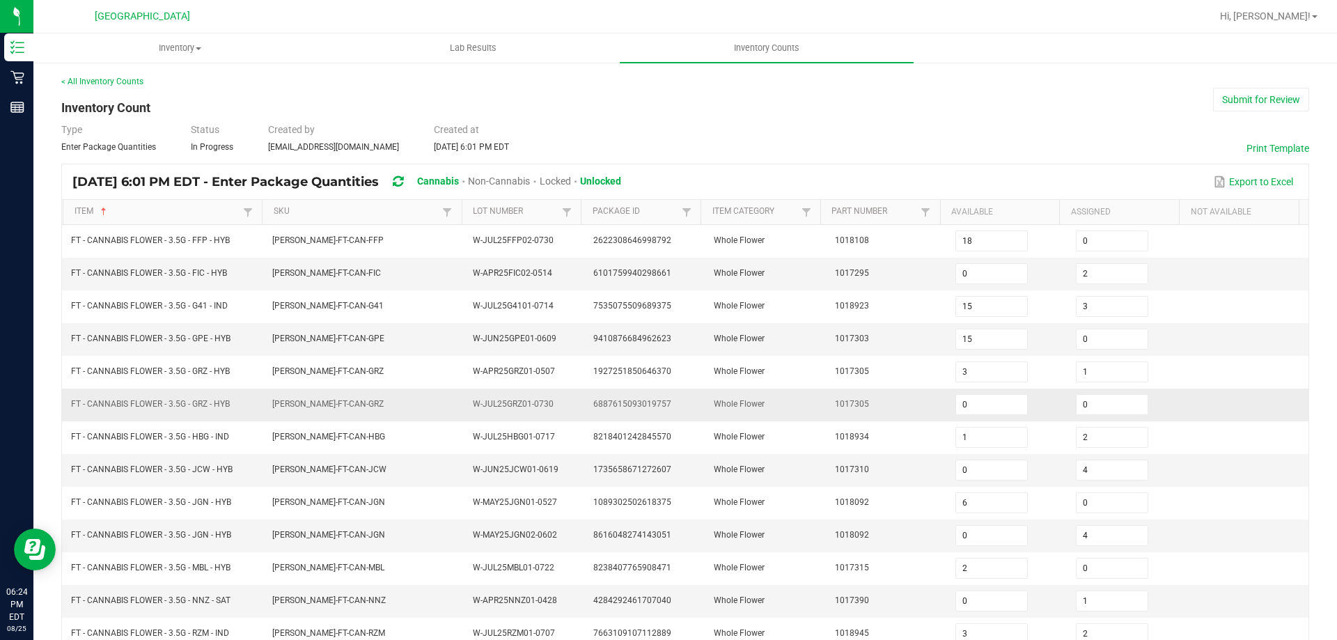
click at [650, 391] on td "6887615093019757" at bounding box center [645, 405] width 120 height 33
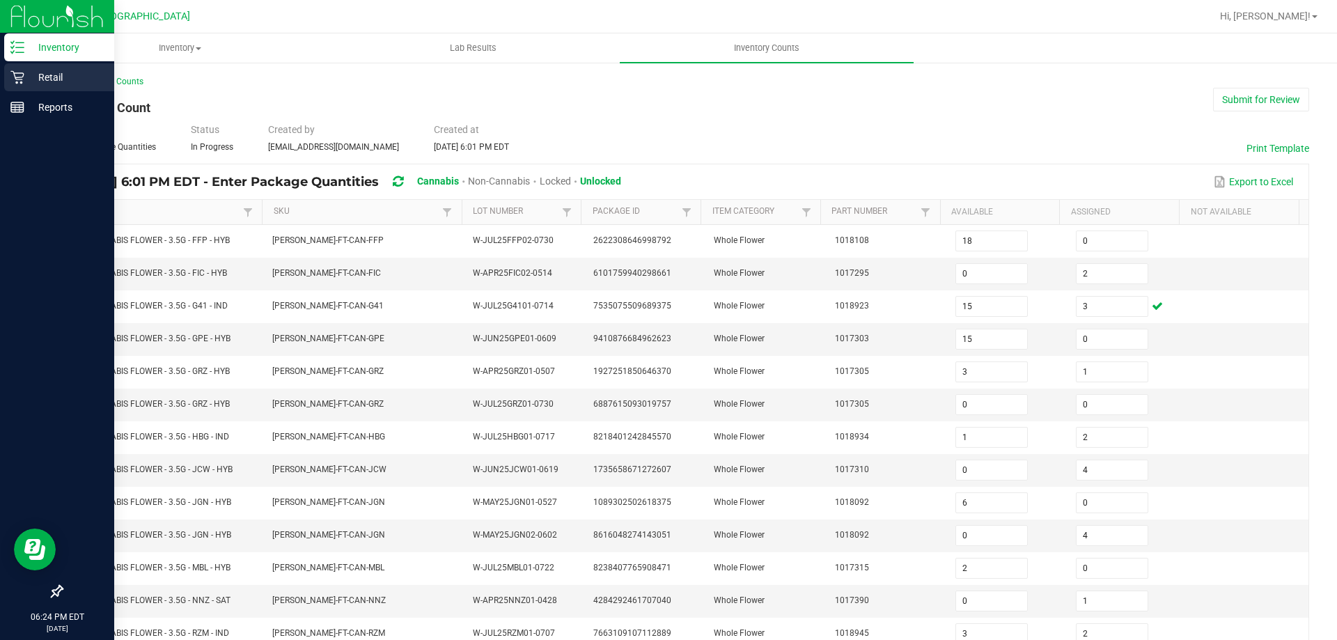
click at [20, 79] on icon at bounding box center [17, 77] width 14 height 14
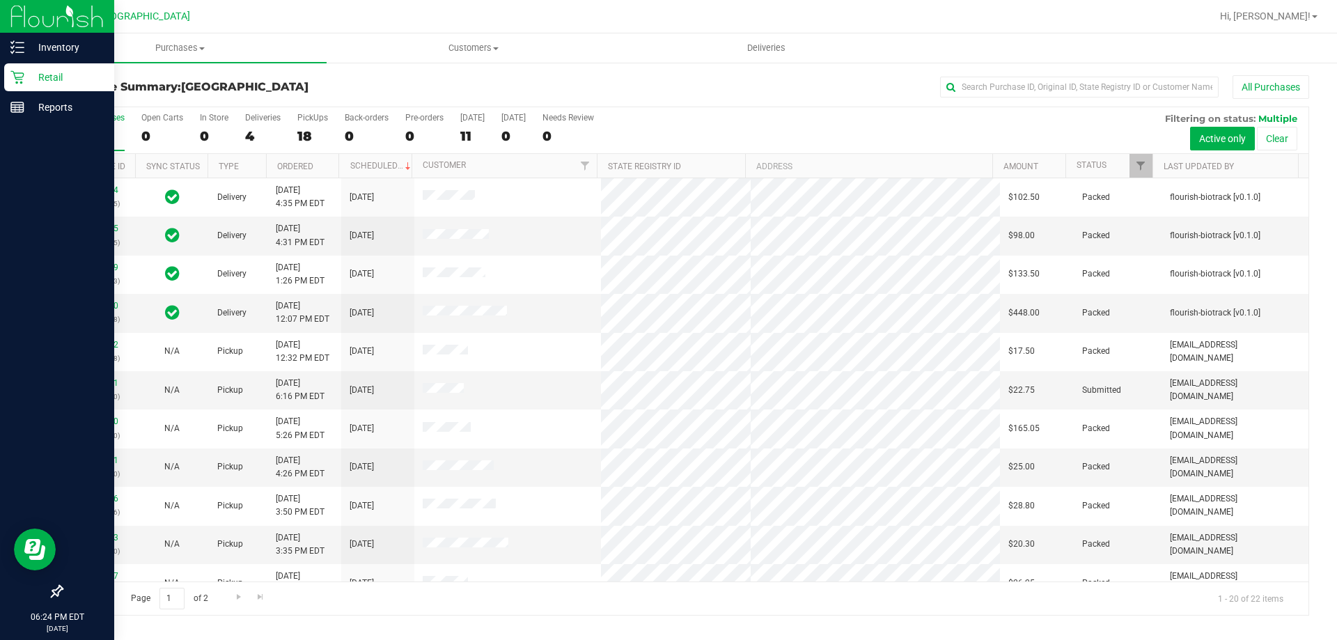
click at [298, 141] on div "18" at bounding box center [312, 136] width 31 height 16
click at [0, 0] on input "PickUps 18" at bounding box center [0, 0] width 0 height 0
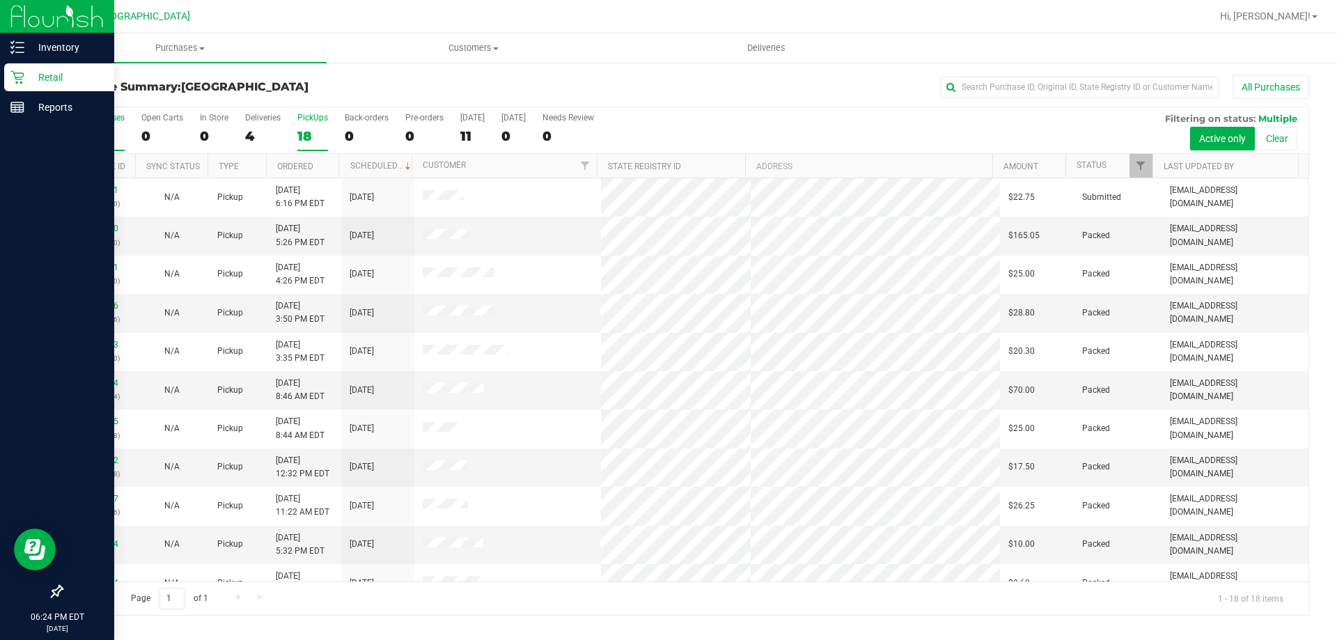
click at [107, 125] on label "All Purchases 22" at bounding box center [99, 132] width 52 height 38
click at [0, 0] on input "All Purchases 22" at bounding box center [0, 0] width 0 height 0
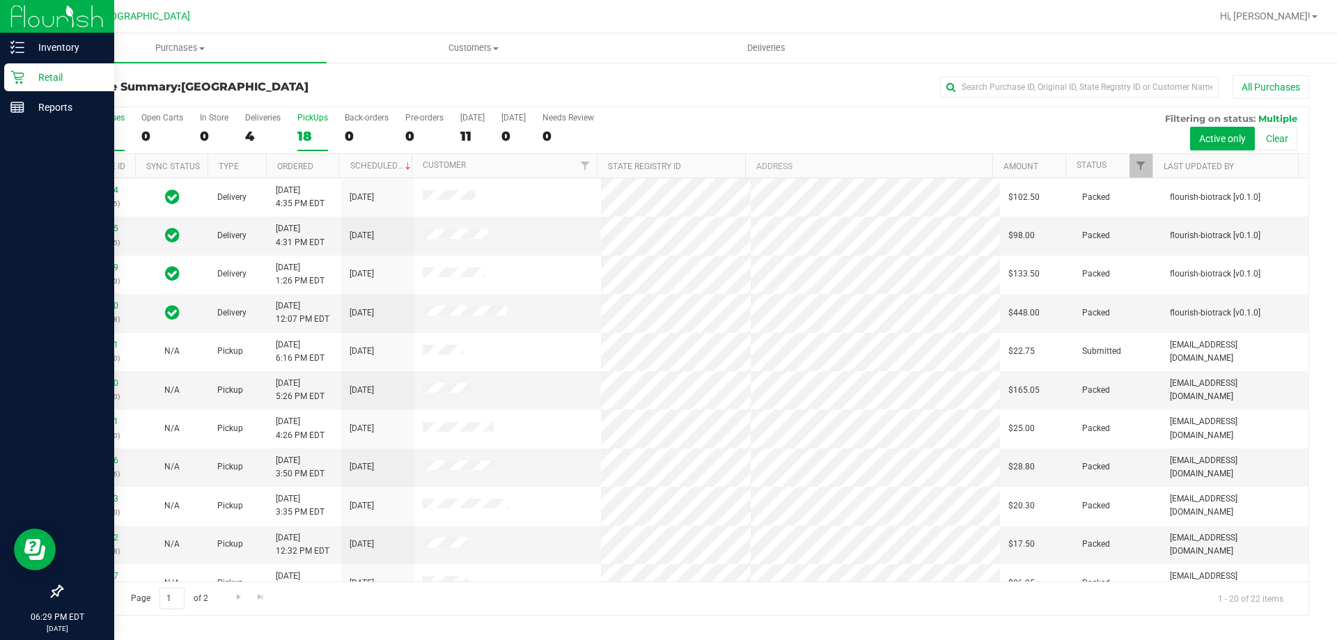
click at [310, 134] on div "18" at bounding box center [312, 136] width 31 height 16
click at [0, 0] on input "PickUps 18" at bounding box center [0, 0] width 0 height 0
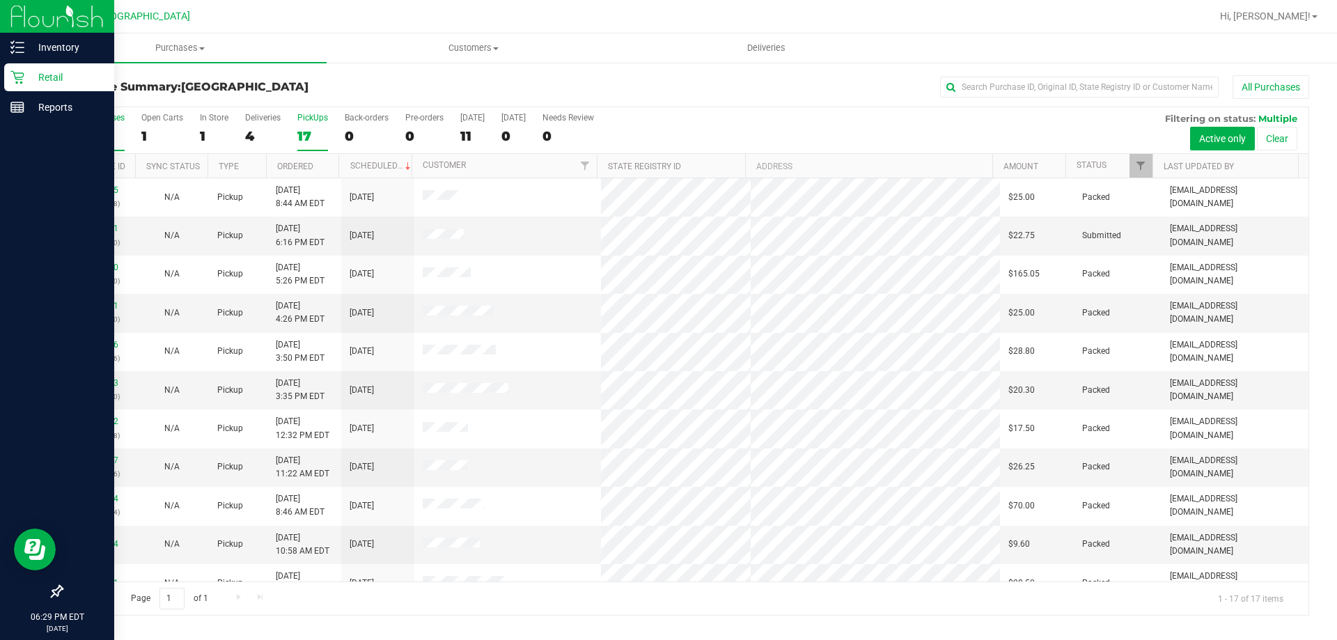
click at [100, 135] on div "22" at bounding box center [99, 136] width 52 height 16
click at [0, 0] on input "All Purchases 22" at bounding box center [0, 0] width 0 height 0
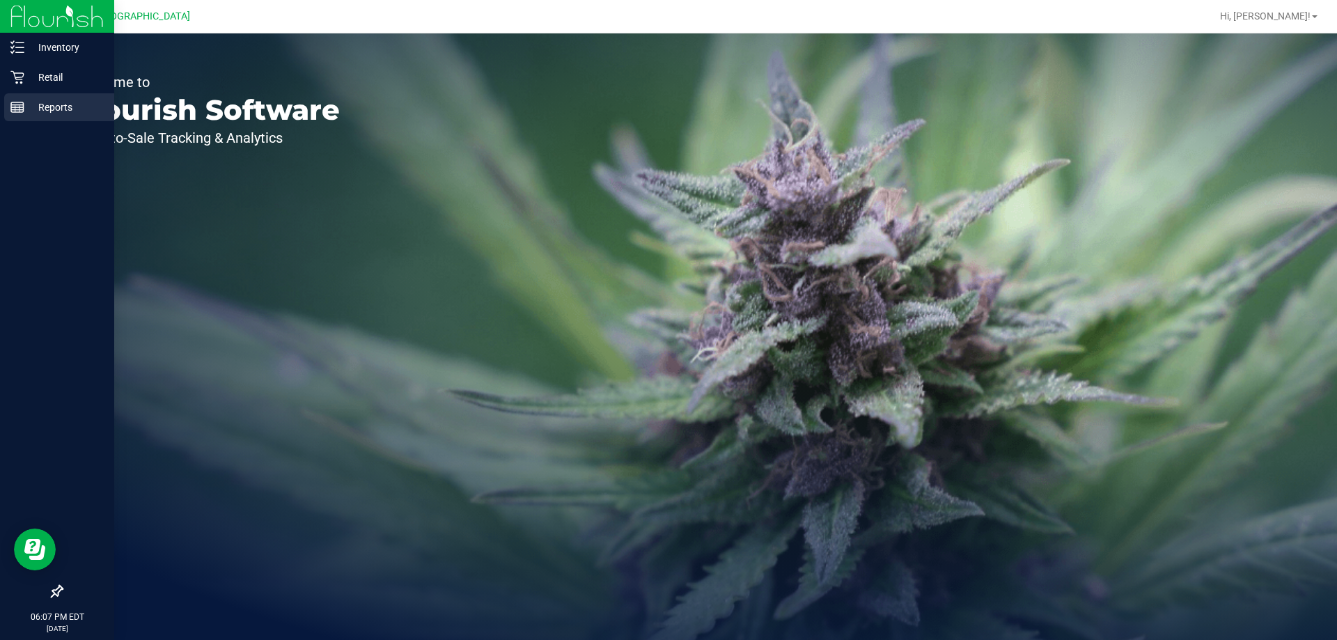
click at [36, 112] on p "Reports" at bounding box center [66, 107] width 84 height 17
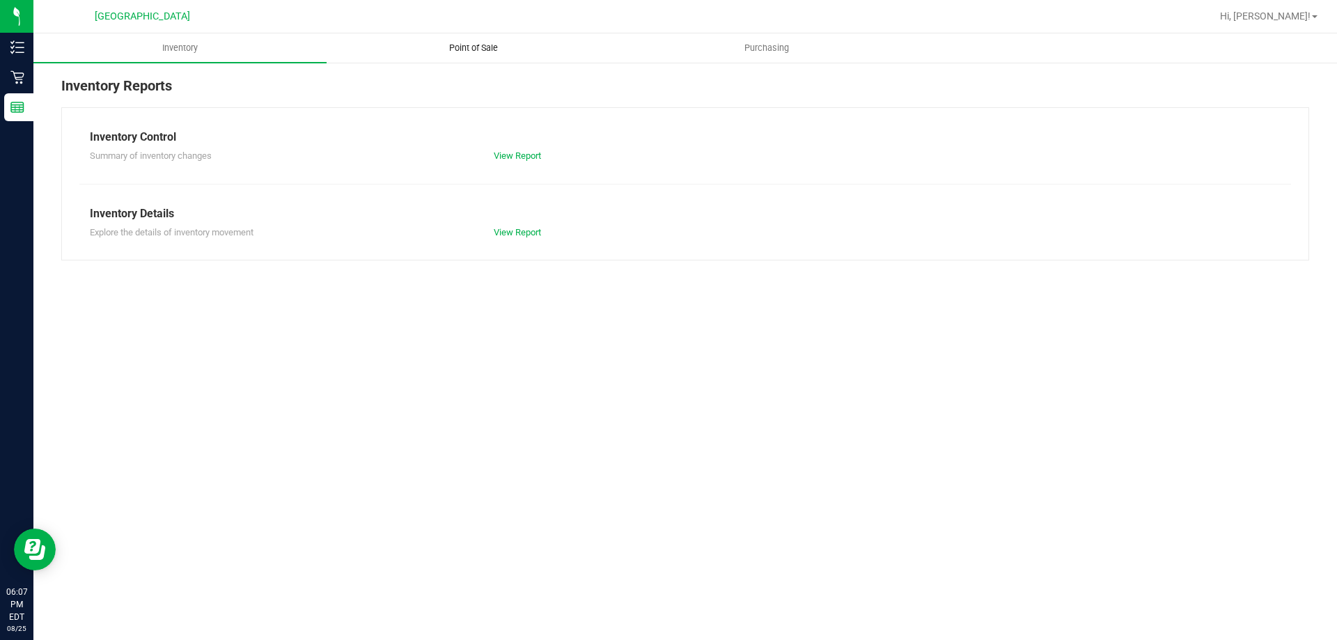
click at [474, 54] on uib-tab-heading "Point of Sale" at bounding box center [473, 48] width 292 height 28
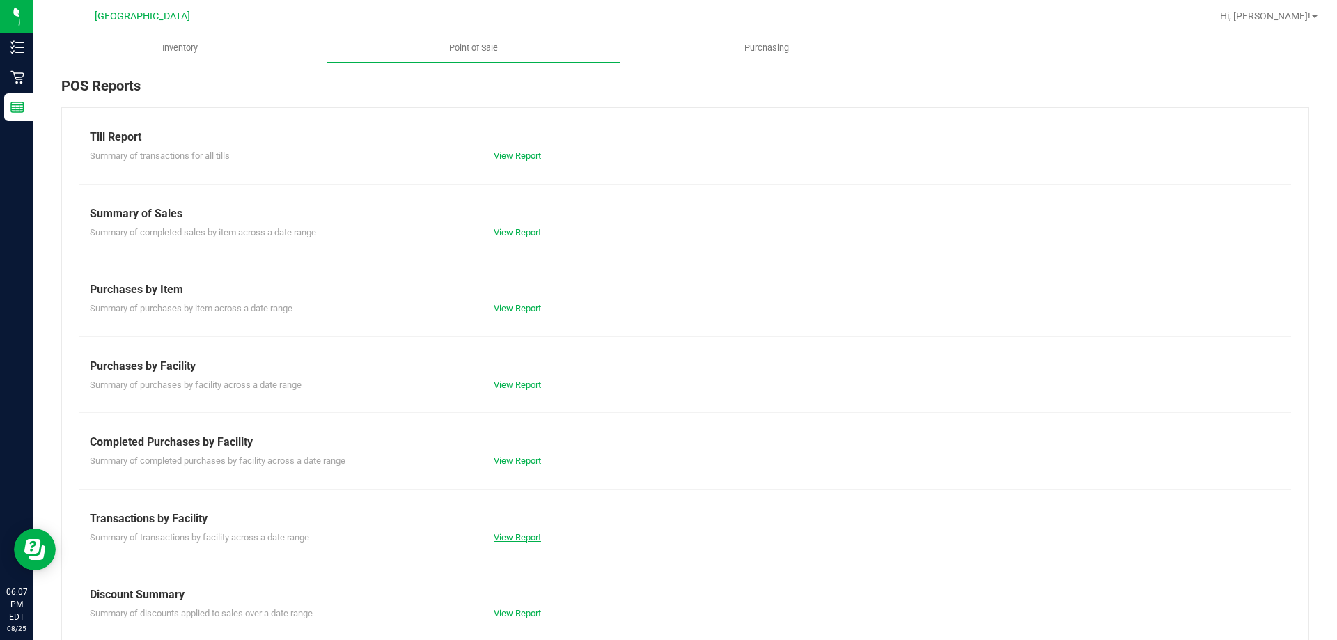
click at [503, 541] on link "View Report" at bounding box center [517, 537] width 47 height 10
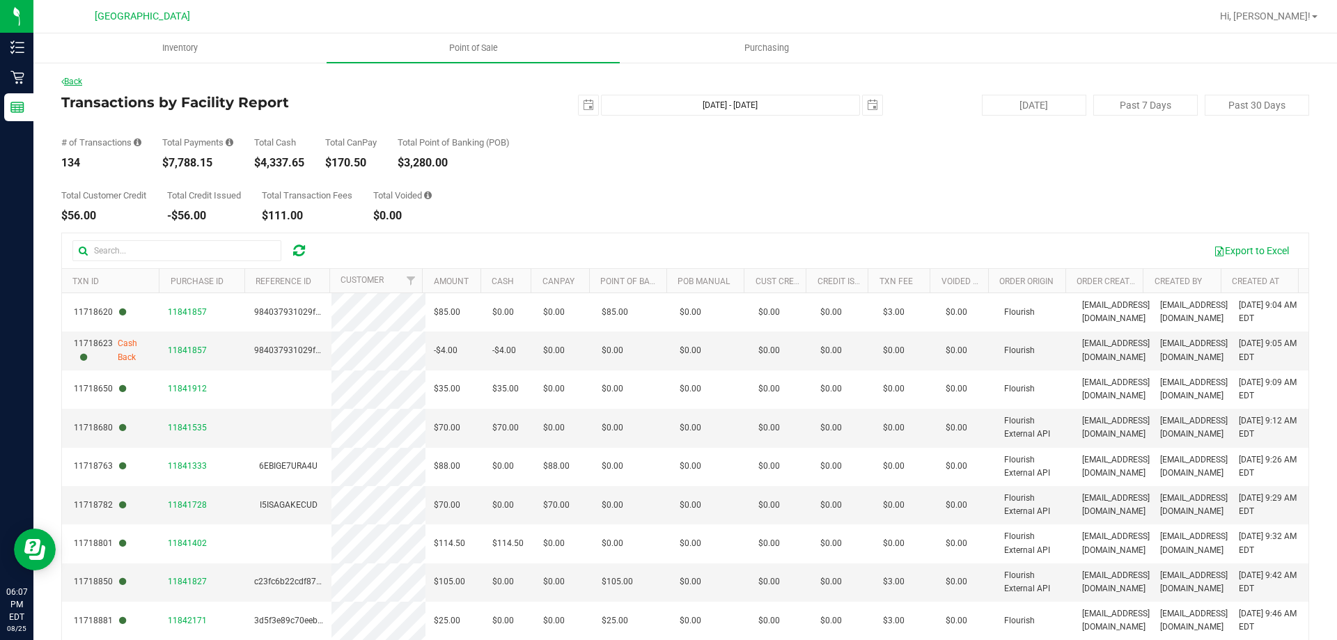
click at [77, 78] on link "Back" at bounding box center [71, 82] width 21 height 10
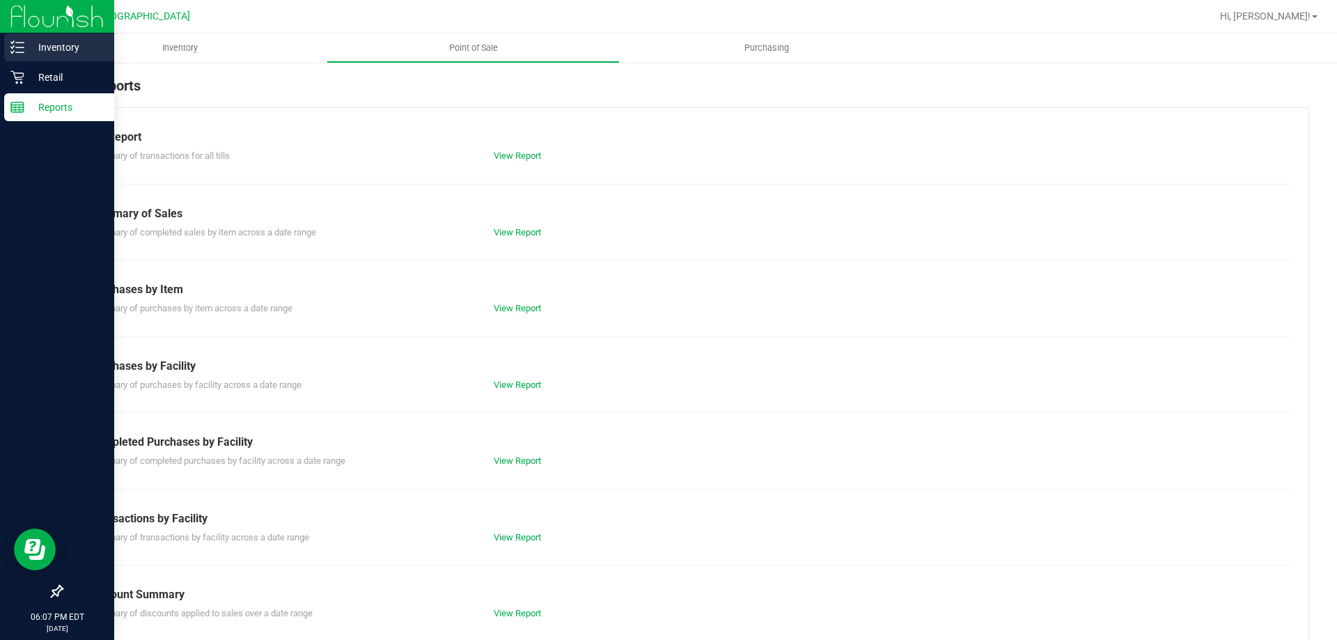
click at [25, 55] on p "Inventory" at bounding box center [66, 47] width 84 height 17
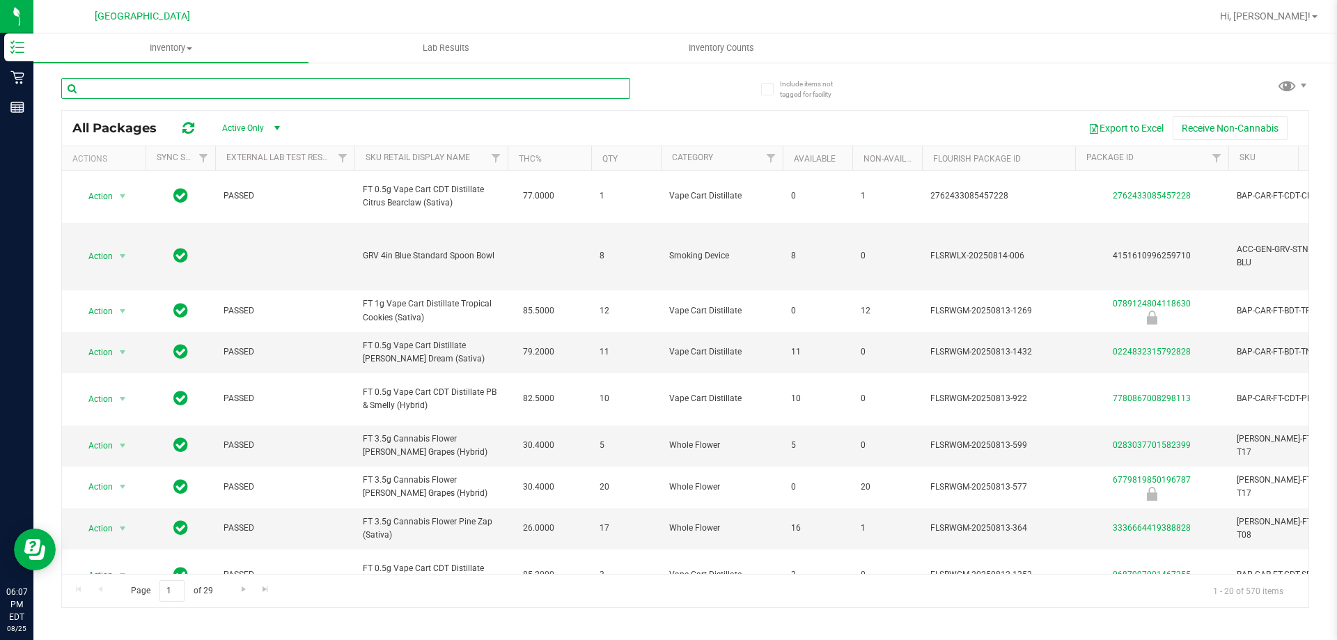
click at [159, 88] on input "text" at bounding box center [345, 88] width 569 height 21
paste input "BDS - VAPORIZER - BOUNDLESS - TERP PEN - BLACK"
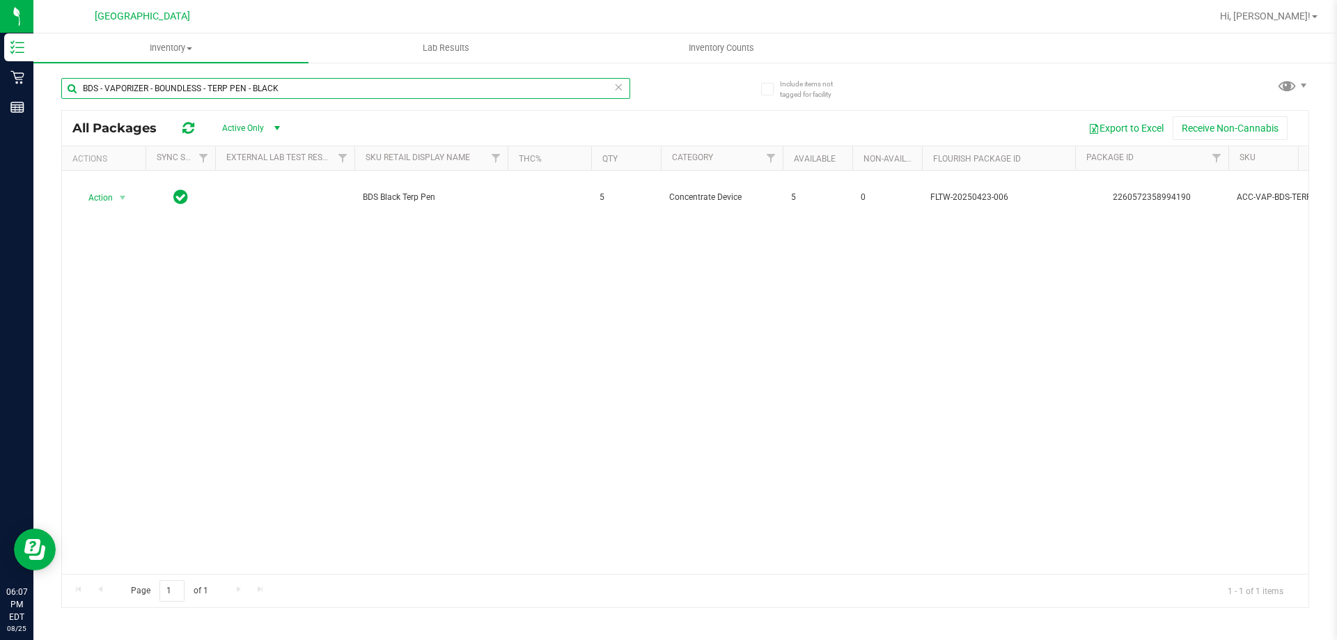
click at [151, 86] on input "BDS - VAPORIZER - BOUNDLESS - TERP PEN - BLACK" at bounding box center [345, 88] width 569 height 21
paste input "CCELL SILO BATTERY BL"
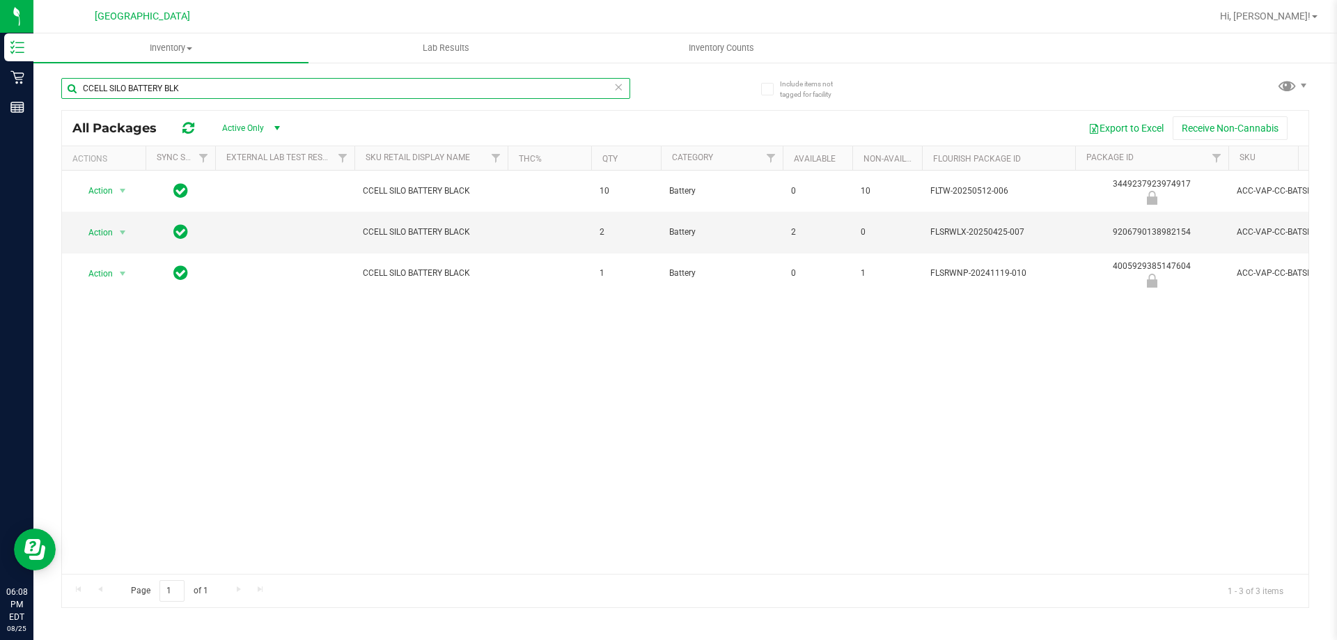
click at [100, 86] on input "CCELL SILO BATTERY BLK" at bounding box center [345, 88] width 569 height 21
paste input "FT BATTERY WHITE 510 VARIABLE POWER"
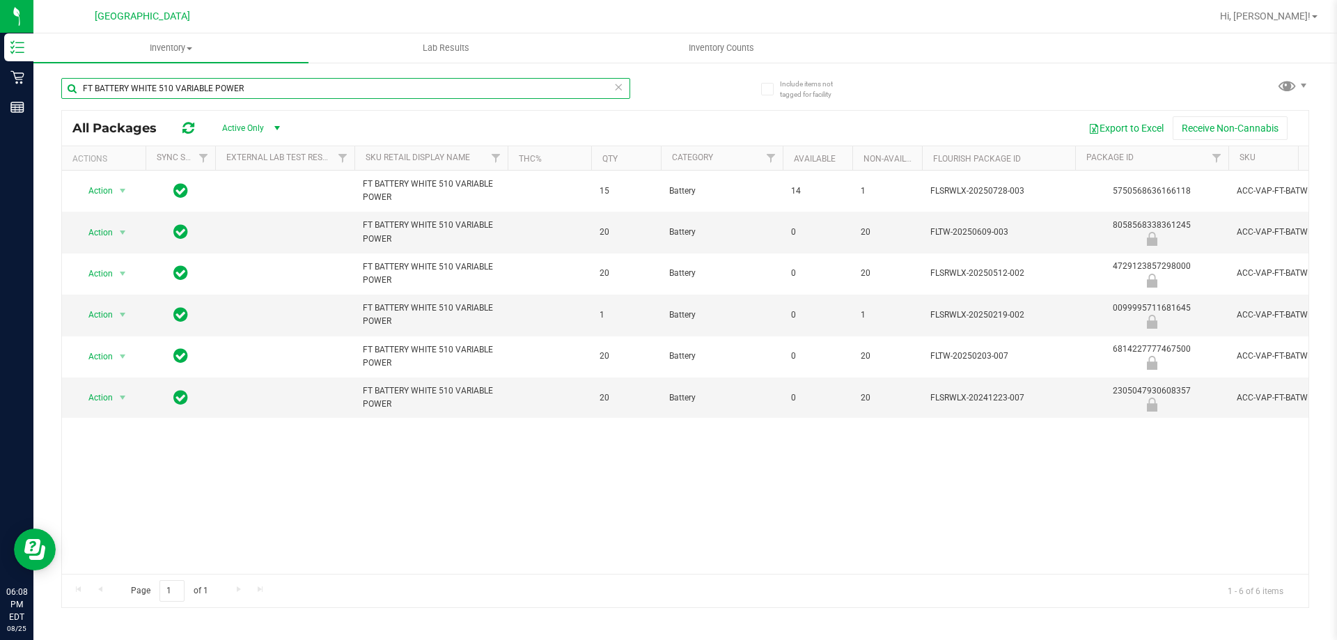
click at [157, 92] on input "FT BATTERY WHITE 510 VARIABLE POWER" at bounding box center [345, 88] width 569 height 21
paste input "GL - DAB TOOLKIT - 5 PC - BLACK"
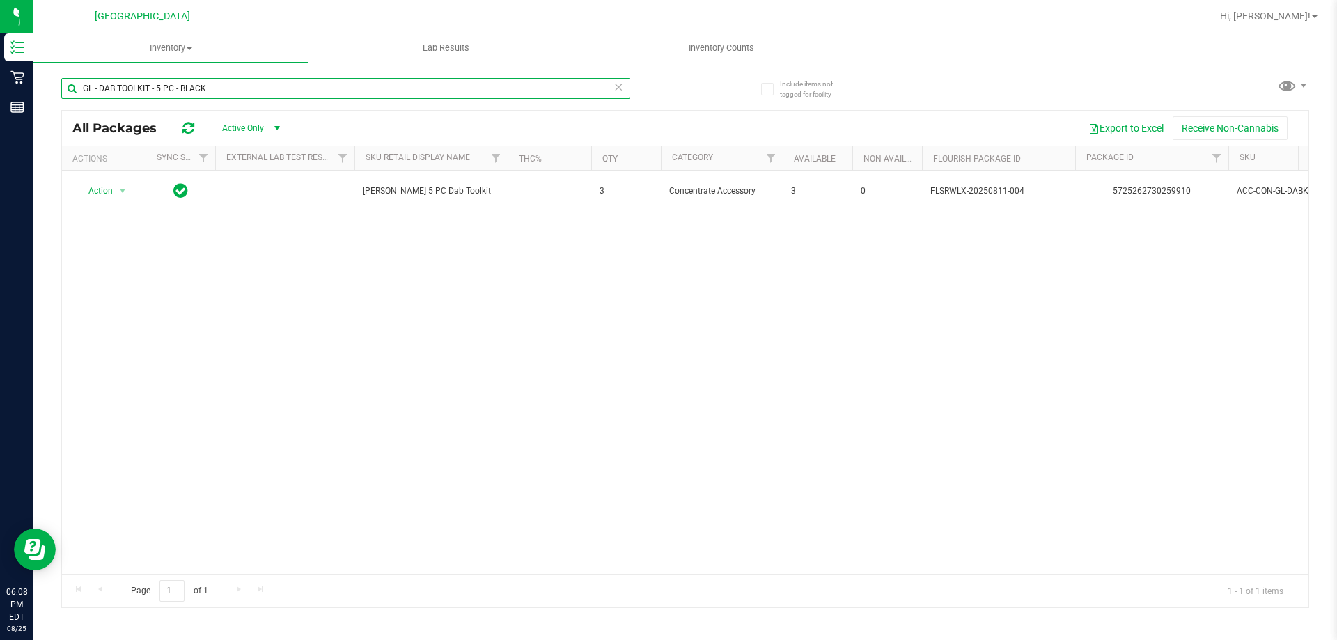
click at [182, 89] on input "GL - DAB TOOLKIT - 5 PC - BLACK" at bounding box center [345, 88] width 569 height 21
paste input "LIVE ROSIN - 0.5G - BOF - HYB"
click at [156, 88] on input "GL - LIVE ROSIN - 0.5G - BOF - HYB" at bounding box center [345, 88] width 569 height 21
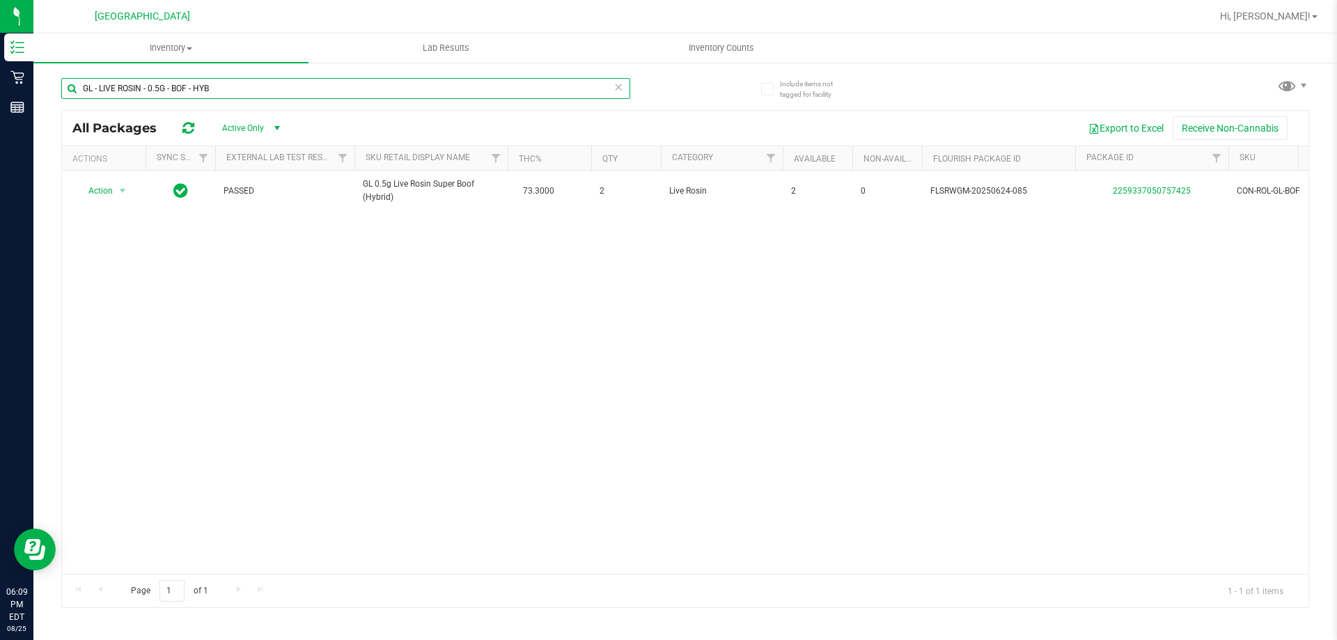
click at [156, 88] on input "GL - LIVE ROSIN - 0.5G - BOF - HYB" at bounding box center [345, 88] width 569 height 21
paste input "DD"
click at [183, 91] on input "GL - LIVE ROSIN - 0.5G - DDF - HYB" at bounding box center [345, 88] width 569 height 21
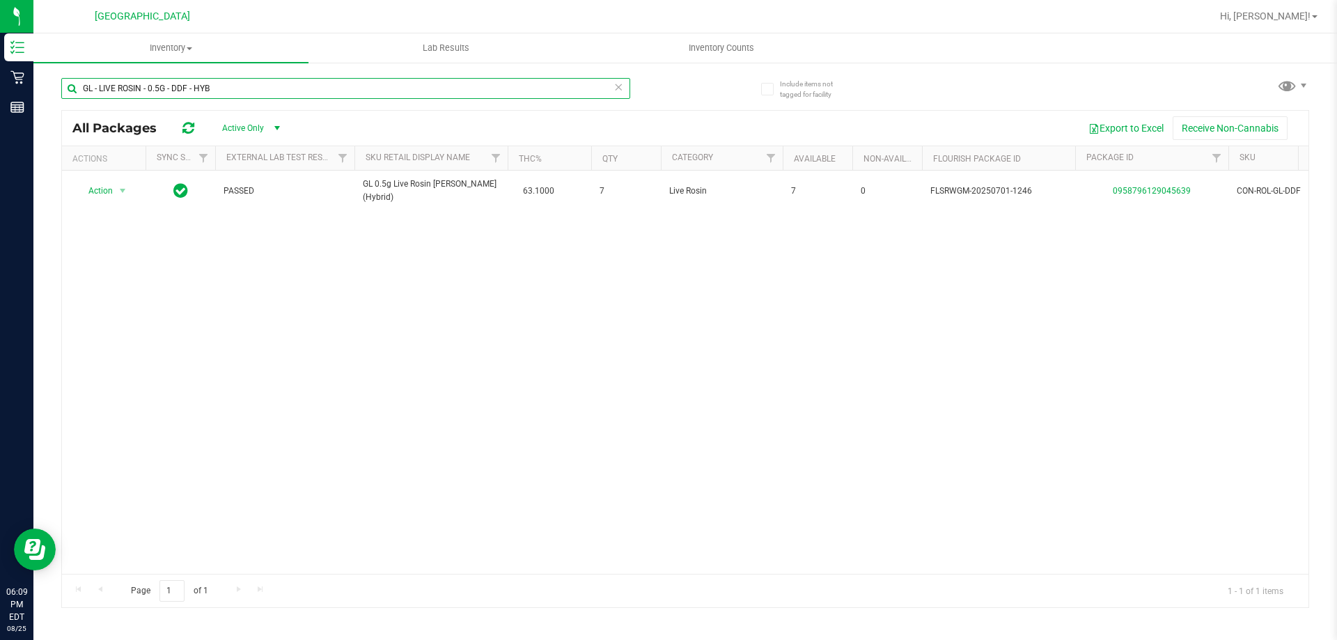
click at [183, 91] on input "GL - LIVE ROSIN - 0.5G - DDF - HYB" at bounding box center [345, 88] width 569 height 21
paste input "JGN"
click at [171, 92] on input "GL - LIVE ROSIN - 0.5G - JGN - HYB" at bounding box center [345, 88] width 569 height 21
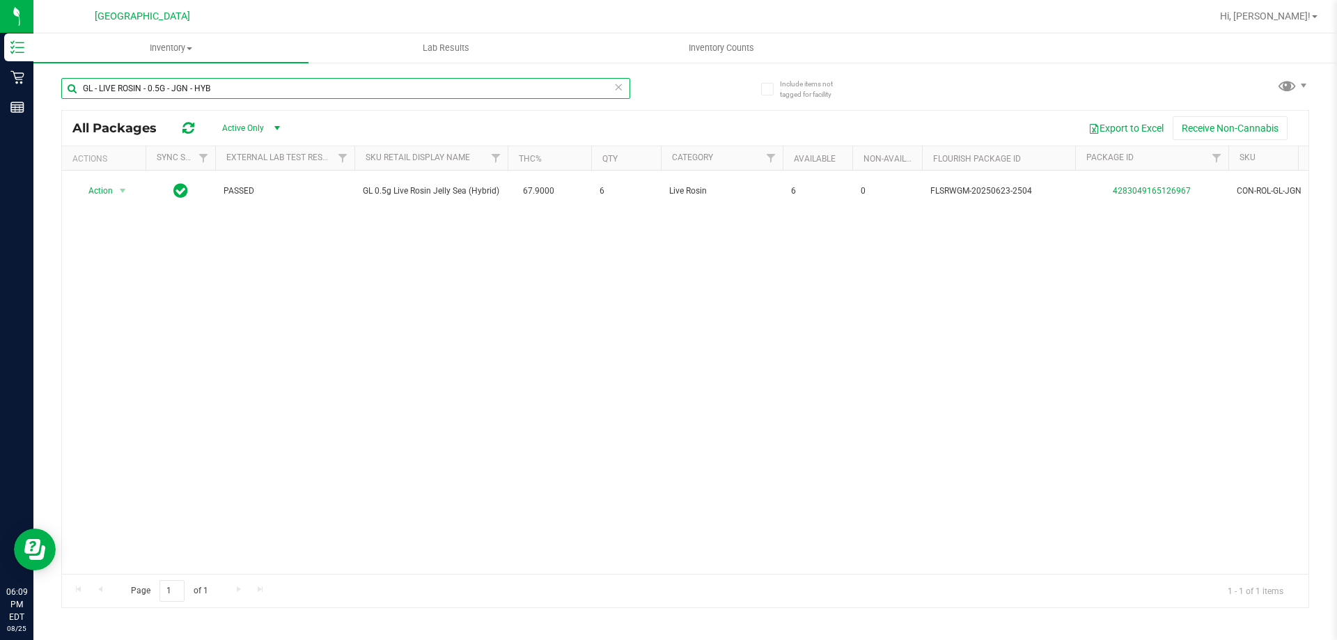
paste input "STW"
click at [151, 94] on input "GL - LIVE ROSIN - 0.5G - STW - HYB" at bounding box center [345, 88] width 569 height 21
paste input "ZKR - IND"
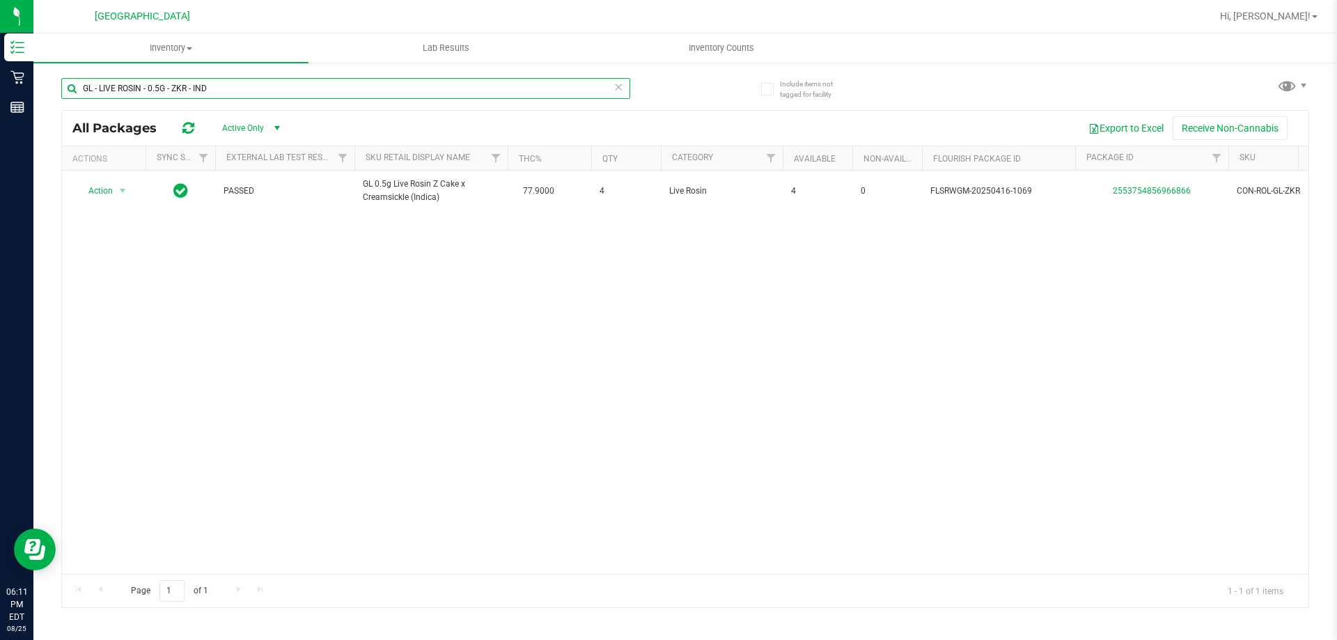
click at [182, 92] on input "GL - LIVE ROSIN - 0.5G - ZKR - IND" at bounding box center [345, 88] width 569 height 21
drag, startPoint x: 182, startPoint y: 91, endPoint x: 153, endPoint y: 91, distance: 28.5
click at [153, 91] on input "GL - LIVE ROSIN - 0.5G - ZKR - IND" at bounding box center [345, 88] width 569 height 21
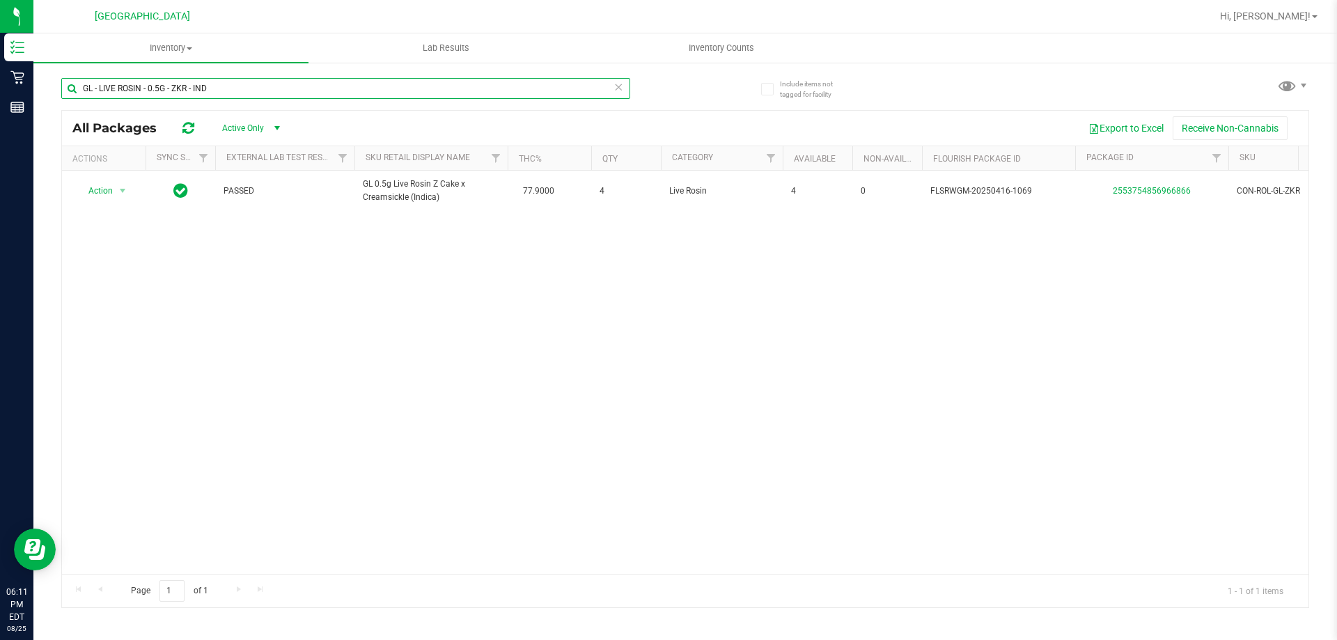
click at [153, 91] on input "GL - LIVE ROSIN - 0.5G - ZKR - IND" at bounding box center [345, 88] width 569 height 21
paste input "PEN DASH BLK"
click at [161, 93] on input "GPEN DASH BLK" at bounding box center [345, 88] width 569 height 21
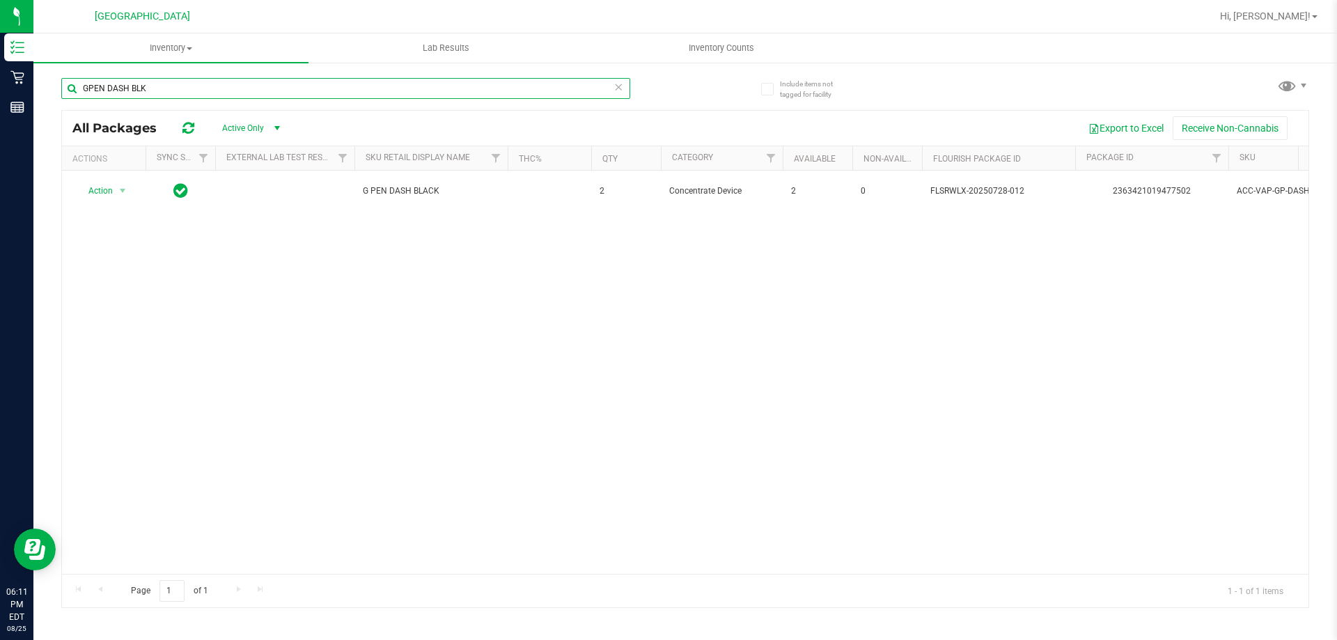
click at [161, 93] on input "GPEN DASH BLK" at bounding box center [345, 88] width 569 height 21
paste input "RV - BOWL - GRAV - OCTO-TASTER - 16MM - BLAC"
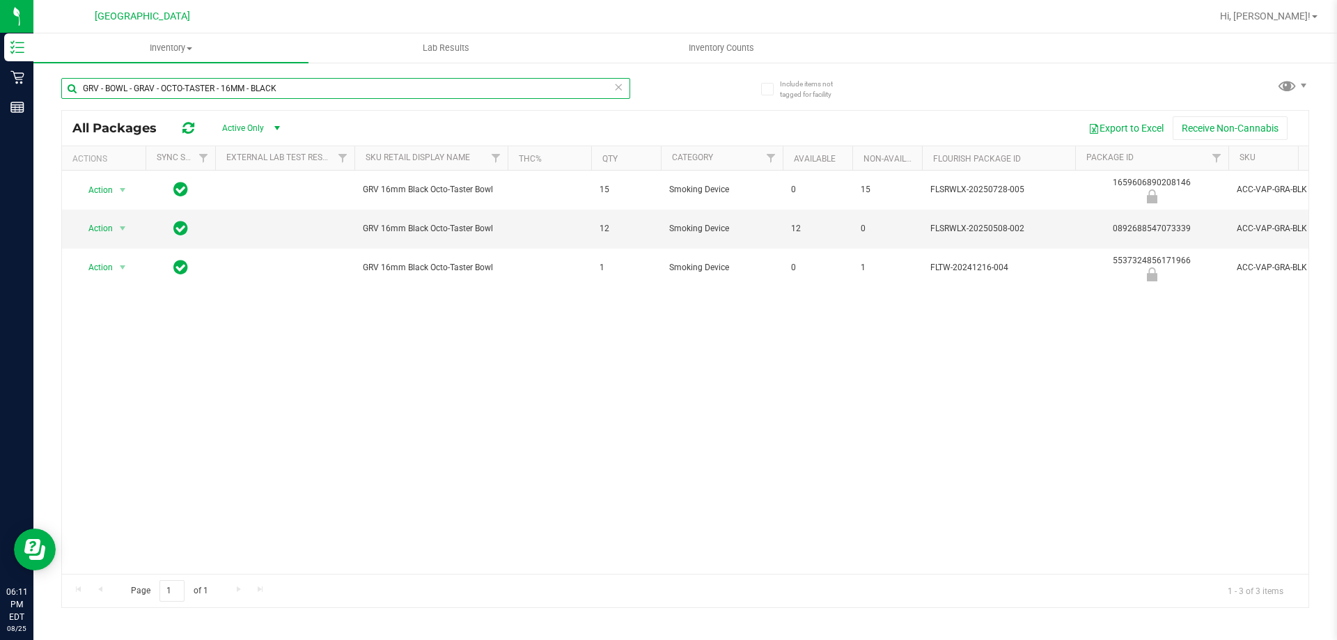
click at [164, 85] on input "GRV - BOWL - GRAV - OCTO-TASTER - 16MM - BLACK" at bounding box center [345, 88] width 569 height 21
paste input "UE"
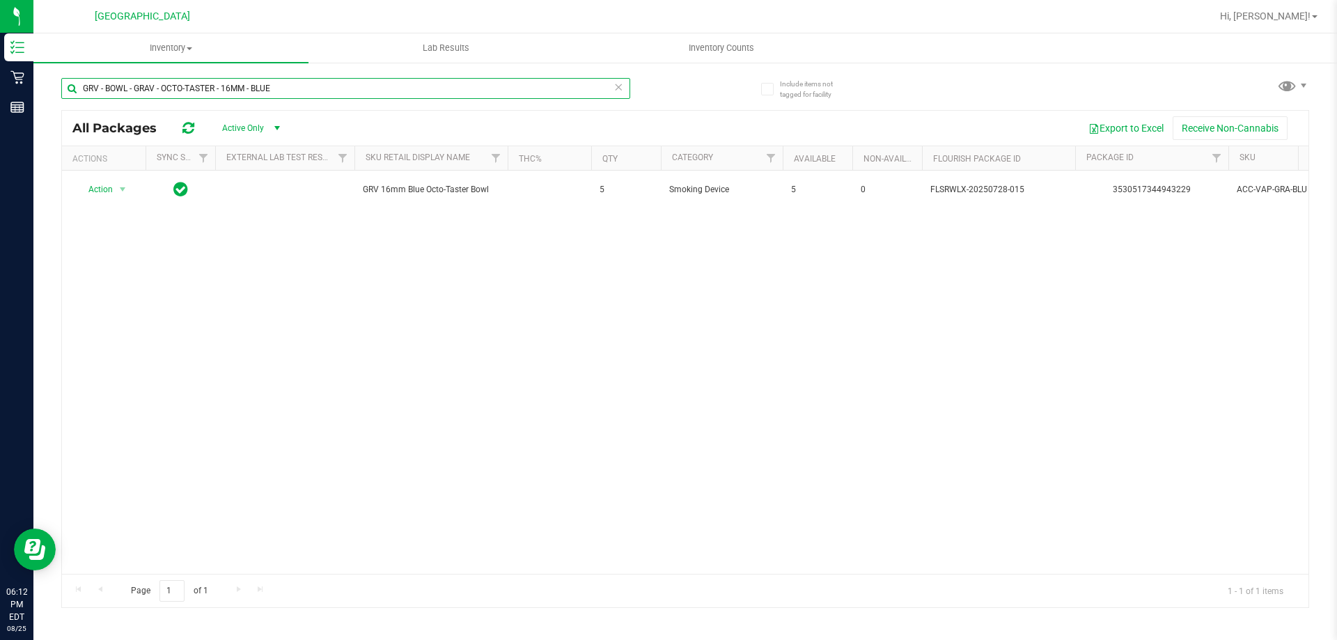
click at [182, 90] on input "GRV - BOWL - GRAV - OCTO-TASTER - 16MM - BLUE" at bounding box center [345, 88] width 569 height 21
paste input "STANDARD SPOON - 4IN"
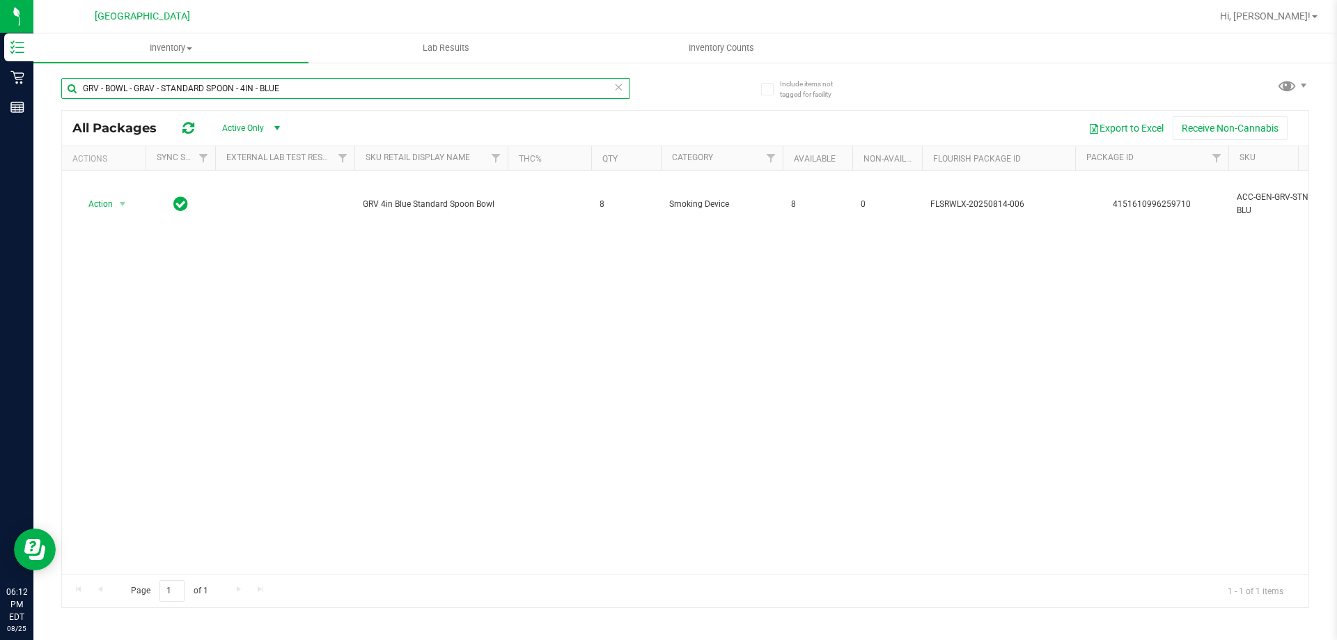
click at [181, 86] on input "GRV - BOWL - GRAV - STANDARD SPOON - 4IN - BLUE" at bounding box center [345, 88] width 569 height 21
paste input "STANDARD SPOON - 4IN - SMOK"
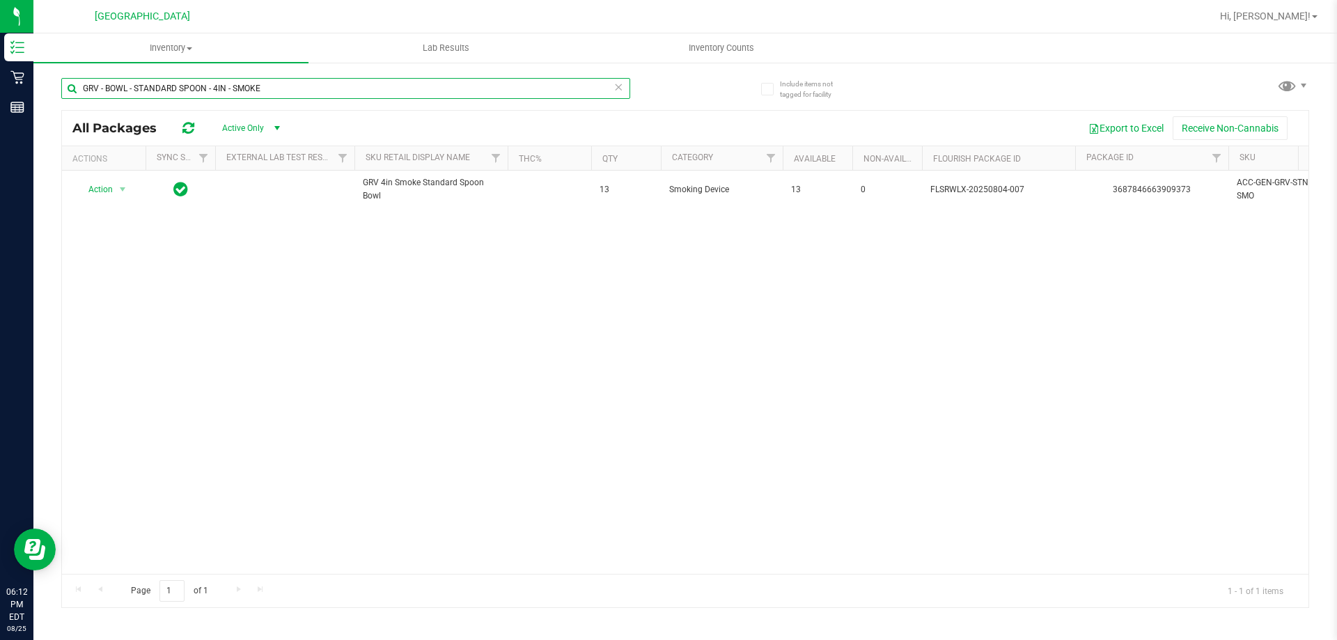
type input "GRV - BOWL - STANDARD SPOON - 4IN - SMOKE"
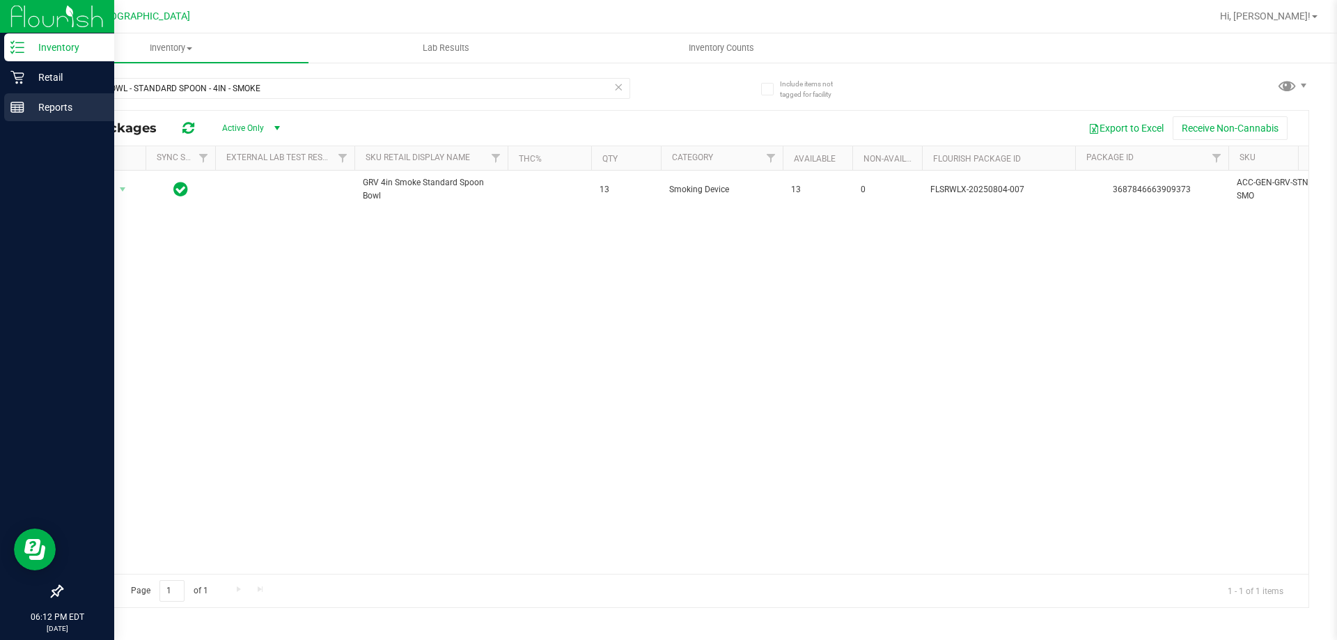
click at [15, 105] on line at bounding box center [17, 105] width 13 height 0
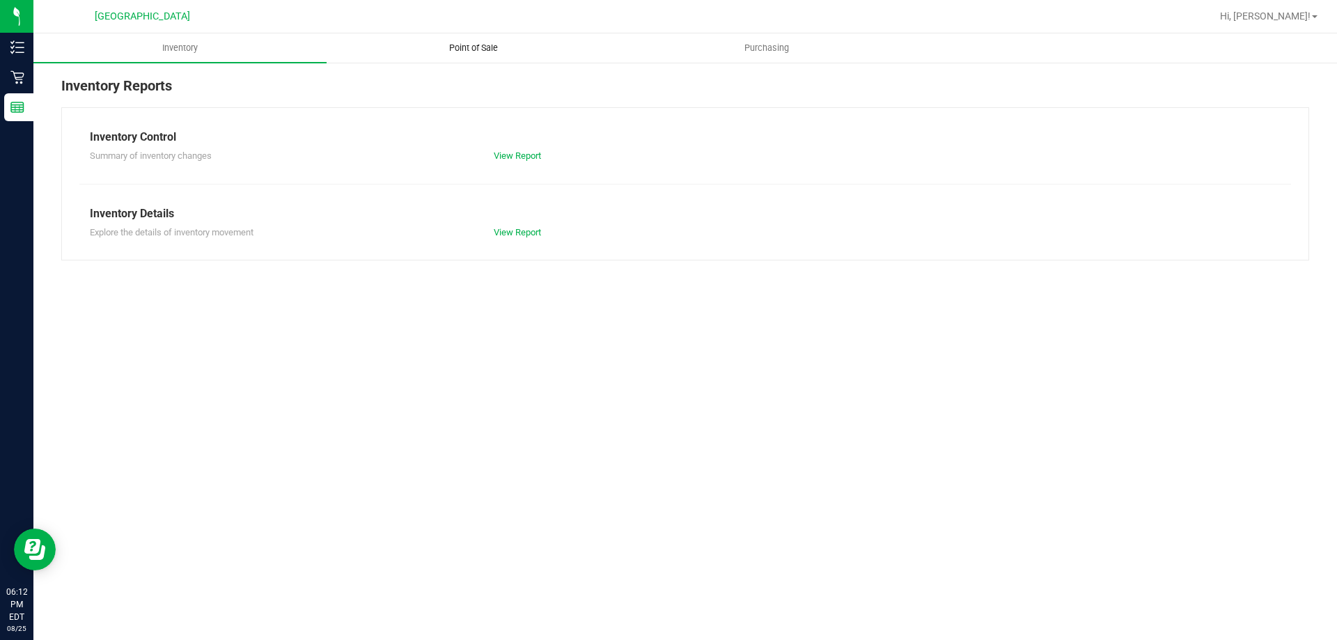
click at [469, 41] on uib-tab-heading "Point of Sale" at bounding box center [473, 48] width 292 height 28
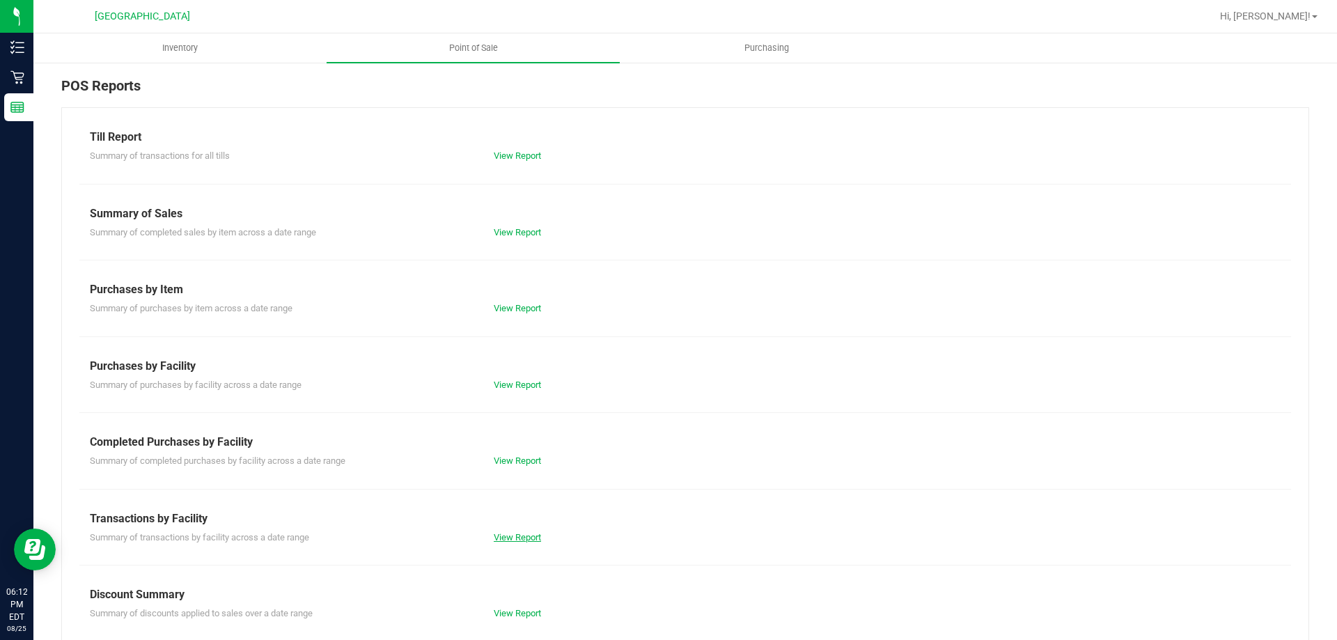
click at [525, 533] on link "View Report" at bounding box center [517, 537] width 47 height 10
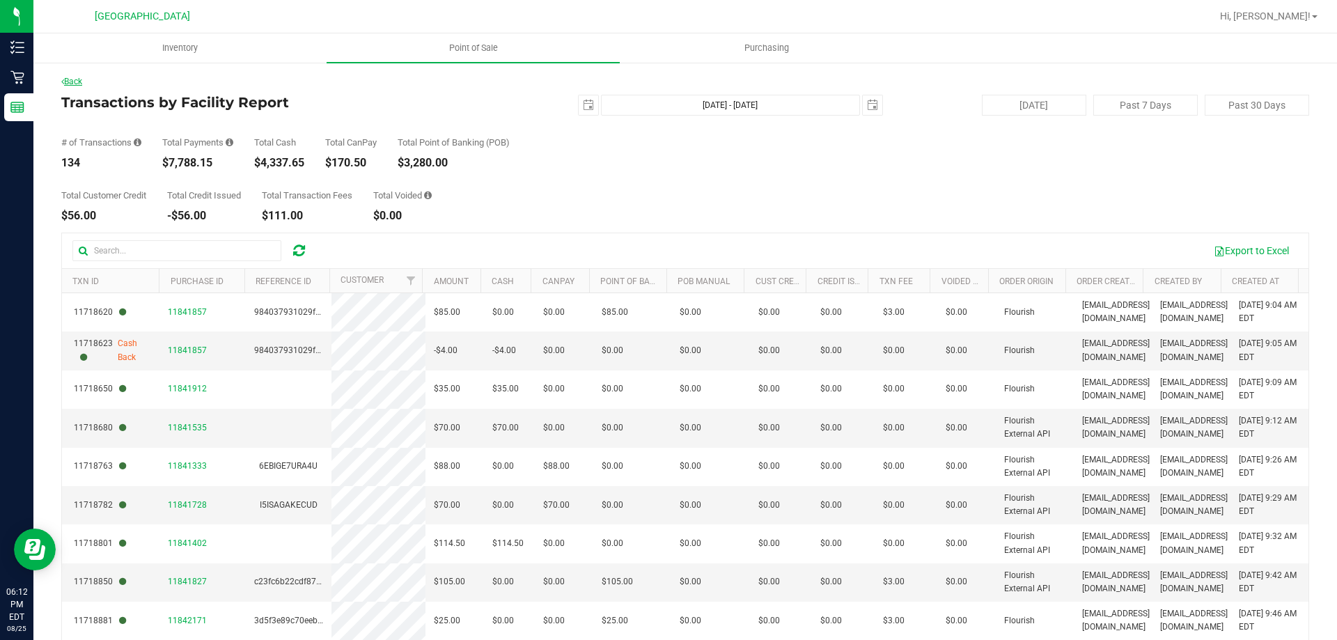
click at [80, 79] on link "Back" at bounding box center [71, 82] width 21 height 10
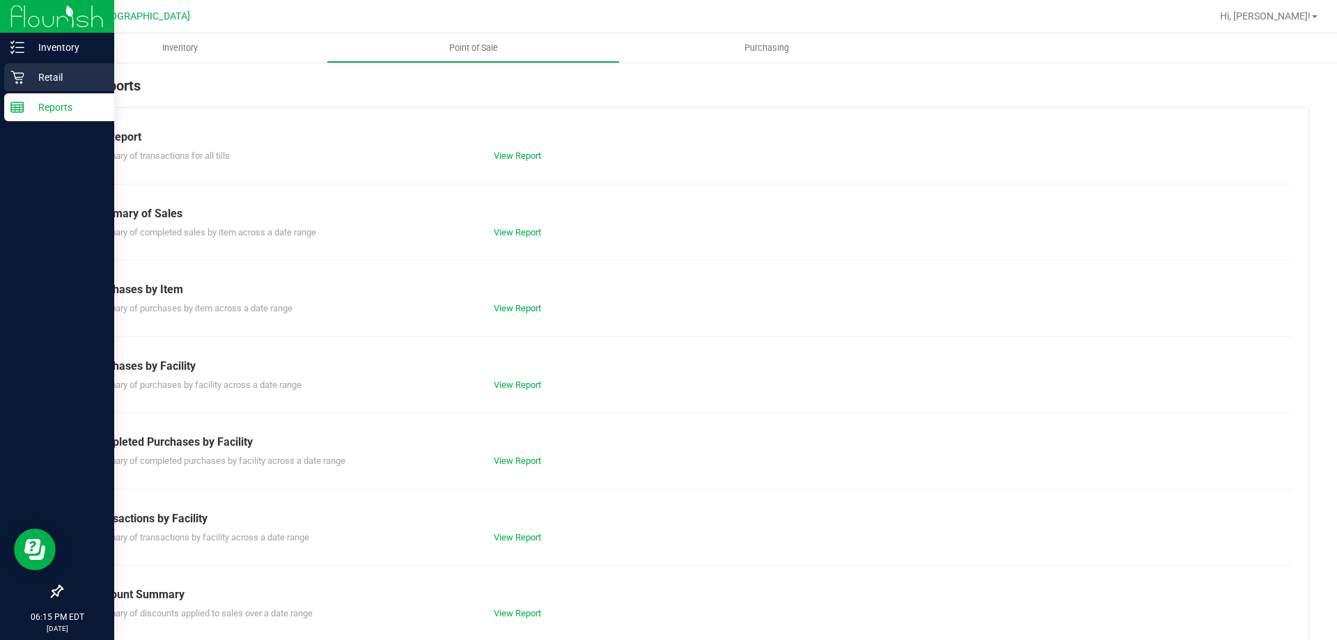
click at [43, 93] on link "Retail" at bounding box center [57, 78] width 114 height 30
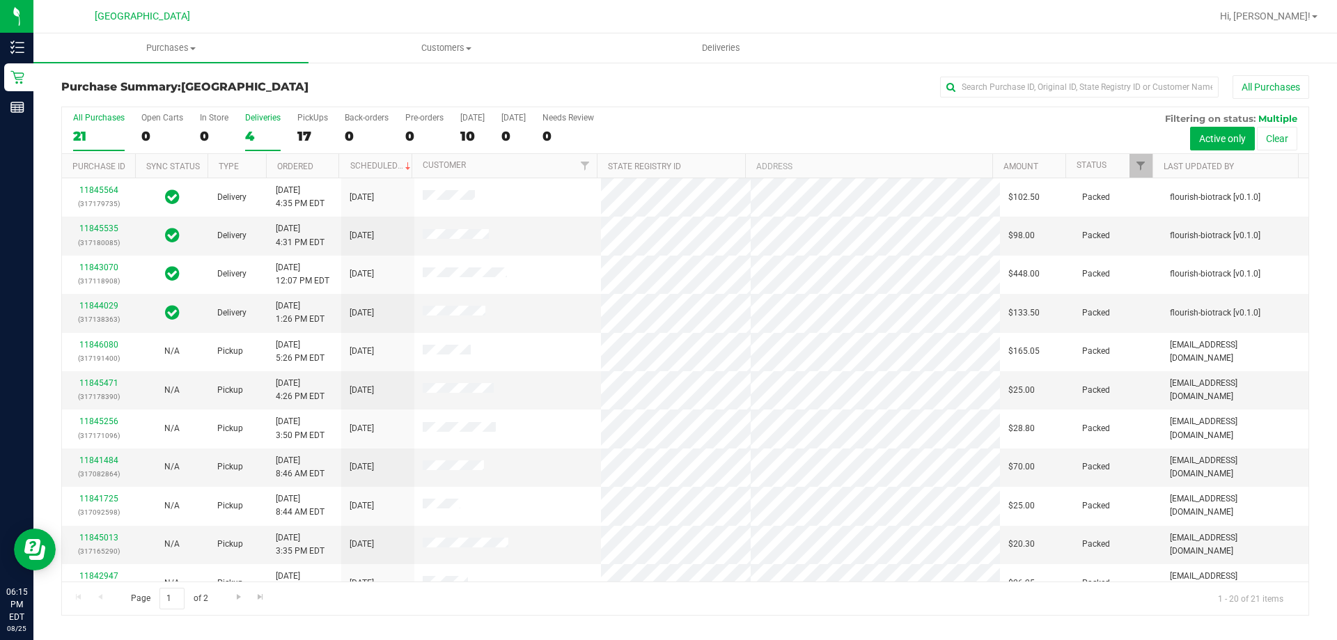
click at [254, 139] on div "4" at bounding box center [263, 136] width 36 height 16
click at [0, 0] on input "Deliveries 4" at bounding box center [0, 0] width 0 height 0
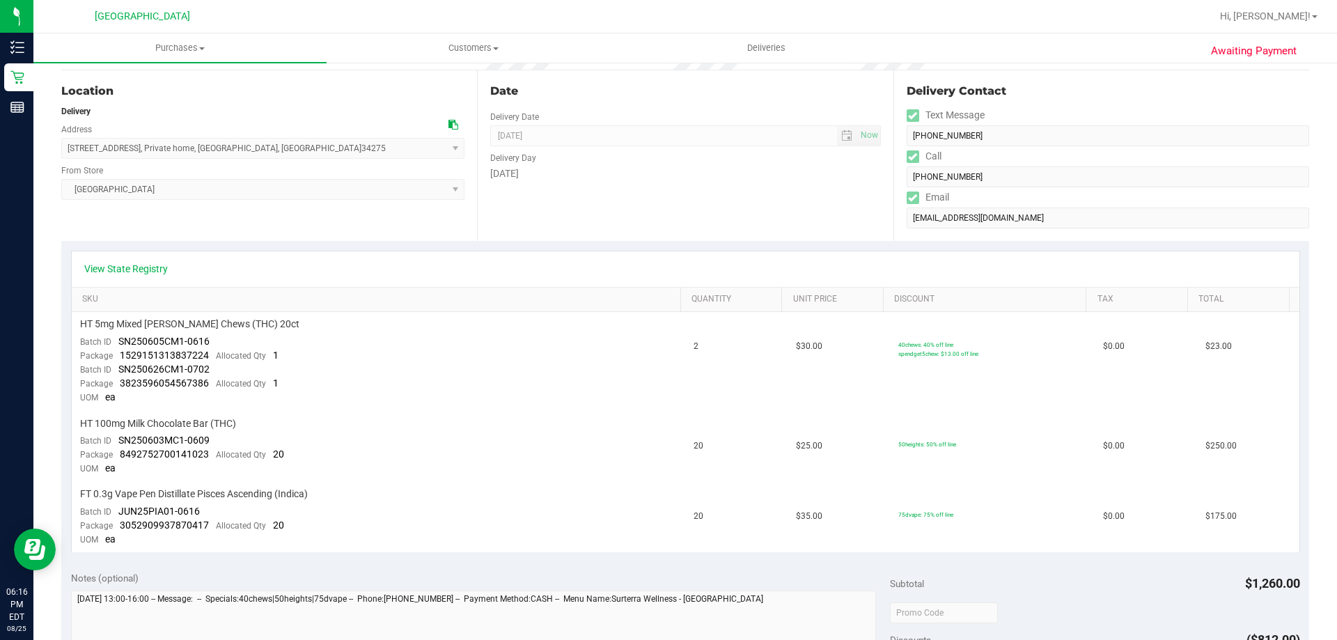
scroll to position [139, 0]
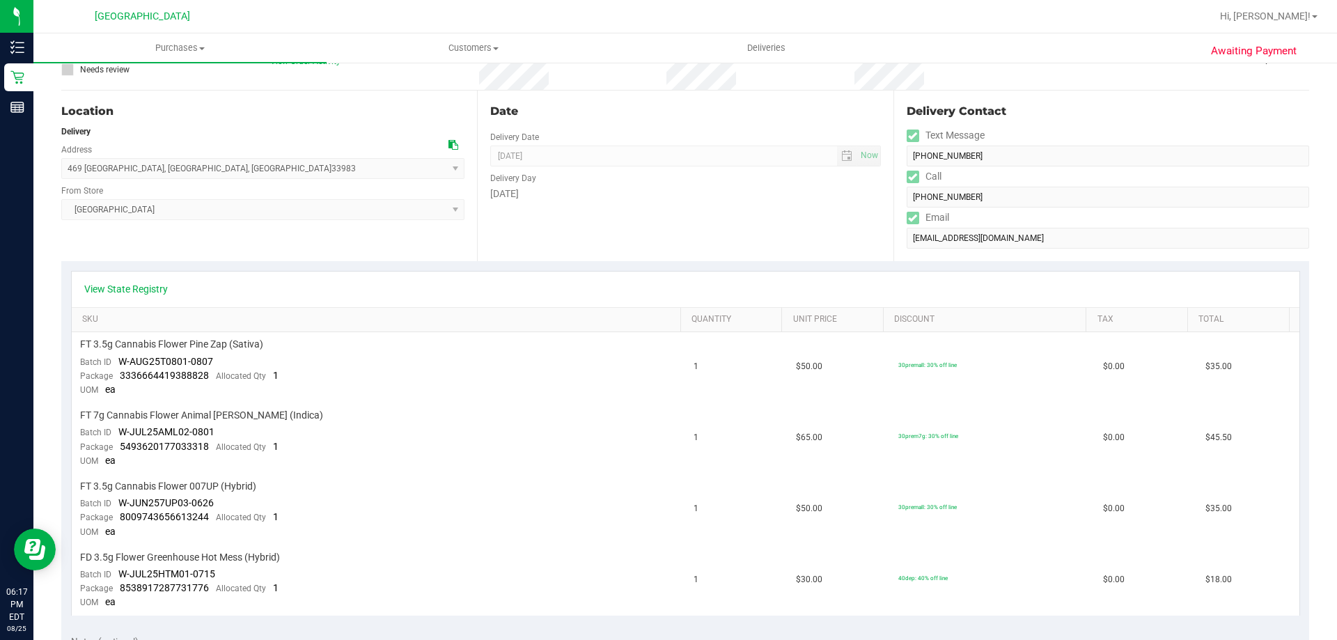
scroll to position [139, 0]
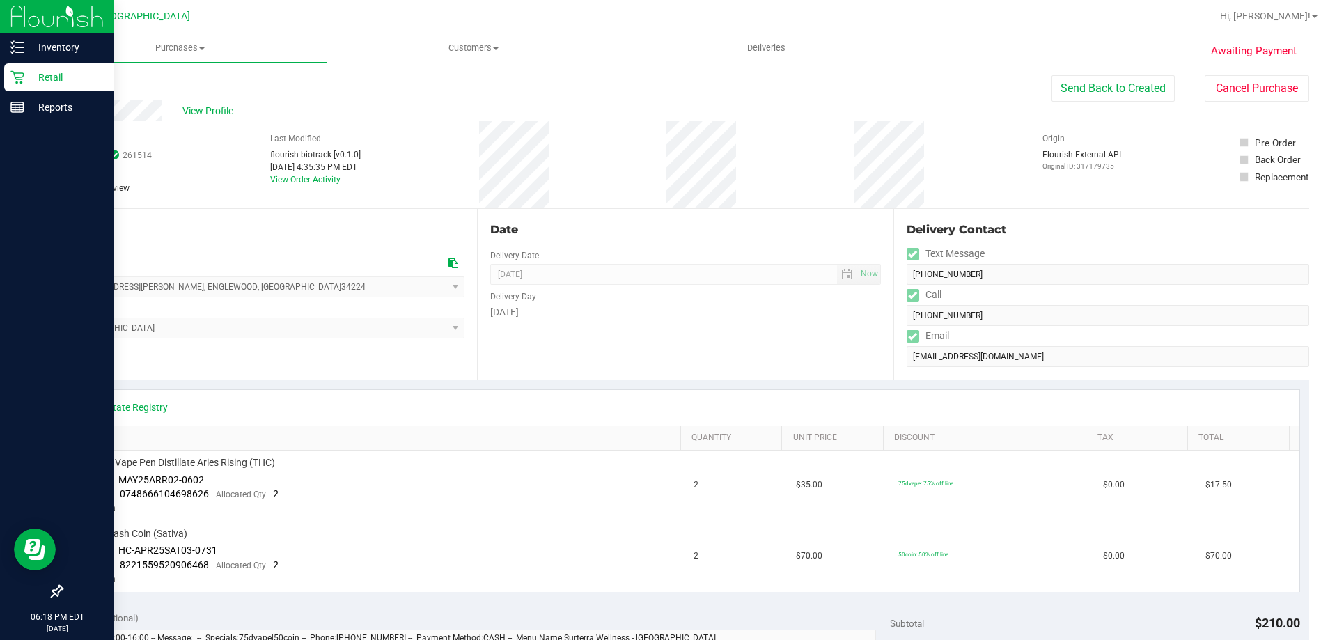
click at [16, 69] on div "Retail" at bounding box center [59, 77] width 110 height 28
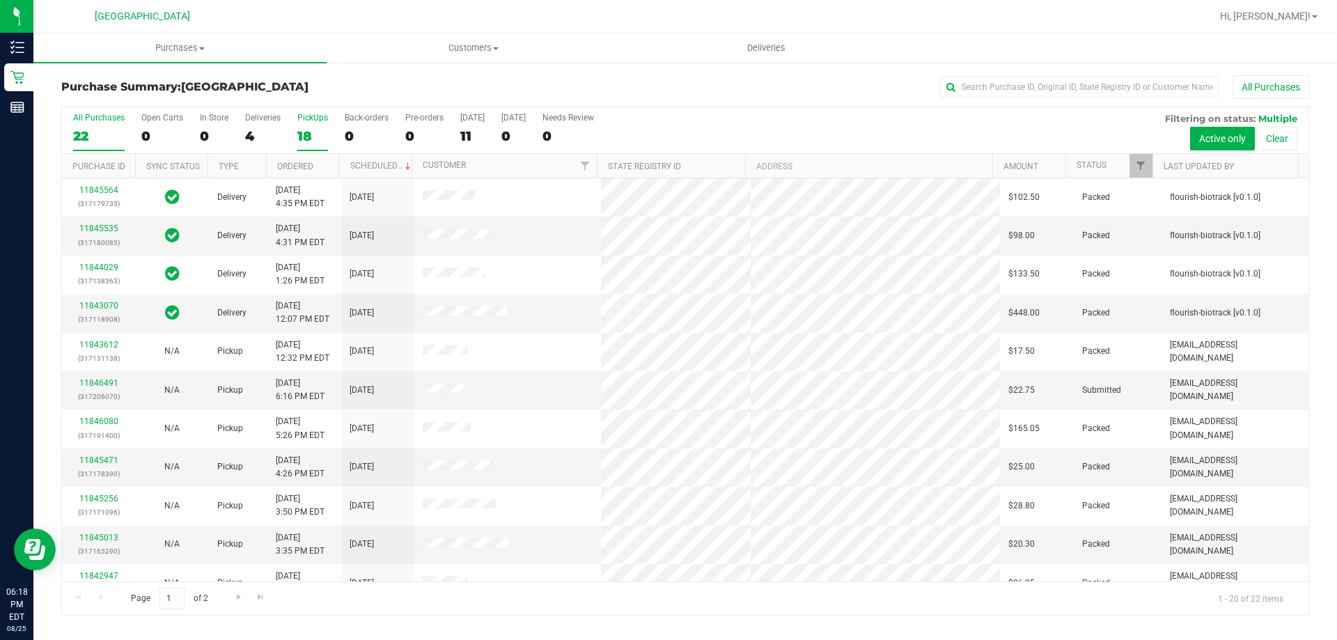
click at [302, 137] on div "18" at bounding box center [312, 136] width 31 height 16
click at [0, 0] on input "PickUps 18" at bounding box center [0, 0] width 0 height 0
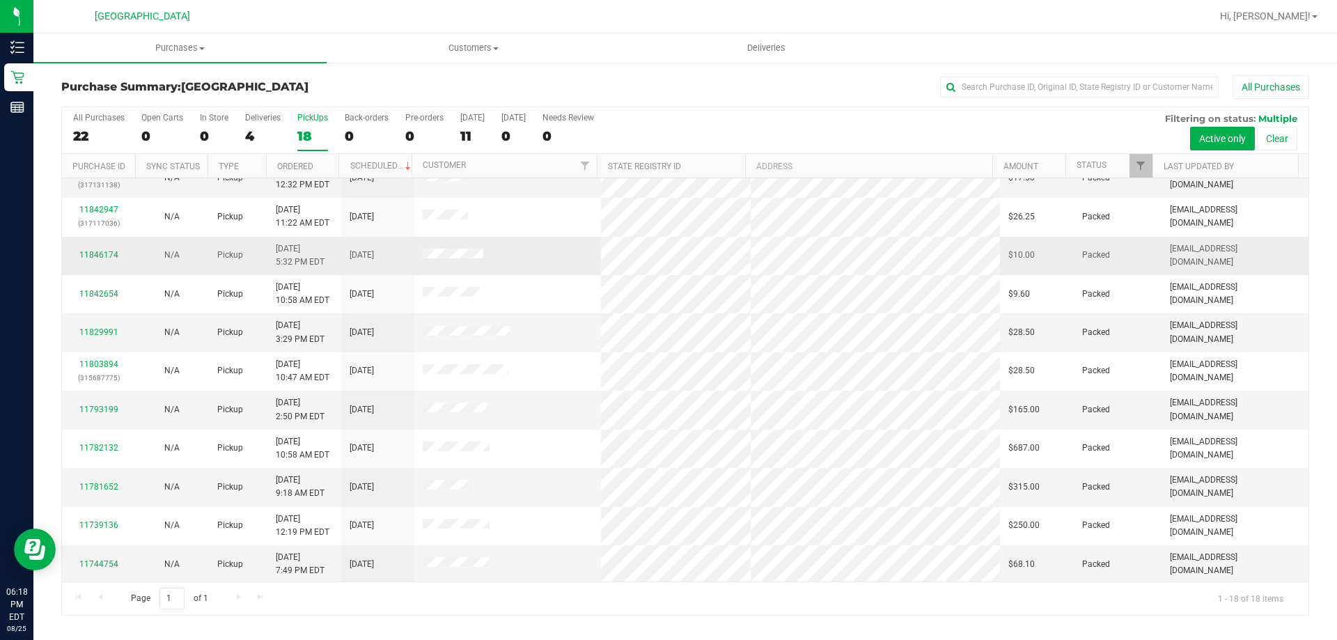
scroll to position [290, 0]
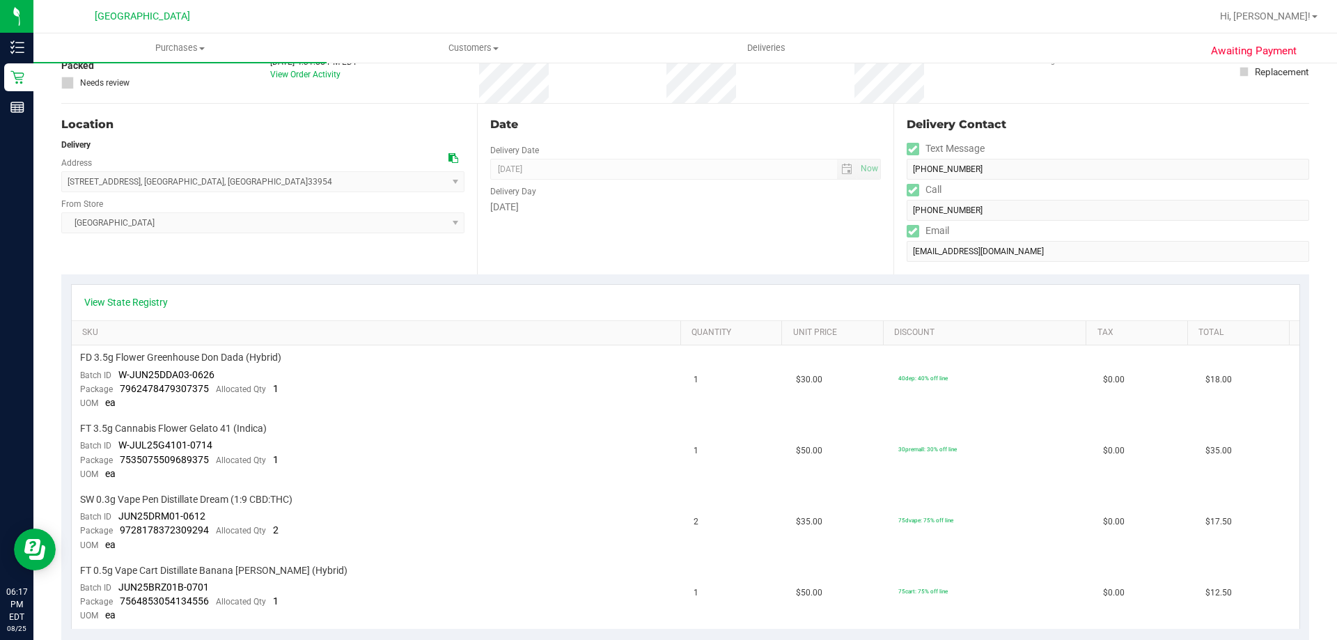
scroll to position [139, 0]
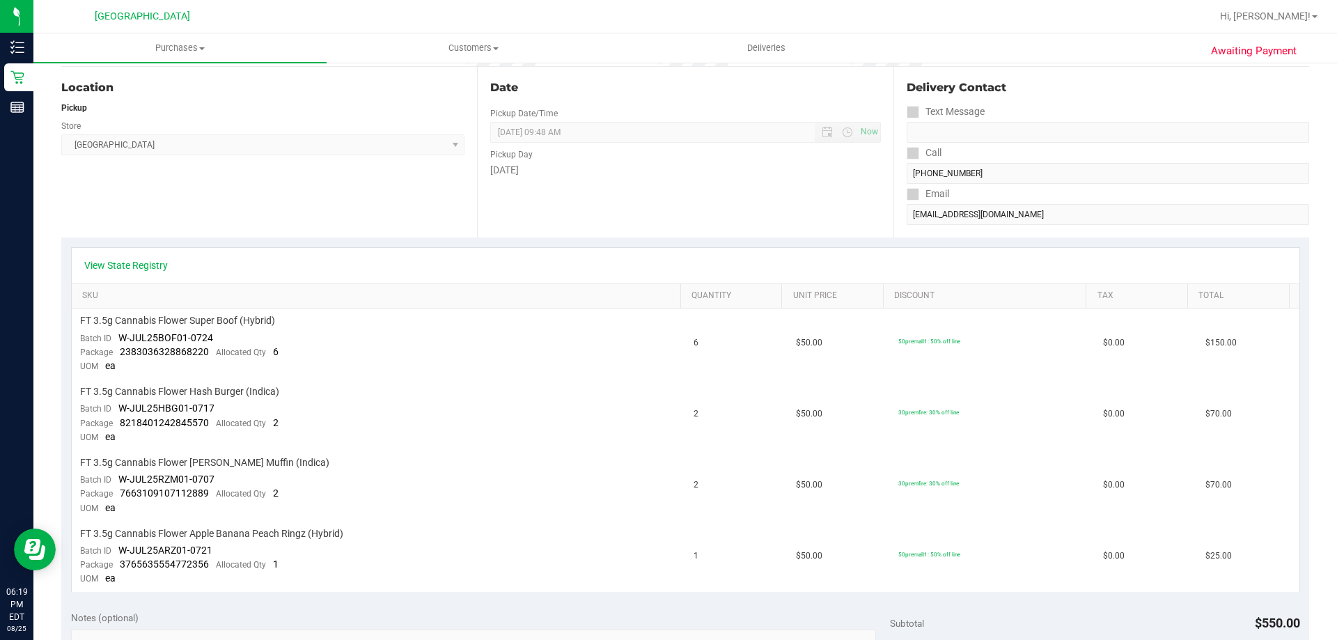
scroll to position [139, 0]
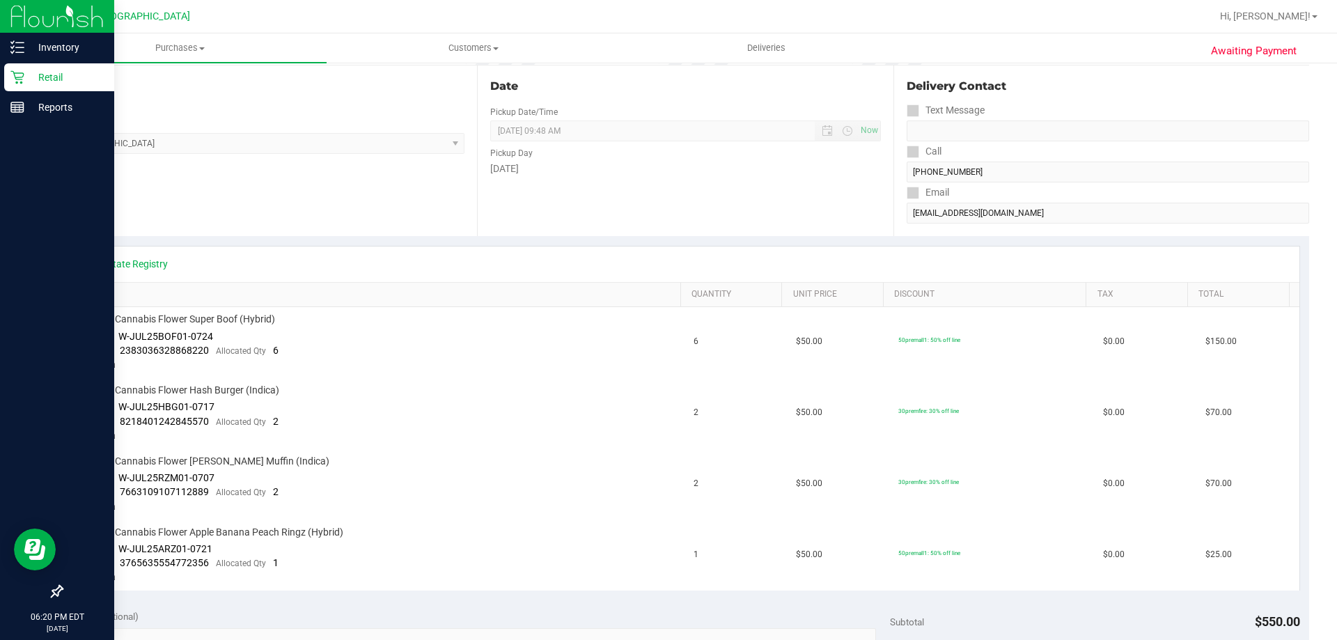
click at [22, 71] on icon at bounding box center [17, 77] width 14 height 14
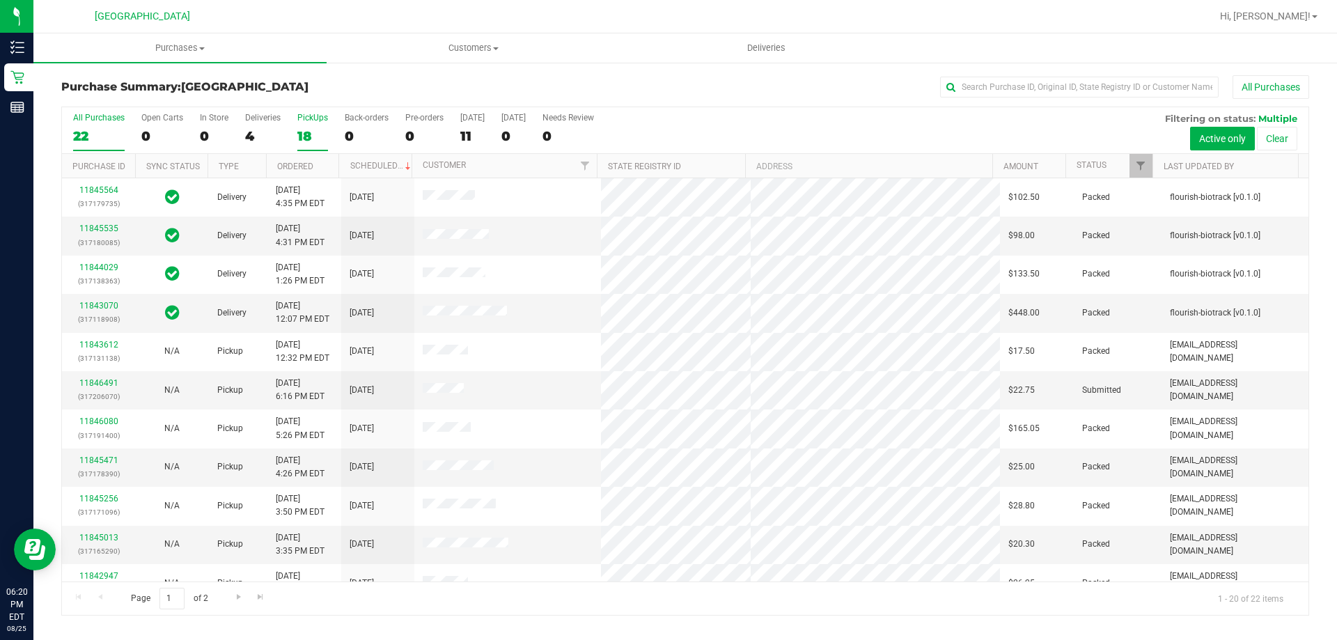
click at [313, 132] on div "18" at bounding box center [312, 136] width 31 height 16
click at [0, 0] on input "PickUps 18" at bounding box center [0, 0] width 0 height 0
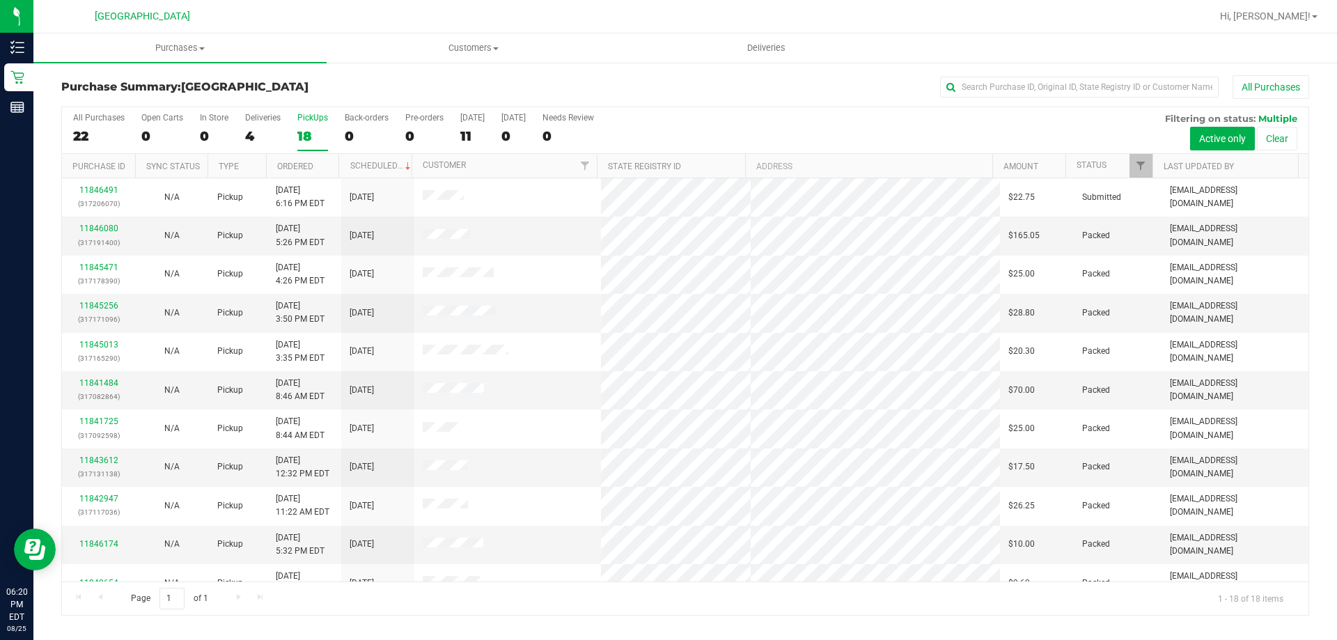
scroll to position [290, 0]
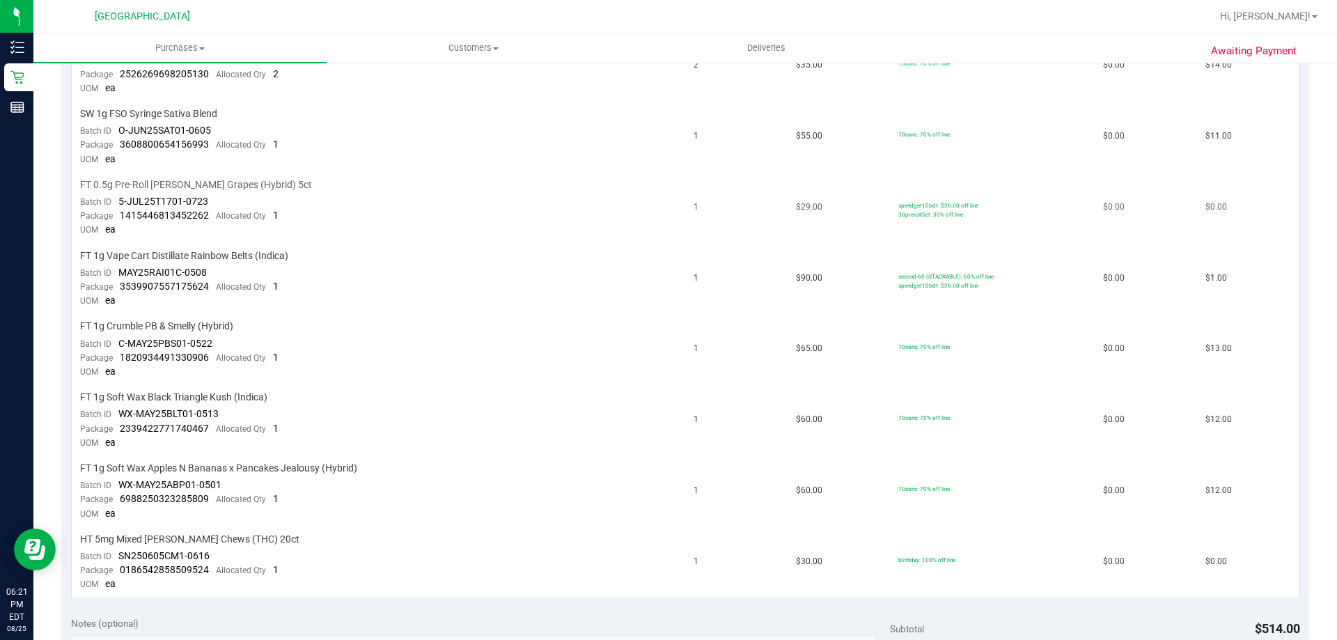
scroll to position [487, 0]
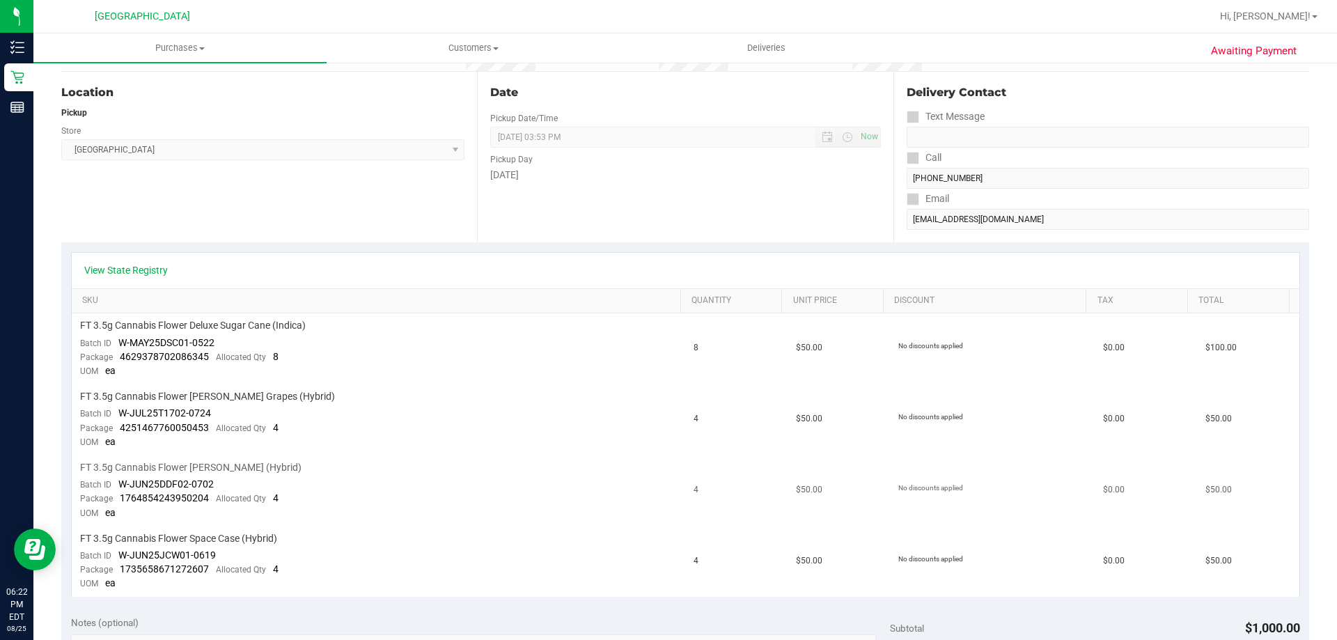
scroll to position [139, 0]
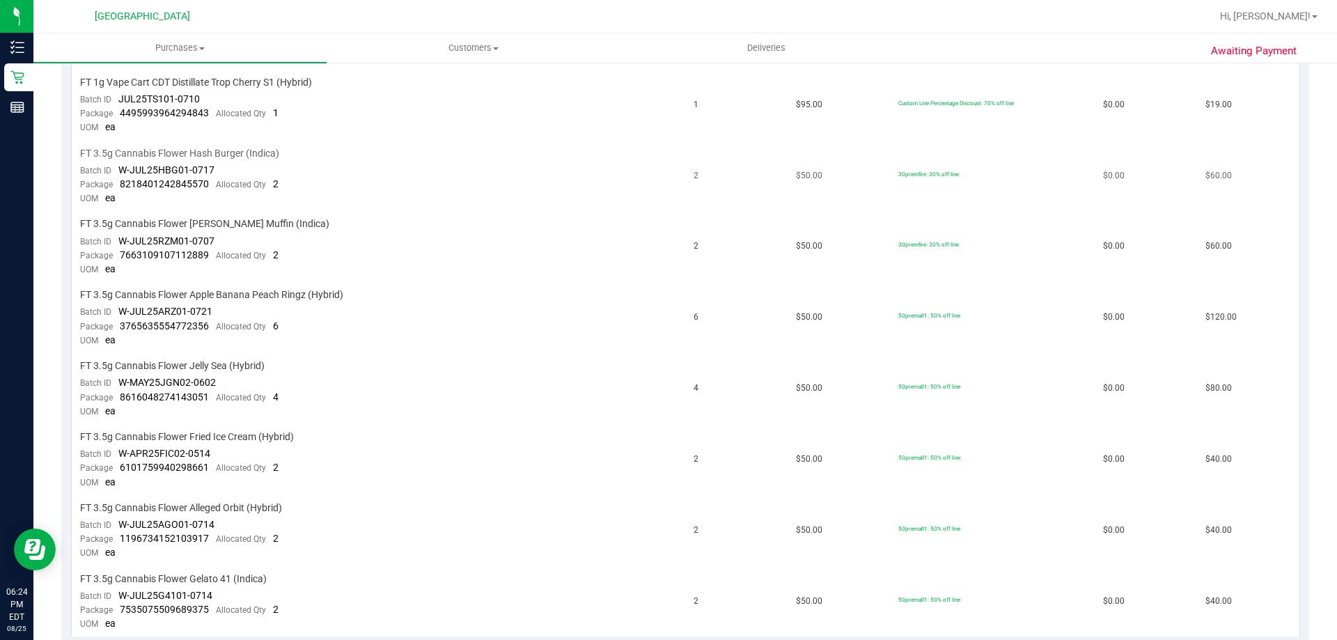
scroll to position [975, 0]
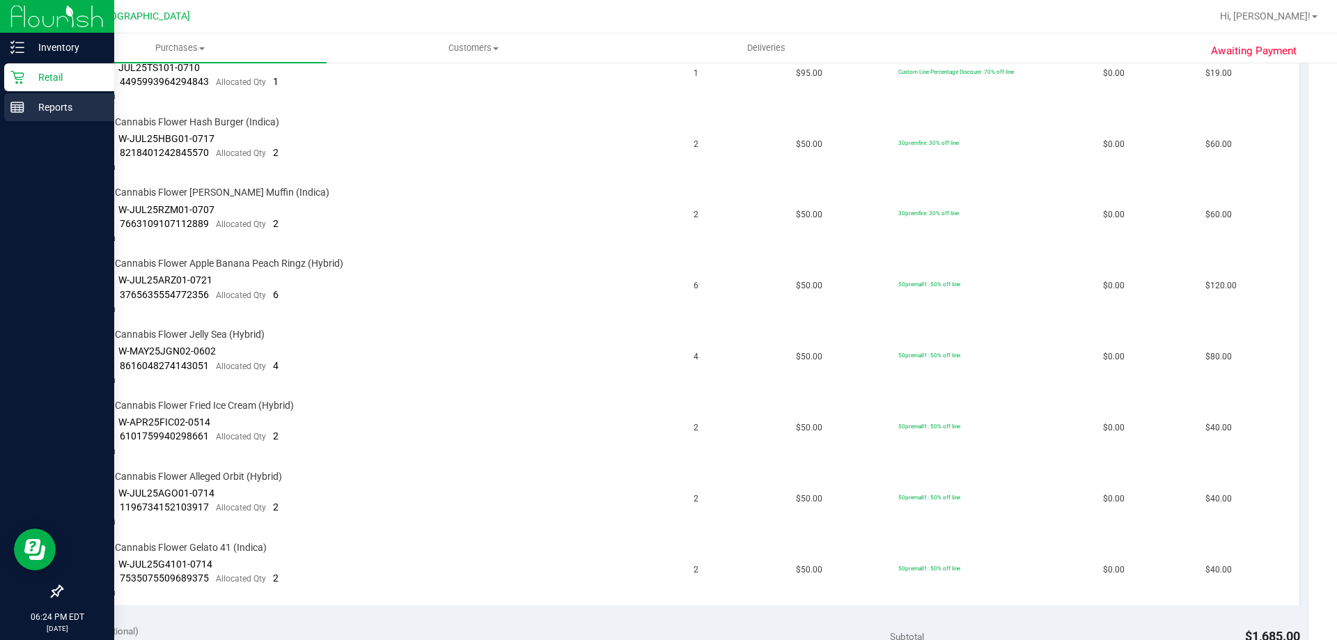
click at [27, 109] on p "Reports" at bounding box center [66, 107] width 84 height 17
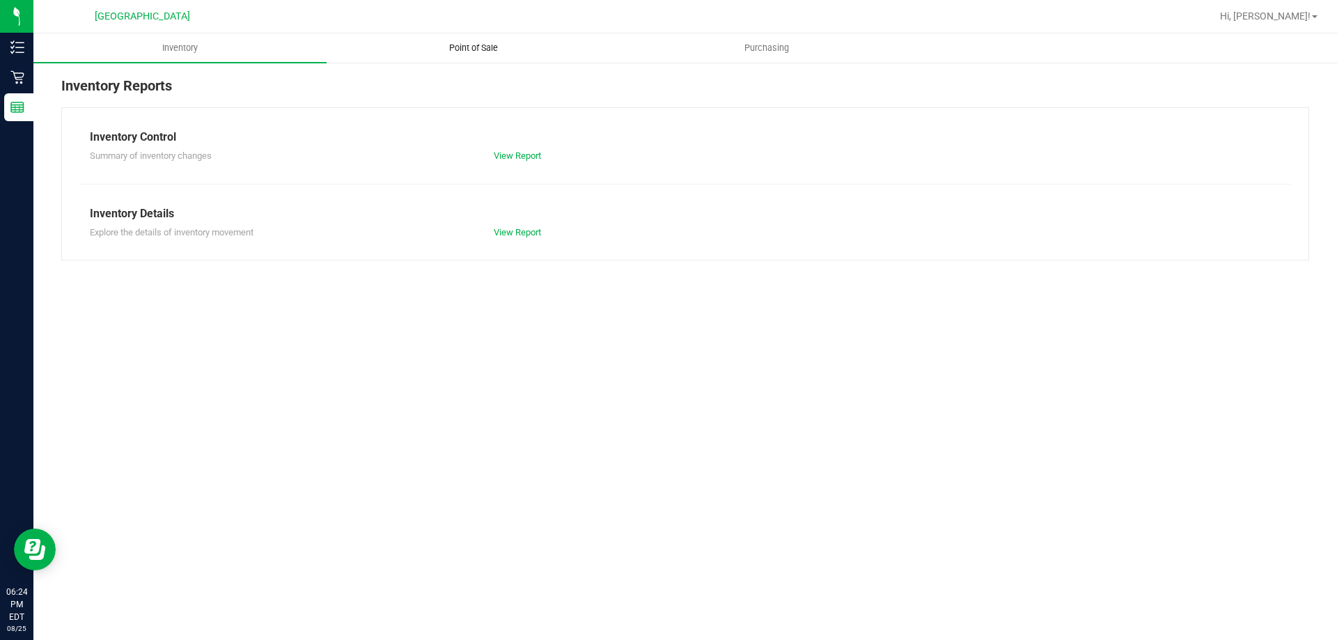
click at [462, 42] on span "Point of Sale" at bounding box center [473, 48] width 86 height 13
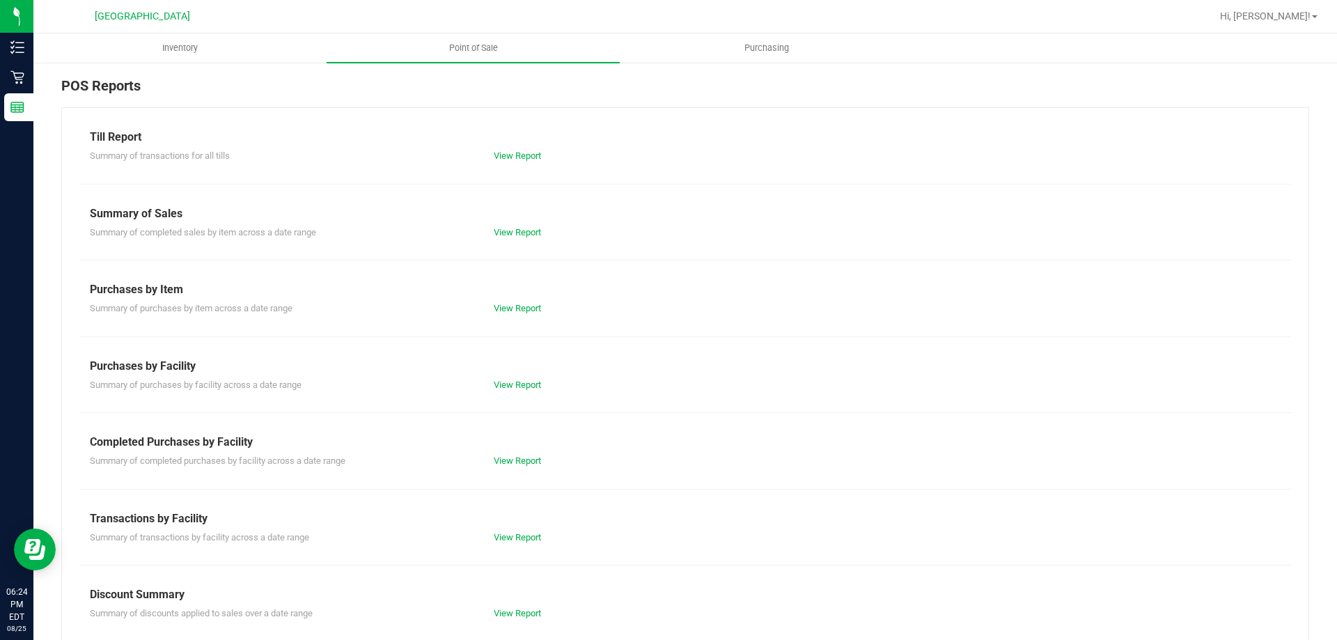
click at [499, 545] on div "Till Report Summary of transactions for all tills View Report Summary of Sales …" at bounding box center [685, 412] width 1248 height 611
click at [499, 541] on link "View Report" at bounding box center [517, 537] width 47 height 10
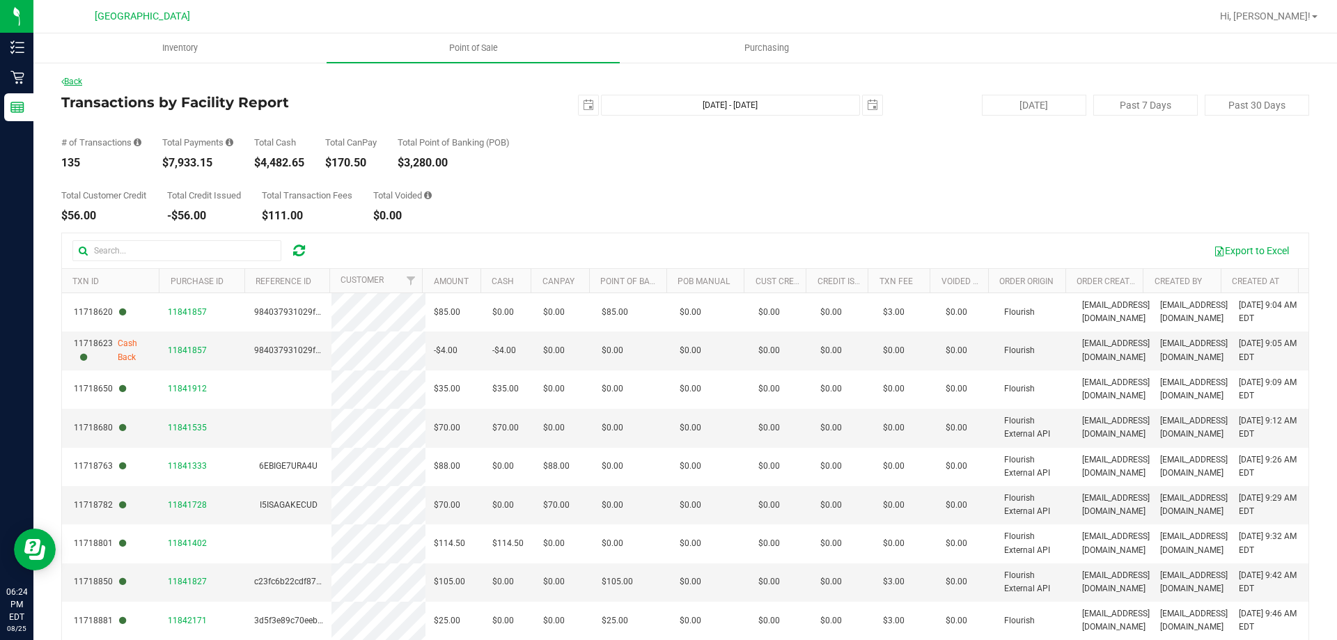
click at [71, 84] on link "Back" at bounding box center [71, 82] width 21 height 10
